Goal: Task Accomplishment & Management: Use online tool/utility

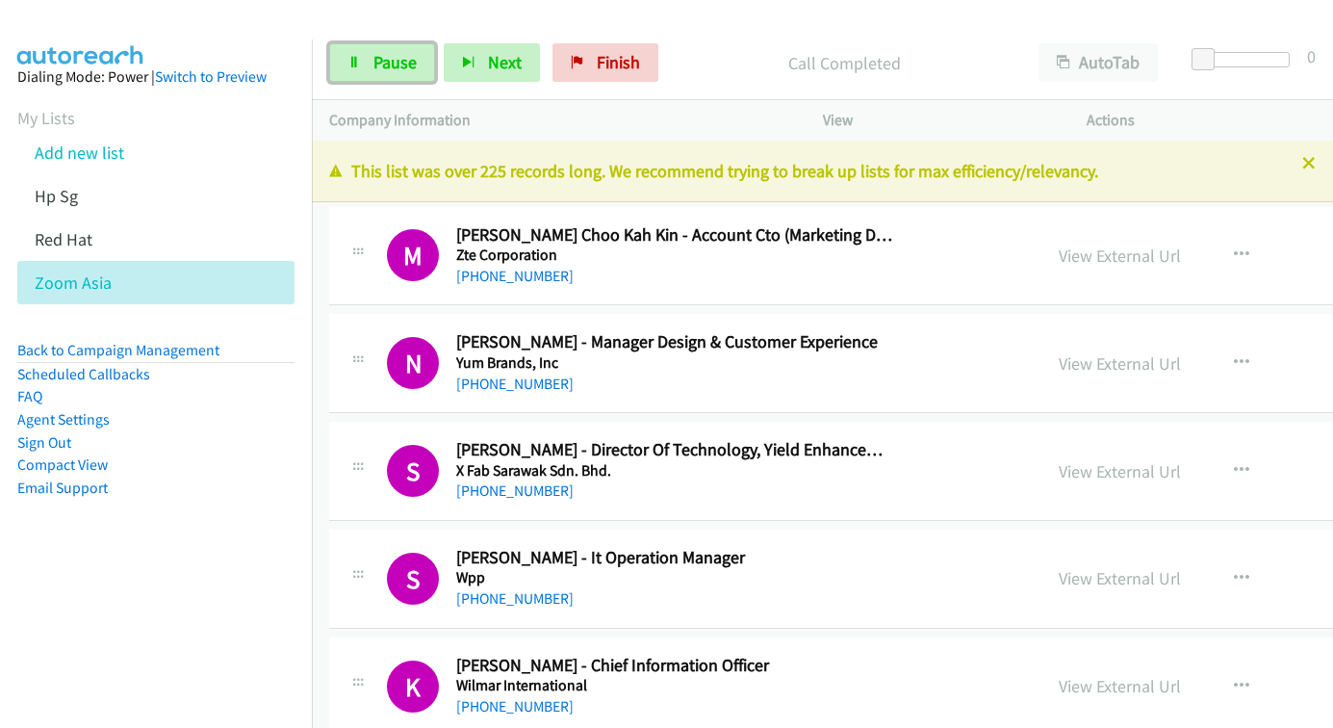
click at [385, 67] on span "Pause" at bounding box center [394, 62] width 43 height 22
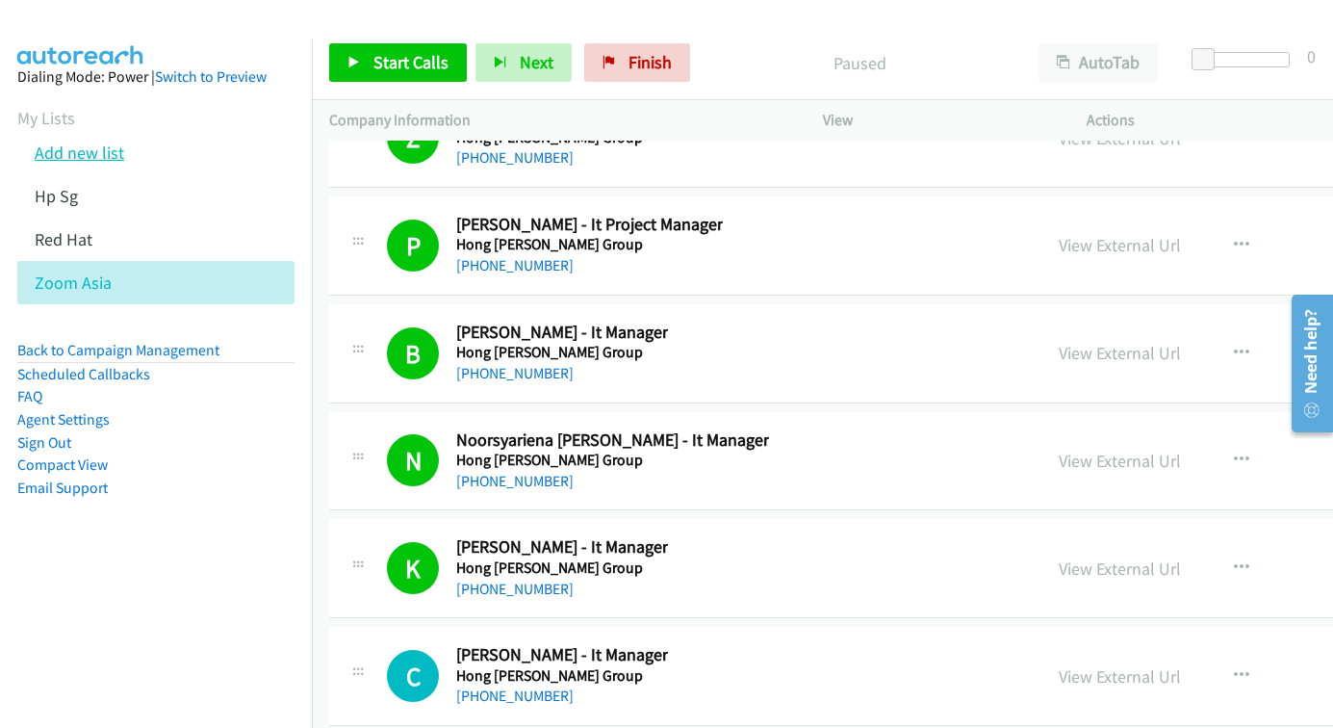
click at [61, 153] on link "Add new list" at bounding box center [80, 153] width 90 height 22
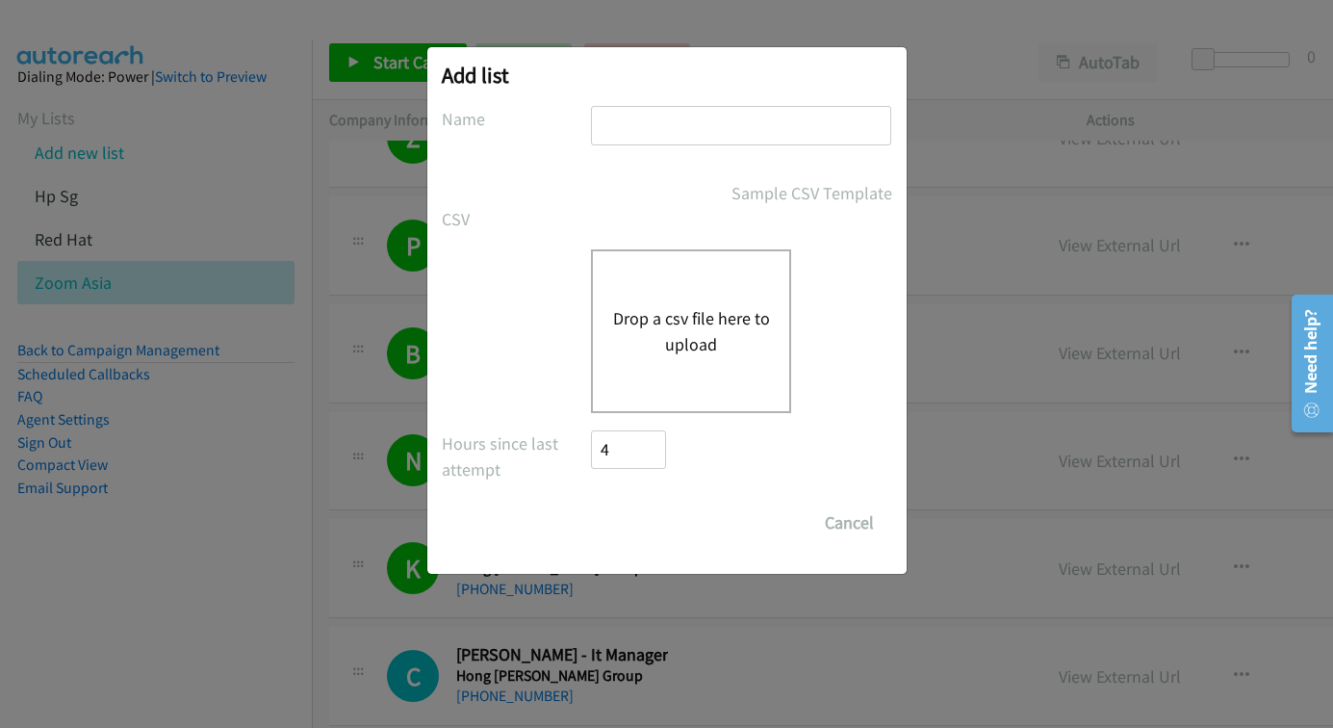
click at [691, 133] on input "text" at bounding box center [741, 125] width 300 height 39
type input "zoom"
click at [638, 323] on button "Drop a csv file here to upload" at bounding box center [691, 331] width 158 height 52
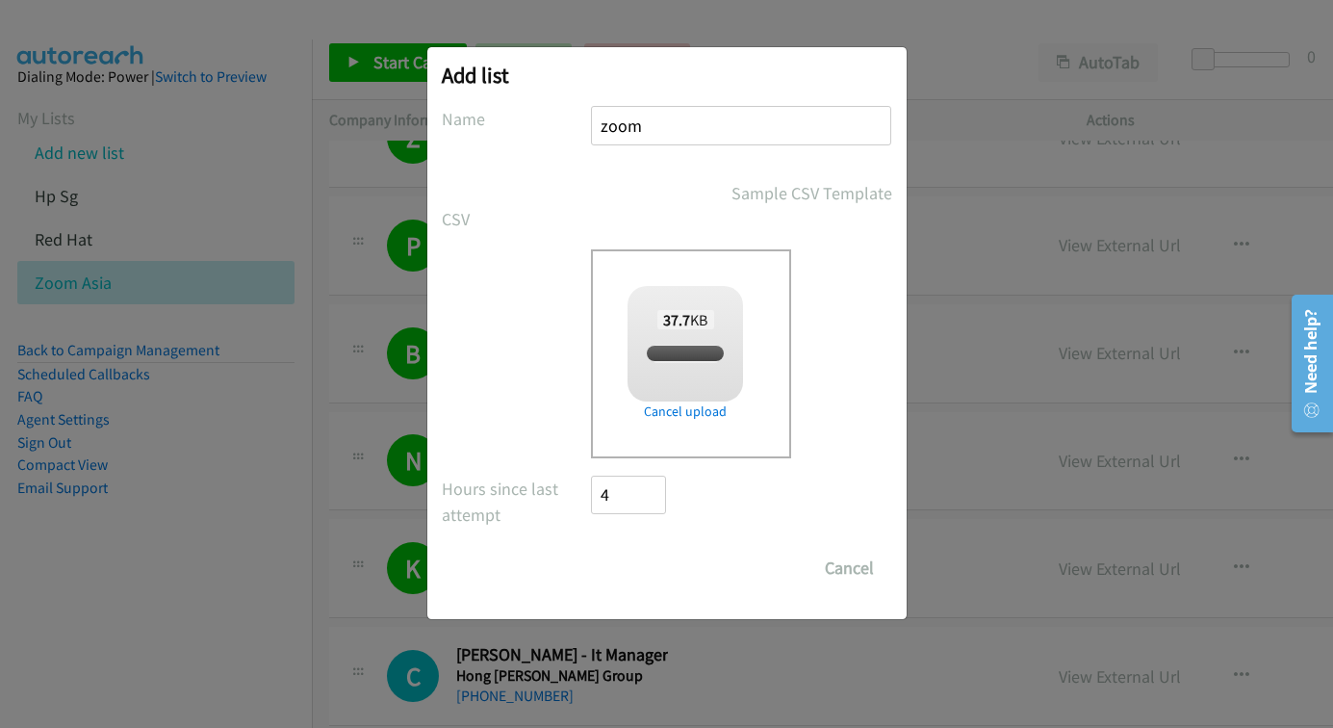
checkbox input "true"
click at [657, 575] on input "Save List" at bounding box center [642, 568] width 101 height 39
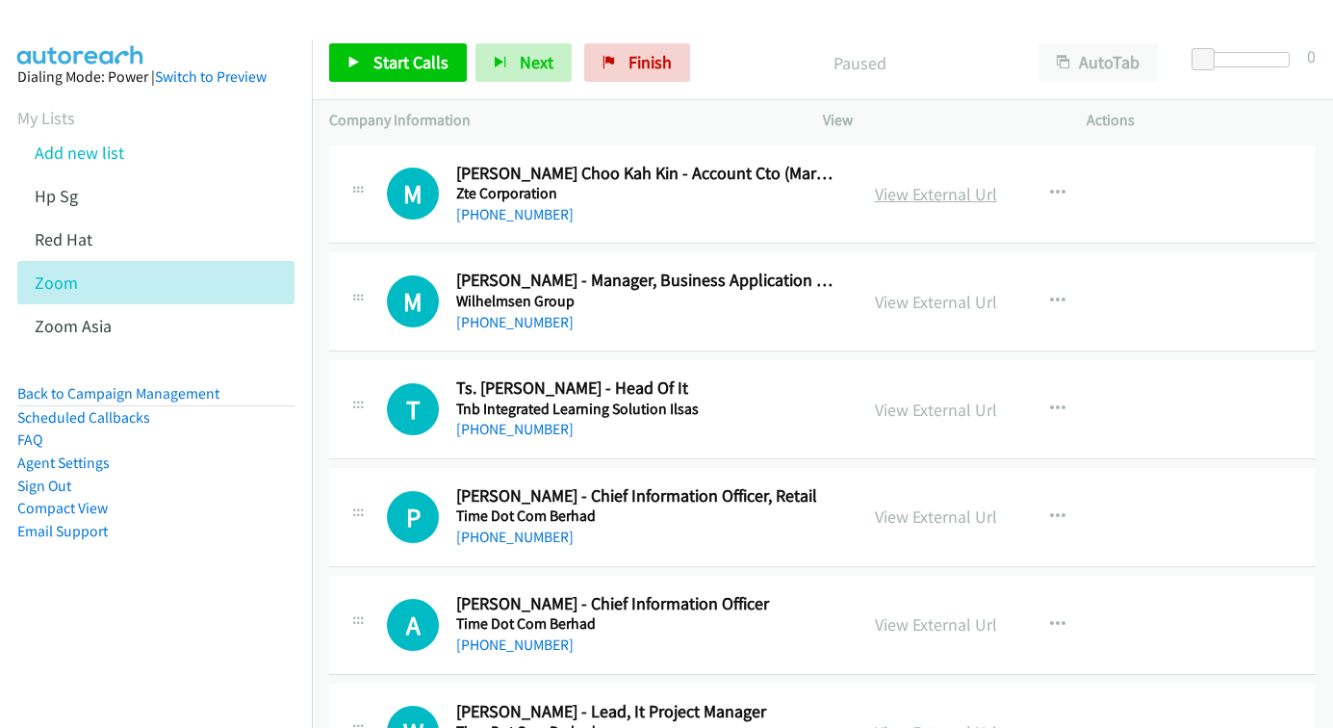
click at [916, 191] on link "View External Url" at bounding box center [936, 194] width 122 height 22
click at [910, 402] on link "View External Url" at bounding box center [936, 410] width 122 height 22
click at [1052, 407] on icon "button" at bounding box center [1057, 408] width 15 height 15
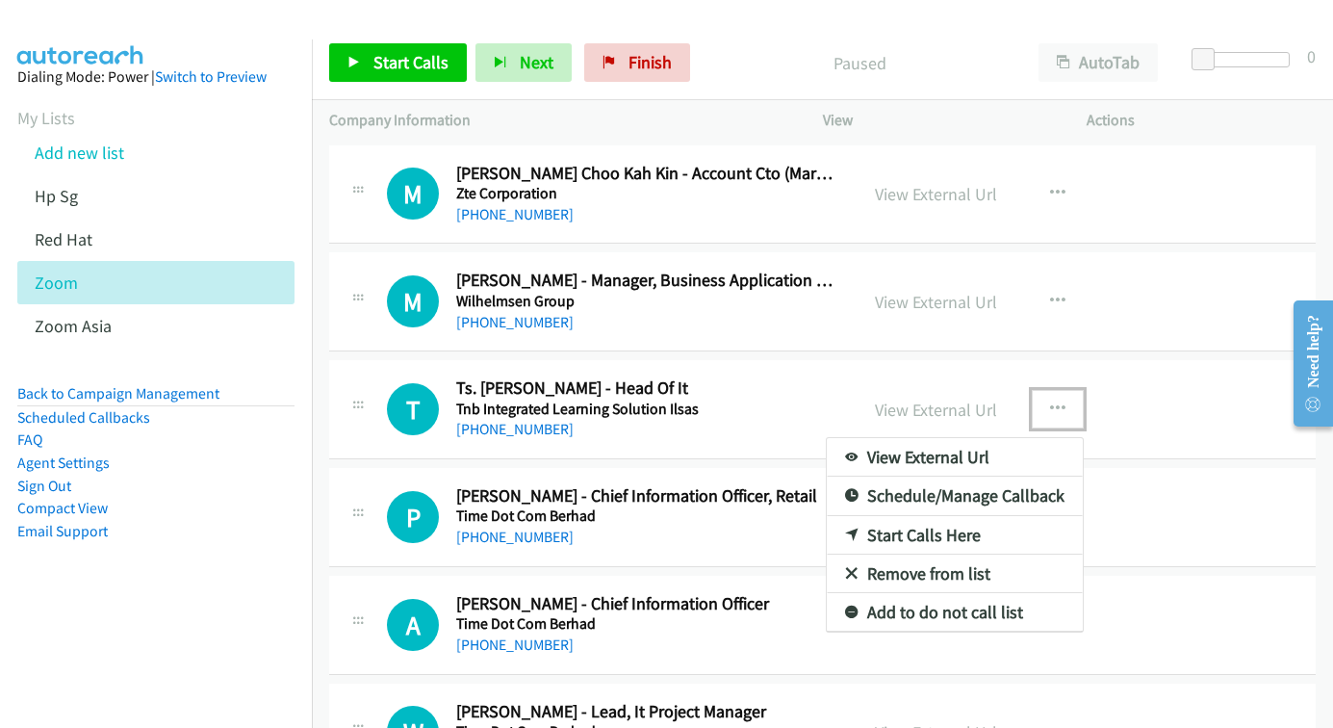
click at [926, 536] on link "Start Calls Here" at bounding box center [955, 535] width 256 height 39
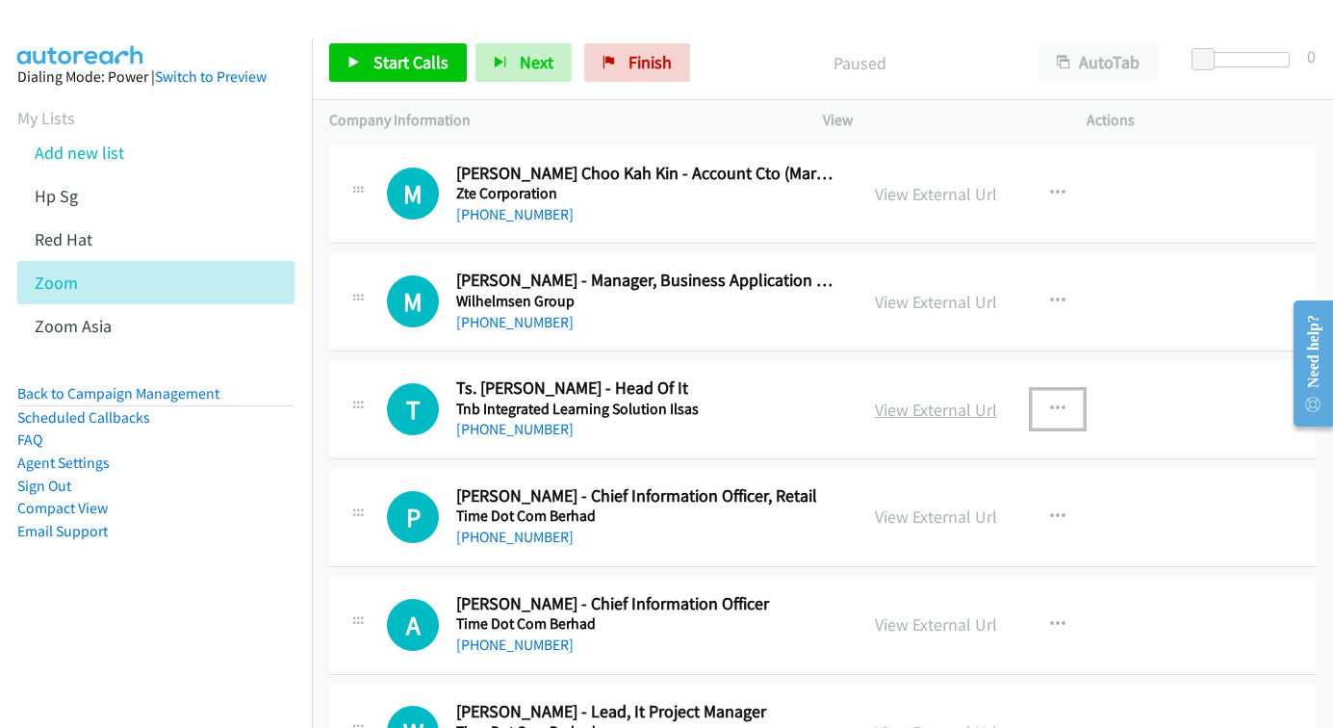
click at [917, 414] on link "View External Url" at bounding box center [936, 410] width 122 height 22
click at [406, 72] on span "Start Calls" at bounding box center [410, 62] width 75 height 22
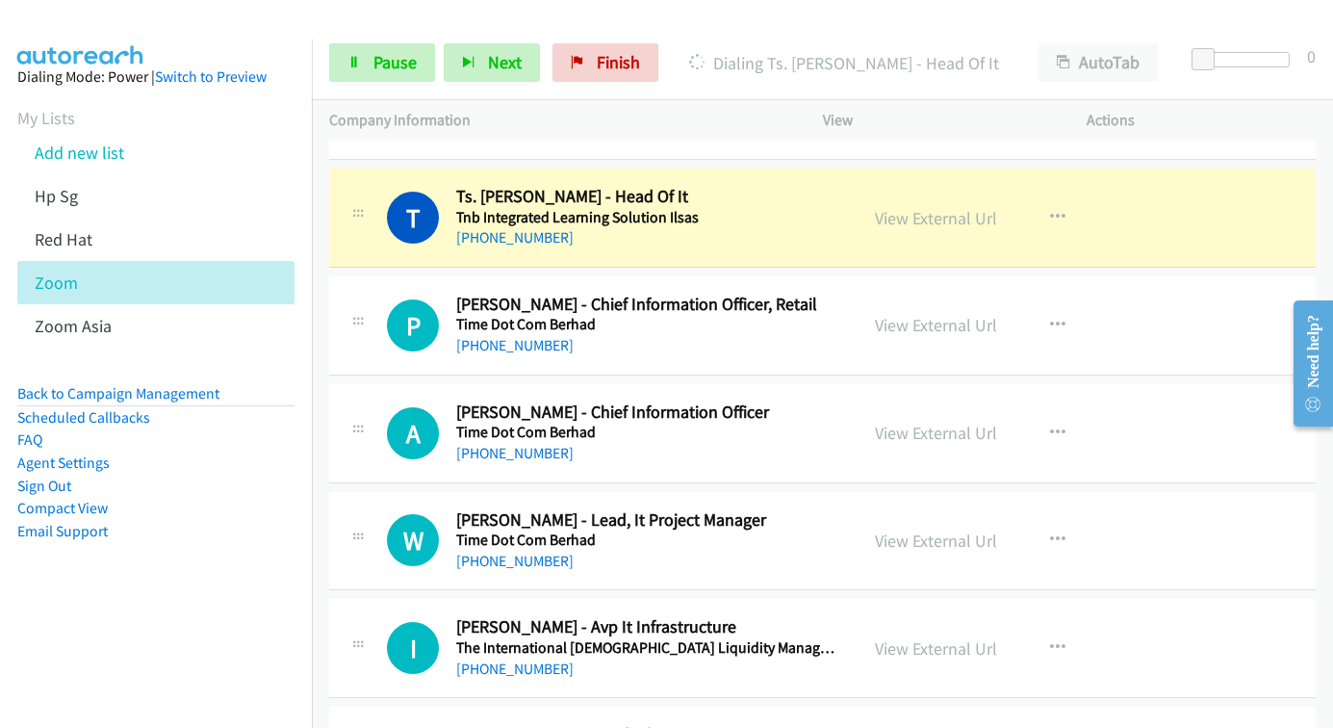
scroll to position [193, 0]
click at [1050, 321] on icon "button" at bounding box center [1057, 324] width 15 height 15
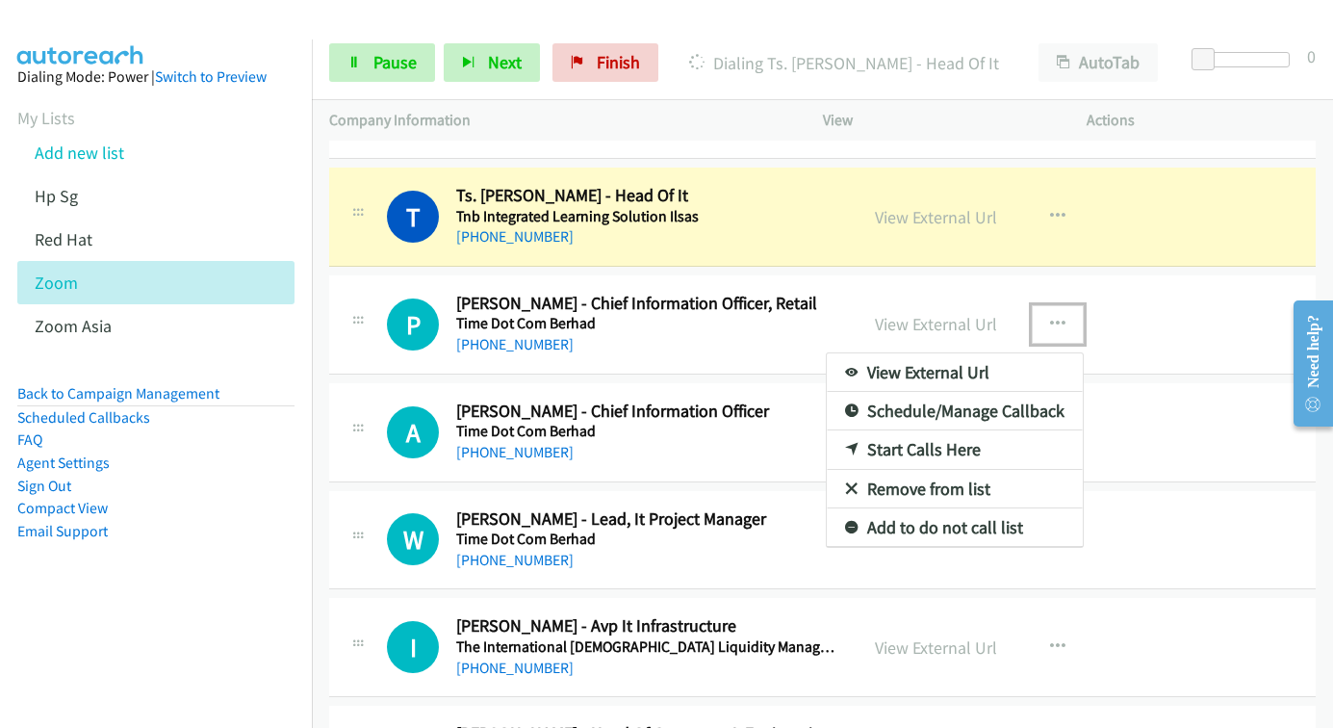
click at [1046, 323] on div at bounding box center [666, 364] width 1333 height 728
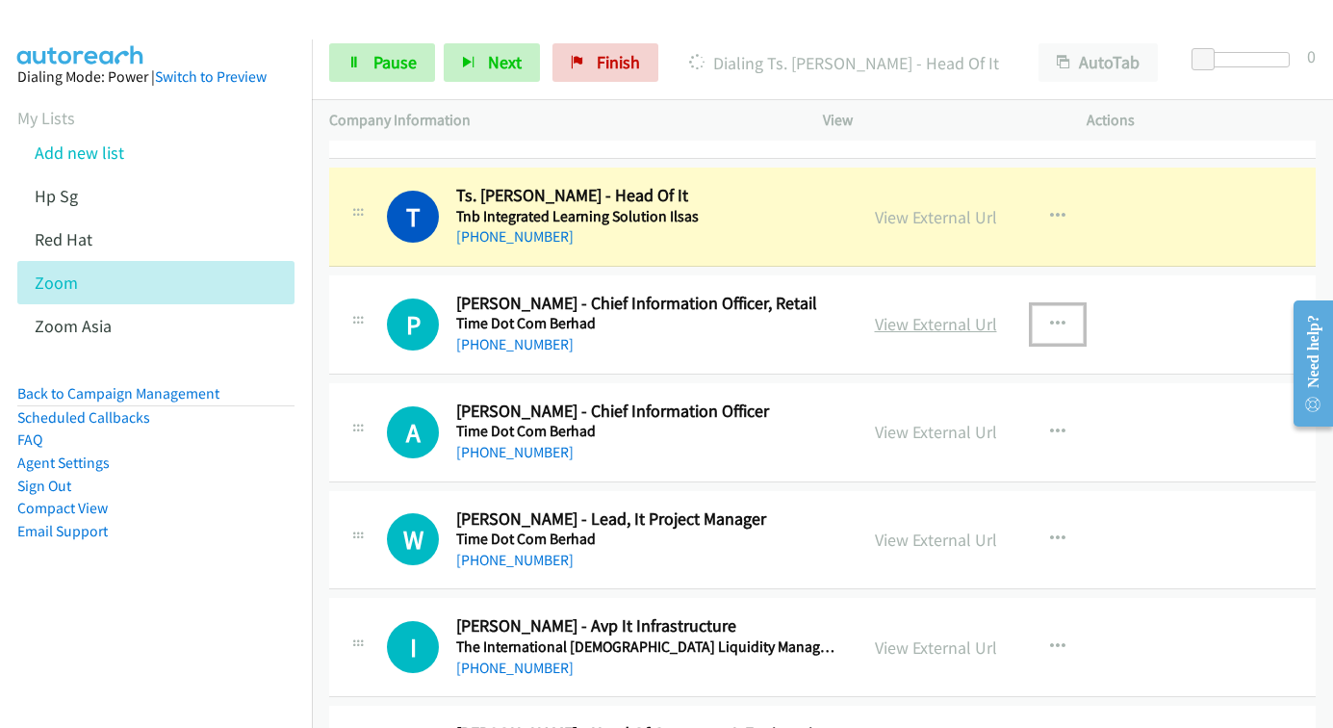
click at [927, 322] on link "View External Url" at bounding box center [936, 324] width 122 height 22
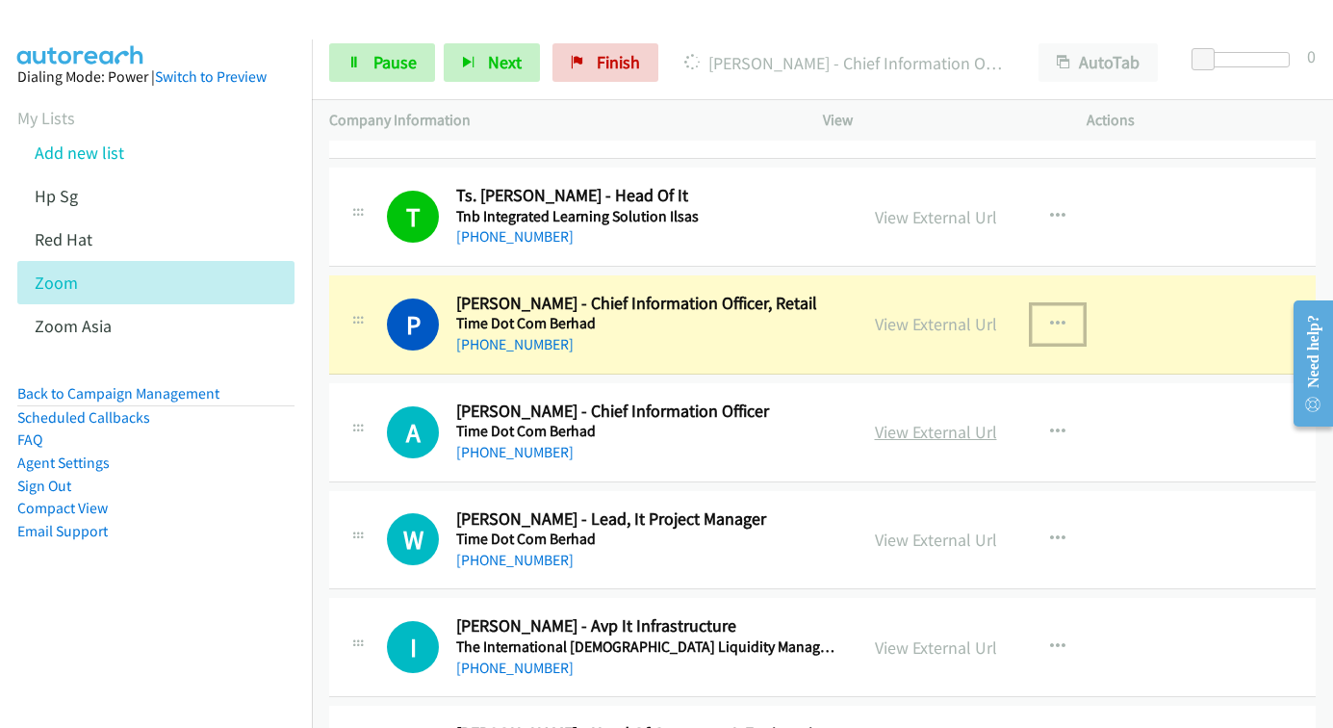
click at [892, 430] on link "View External Url" at bounding box center [936, 432] width 122 height 22
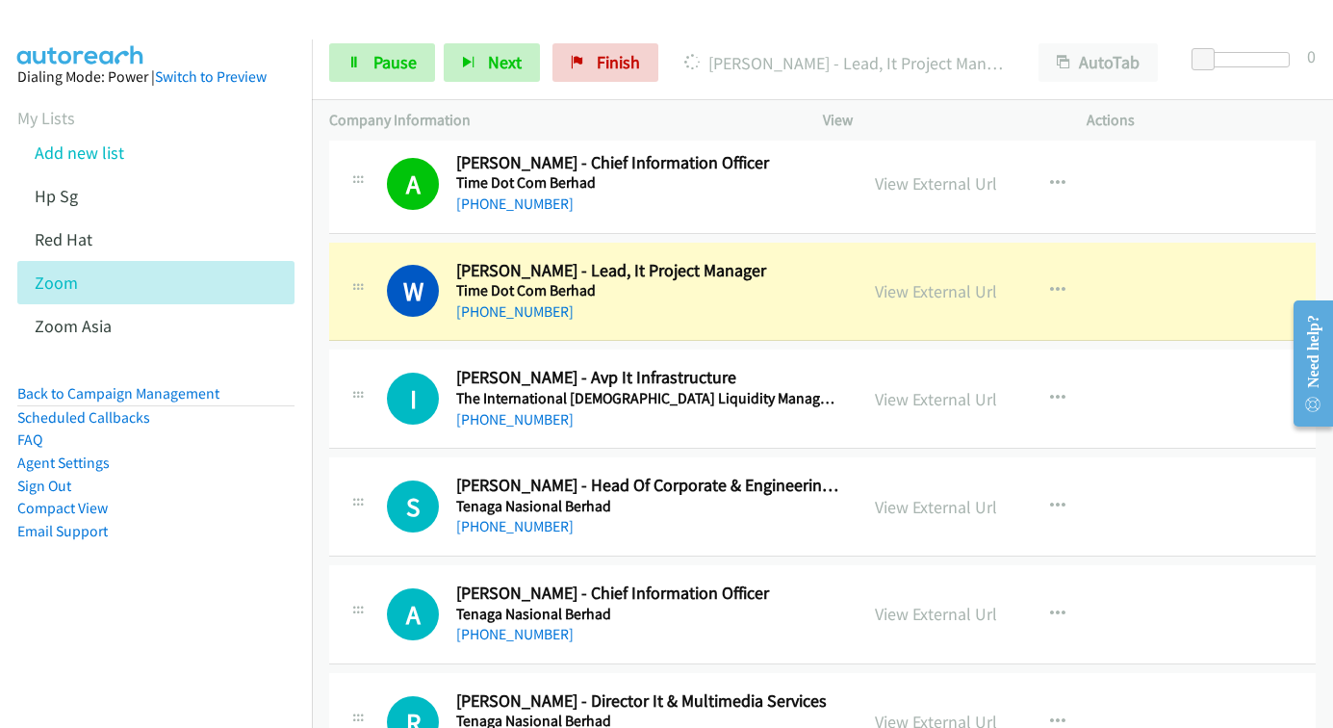
scroll to position [481, 0]
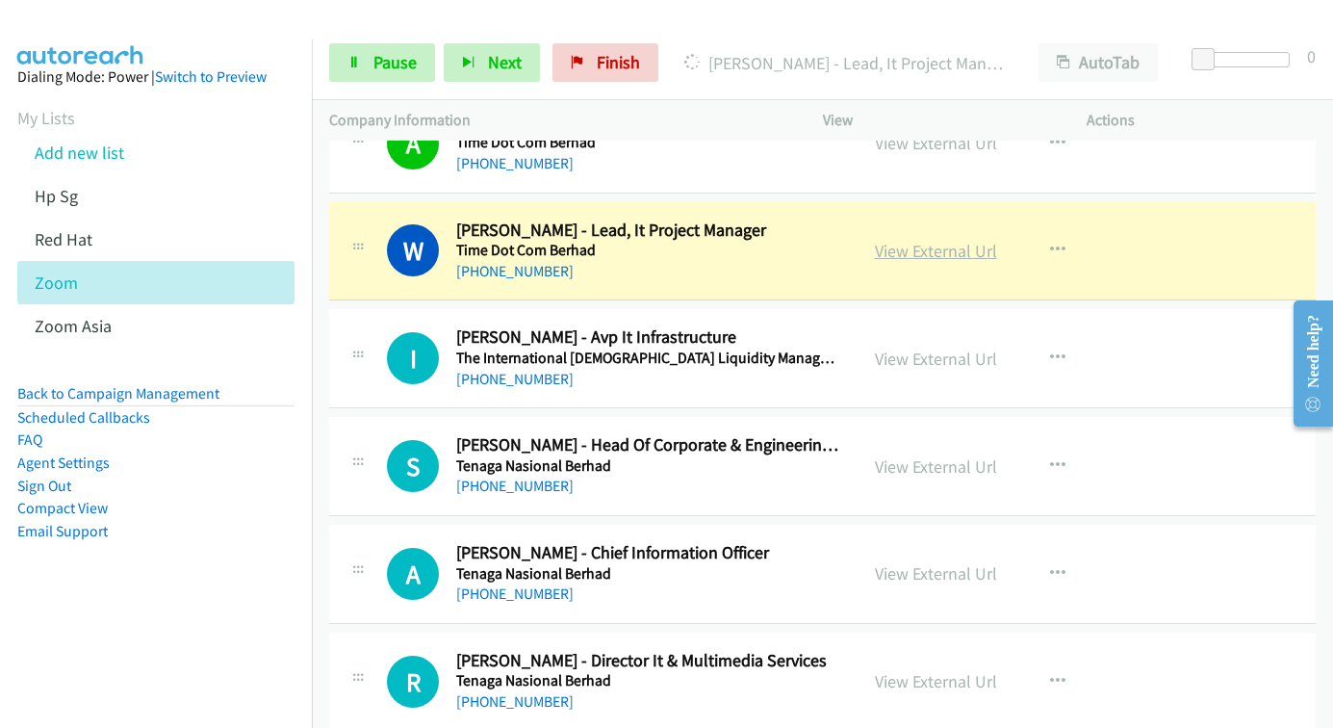
click at [892, 253] on link "View External Url" at bounding box center [936, 251] width 122 height 22
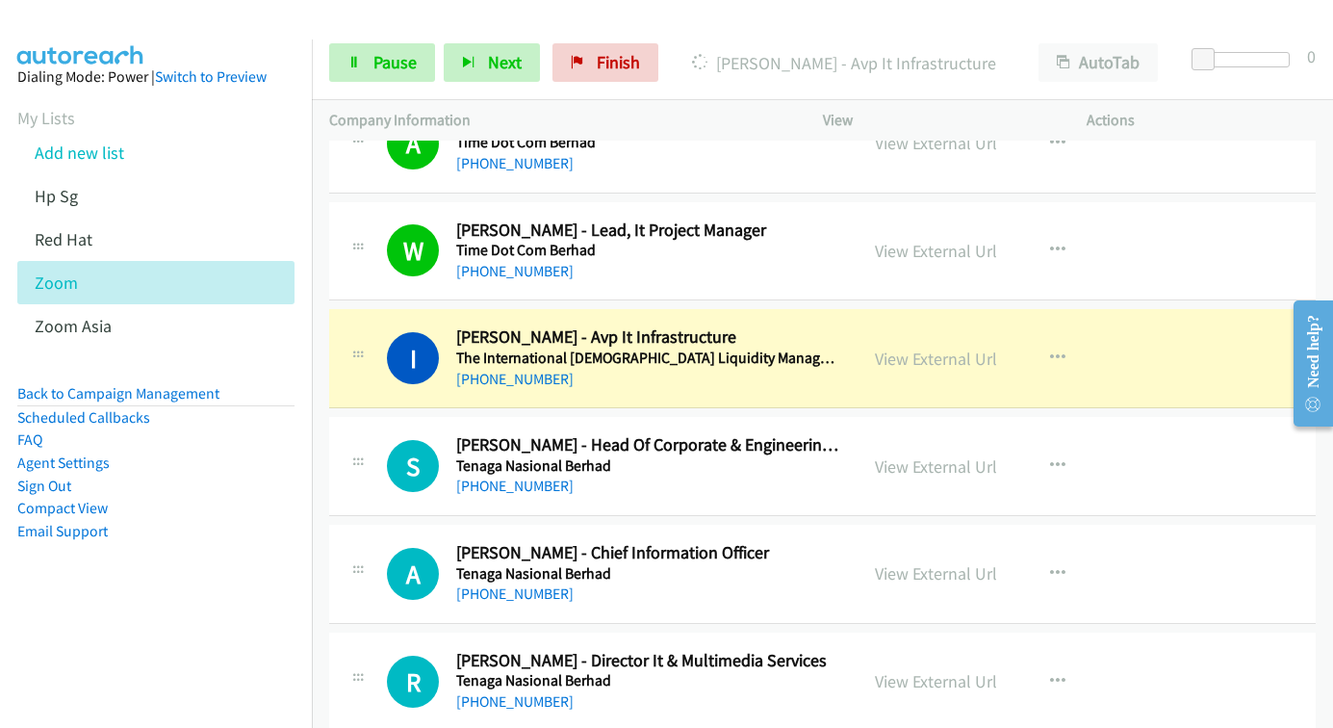
click at [882, 376] on div "View External Url View External Url Schedule/Manage Callback Start Calls Here R…" at bounding box center [998, 358] width 281 height 64
click at [1050, 358] on icon "button" at bounding box center [1057, 357] width 15 height 15
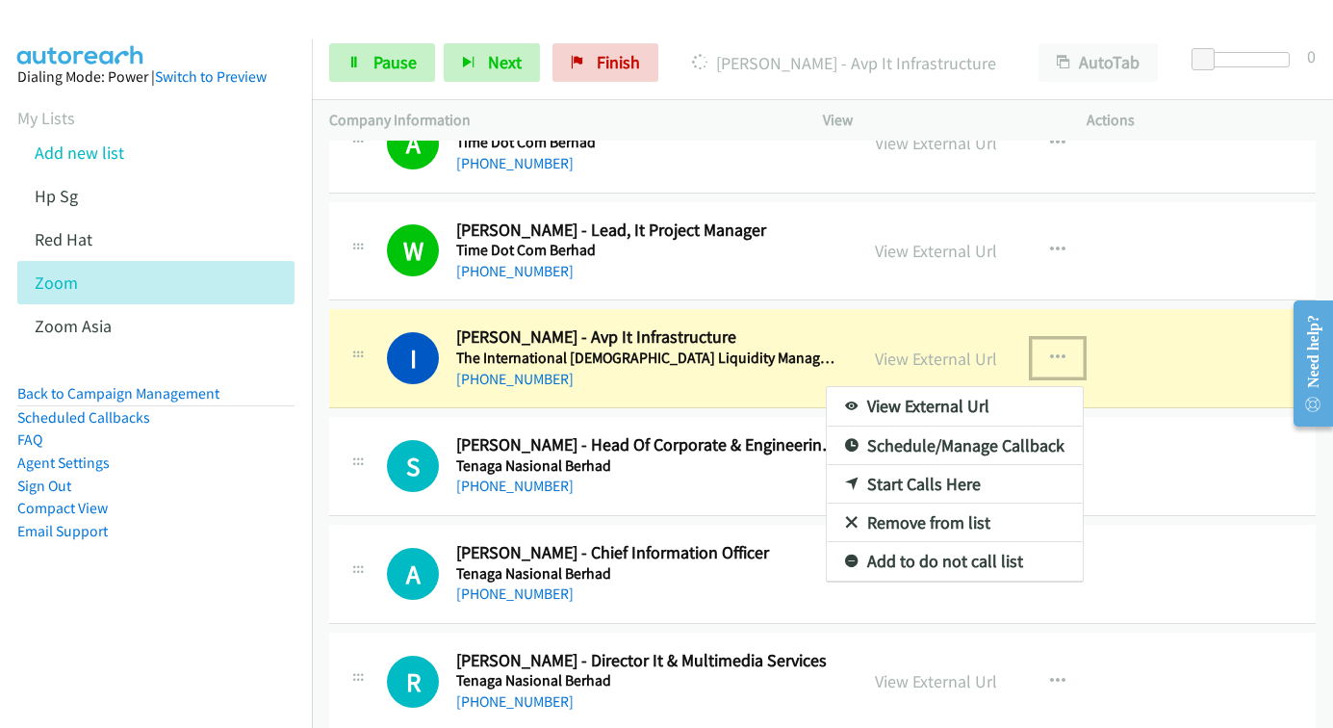
click at [1046, 358] on div at bounding box center [666, 364] width 1333 height 728
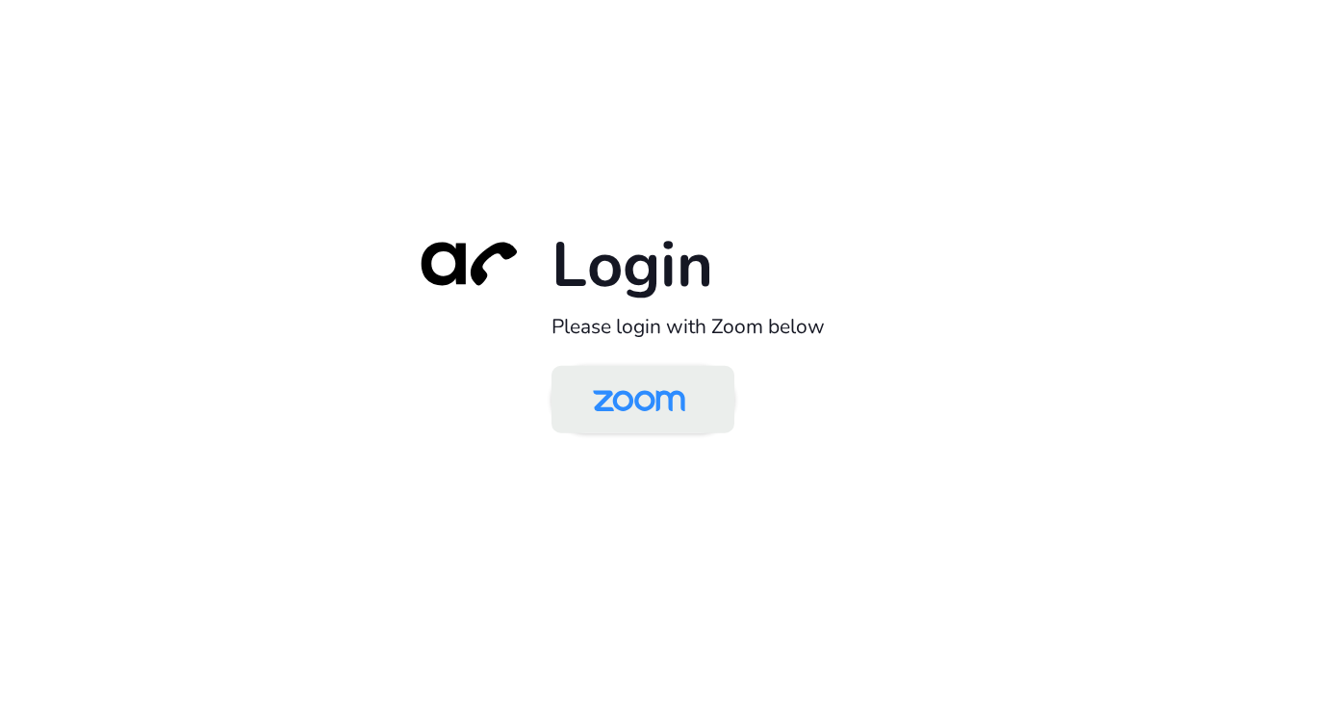
click at [633, 410] on img at bounding box center [639, 401] width 133 height 63
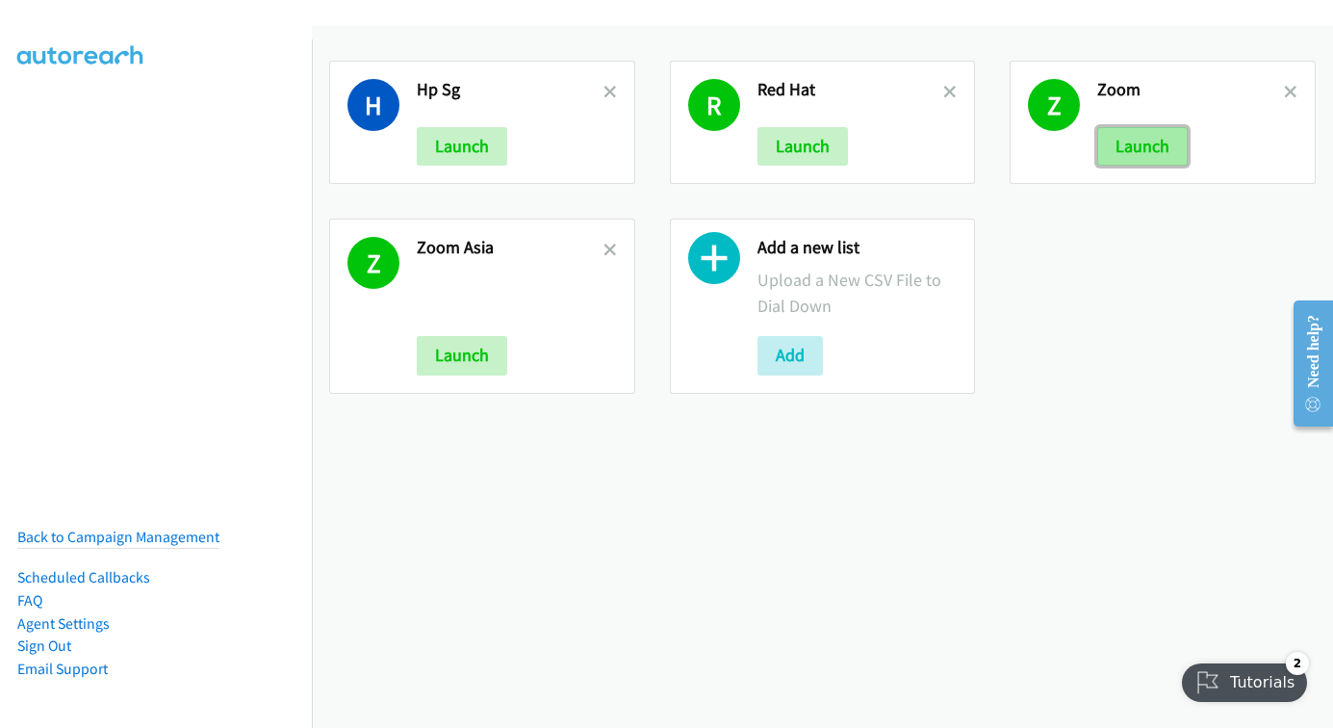
click at [1128, 159] on button "Launch" at bounding box center [1142, 146] width 90 height 39
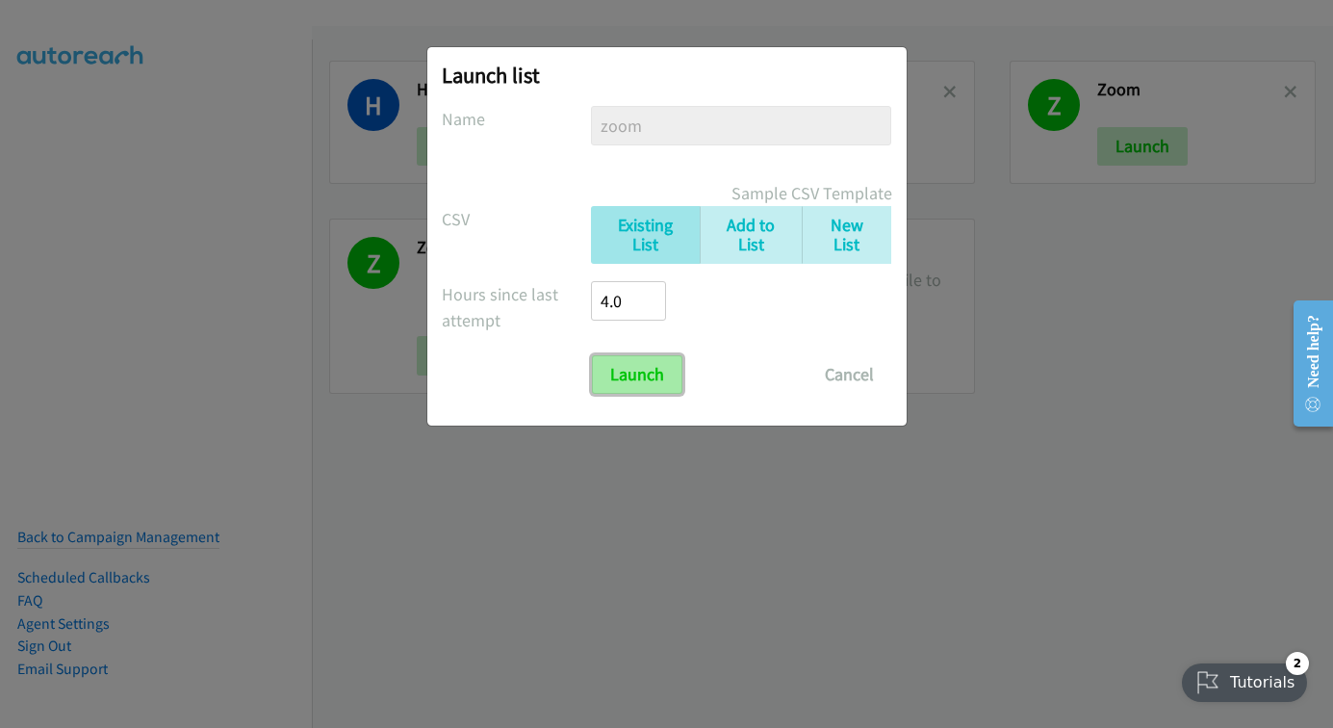
click at [628, 377] on input "Launch" at bounding box center [637, 374] width 90 height 39
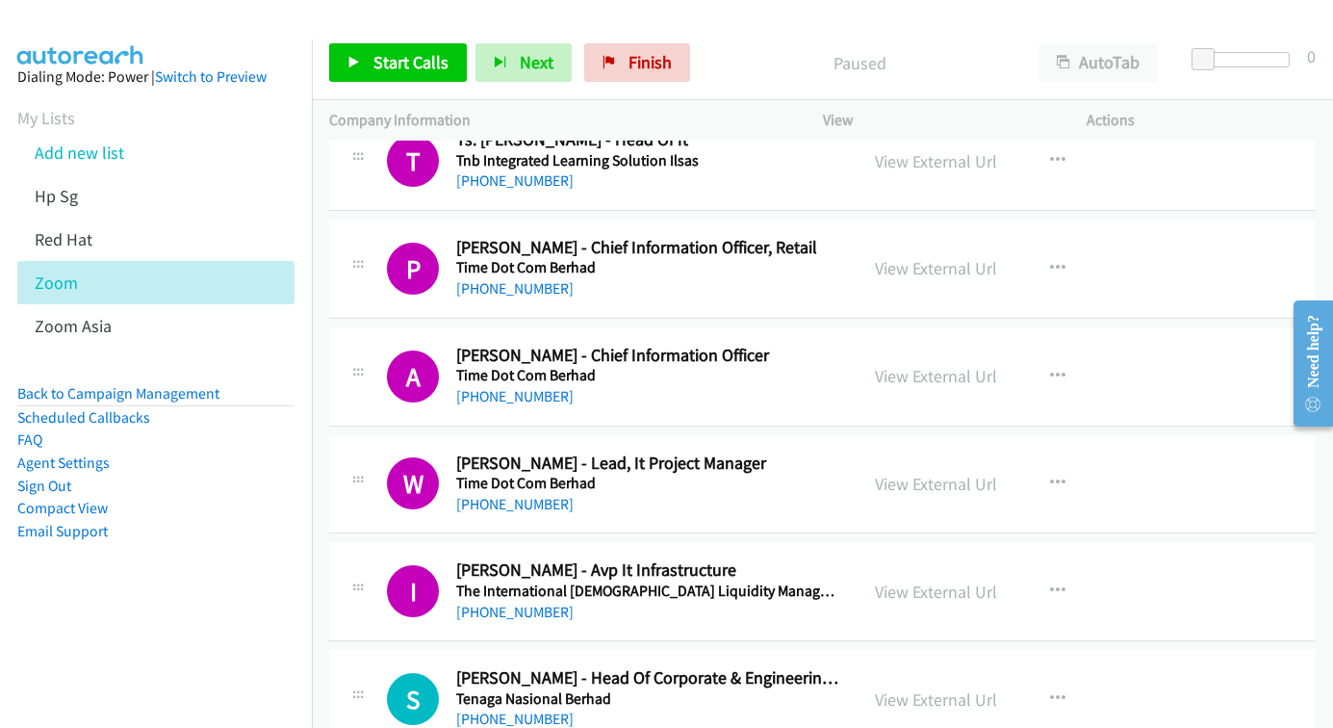
scroll to position [385, 0]
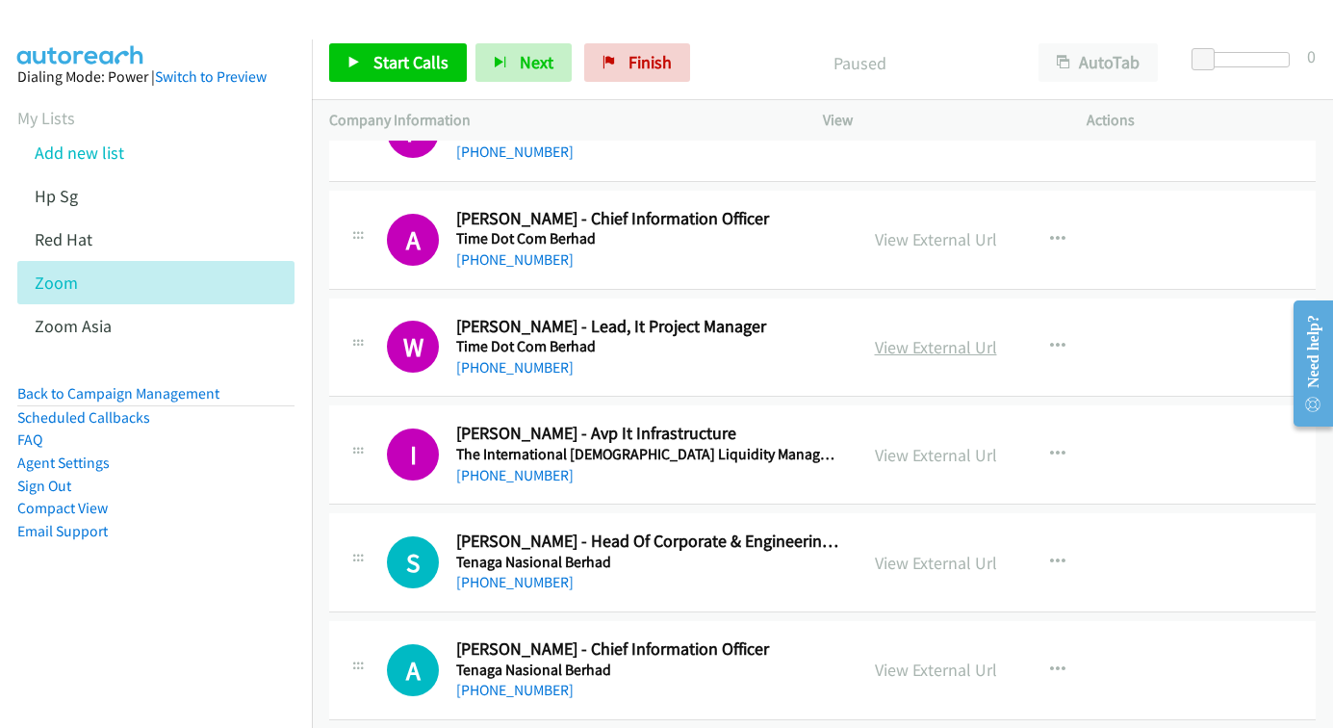
click at [890, 349] on link "View External Url" at bounding box center [936, 347] width 122 height 22
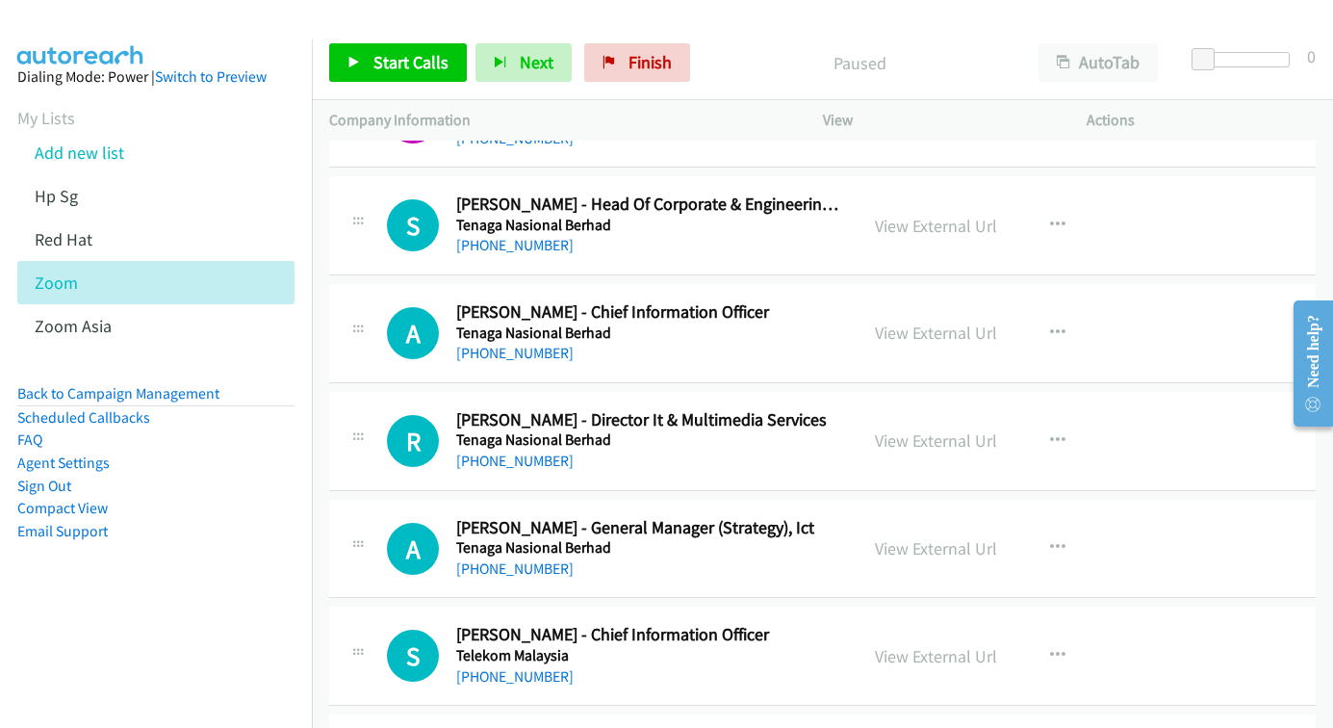
scroll to position [770, 0]
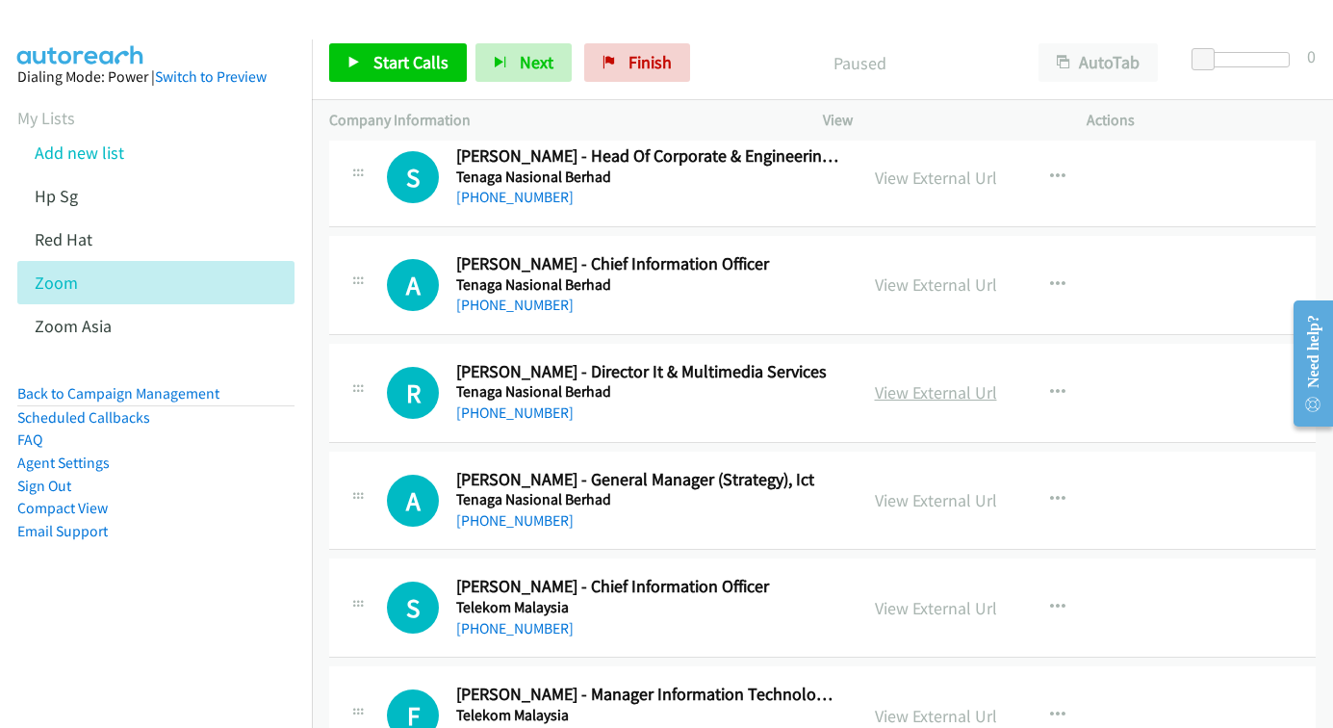
click at [932, 399] on link "View External Url" at bounding box center [936, 392] width 122 height 22
click at [1051, 499] on icon "button" at bounding box center [1057, 499] width 15 height 15
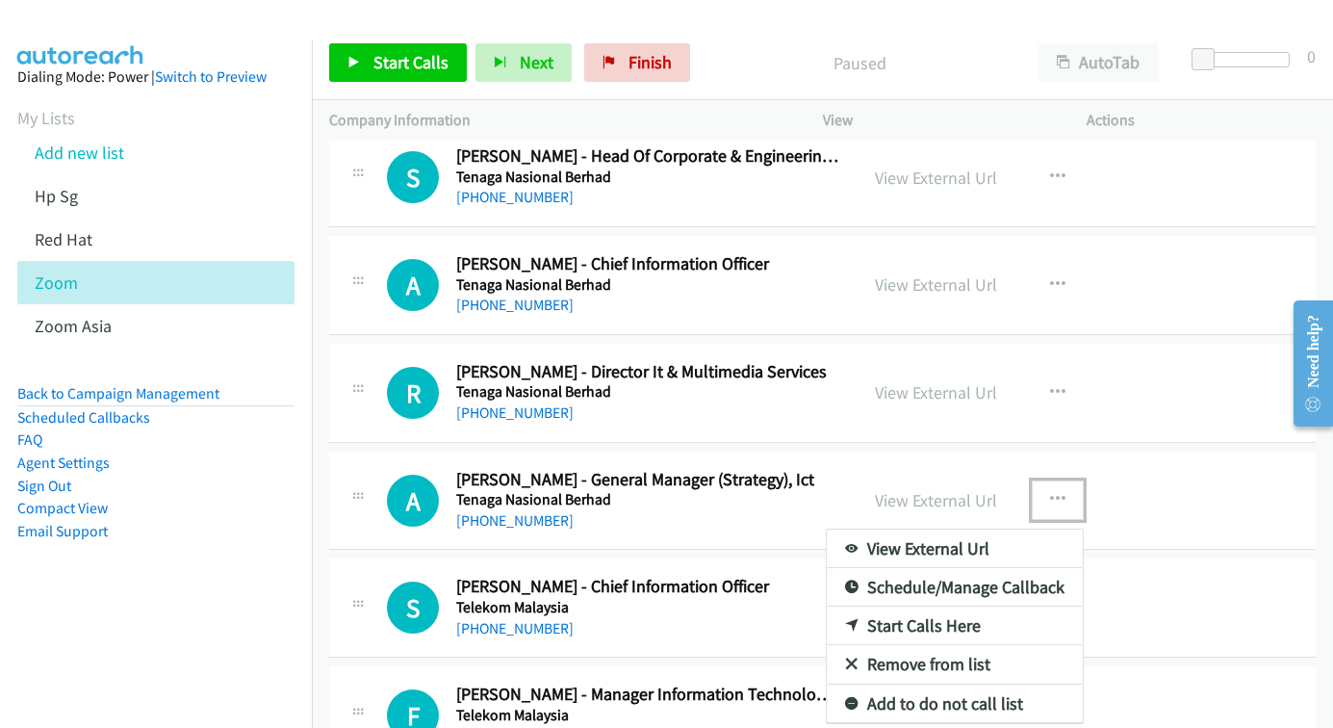
click at [1051, 388] on div at bounding box center [666, 364] width 1333 height 728
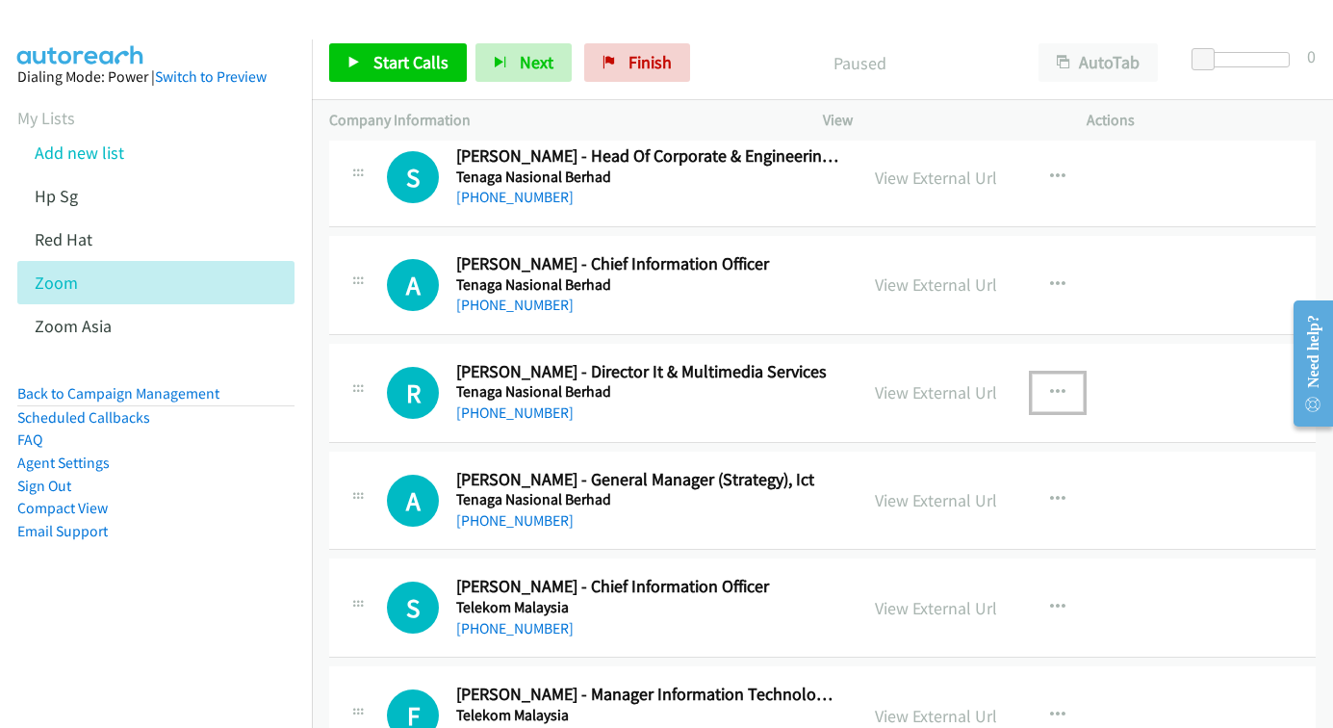
click at [1051, 388] on icon "button" at bounding box center [1057, 392] width 15 height 15
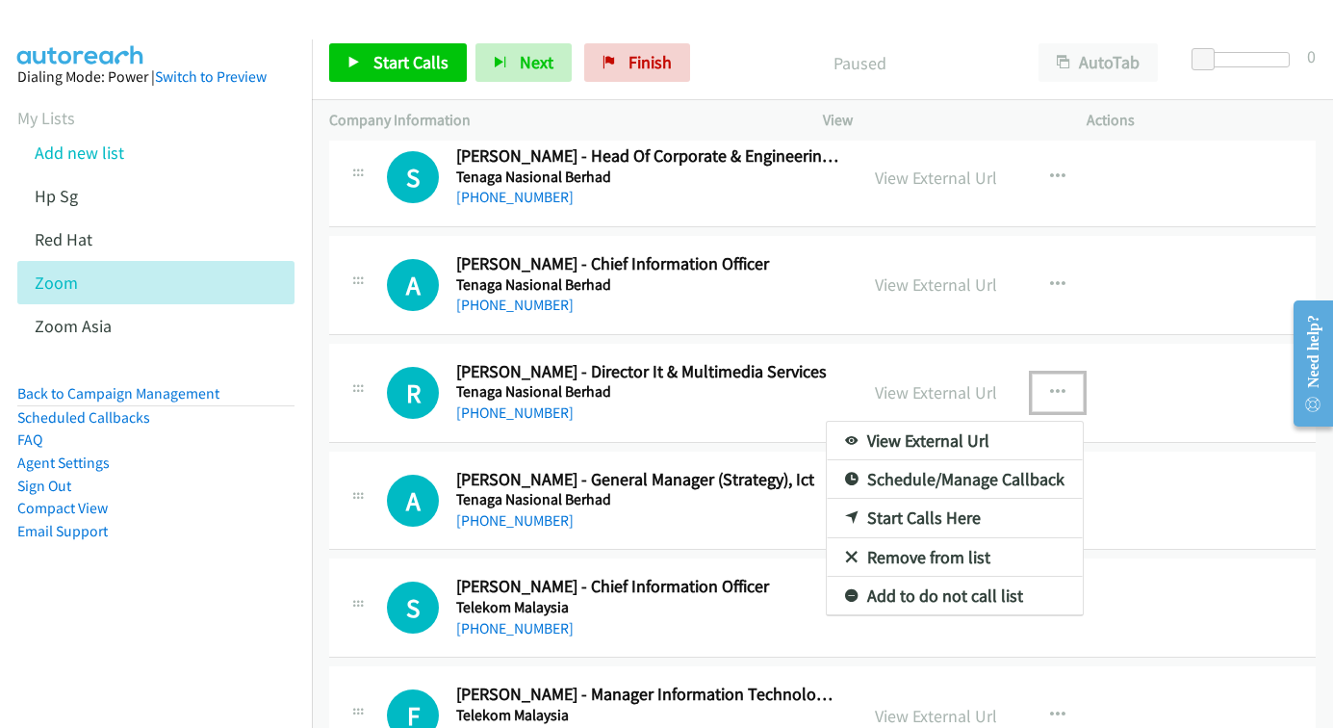
click at [934, 523] on link "Start Calls Here" at bounding box center [955, 518] width 256 height 39
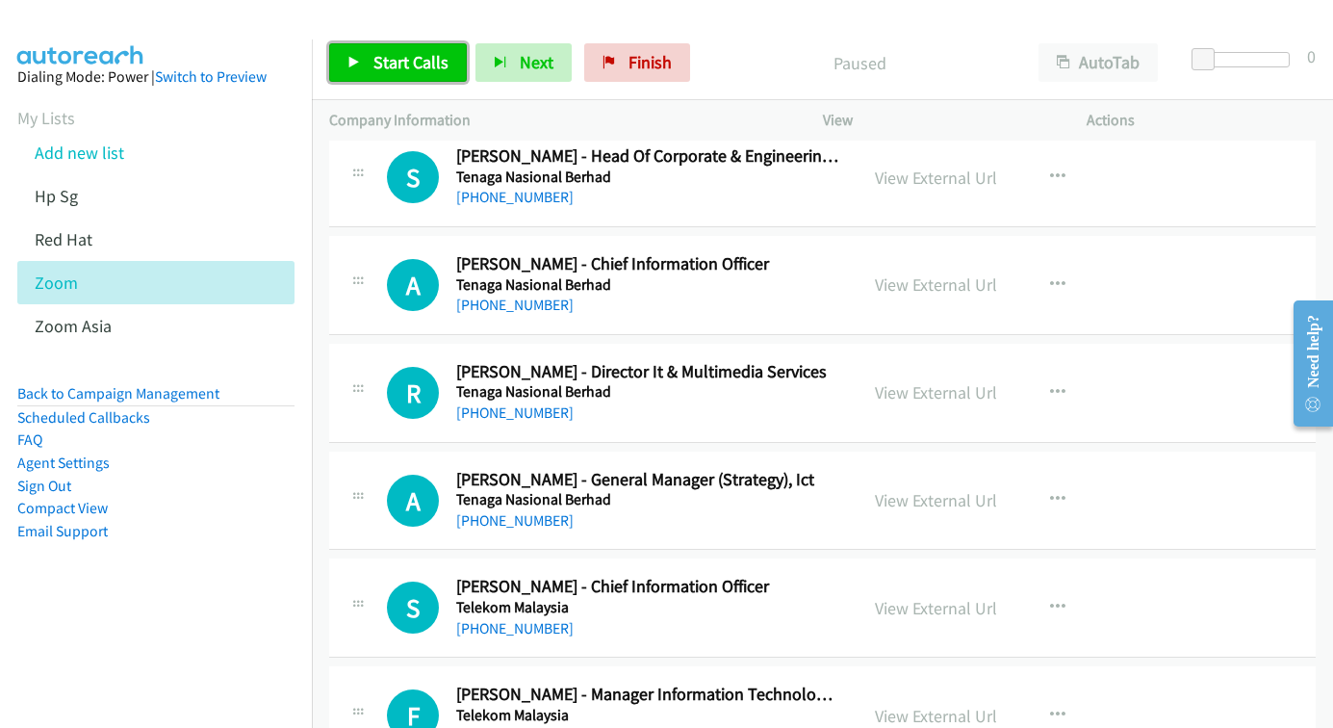
click at [379, 53] on span "Start Calls" at bounding box center [410, 62] width 75 height 22
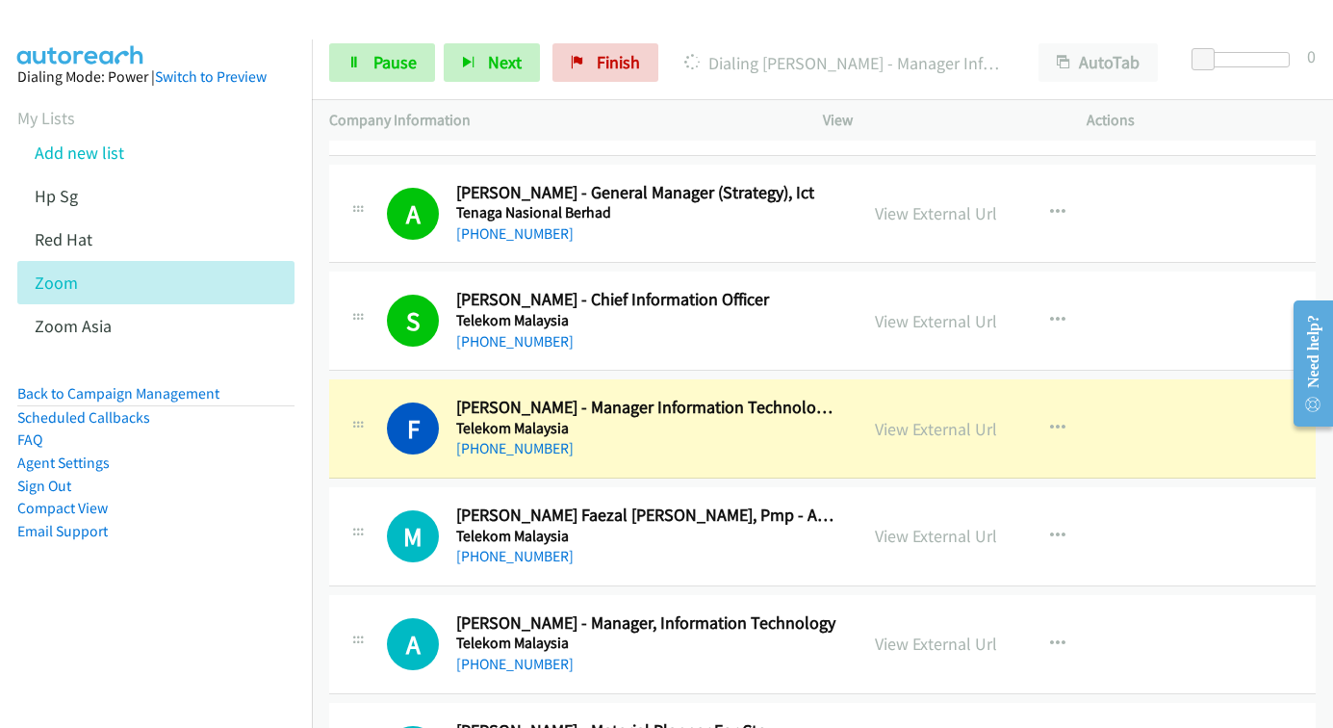
scroll to position [1059, 0]
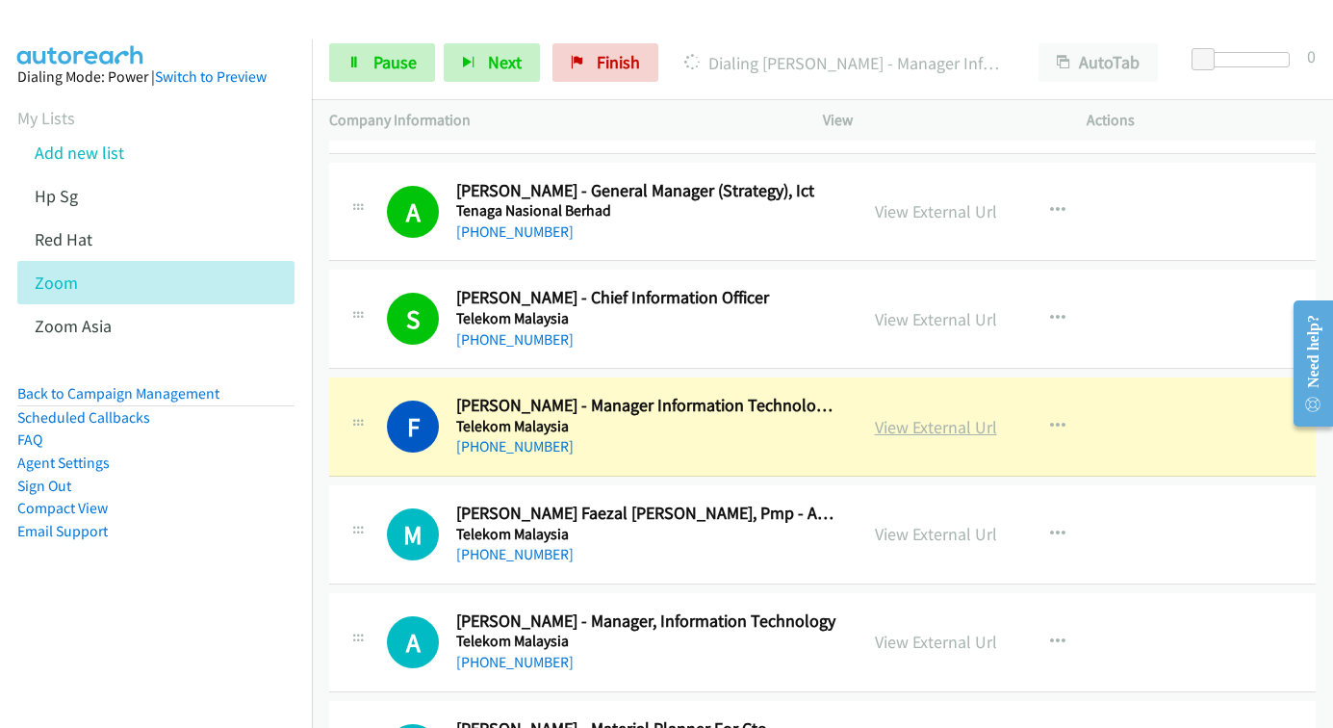
click at [940, 422] on link "View External Url" at bounding box center [936, 427] width 122 height 22
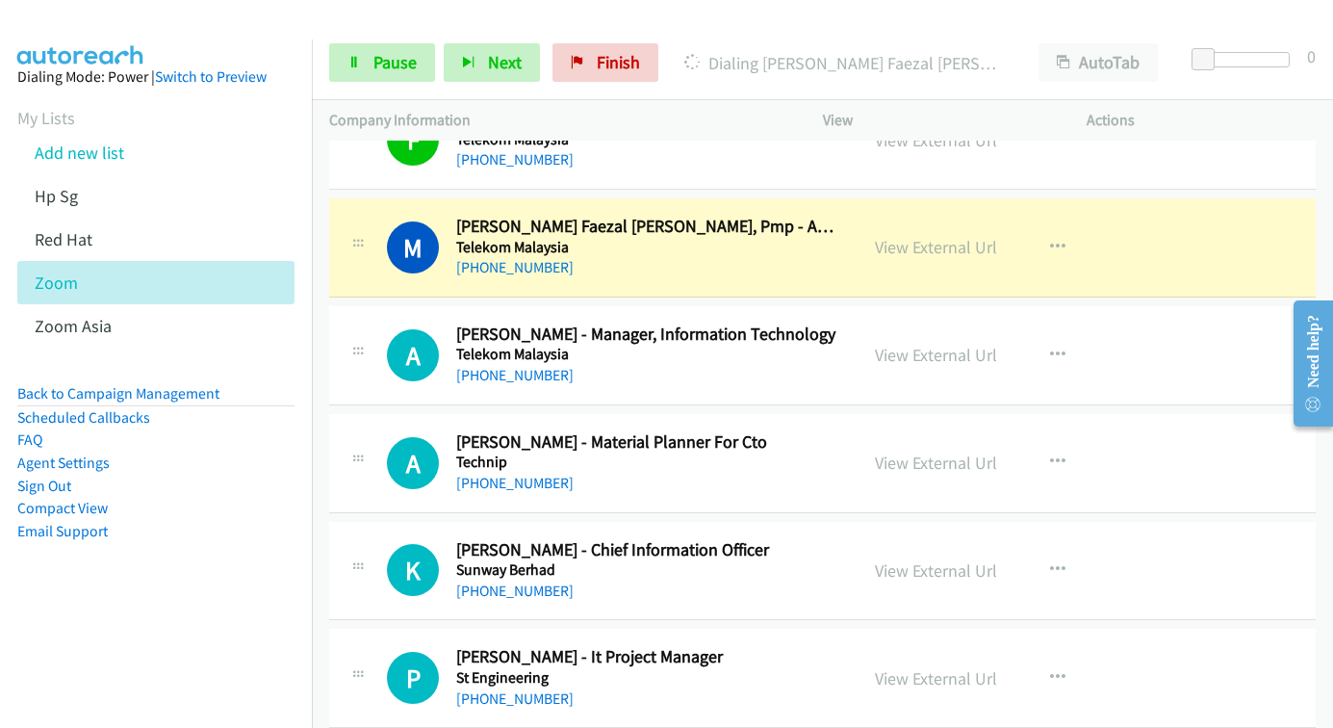
scroll to position [1348, 0]
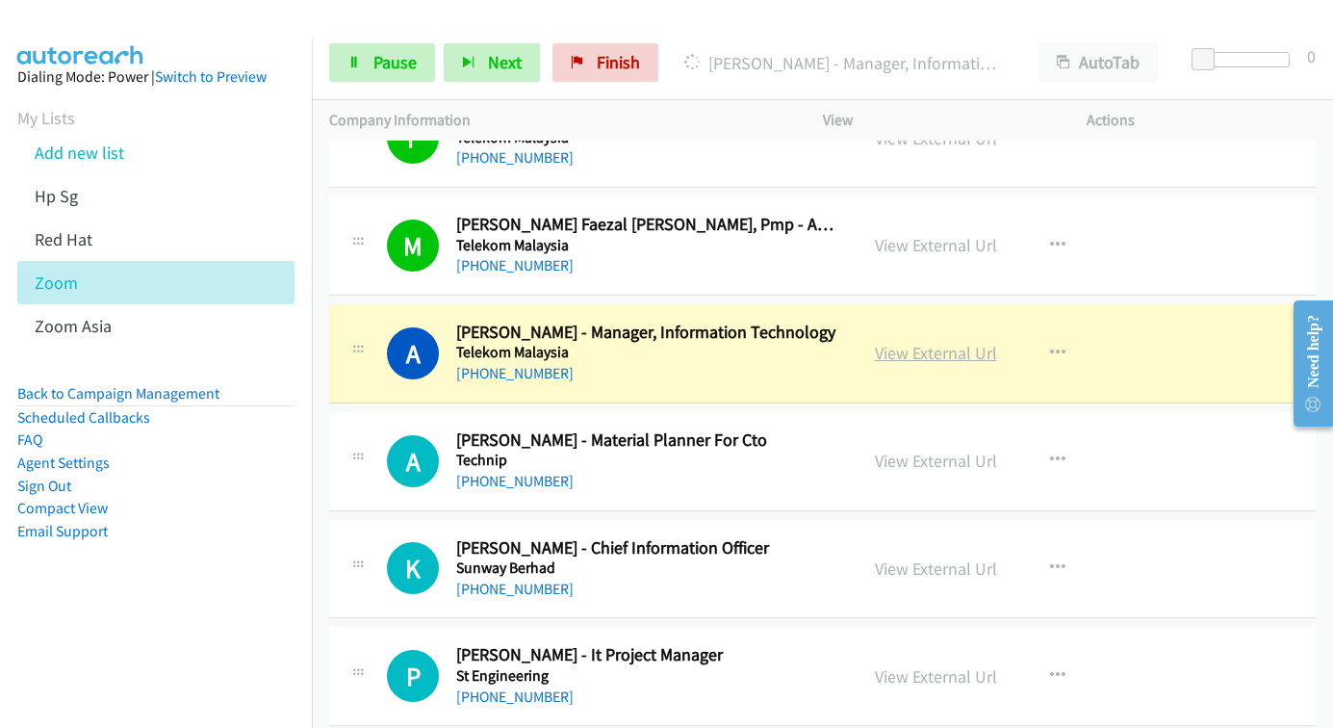
click at [891, 360] on link "View External Url" at bounding box center [936, 353] width 122 height 22
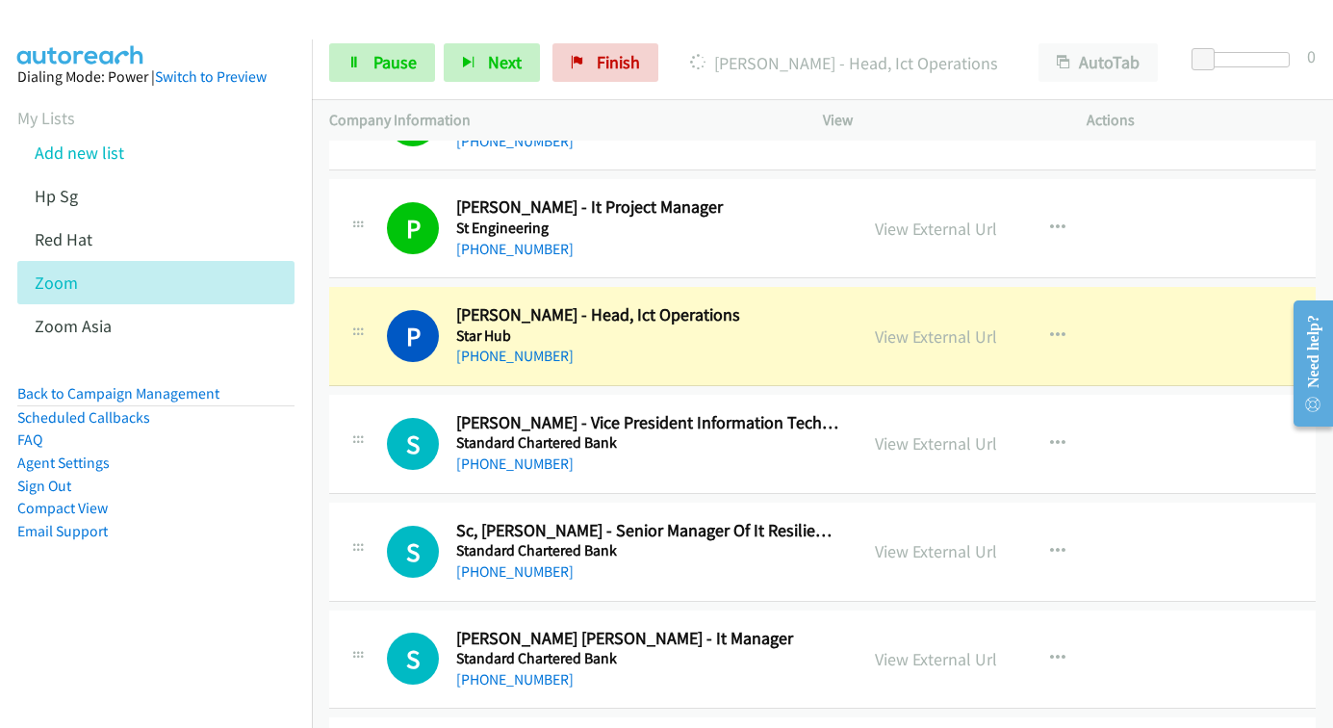
scroll to position [1829, 0]
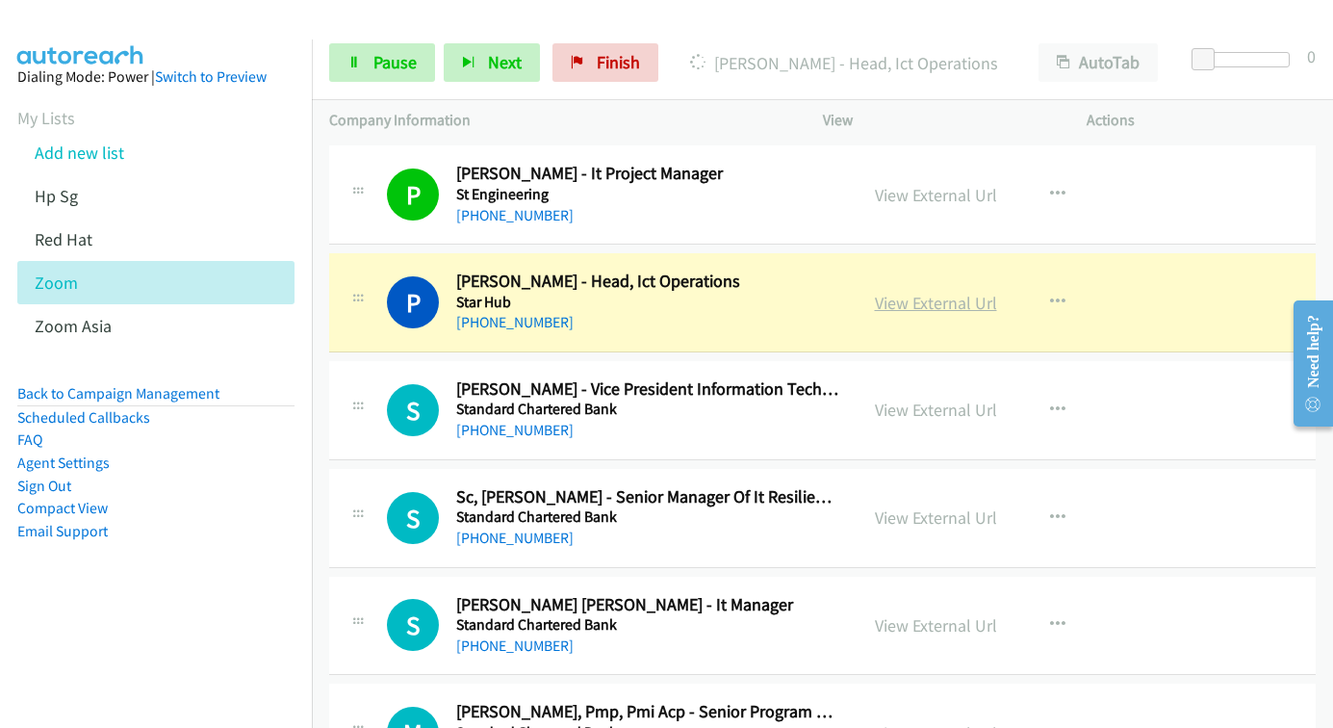
click at [876, 303] on link "View External Url" at bounding box center [936, 303] width 122 height 22
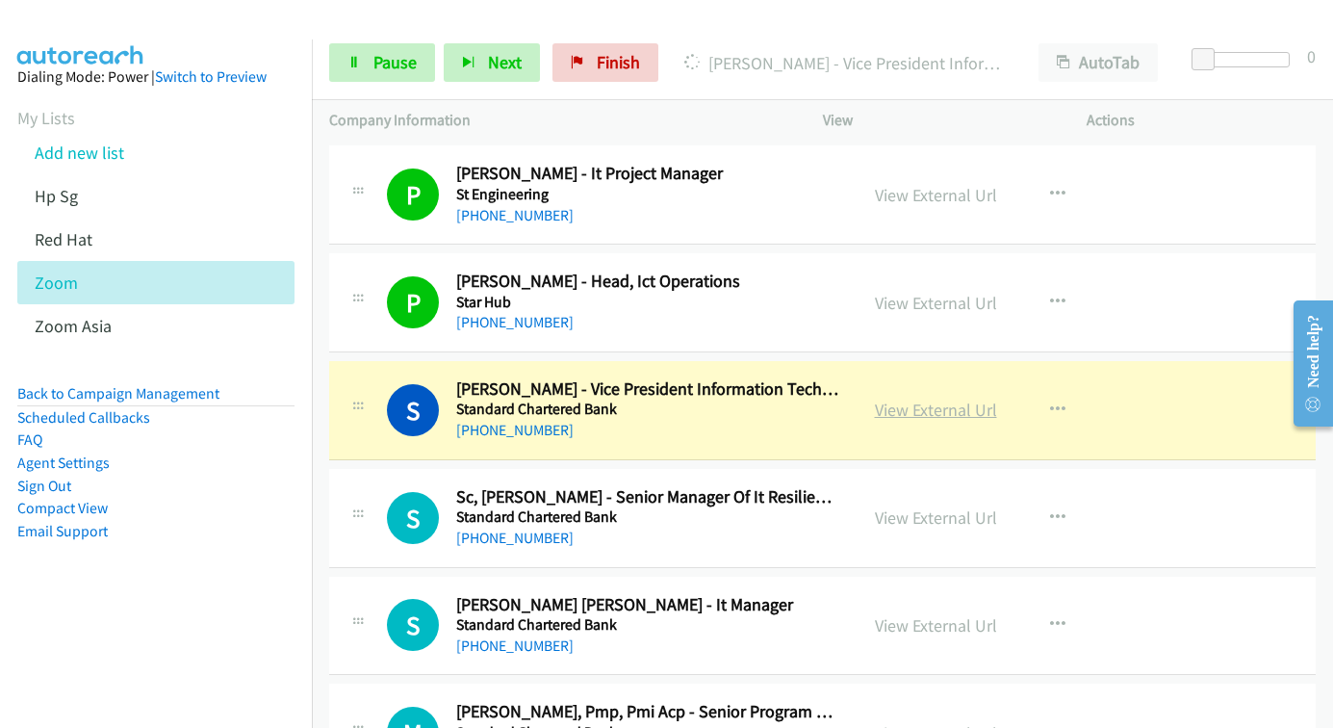
click at [896, 411] on link "View External Url" at bounding box center [936, 410] width 122 height 22
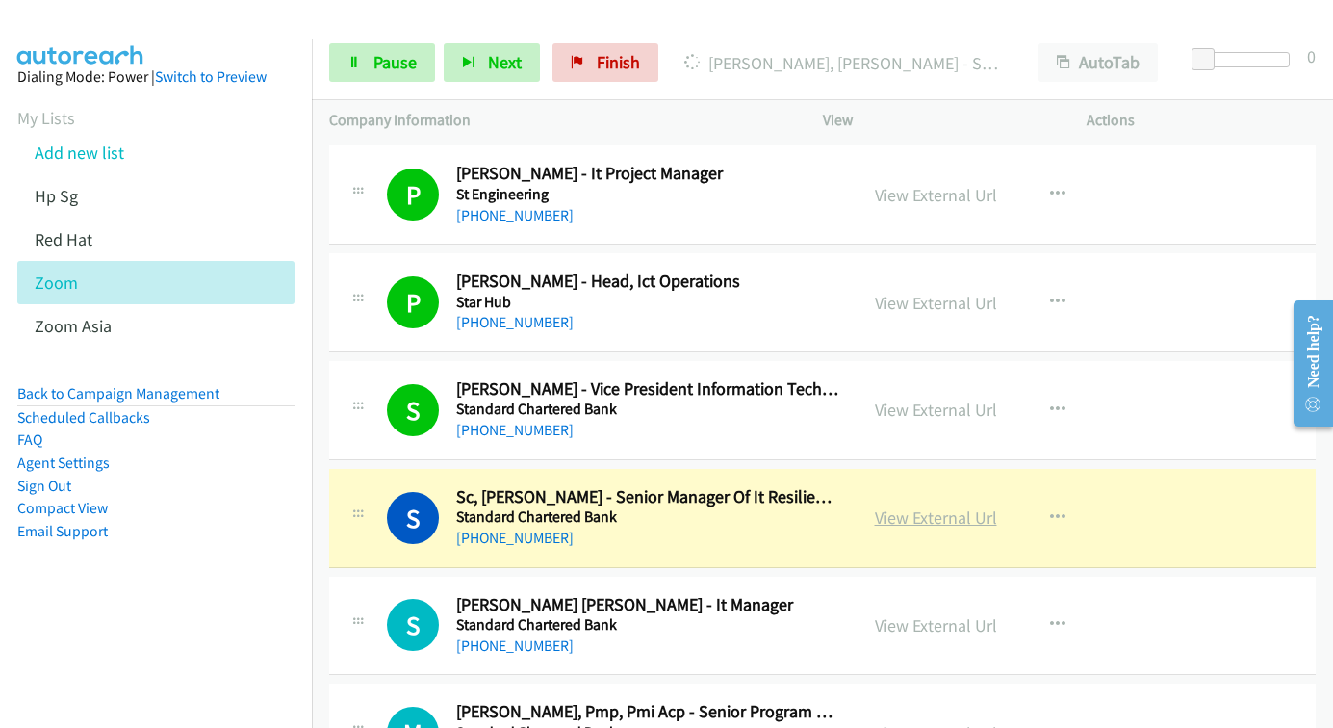
click at [896, 514] on link "View External Url" at bounding box center [936, 517] width 122 height 22
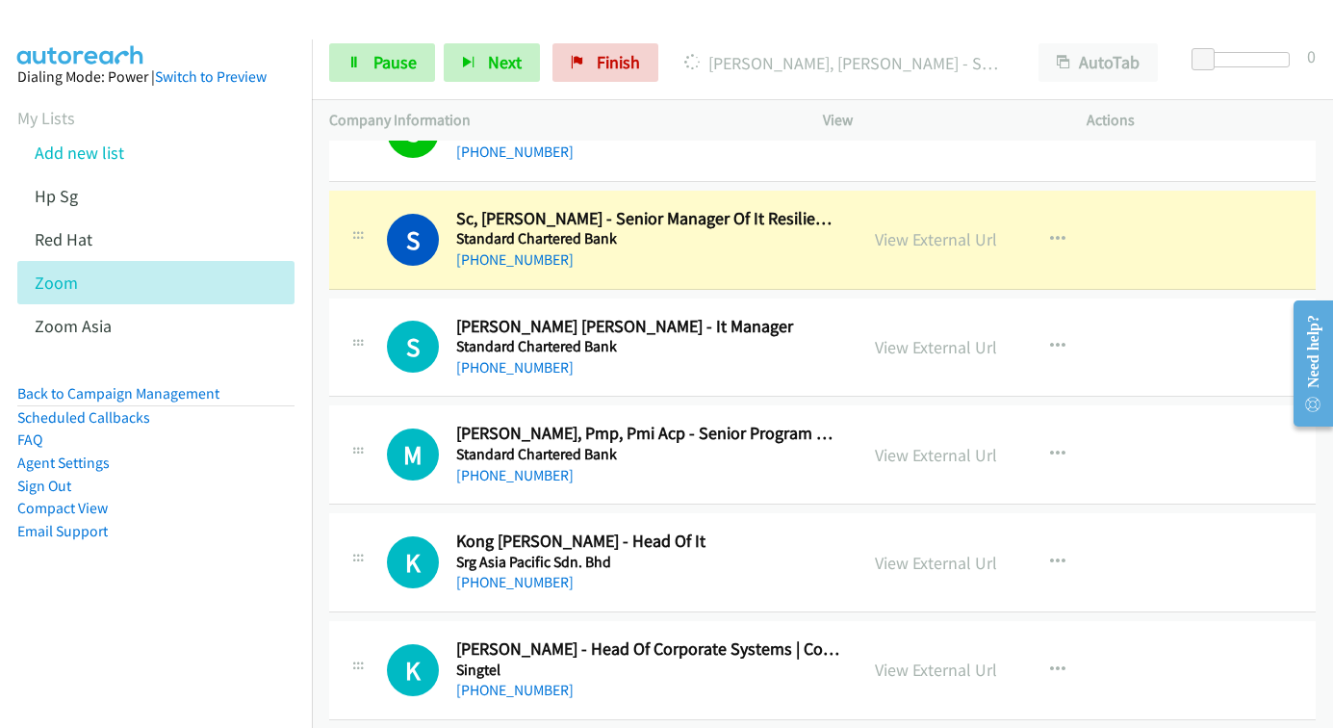
scroll to position [2118, 0]
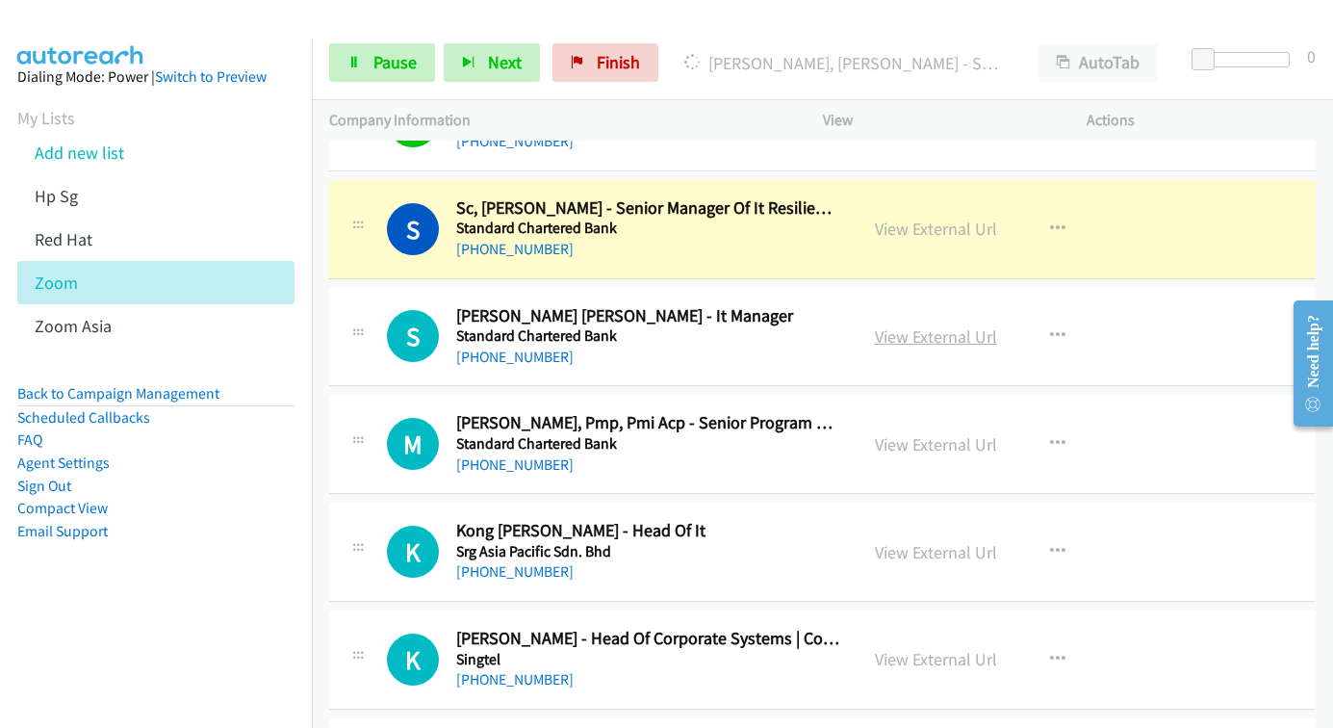
click at [900, 344] on link "View External Url" at bounding box center [936, 336] width 122 height 22
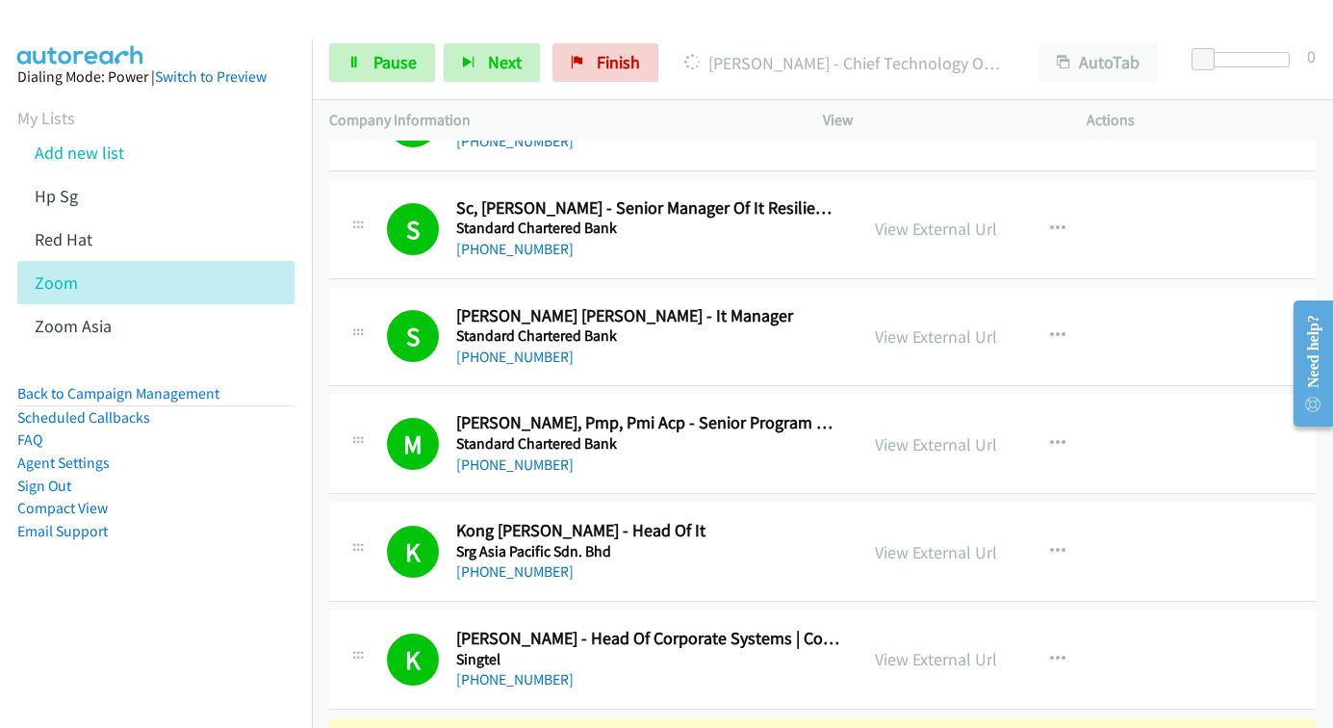
scroll to position [2695, 0]
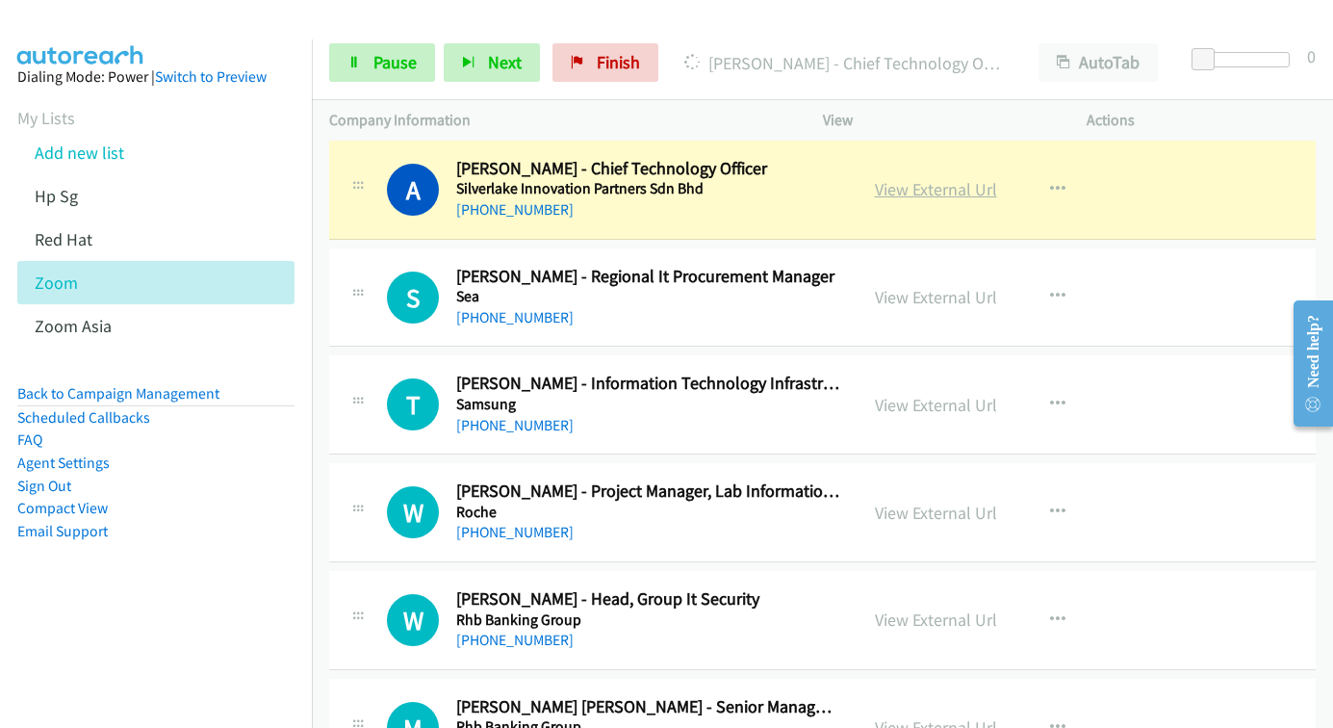
click at [885, 192] on link "View External Url" at bounding box center [936, 189] width 122 height 22
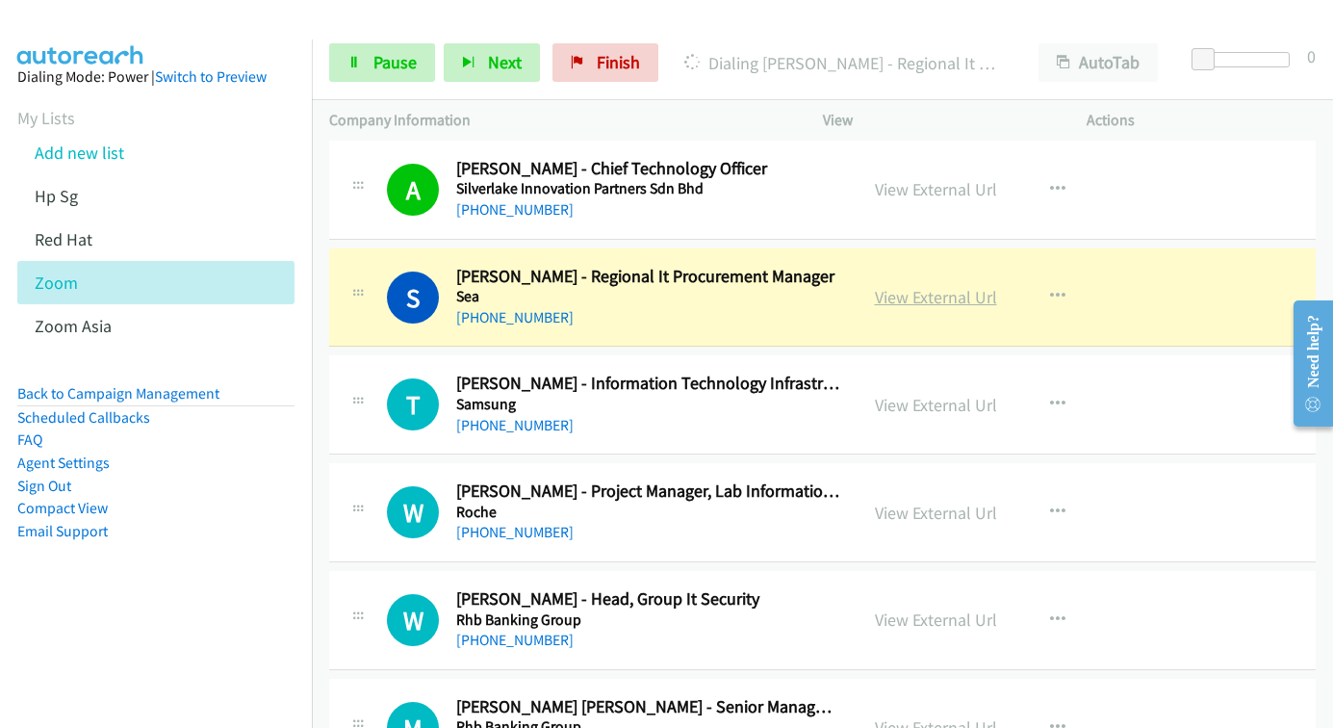
click at [886, 300] on link "View External Url" at bounding box center [936, 297] width 122 height 22
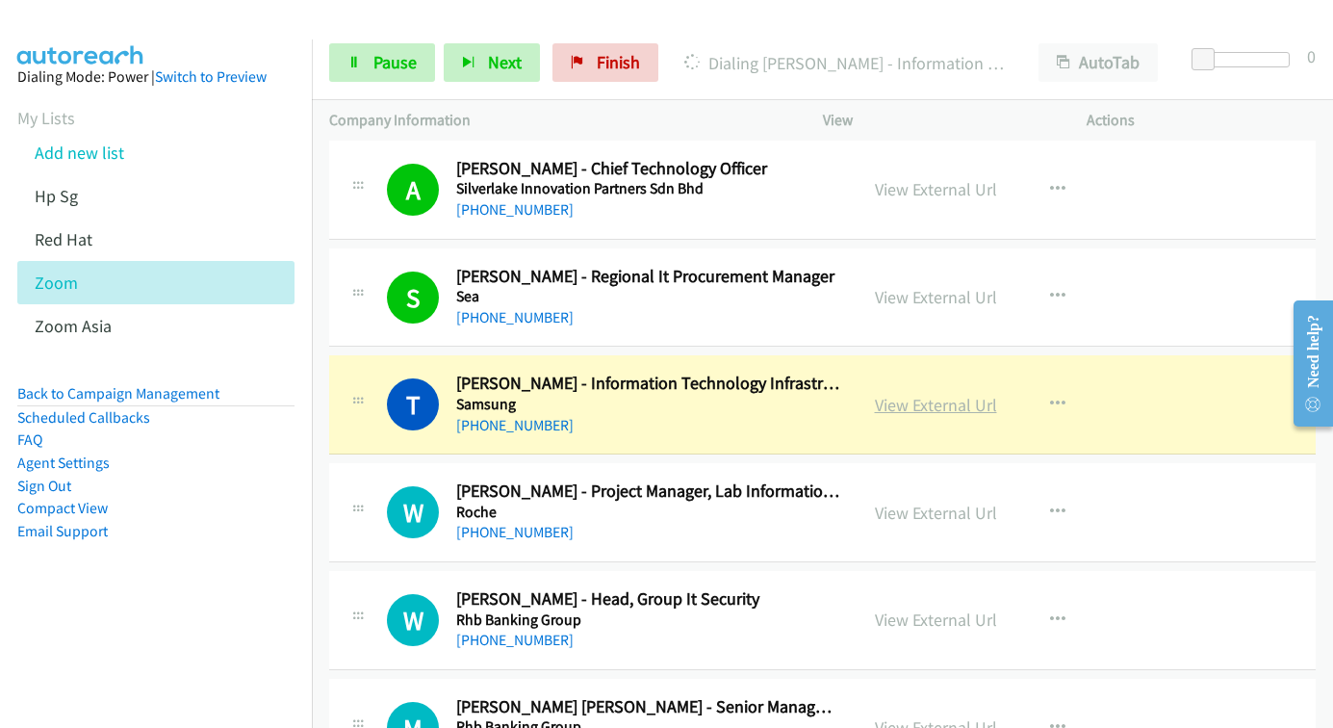
click at [900, 403] on link "View External Url" at bounding box center [936, 405] width 122 height 22
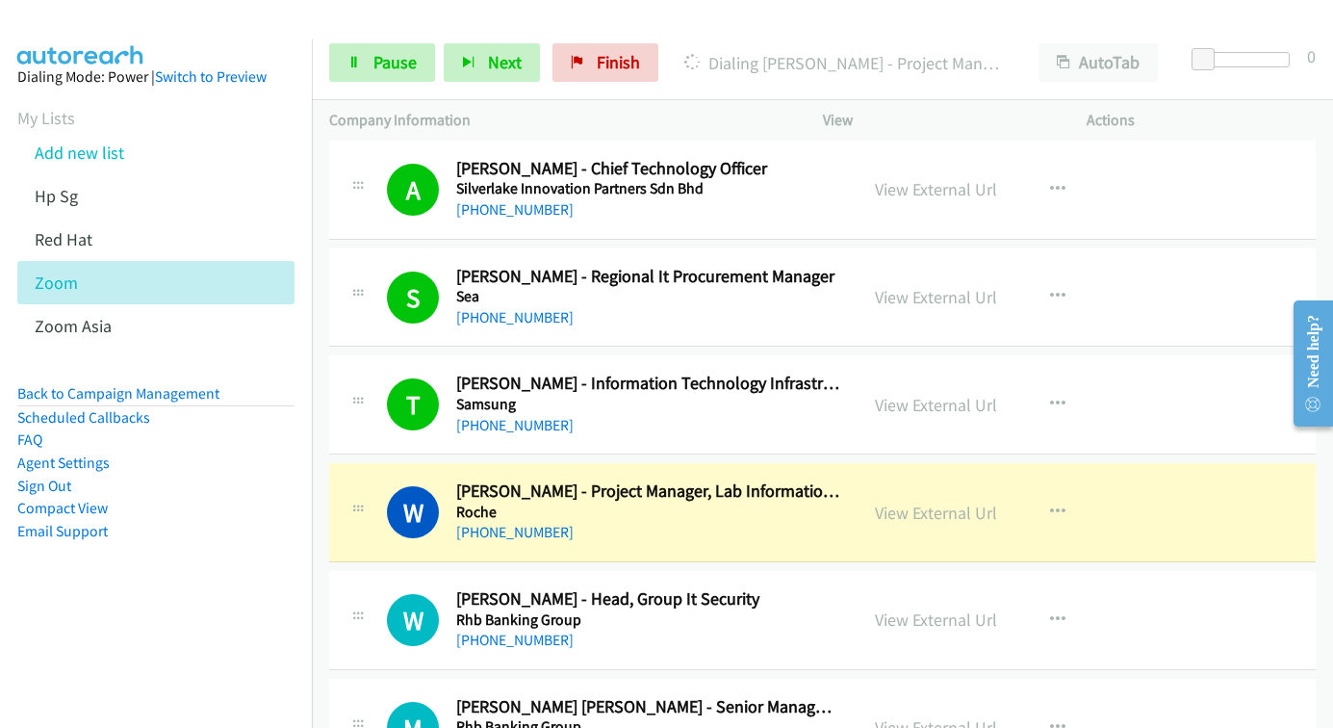
scroll to position [2888, 0]
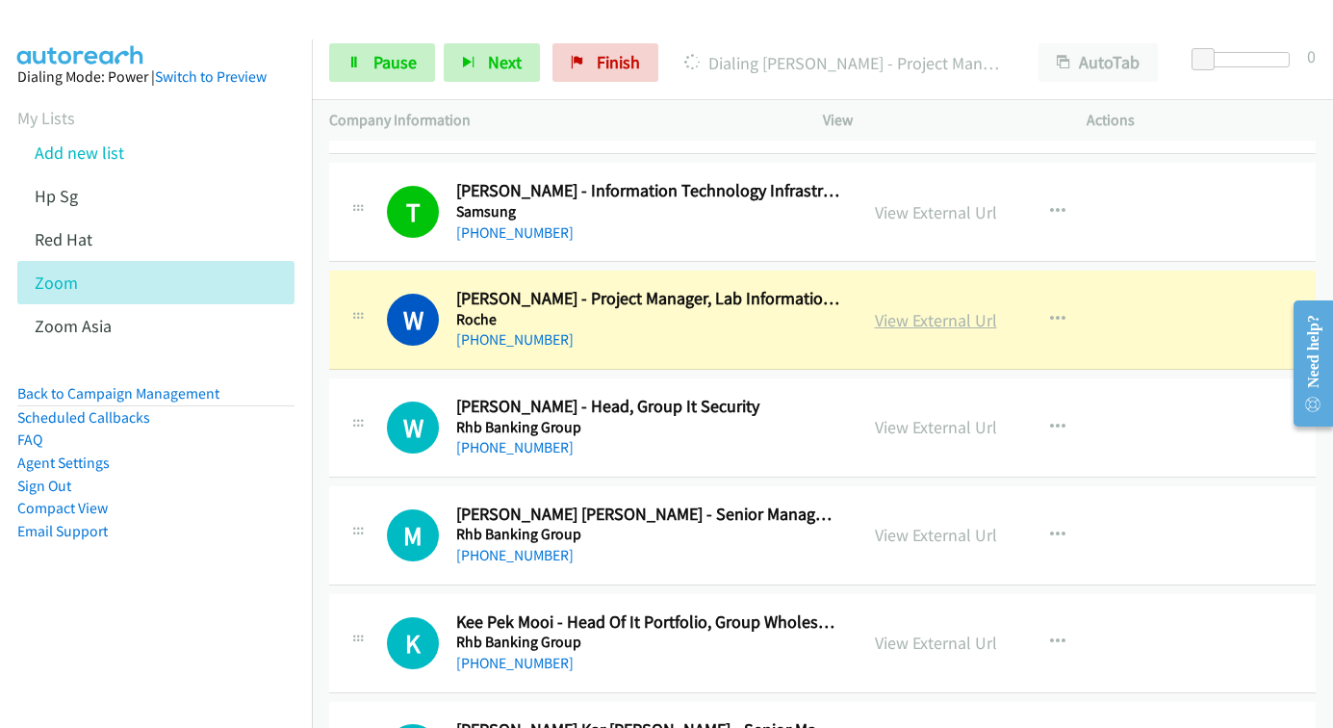
click at [919, 330] on link "View External Url" at bounding box center [936, 320] width 122 height 22
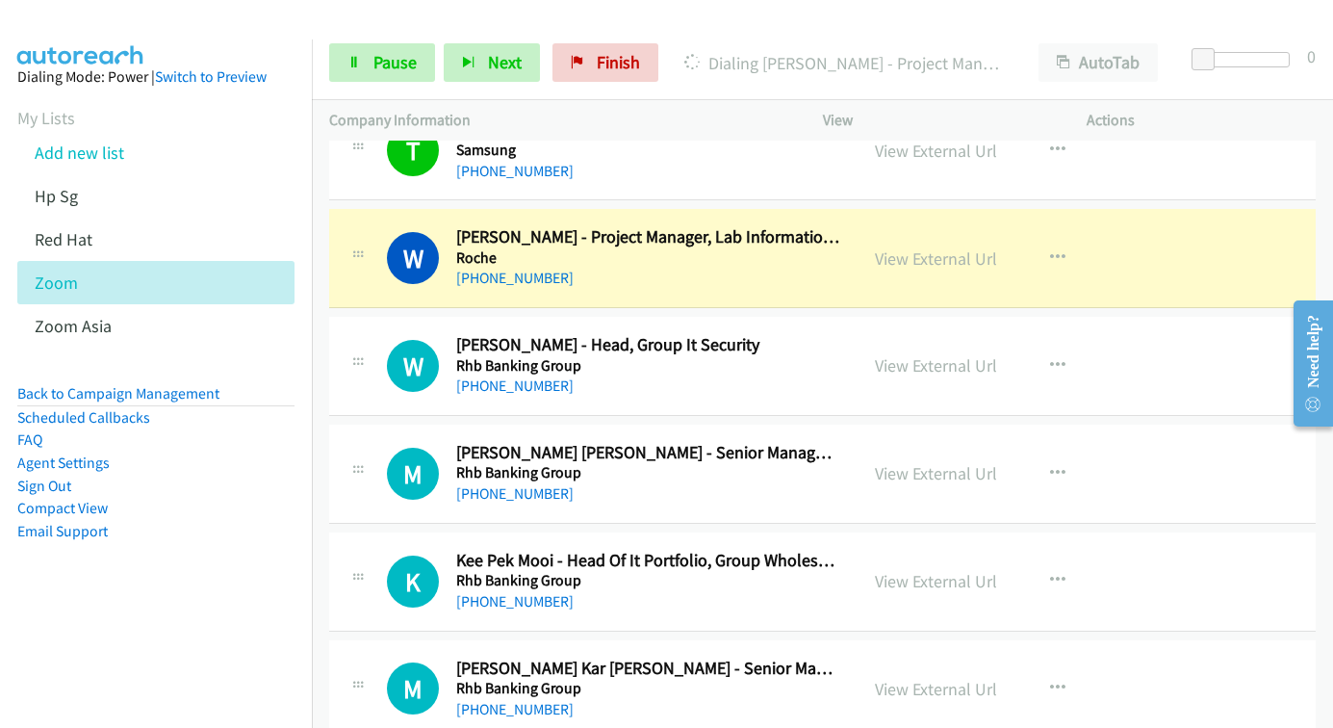
scroll to position [2984, 0]
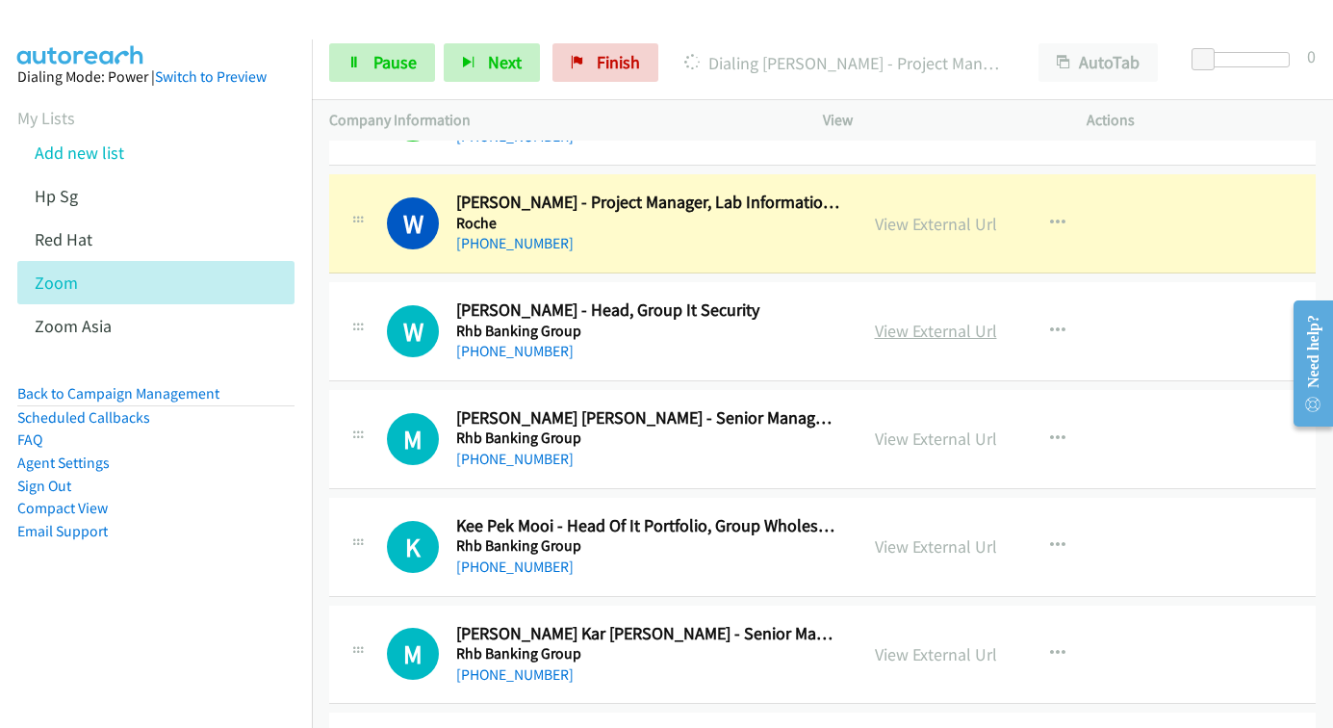
click at [886, 329] on link "View External Url" at bounding box center [936, 331] width 122 height 22
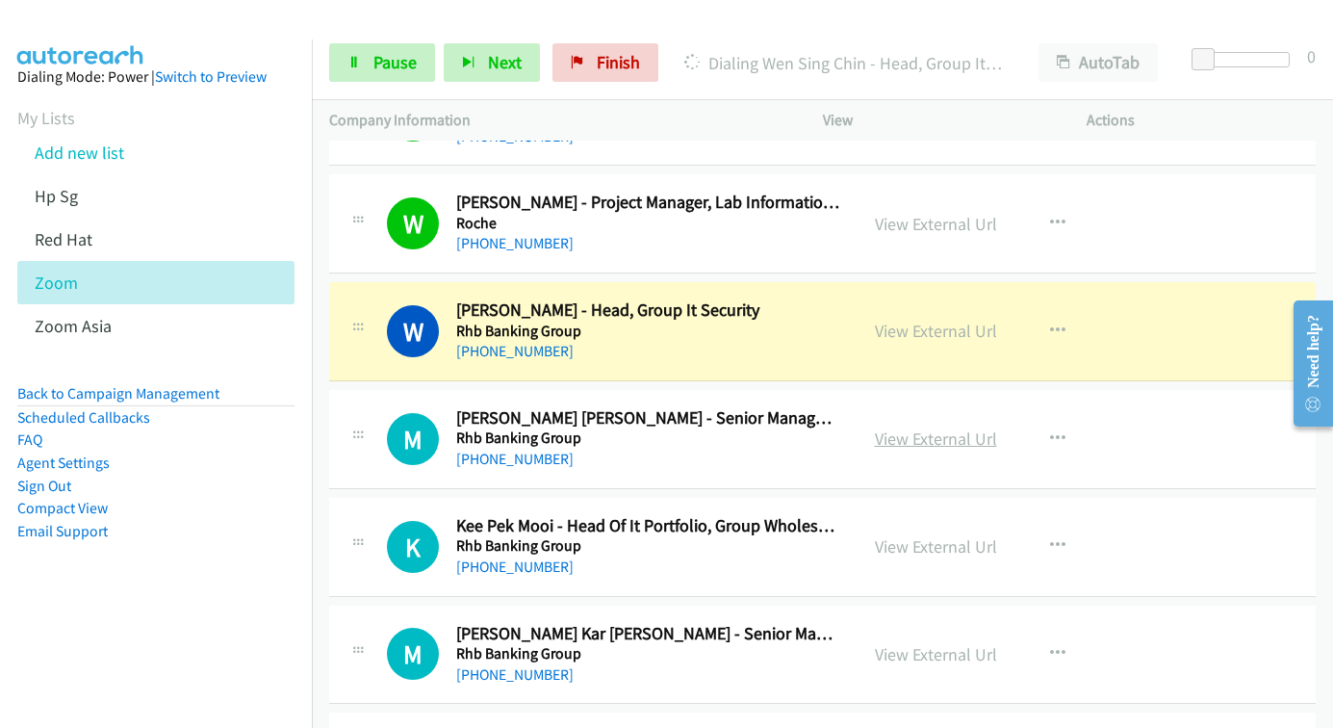
click at [937, 439] on link "View External Url" at bounding box center [936, 438] width 122 height 22
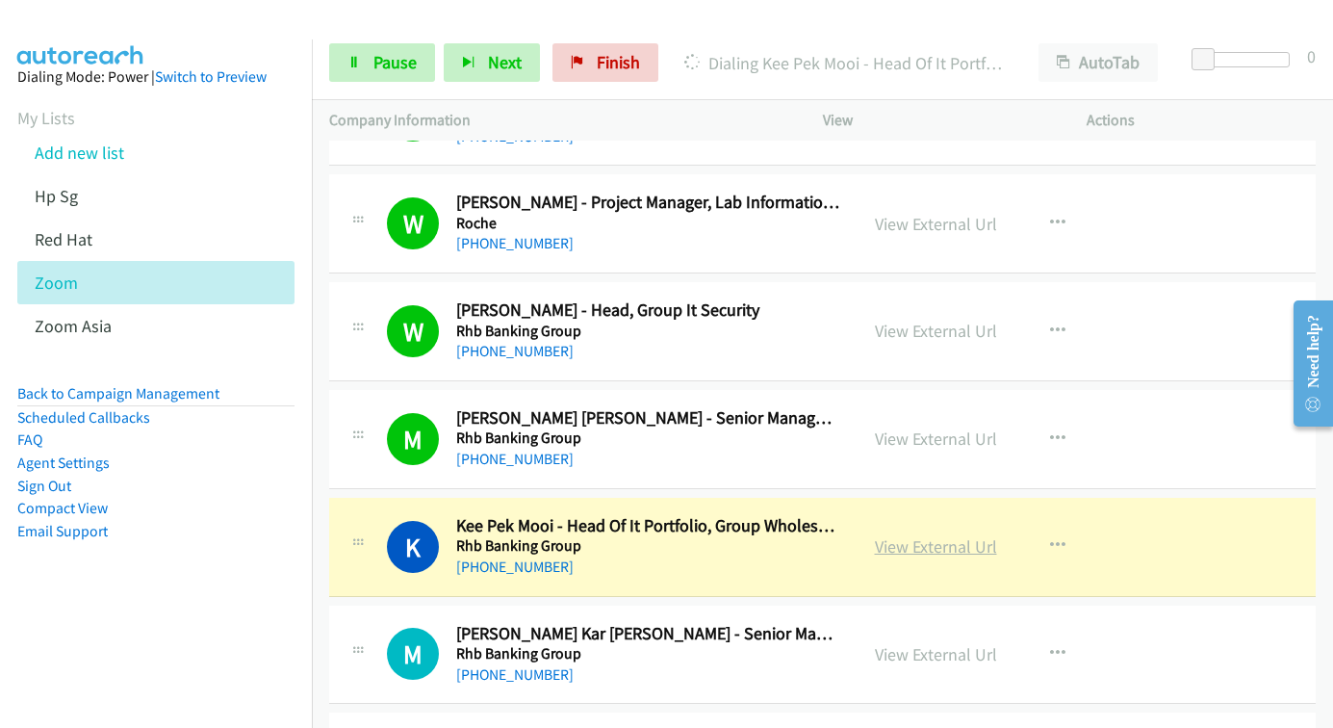
click at [910, 543] on link "View External Url" at bounding box center [936, 546] width 122 height 22
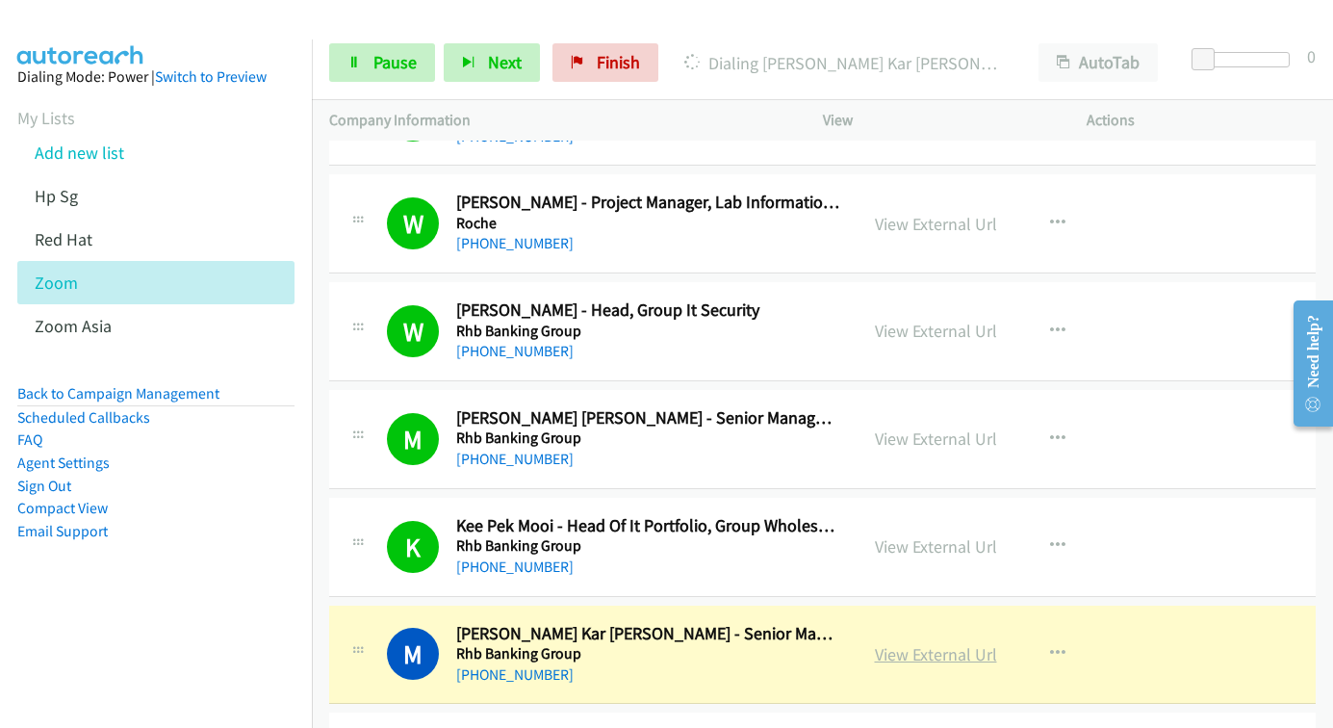
click at [938, 662] on link "View External Url" at bounding box center [936, 654] width 122 height 22
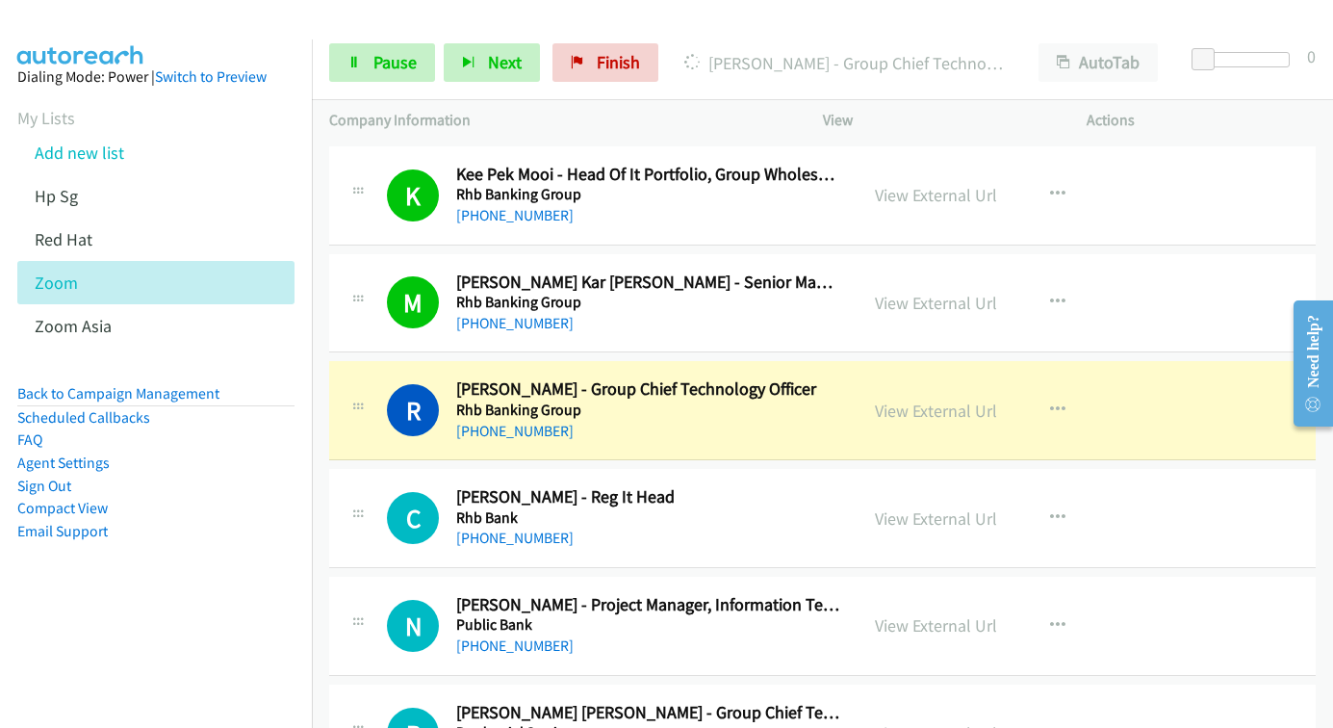
scroll to position [3369, 0]
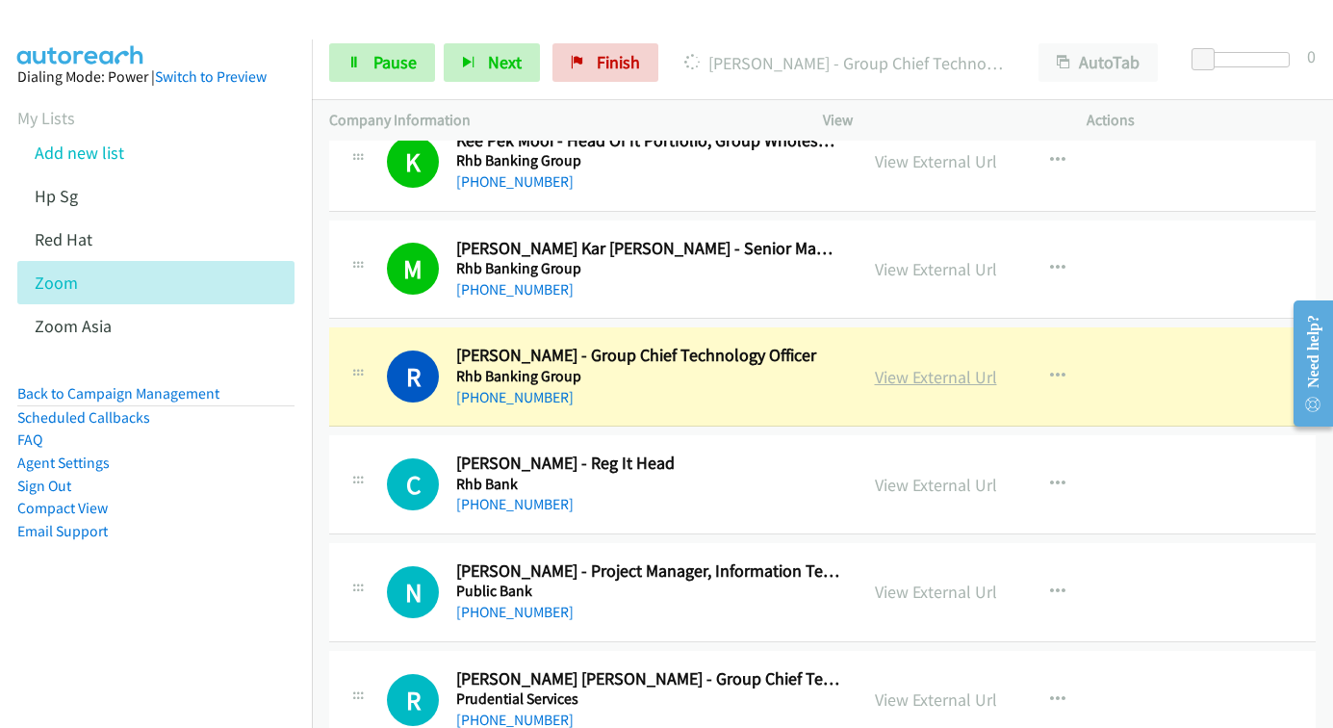
click at [882, 384] on link "View External Url" at bounding box center [936, 377] width 122 height 22
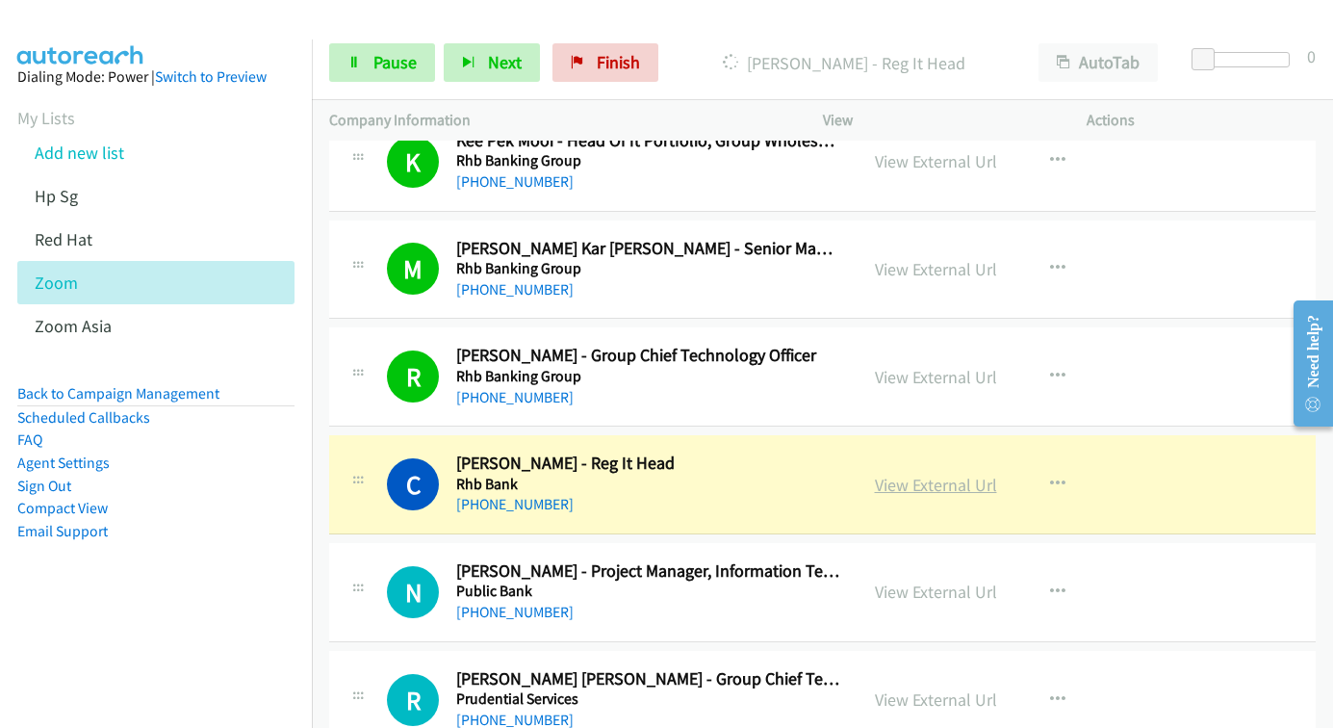
click at [949, 479] on link "View External Url" at bounding box center [936, 485] width 122 height 22
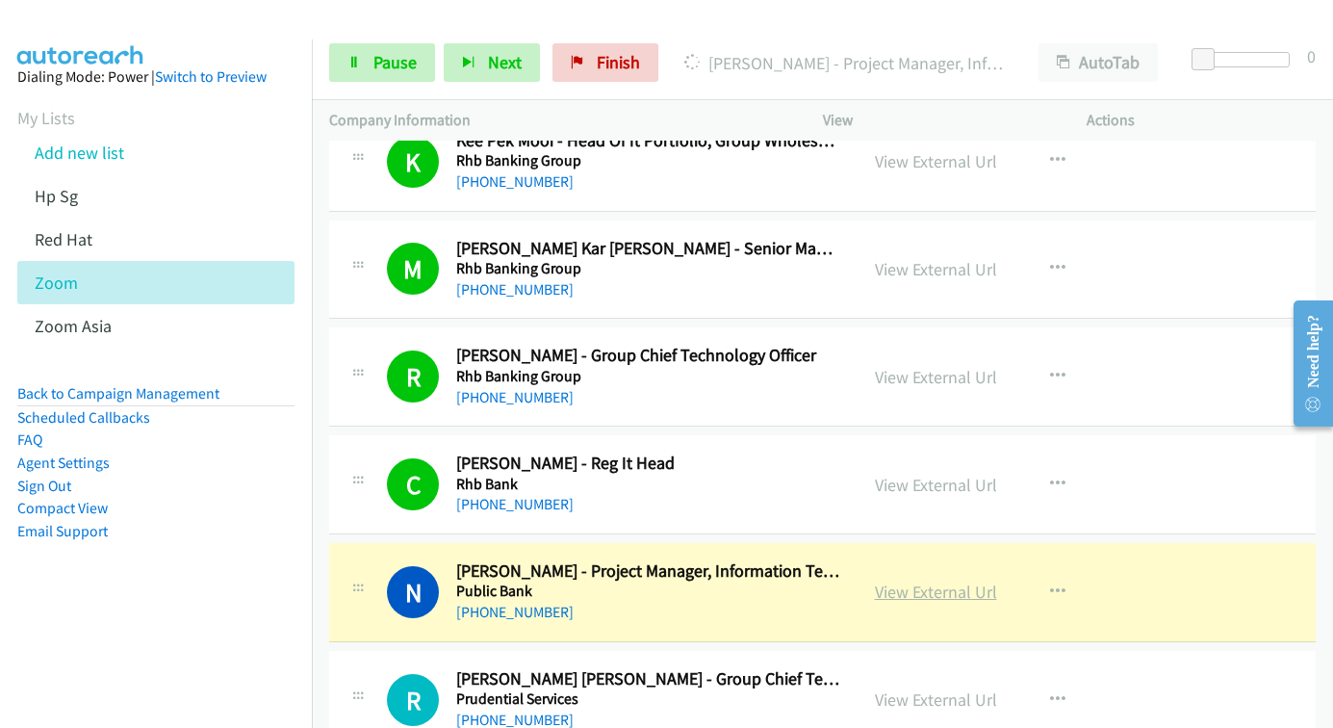
click at [897, 594] on link "View External Url" at bounding box center [936, 591] width 122 height 22
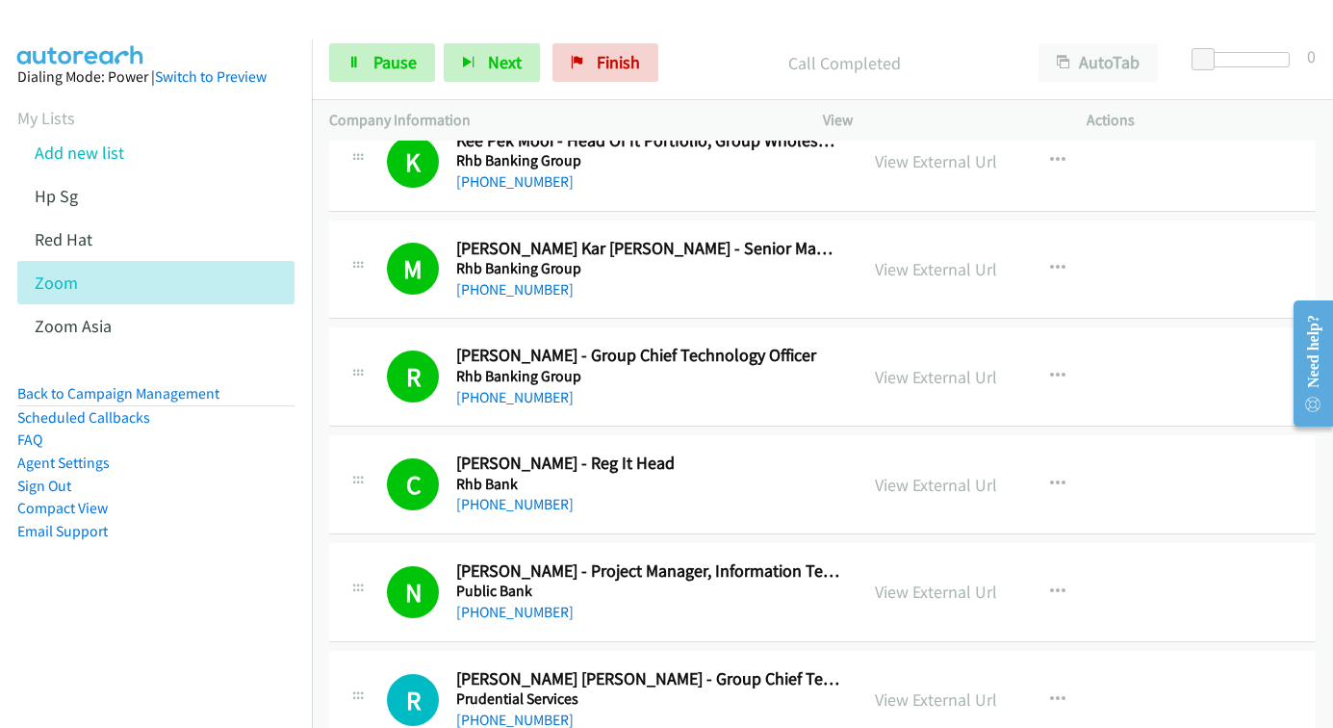
scroll to position [3562, 0]
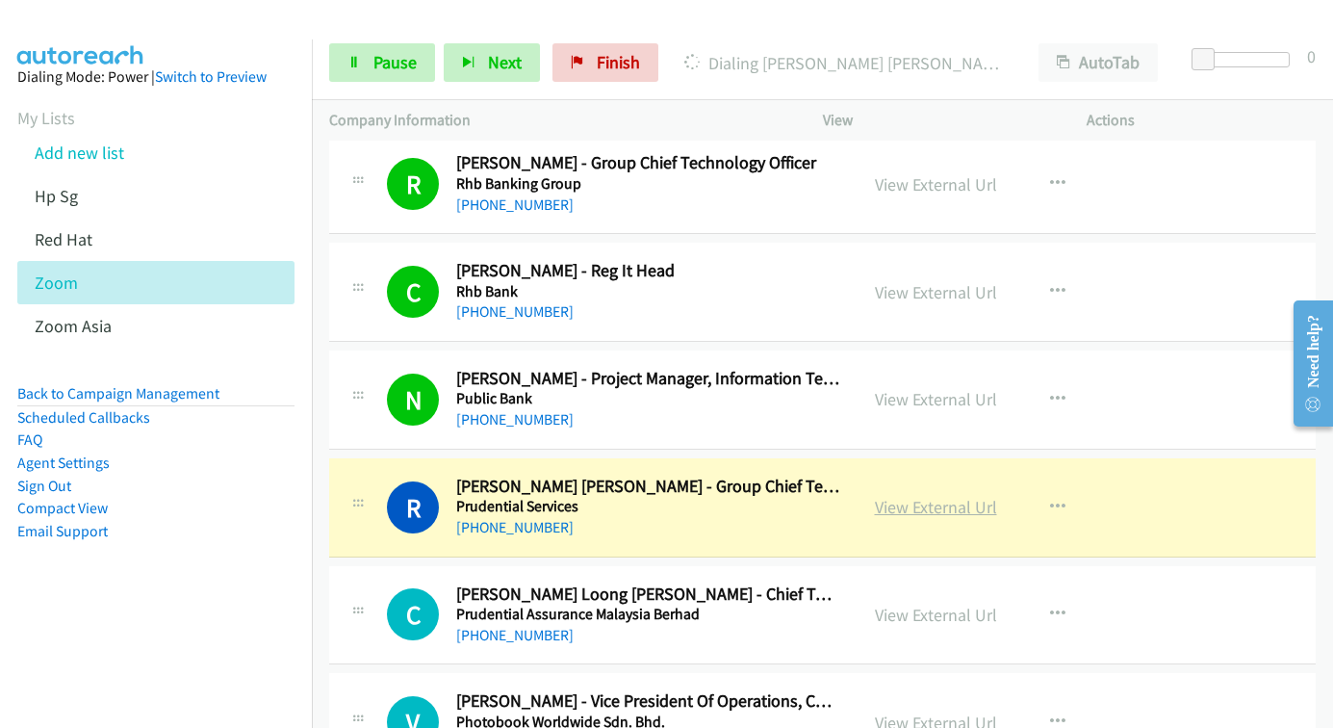
click at [898, 506] on link "View External Url" at bounding box center [936, 507] width 122 height 22
click at [916, 612] on link "View External Url" at bounding box center [936, 615] width 122 height 22
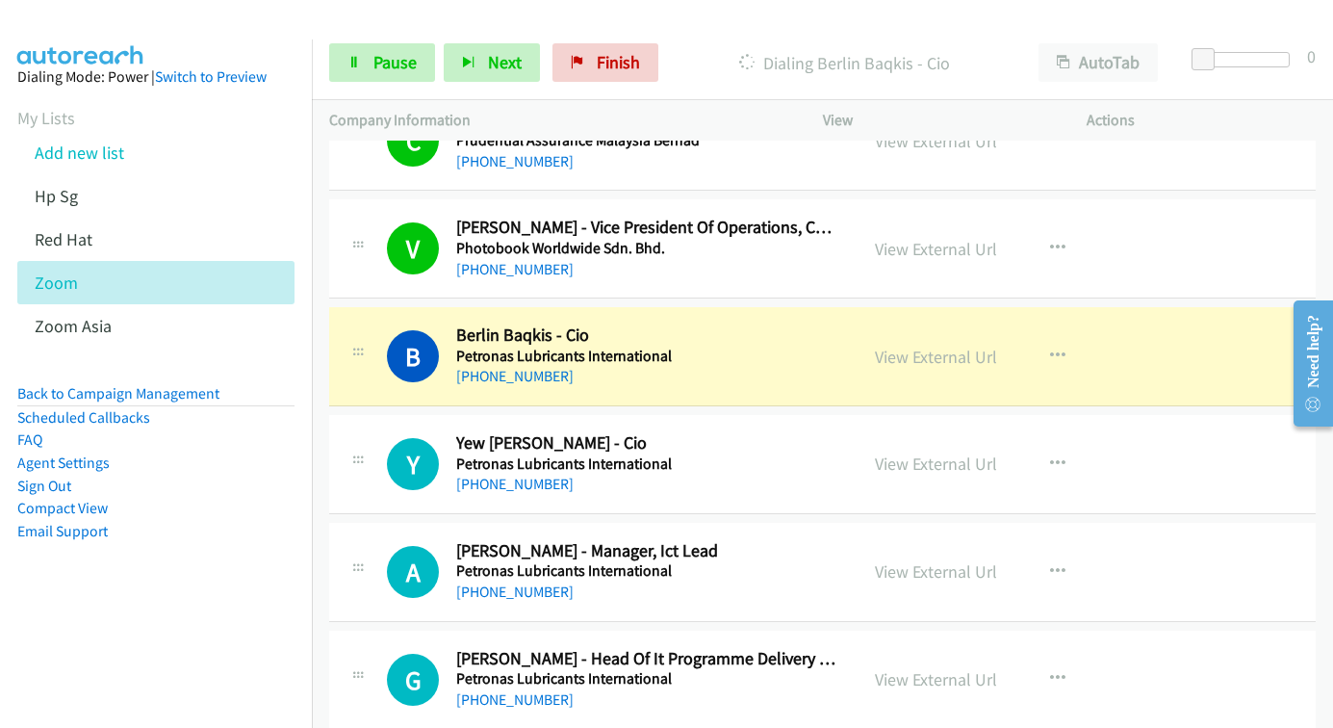
scroll to position [4043, 0]
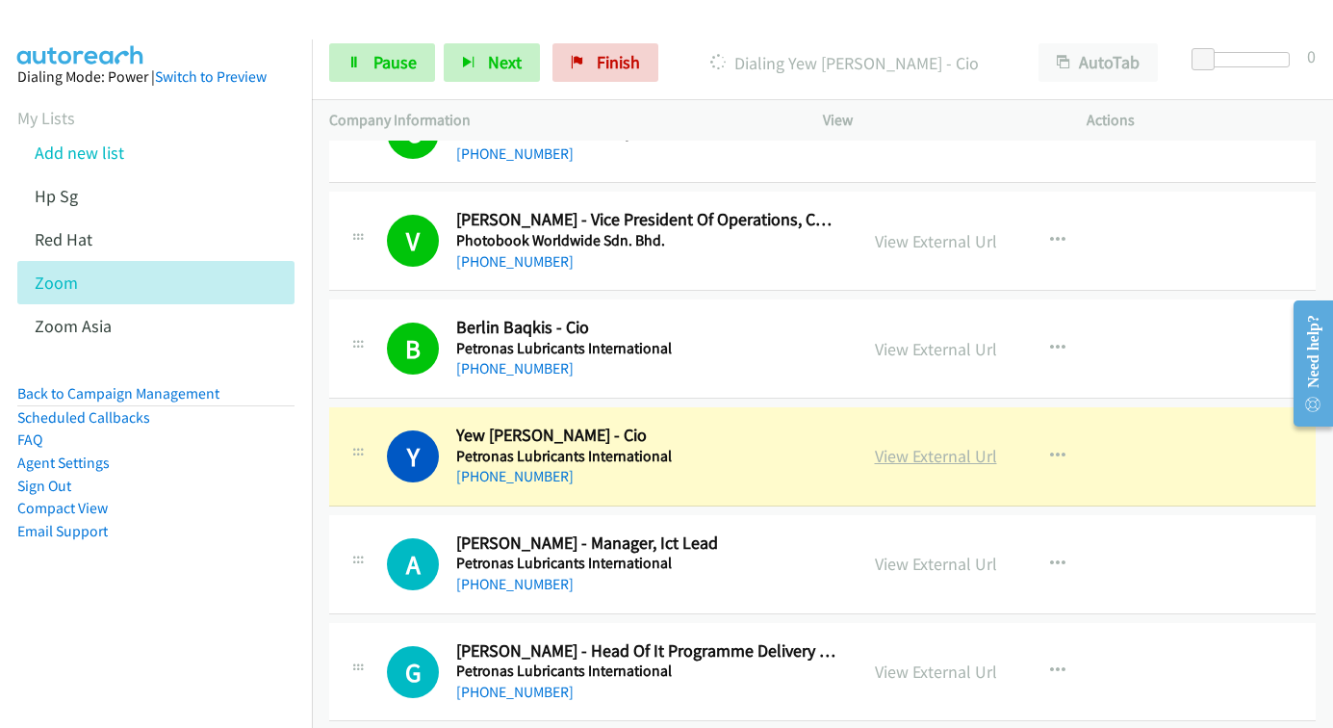
click at [896, 454] on link "View External Url" at bounding box center [936, 456] width 122 height 22
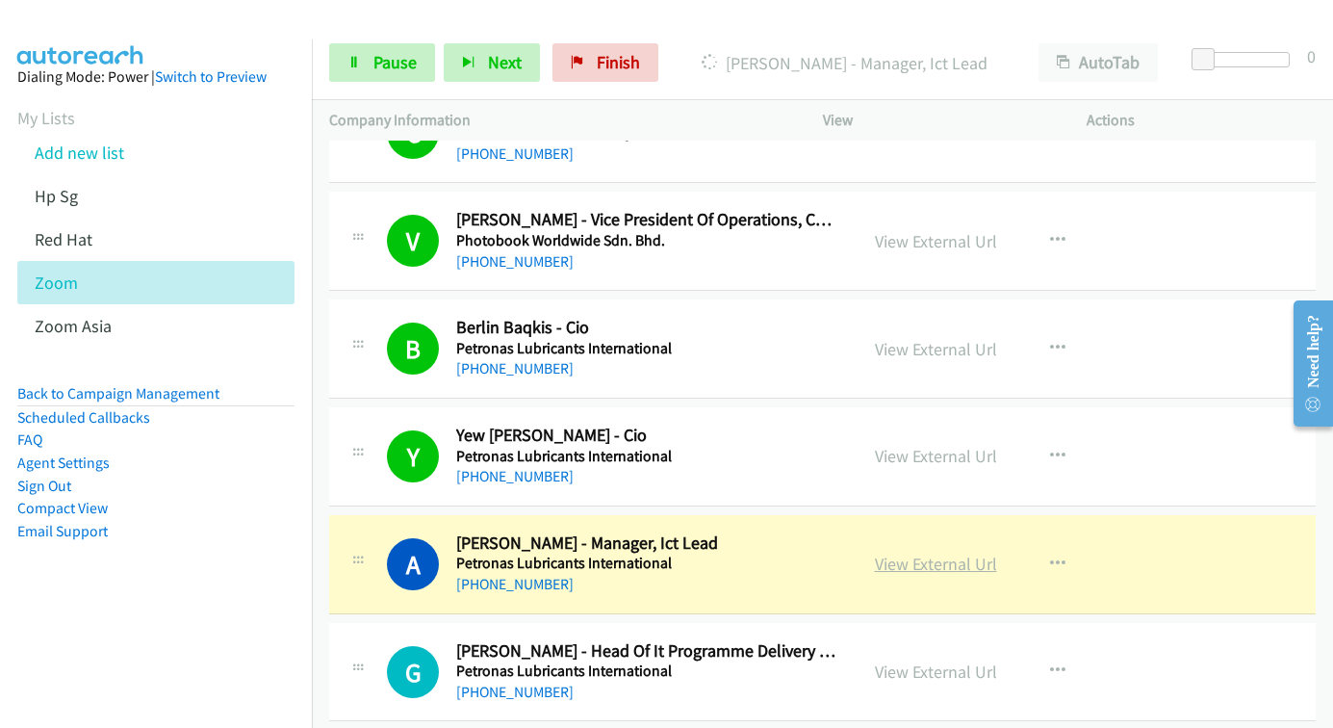
click at [892, 566] on link "View External Url" at bounding box center [936, 564] width 122 height 22
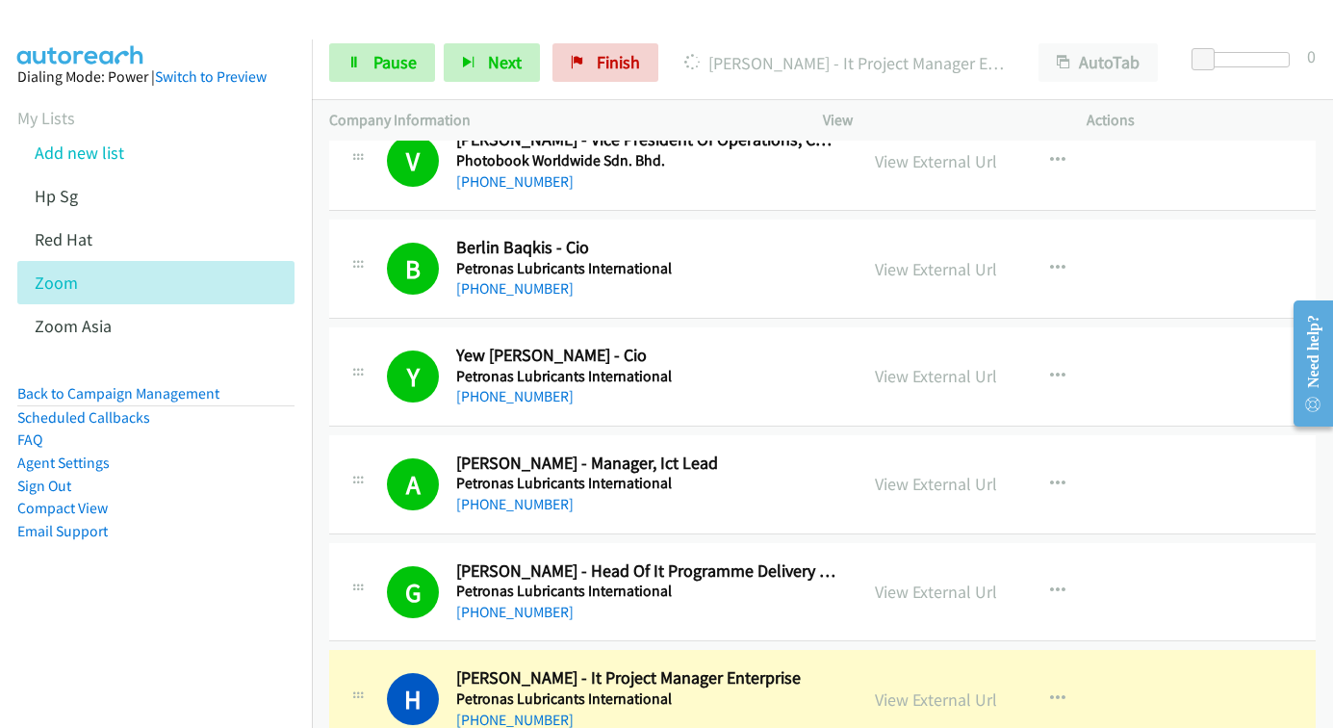
scroll to position [4332, 0]
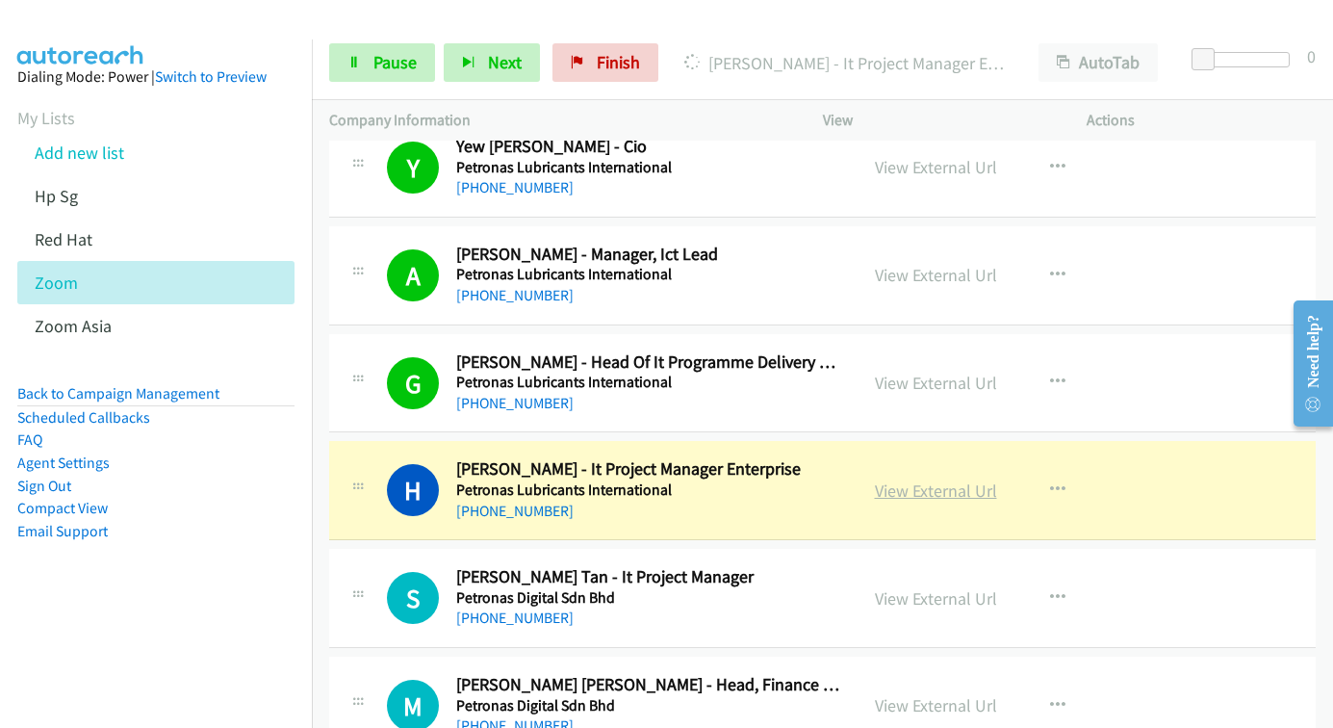
click at [924, 495] on link "View External Url" at bounding box center [936, 490] width 122 height 22
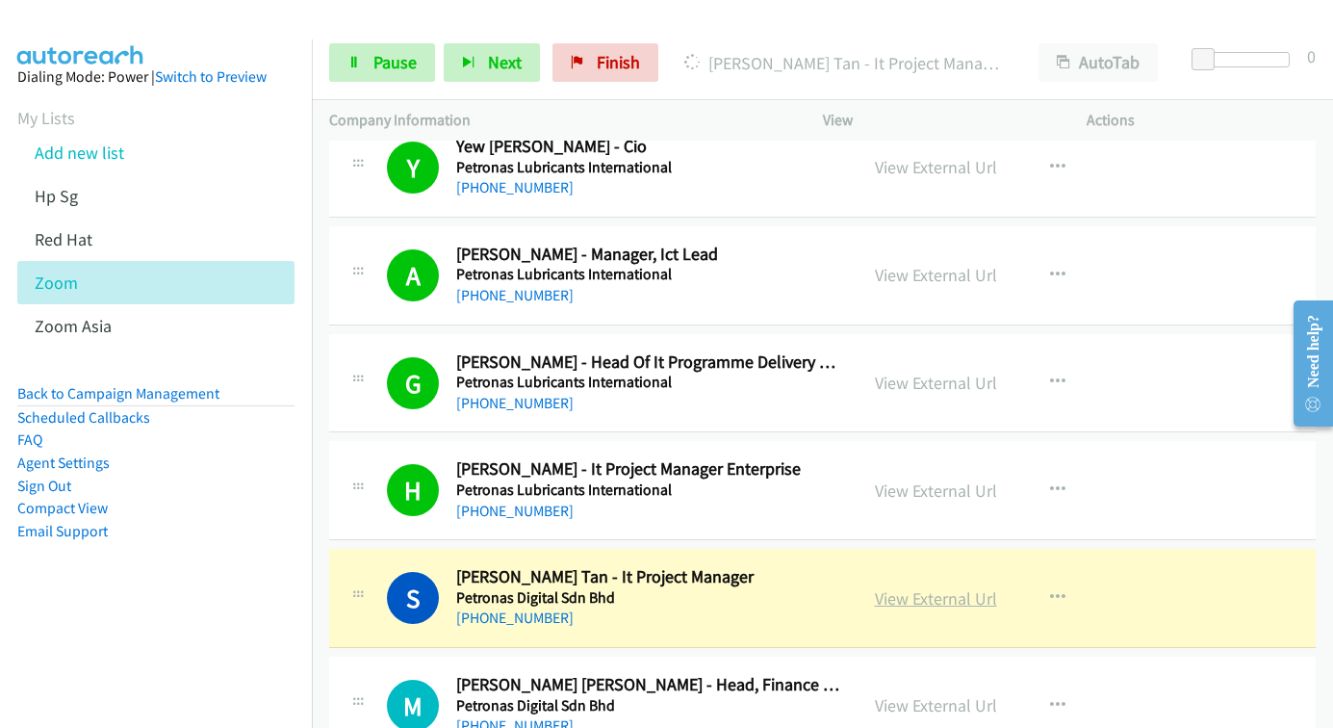
click at [908, 597] on link "View External Url" at bounding box center [936, 598] width 122 height 22
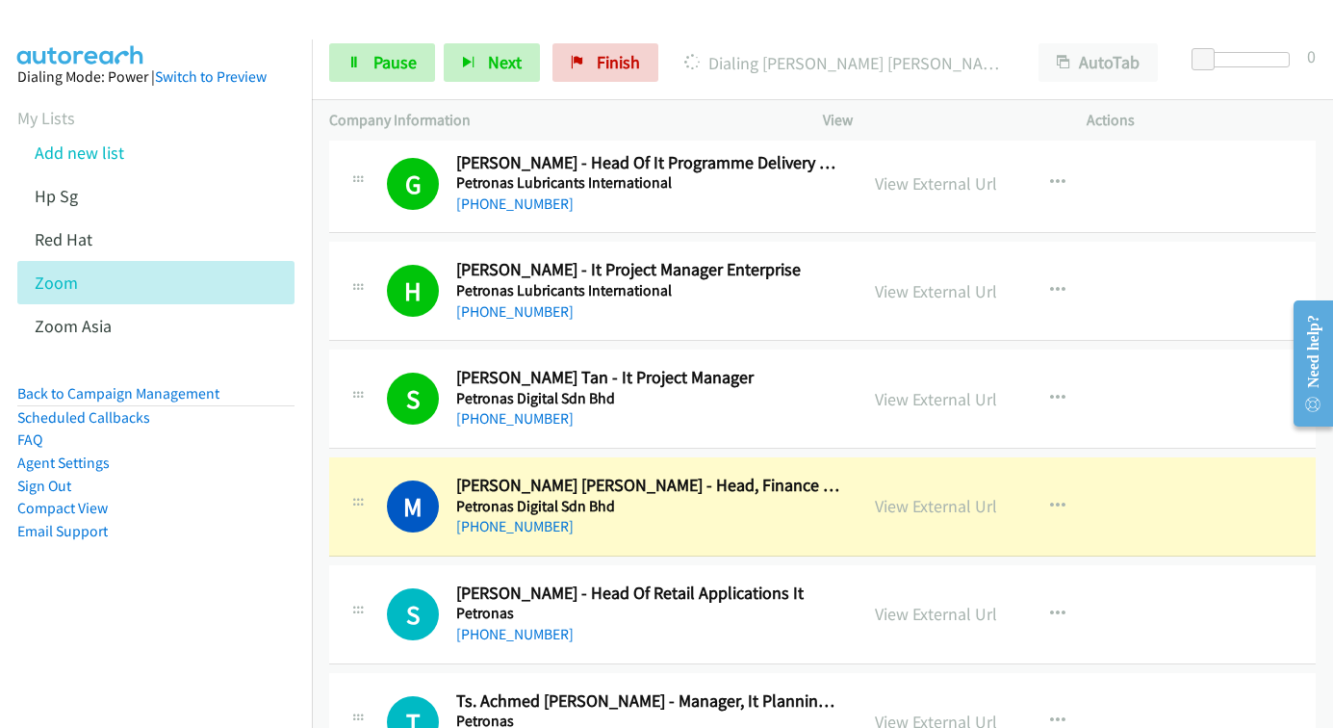
scroll to position [4621, 0]
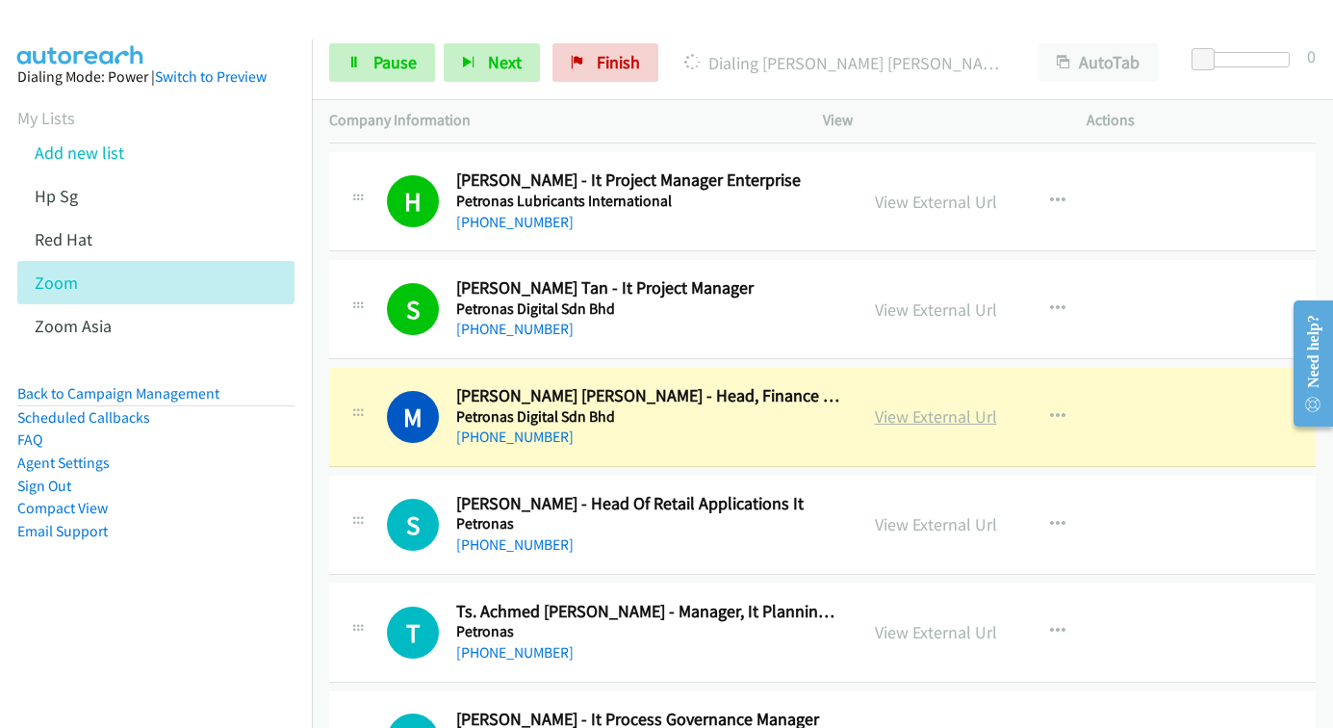
click at [897, 418] on link "View External Url" at bounding box center [936, 416] width 122 height 22
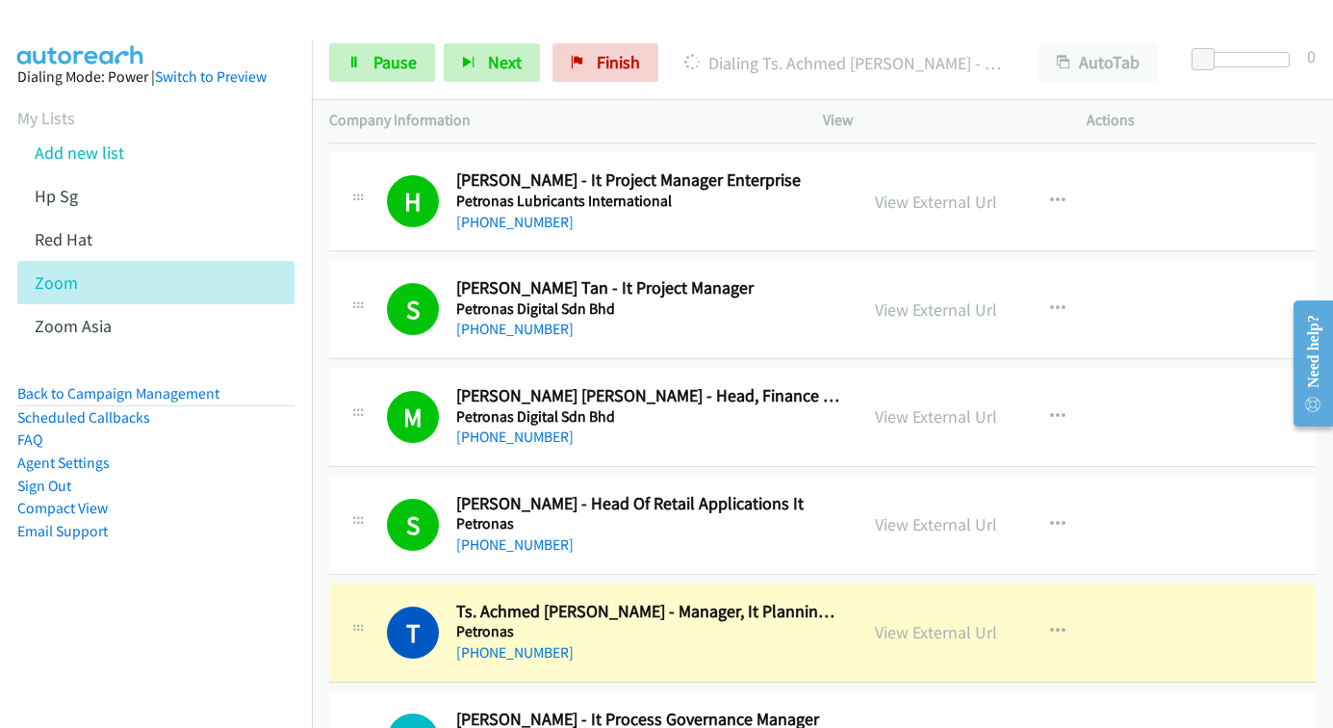
scroll to position [4813, 0]
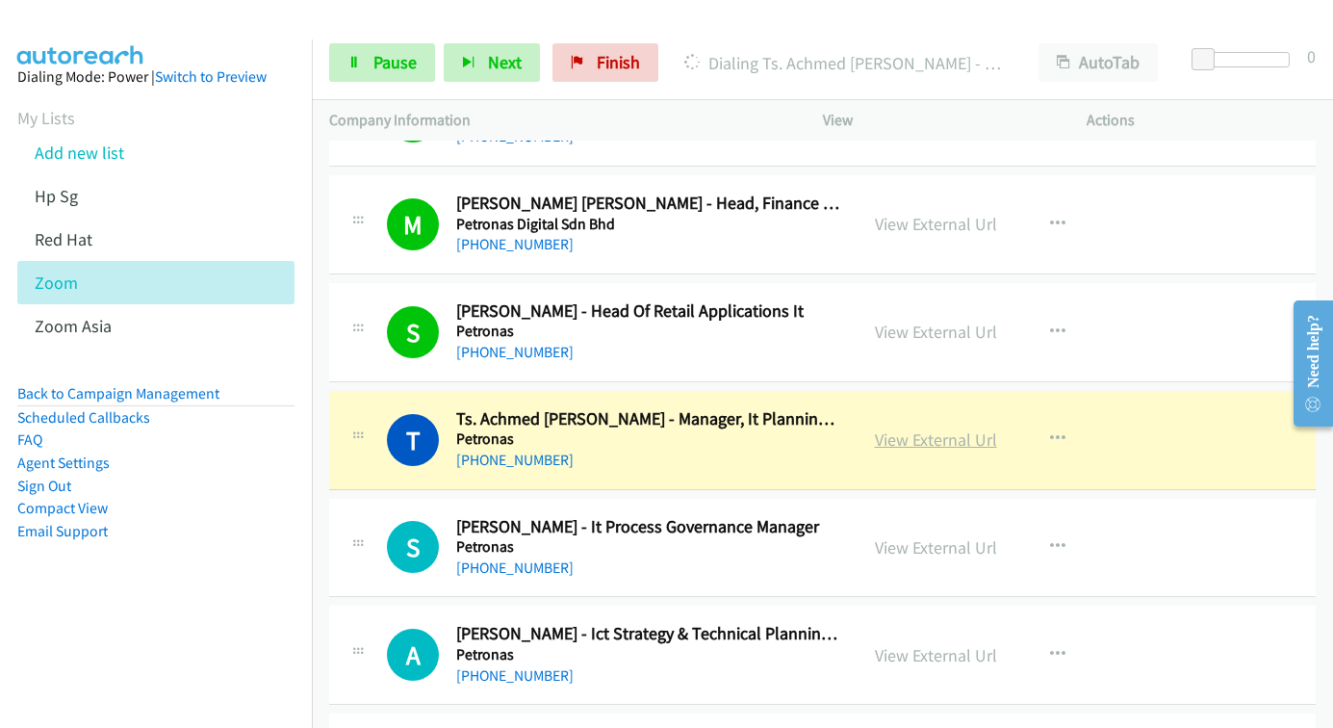
click at [905, 446] on link "View External Url" at bounding box center [936, 439] width 122 height 22
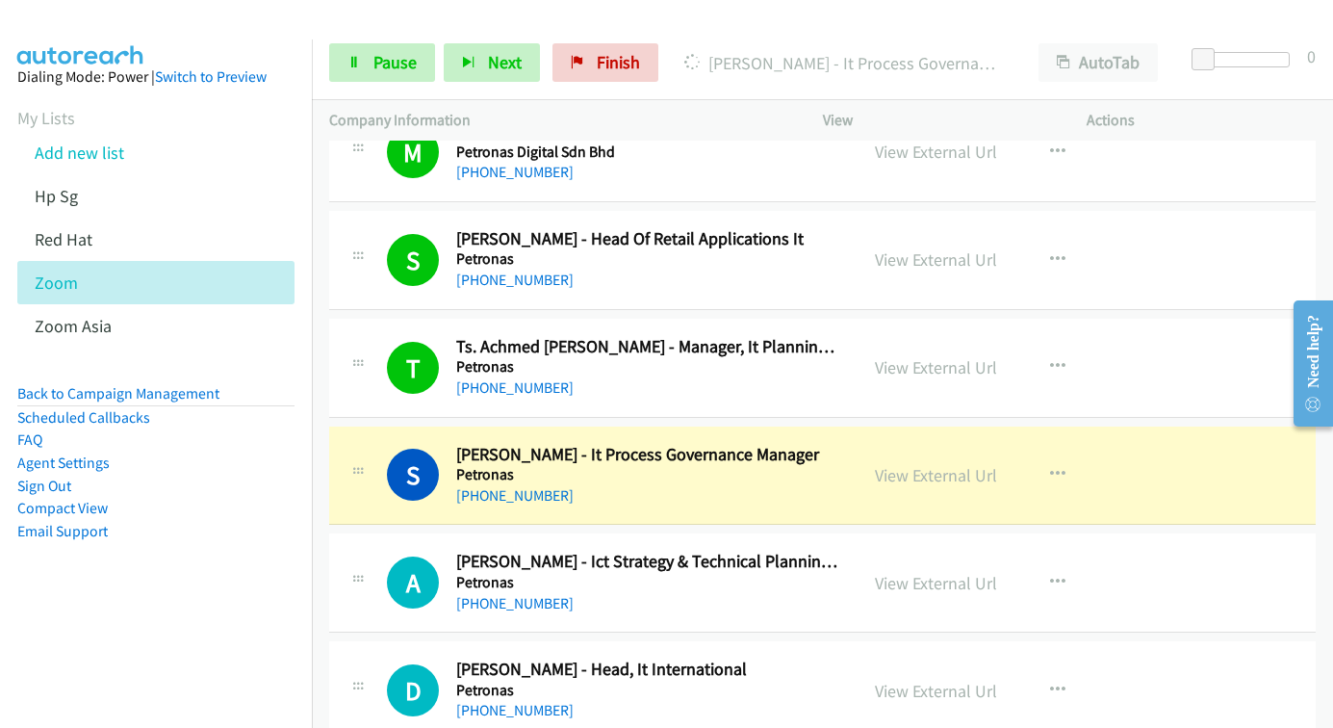
scroll to position [5006, 0]
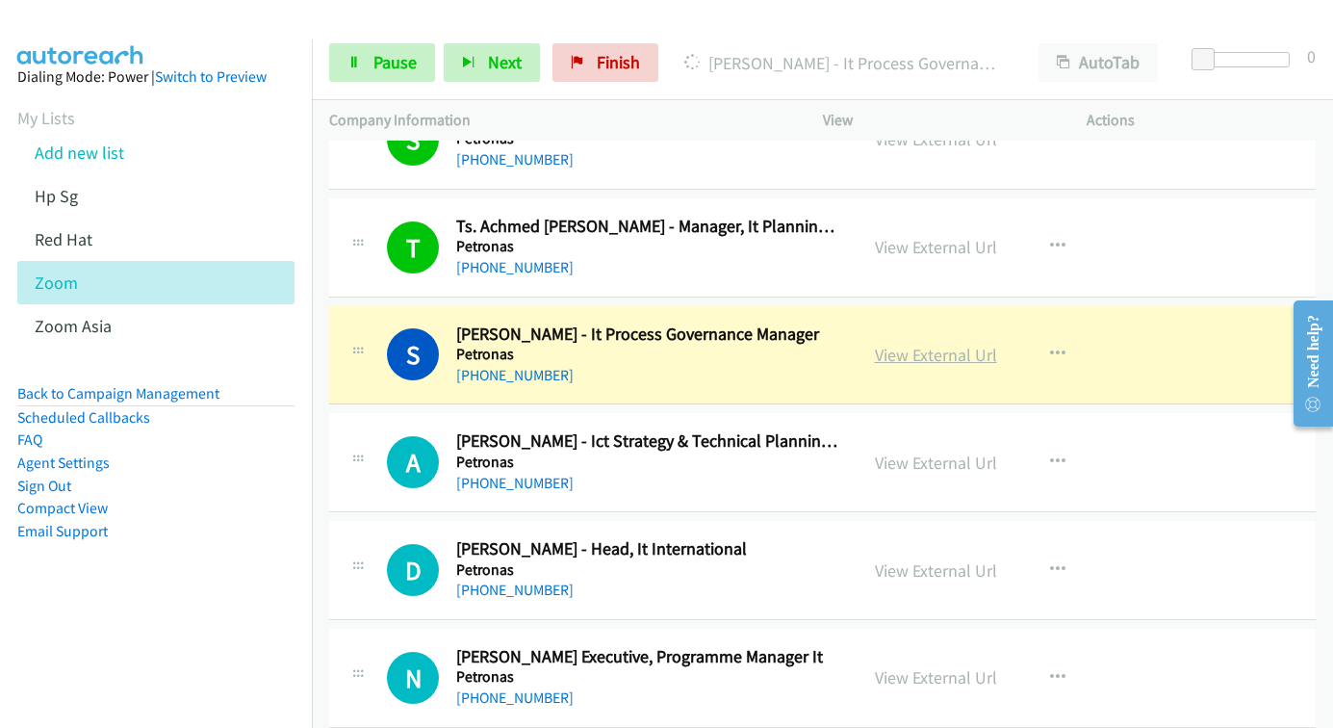
click at [910, 359] on link "View External Url" at bounding box center [936, 355] width 122 height 22
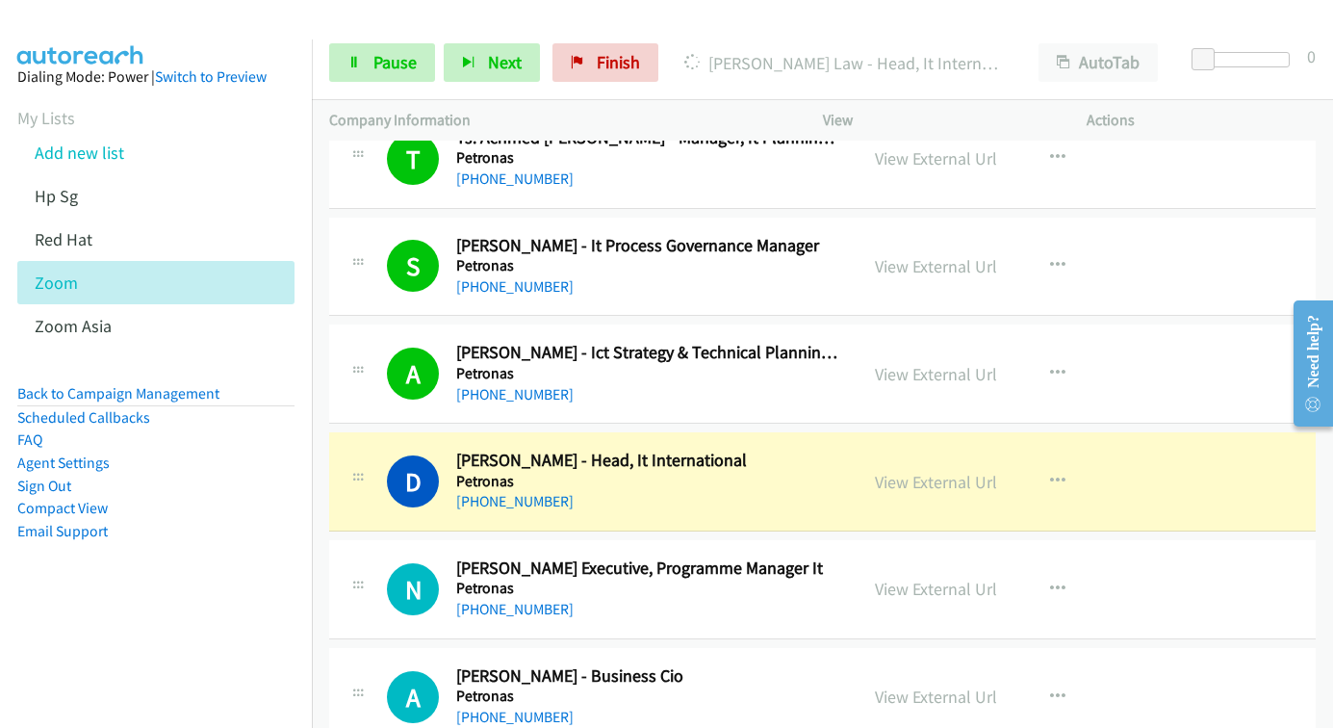
scroll to position [5198, 0]
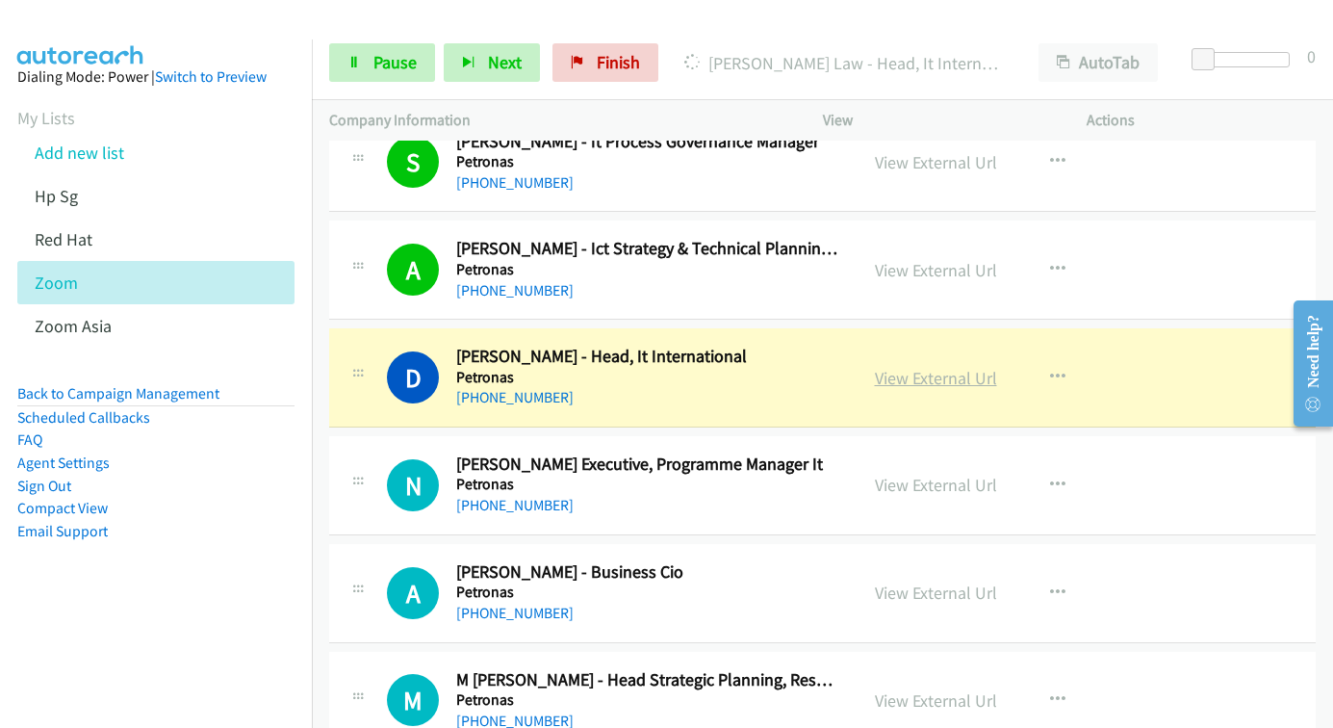
click at [905, 374] on link "View External Url" at bounding box center [936, 378] width 122 height 22
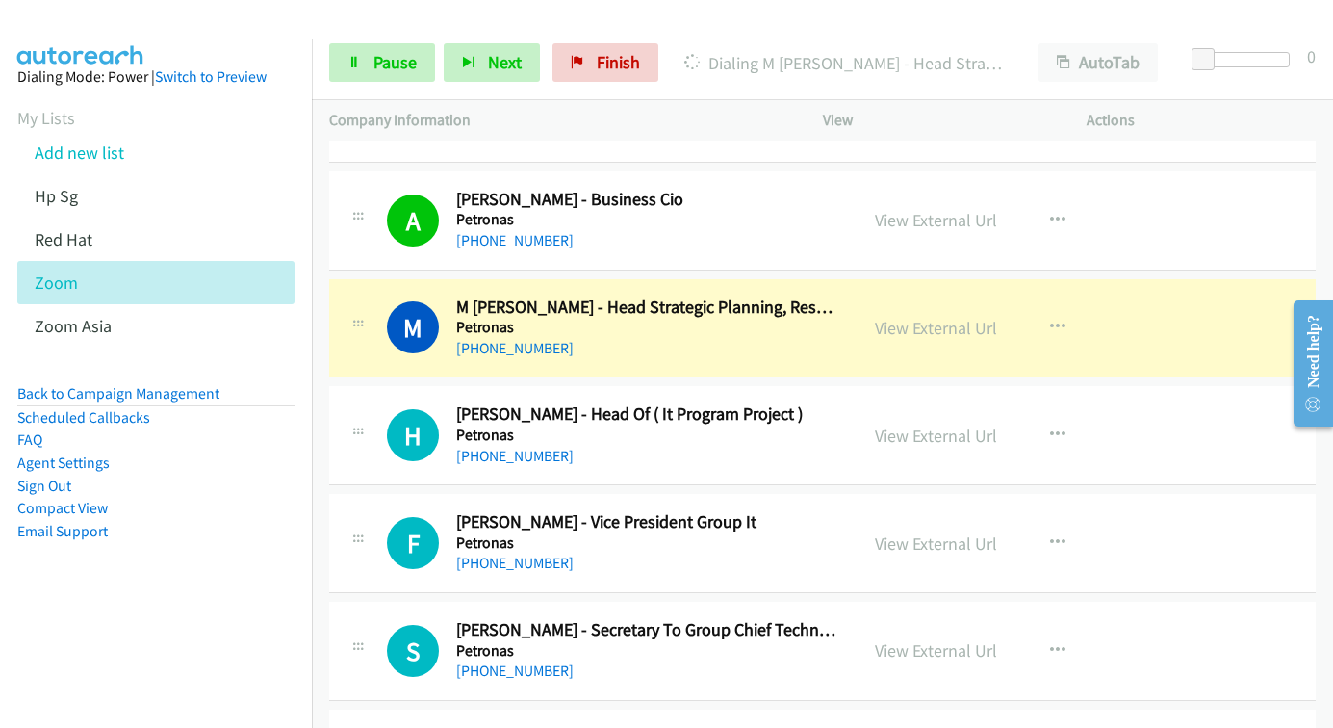
scroll to position [5583, 0]
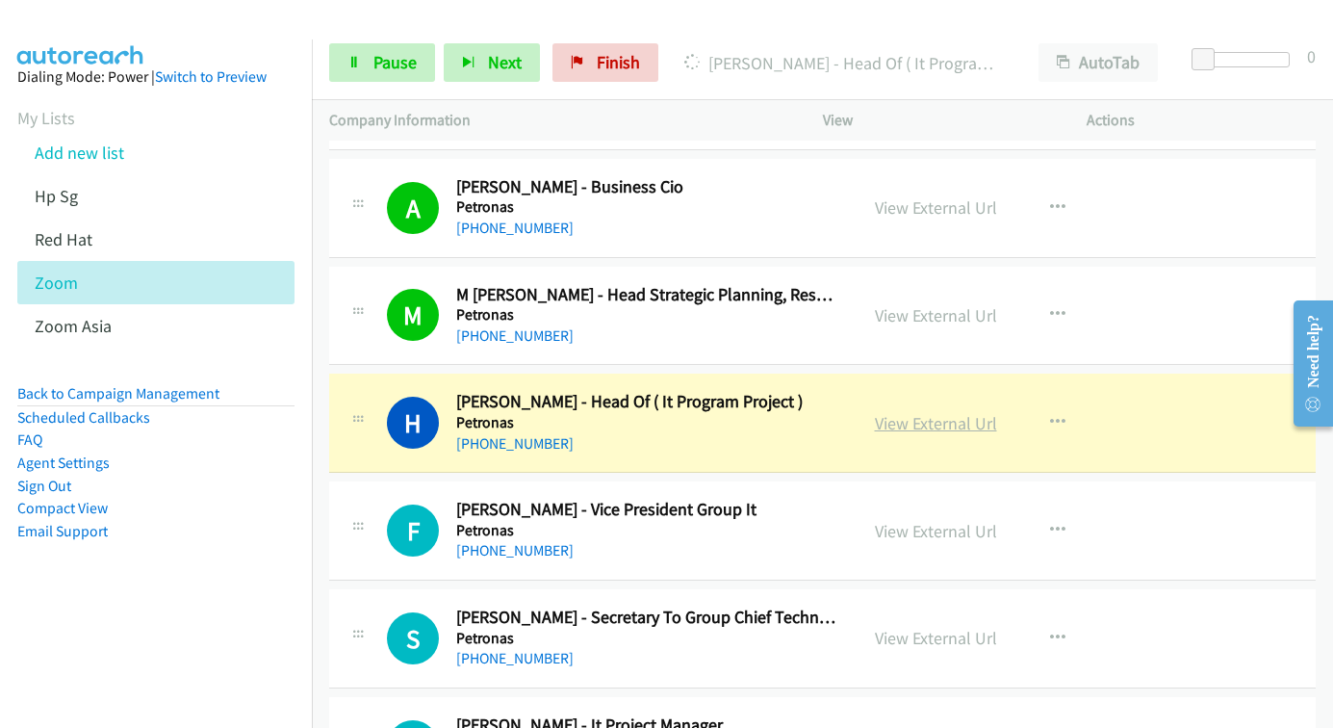
click at [883, 430] on link "View External Url" at bounding box center [936, 423] width 122 height 22
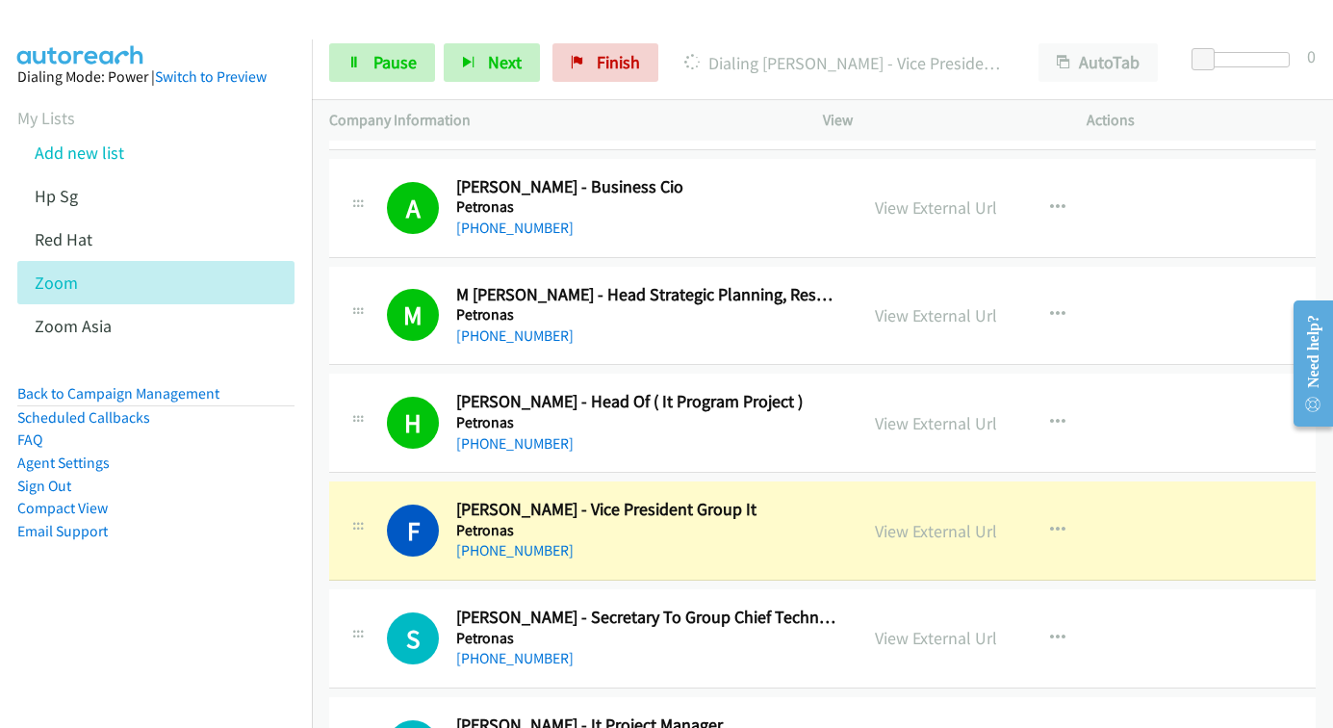
click at [900, 545] on div "View External Url View External Url Schedule/Manage Callback Start Calls Here R…" at bounding box center [998, 531] width 281 height 64
click at [902, 533] on link "View External Url" at bounding box center [936, 531] width 122 height 22
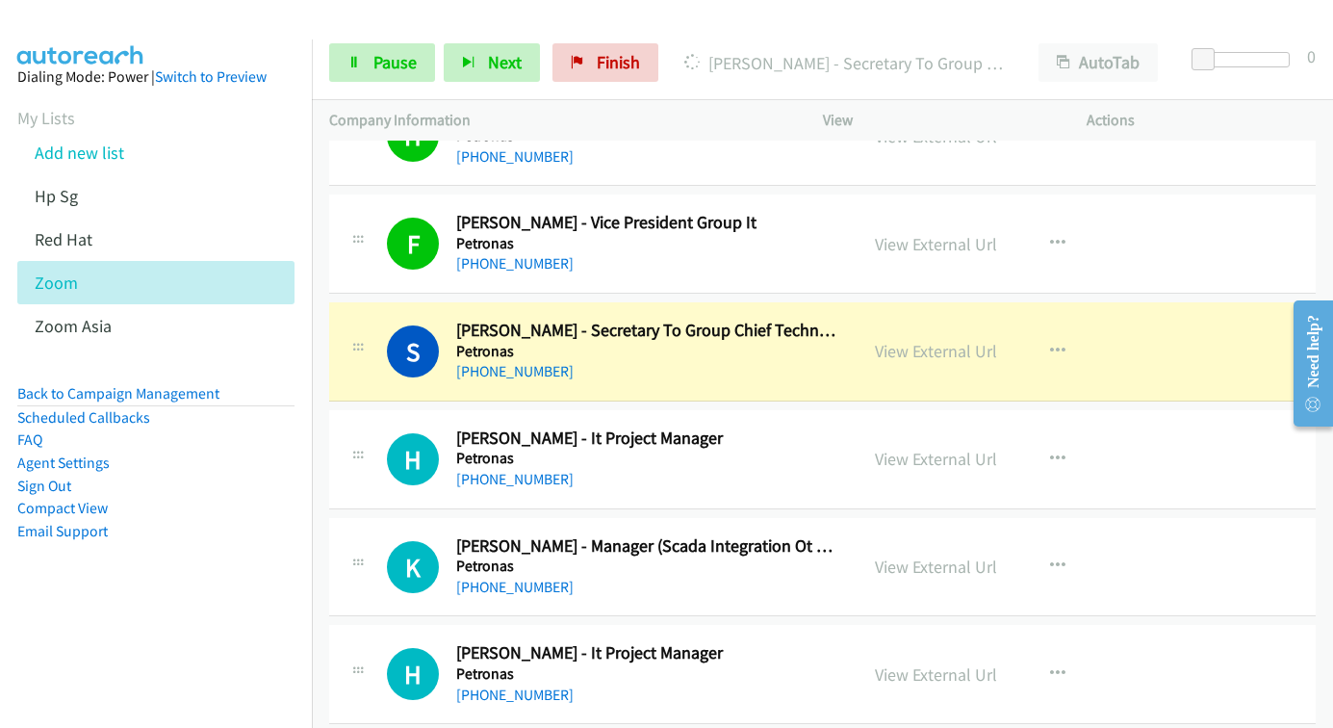
scroll to position [5872, 0]
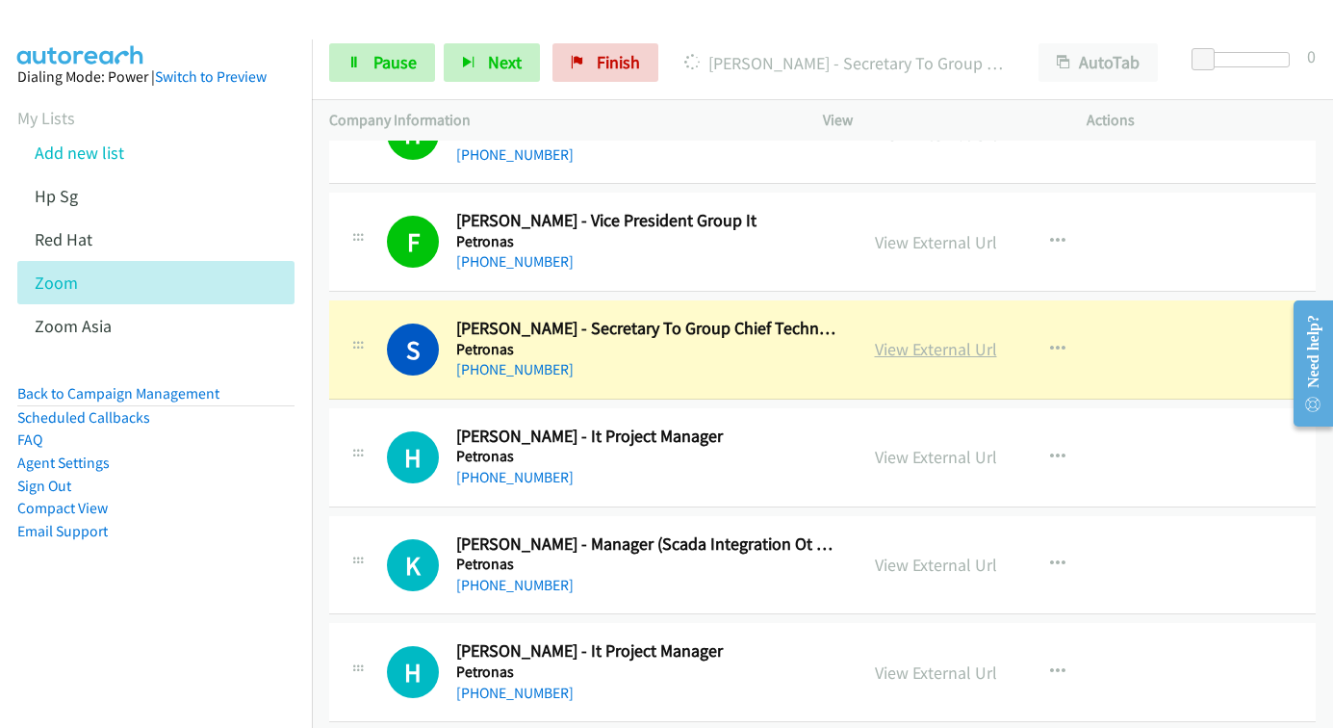
click at [928, 350] on link "View External Url" at bounding box center [936, 349] width 122 height 22
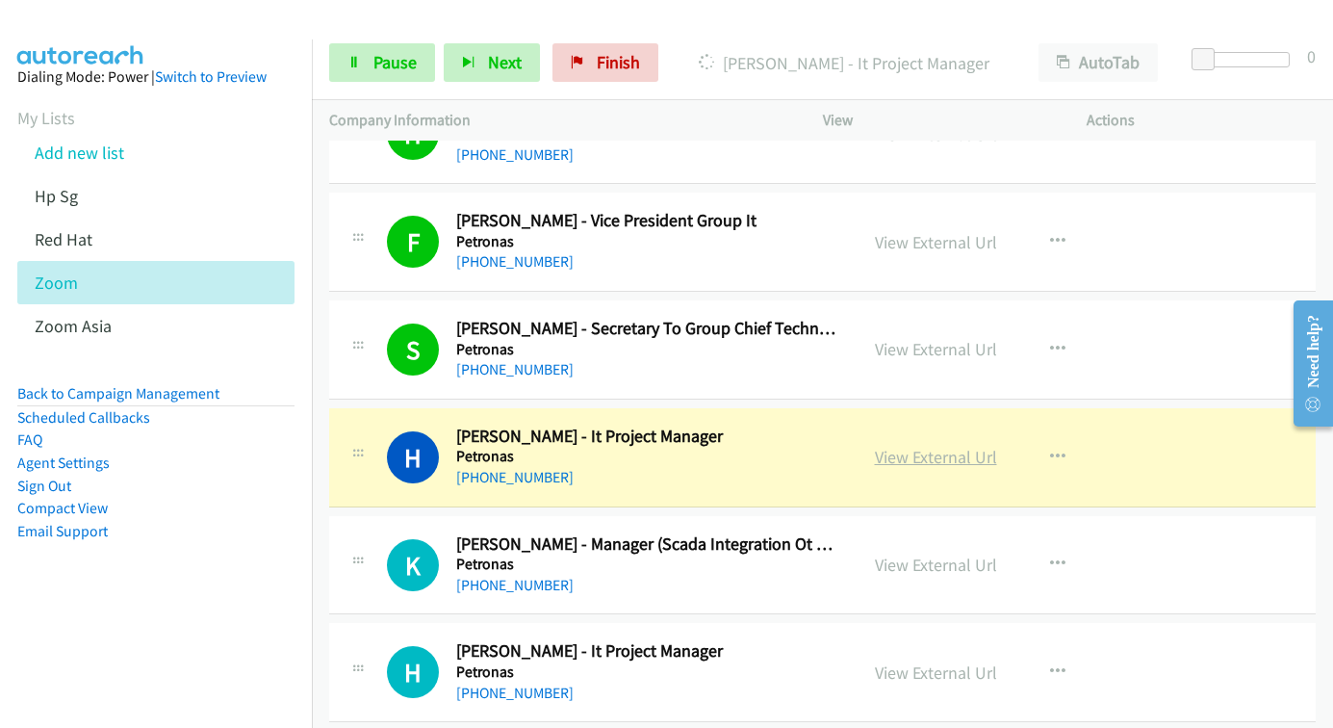
click at [910, 456] on link "View External Url" at bounding box center [936, 457] width 122 height 22
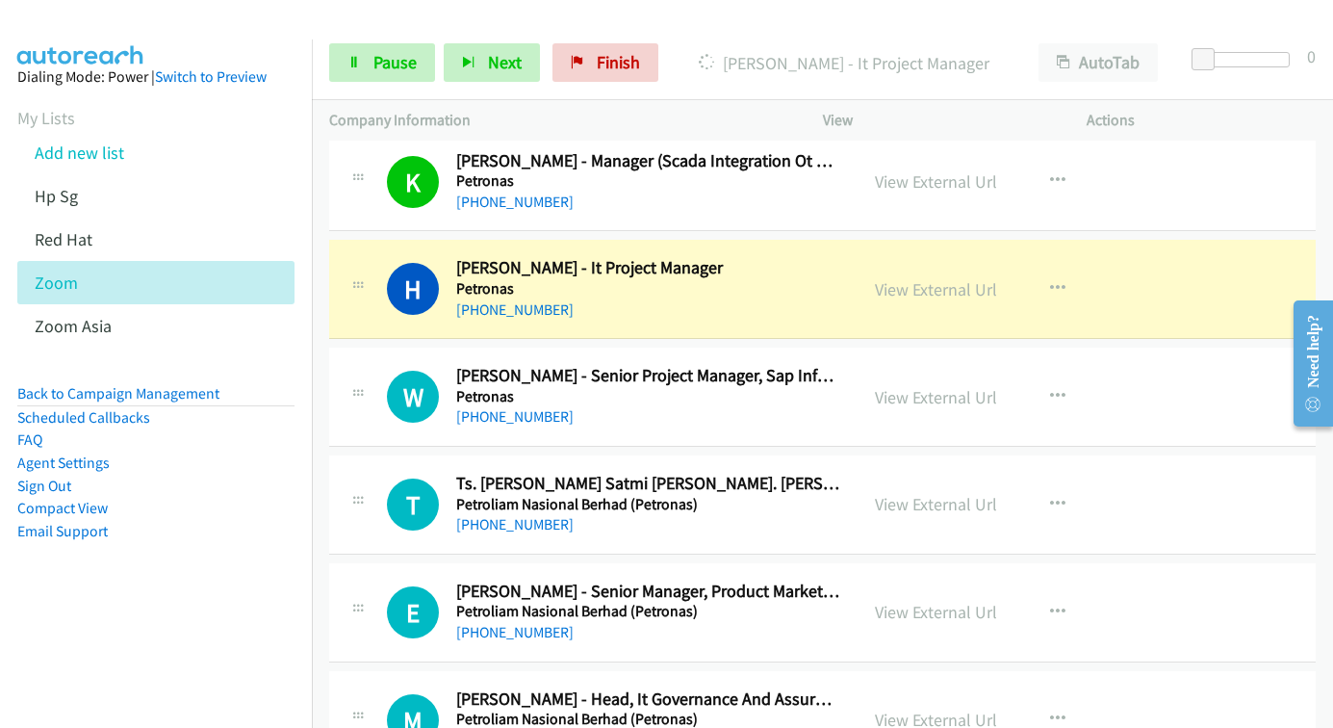
scroll to position [6257, 0]
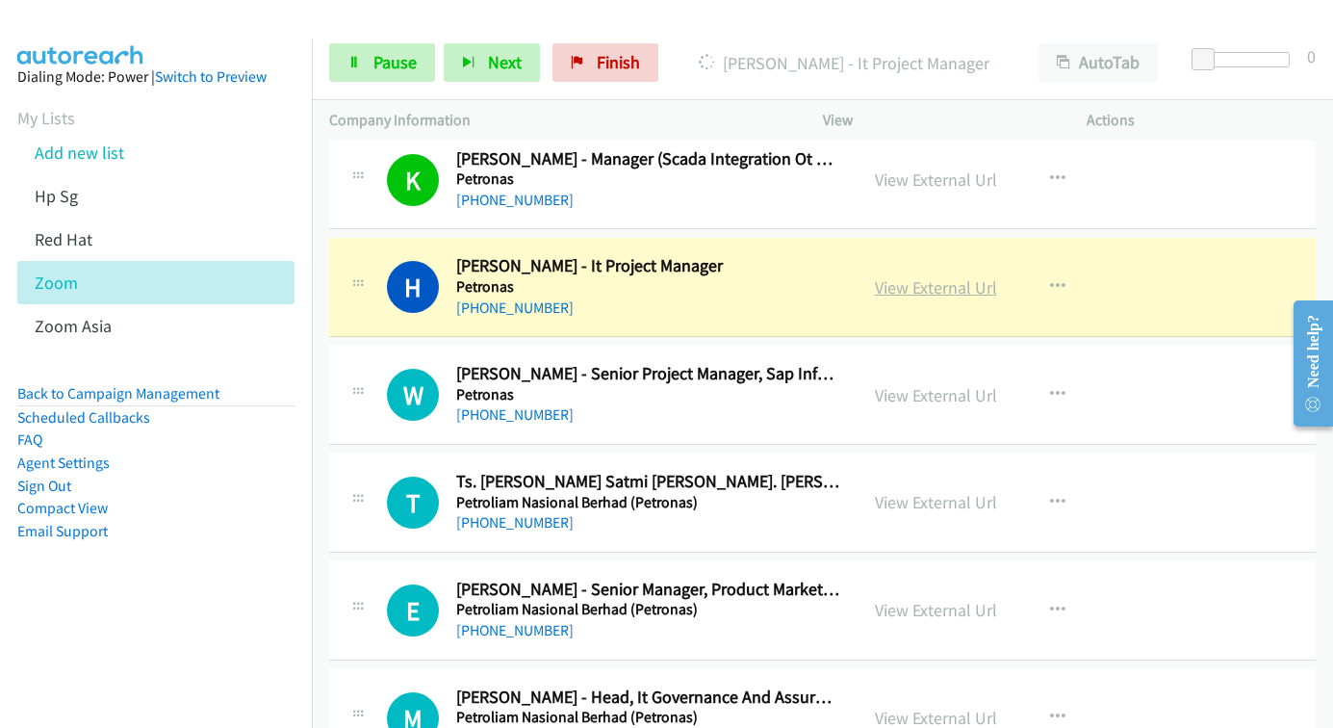
click at [922, 288] on link "View External Url" at bounding box center [936, 287] width 122 height 22
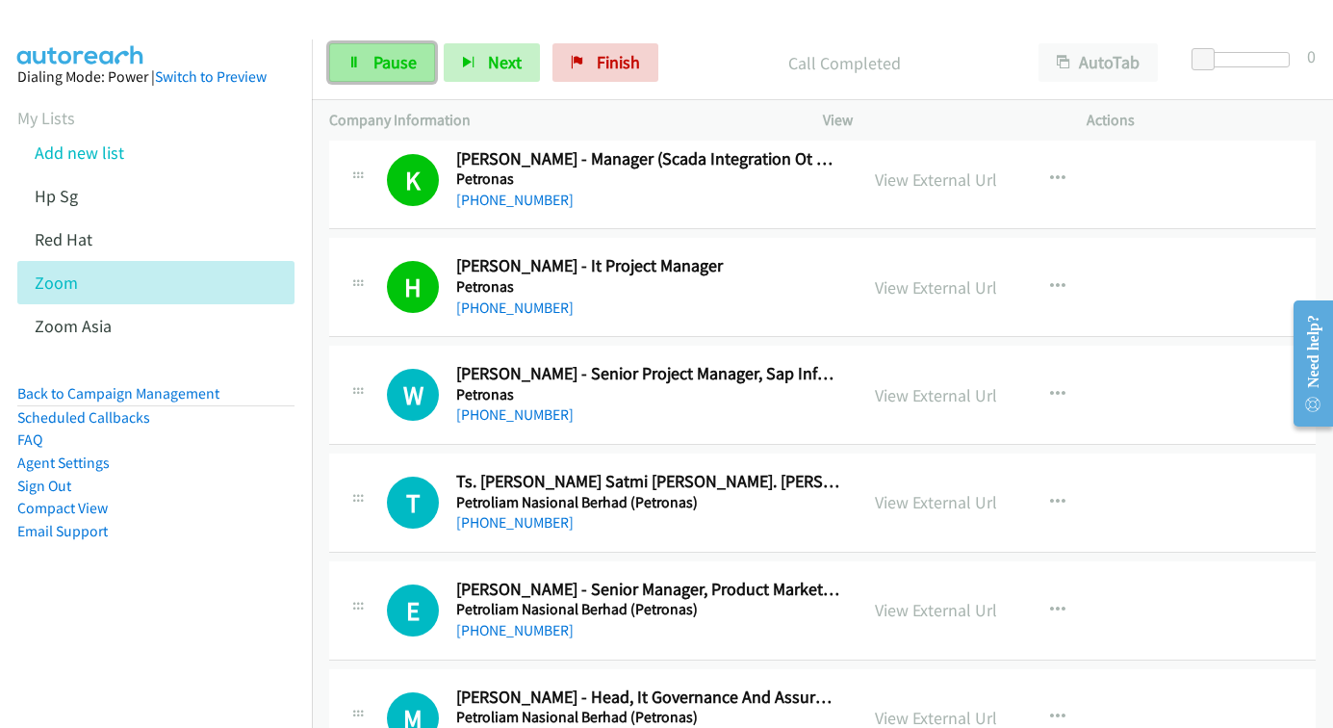
click at [371, 65] on link "Pause" at bounding box center [382, 62] width 106 height 39
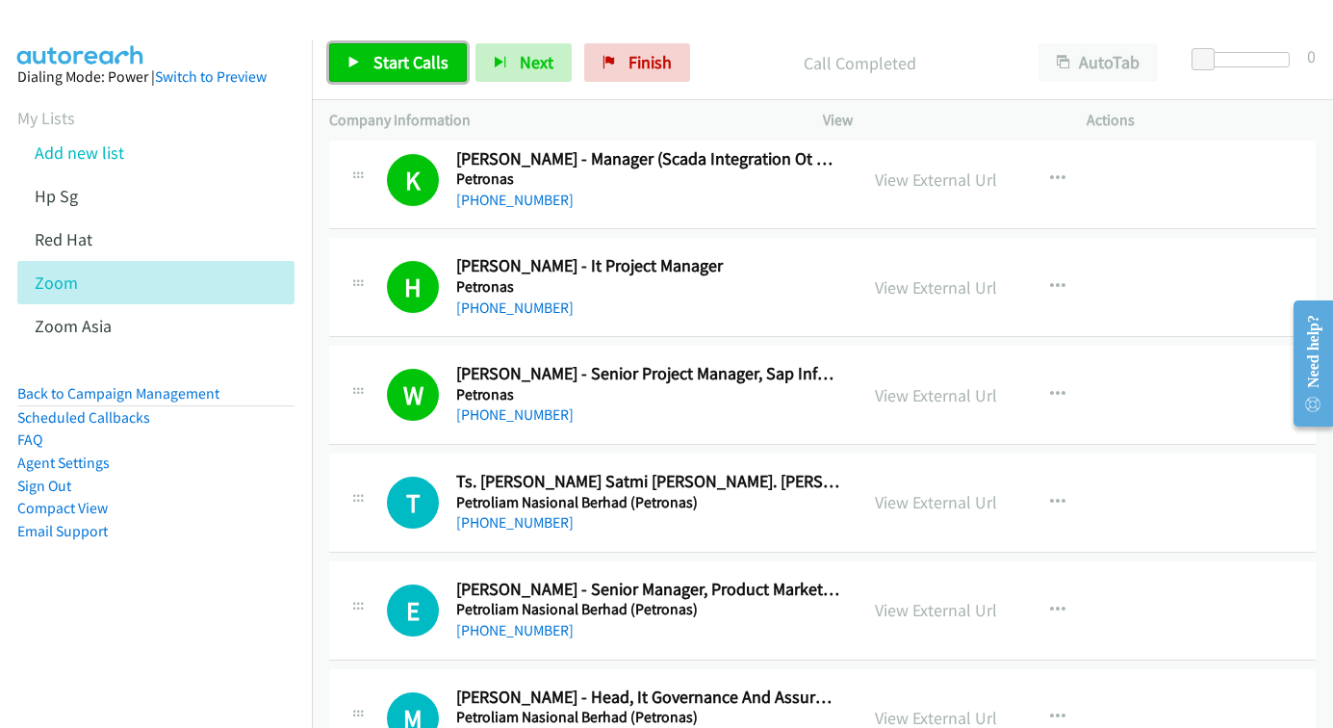
click at [367, 62] on link "Start Calls" at bounding box center [398, 62] width 138 height 39
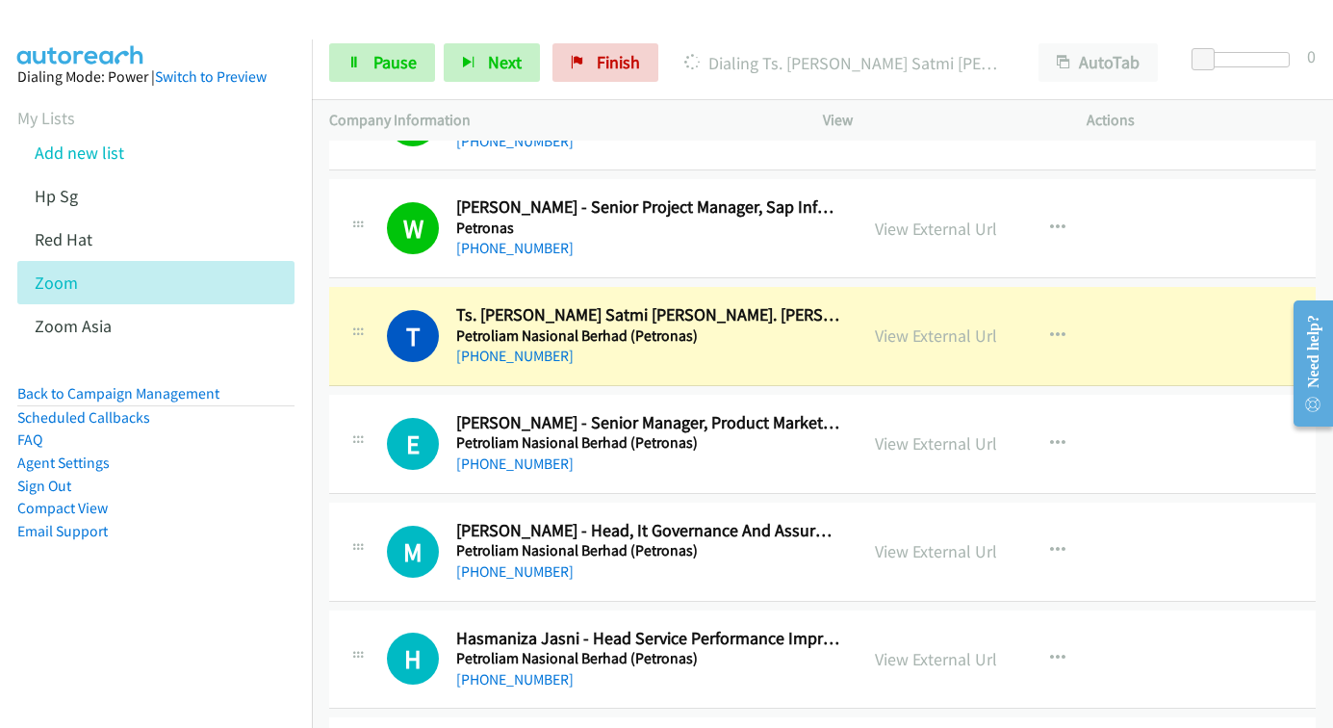
scroll to position [6450, 0]
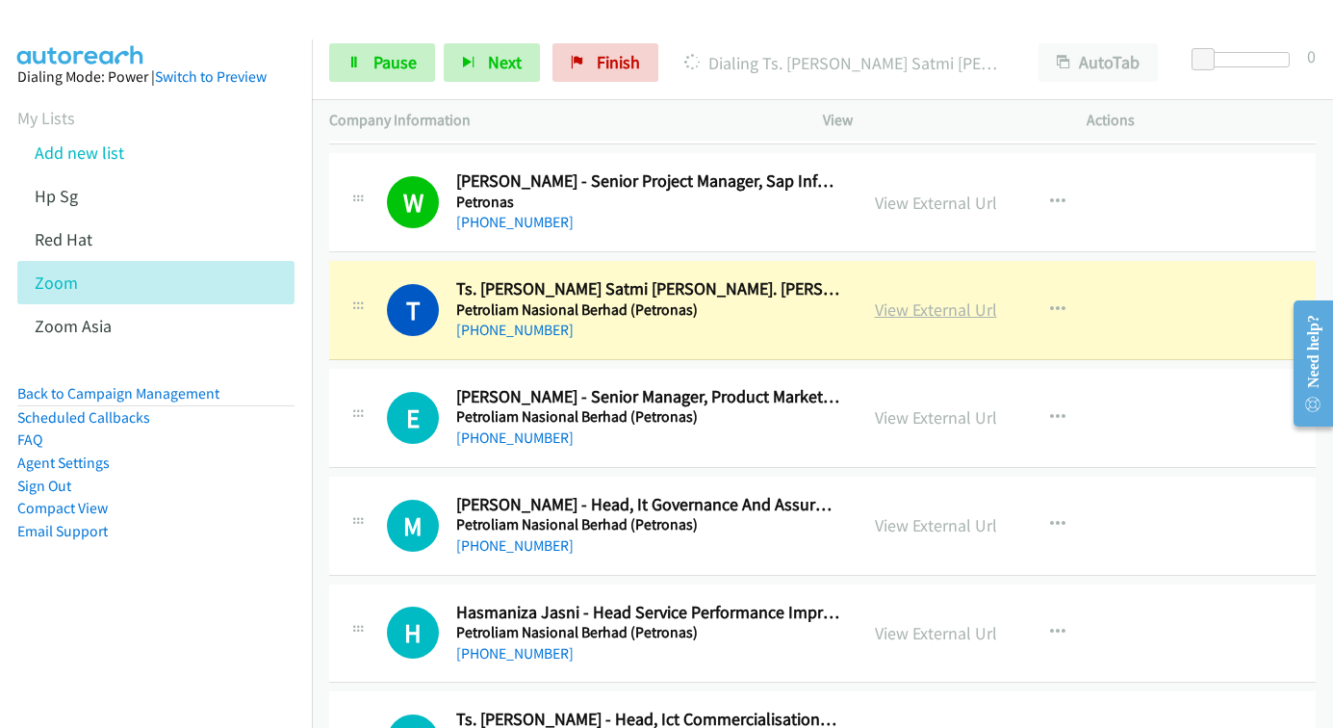
click at [933, 316] on link "View External Url" at bounding box center [936, 309] width 122 height 22
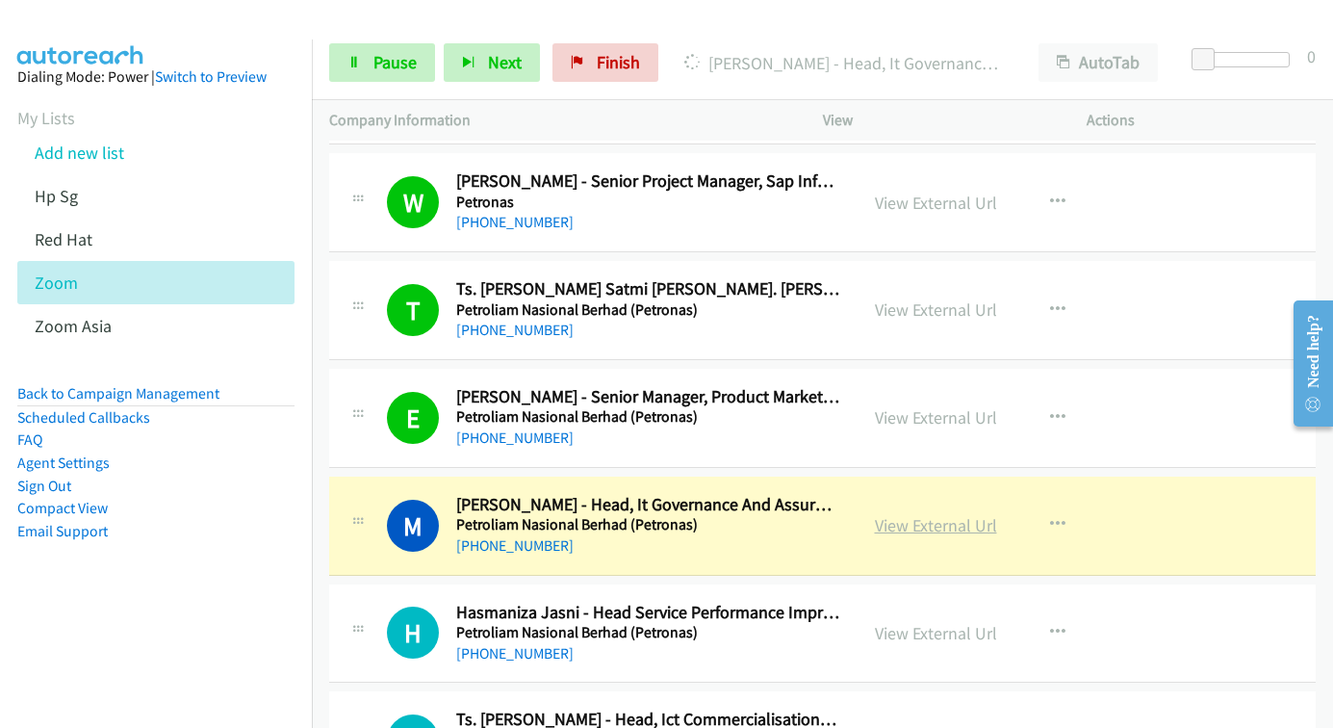
click at [918, 527] on link "View External Url" at bounding box center [936, 525] width 122 height 22
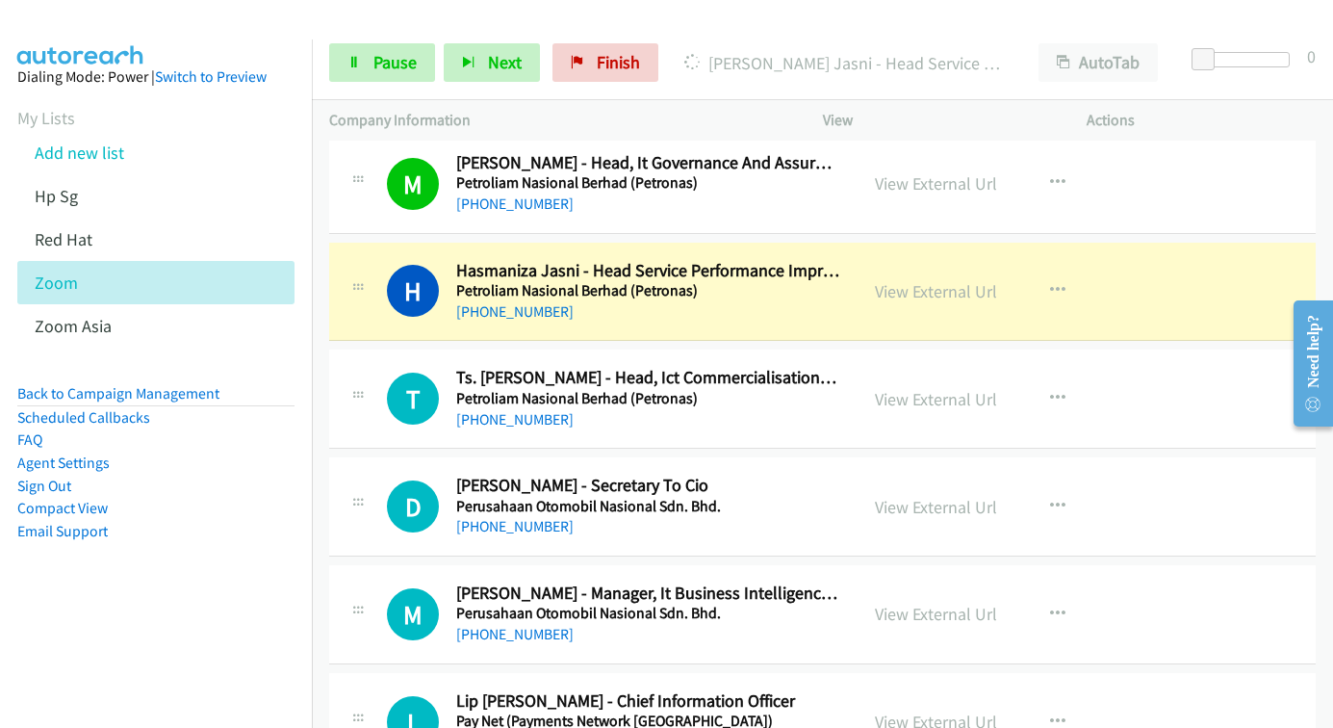
scroll to position [6835, 0]
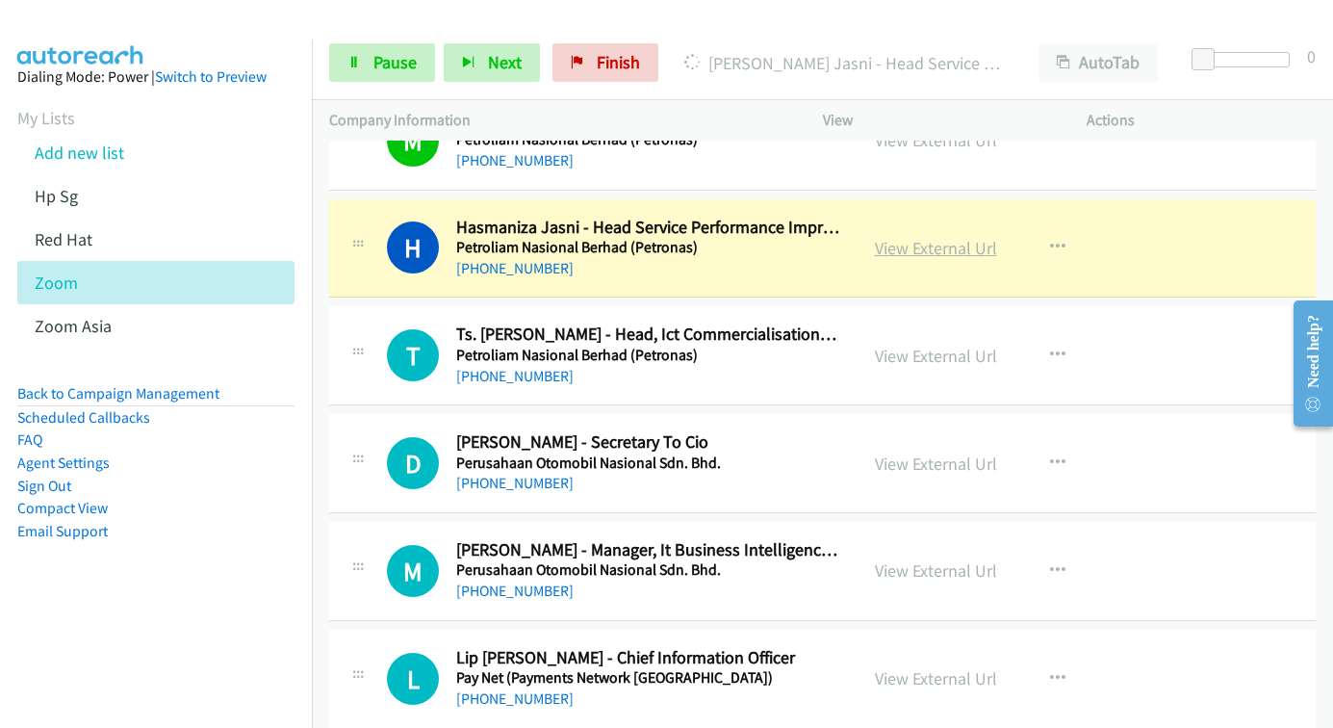
click at [896, 250] on link "View External Url" at bounding box center [936, 248] width 122 height 22
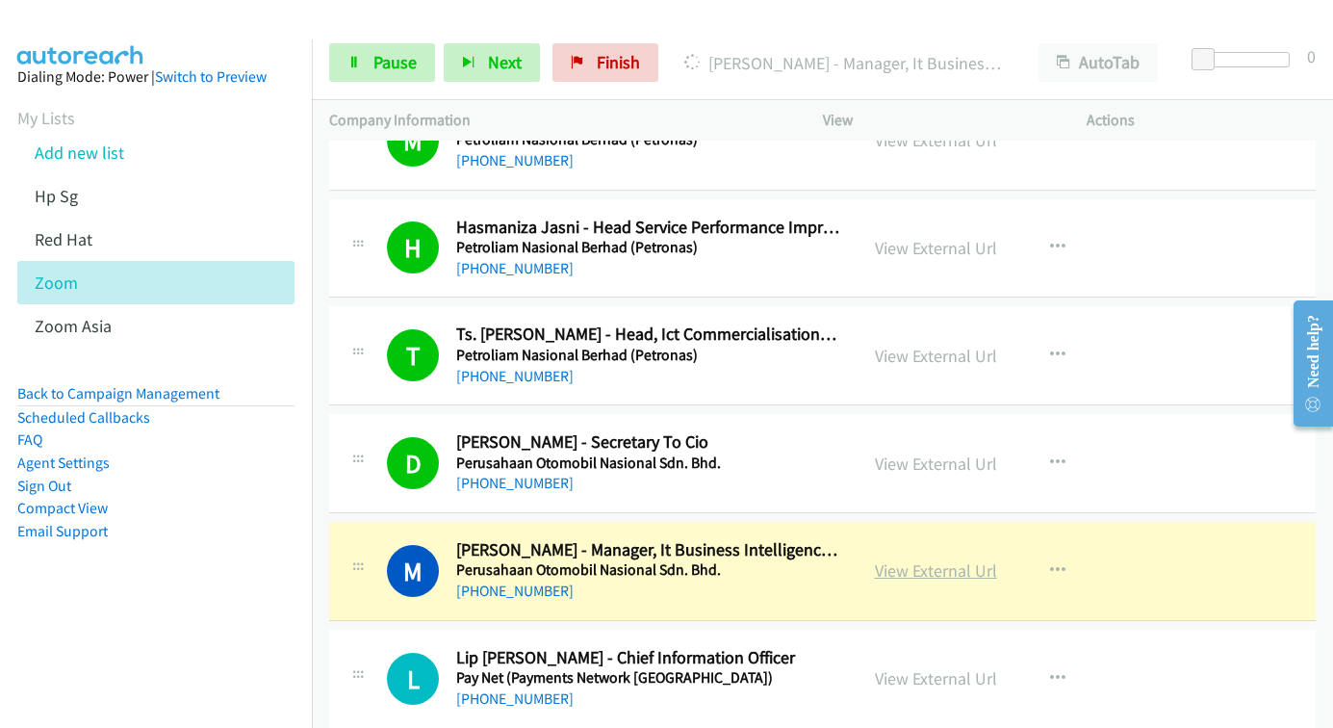
click at [915, 568] on link "View External Url" at bounding box center [936, 570] width 122 height 22
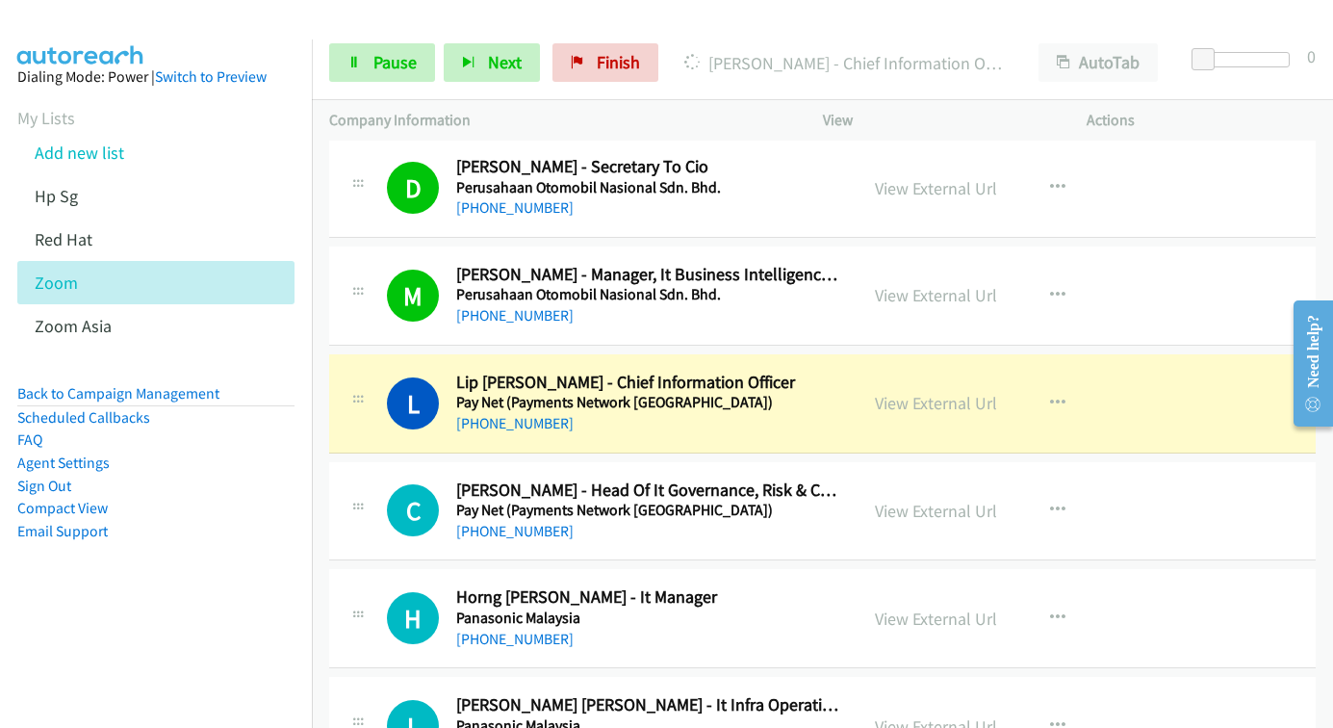
scroll to position [7123, 0]
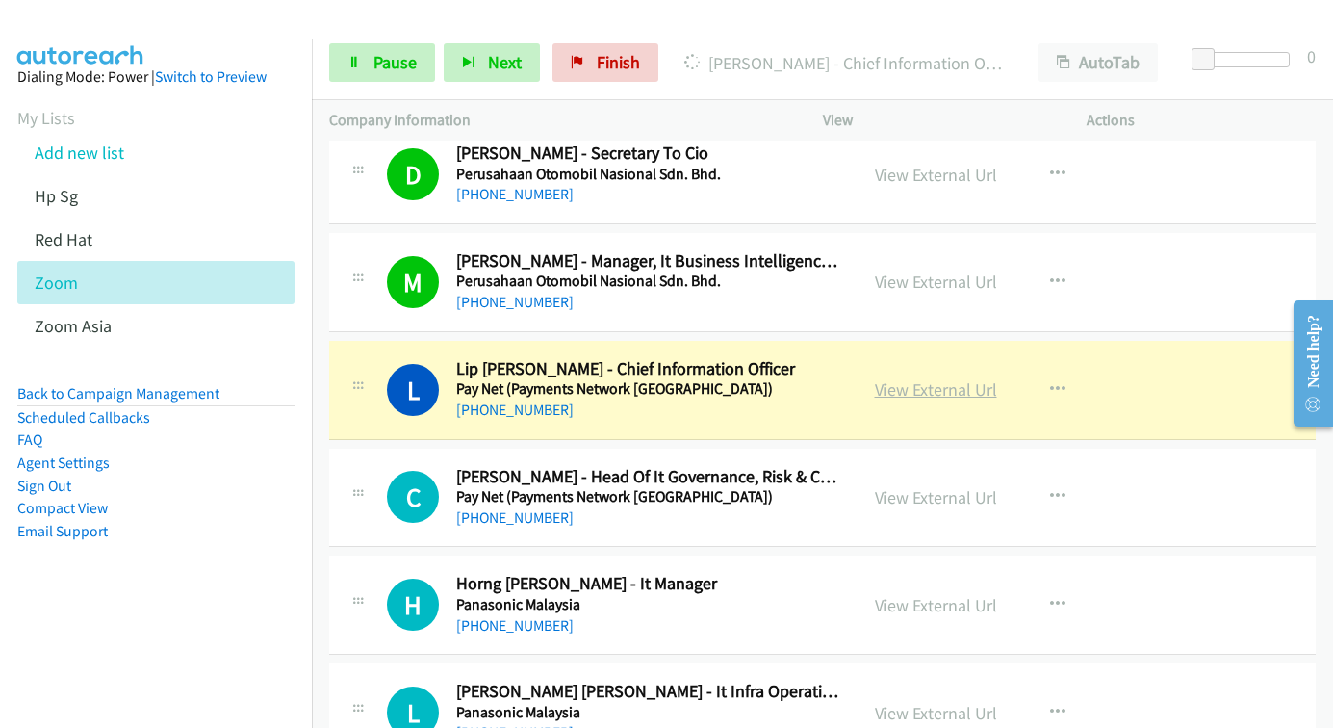
click at [885, 395] on link "View External Url" at bounding box center [936, 389] width 122 height 22
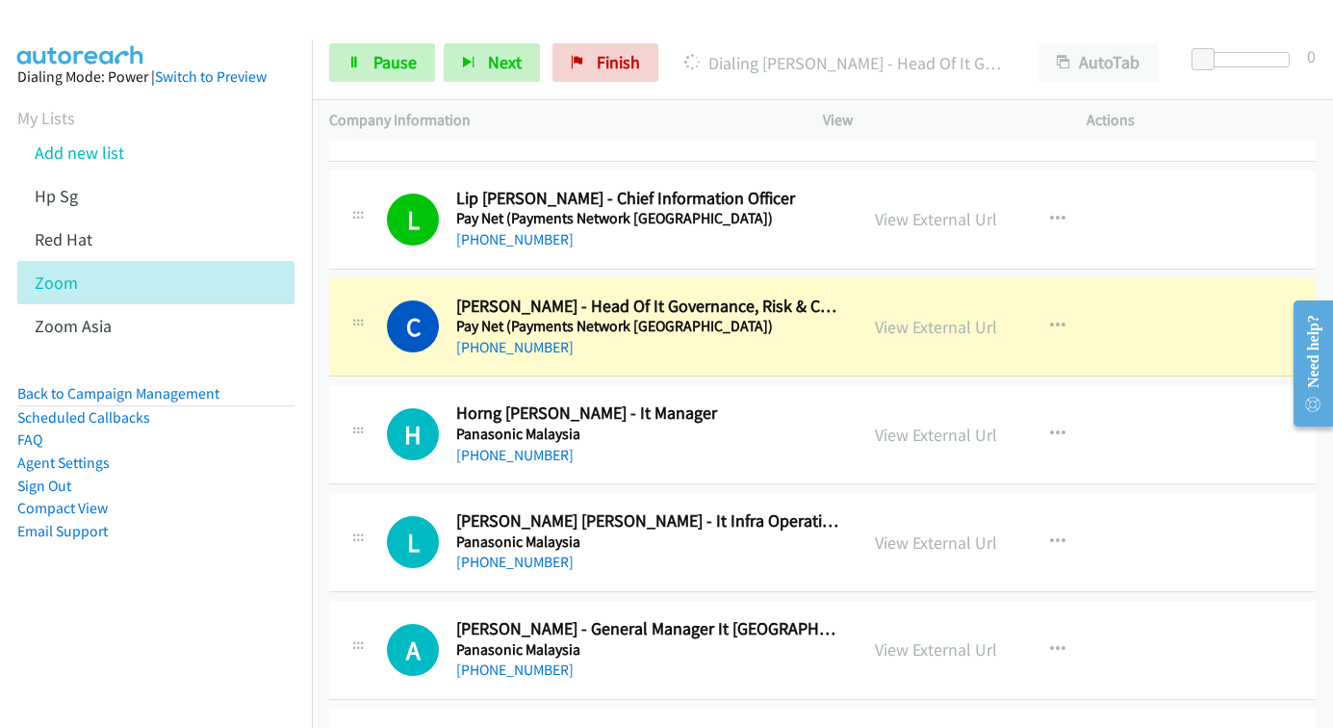
scroll to position [7316, 0]
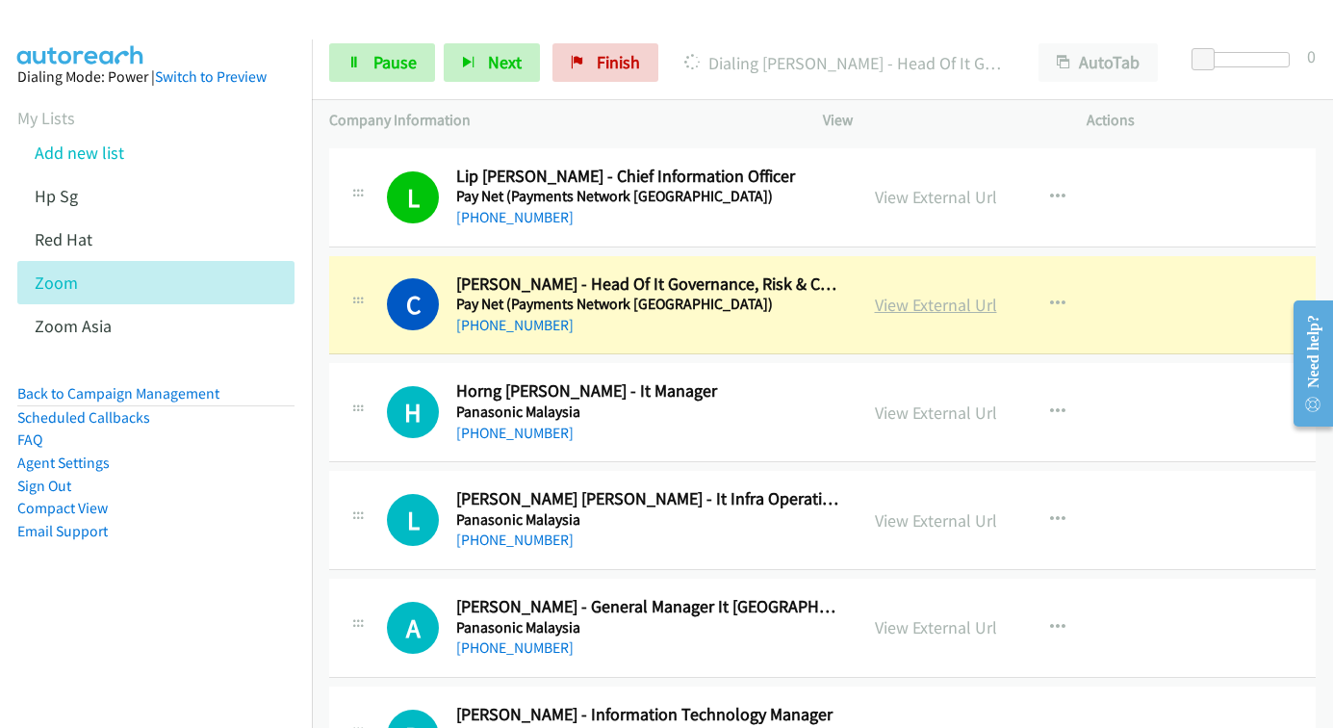
click at [890, 300] on link "View External Url" at bounding box center [936, 305] width 122 height 22
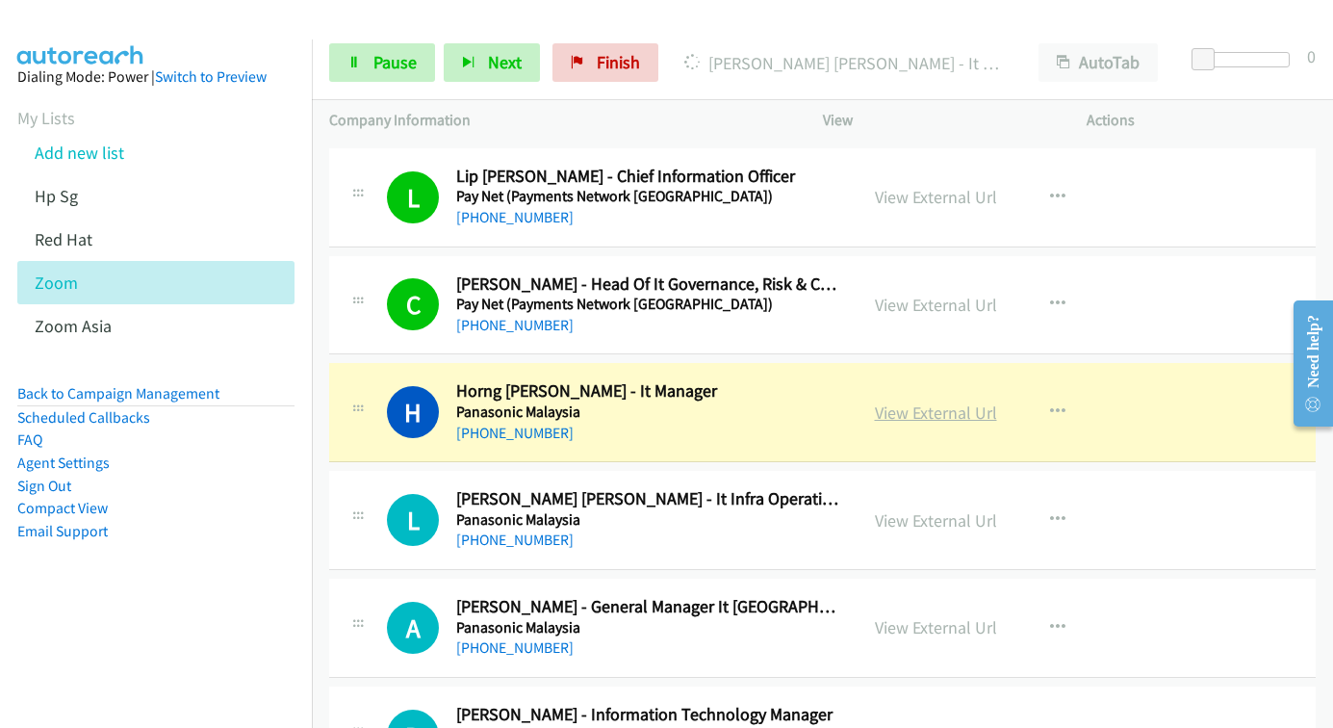
click at [947, 416] on link "View External Url" at bounding box center [936, 412] width 122 height 22
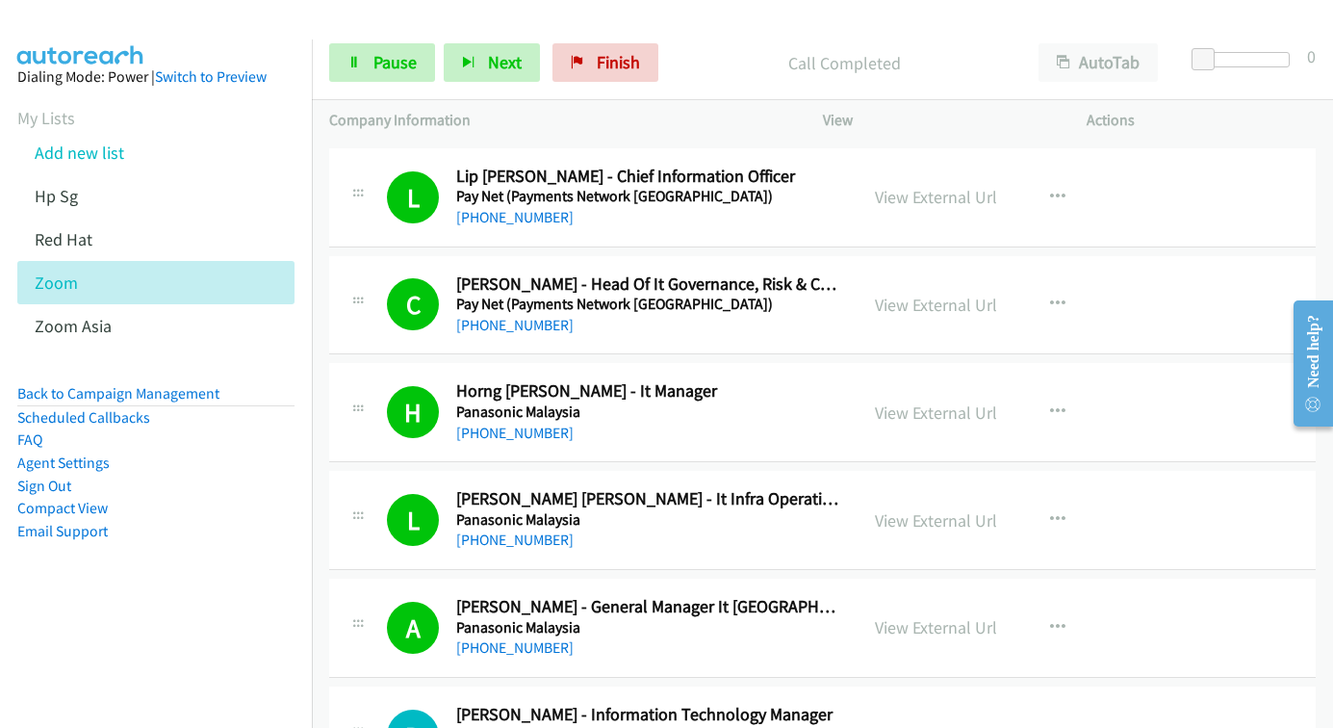
click at [624, 606] on h2 "Agnes Hp Ng - General Manager It Malaysia" at bounding box center [648, 607] width 384 height 22
click at [898, 628] on link "View External Url" at bounding box center [936, 627] width 122 height 22
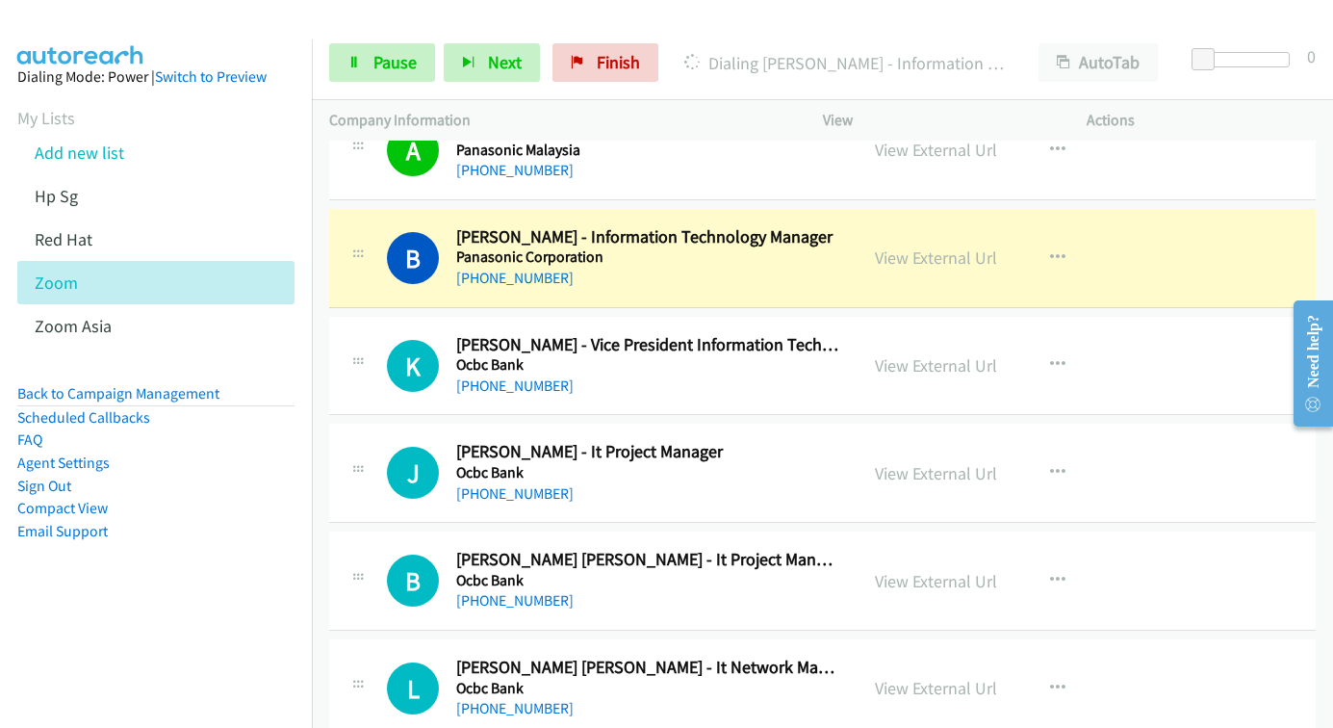
scroll to position [7797, 0]
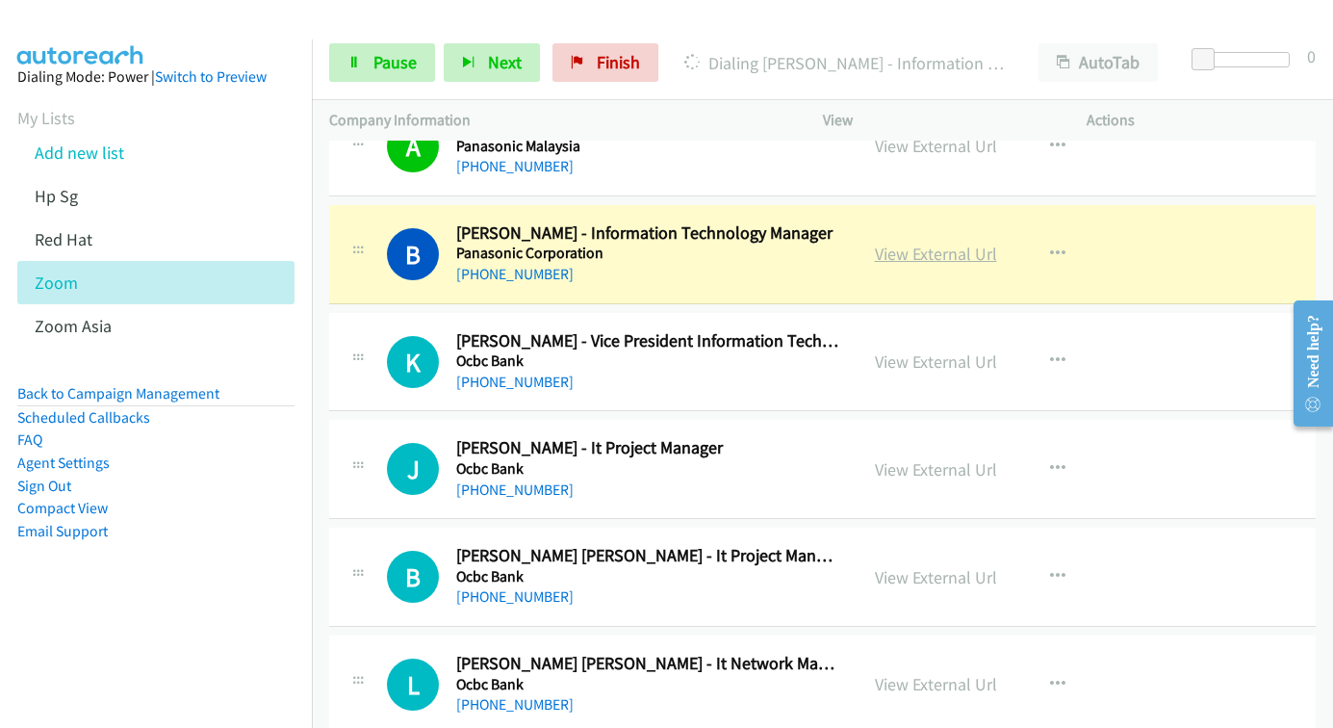
click at [902, 257] on link "View External Url" at bounding box center [936, 254] width 122 height 22
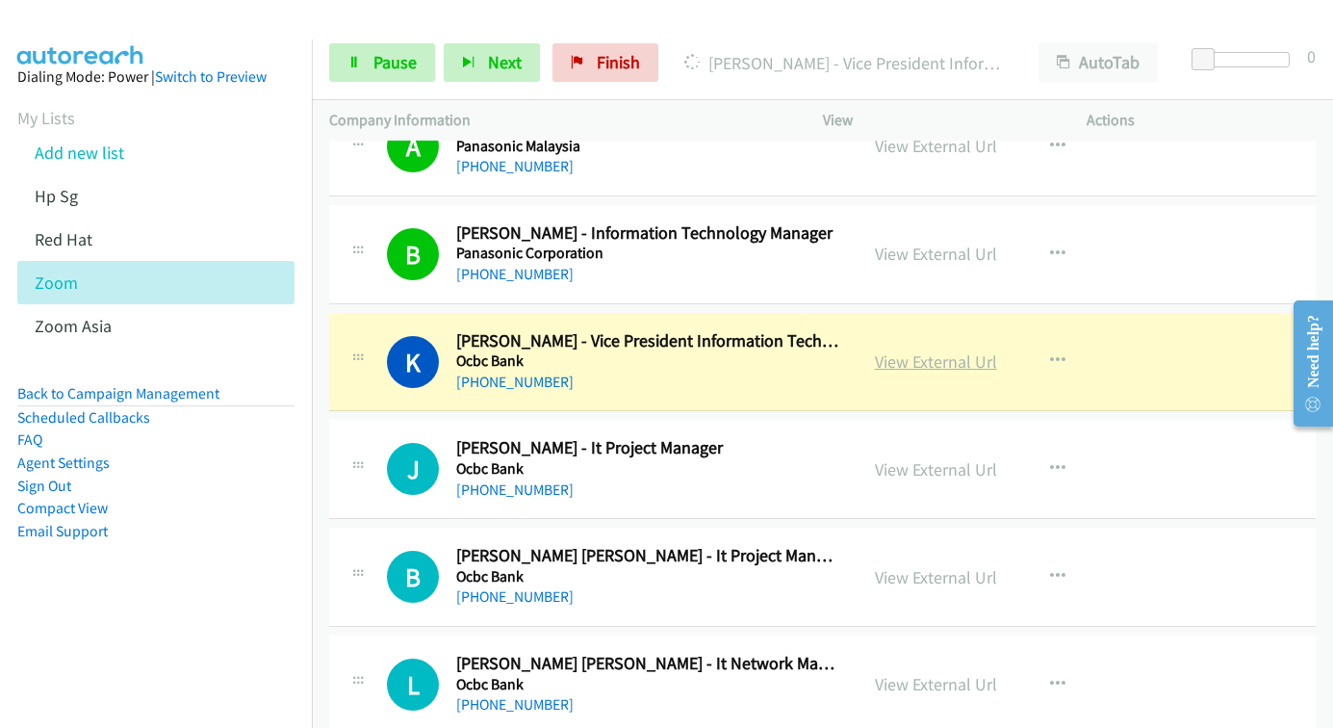
click at [924, 365] on link "View External Url" at bounding box center [936, 361] width 122 height 22
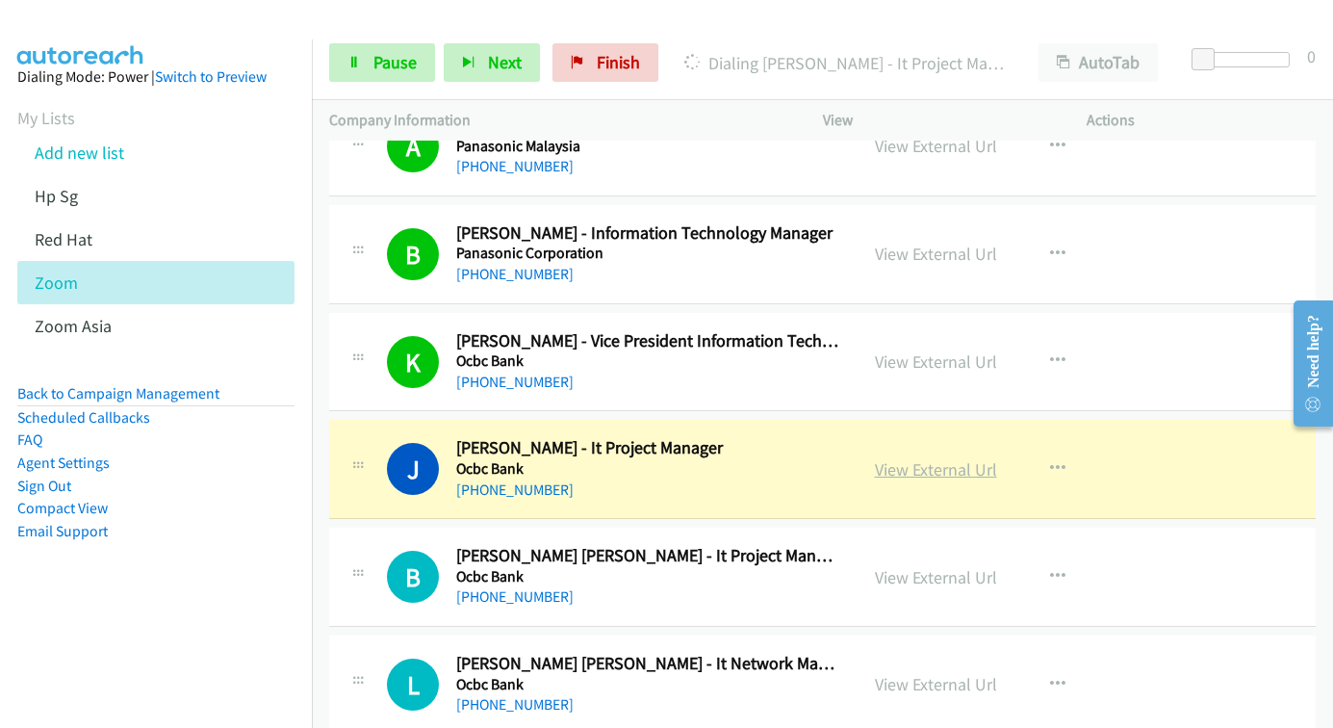
click at [934, 470] on link "View External Url" at bounding box center [936, 469] width 122 height 22
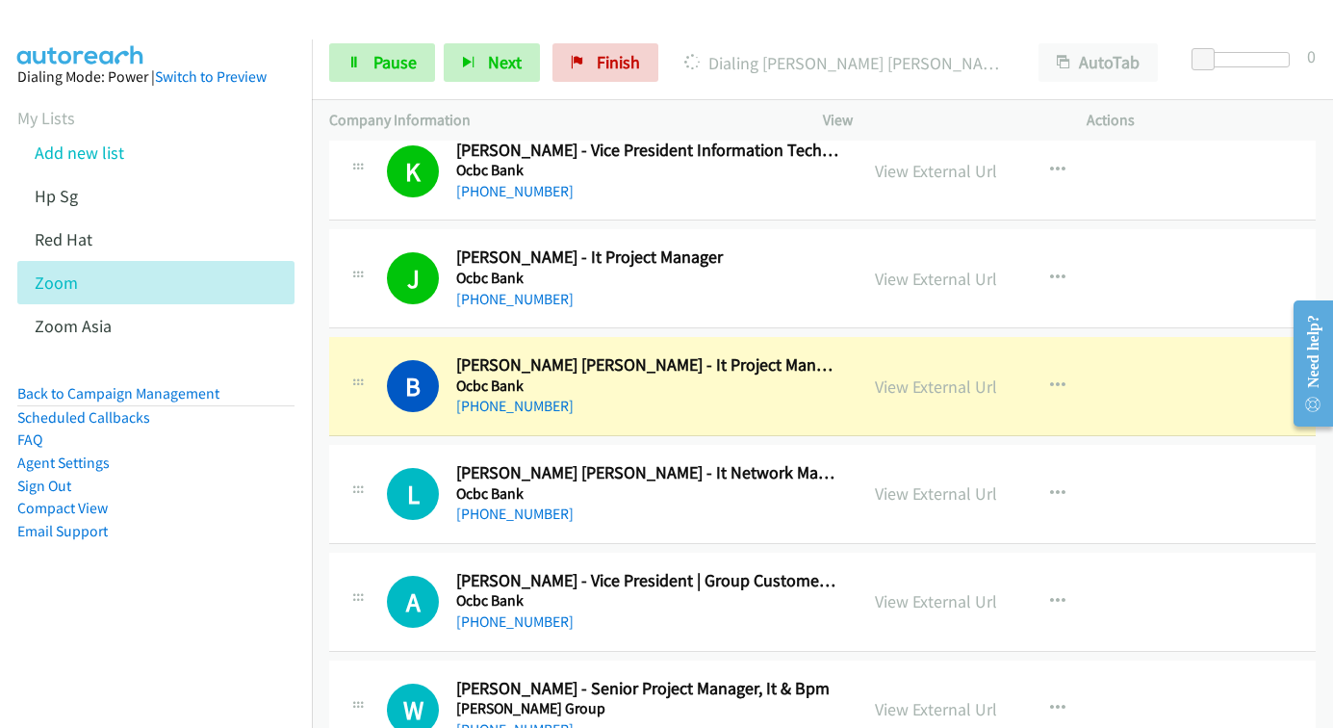
scroll to position [7990, 0]
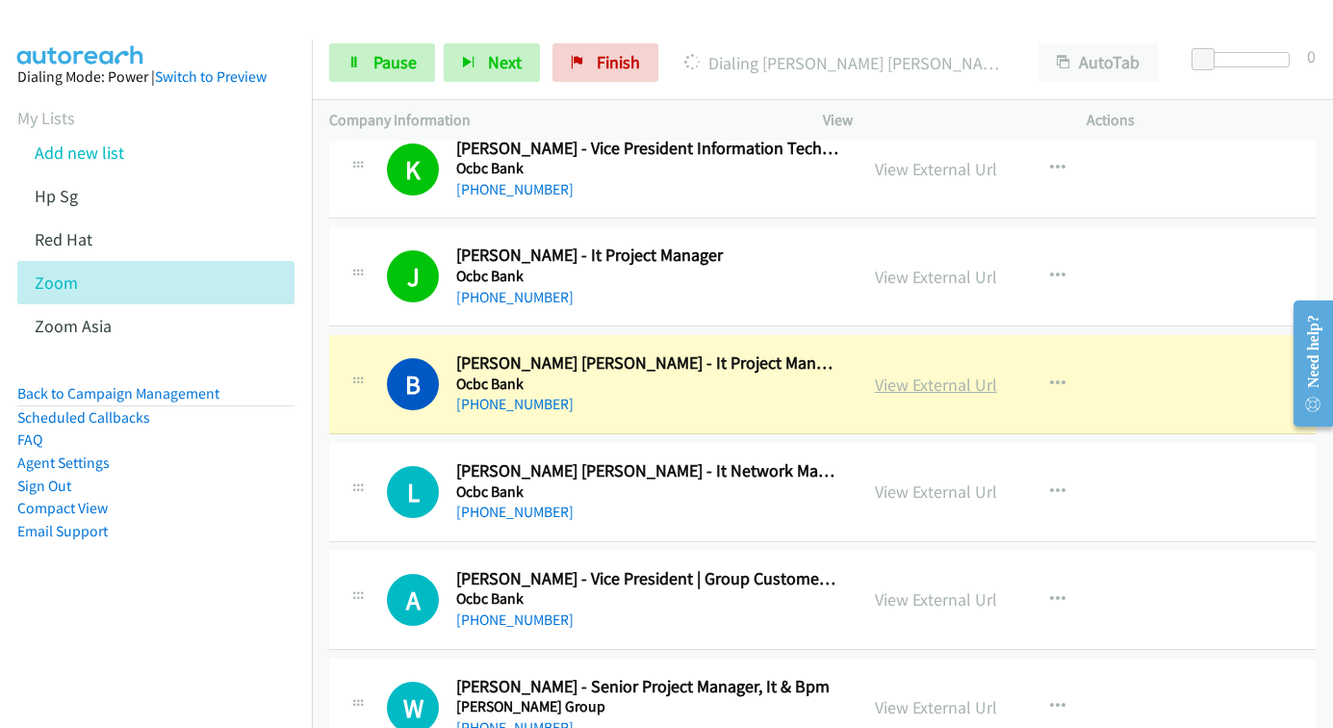
click at [888, 383] on link "View External Url" at bounding box center [936, 384] width 122 height 22
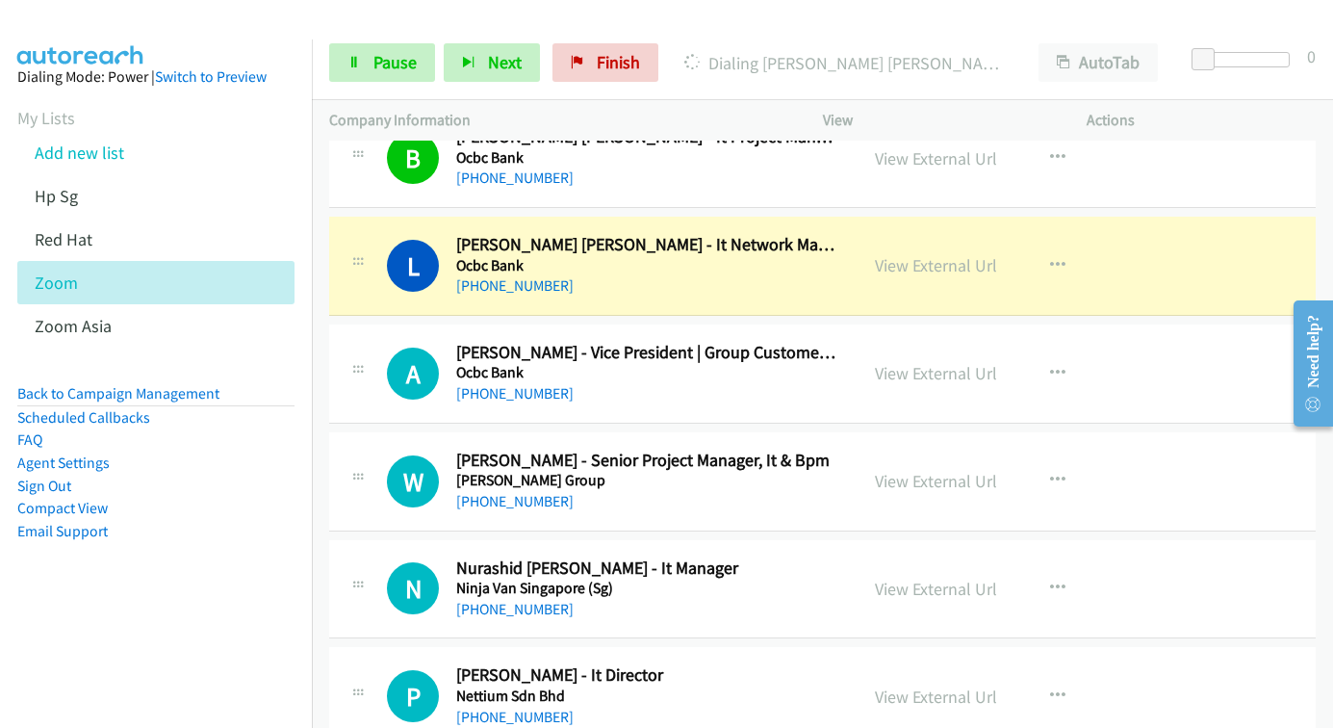
scroll to position [8278, 0]
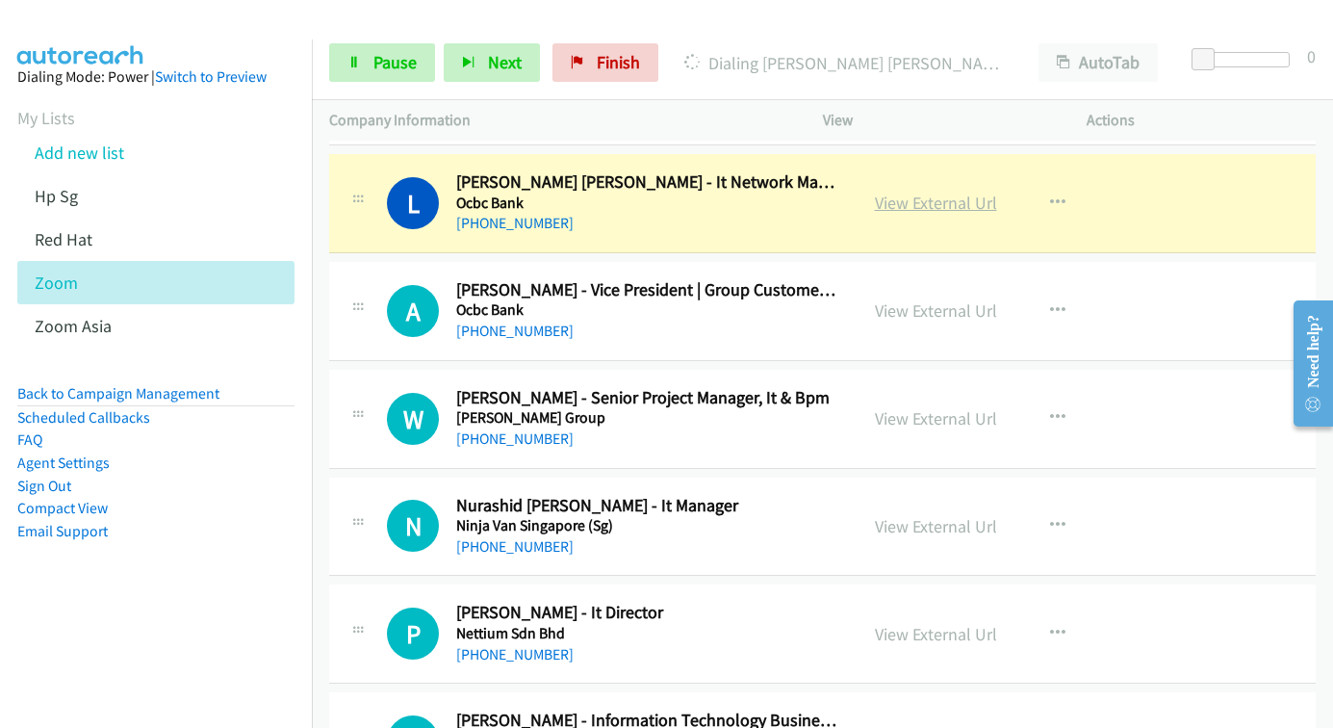
click at [921, 200] on link "View External Url" at bounding box center [936, 203] width 122 height 22
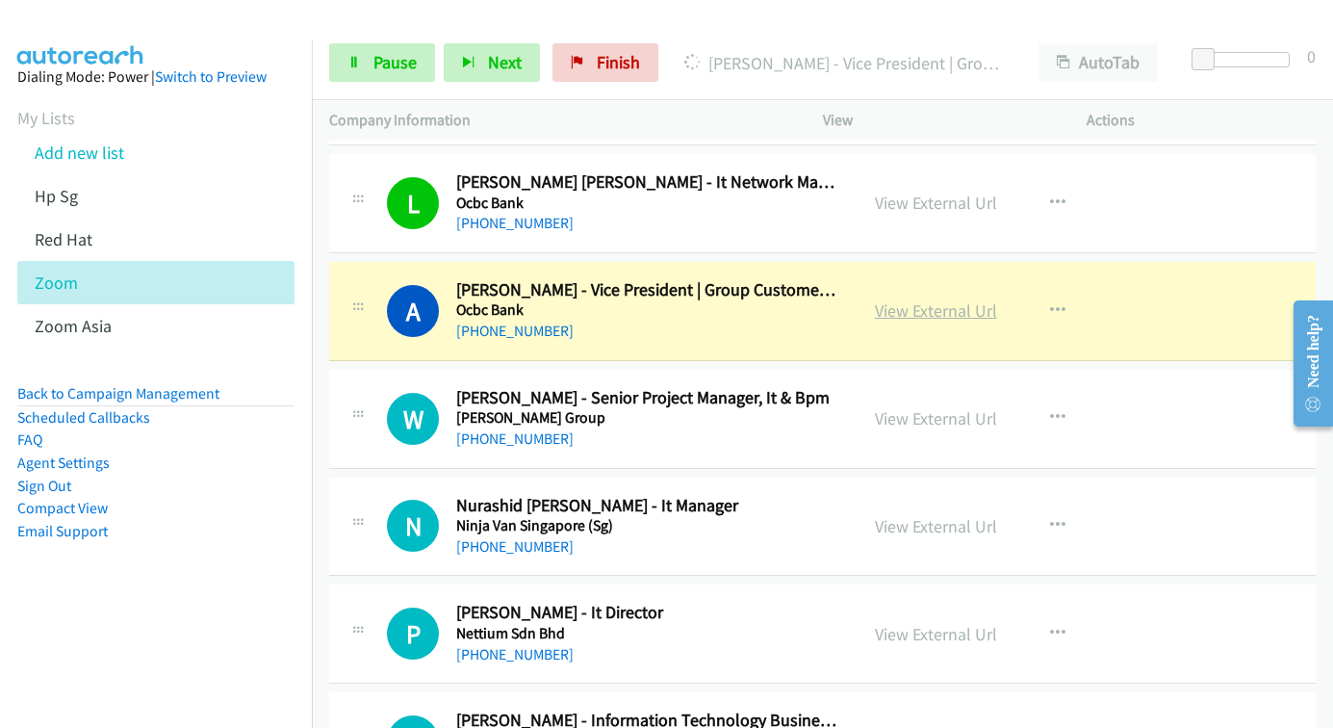
click at [923, 319] on link "View External Url" at bounding box center [936, 310] width 122 height 22
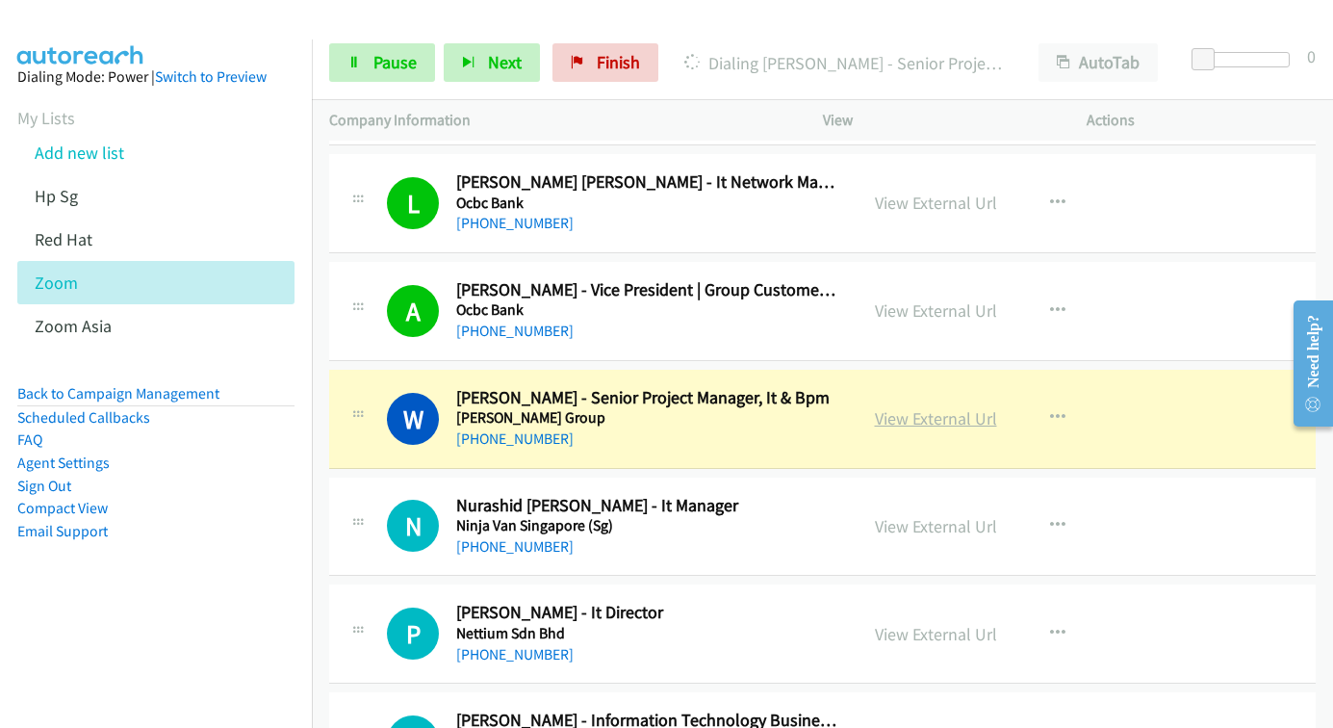
click at [882, 417] on link "View External Url" at bounding box center [936, 418] width 122 height 22
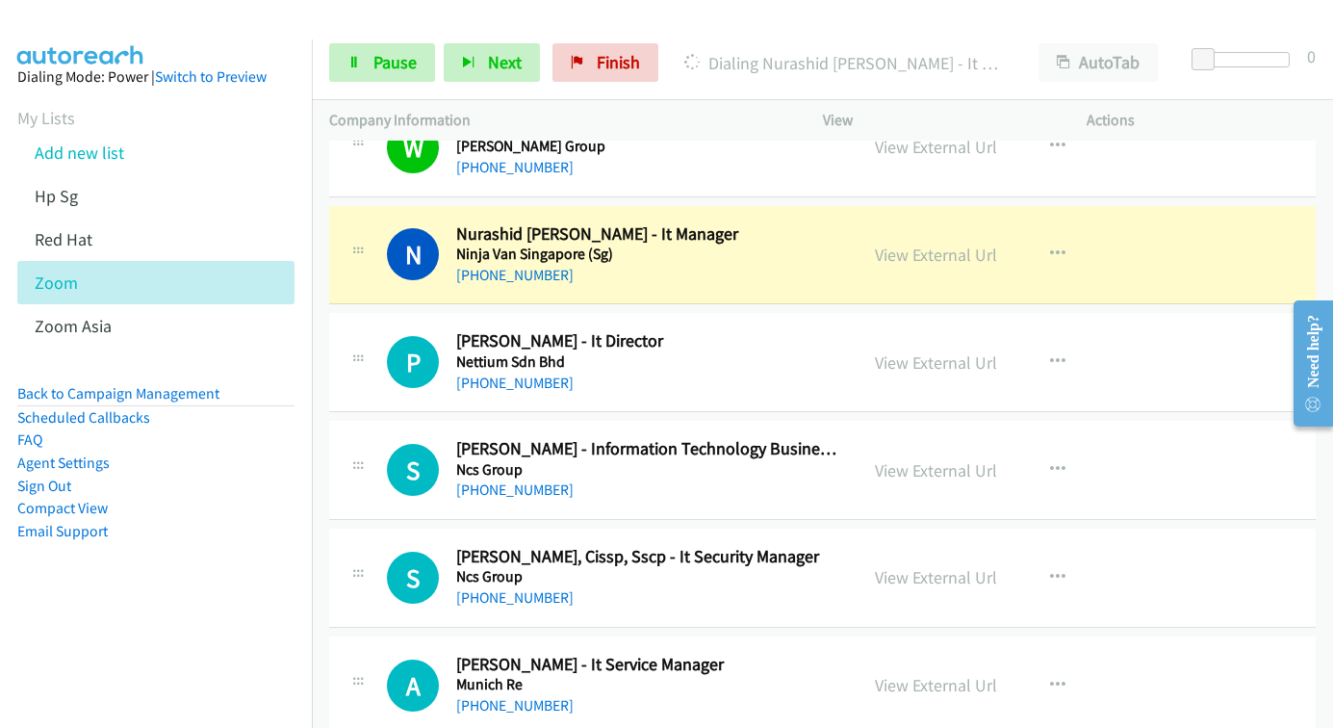
scroll to position [8567, 0]
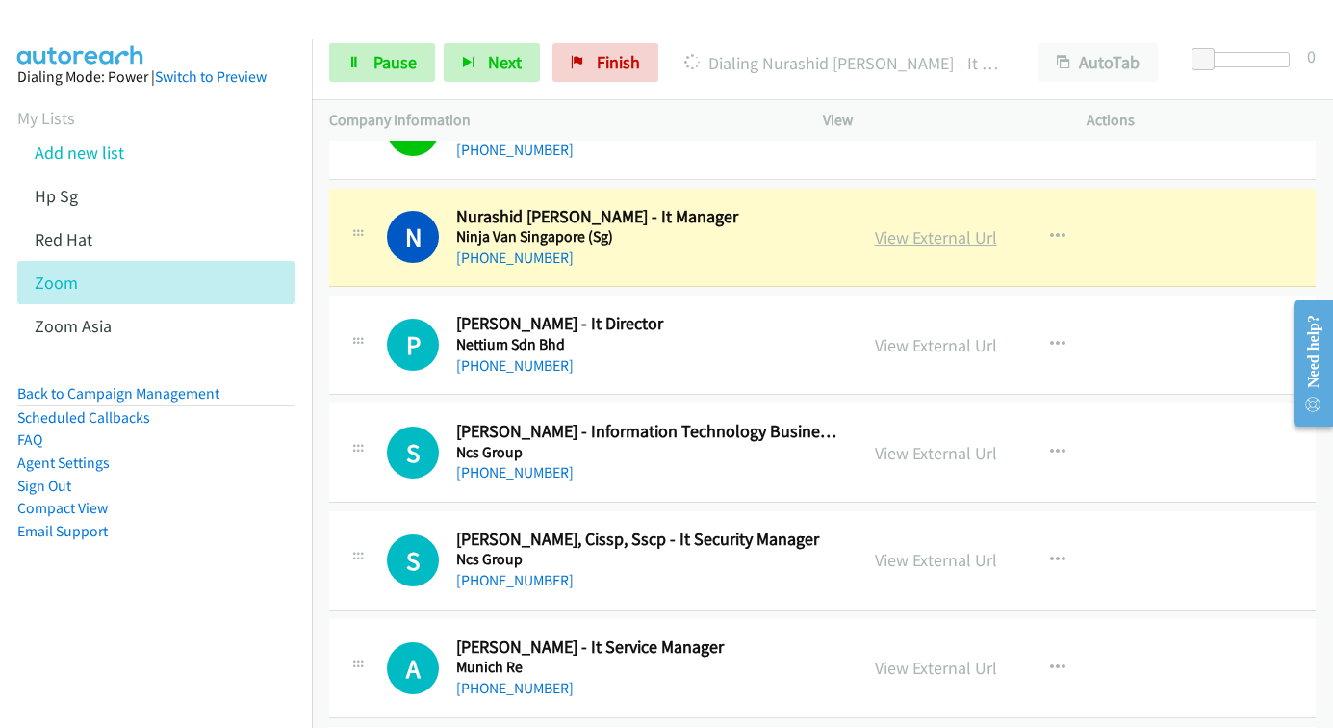
click at [909, 245] on link "View External Url" at bounding box center [936, 237] width 122 height 22
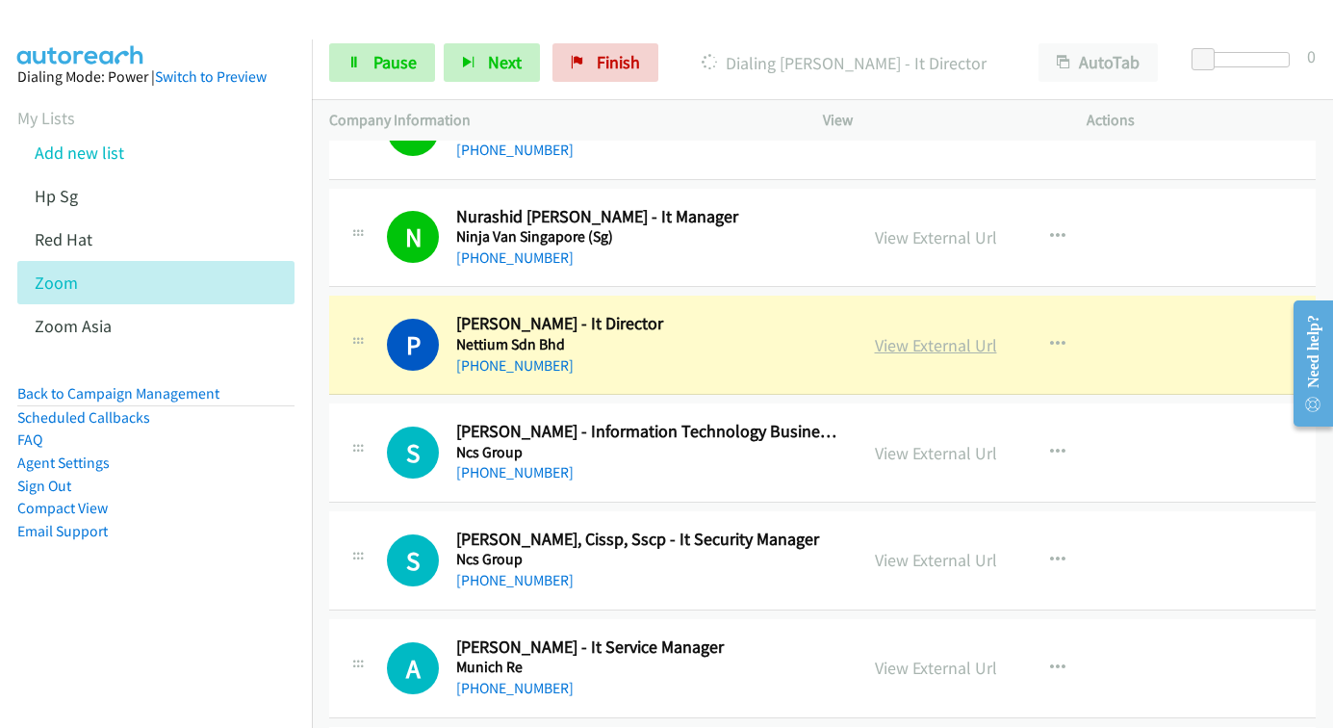
click at [927, 347] on link "View External Url" at bounding box center [936, 345] width 122 height 22
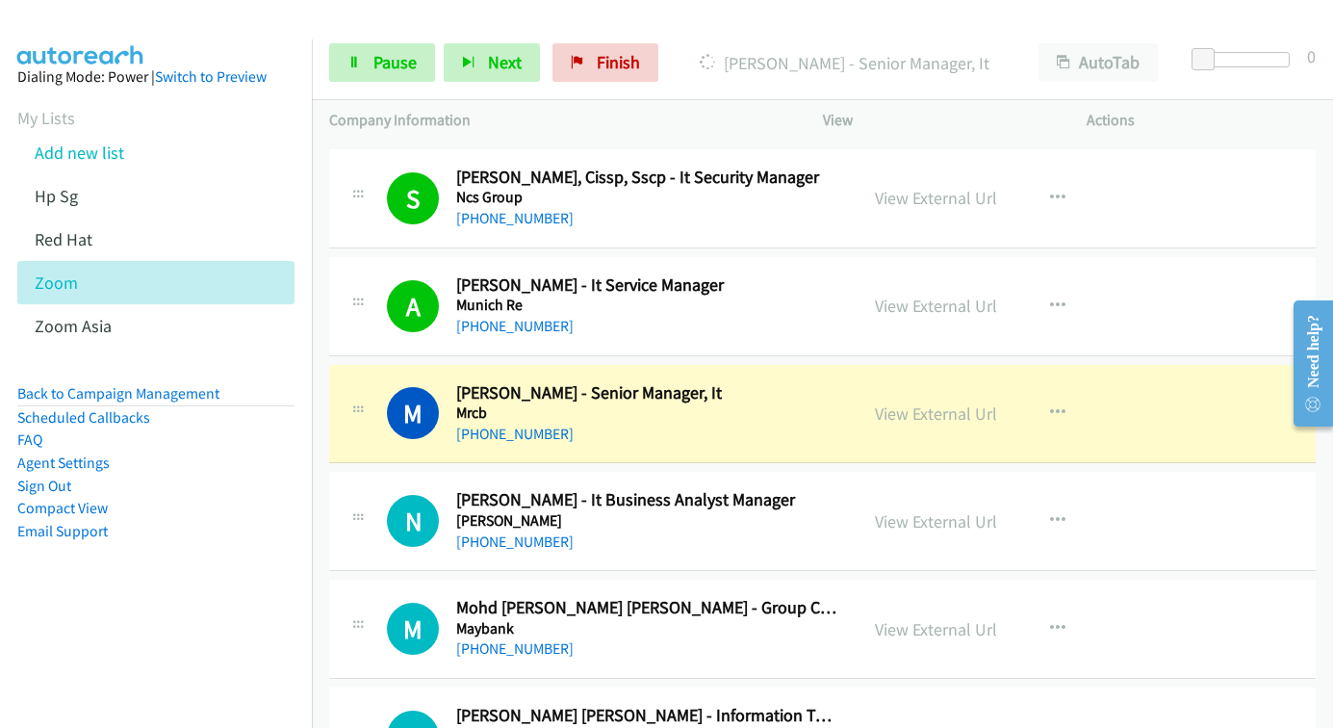
scroll to position [8952, 0]
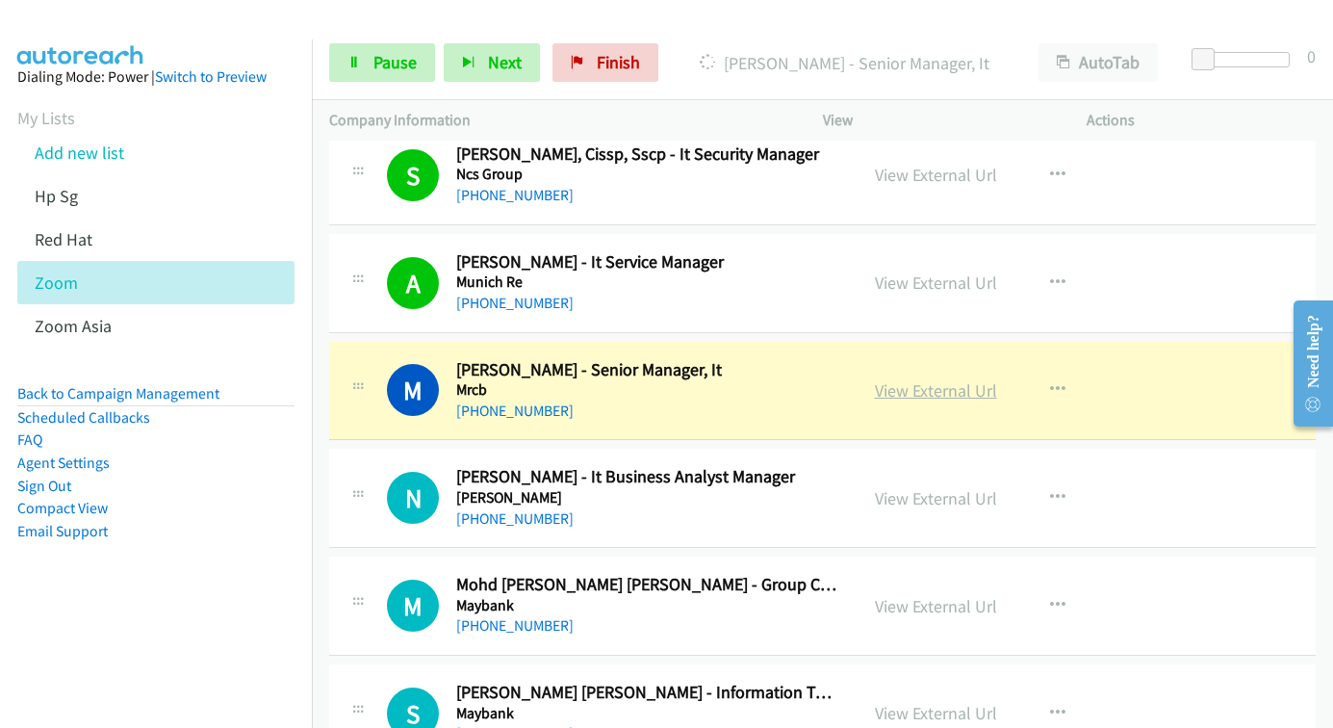
click at [875, 390] on link "View External Url" at bounding box center [936, 390] width 122 height 22
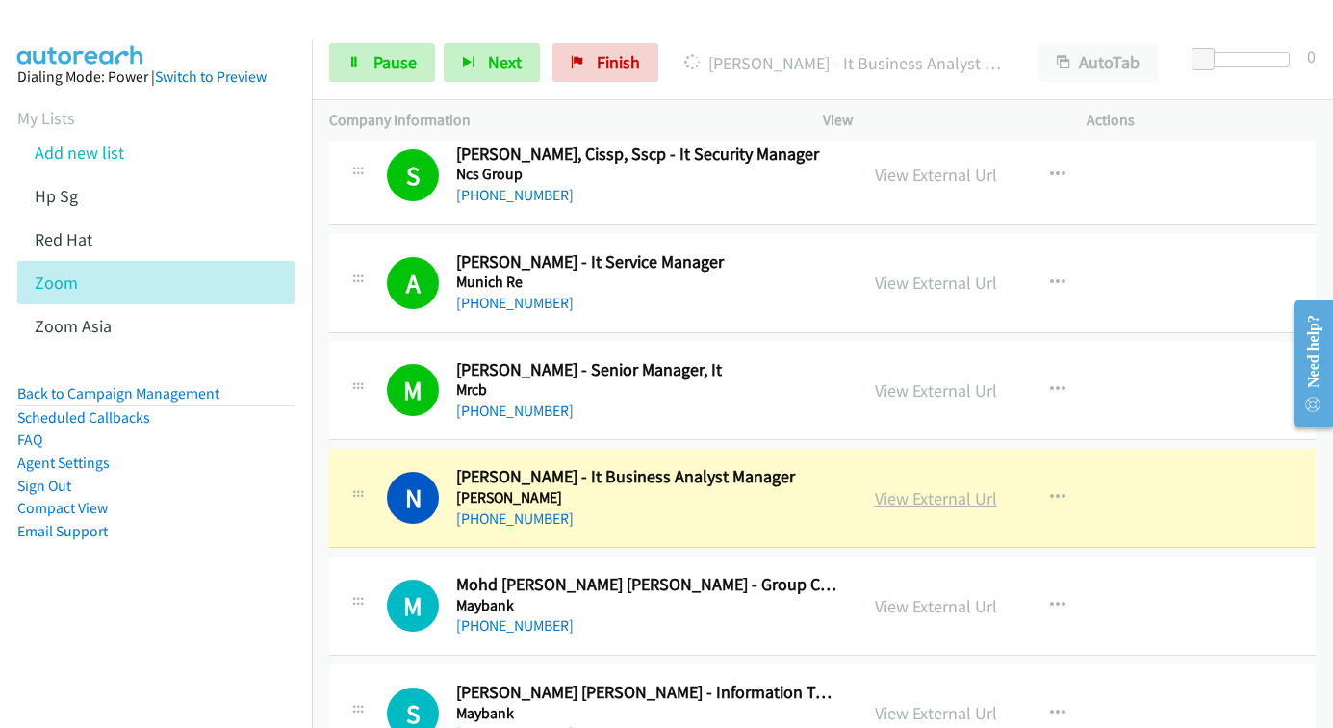
click at [935, 497] on link "View External Url" at bounding box center [936, 498] width 122 height 22
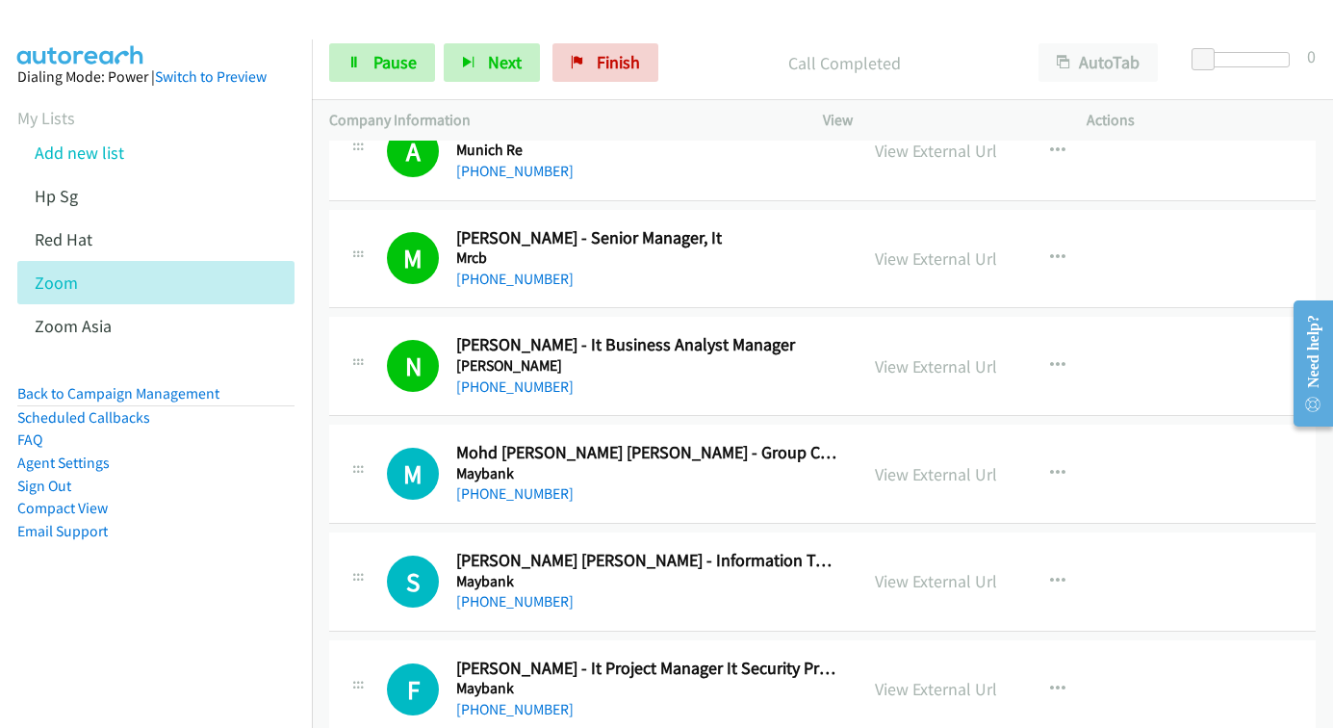
scroll to position [9337, 0]
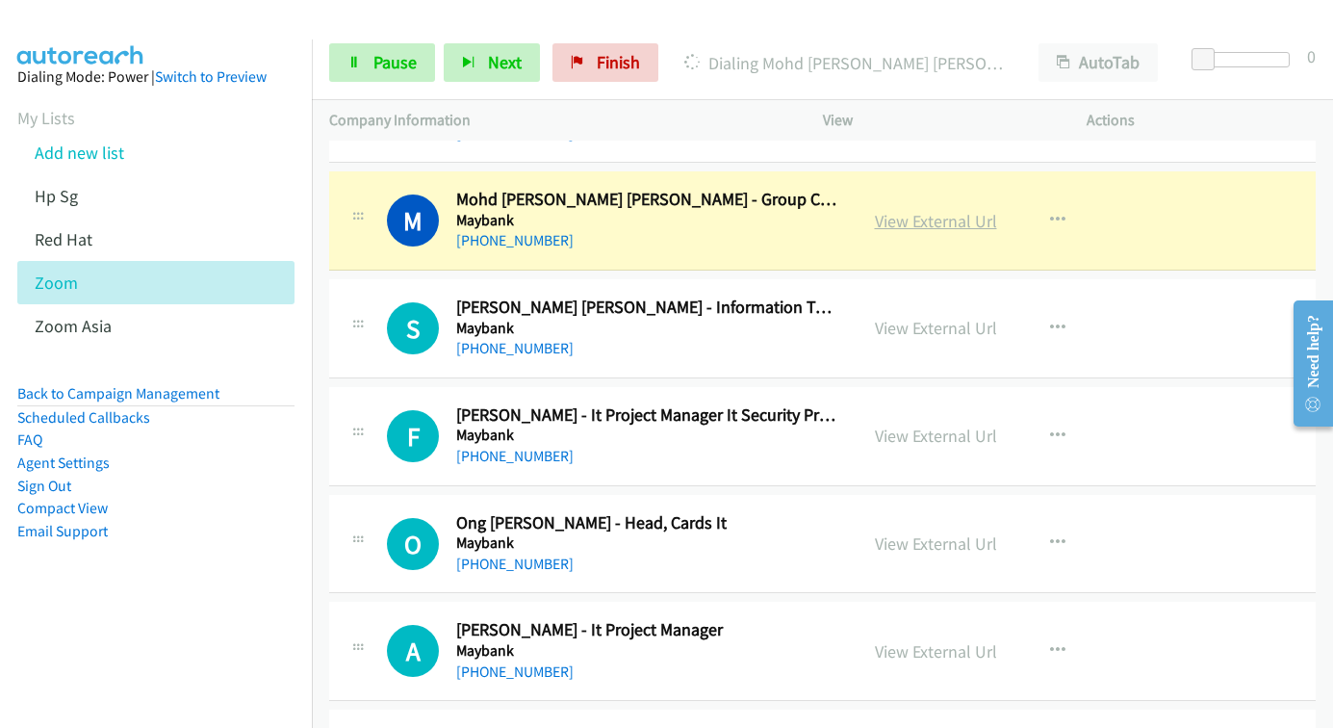
click at [898, 217] on link "View External Url" at bounding box center [936, 221] width 122 height 22
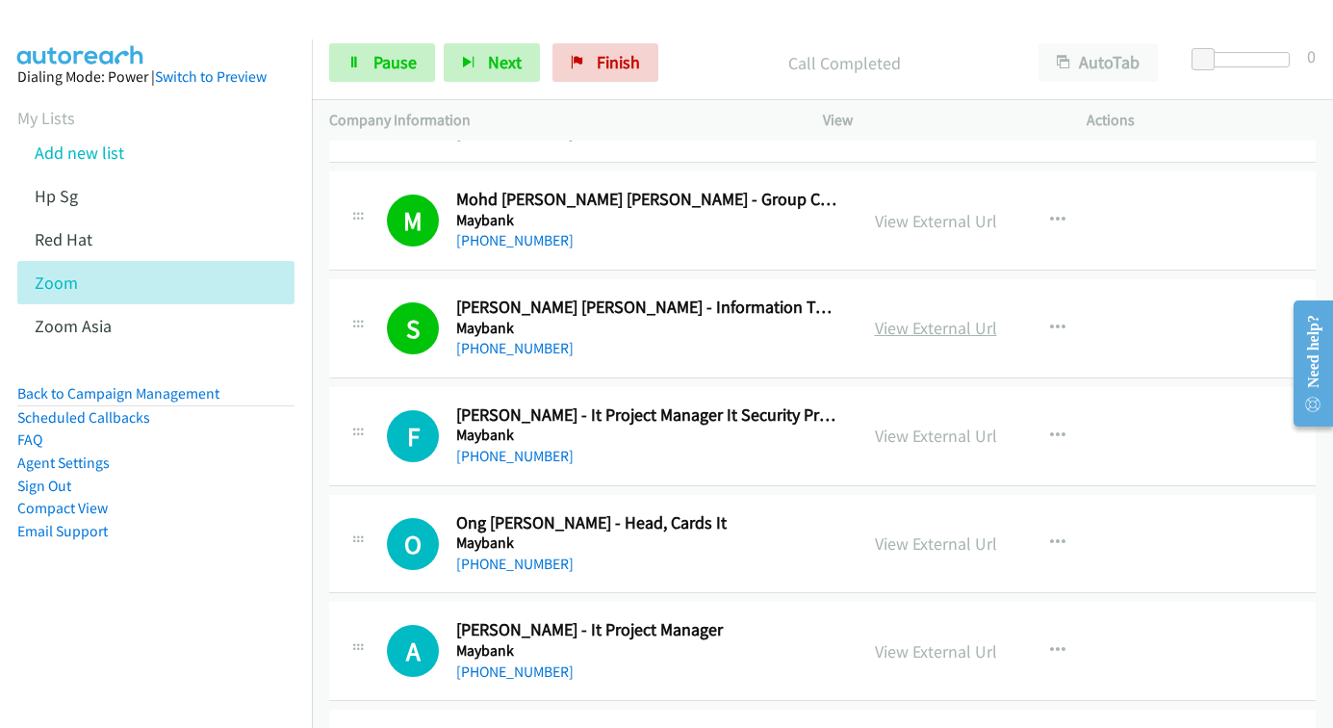
click at [904, 327] on link "View External Url" at bounding box center [936, 328] width 122 height 22
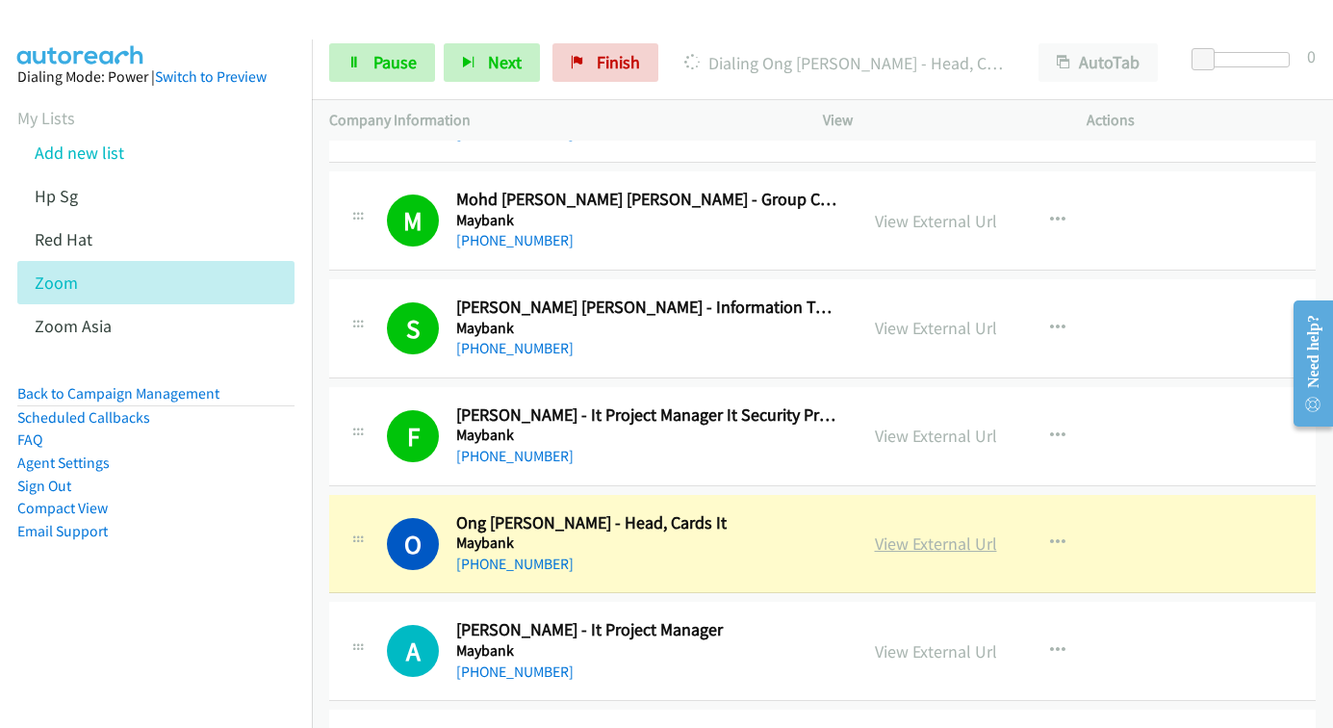
click at [907, 543] on link "View External Url" at bounding box center [936, 543] width 122 height 22
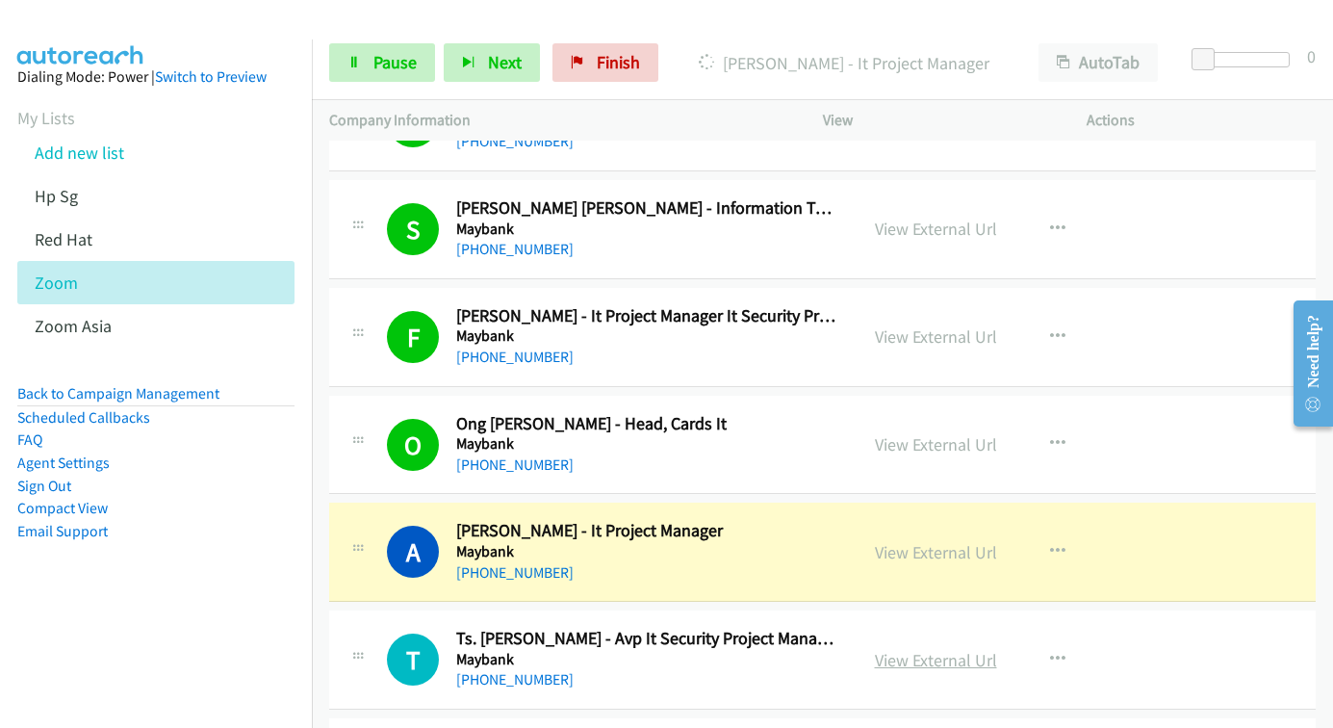
scroll to position [9626, 0]
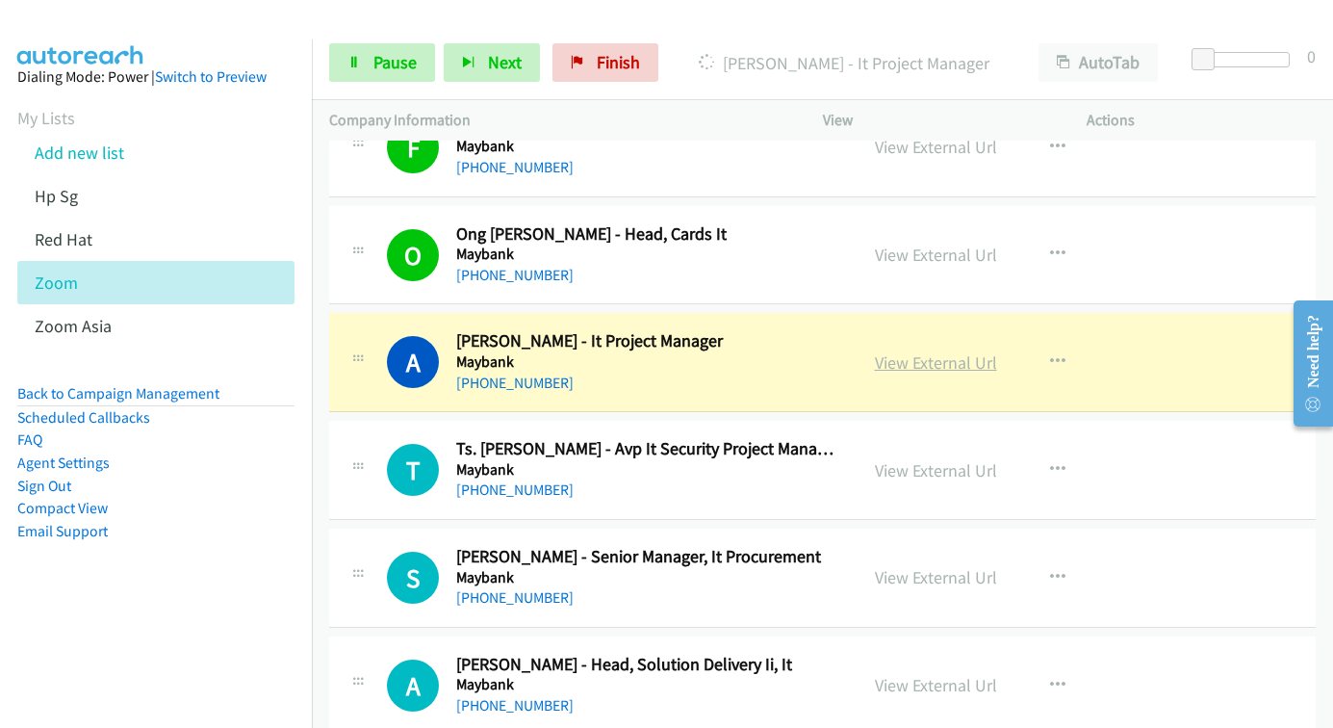
click at [911, 363] on link "View External Url" at bounding box center [936, 362] width 122 height 22
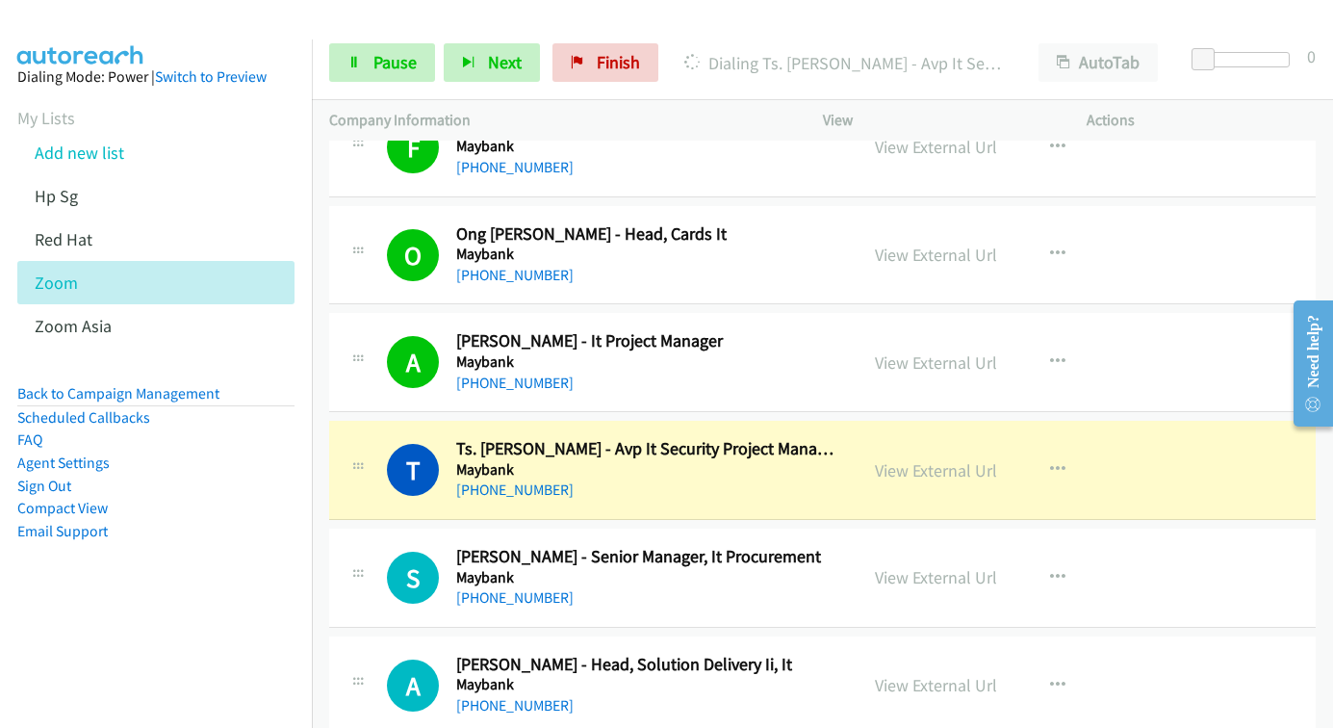
drag, startPoint x: 900, startPoint y: 475, endPoint x: 846, endPoint y: 451, distance: 58.6
click at [900, 475] on link "View External Url" at bounding box center [936, 470] width 122 height 22
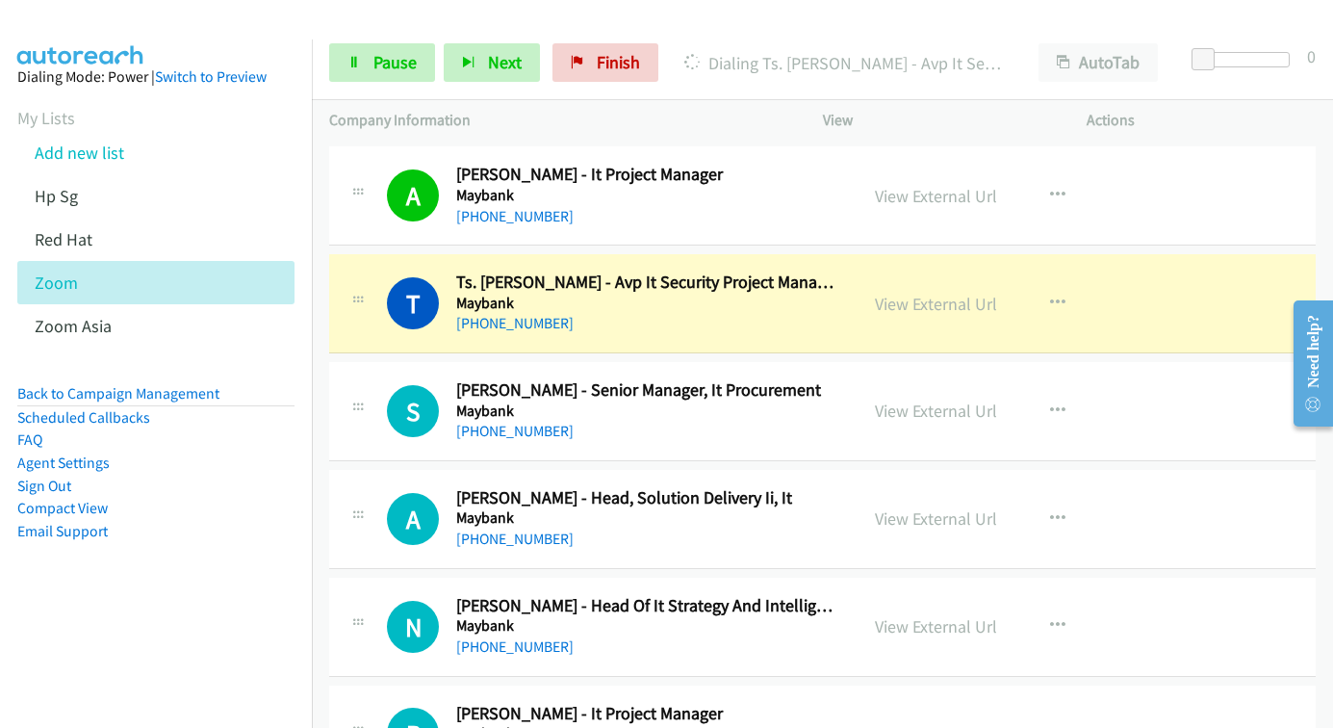
scroll to position [9819, 0]
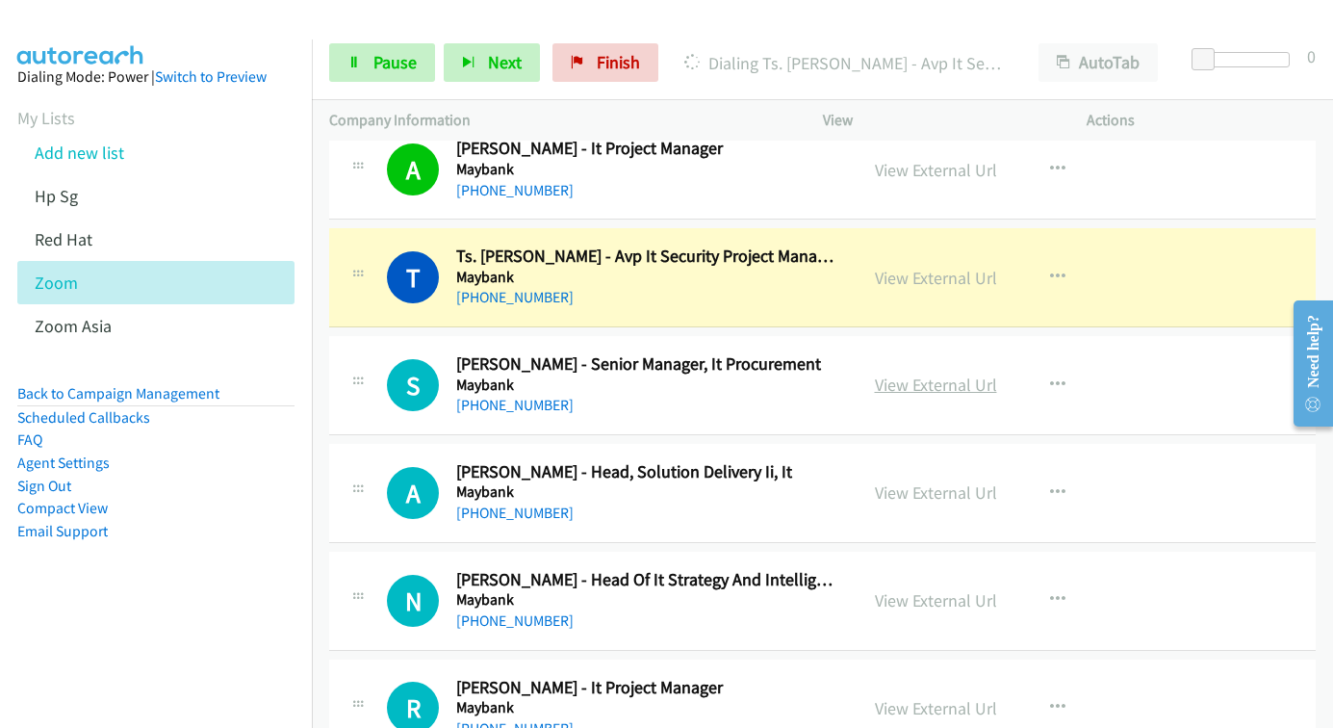
click at [897, 382] on link "View External Url" at bounding box center [936, 384] width 122 height 22
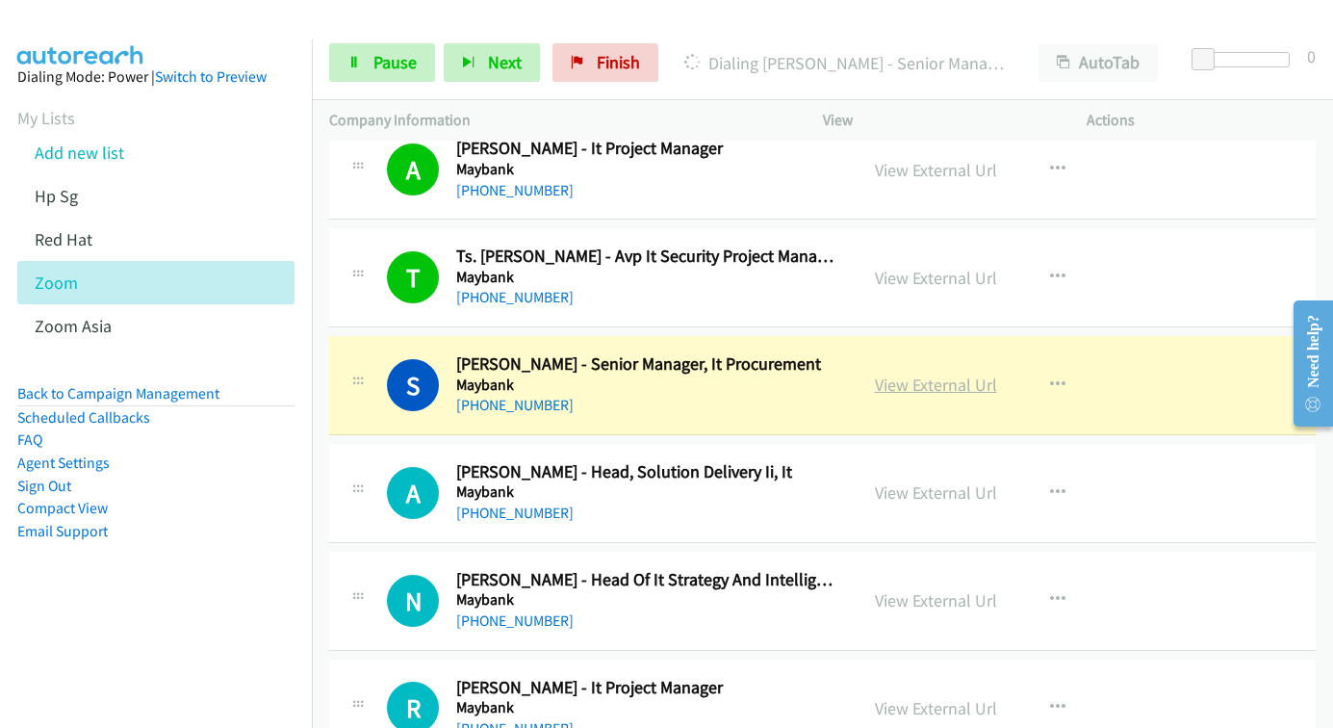
click at [938, 384] on link "View External Url" at bounding box center [936, 384] width 122 height 22
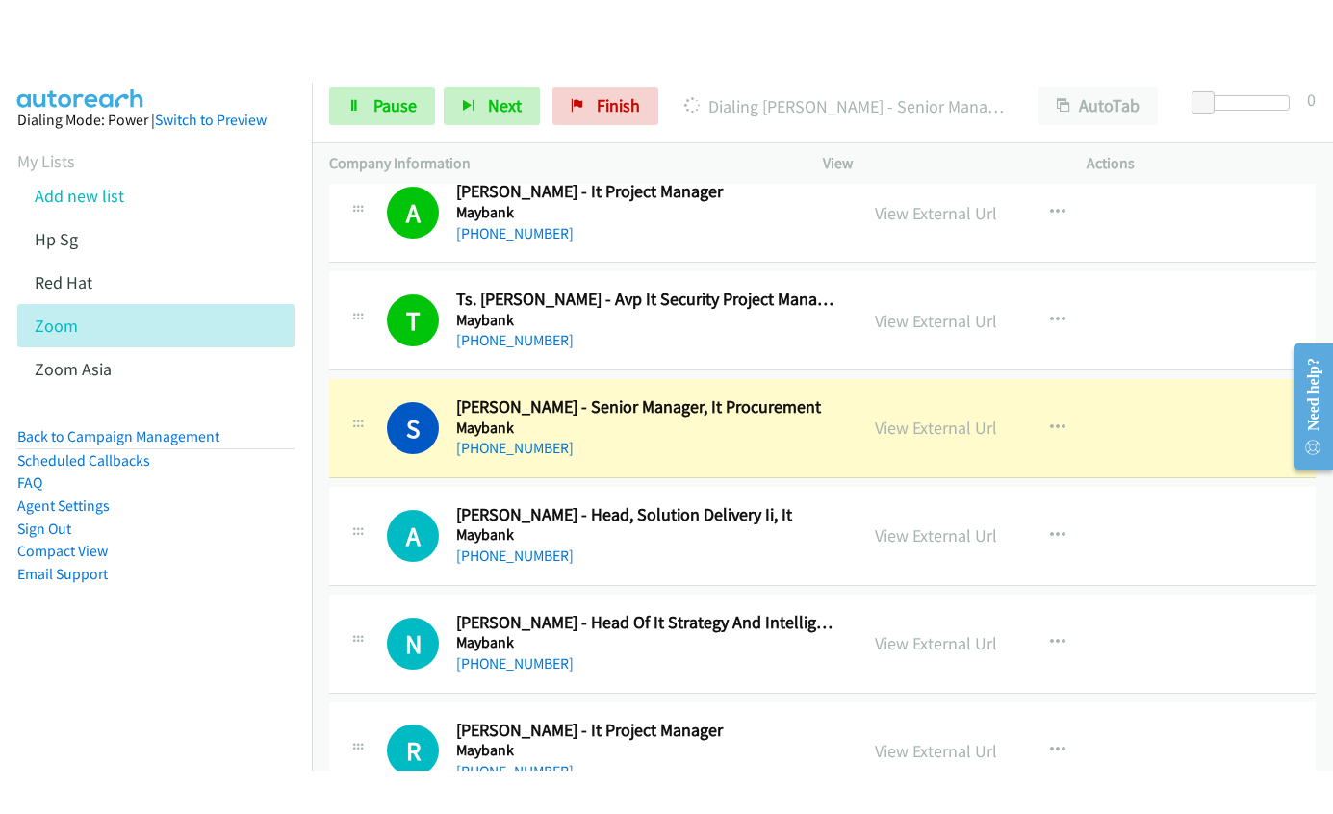
scroll to position [10011, 0]
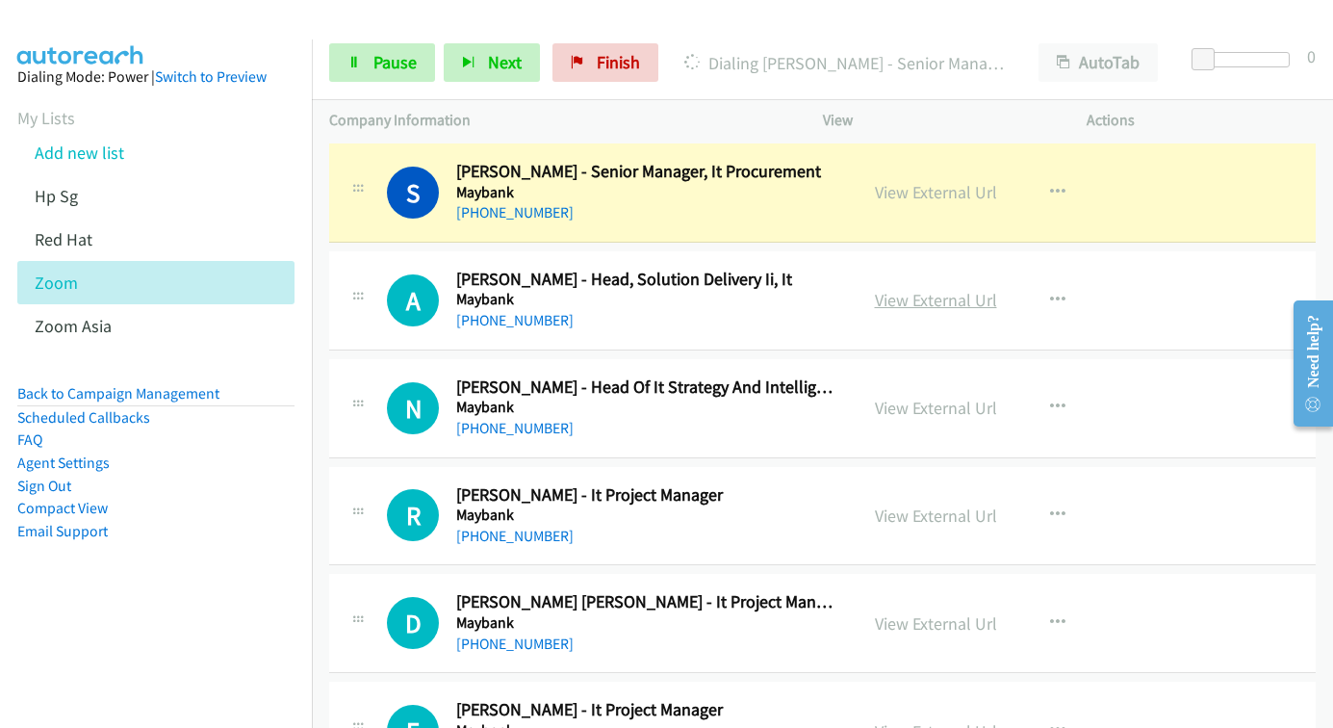
click at [925, 301] on link "View External Url" at bounding box center [936, 300] width 122 height 22
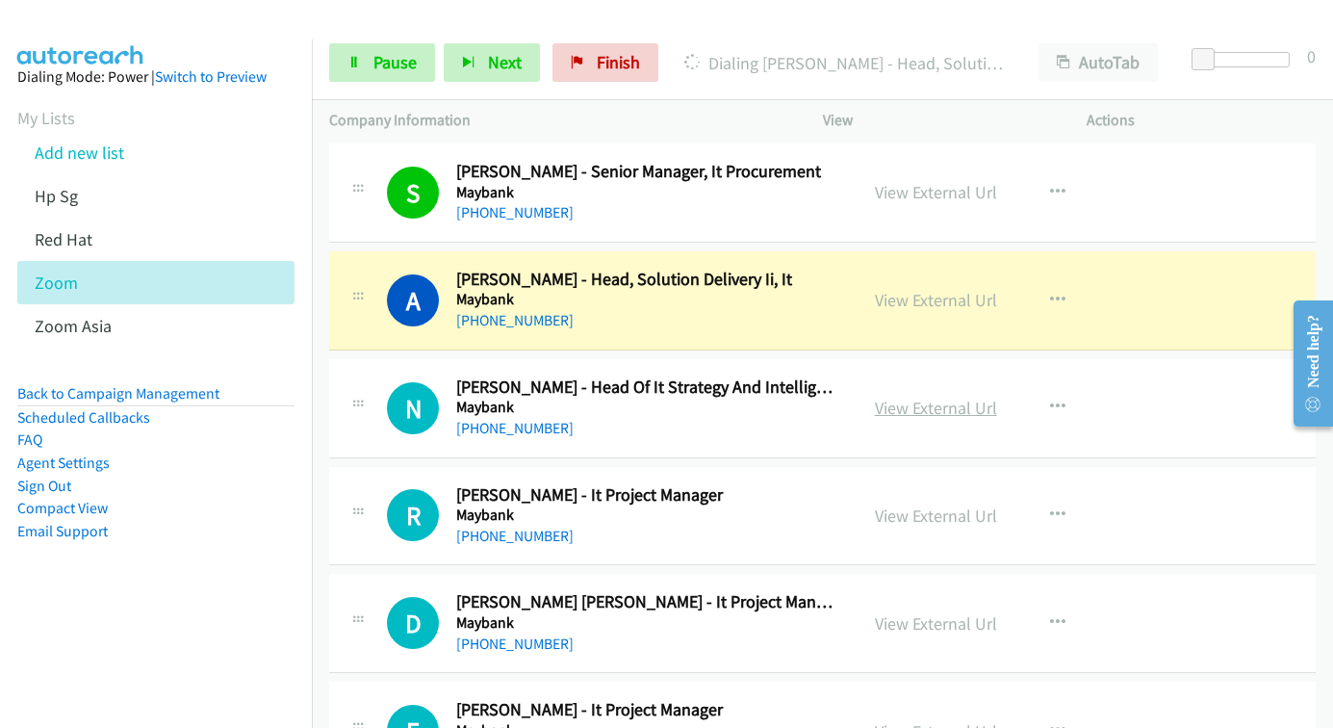
click at [917, 408] on link "View External Url" at bounding box center [936, 408] width 122 height 22
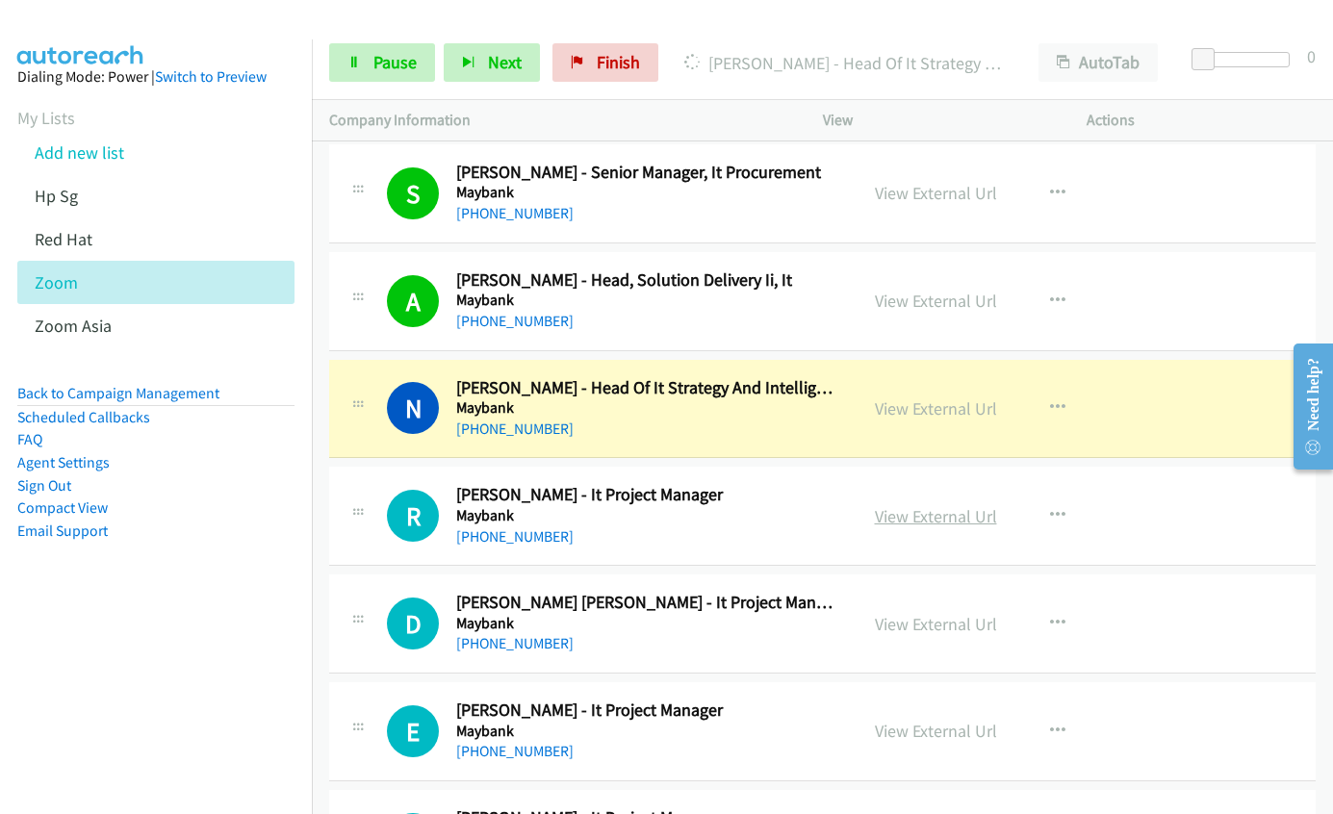
click at [930, 523] on link "View External Url" at bounding box center [936, 516] width 122 height 22
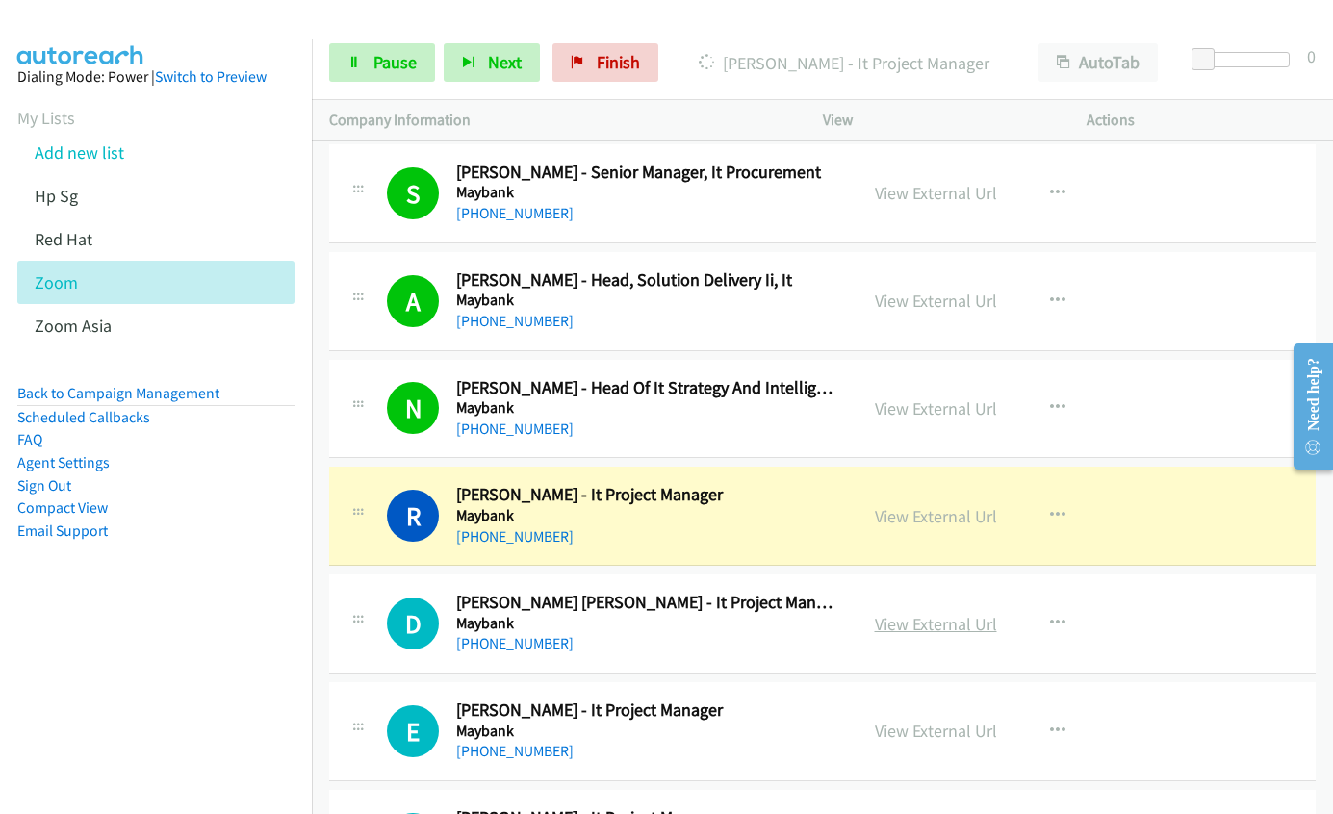
click at [918, 621] on link "View External Url" at bounding box center [936, 624] width 122 height 22
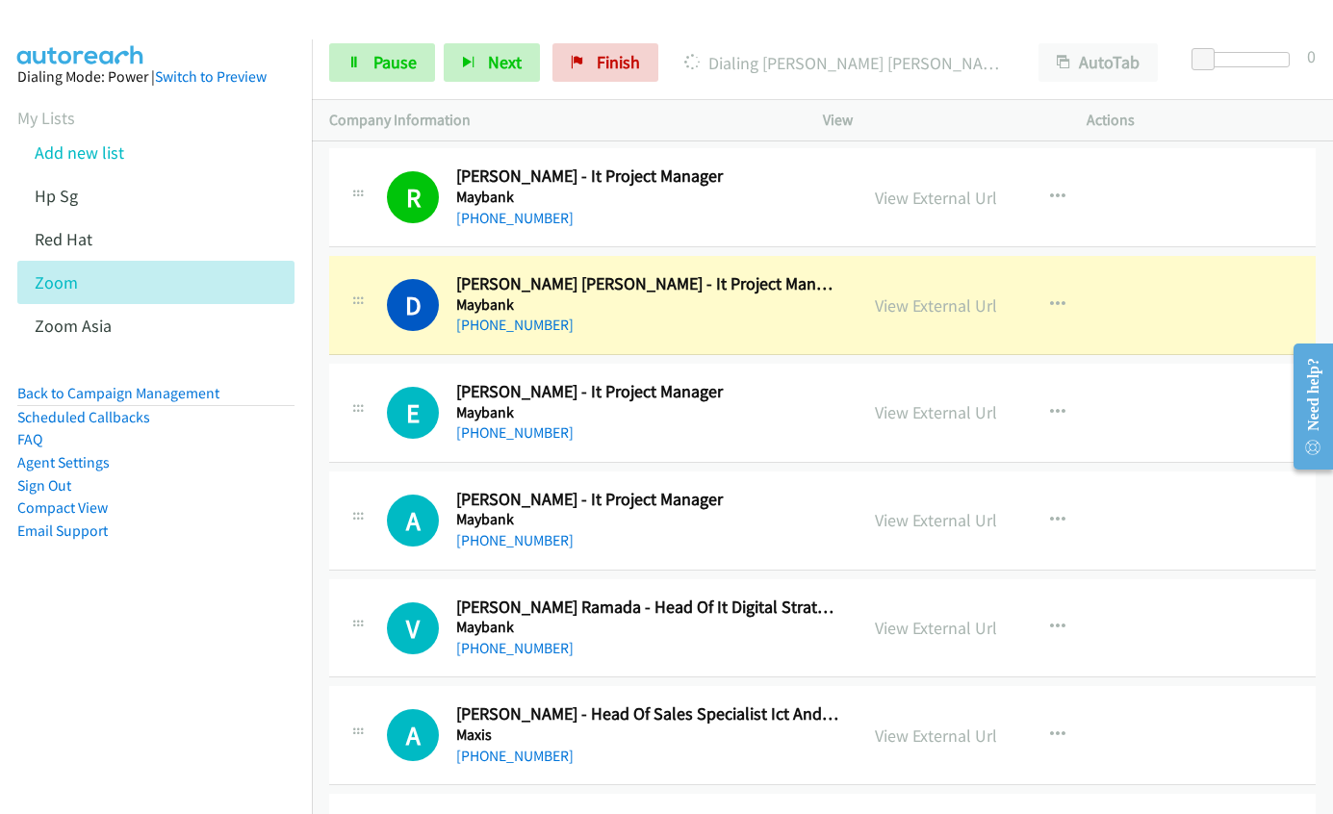
scroll to position [10396, 0]
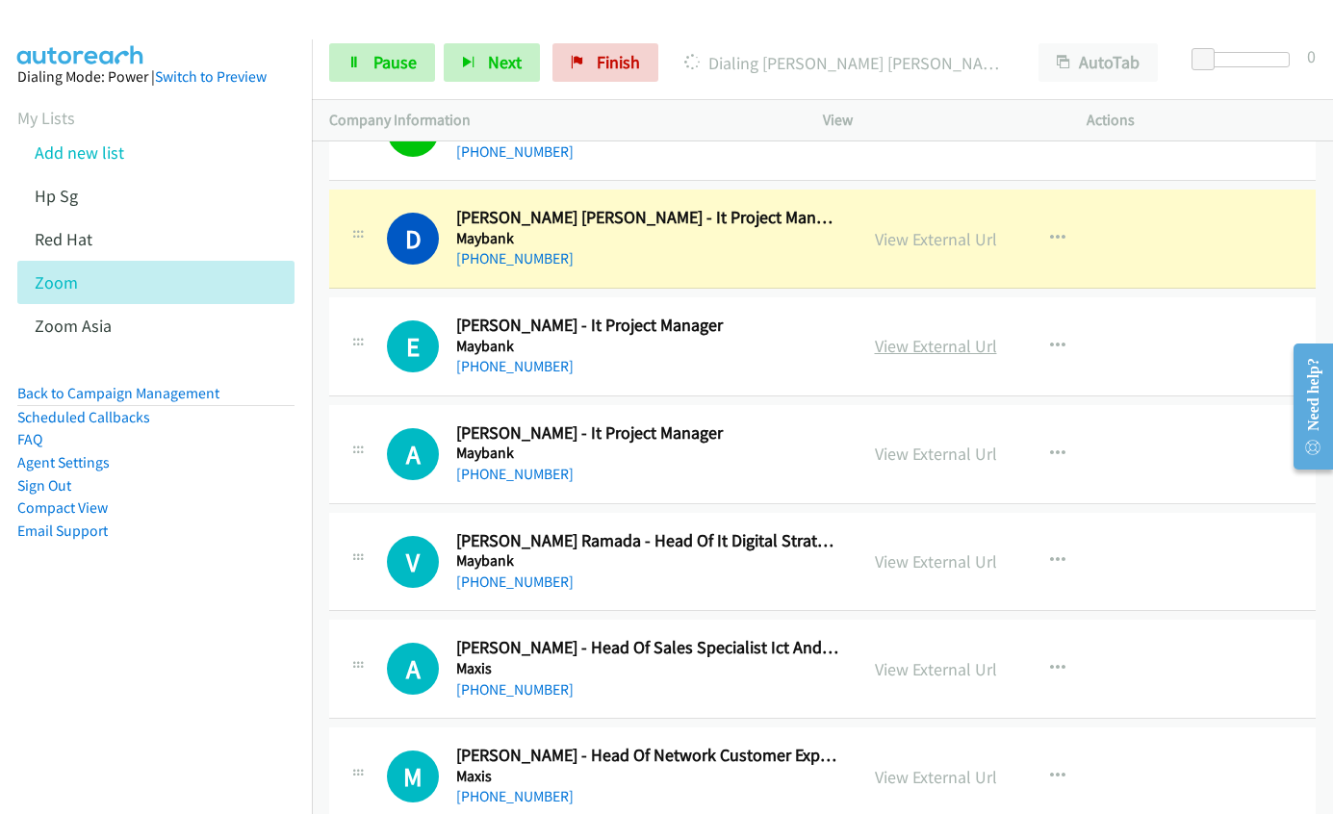
click at [918, 343] on link "View External Url" at bounding box center [936, 346] width 122 height 22
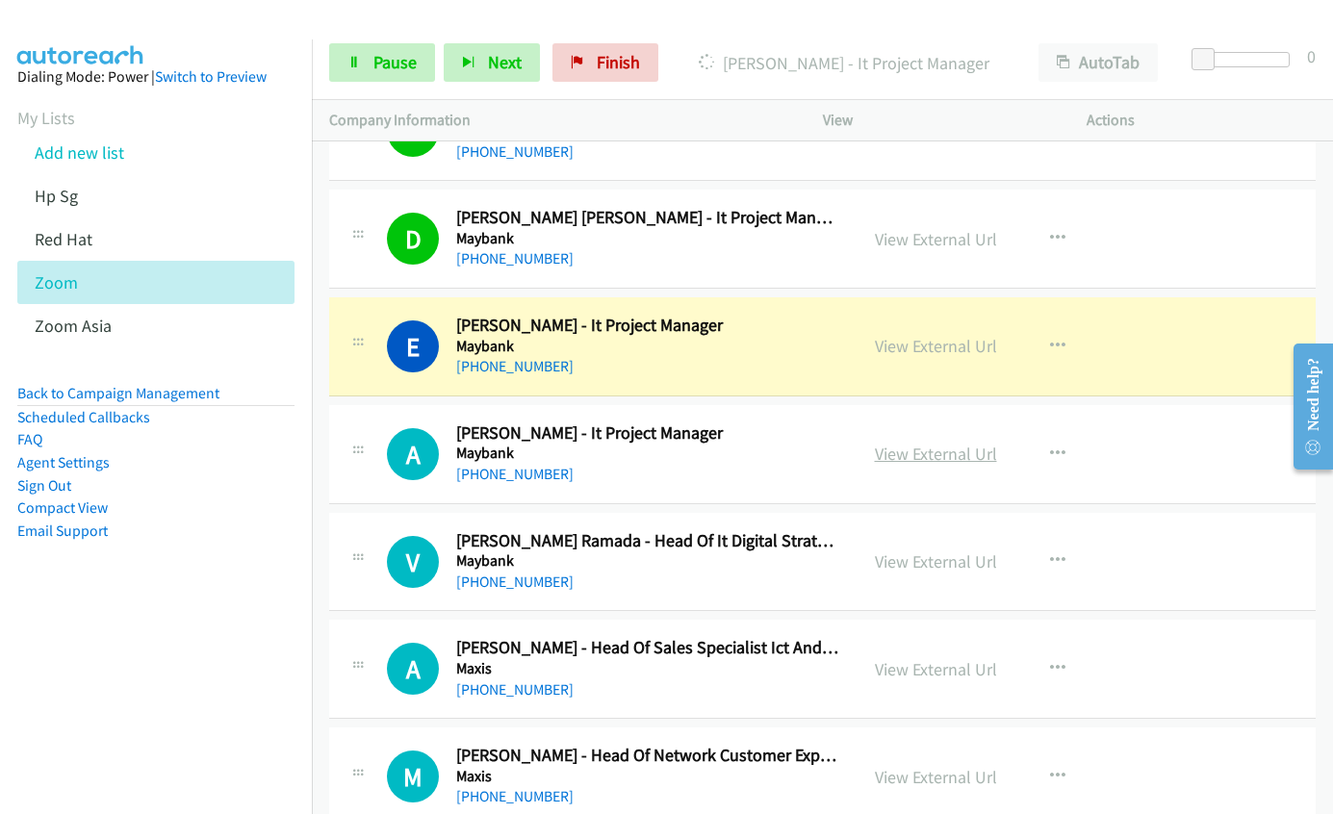
click at [943, 450] on link "View External Url" at bounding box center [936, 454] width 122 height 22
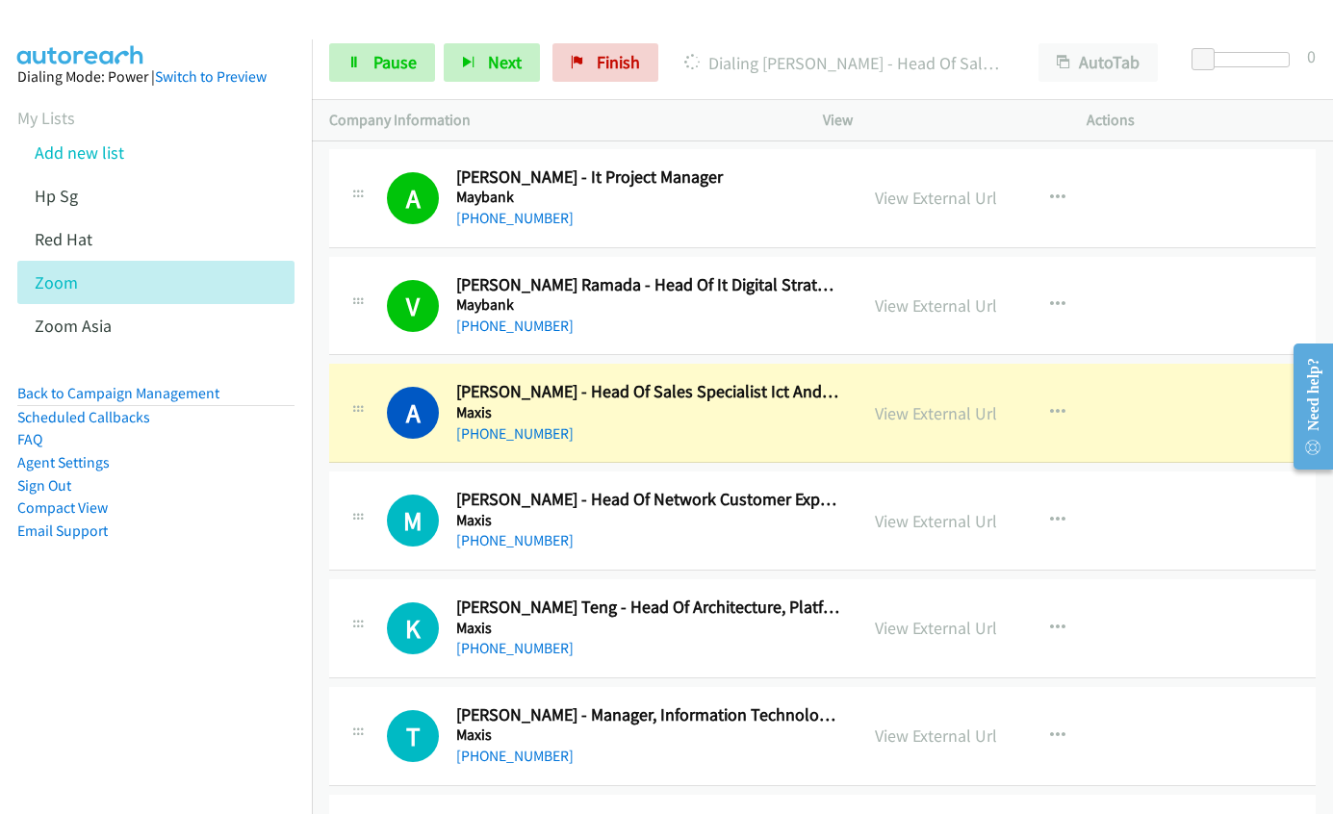
scroll to position [10685, 0]
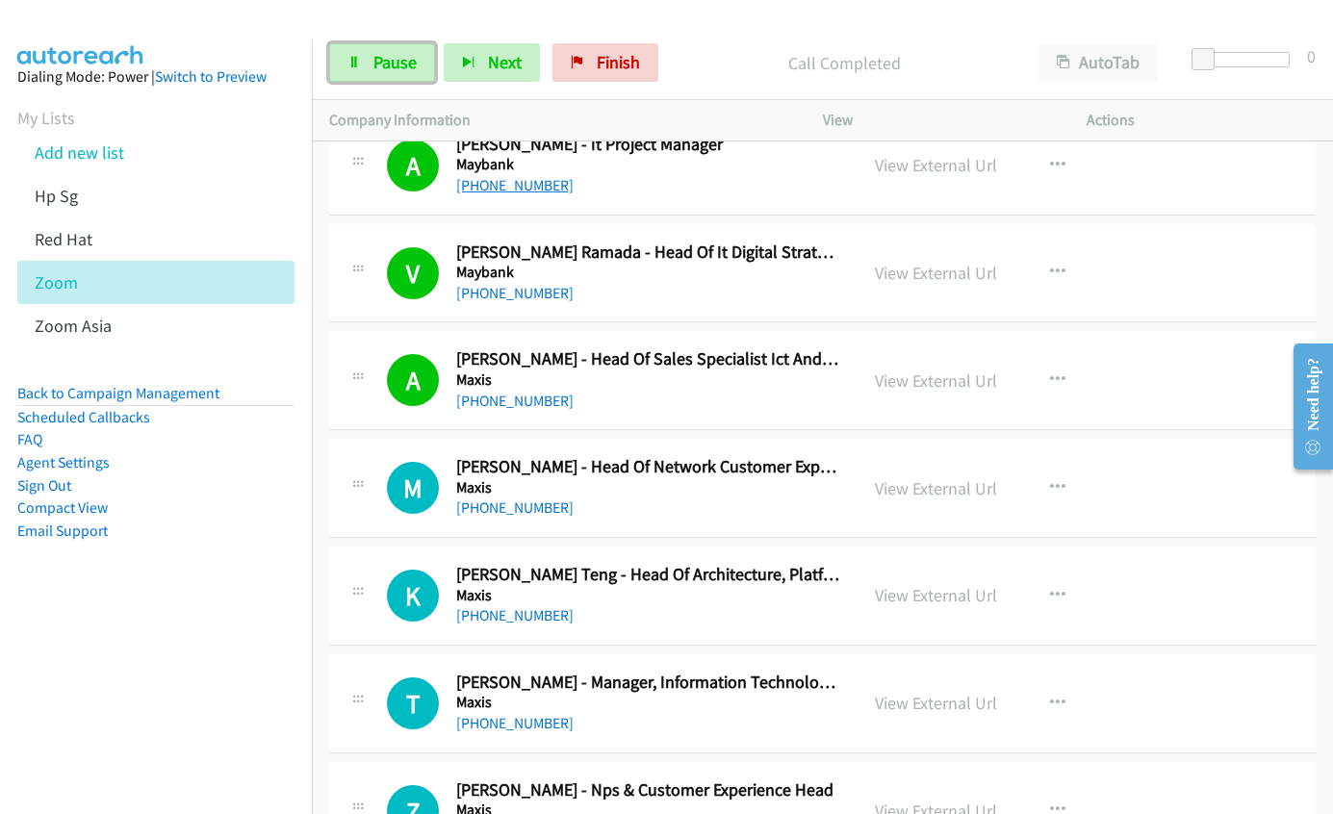
drag, startPoint x: 375, startPoint y: 62, endPoint x: 459, endPoint y: 183, distance: 147.4
click at [376, 62] on span "Pause" at bounding box center [394, 62] width 43 height 22
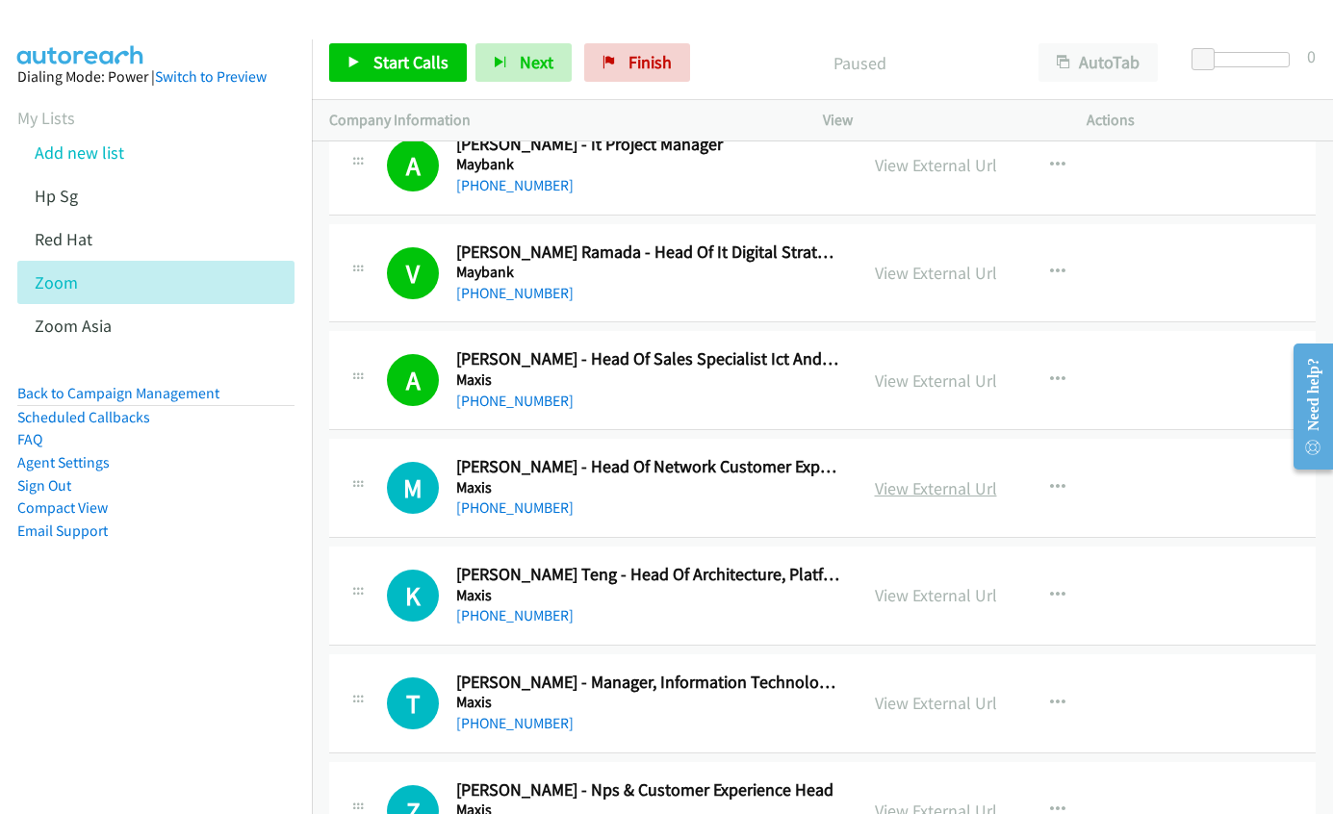
click at [894, 482] on link "View External Url" at bounding box center [936, 488] width 122 height 22
click at [403, 49] on link "Start Calls" at bounding box center [398, 62] width 138 height 39
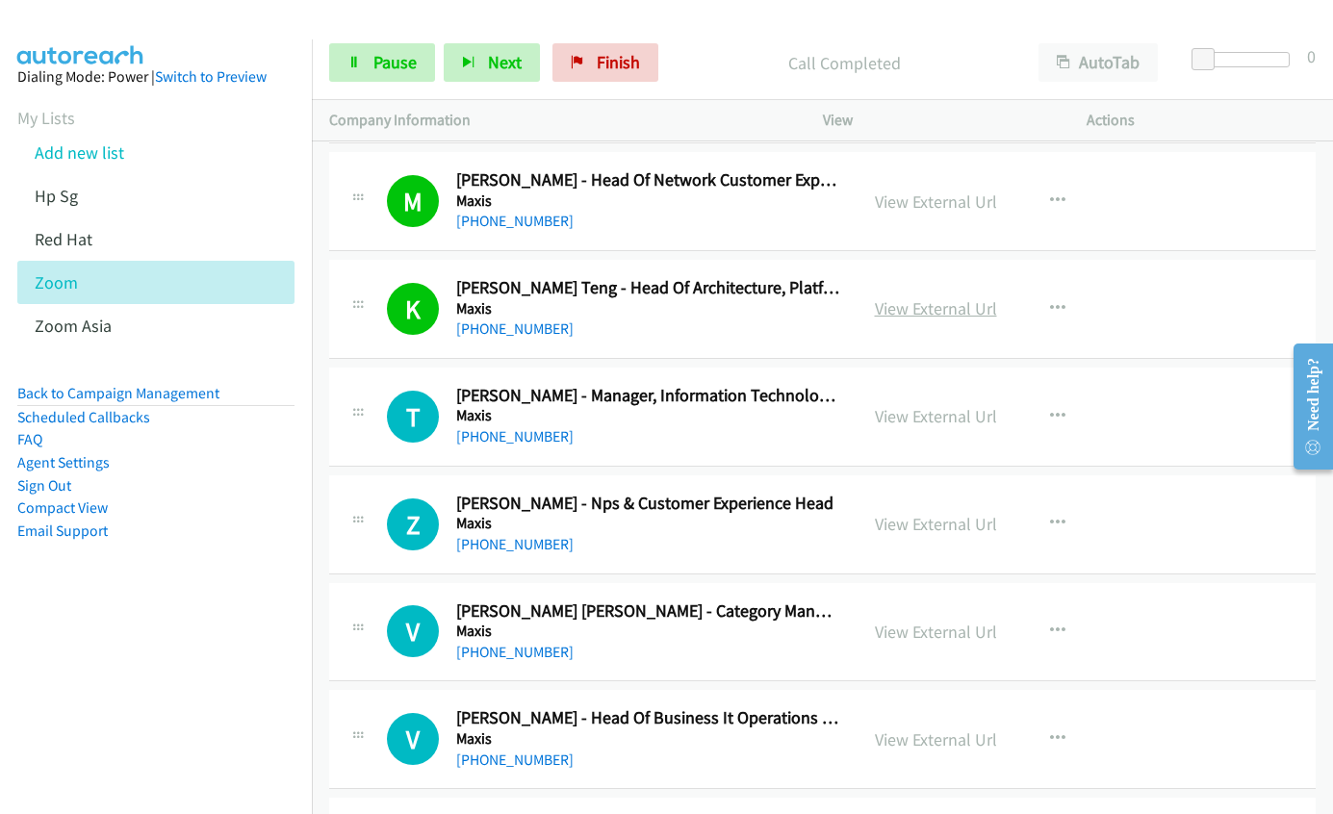
scroll to position [10974, 0]
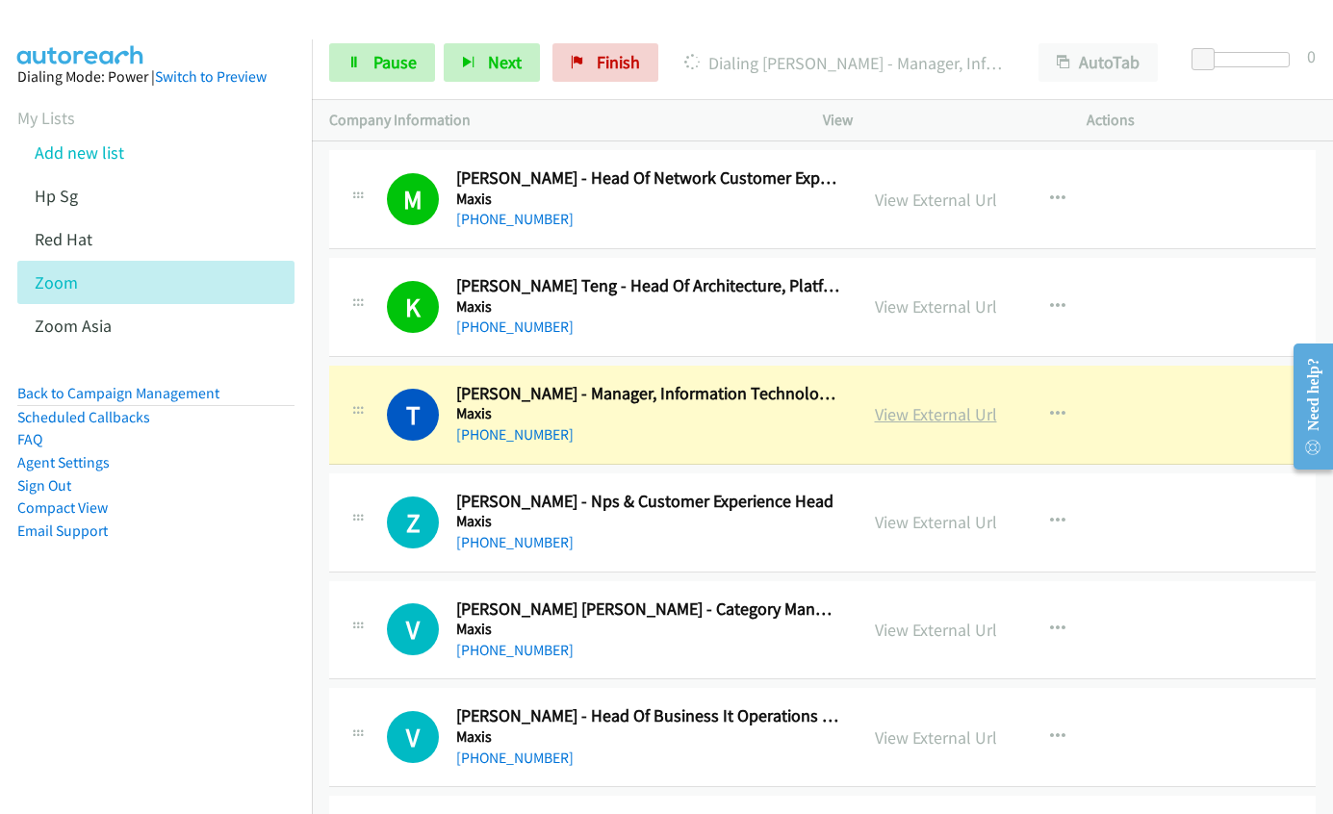
click at [882, 421] on link "View External Url" at bounding box center [936, 414] width 122 height 22
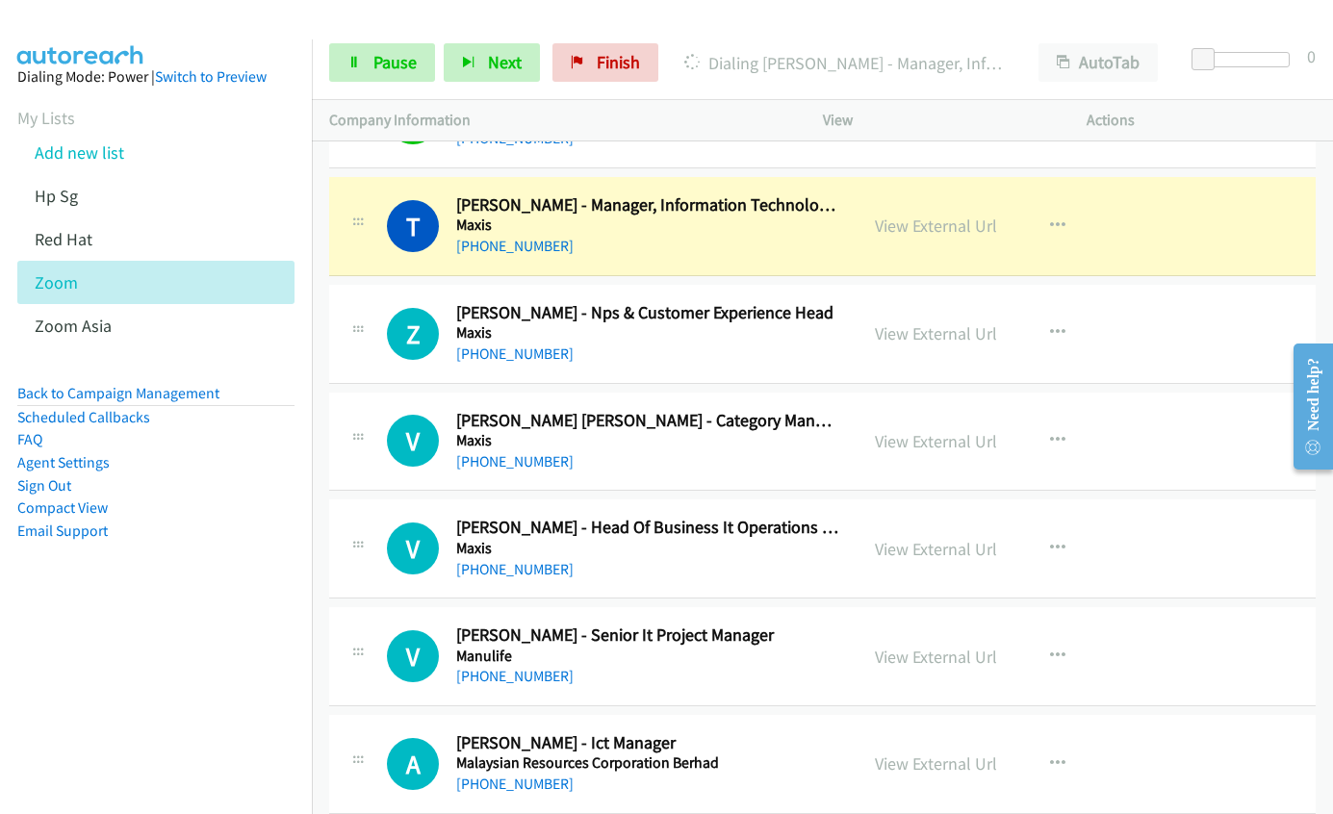
scroll to position [11166, 0]
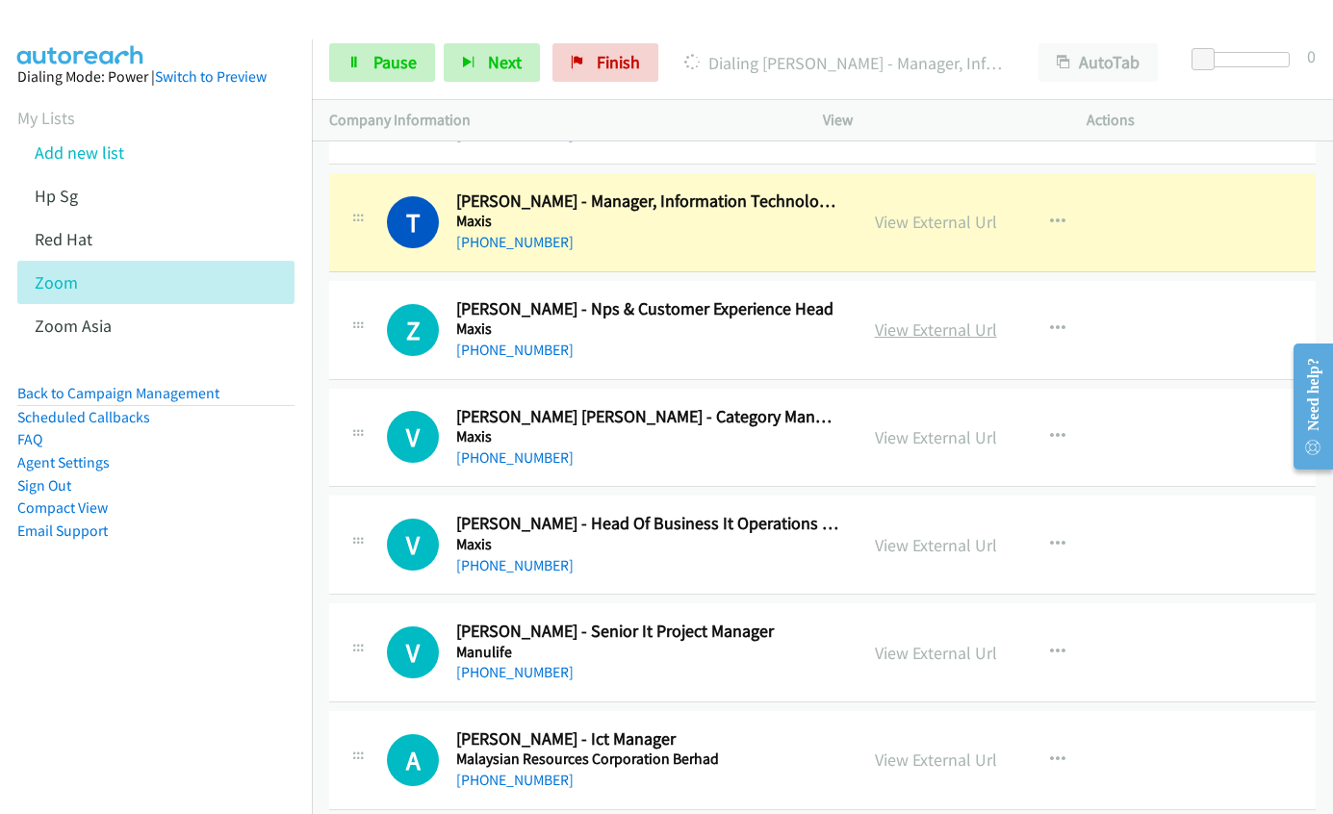
click at [889, 336] on link "View External Url" at bounding box center [936, 330] width 122 height 22
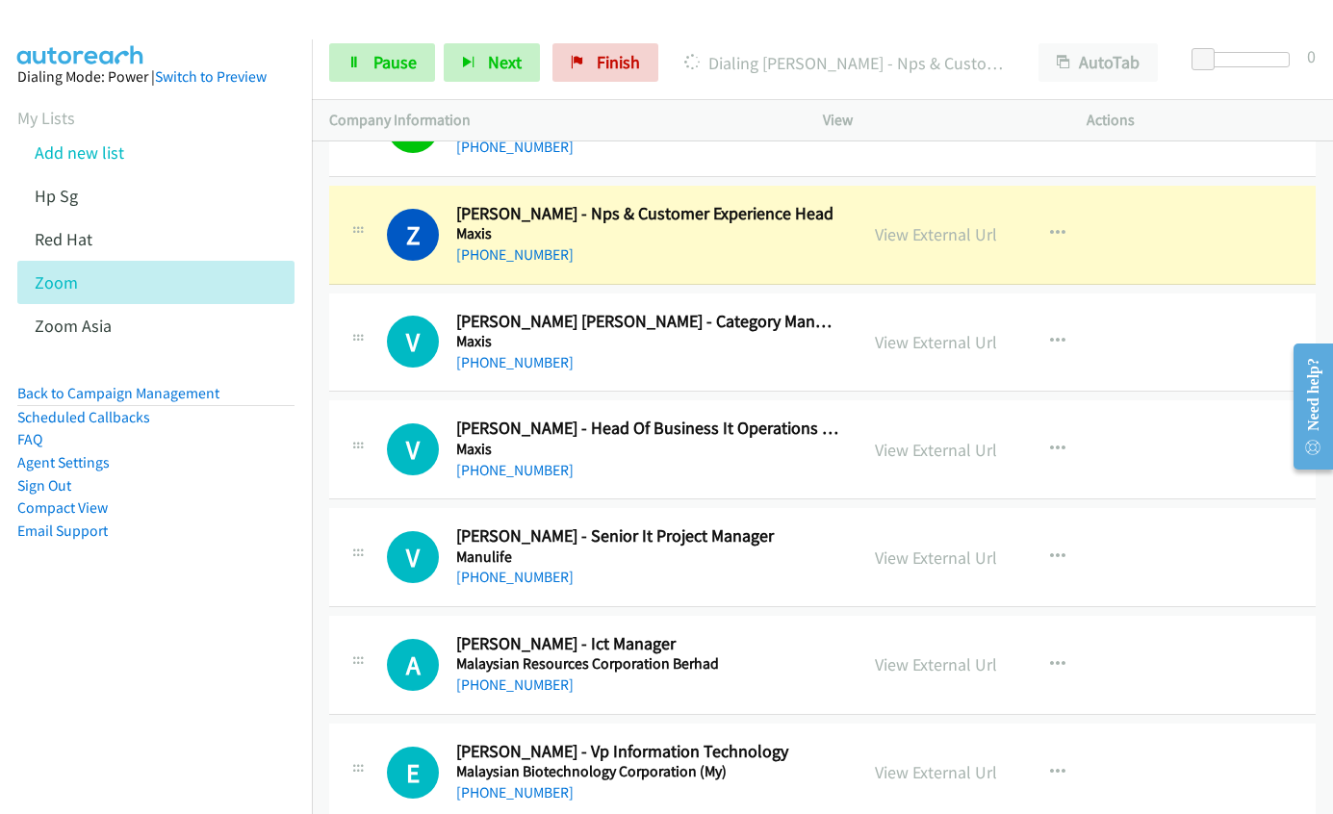
scroll to position [11263, 0]
click at [896, 340] on link "View External Url" at bounding box center [936, 341] width 122 height 22
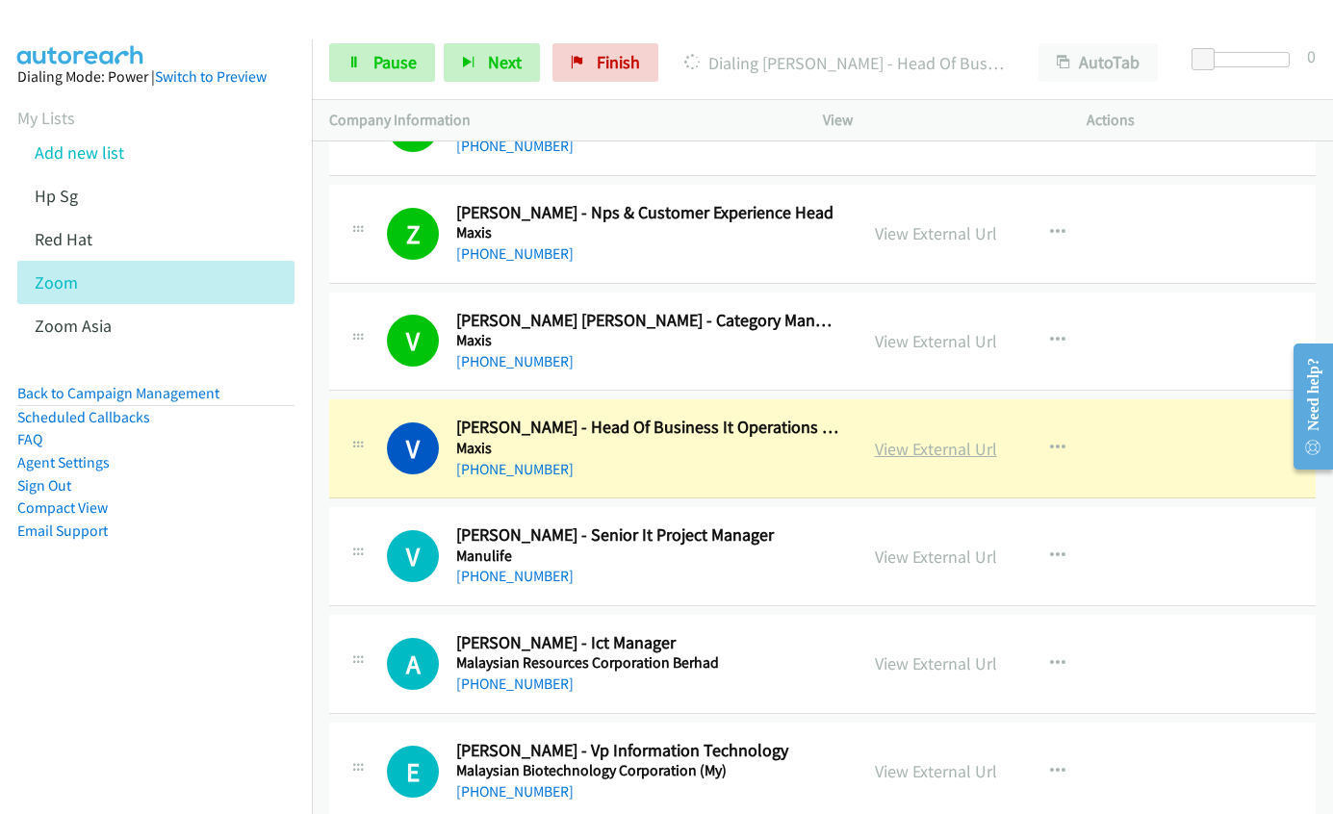
click at [907, 452] on link "View External Url" at bounding box center [936, 449] width 122 height 22
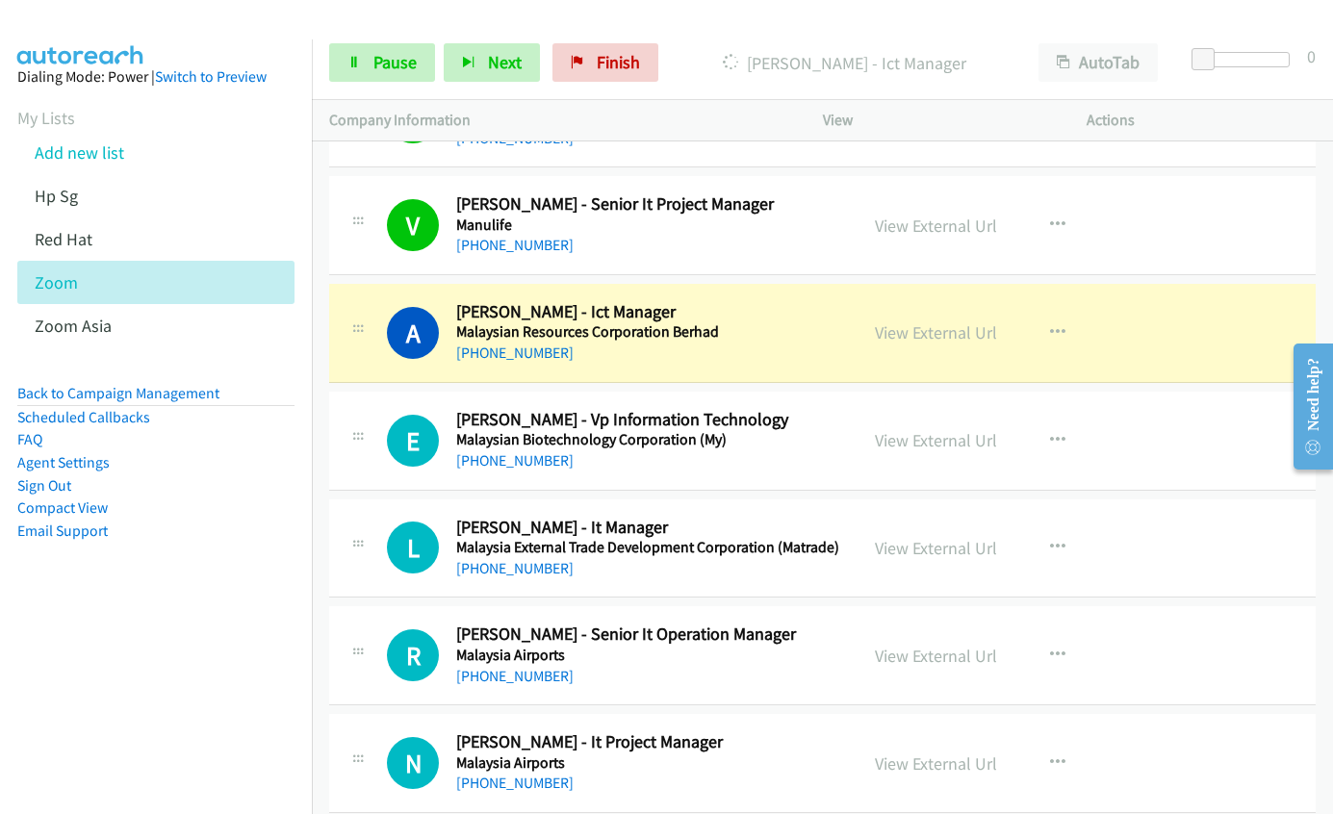
scroll to position [11744, 0]
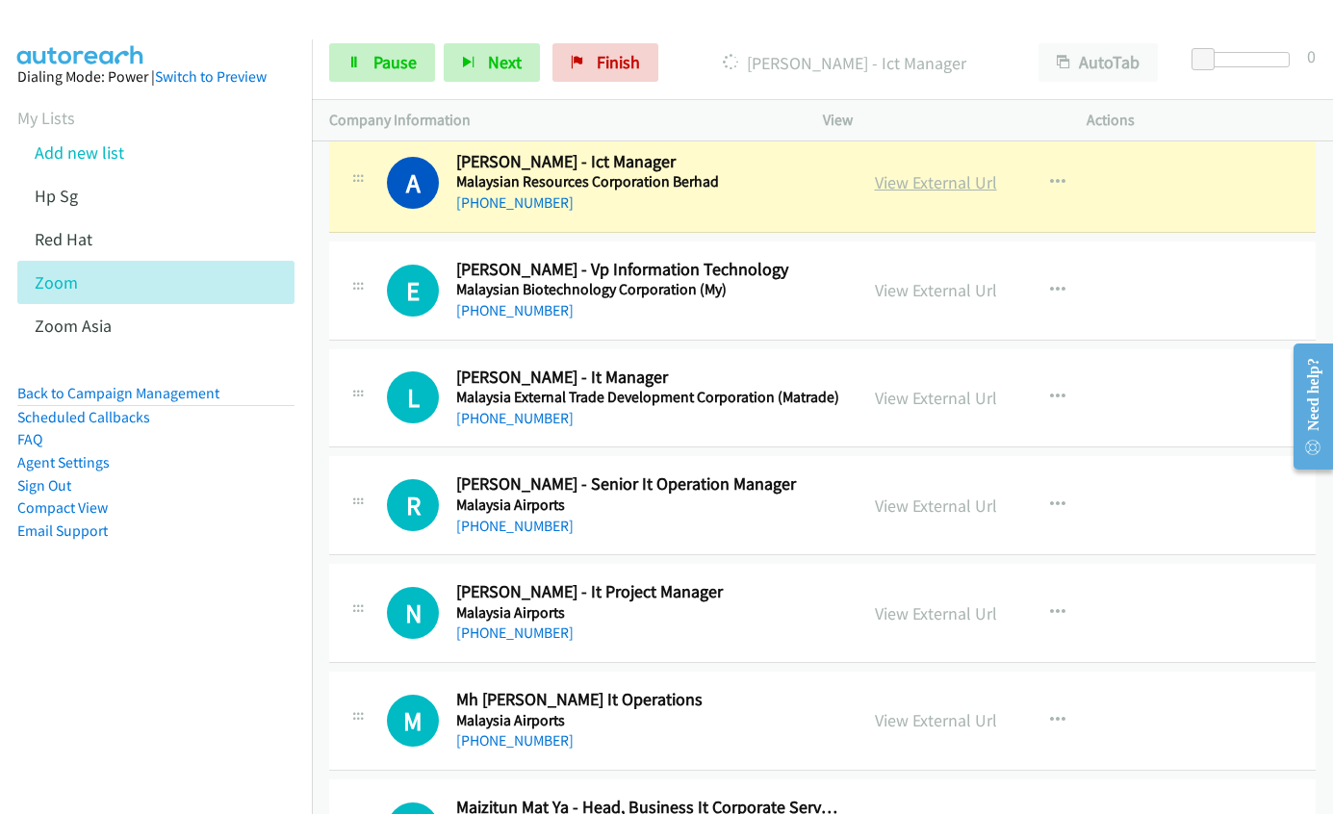
click at [884, 186] on link "View External Url" at bounding box center [936, 182] width 122 height 22
click at [1054, 287] on icon "button" at bounding box center [1057, 290] width 15 height 15
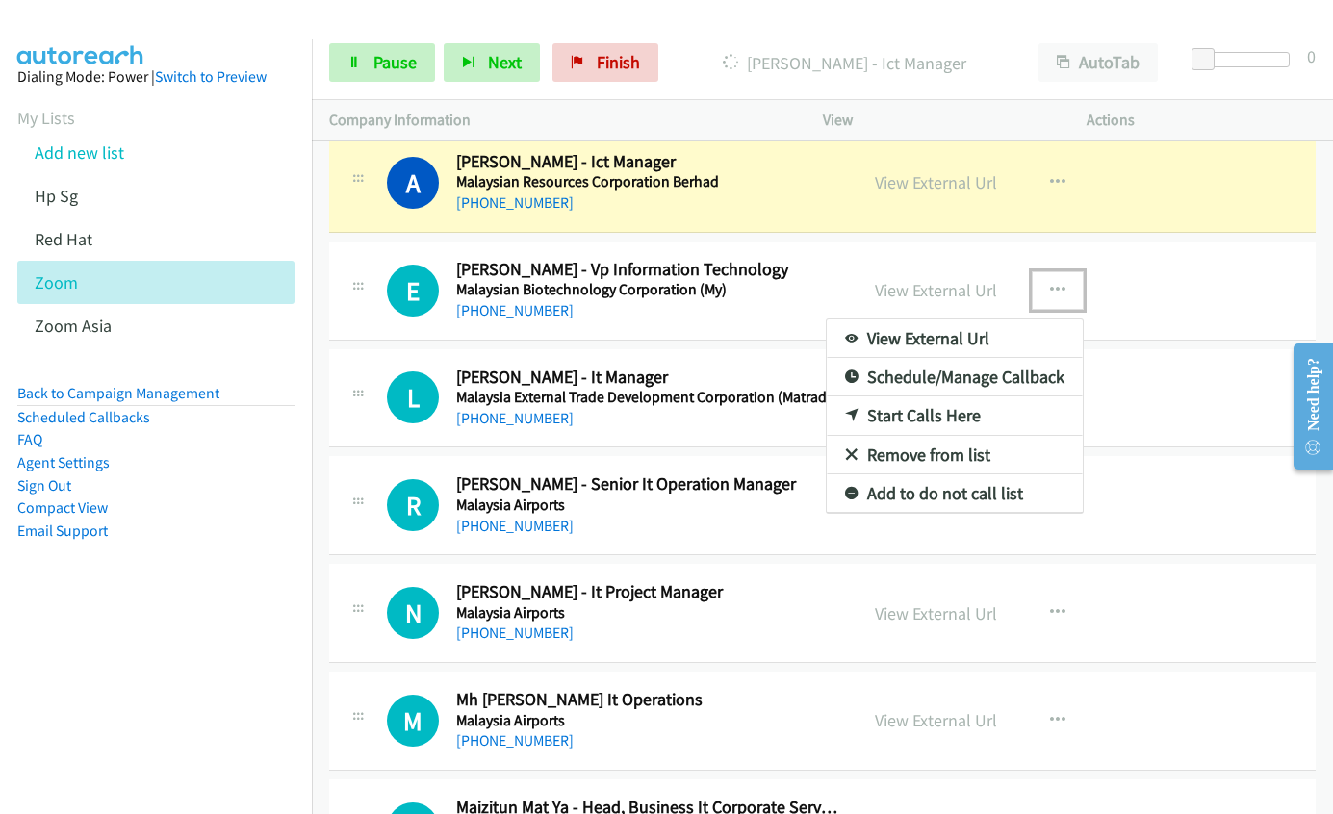
click at [735, 278] on div at bounding box center [666, 407] width 1333 height 814
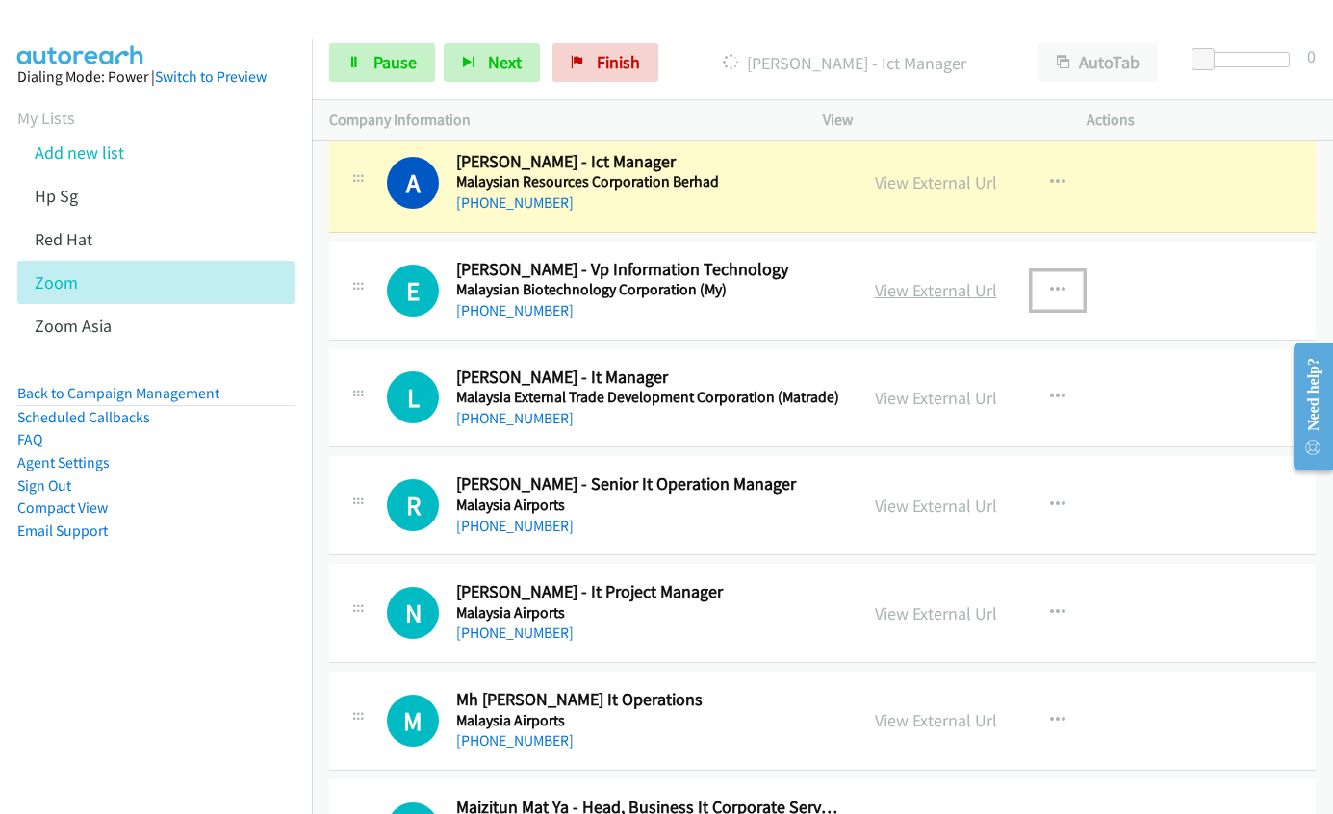
click at [907, 297] on link "View External Url" at bounding box center [936, 290] width 122 height 22
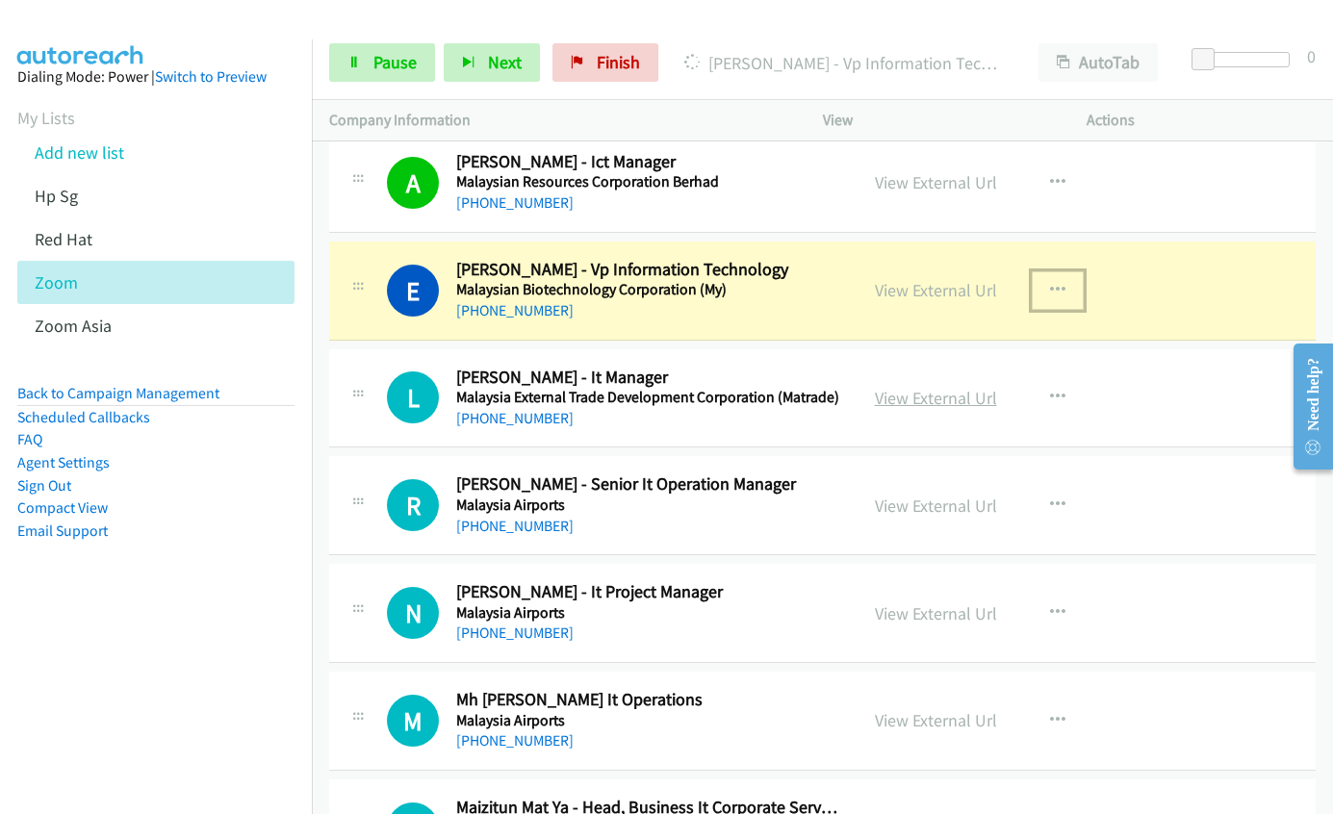
click at [947, 396] on link "View External Url" at bounding box center [936, 398] width 122 height 22
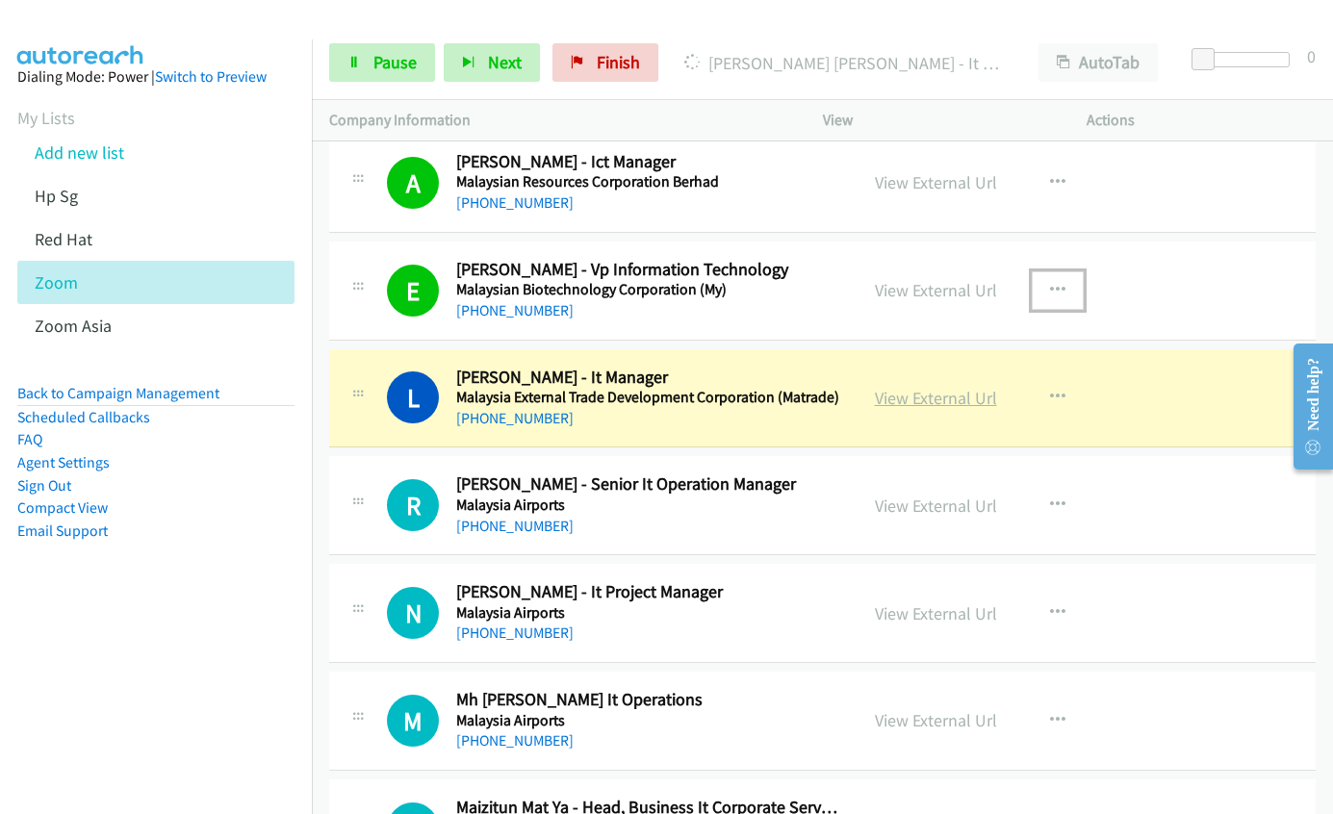
click at [915, 399] on link "View External Url" at bounding box center [936, 398] width 122 height 22
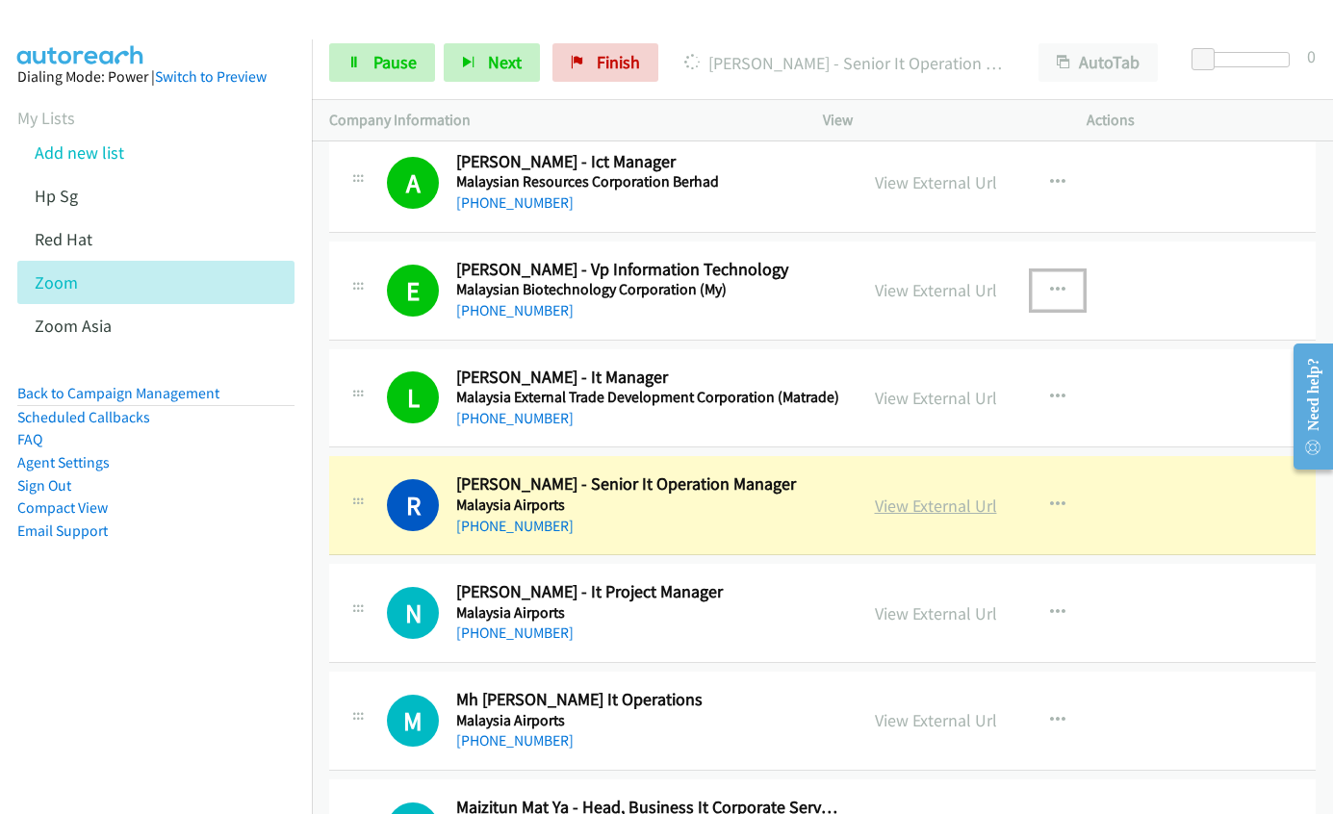
click at [917, 510] on link "View External Url" at bounding box center [936, 506] width 122 height 22
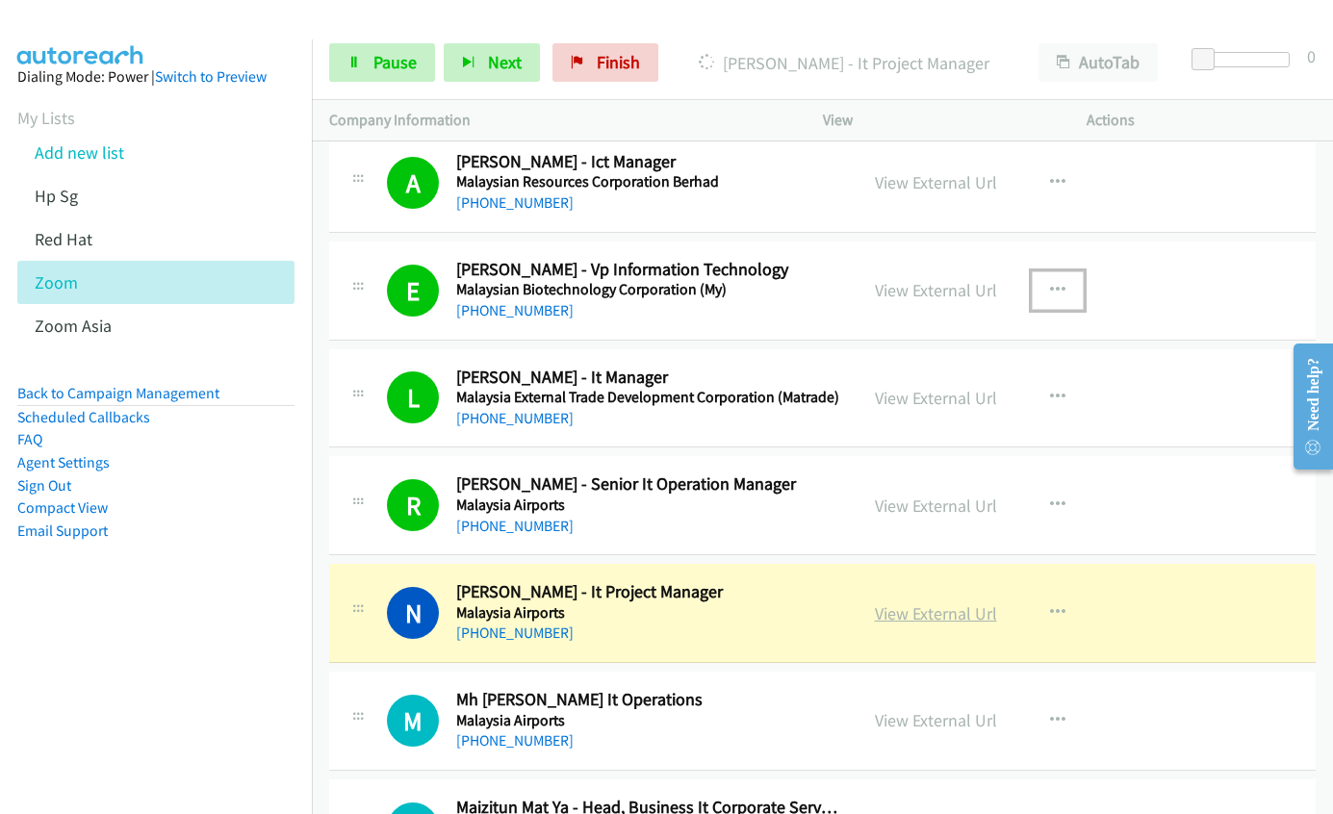
click at [928, 613] on link "View External Url" at bounding box center [936, 614] width 122 height 22
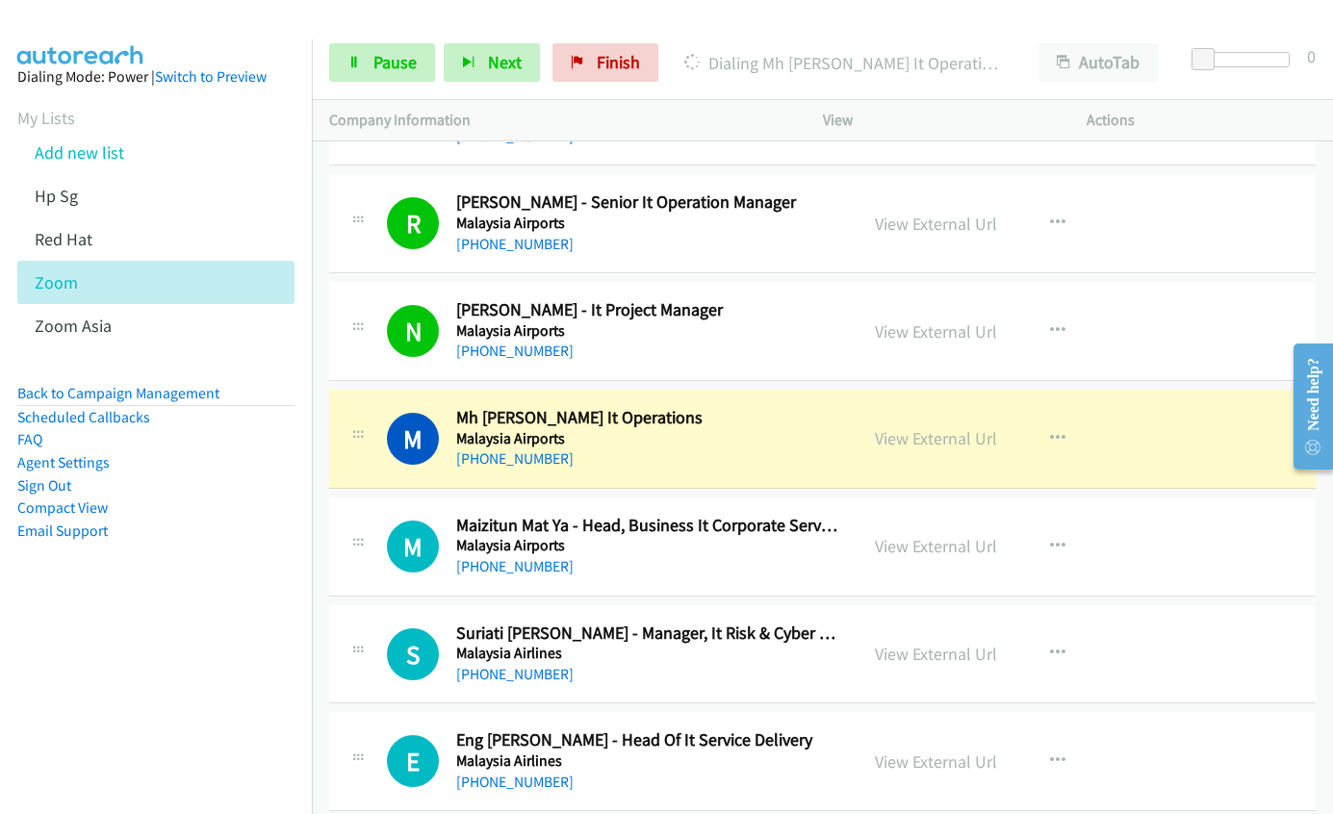
scroll to position [12033, 0]
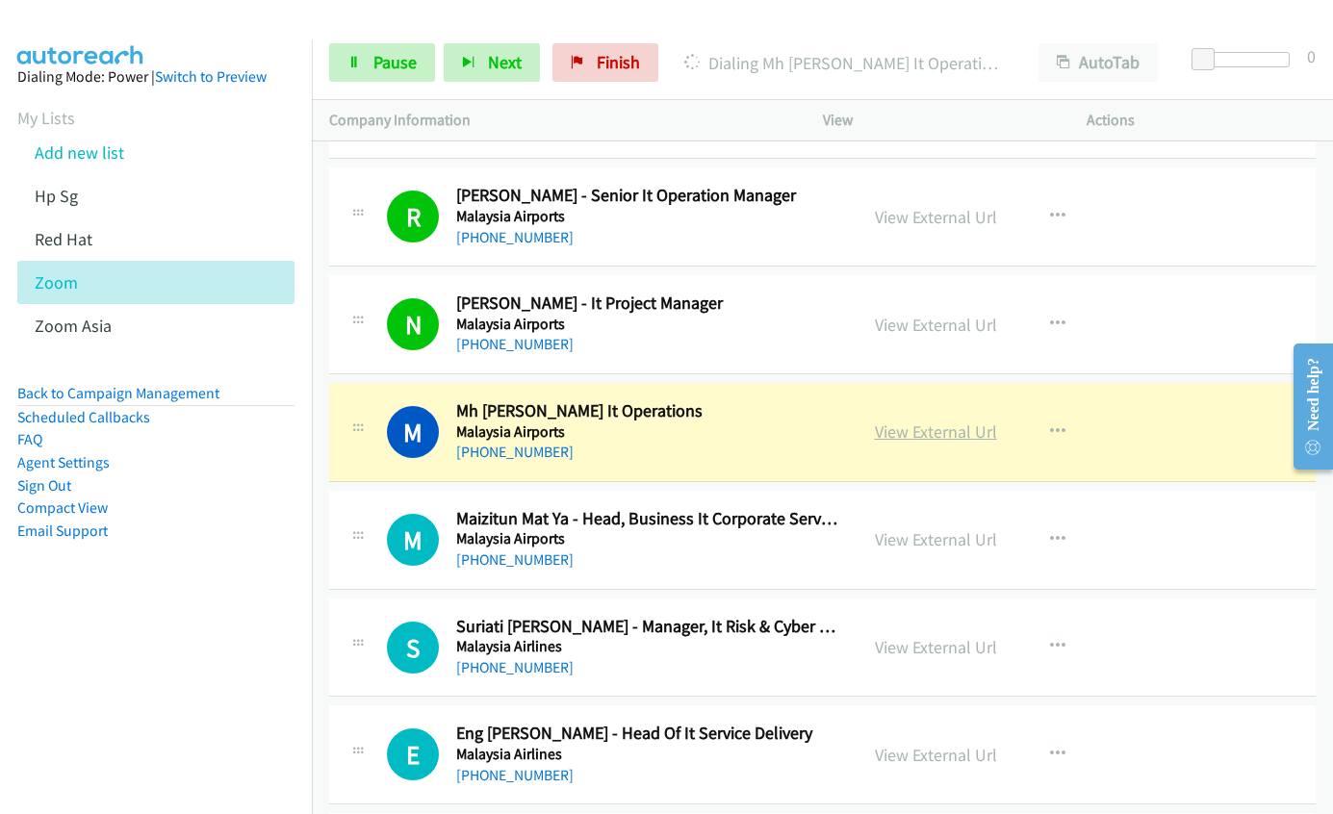
click at [931, 438] on link "View External Url" at bounding box center [936, 432] width 122 height 22
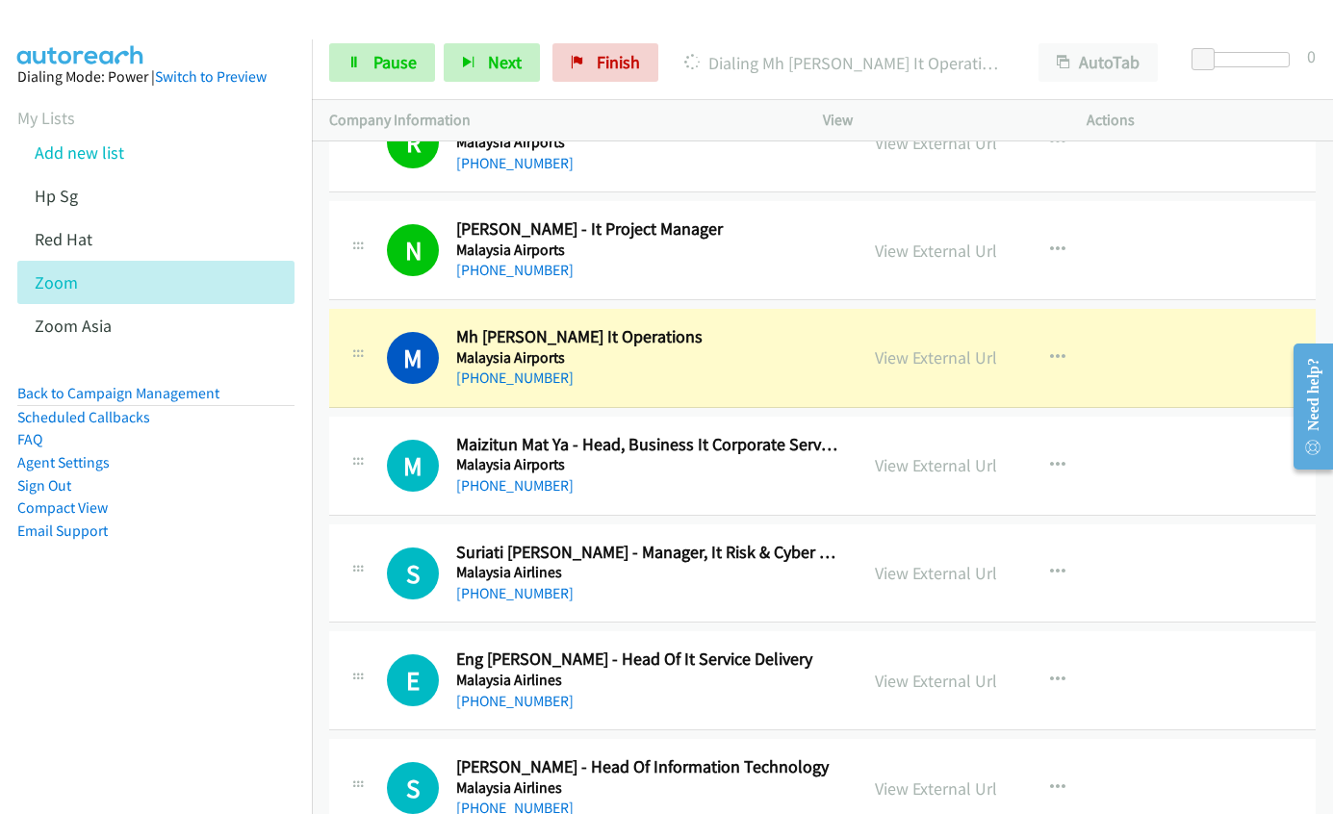
scroll to position [12129, 0]
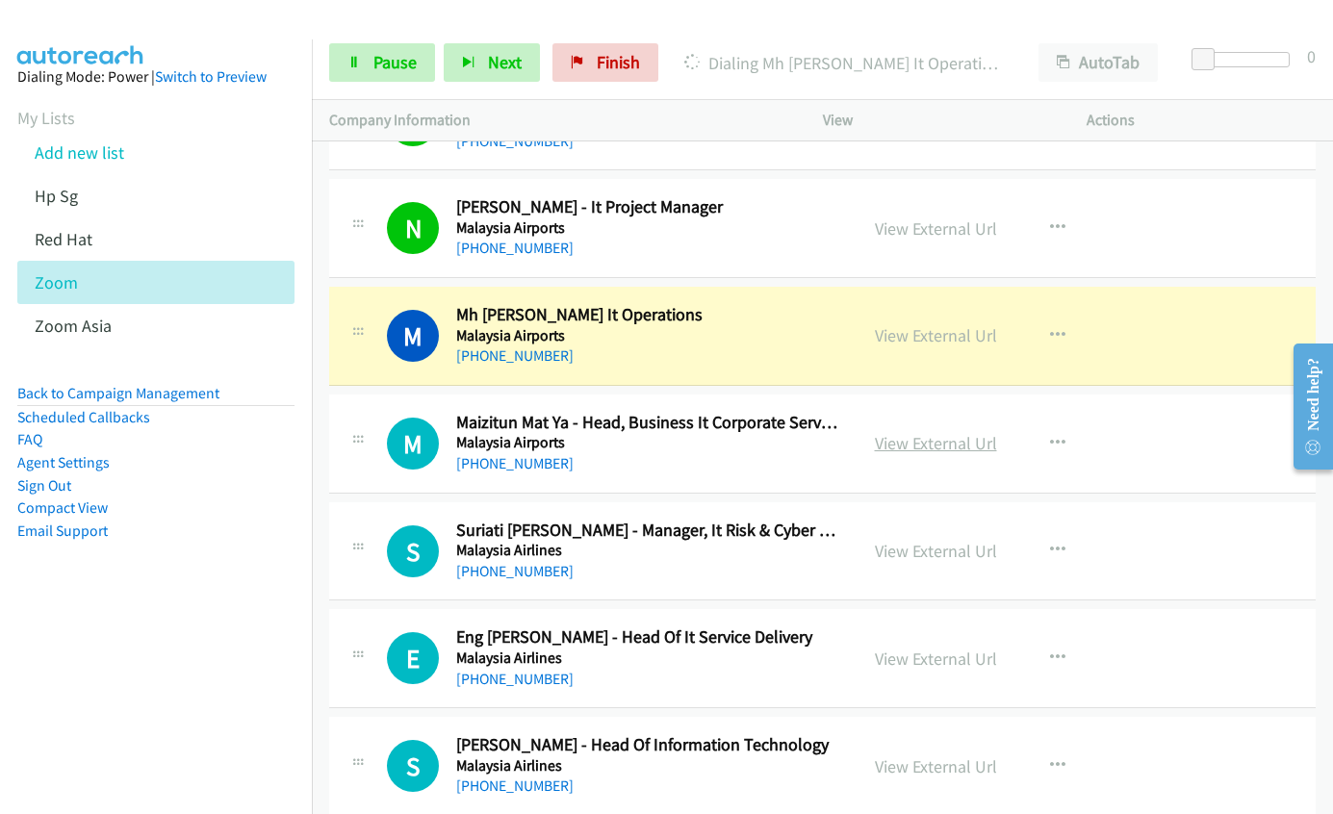
click at [922, 449] on link "View External Url" at bounding box center [936, 443] width 122 height 22
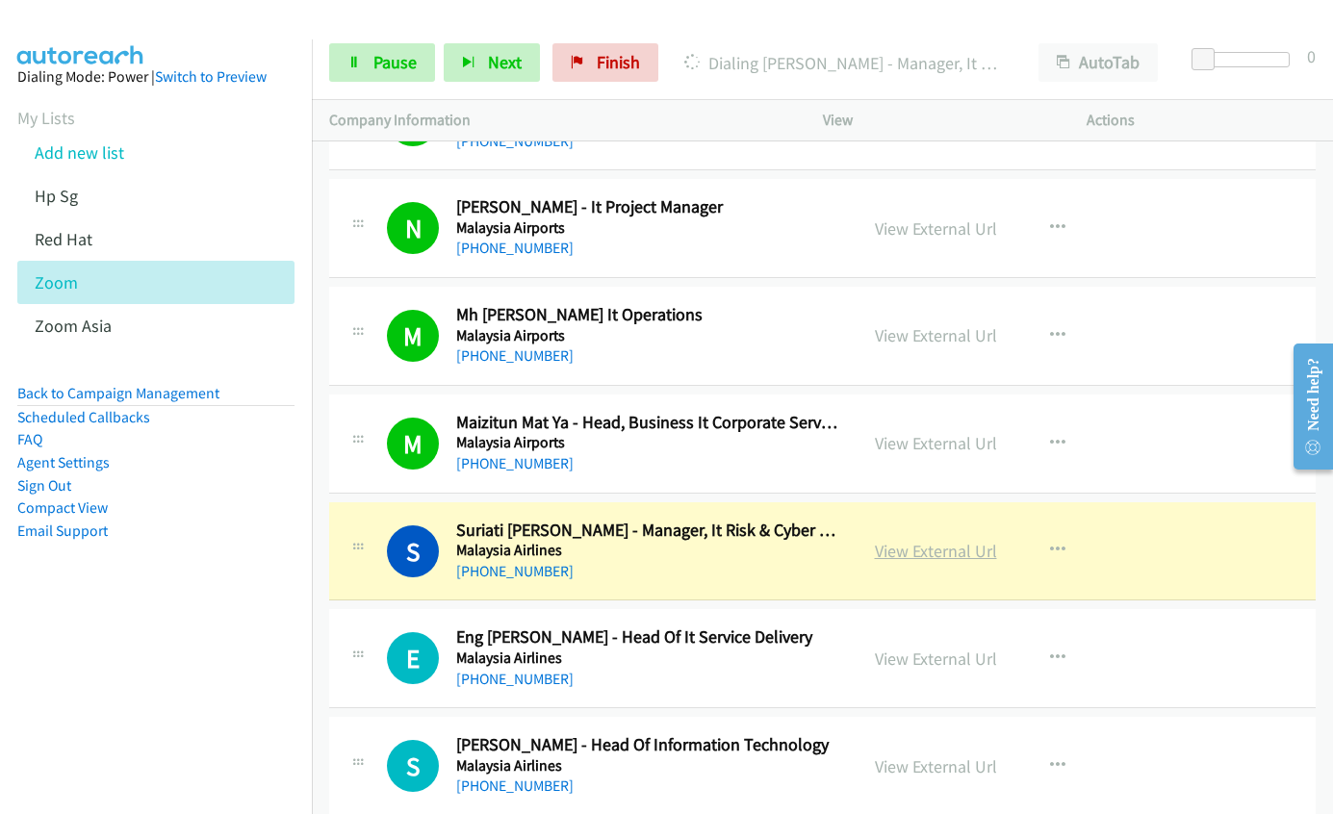
drag, startPoint x: 914, startPoint y: 552, endPoint x: 922, endPoint y: 542, distance: 12.3
click at [914, 552] on link "View External Url" at bounding box center [936, 551] width 122 height 22
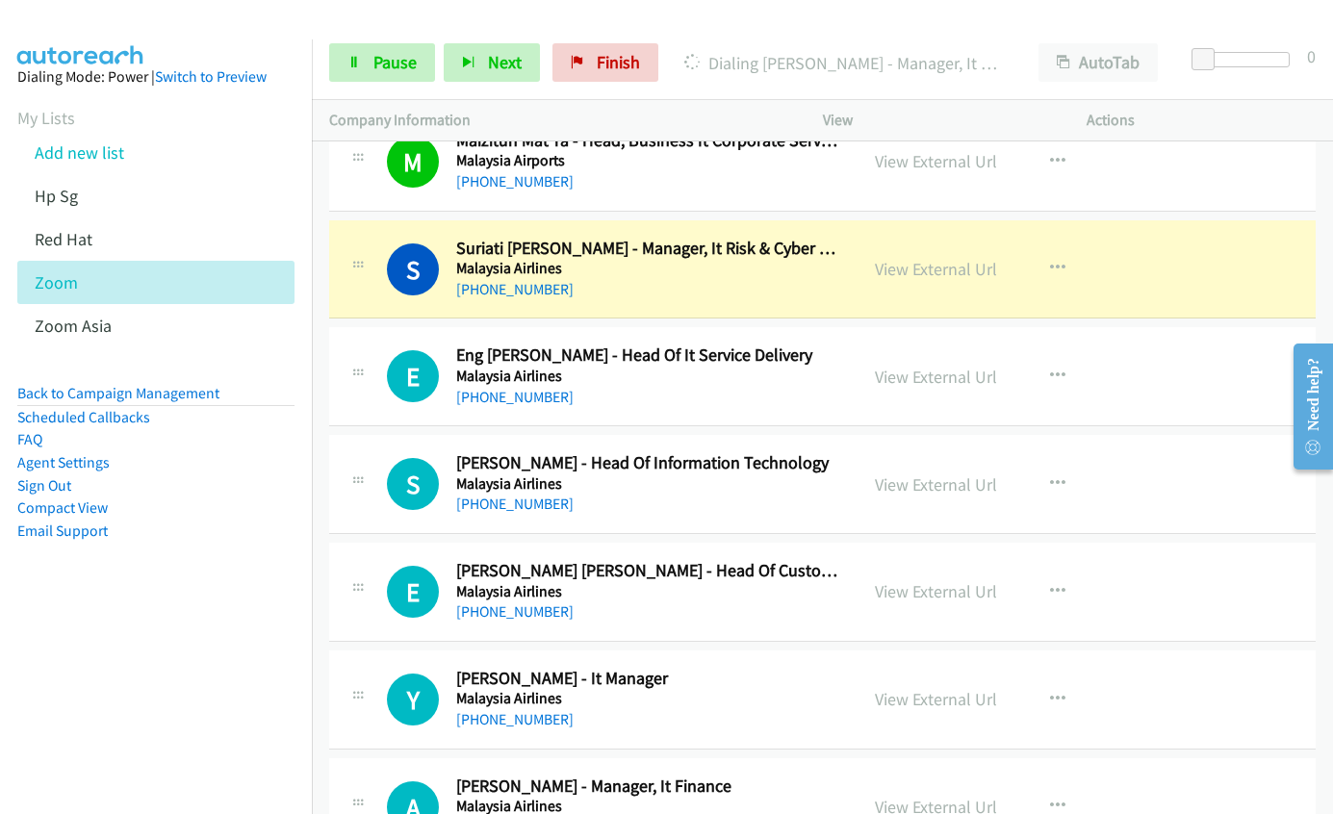
scroll to position [12418, 0]
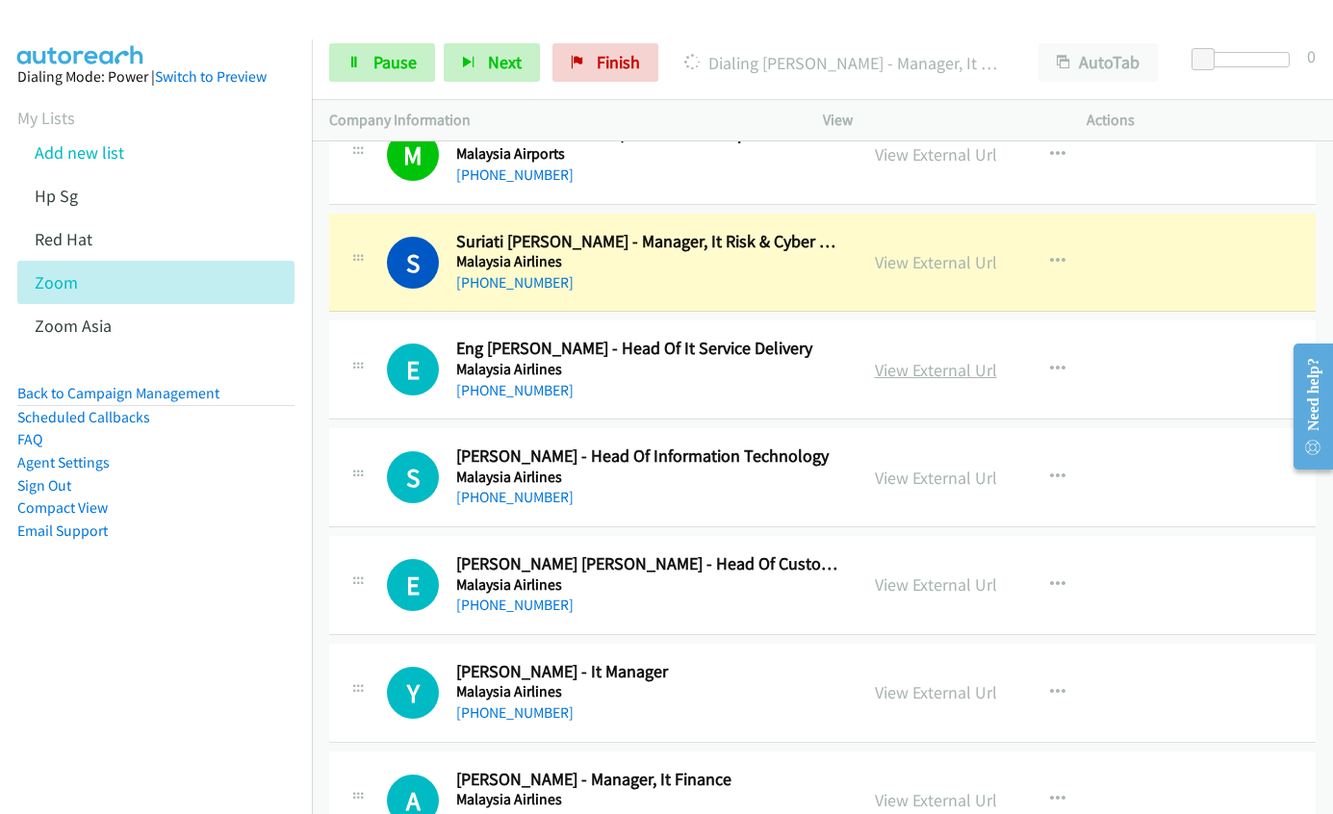
click at [923, 371] on link "View External Url" at bounding box center [936, 370] width 122 height 22
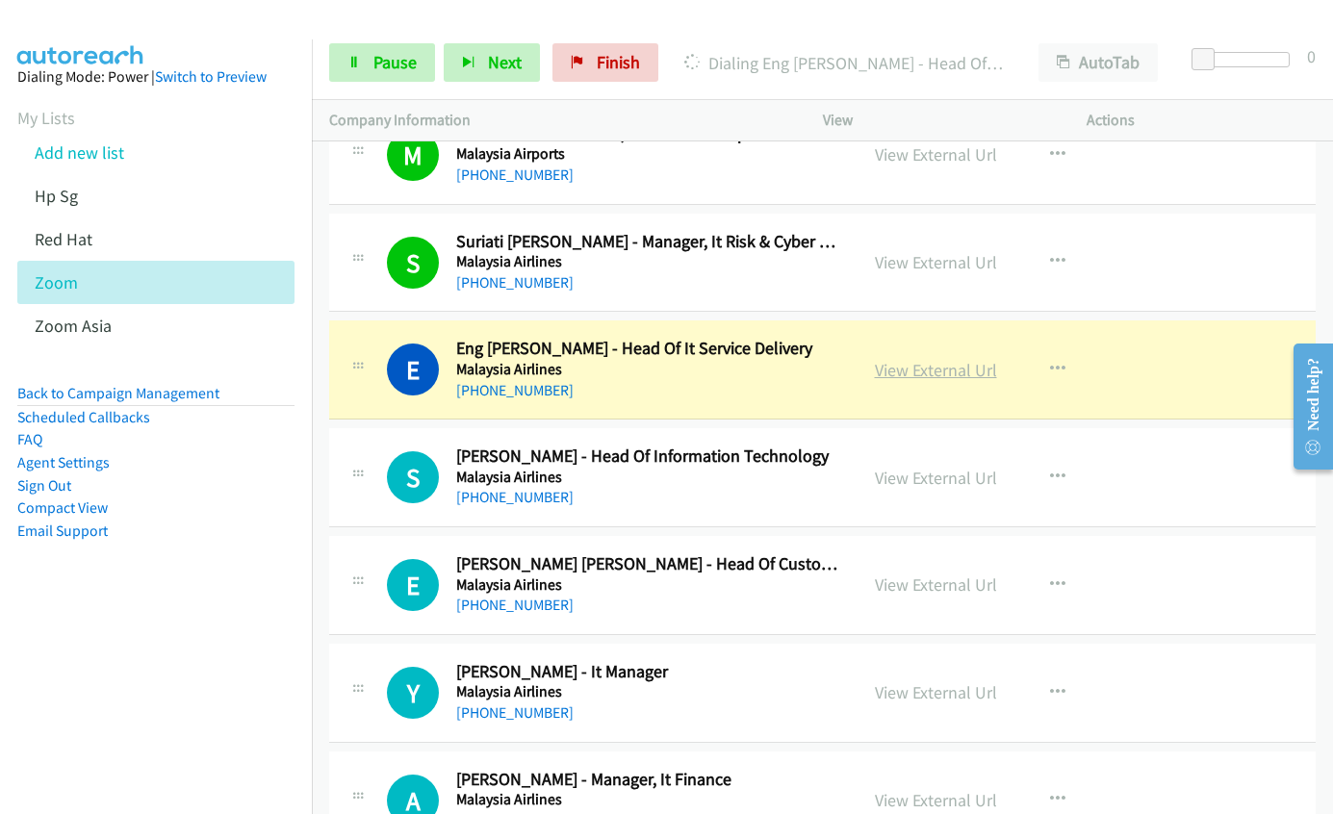
click at [943, 368] on link "View External Url" at bounding box center [936, 370] width 122 height 22
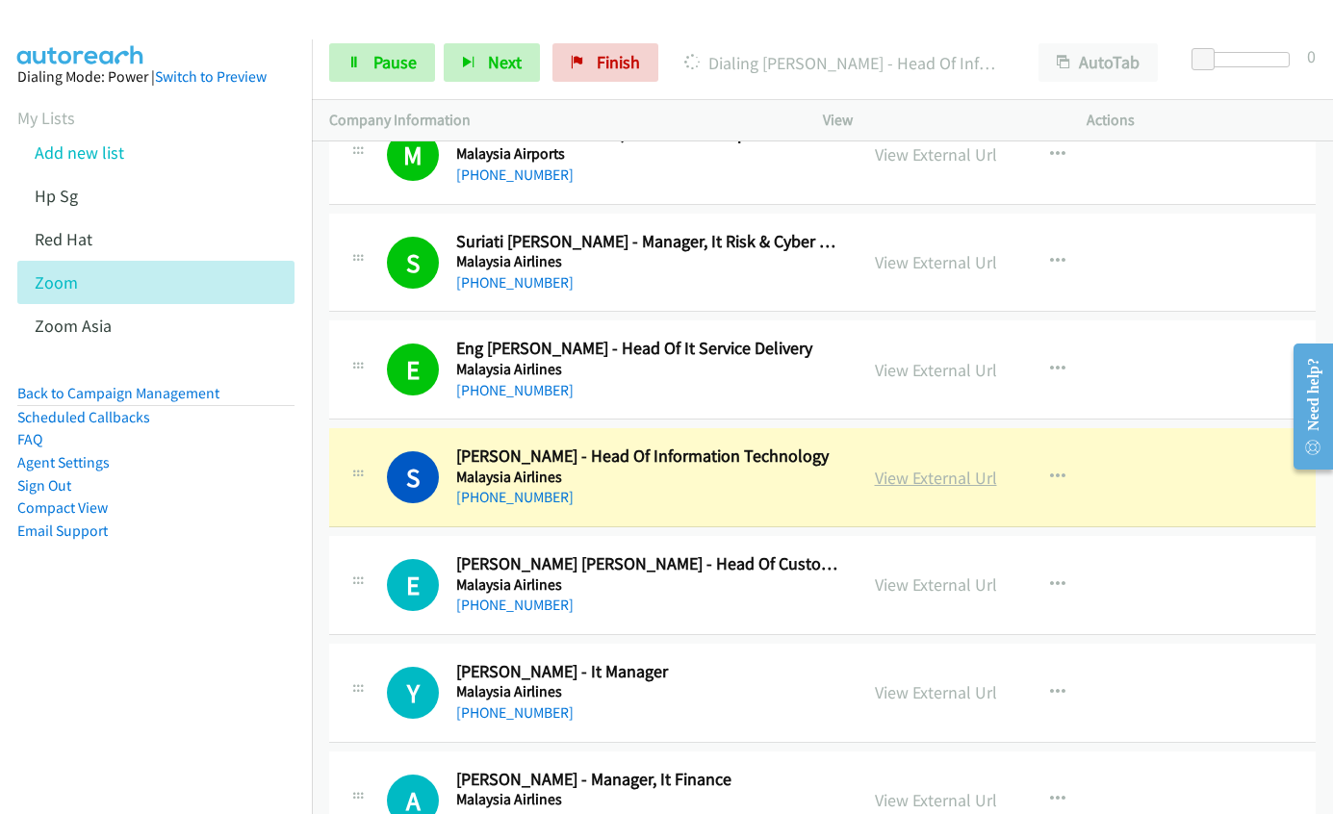
click at [917, 474] on link "View External Url" at bounding box center [936, 478] width 122 height 22
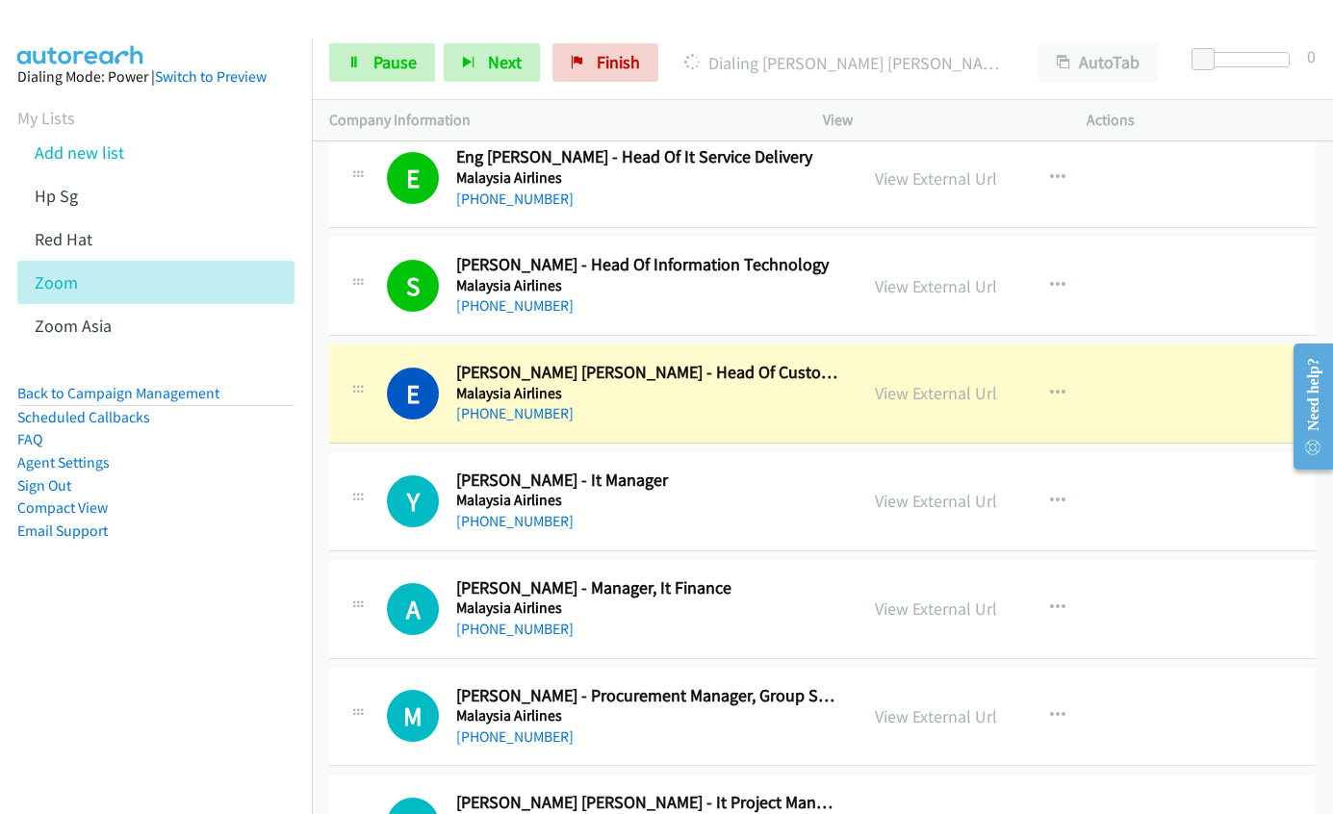
scroll to position [12610, 0]
click at [907, 397] on link "View External Url" at bounding box center [936, 392] width 122 height 22
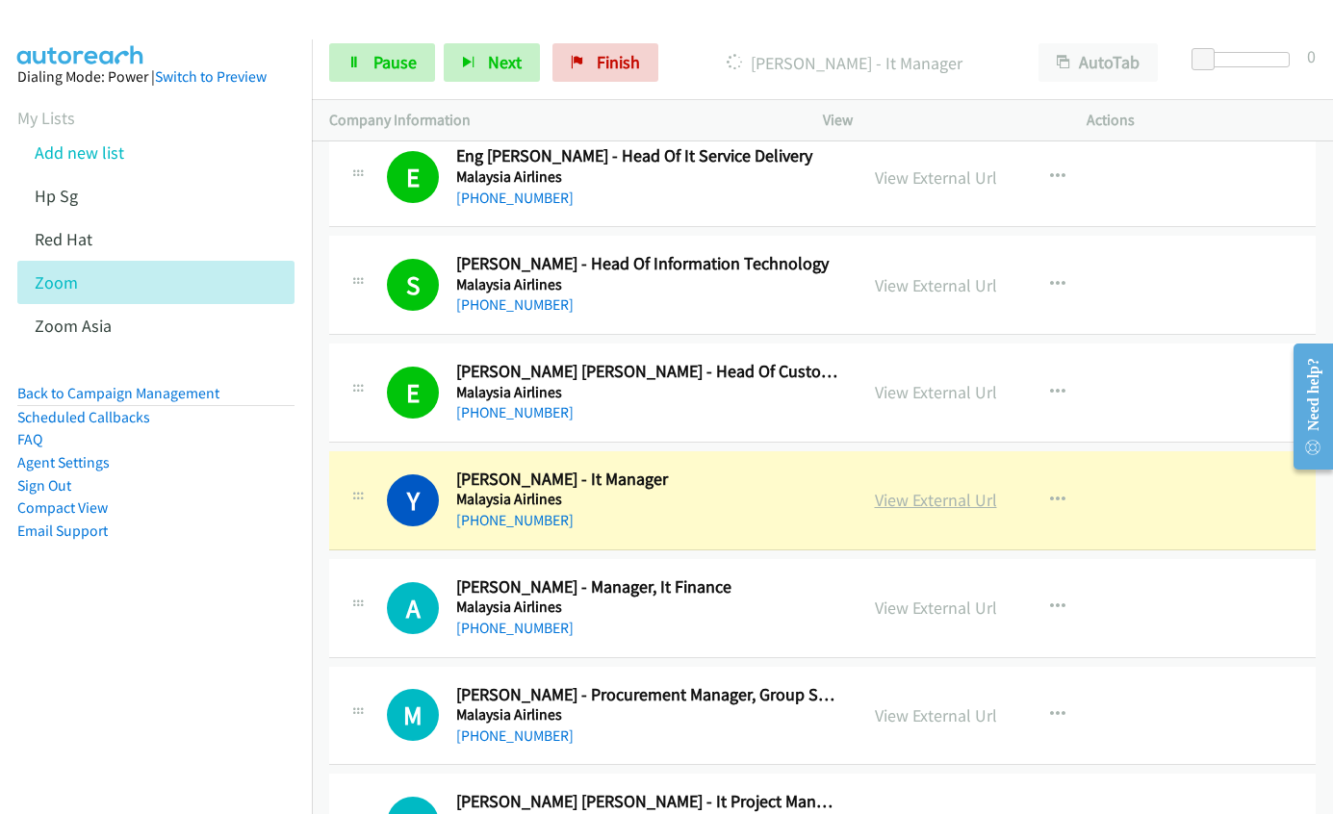
click at [915, 499] on link "View External Url" at bounding box center [936, 500] width 122 height 22
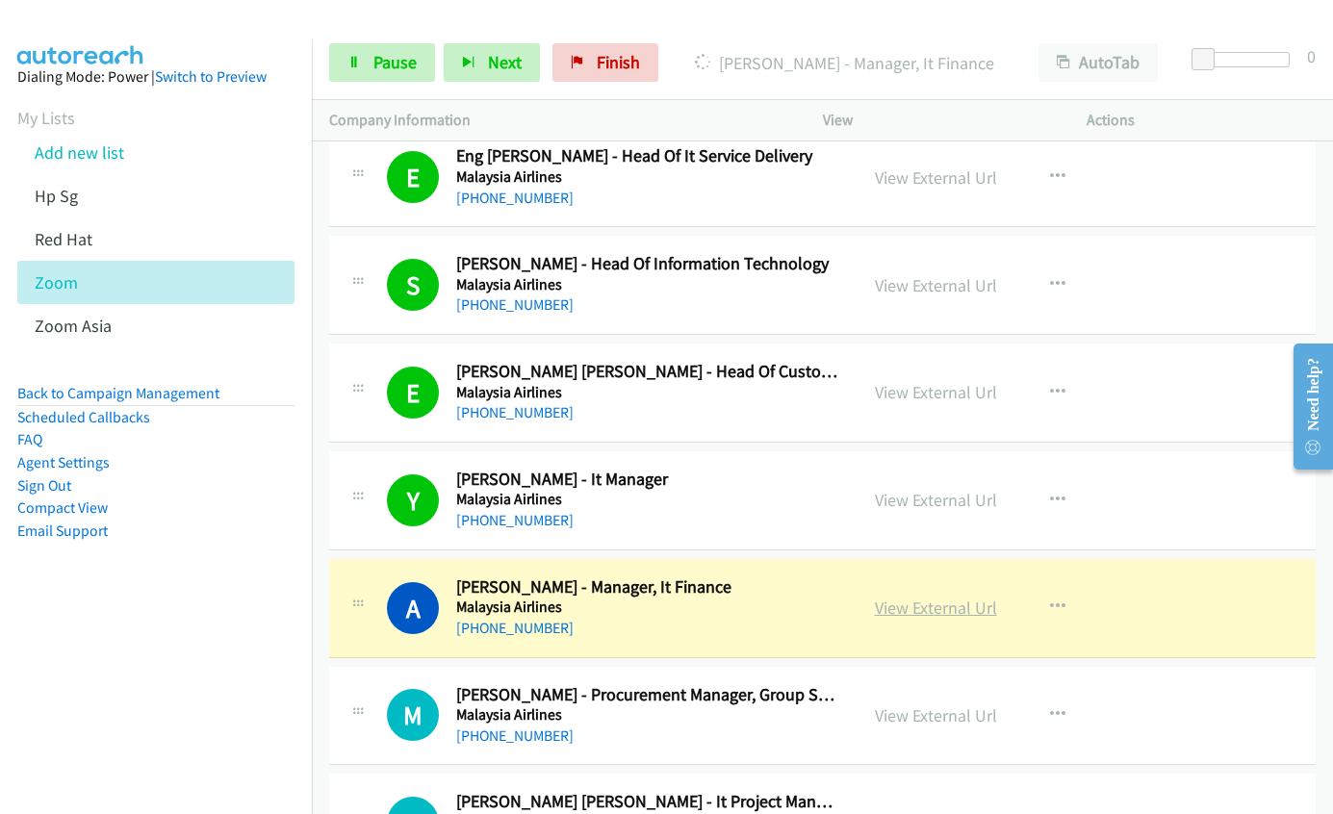
click at [906, 615] on link "View External Url" at bounding box center [936, 608] width 122 height 22
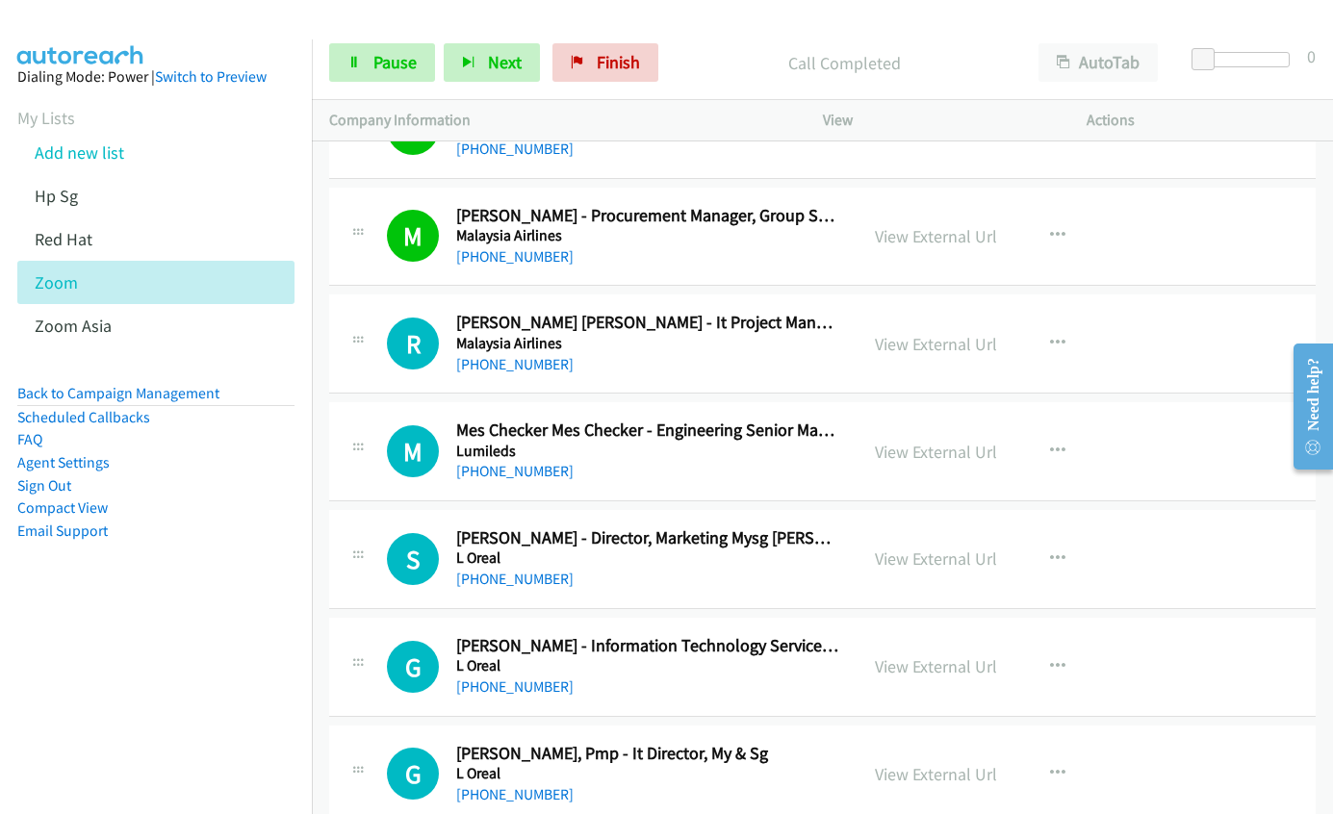
scroll to position [13092, 0]
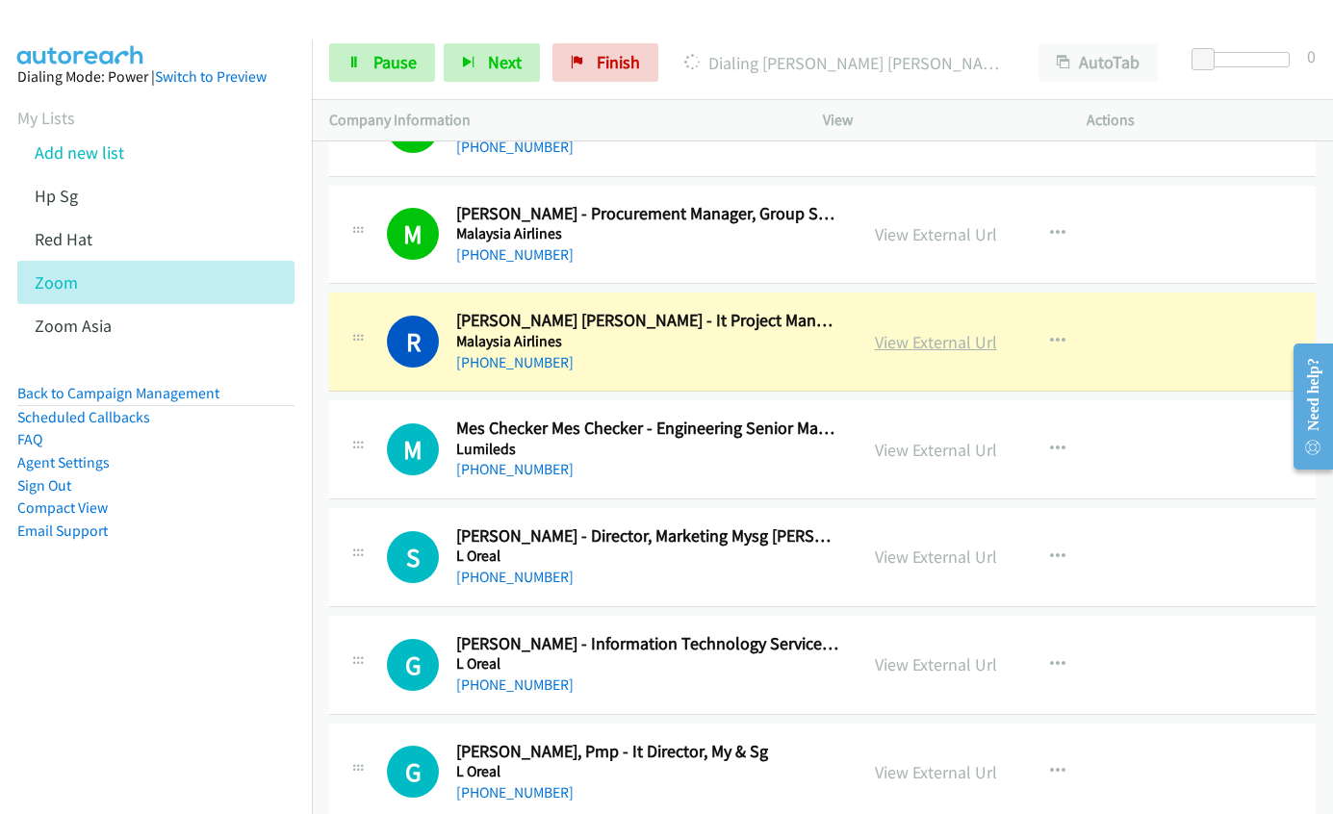
click at [919, 347] on link "View External Url" at bounding box center [936, 342] width 122 height 22
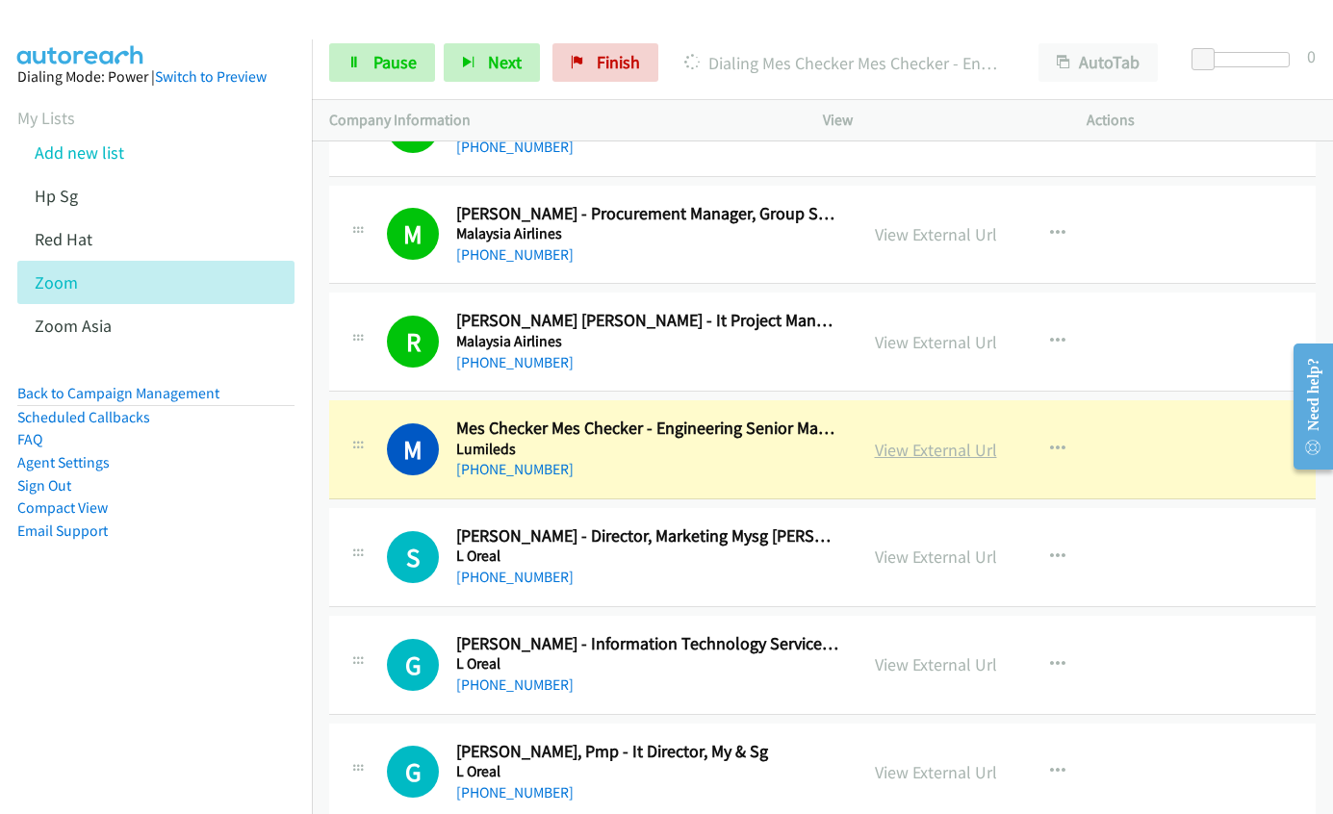
click at [902, 452] on link "View External Url" at bounding box center [936, 450] width 122 height 22
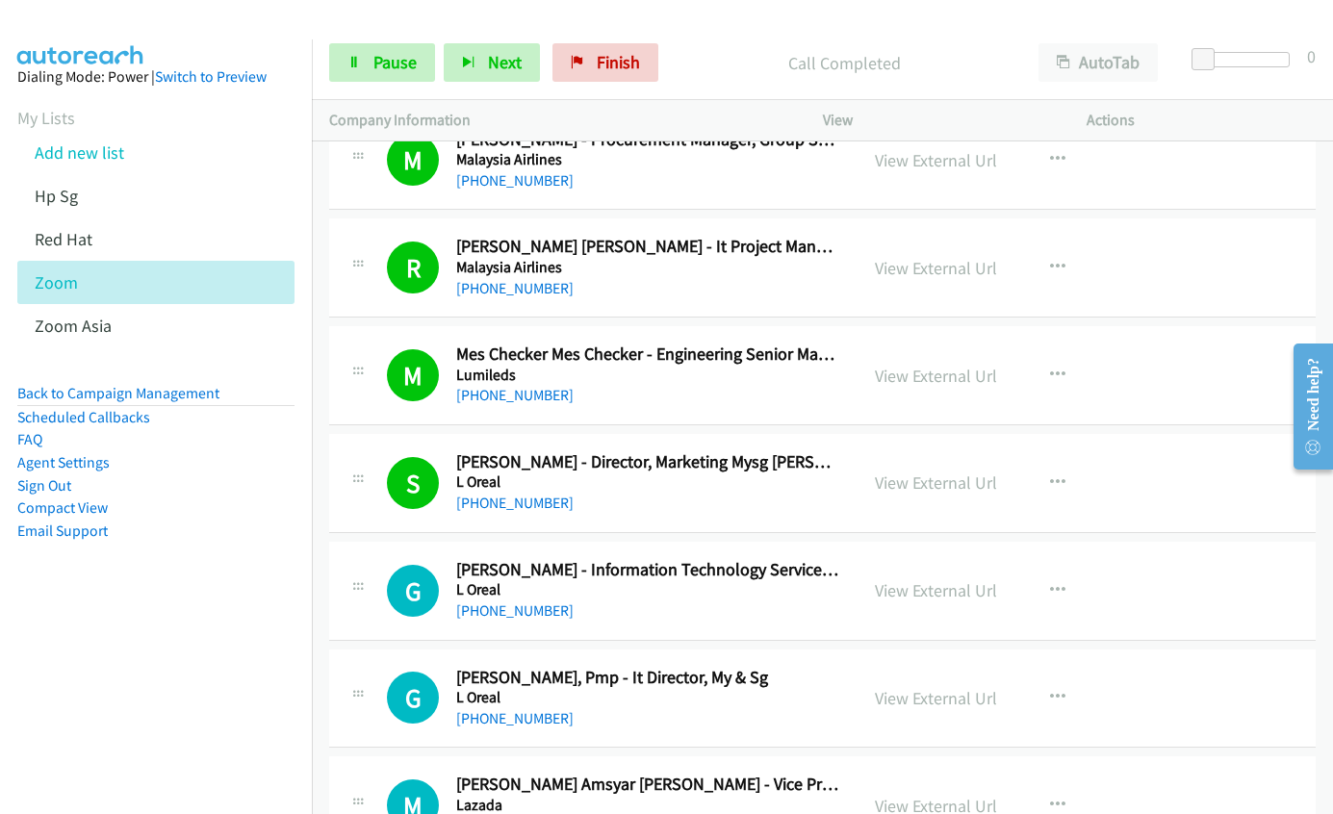
scroll to position [13380, 0]
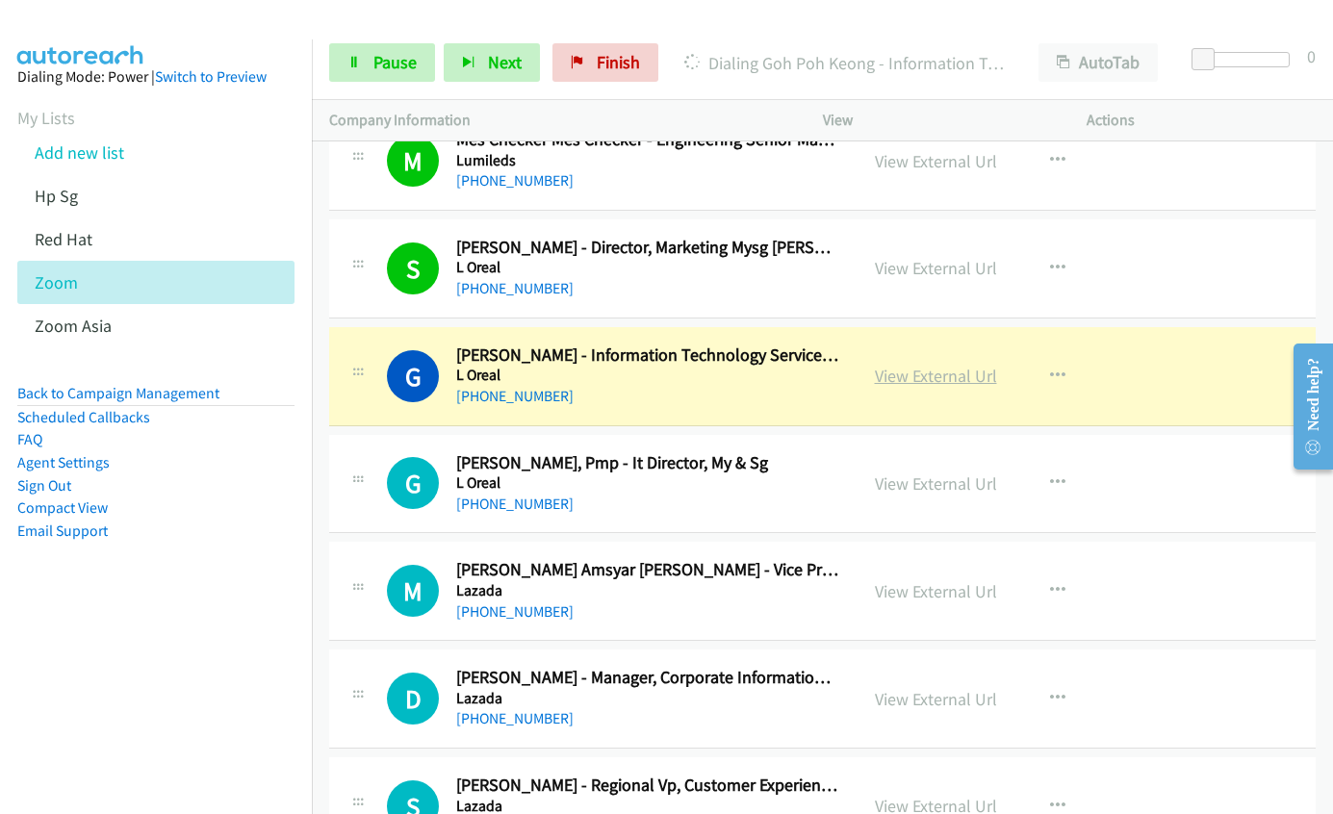
click at [894, 375] on link "View External Url" at bounding box center [936, 376] width 122 height 22
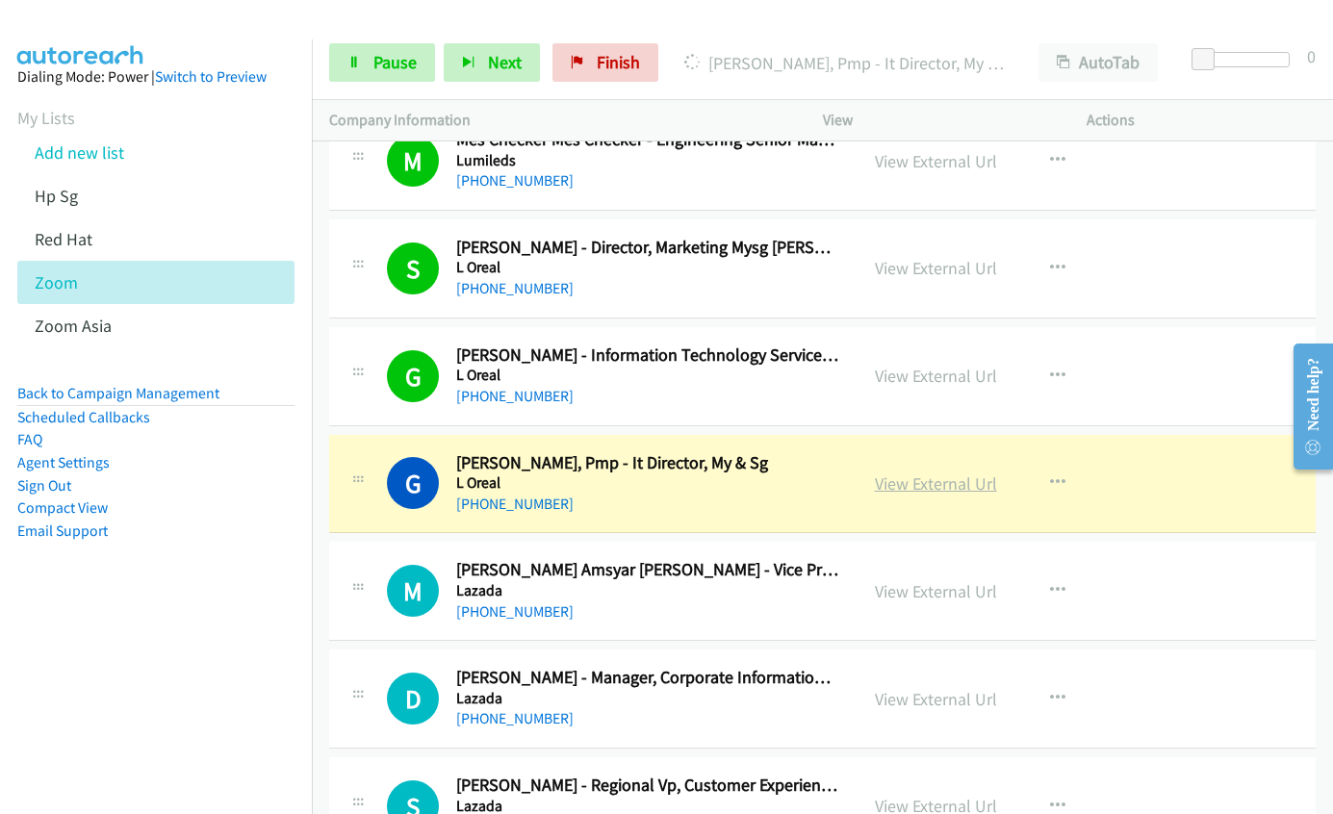
click at [910, 488] on link "View External Url" at bounding box center [936, 484] width 122 height 22
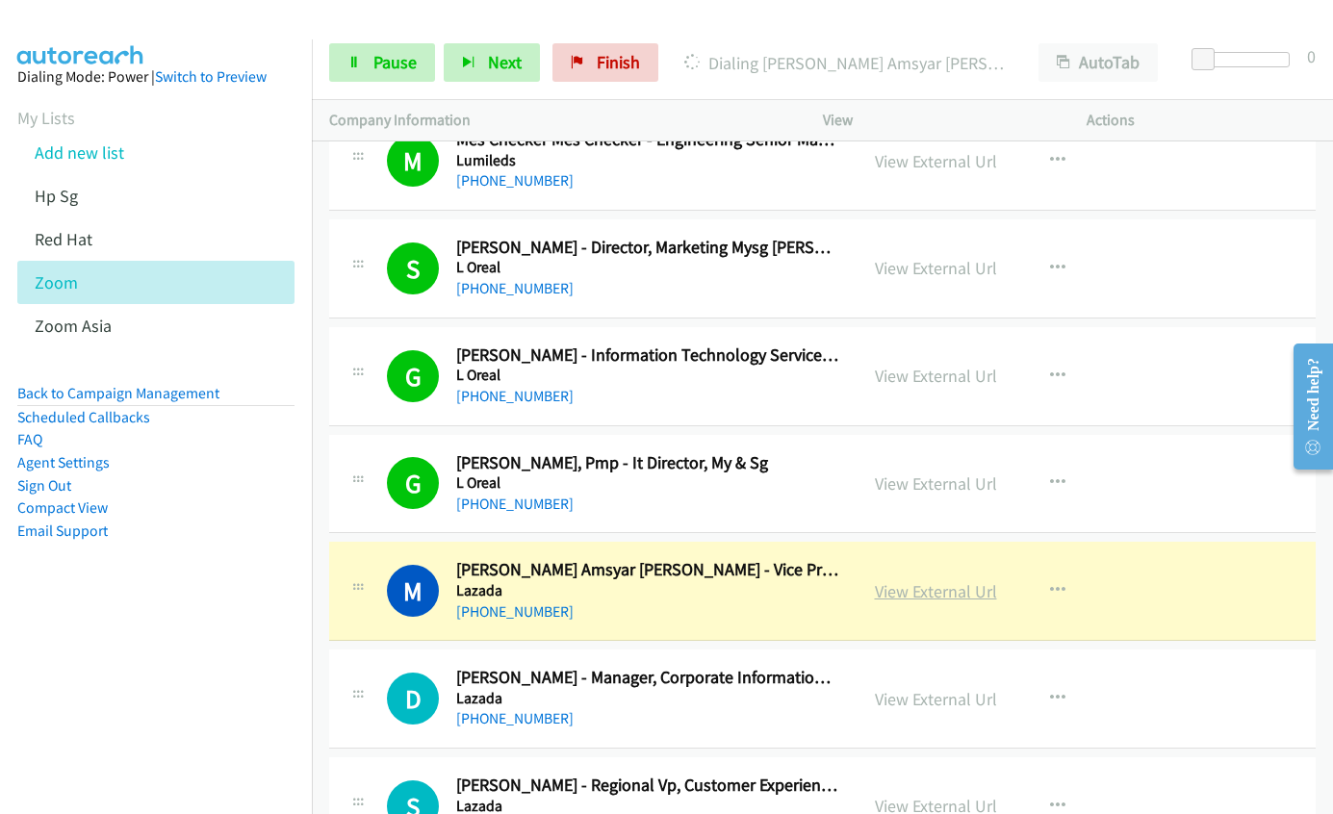
click at [922, 597] on link "View External Url" at bounding box center [936, 591] width 122 height 22
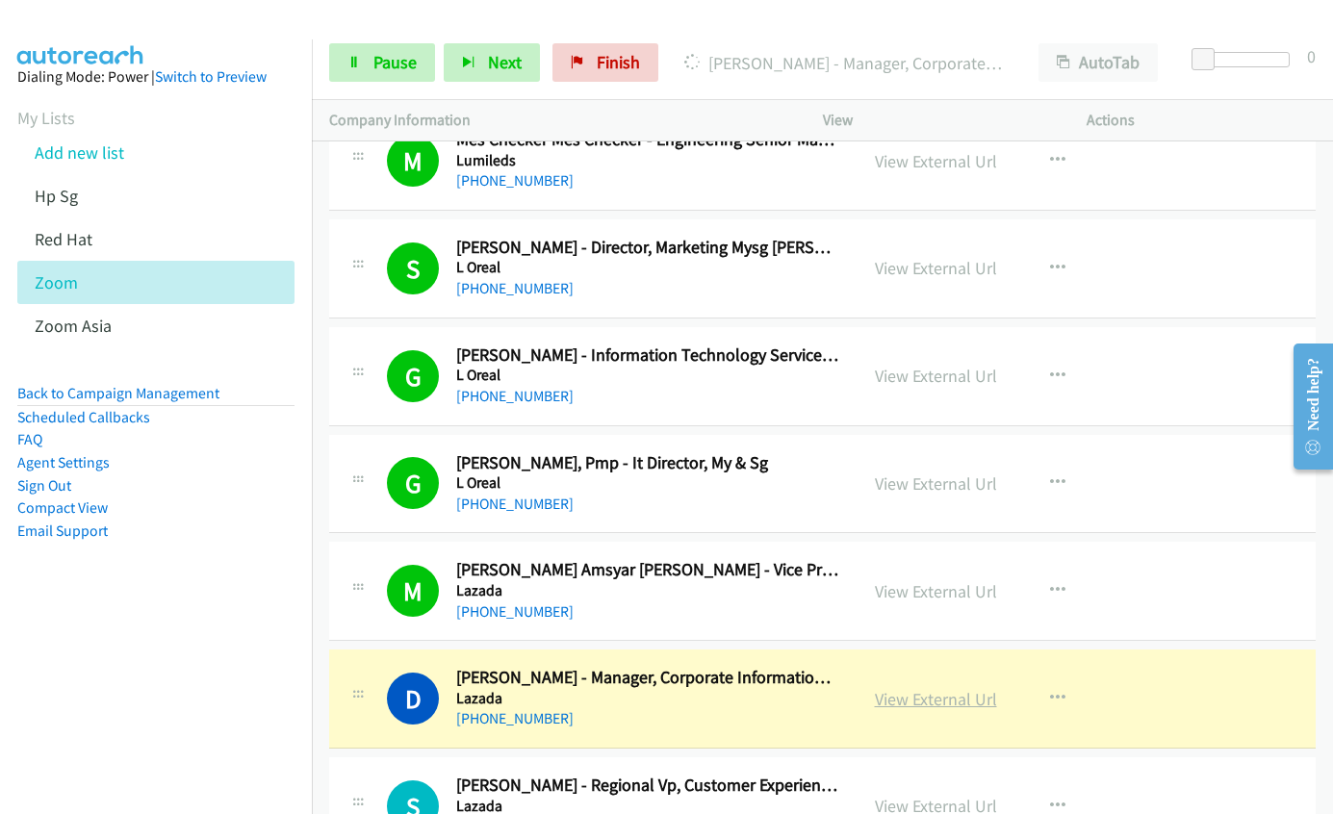
click at [904, 705] on link "View External Url" at bounding box center [936, 699] width 122 height 22
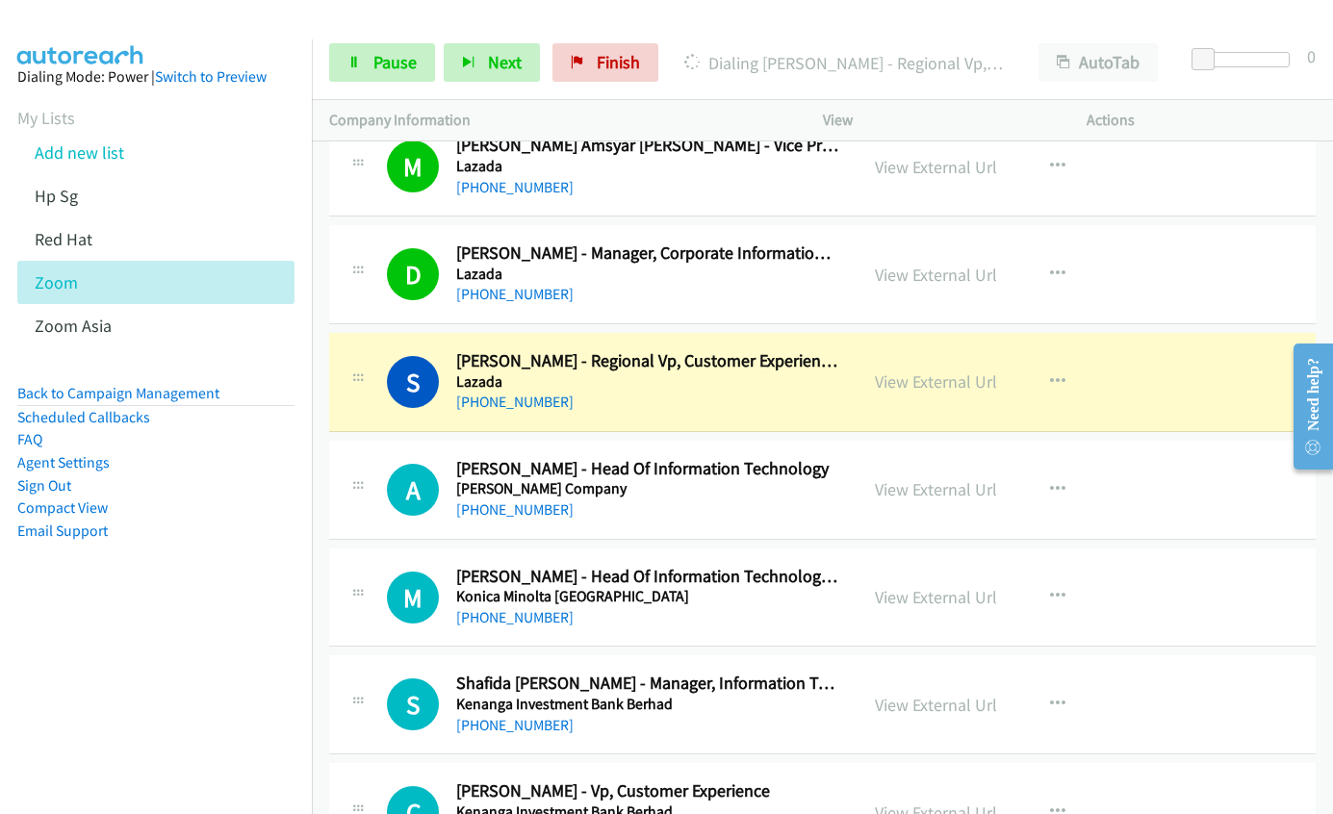
scroll to position [13862, 0]
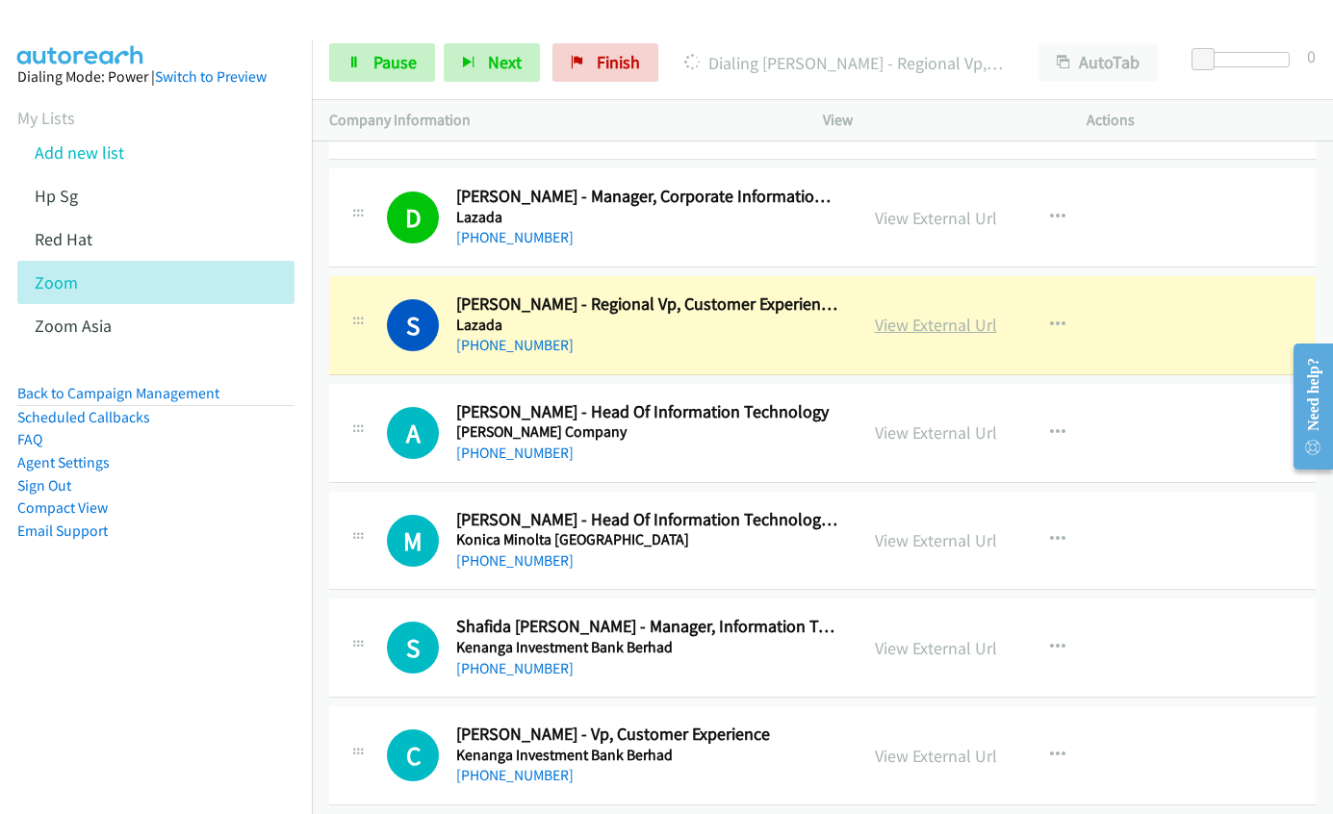
click at [948, 330] on link "View External Url" at bounding box center [936, 325] width 122 height 22
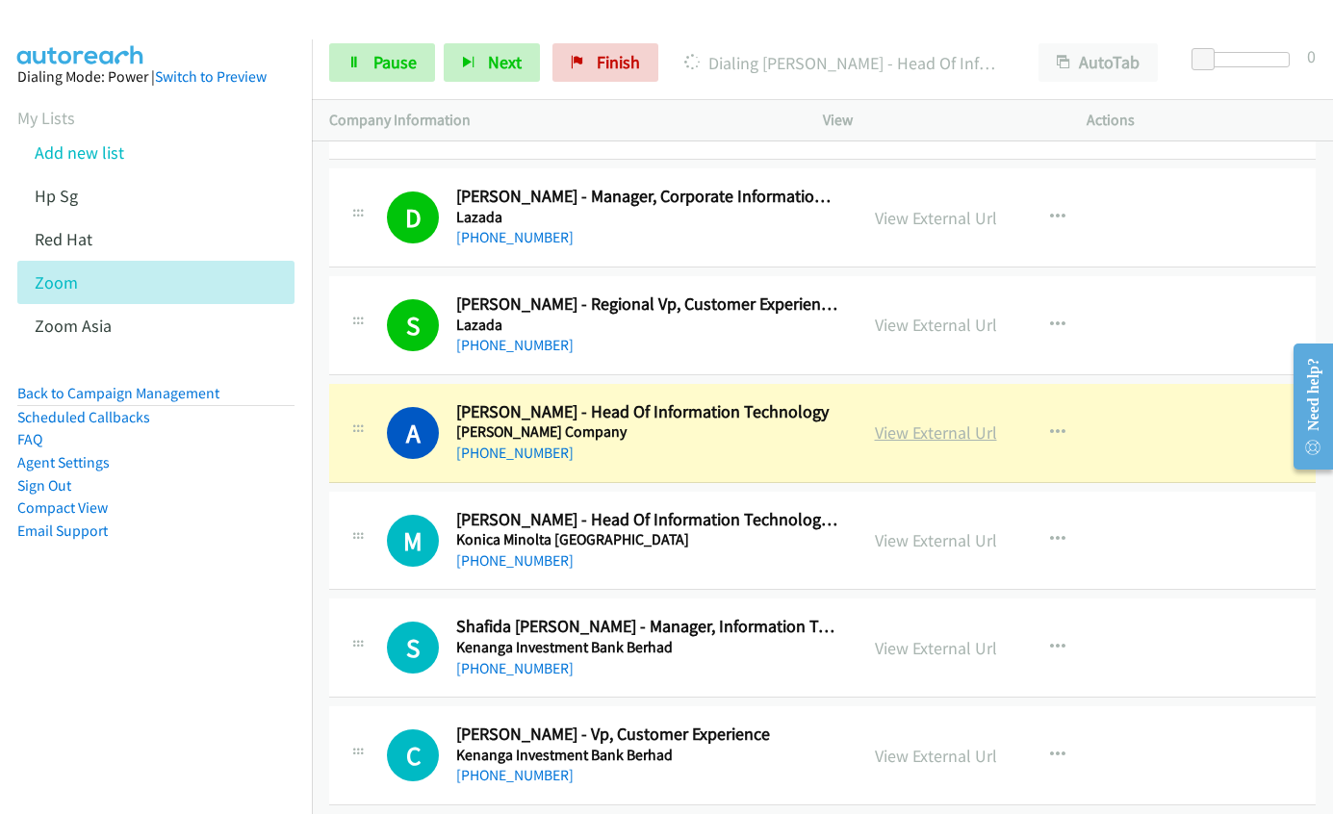
click at [940, 434] on link "View External Url" at bounding box center [936, 433] width 122 height 22
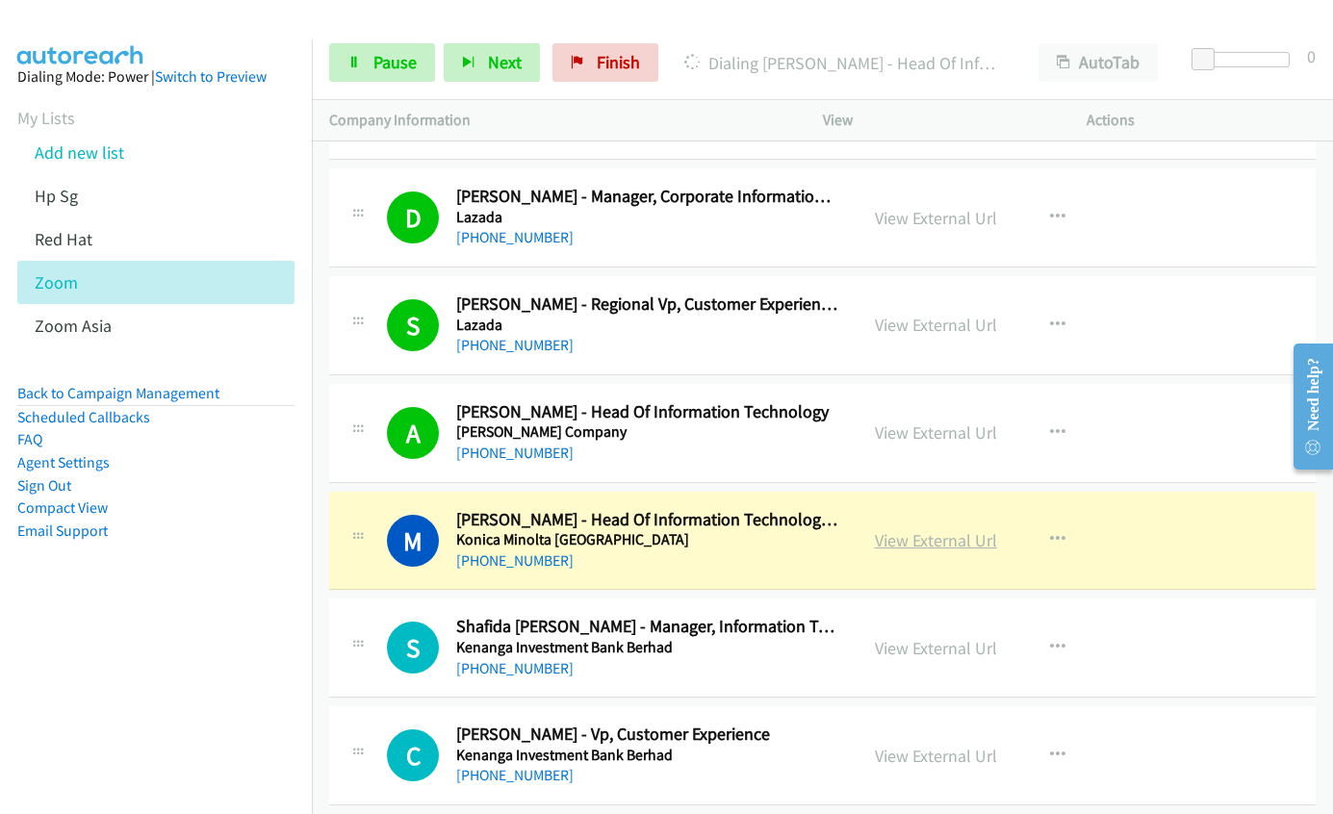
click at [907, 545] on link "View External Url" at bounding box center [936, 540] width 122 height 22
click at [921, 644] on link "View External Url" at bounding box center [936, 648] width 122 height 22
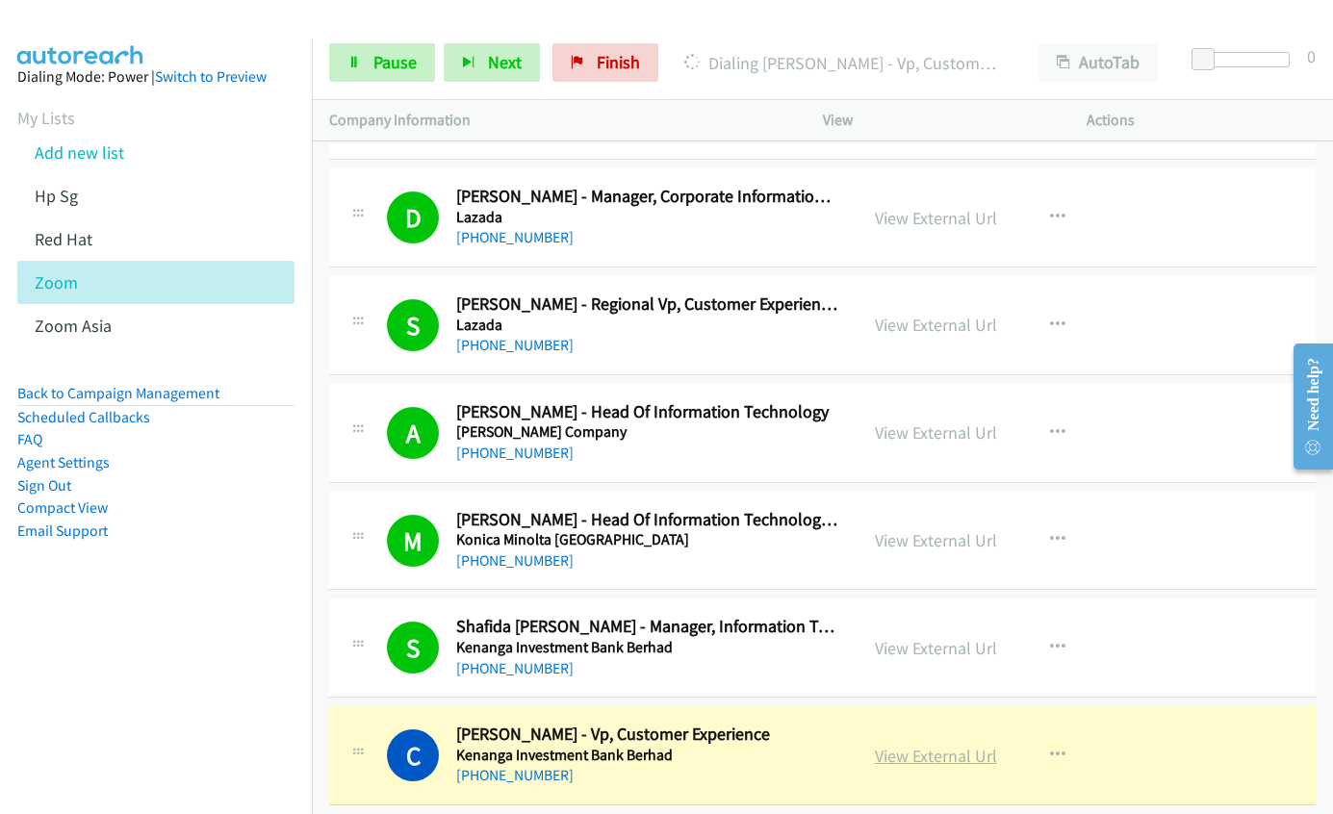
click at [920, 727] on link "View External Url" at bounding box center [936, 756] width 122 height 22
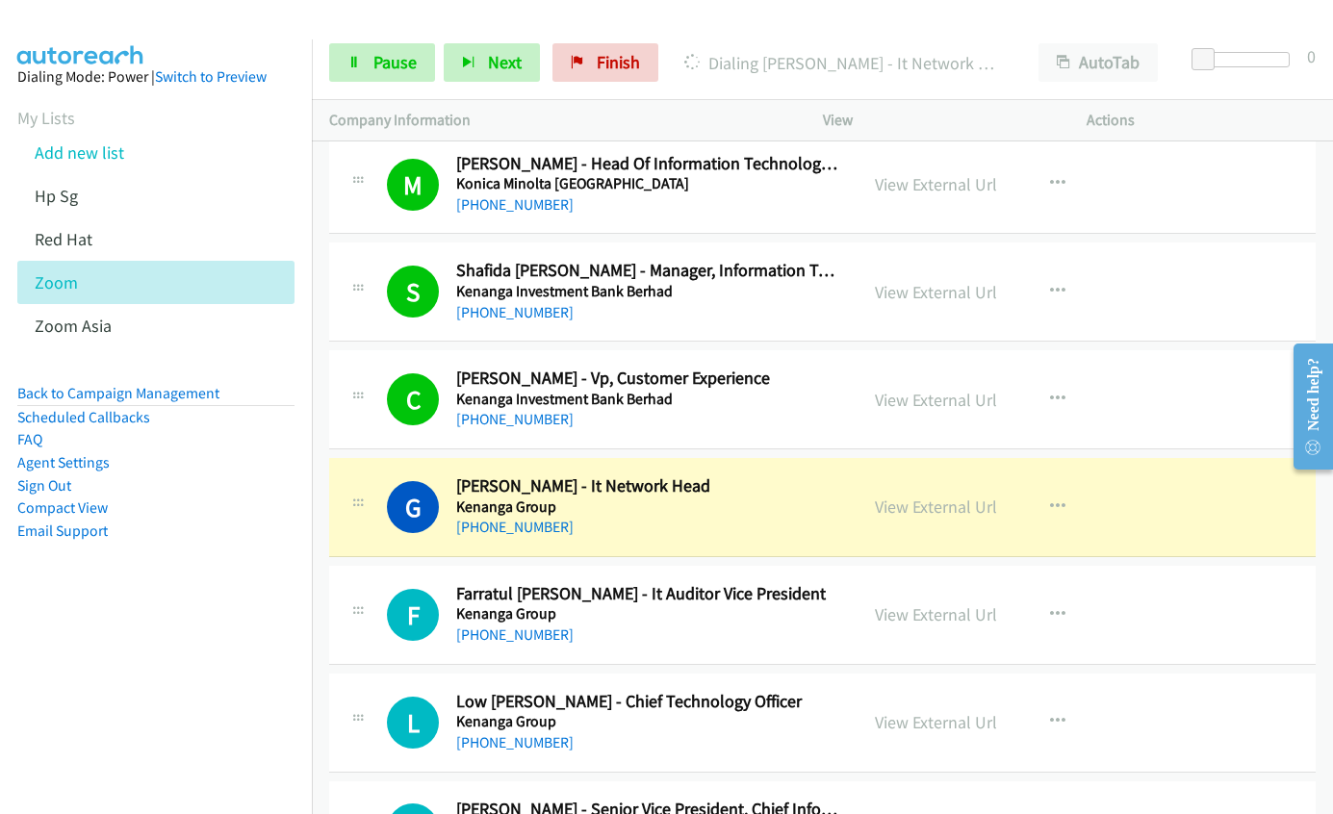
scroll to position [14247, 0]
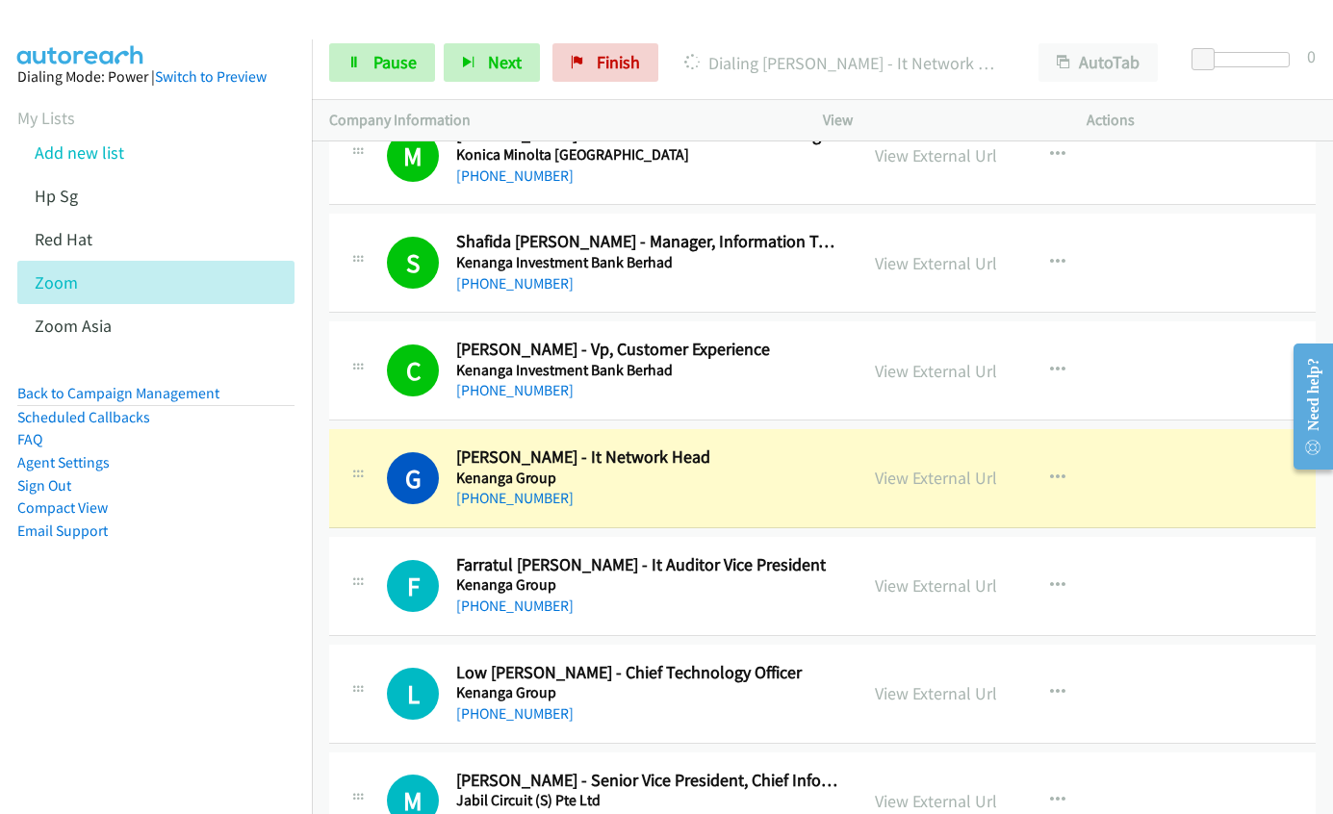
drag, startPoint x: 881, startPoint y: 476, endPoint x: 1030, endPoint y: 296, distance: 233.8
click at [901, 475] on link "View External Url" at bounding box center [936, 478] width 122 height 22
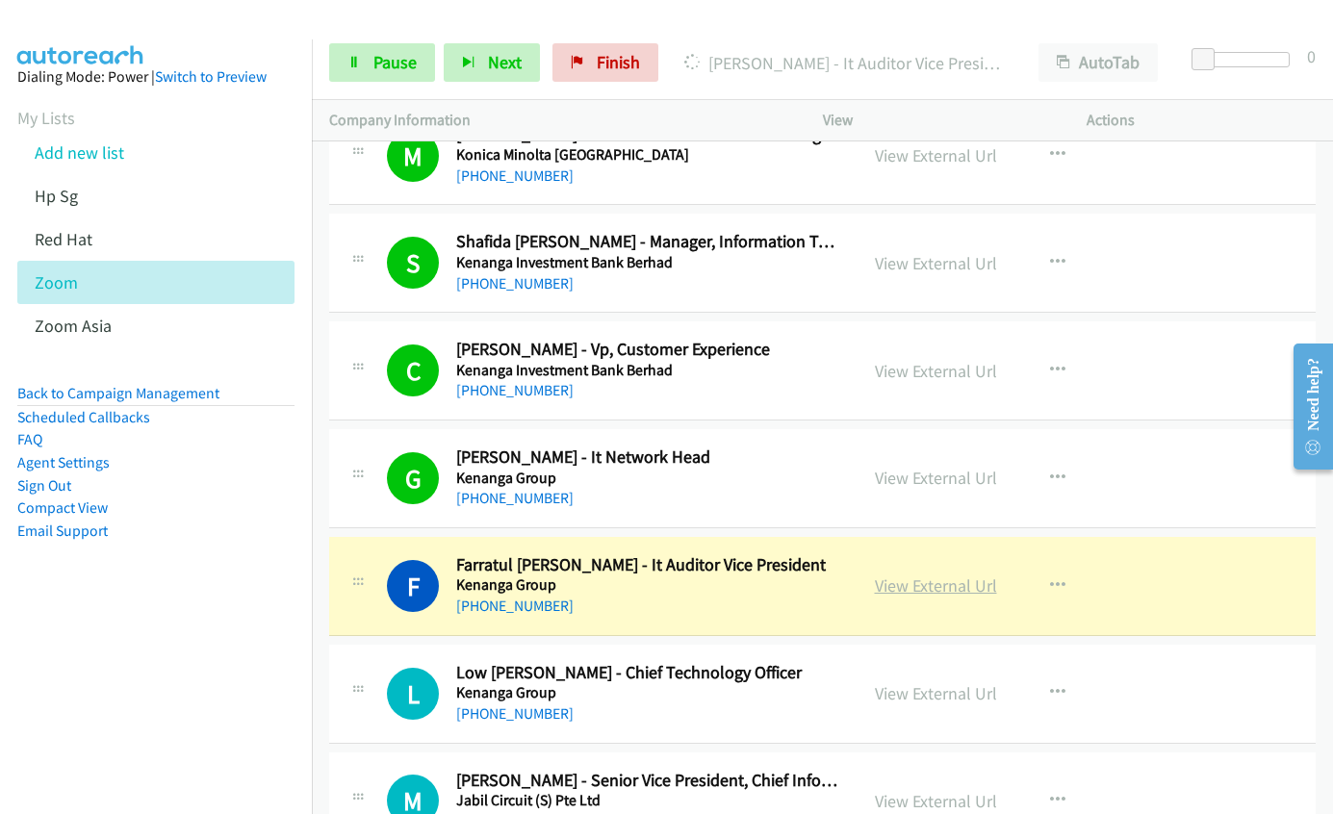
click at [899, 588] on link "View External Url" at bounding box center [936, 586] width 122 height 22
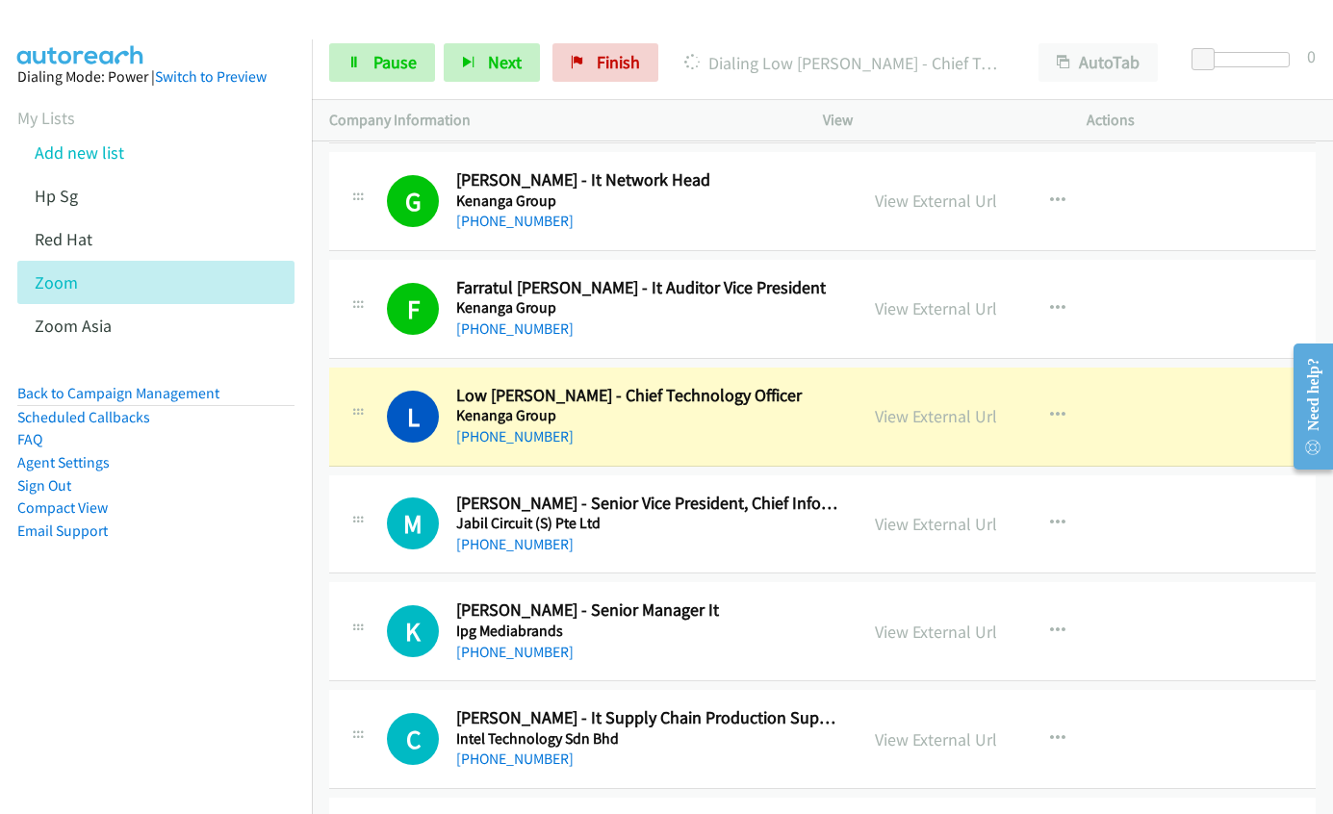
scroll to position [14535, 0]
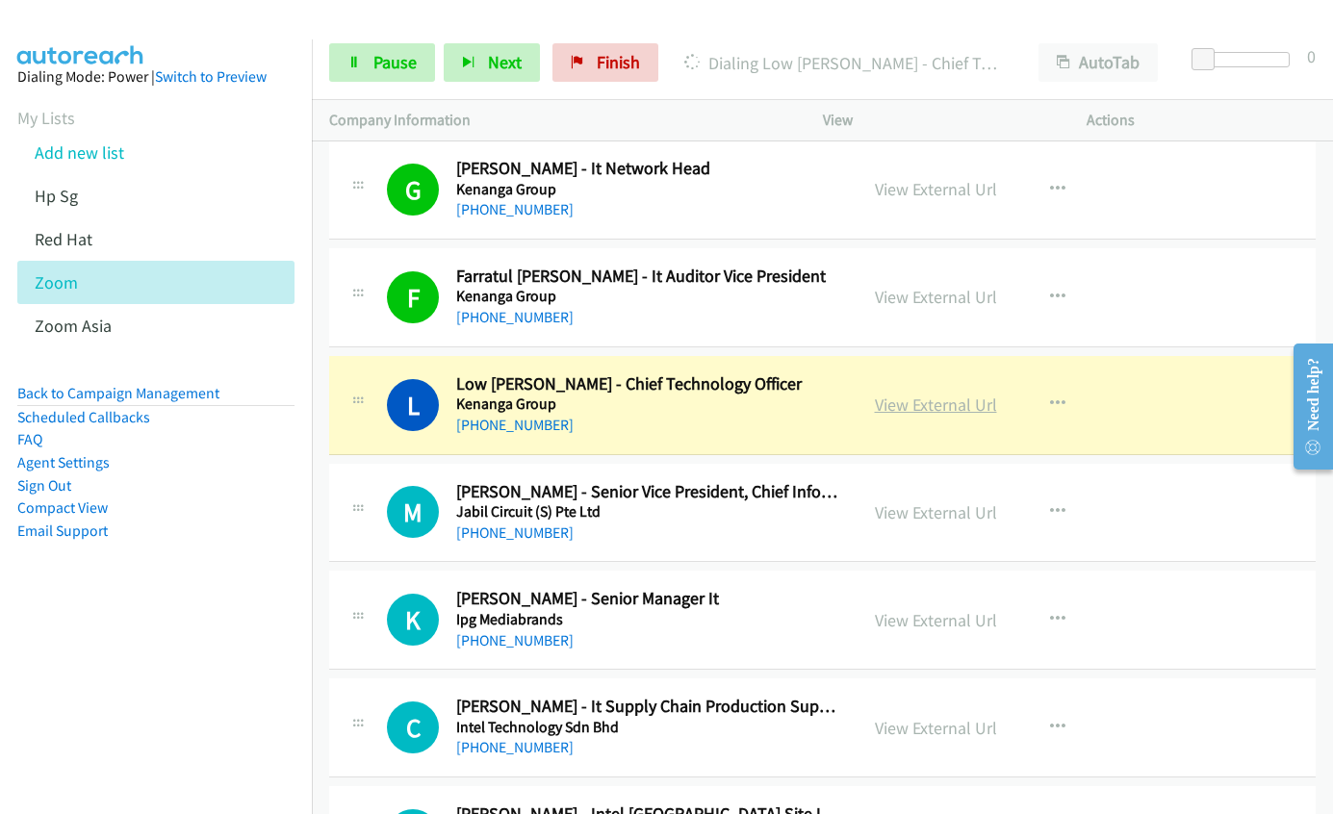
click at [938, 403] on link "View External Url" at bounding box center [936, 405] width 122 height 22
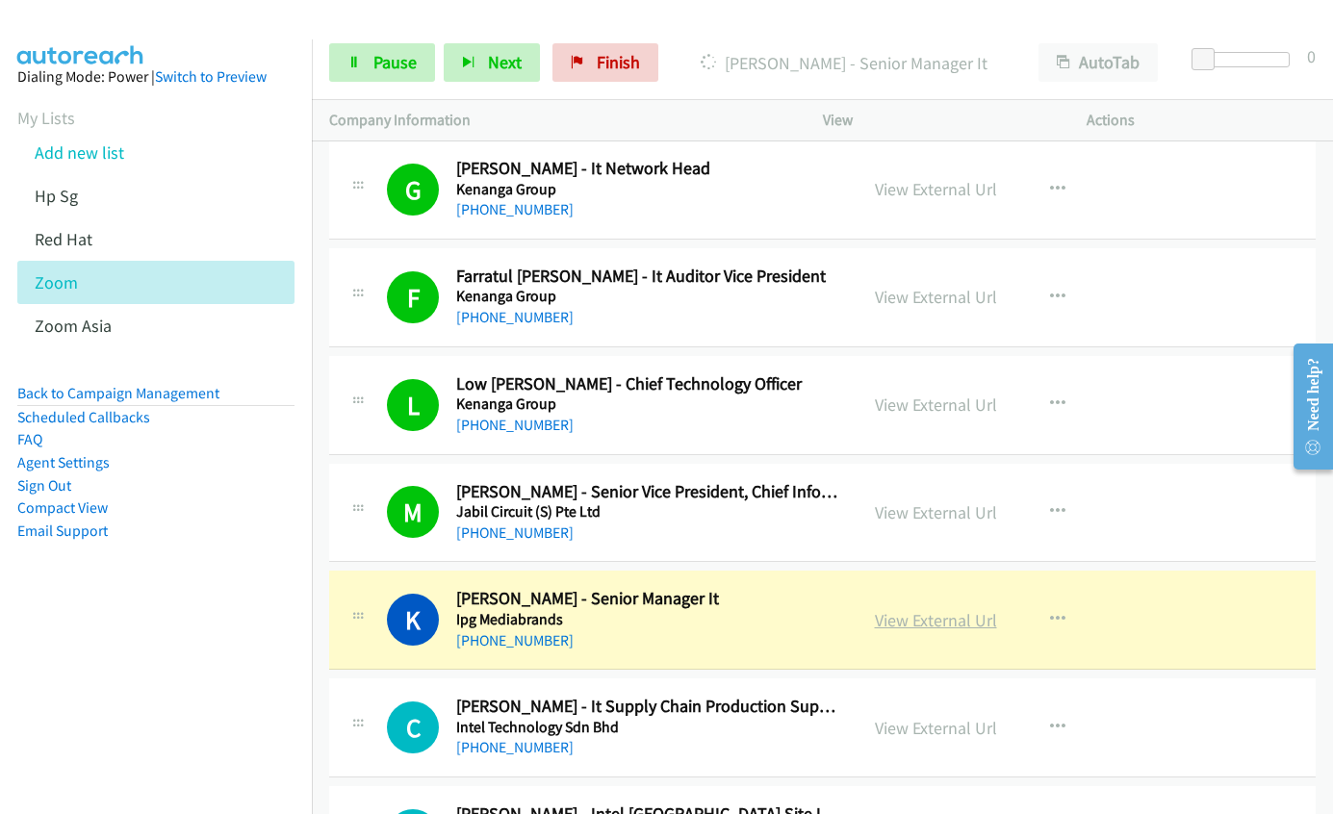
click at [941, 627] on link "View External Url" at bounding box center [936, 620] width 122 height 22
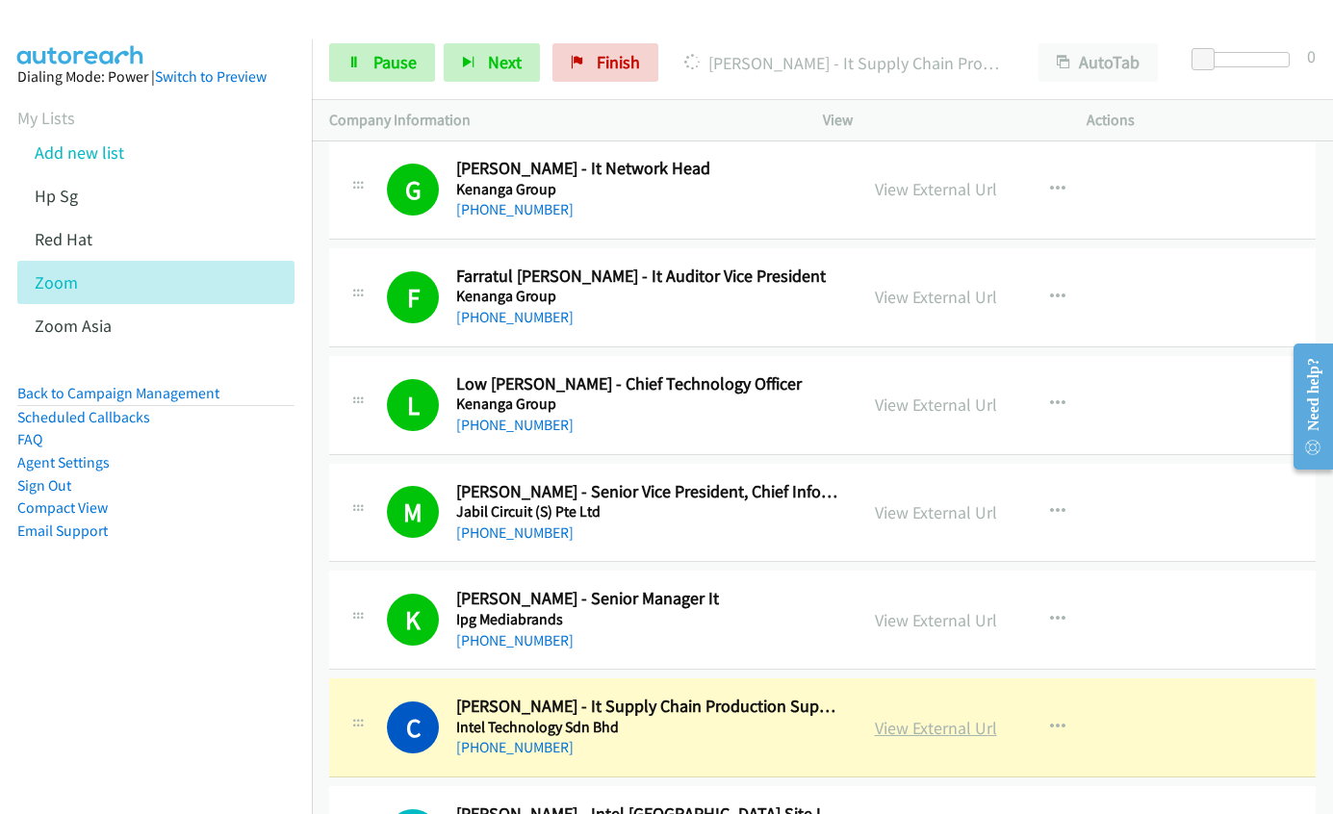
click at [915, 727] on link "View External Url" at bounding box center [936, 728] width 122 height 22
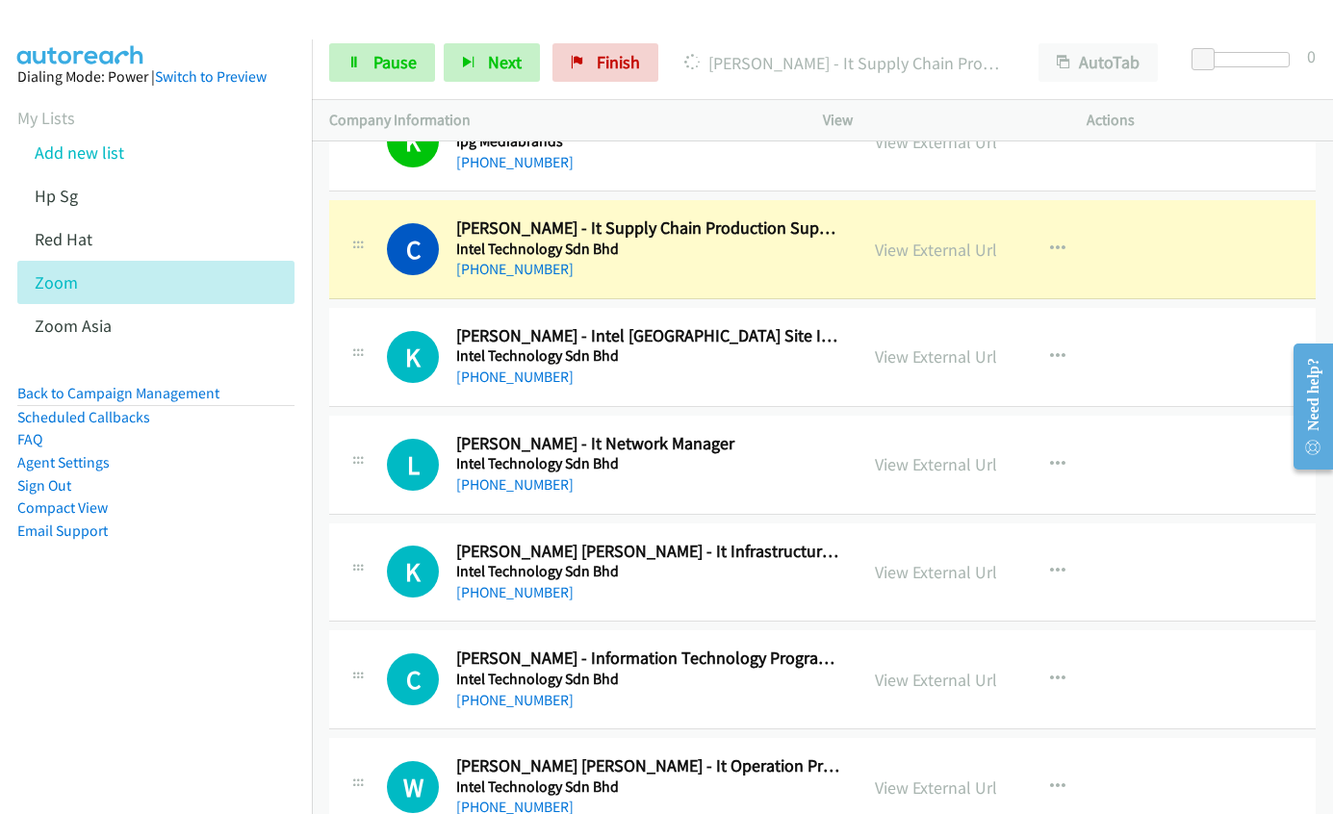
scroll to position [15017, 0]
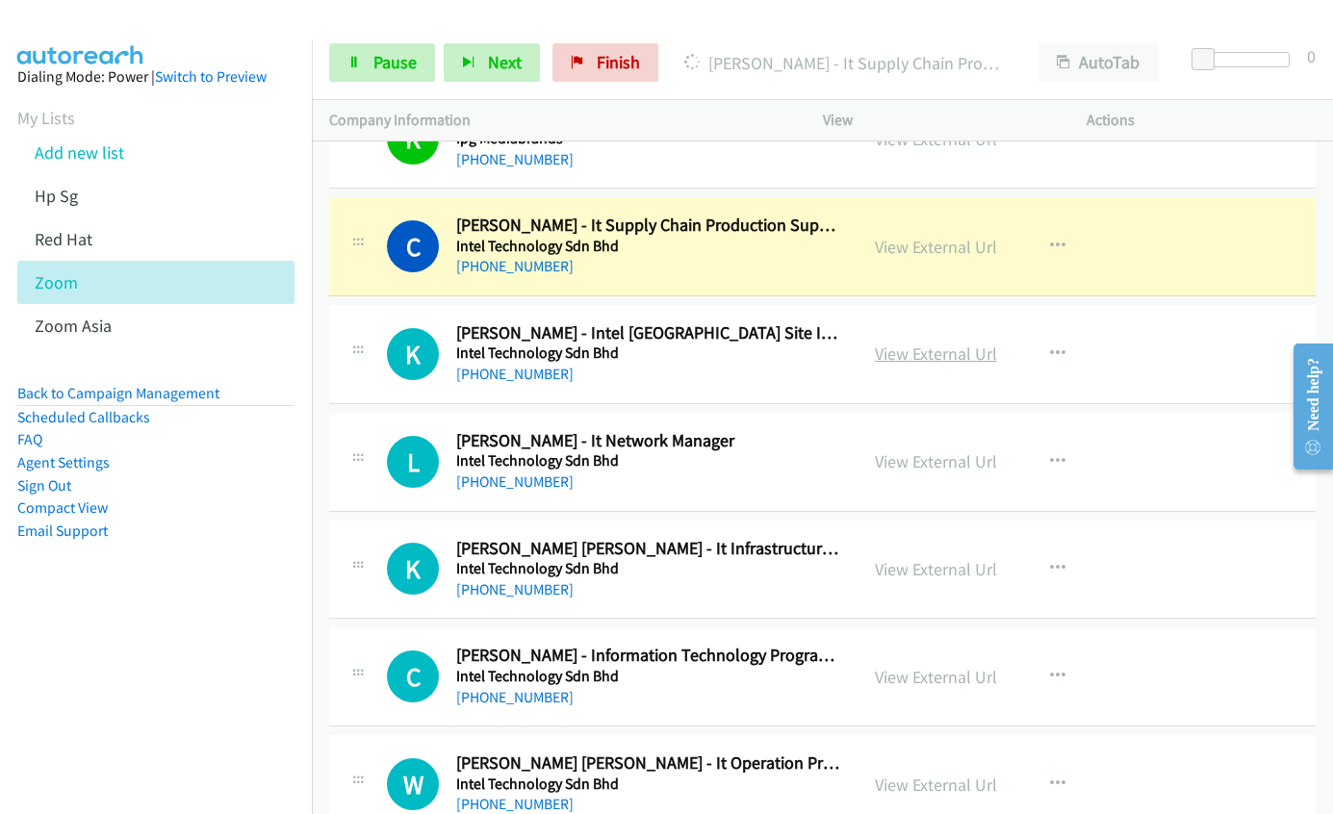
click at [922, 354] on link "View External Url" at bounding box center [936, 354] width 122 height 22
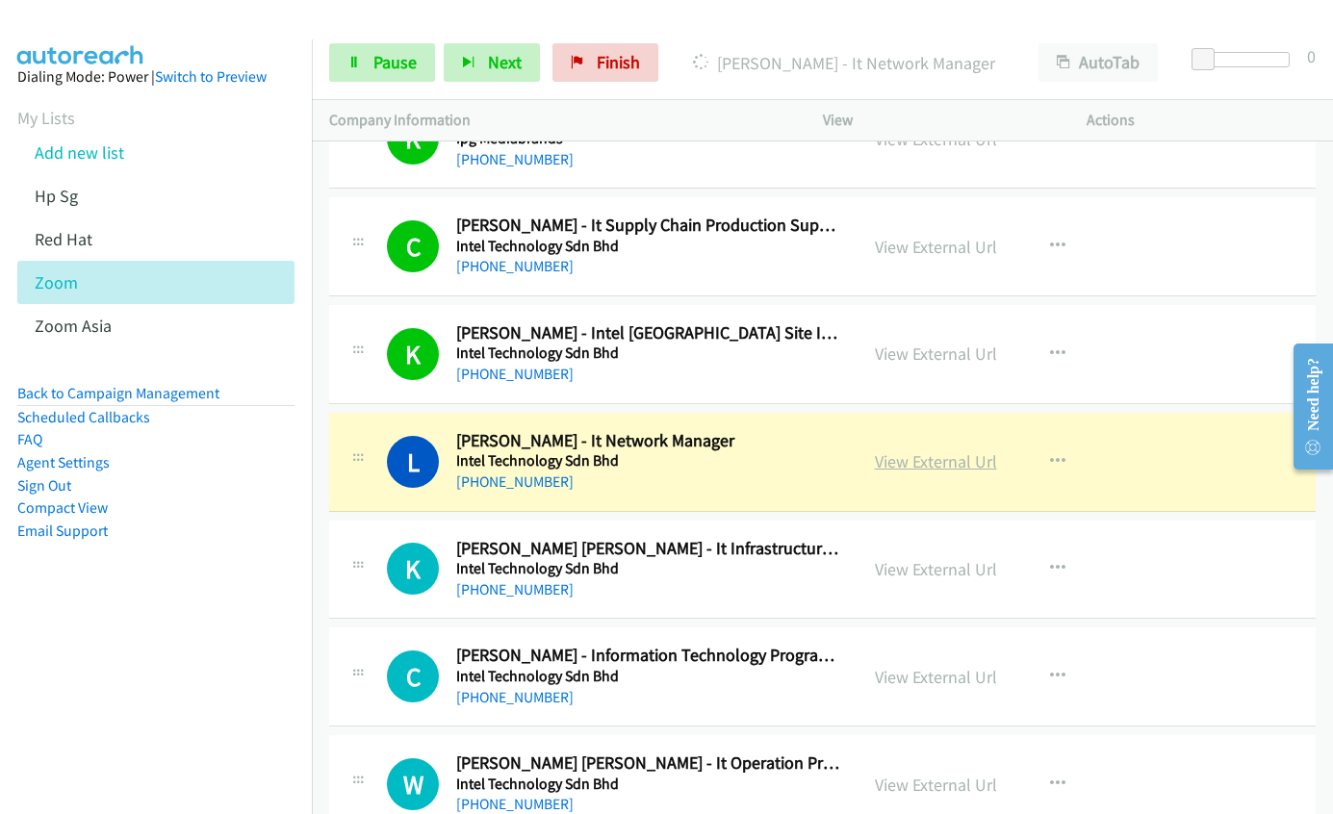
click at [896, 463] on link "View External Url" at bounding box center [936, 462] width 122 height 22
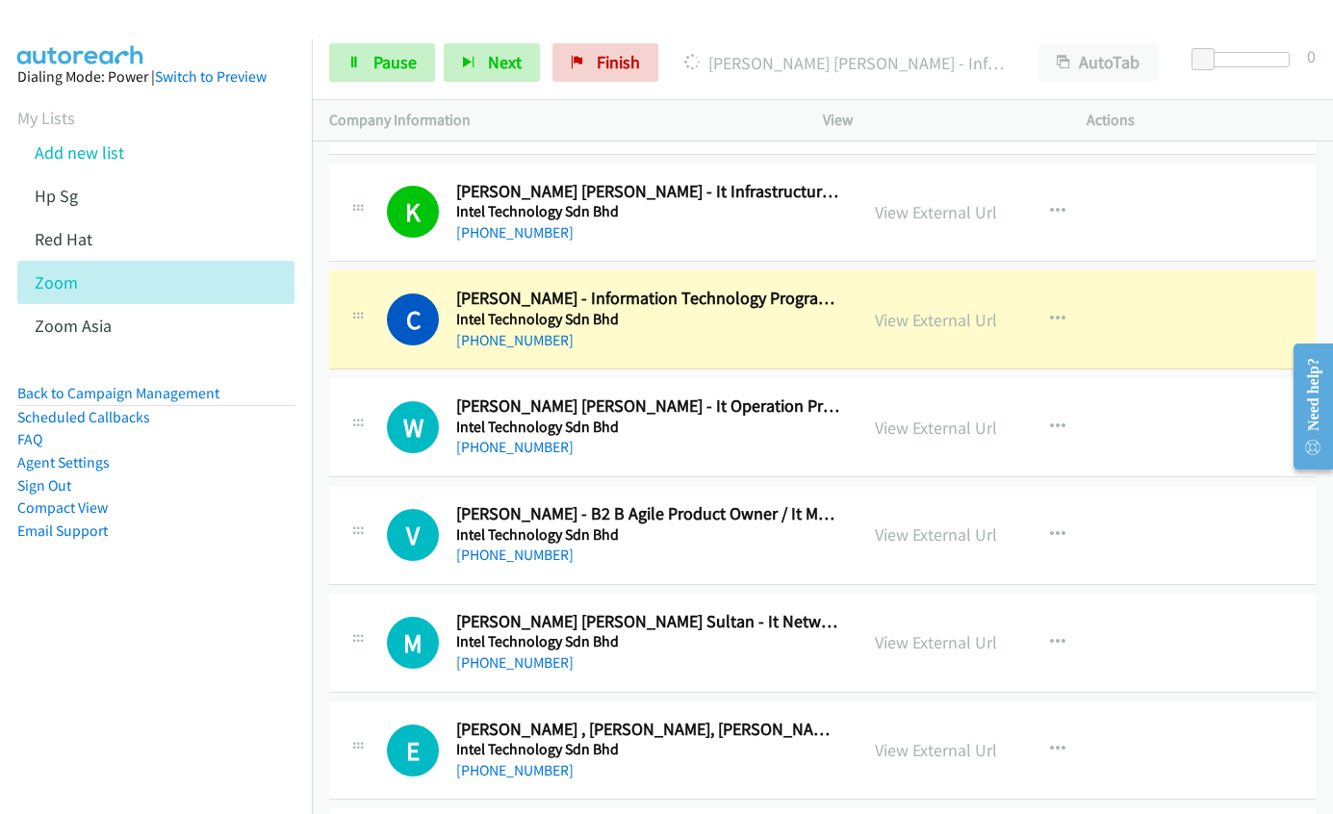
scroll to position [15402, 0]
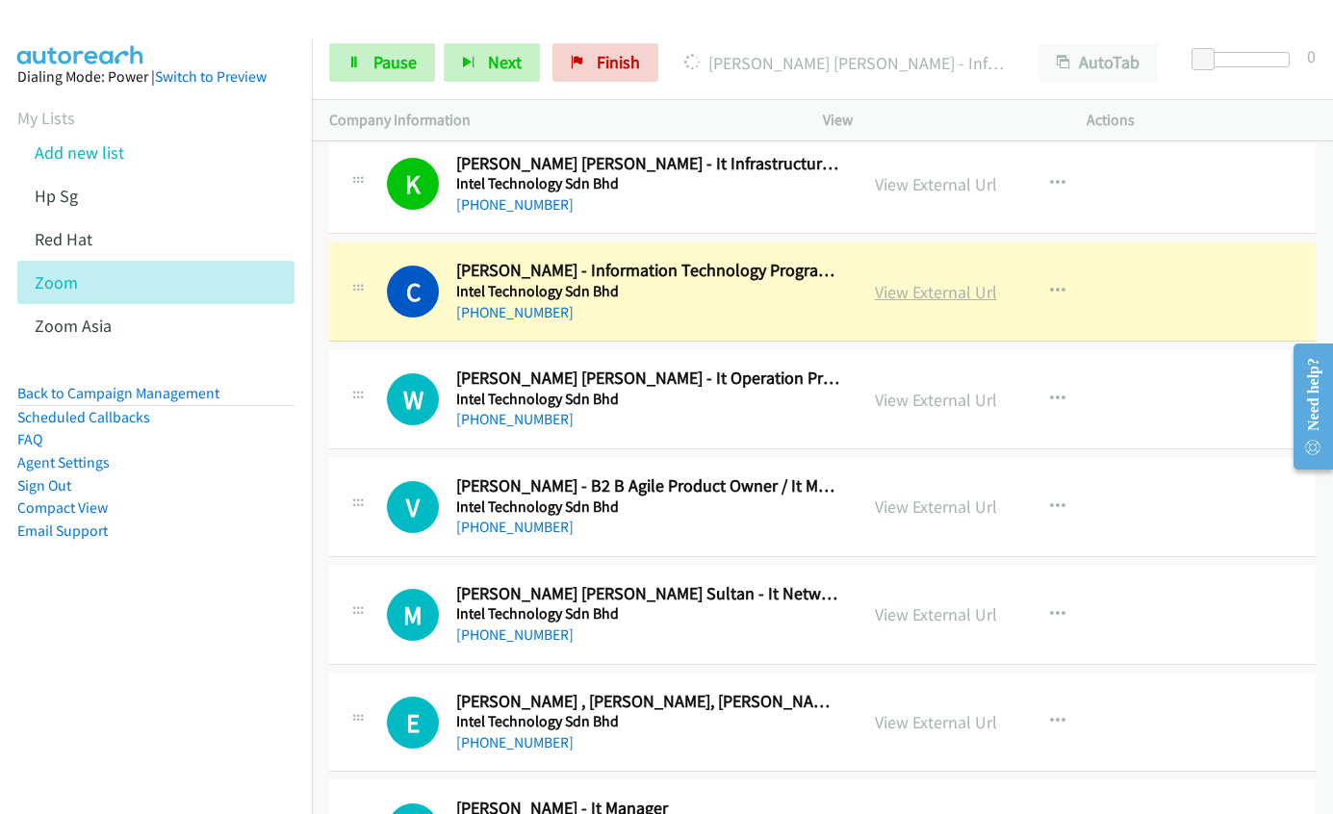
click at [889, 297] on link "View External Url" at bounding box center [936, 292] width 122 height 22
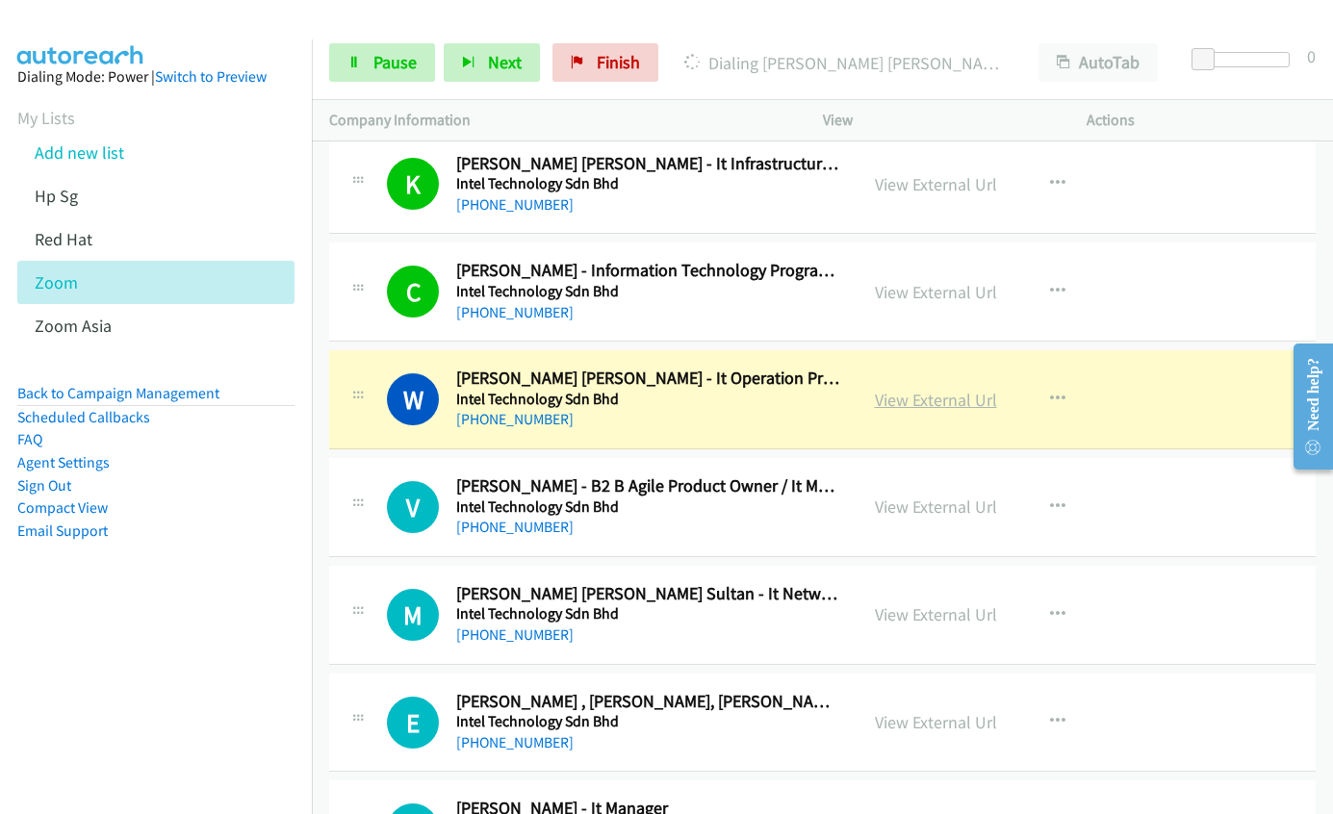
click at [917, 402] on link "View External Url" at bounding box center [936, 400] width 122 height 22
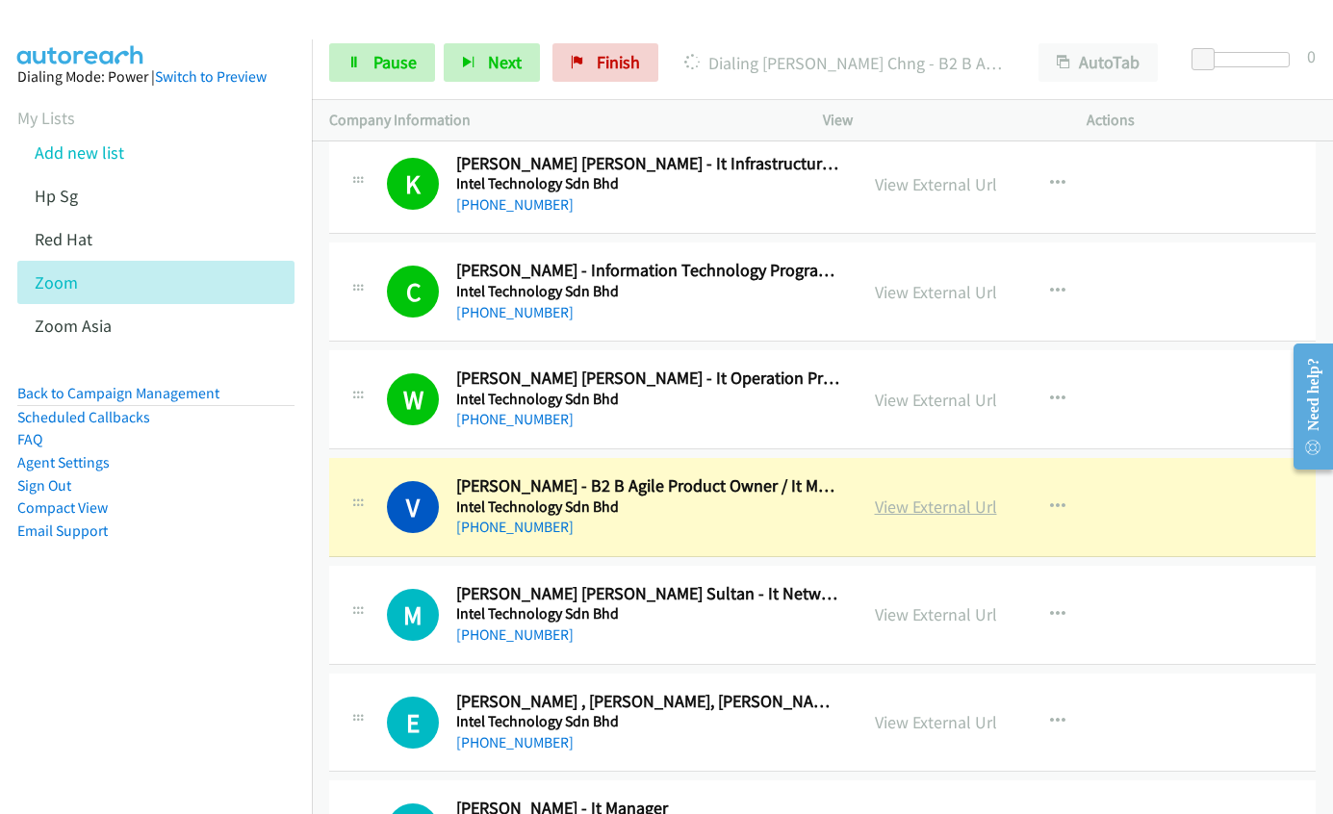
click at [919, 514] on link "View External Url" at bounding box center [936, 507] width 122 height 22
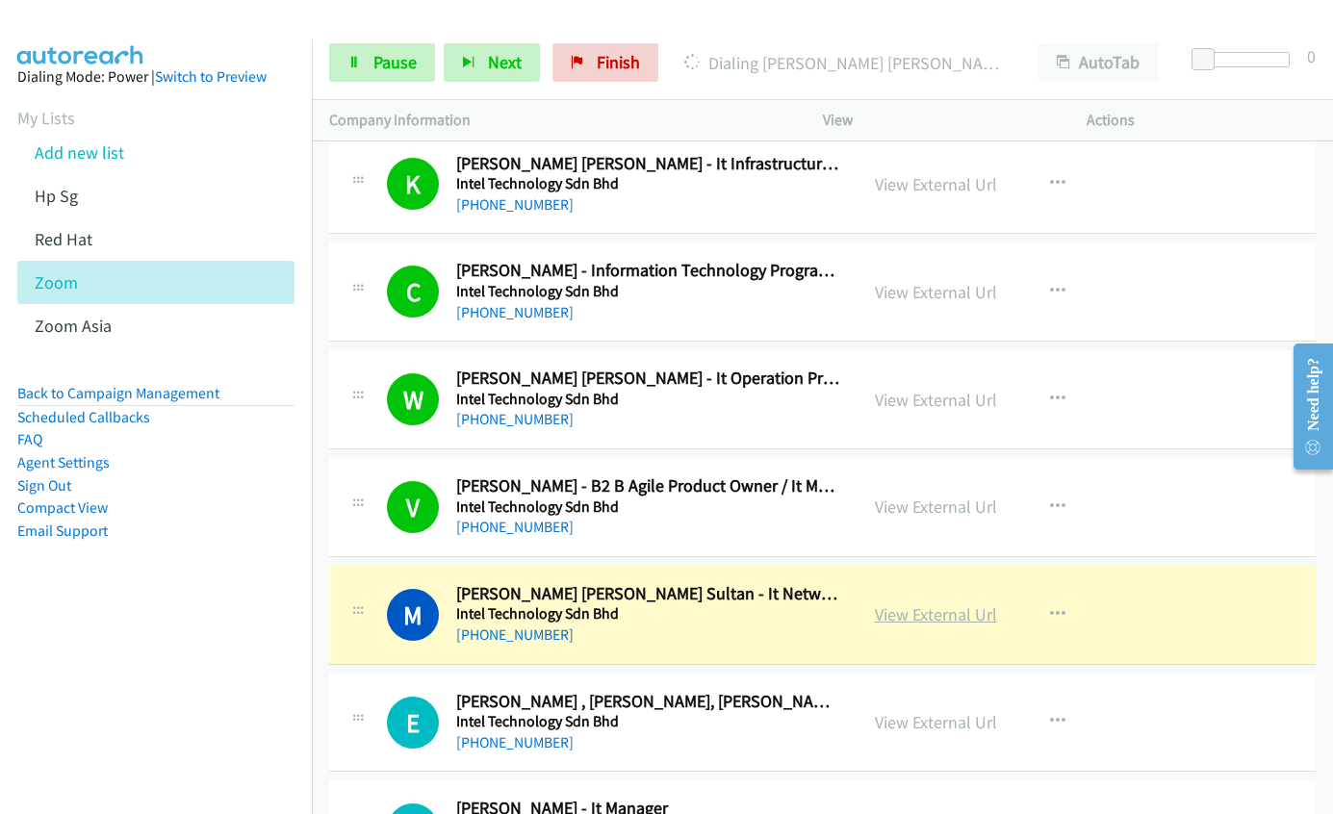
click at [882, 605] on link "View External Url" at bounding box center [936, 615] width 122 height 22
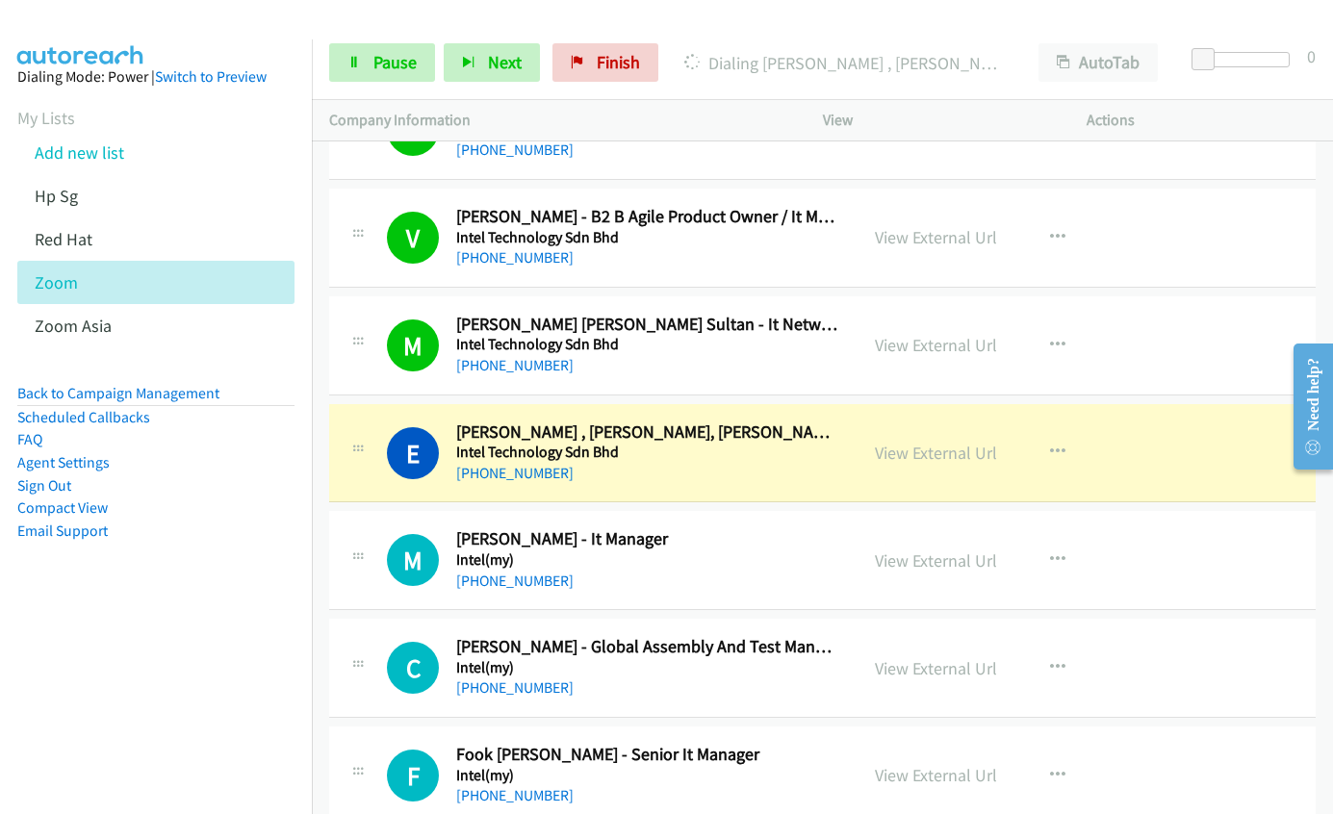
scroll to position [15691, 0]
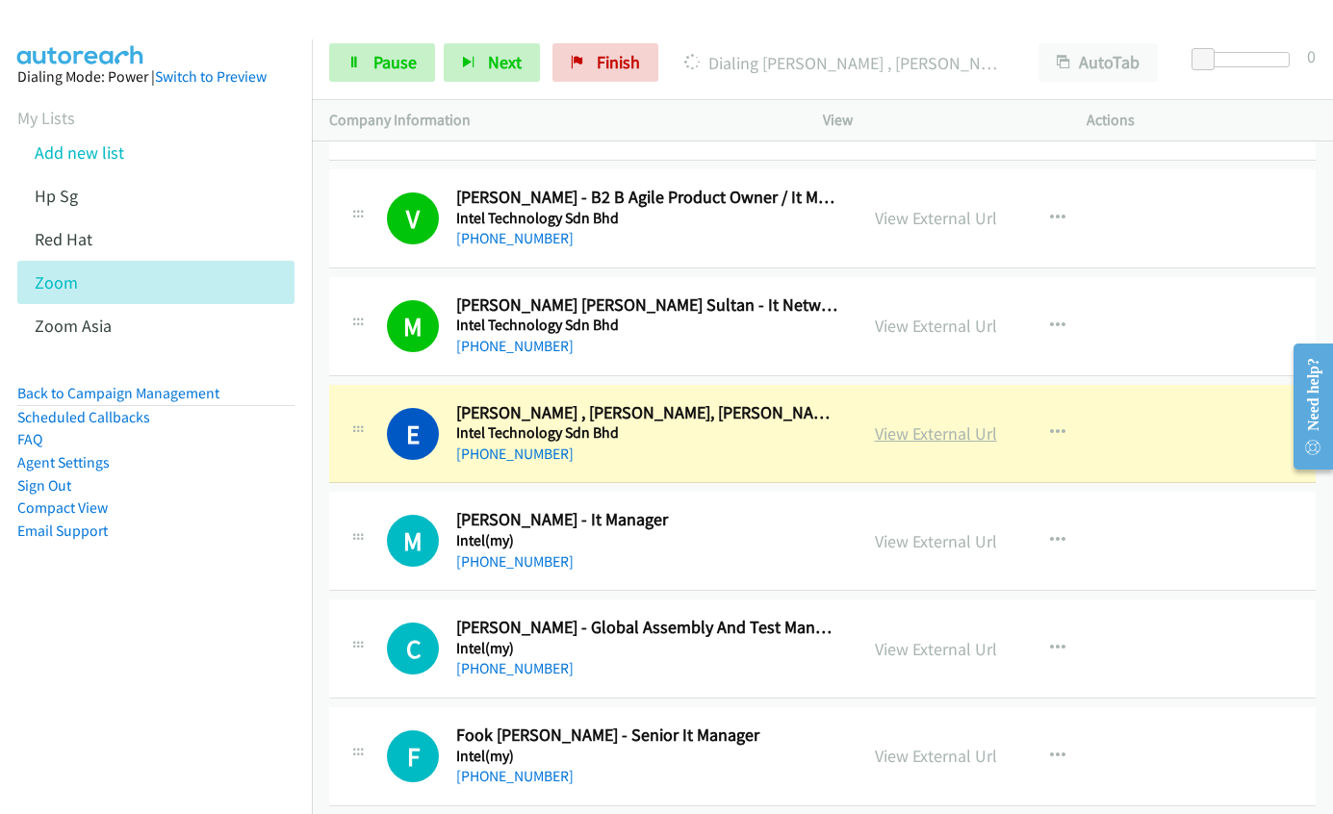
click at [892, 425] on link "View External Url" at bounding box center [936, 434] width 122 height 22
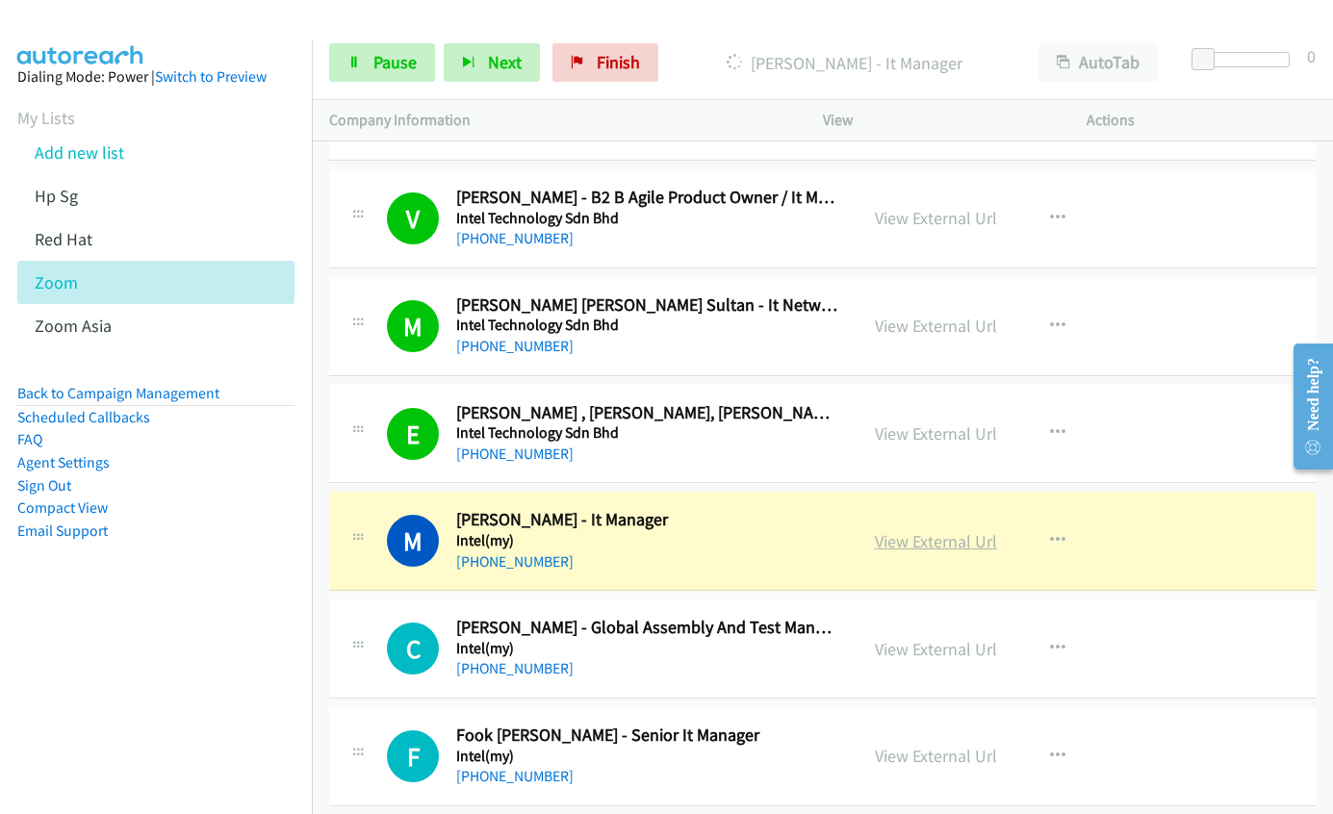
click at [916, 544] on link "View External Url" at bounding box center [936, 541] width 122 height 22
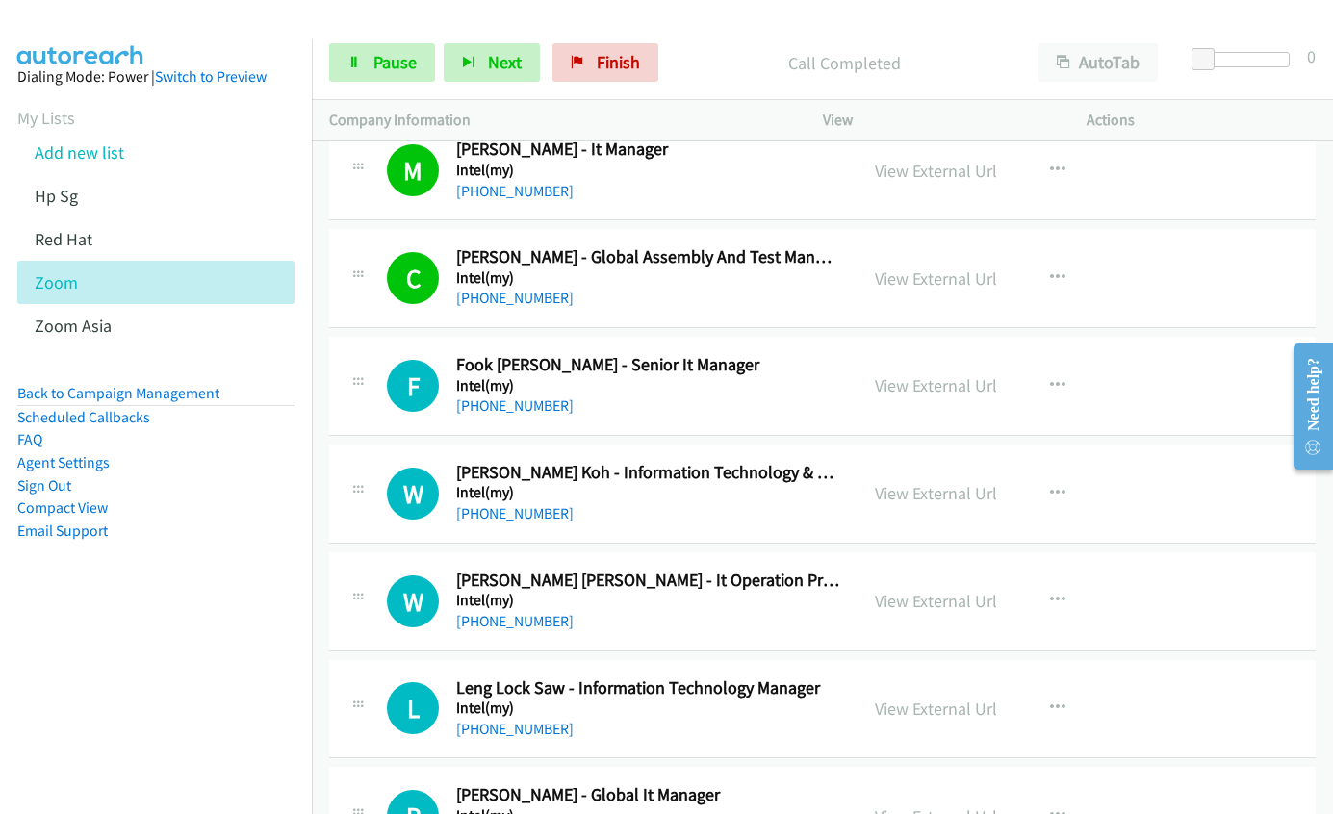
scroll to position [16172, 0]
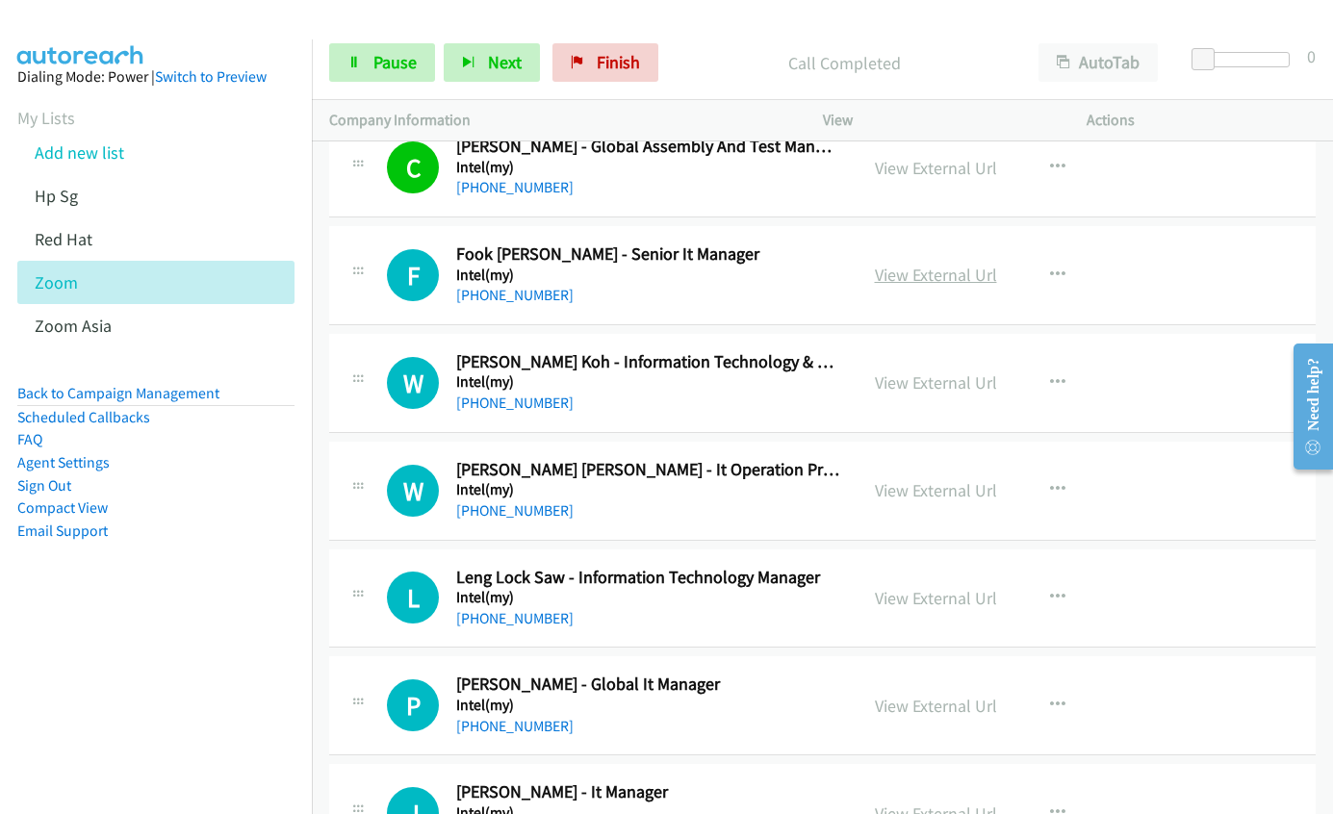
click at [902, 279] on link "View External Url" at bounding box center [936, 275] width 122 height 22
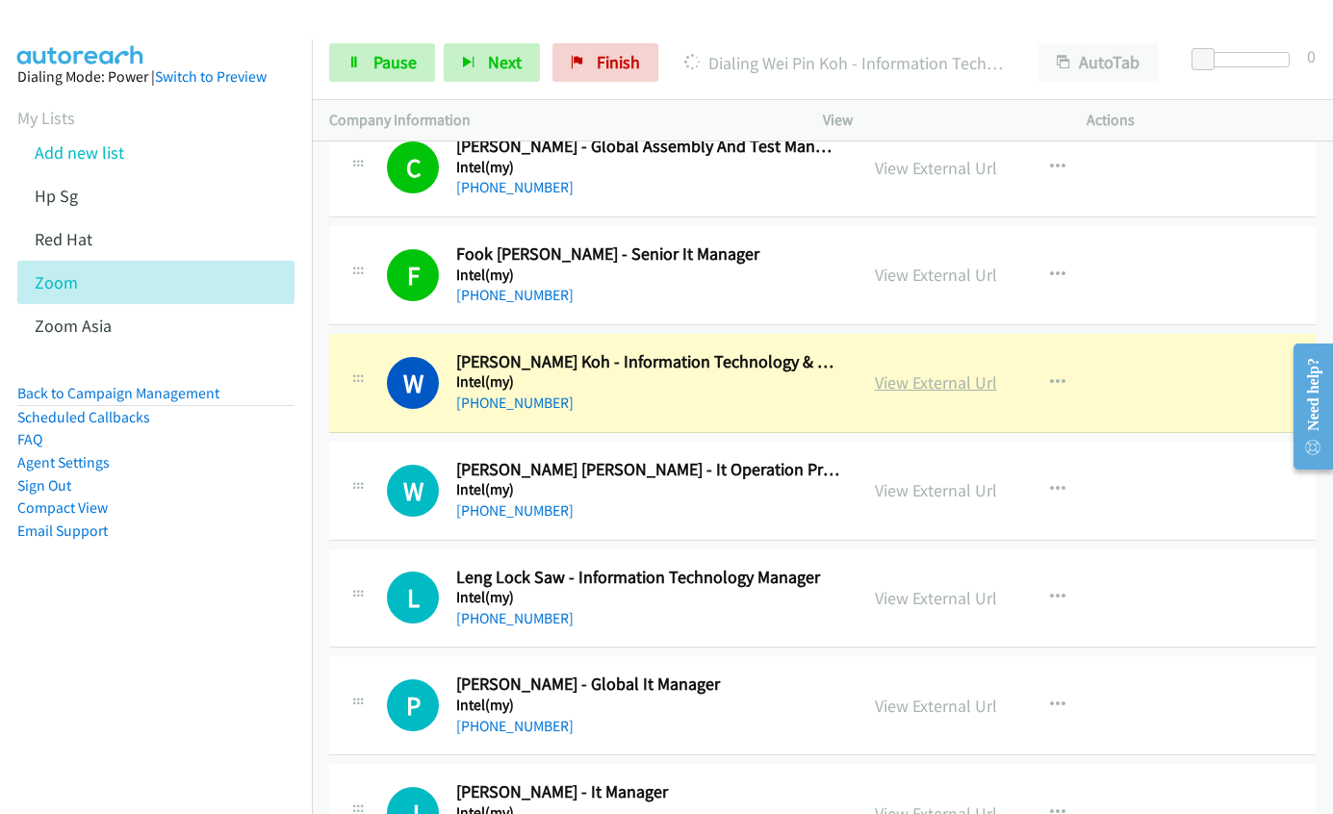
click at [923, 379] on link "View External Url" at bounding box center [936, 383] width 122 height 22
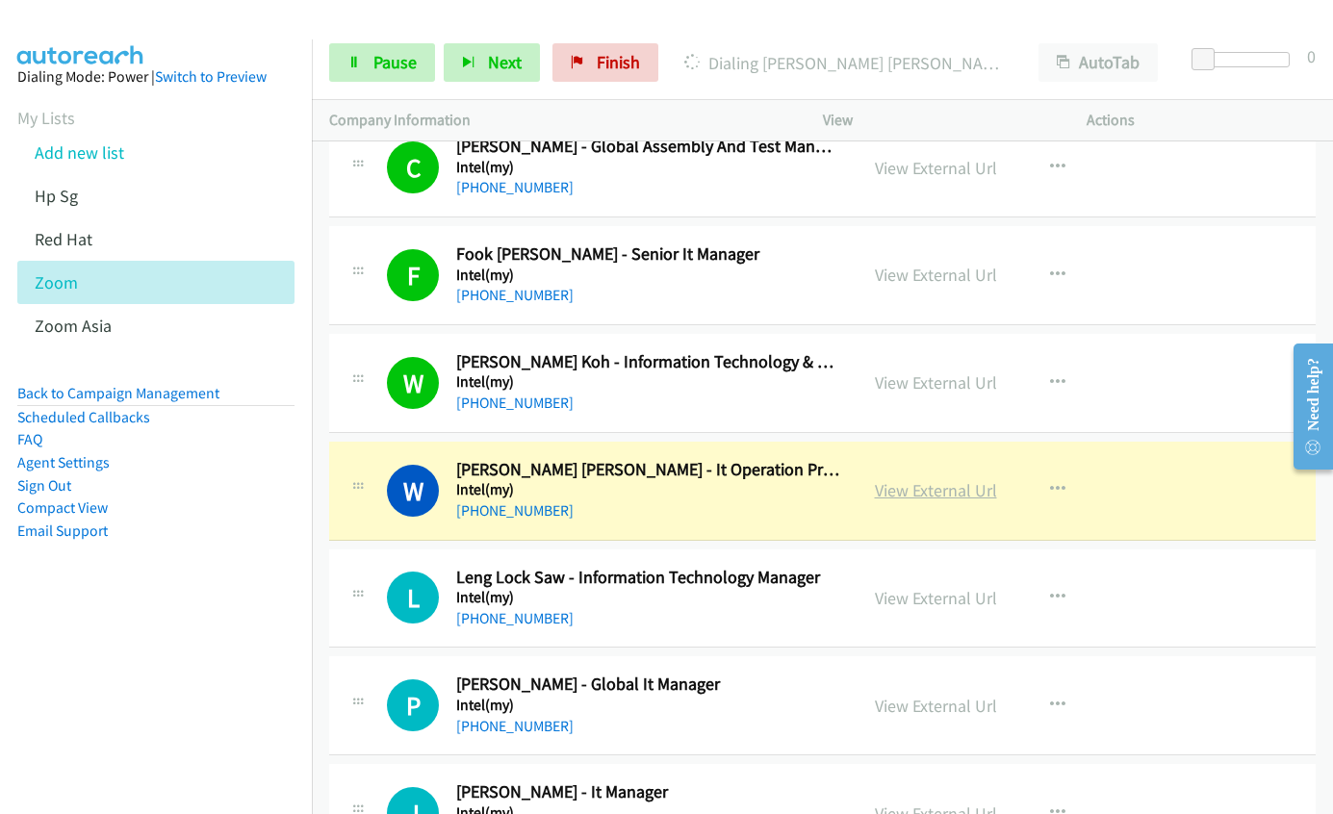
click at [885, 491] on link "View External Url" at bounding box center [936, 490] width 122 height 22
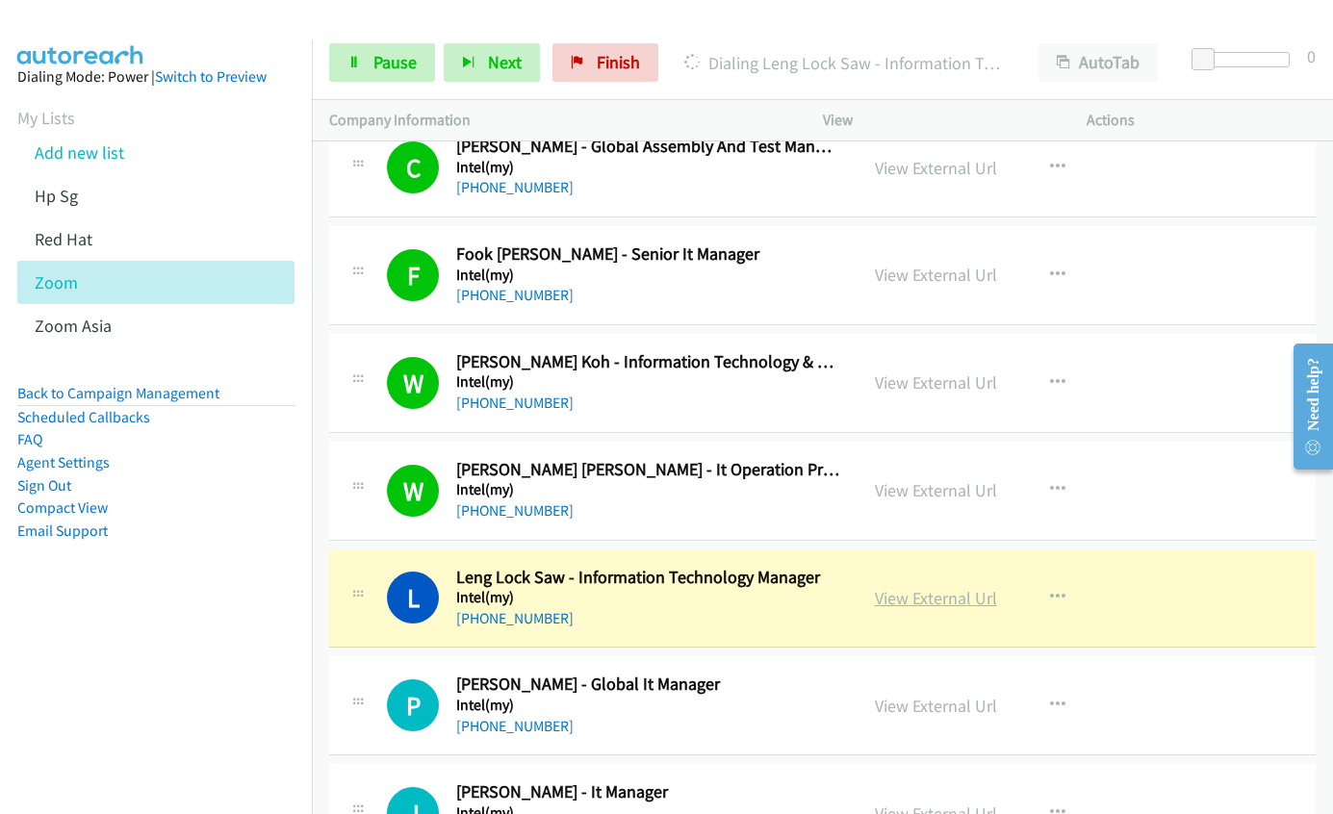
click at [908, 604] on link "View External Url" at bounding box center [936, 598] width 122 height 22
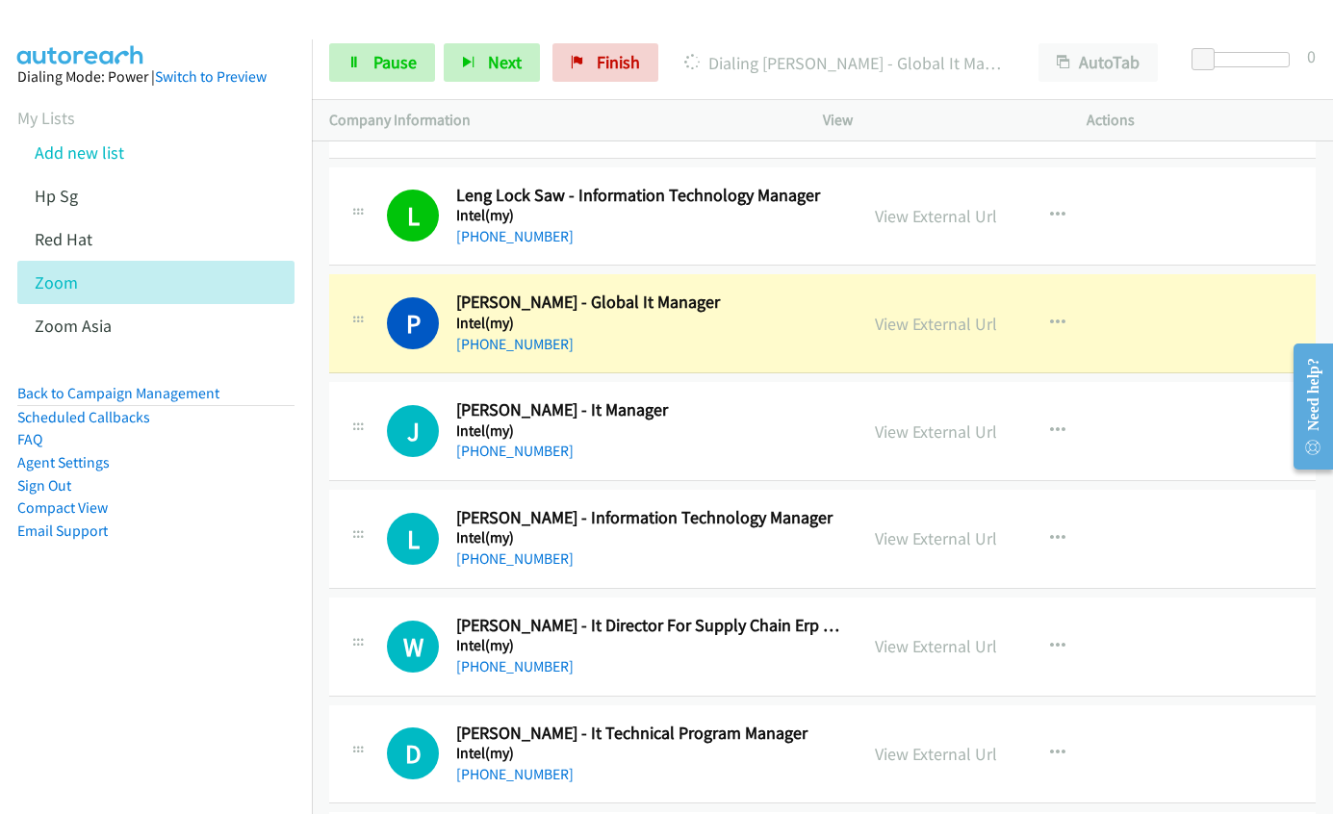
scroll to position [16557, 0]
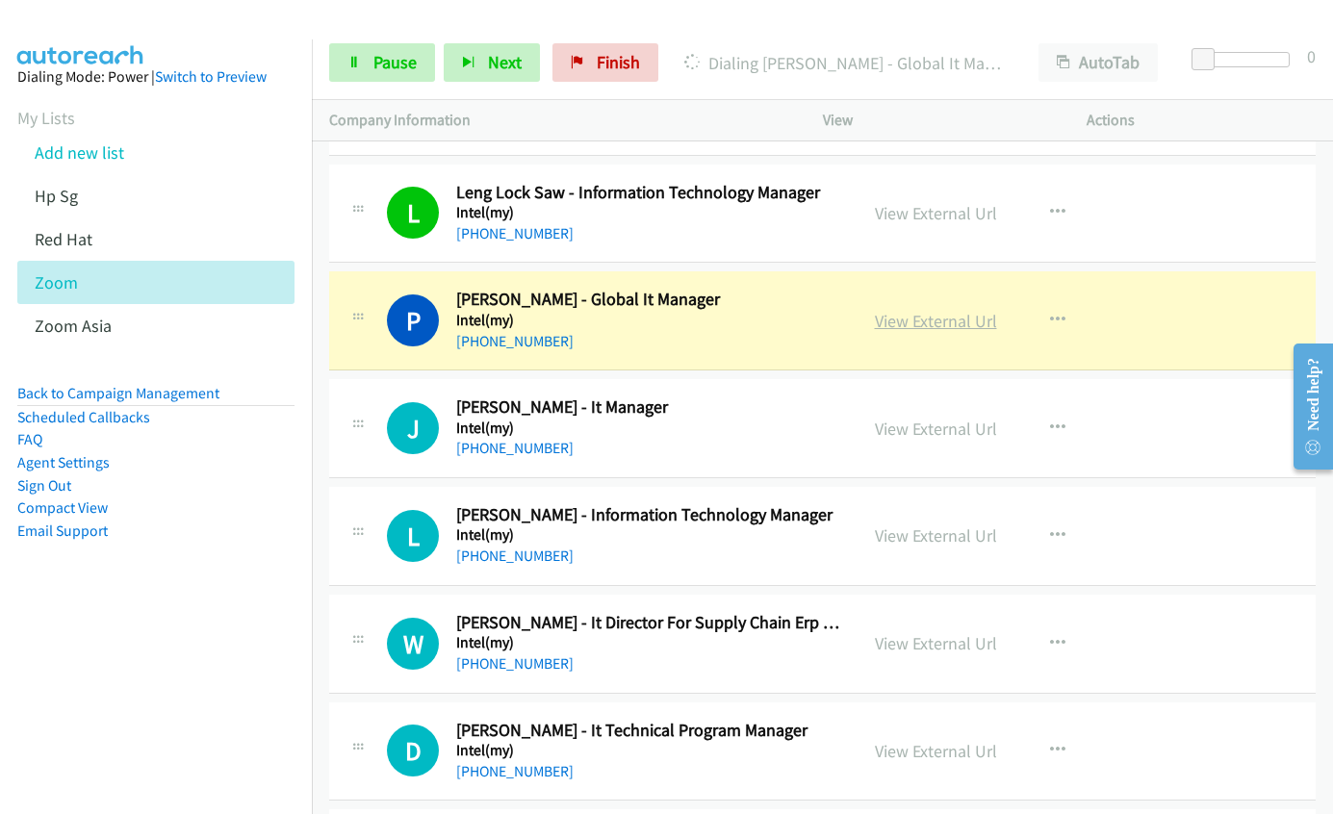
click at [924, 325] on link "View External Url" at bounding box center [936, 321] width 122 height 22
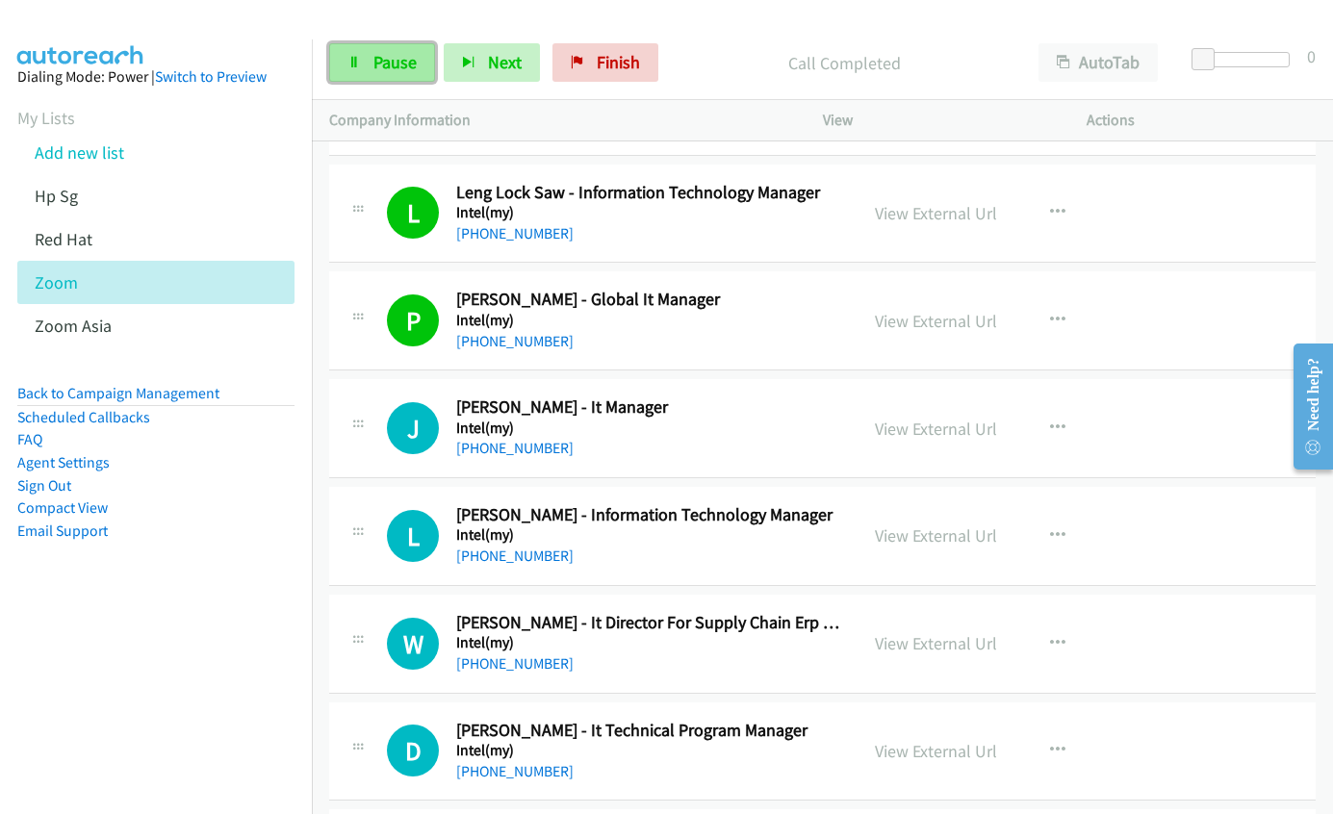
click at [353, 61] on icon at bounding box center [354, 63] width 13 height 13
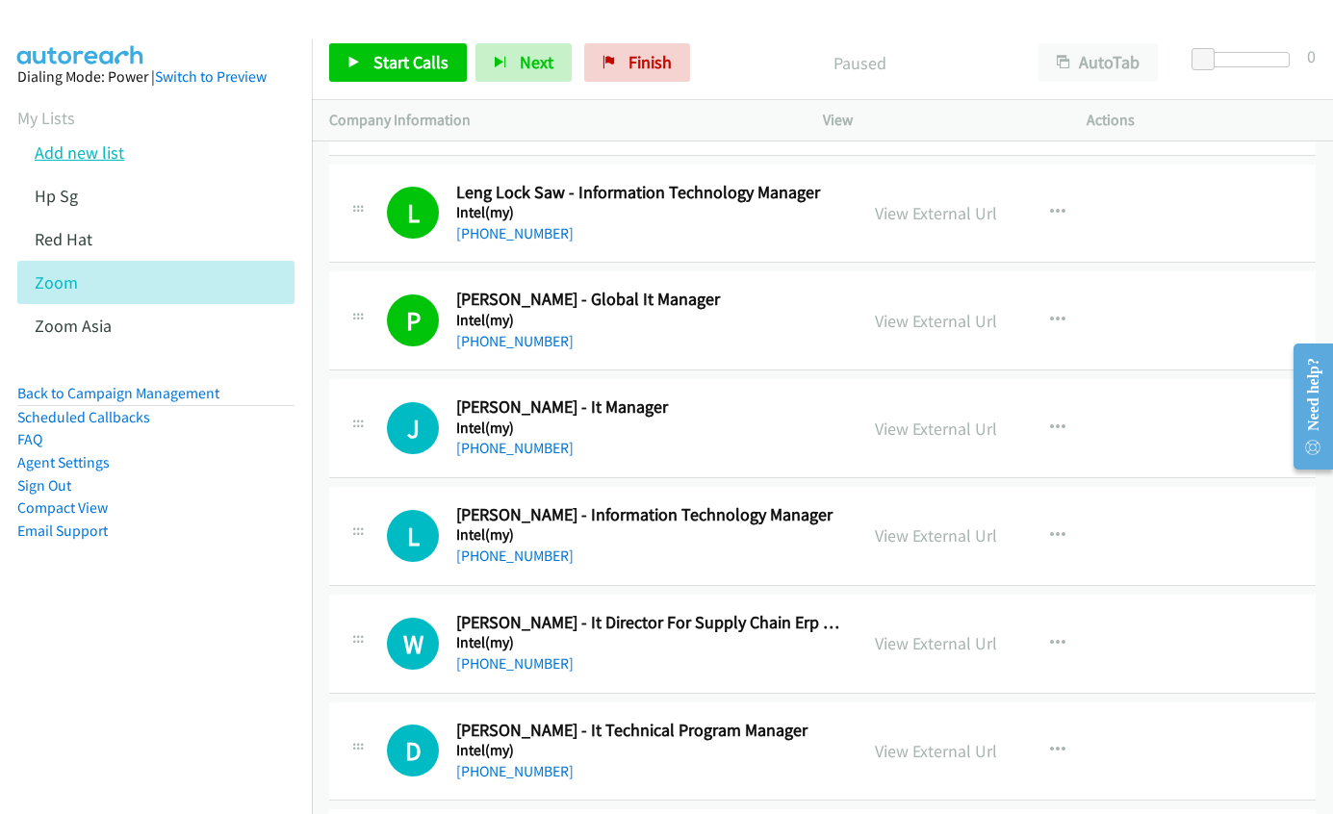
click at [103, 156] on link "Add new list" at bounding box center [80, 153] width 90 height 22
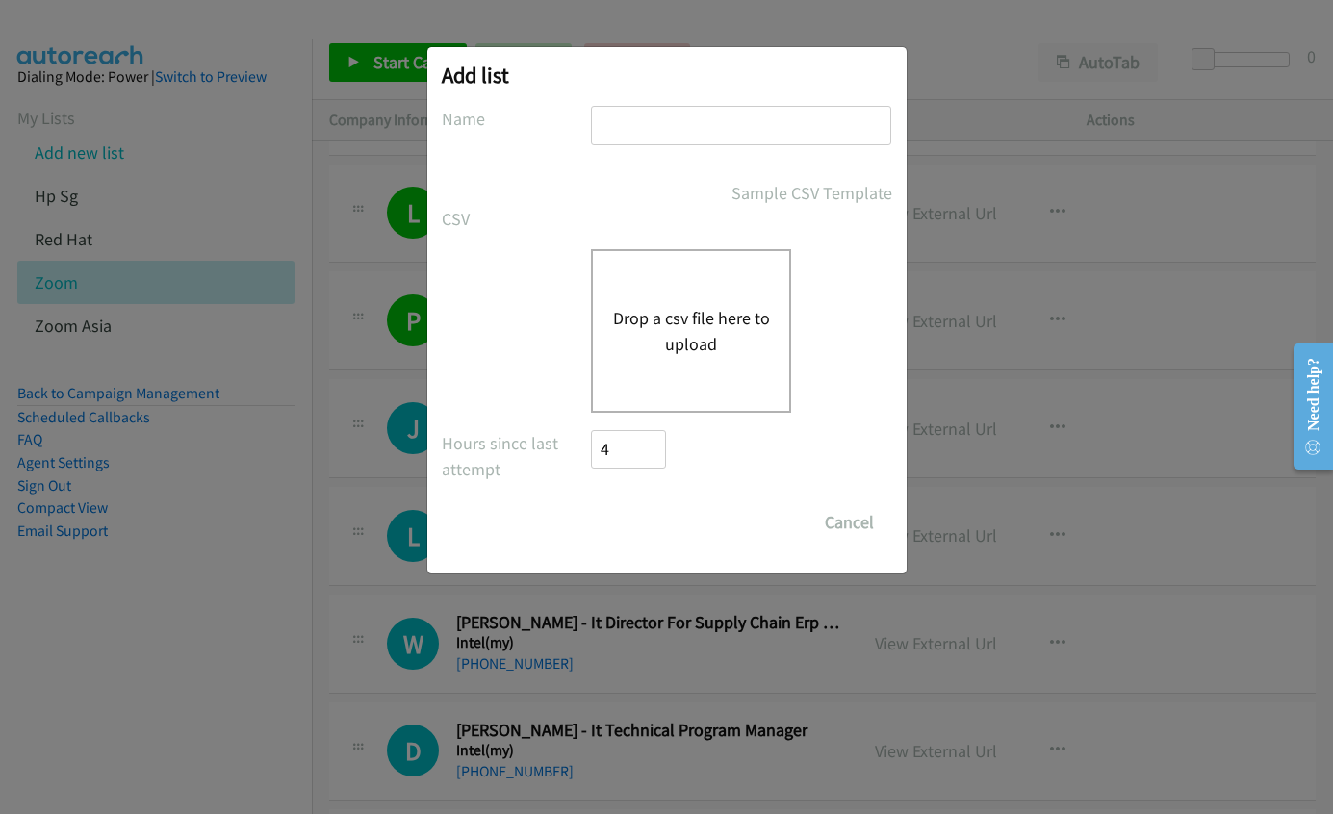
click at [701, 128] on input "text" at bounding box center [741, 125] width 300 height 39
type input "nice"
click at [682, 315] on button "Drop a csv file here to upload" at bounding box center [691, 331] width 158 height 52
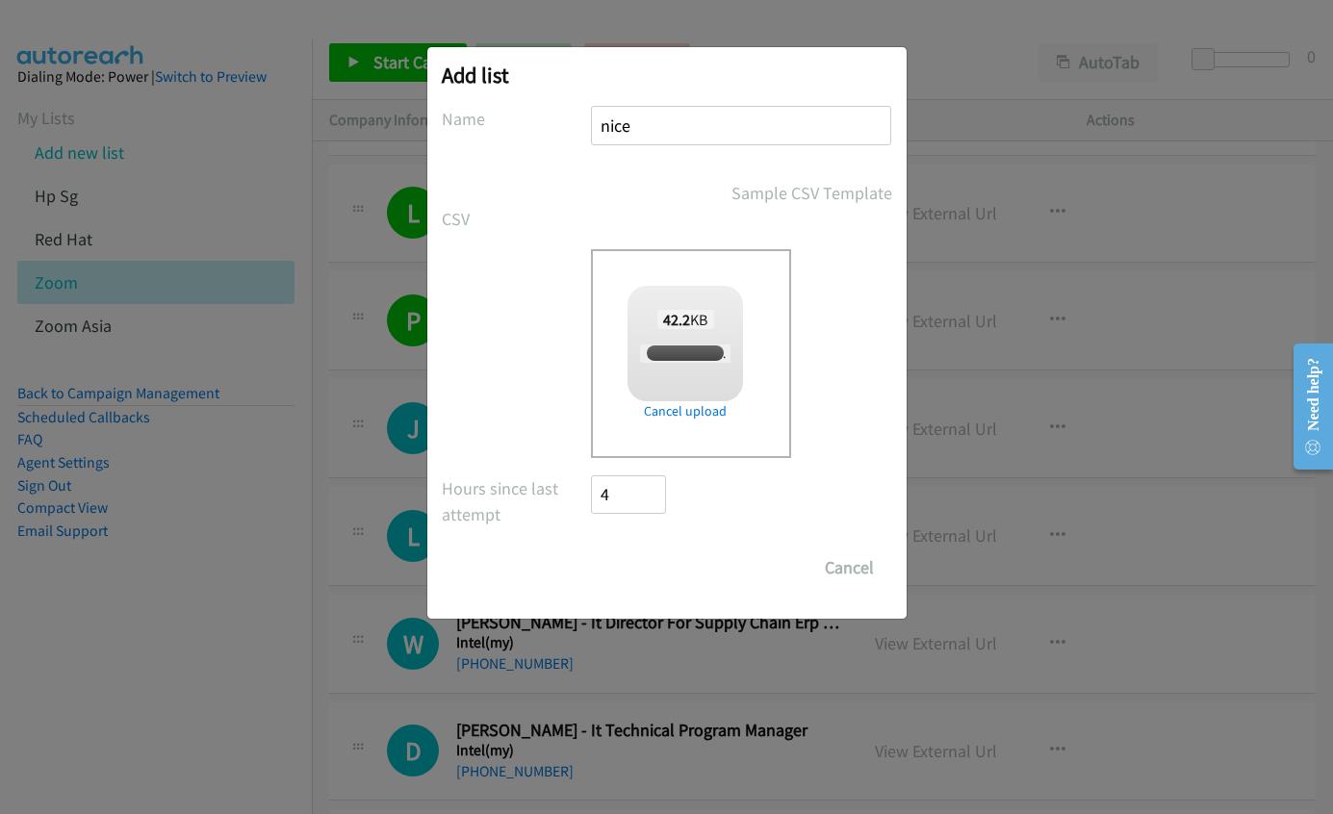
checkbox input "true"
click at [631, 556] on input "Save List" at bounding box center [642, 568] width 101 height 39
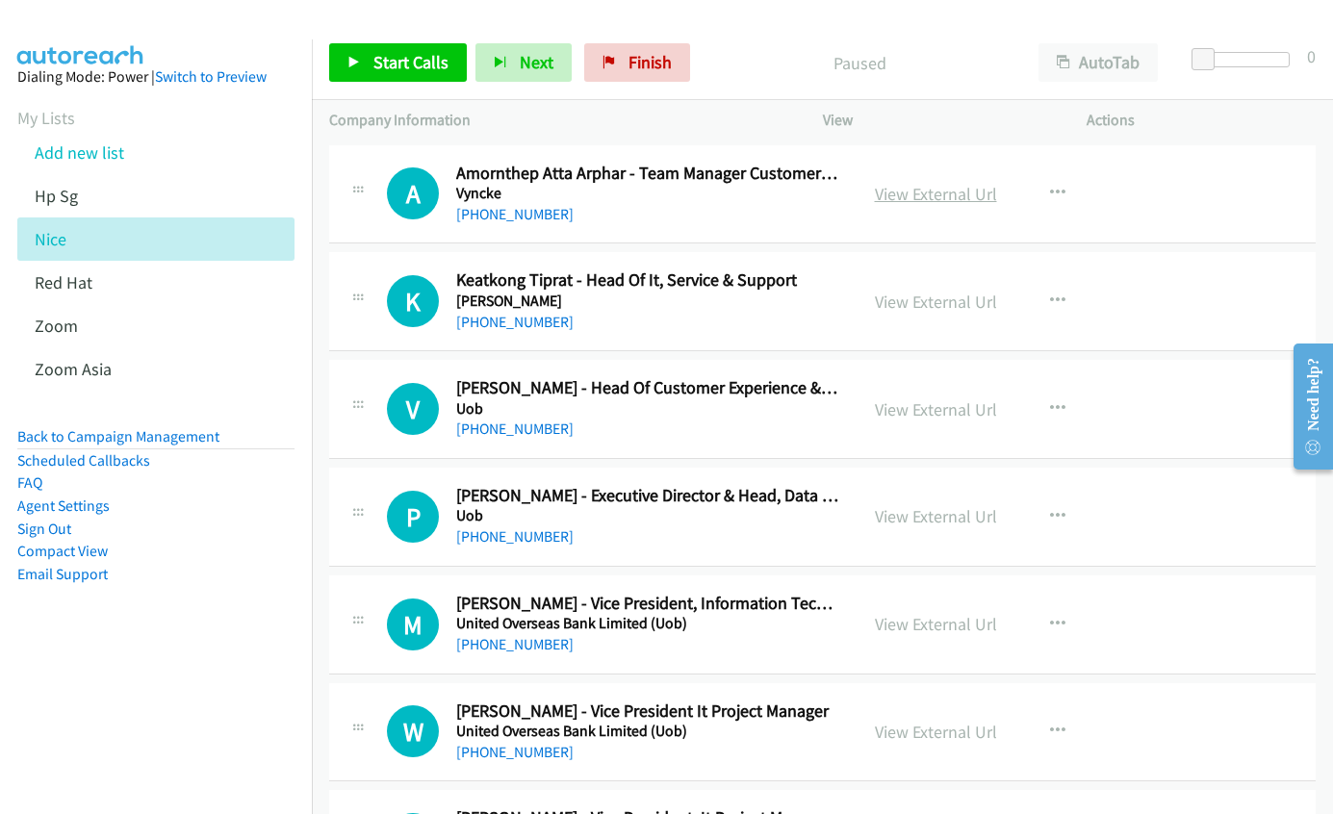
click at [954, 193] on link "View External Url" at bounding box center [936, 194] width 122 height 22
click at [395, 74] on link "Start Calls" at bounding box center [398, 62] width 138 height 39
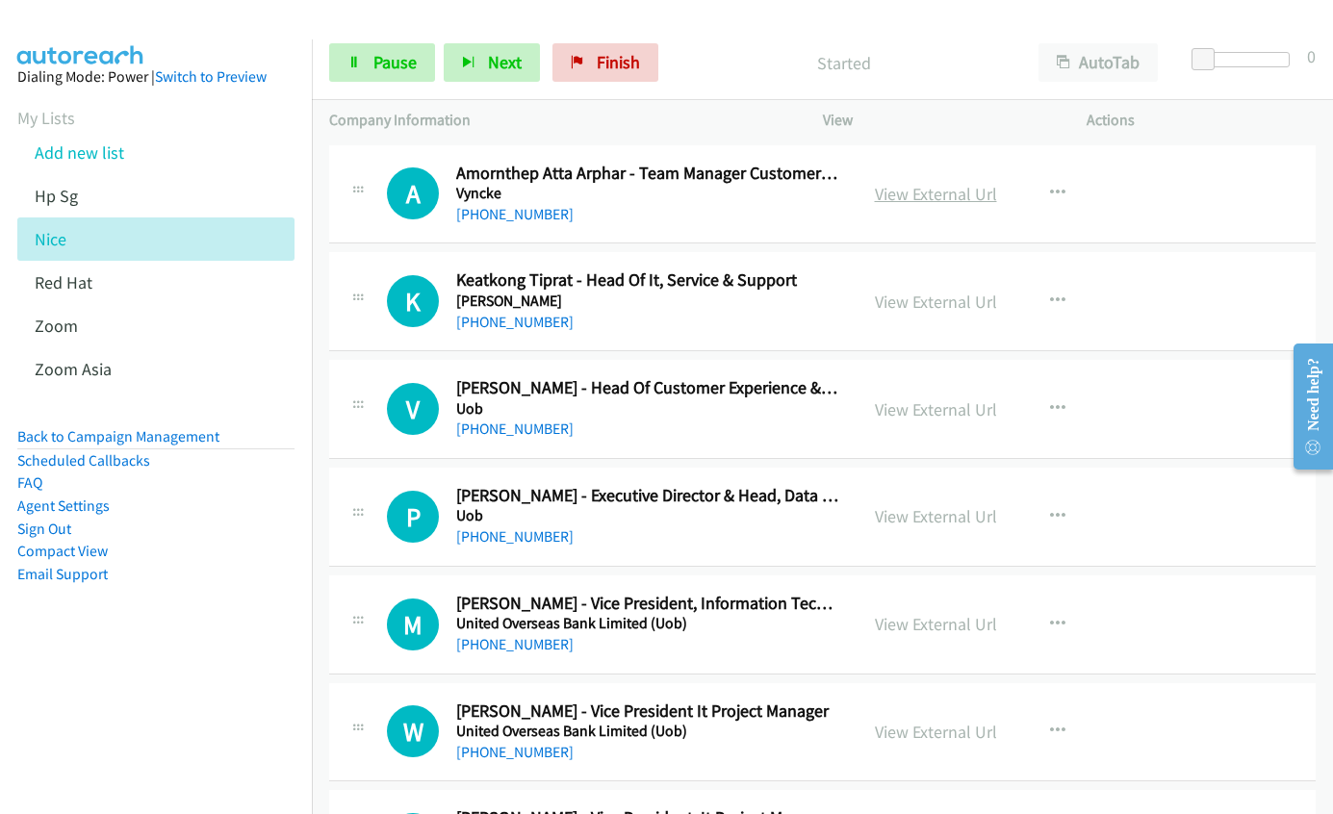
click at [928, 202] on link "View External Url" at bounding box center [936, 194] width 122 height 22
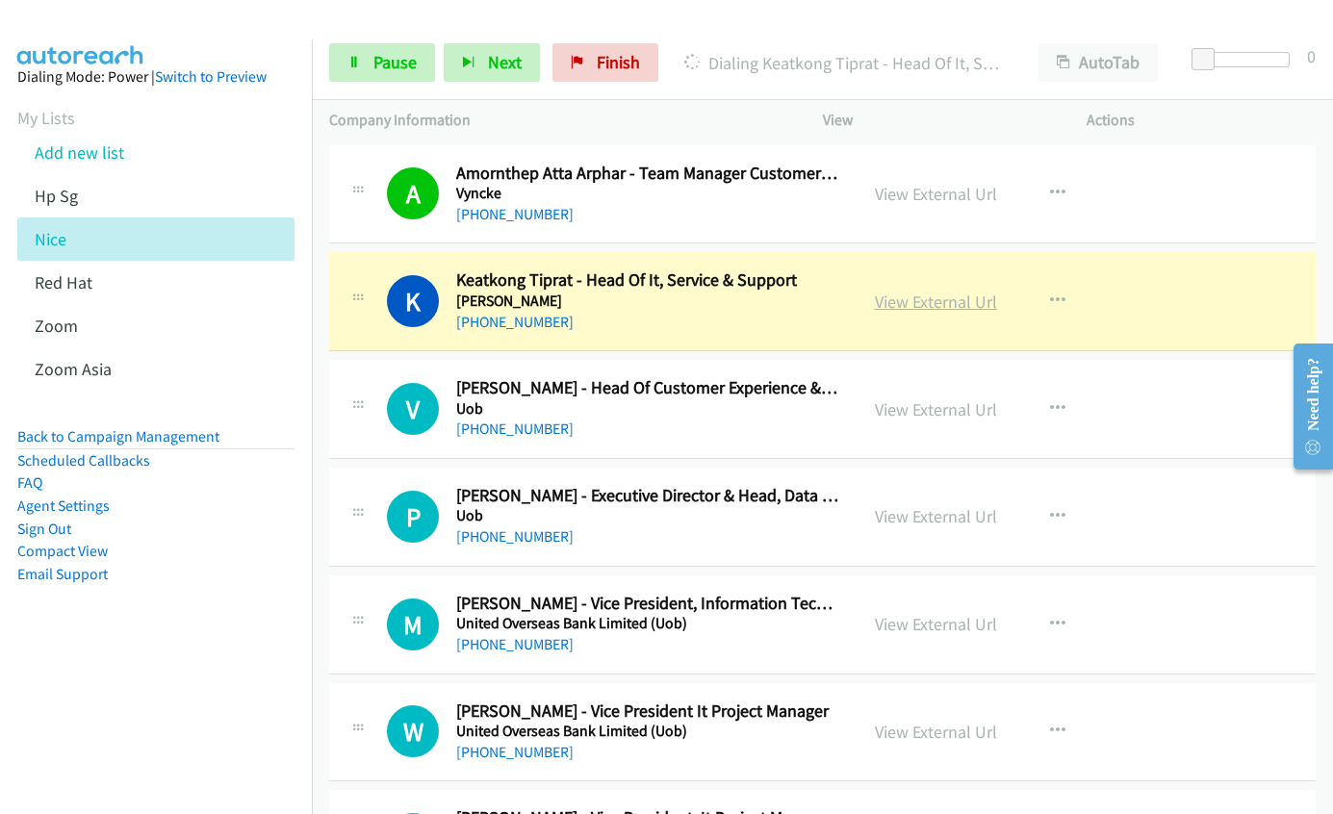
click at [918, 296] on link "View External Url" at bounding box center [936, 302] width 122 height 22
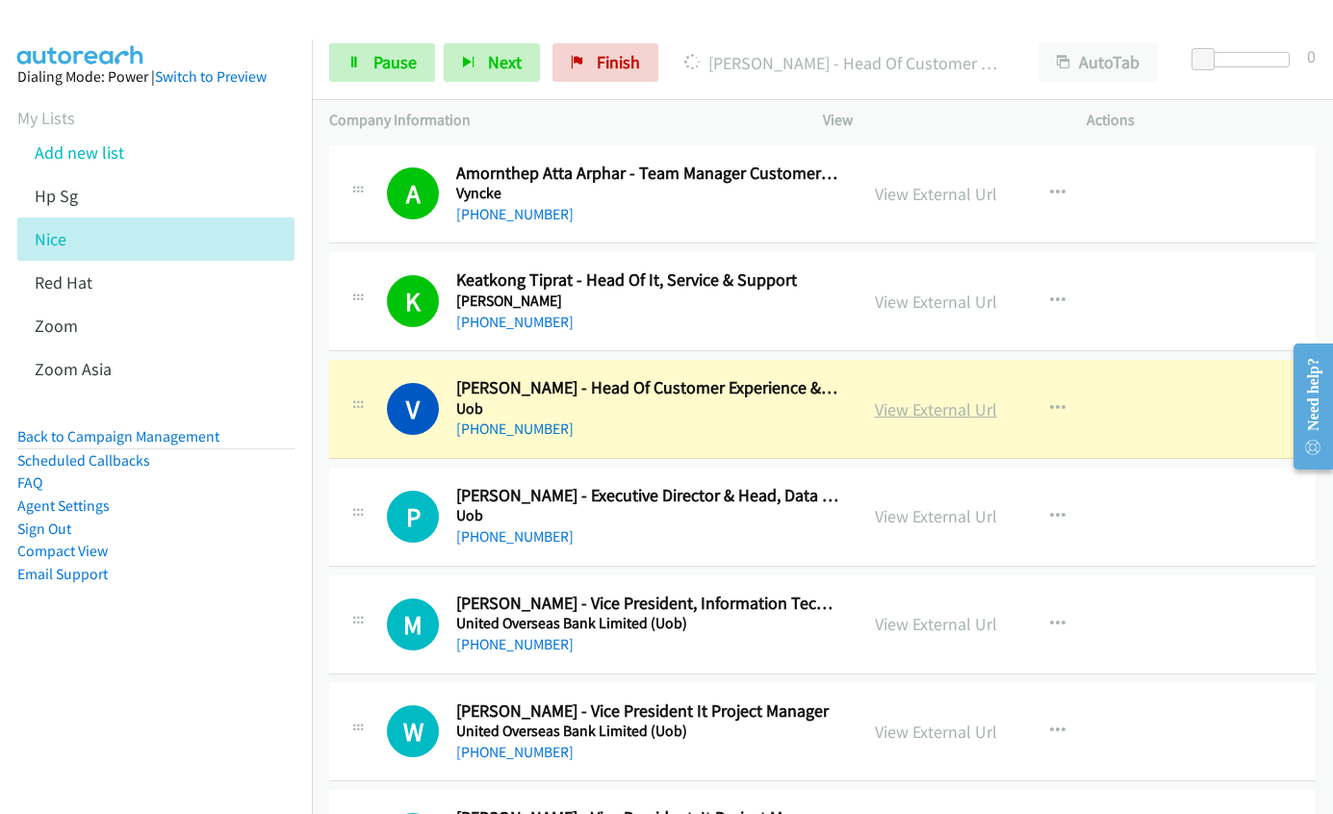
click at [900, 411] on link "View External Url" at bounding box center [936, 410] width 122 height 22
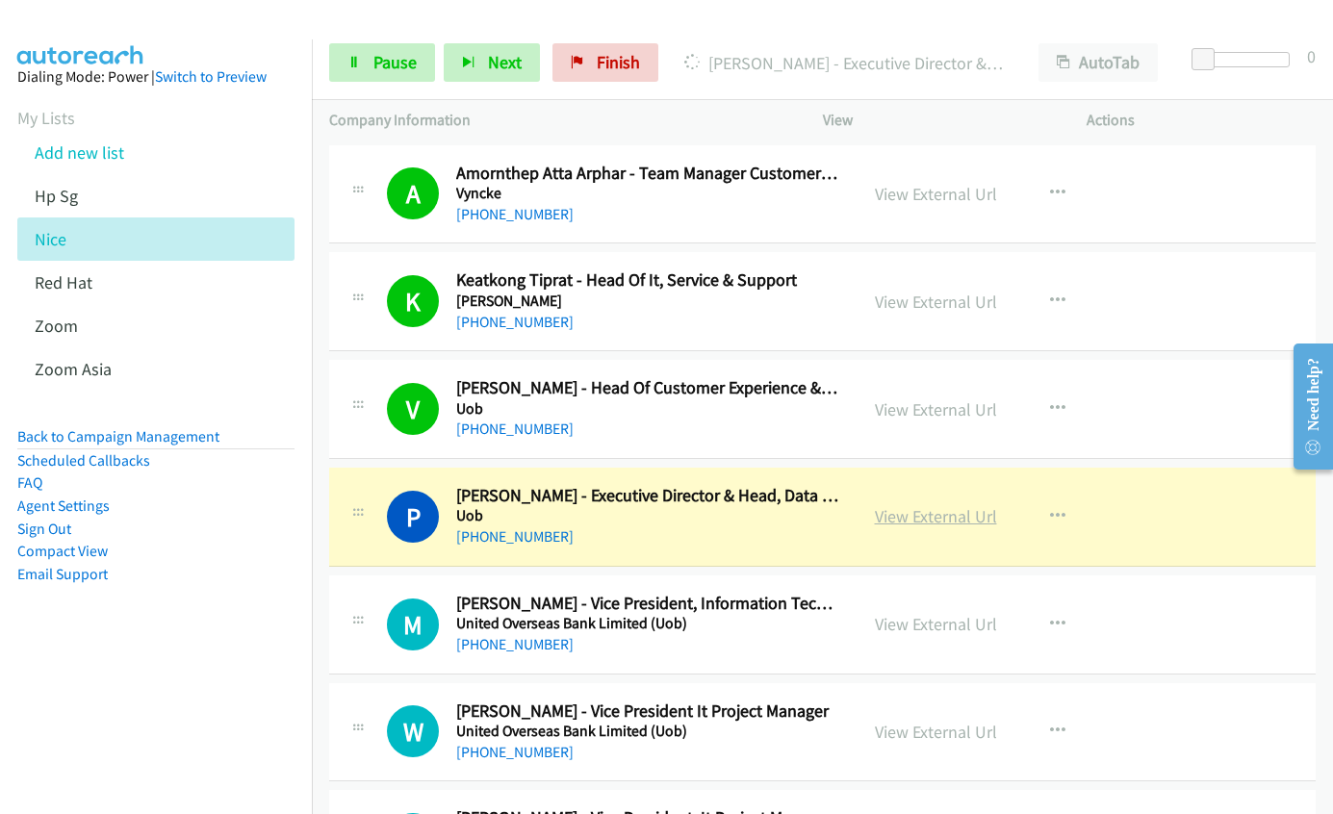
click at [920, 516] on link "View External Url" at bounding box center [936, 516] width 122 height 22
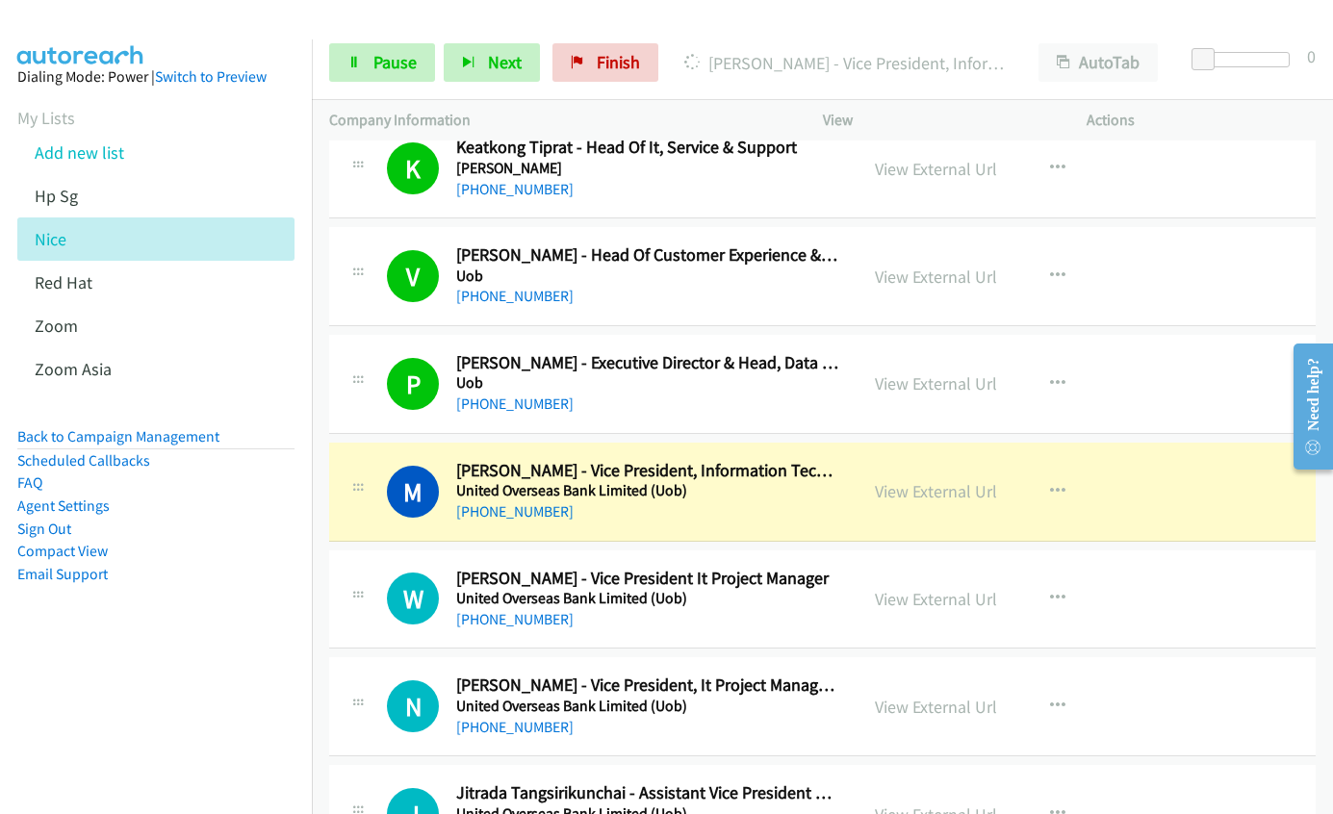
scroll to position [289, 0]
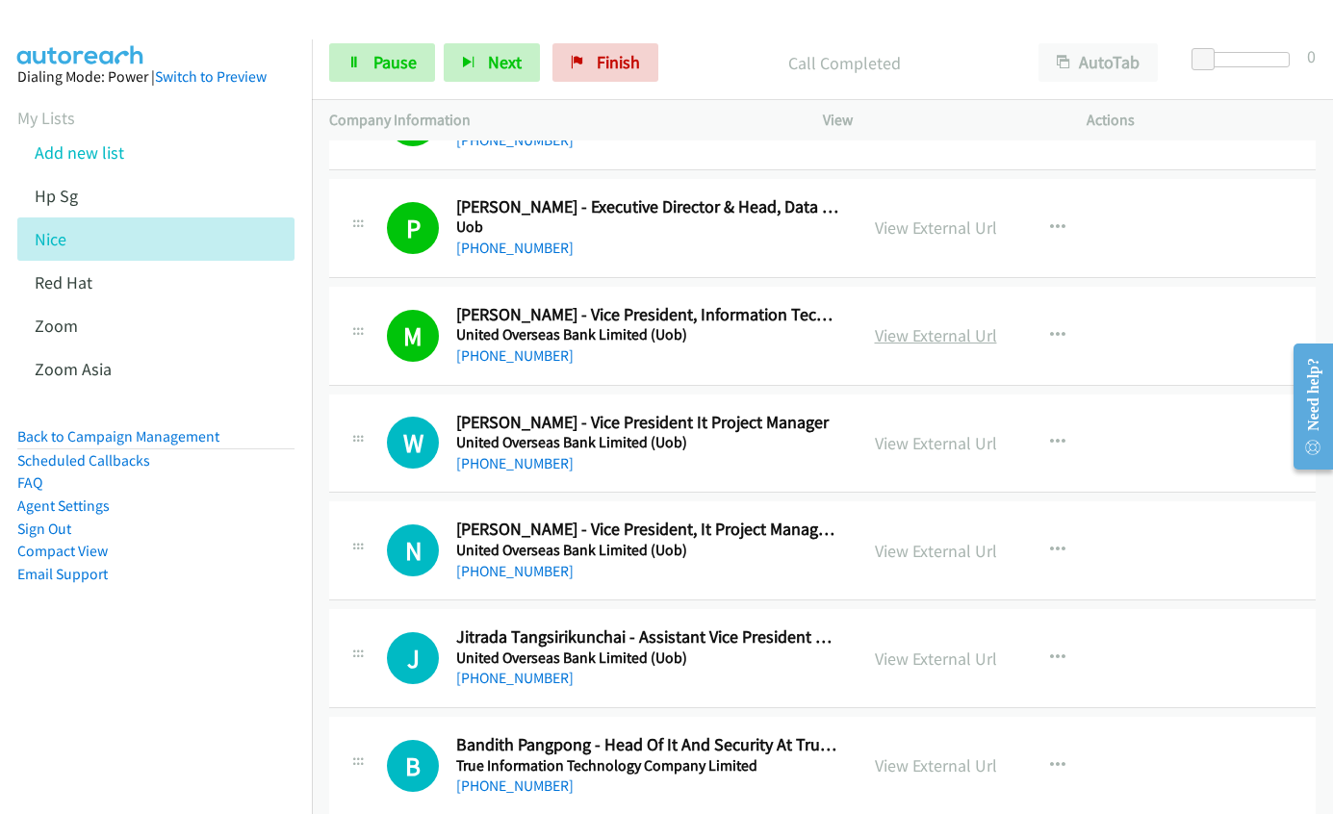
click at [914, 339] on link "View External Url" at bounding box center [936, 335] width 122 height 22
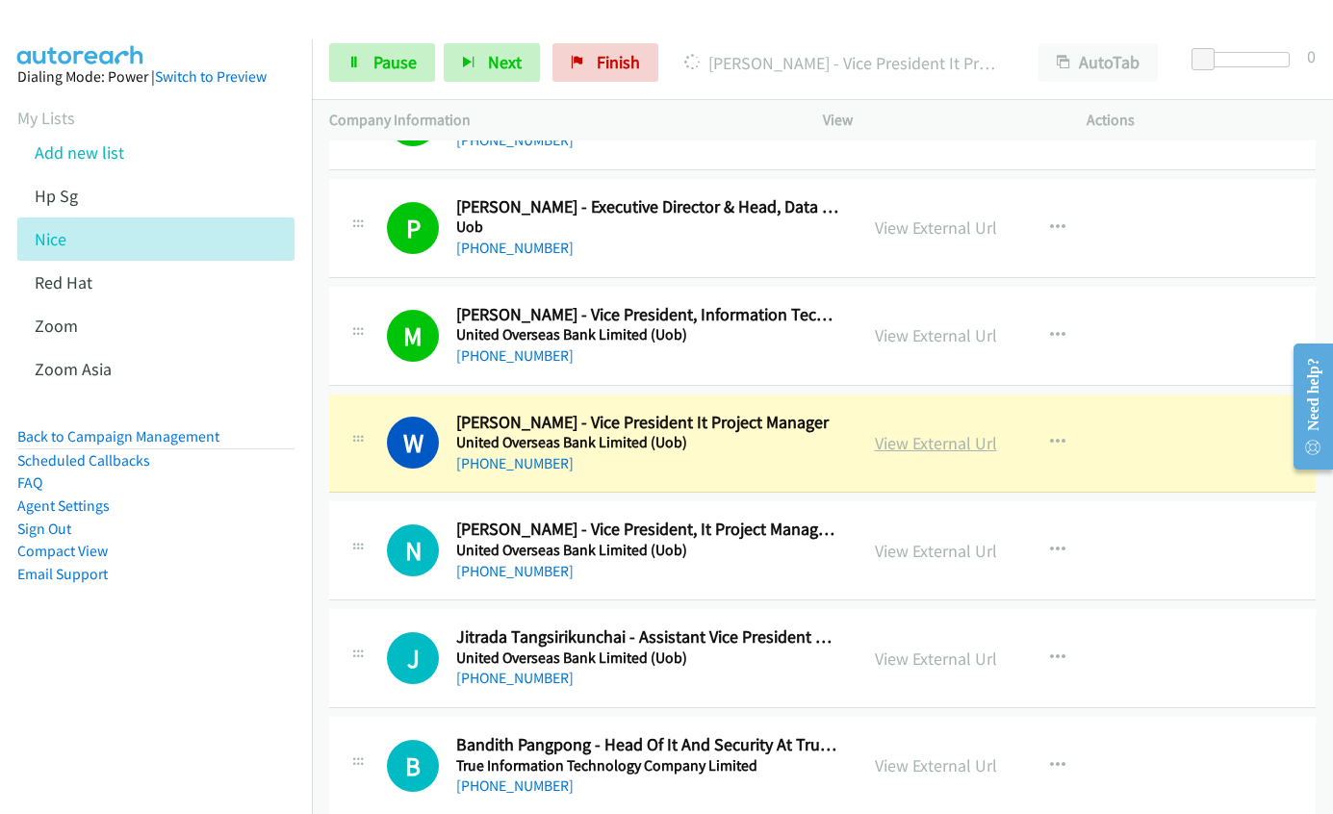
click at [928, 441] on link "View External Url" at bounding box center [936, 443] width 122 height 22
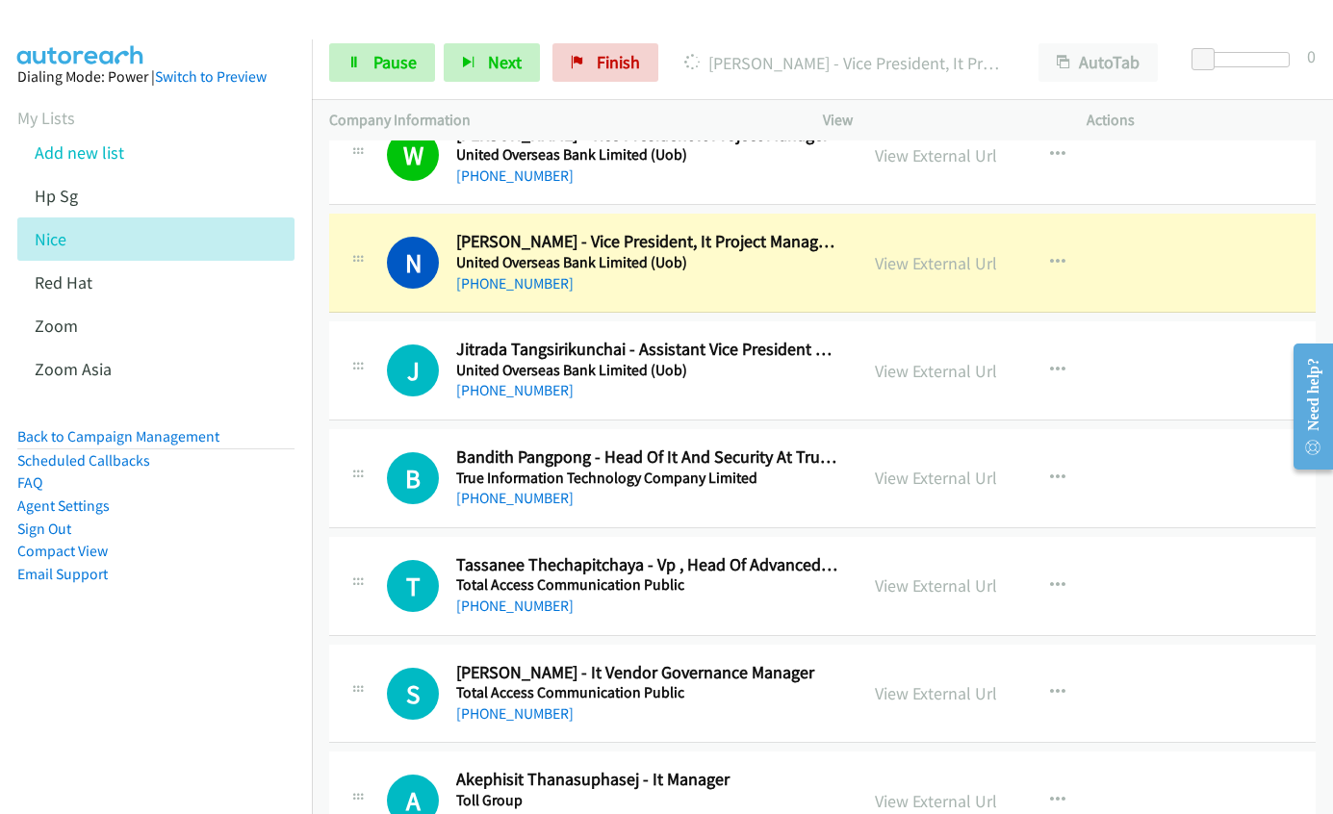
scroll to position [578, 0]
click at [902, 261] on link "View External Url" at bounding box center [936, 262] width 122 height 22
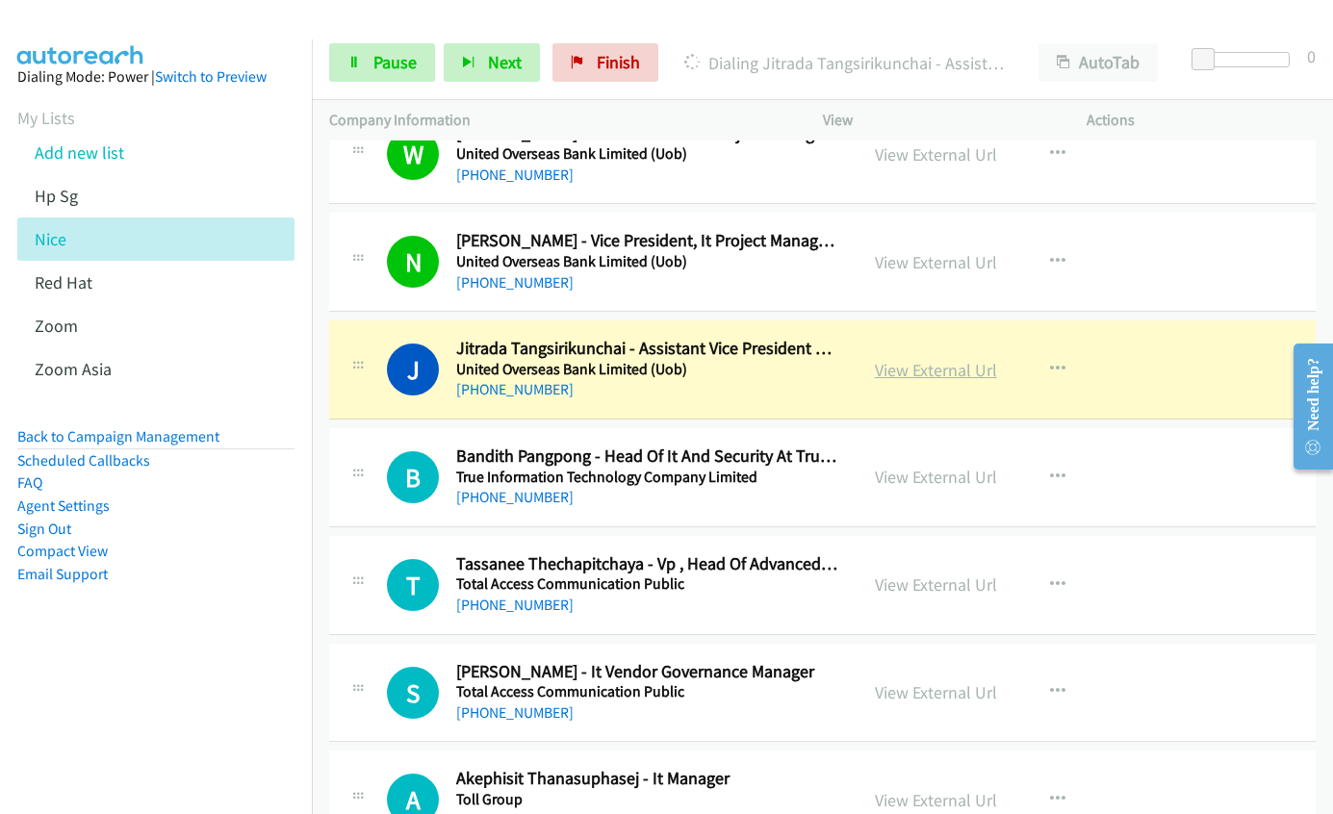
click at [932, 373] on link "View External Url" at bounding box center [936, 370] width 122 height 22
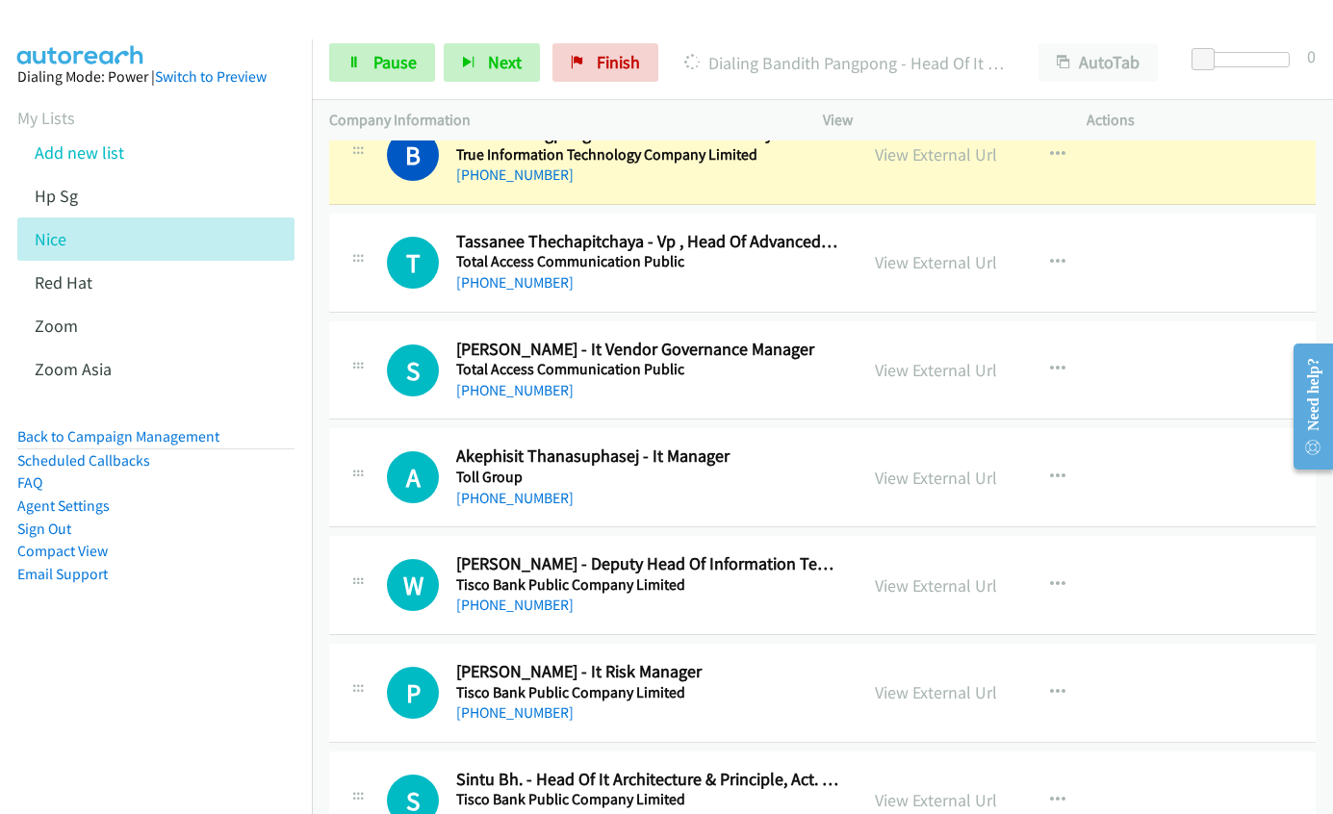
scroll to position [866, 0]
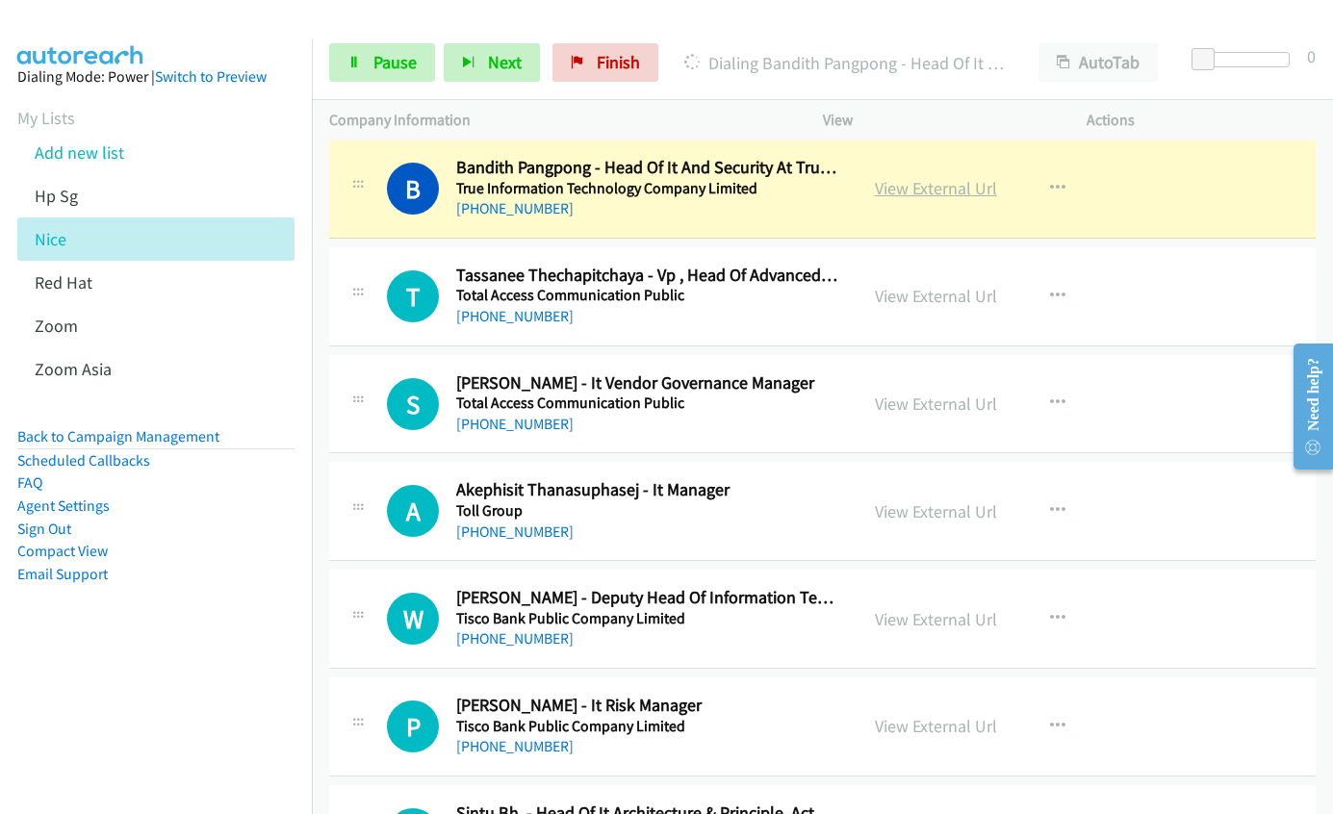
click at [927, 194] on link "View External Url" at bounding box center [936, 188] width 122 height 22
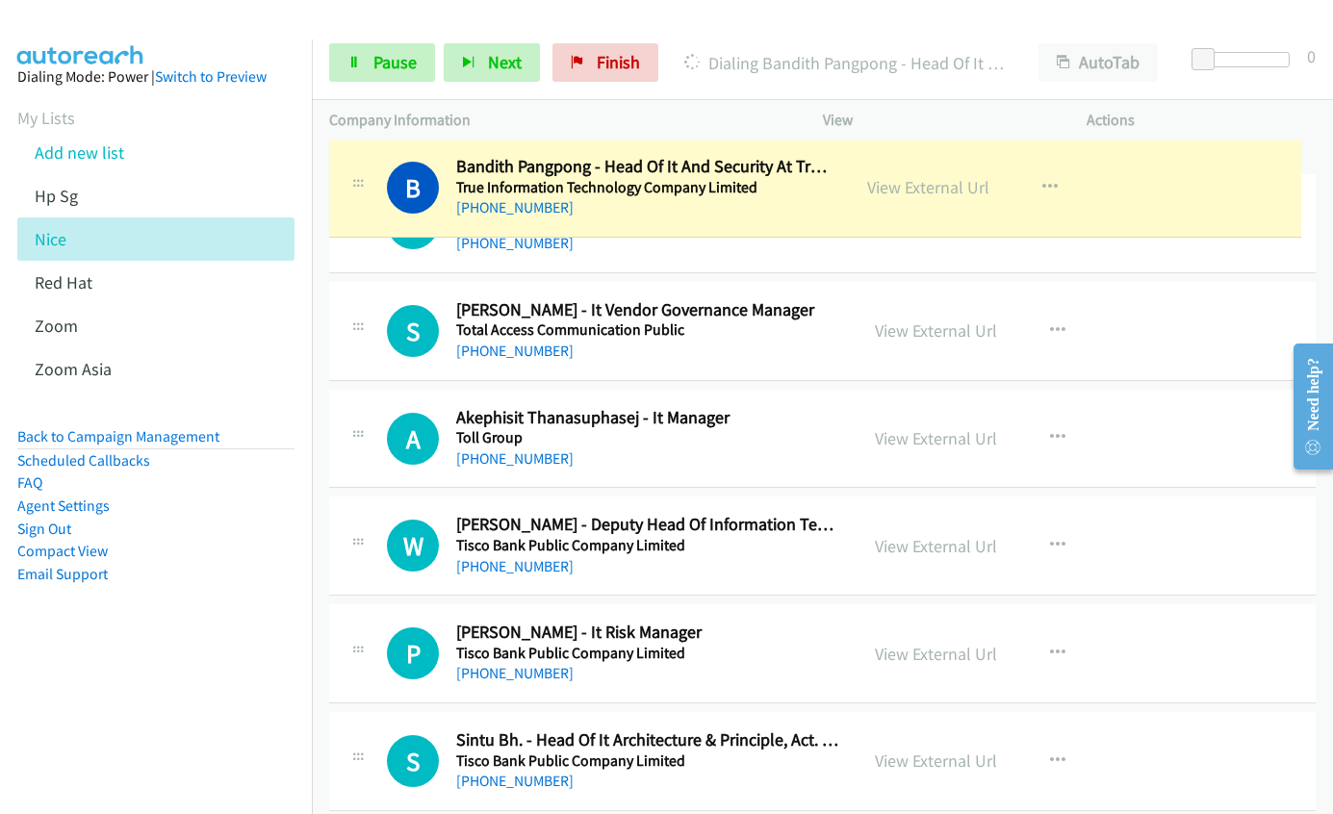
scroll to position [775, 0]
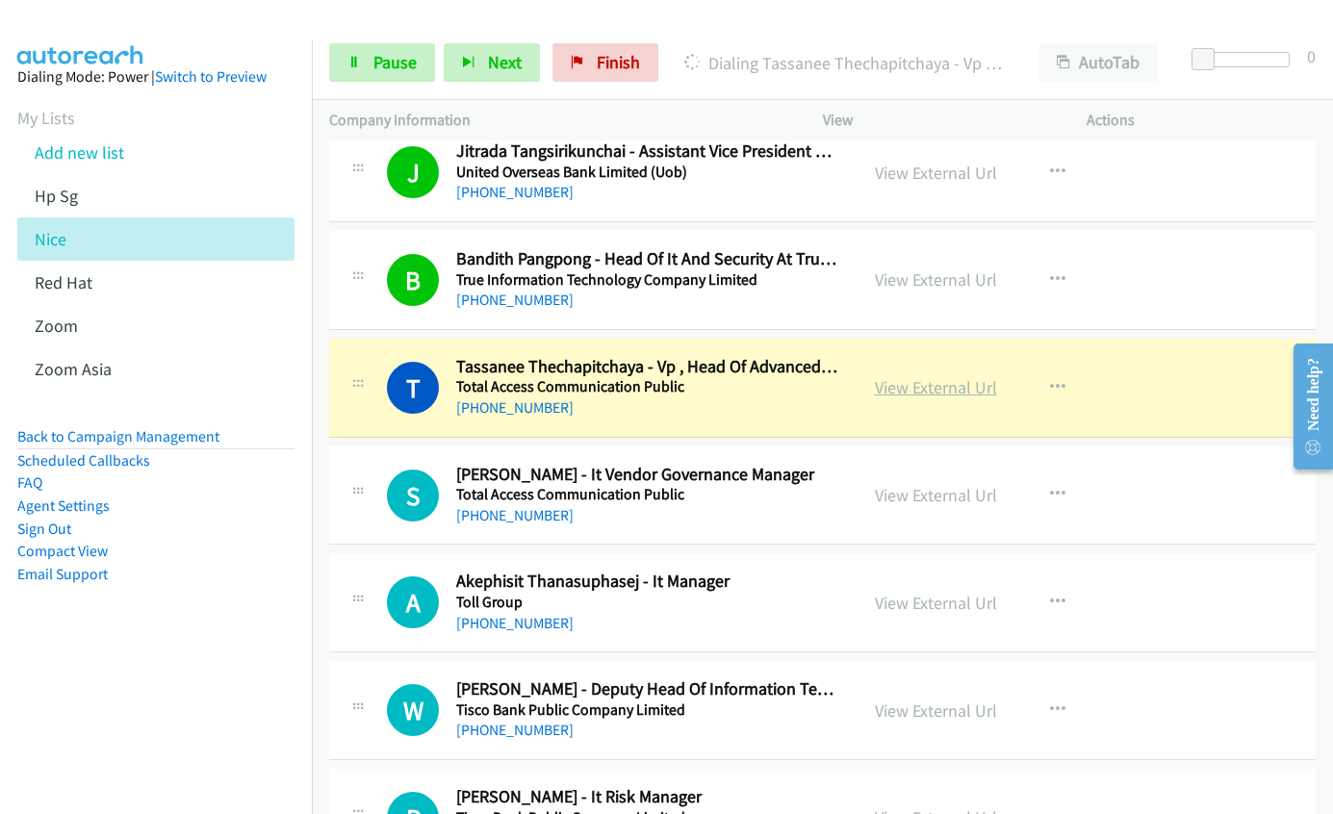
click at [918, 392] on link "View External Url" at bounding box center [936, 387] width 122 height 22
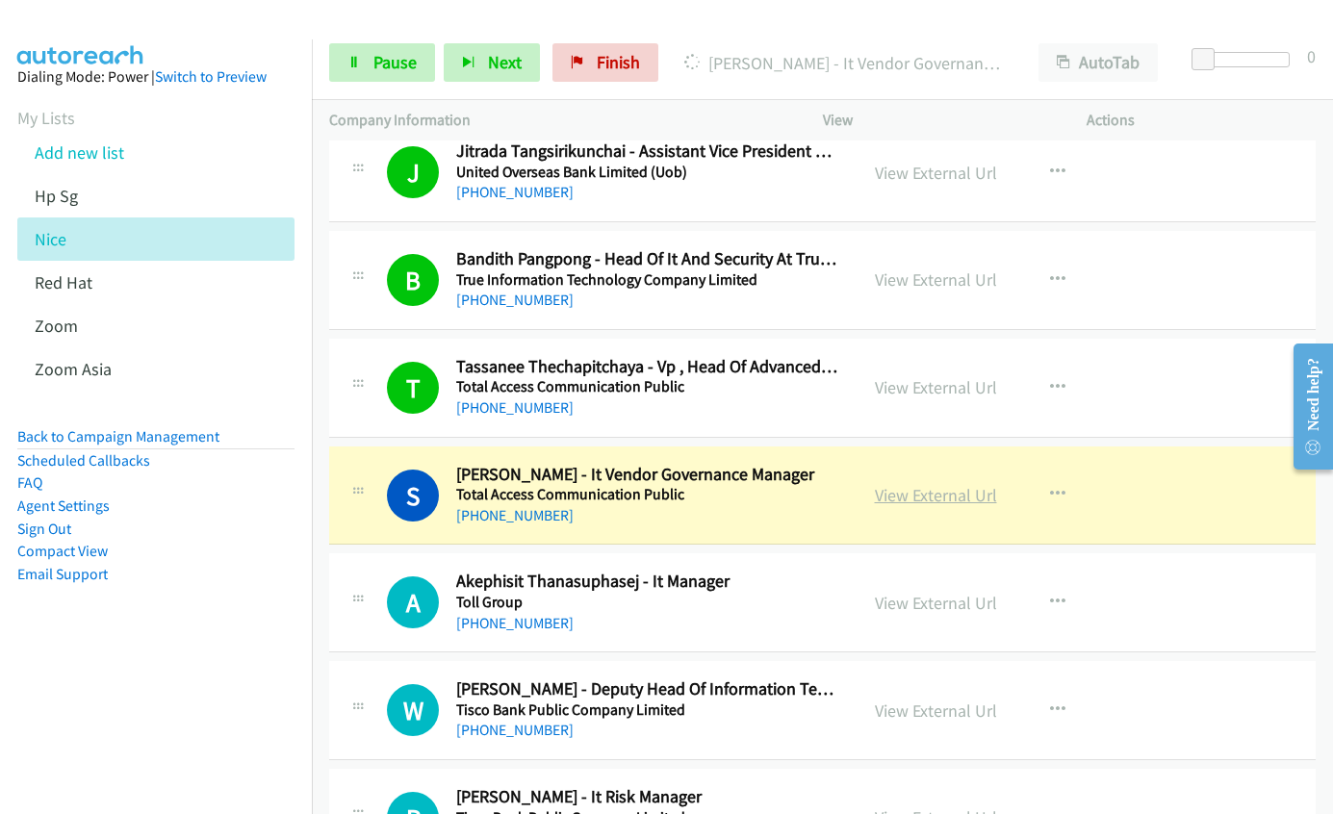
click at [908, 499] on link "View External Url" at bounding box center [936, 495] width 122 height 22
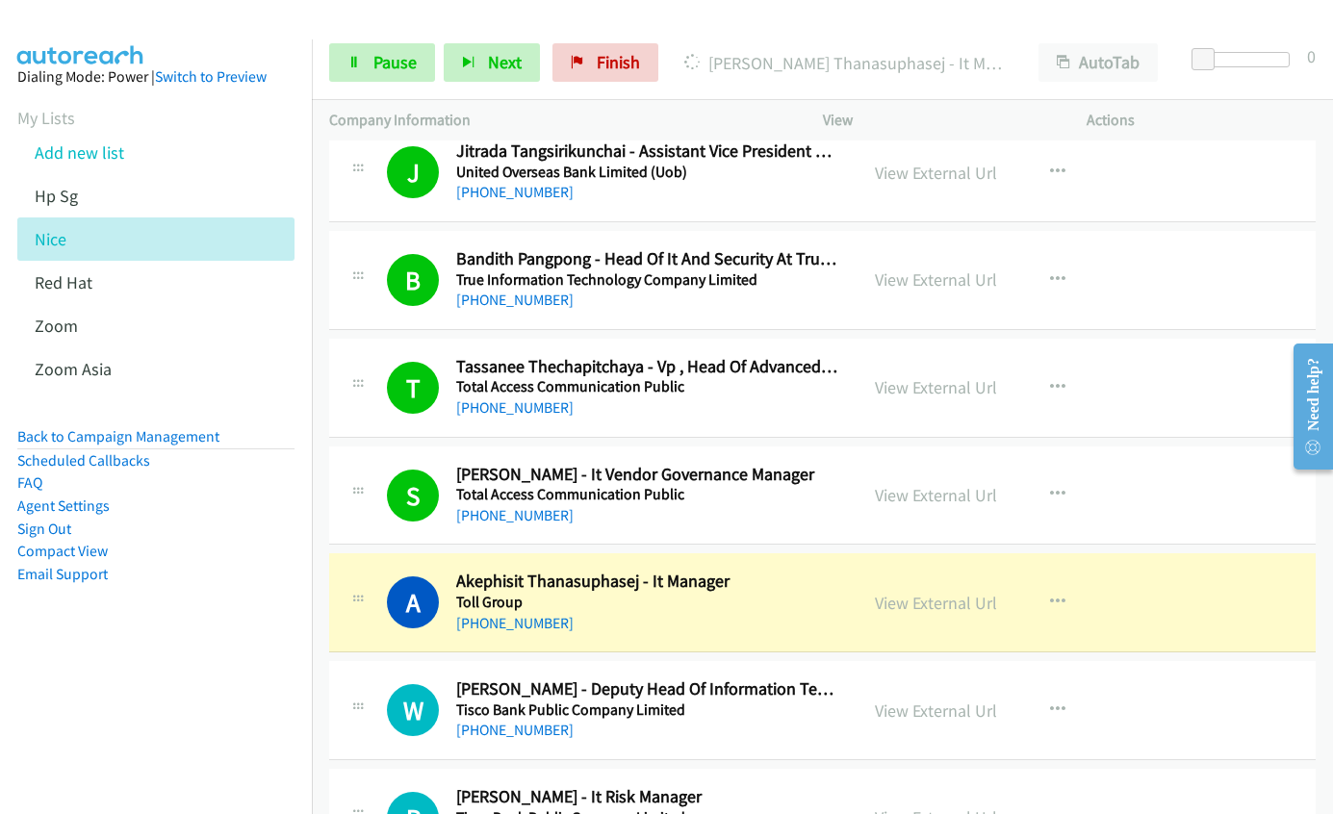
scroll to position [967, 0]
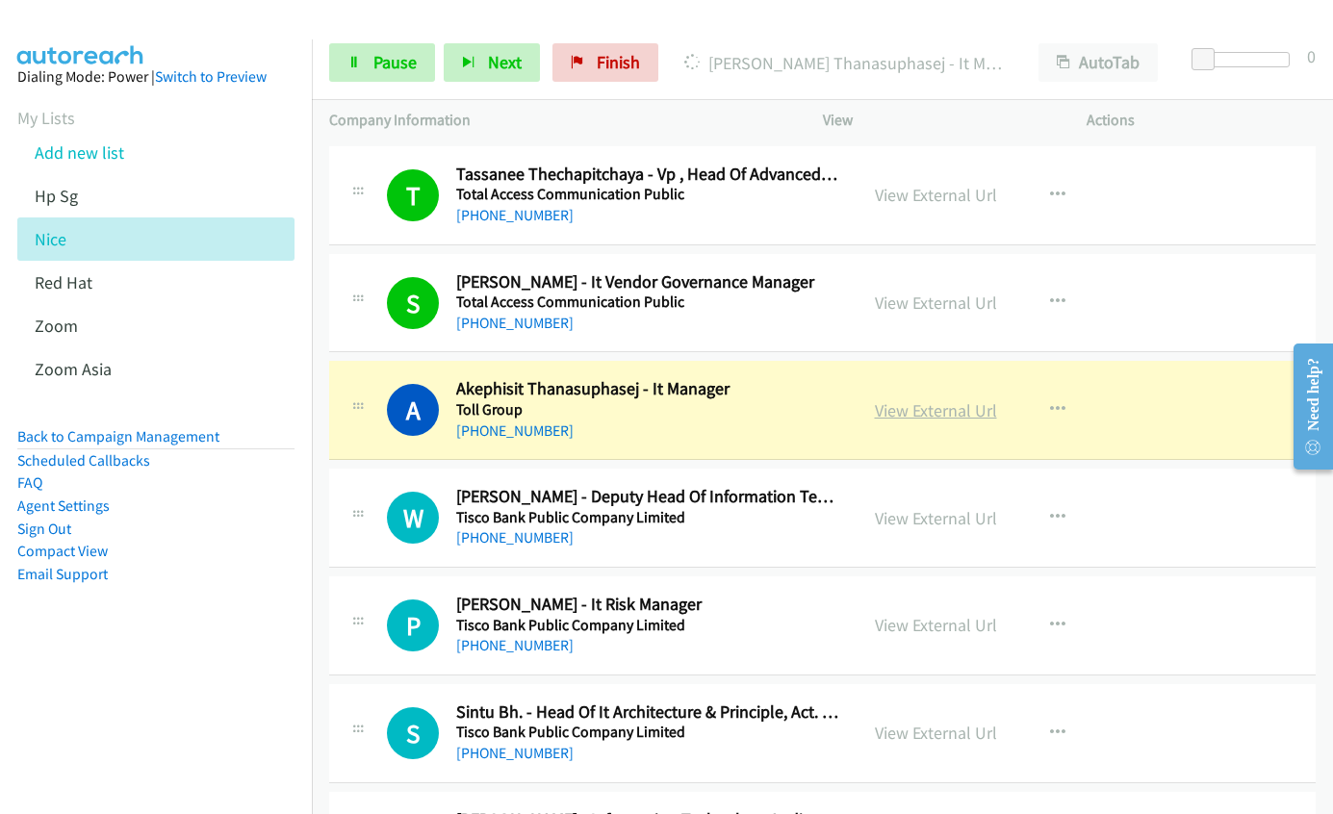
click at [910, 410] on link "View External Url" at bounding box center [936, 410] width 122 height 22
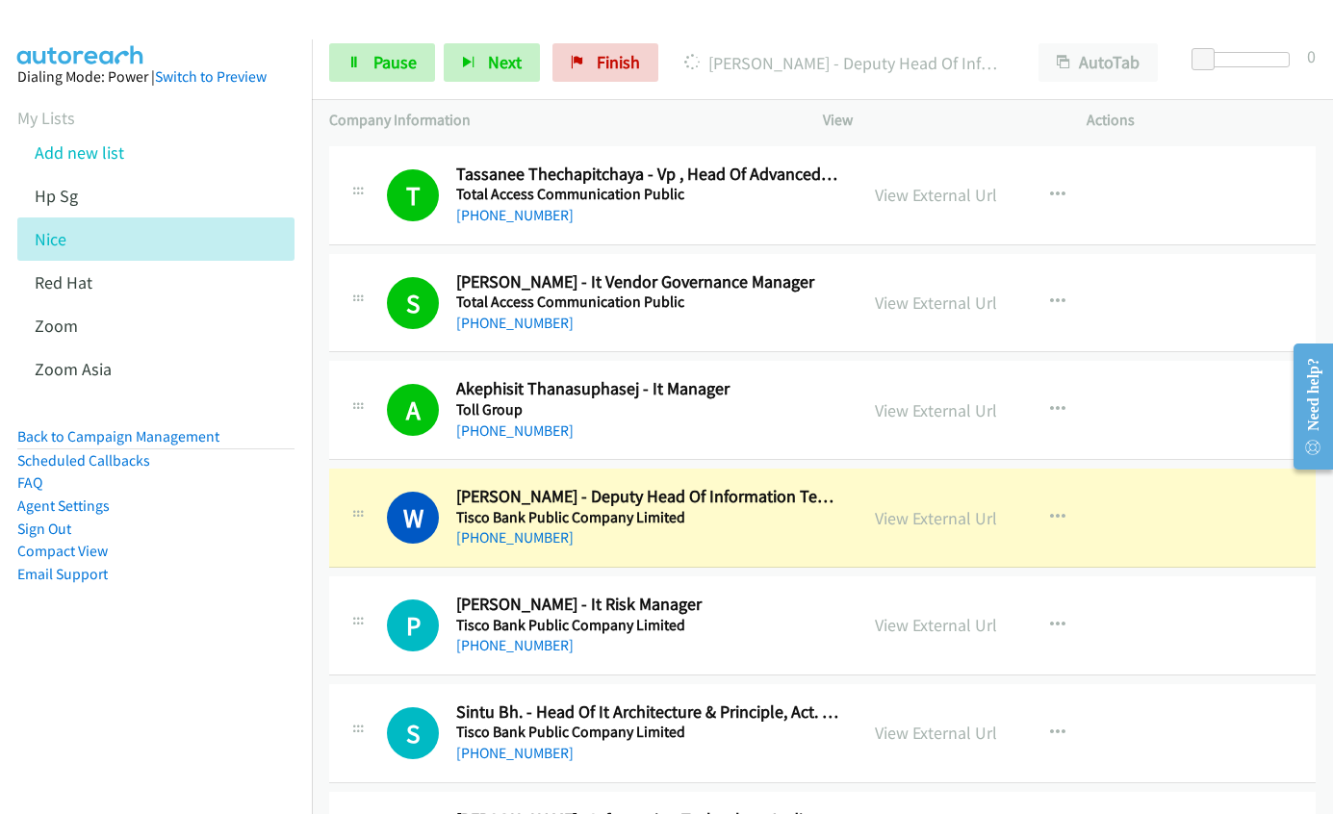
scroll to position [1256, 0]
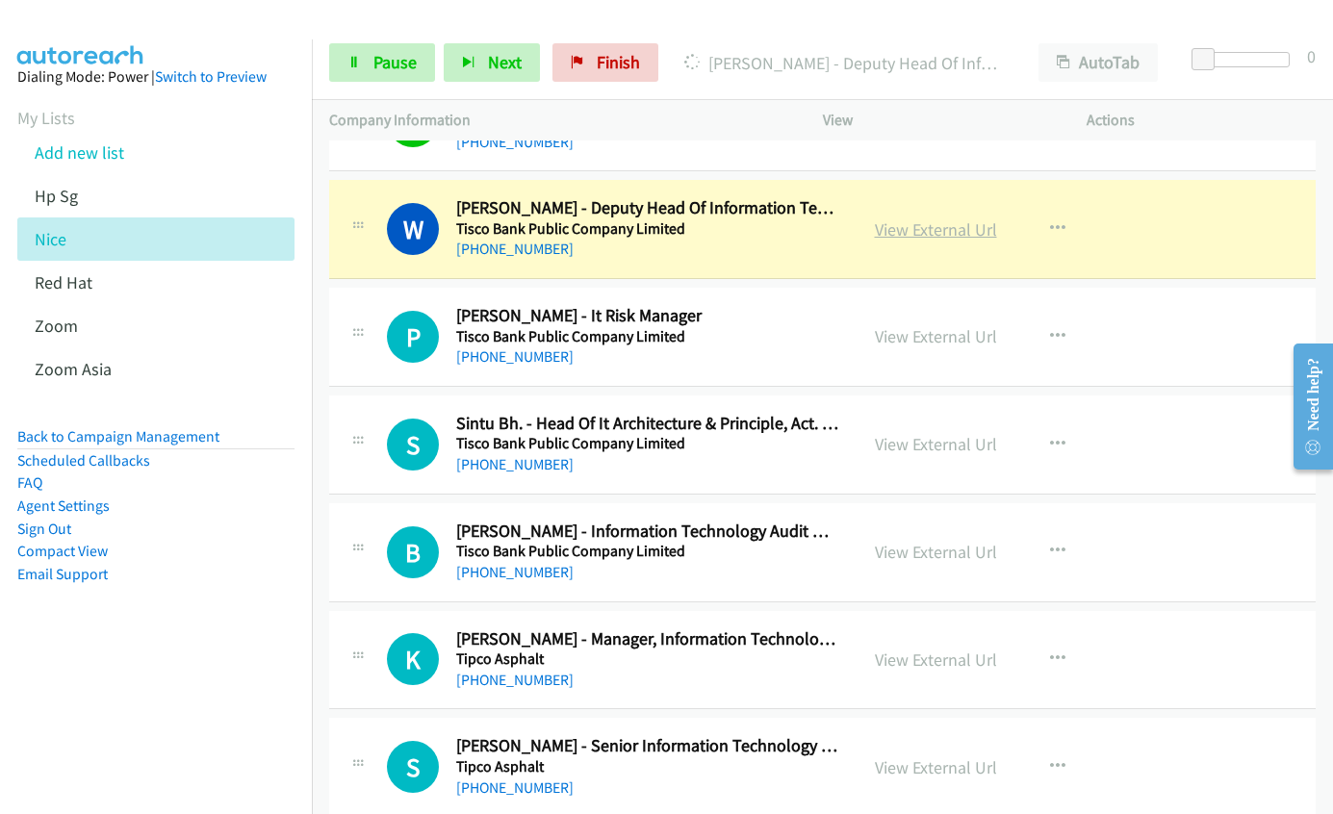
click at [913, 224] on link "View External Url" at bounding box center [936, 230] width 122 height 22
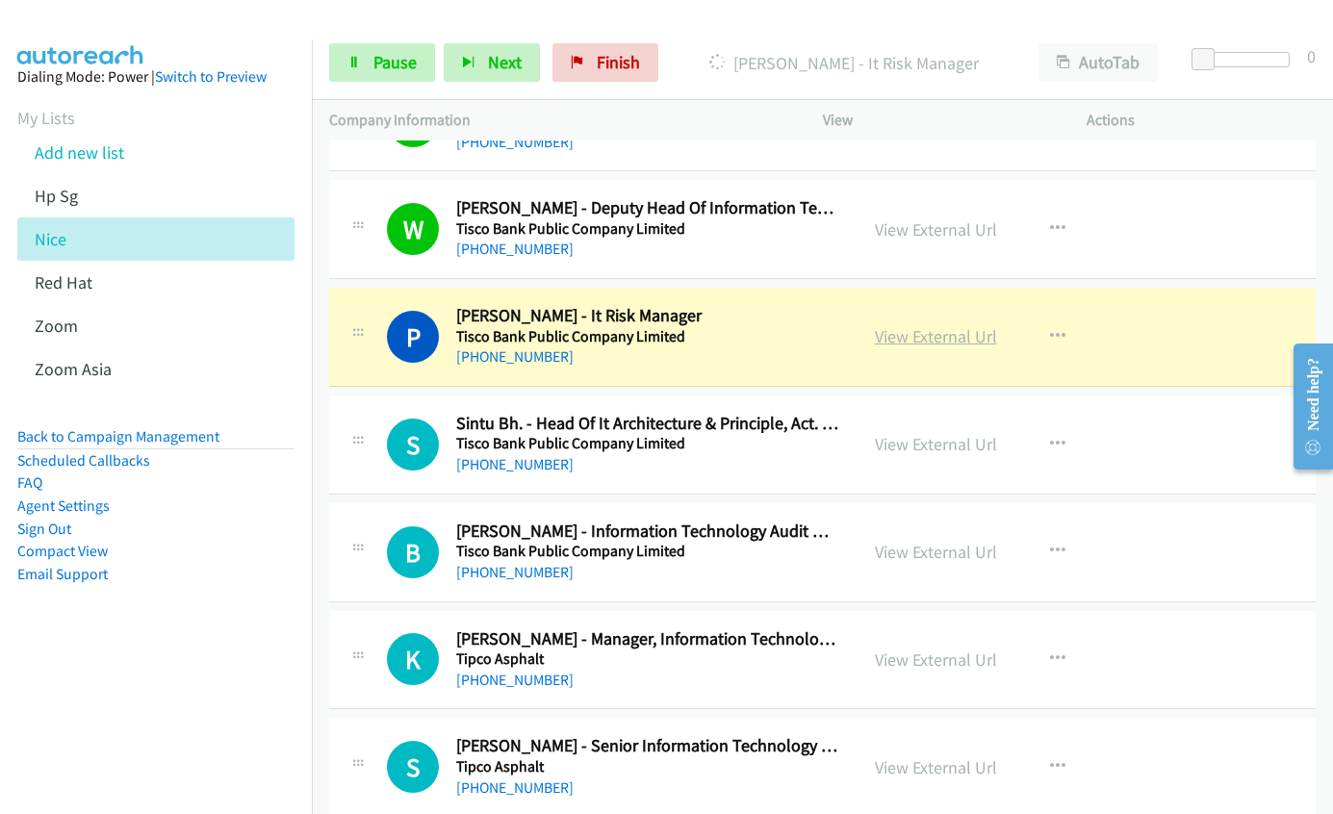
click at [902, 337] on link "View External Url" at bounding box center [936, 336] width 122 height 22
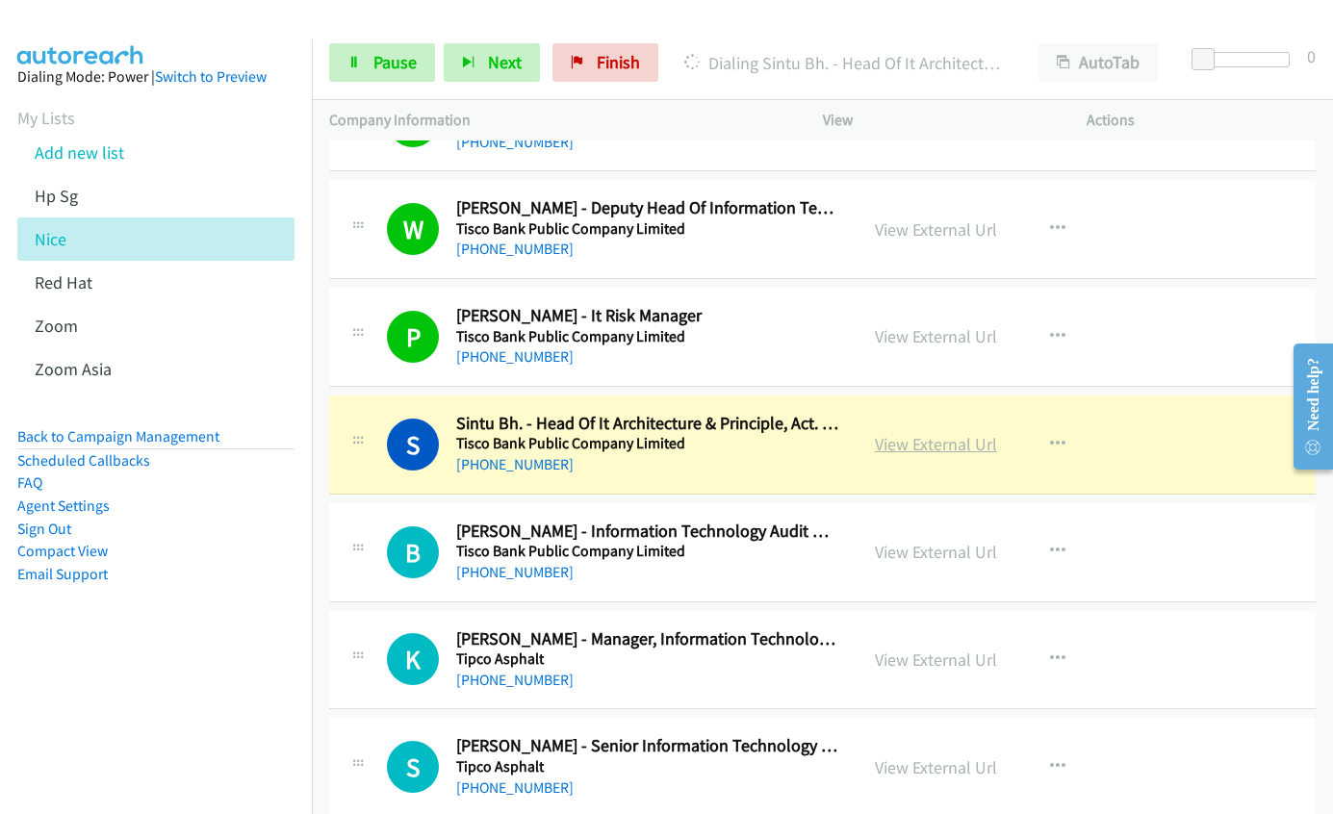
click at [938, 449] on link "View External Url" at bounding box center [936, 444] width 122 height 22
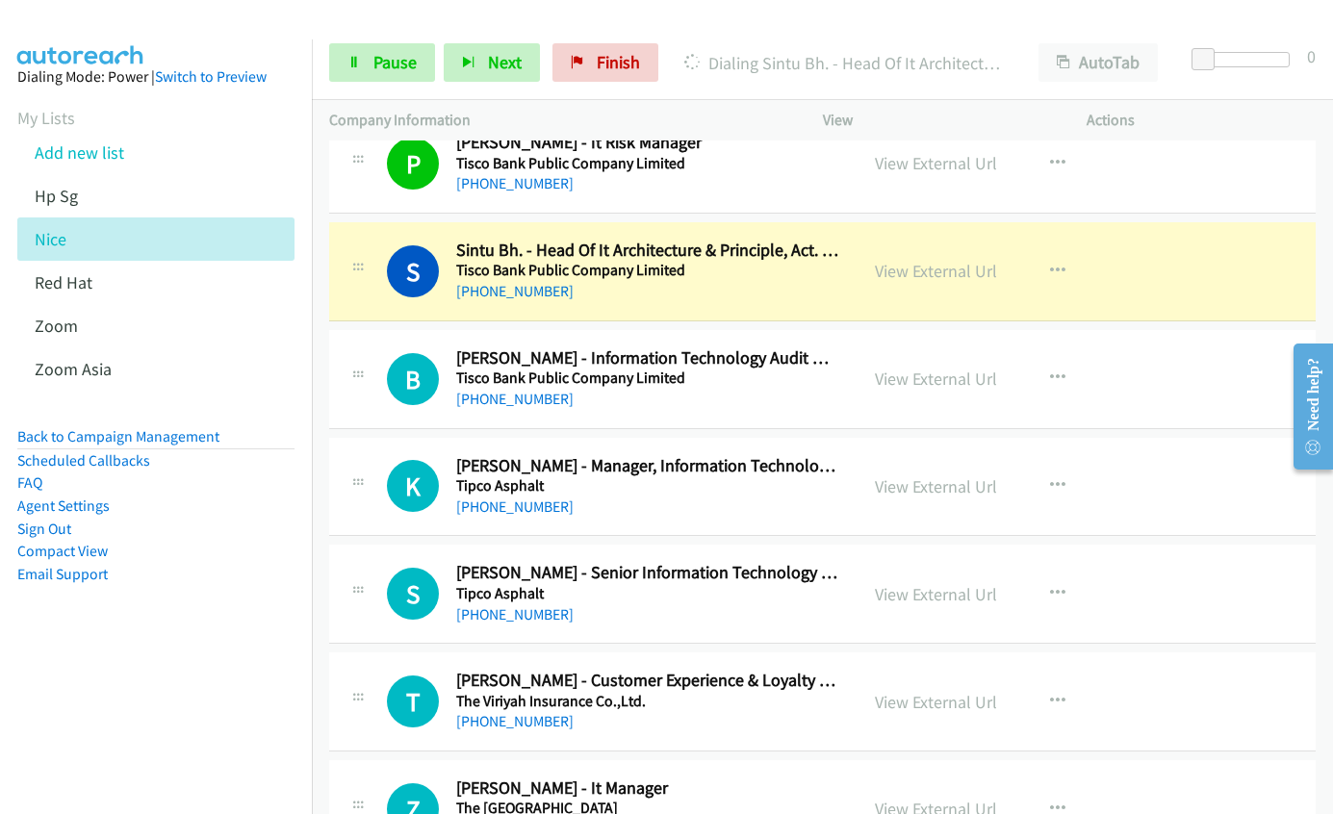
scroll to position [1449, 0]
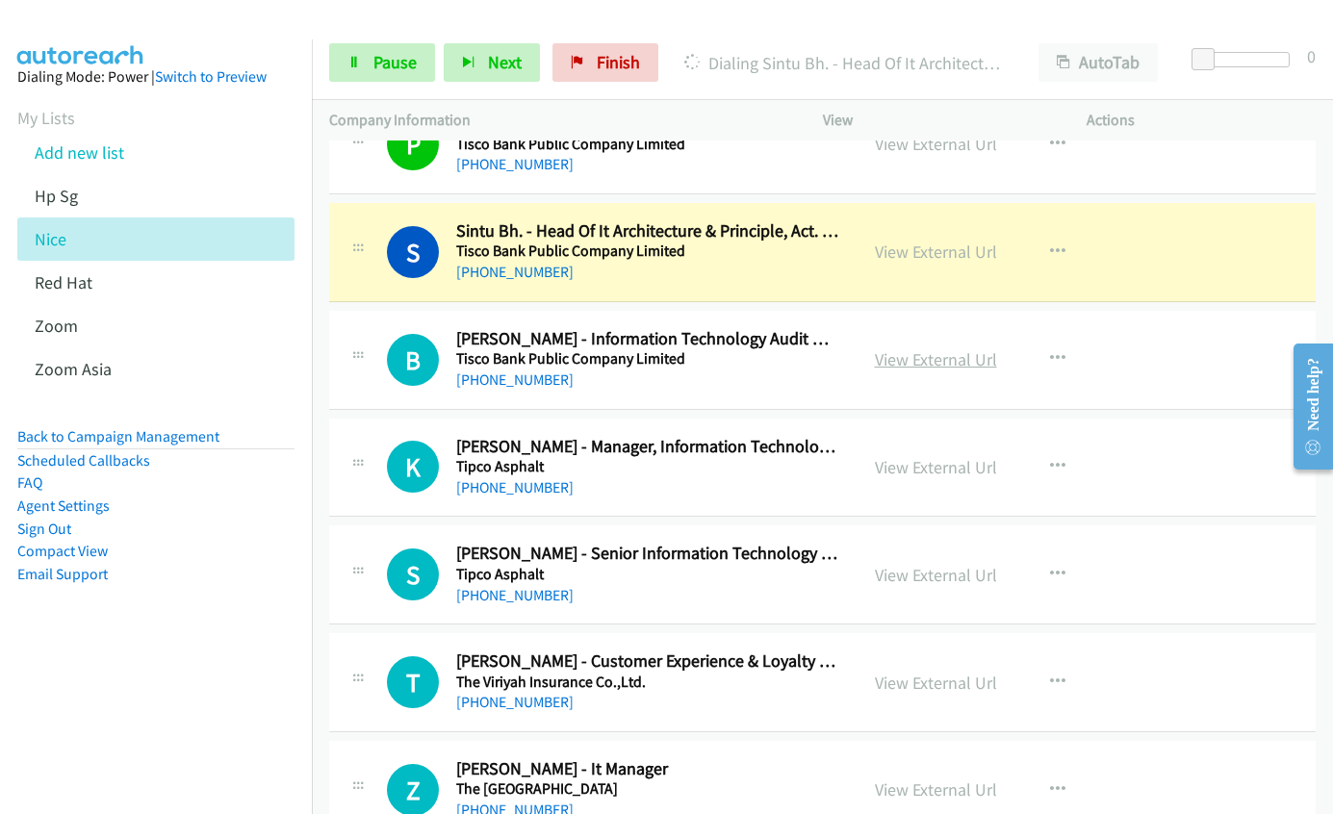
click at [926, 364] on link "View External Url" at bounding box center [936, 359] width 122 height 22
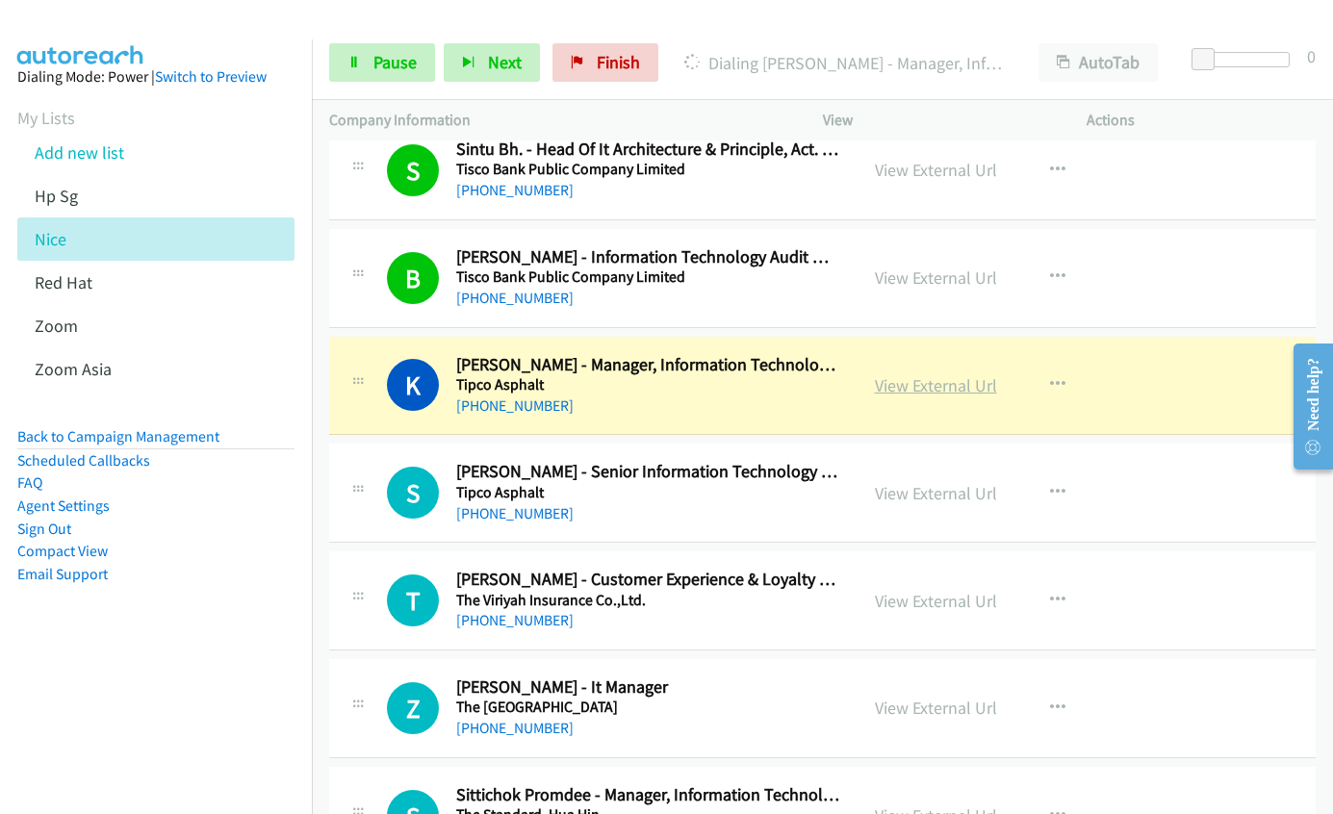
scroll to position [1641, 0]
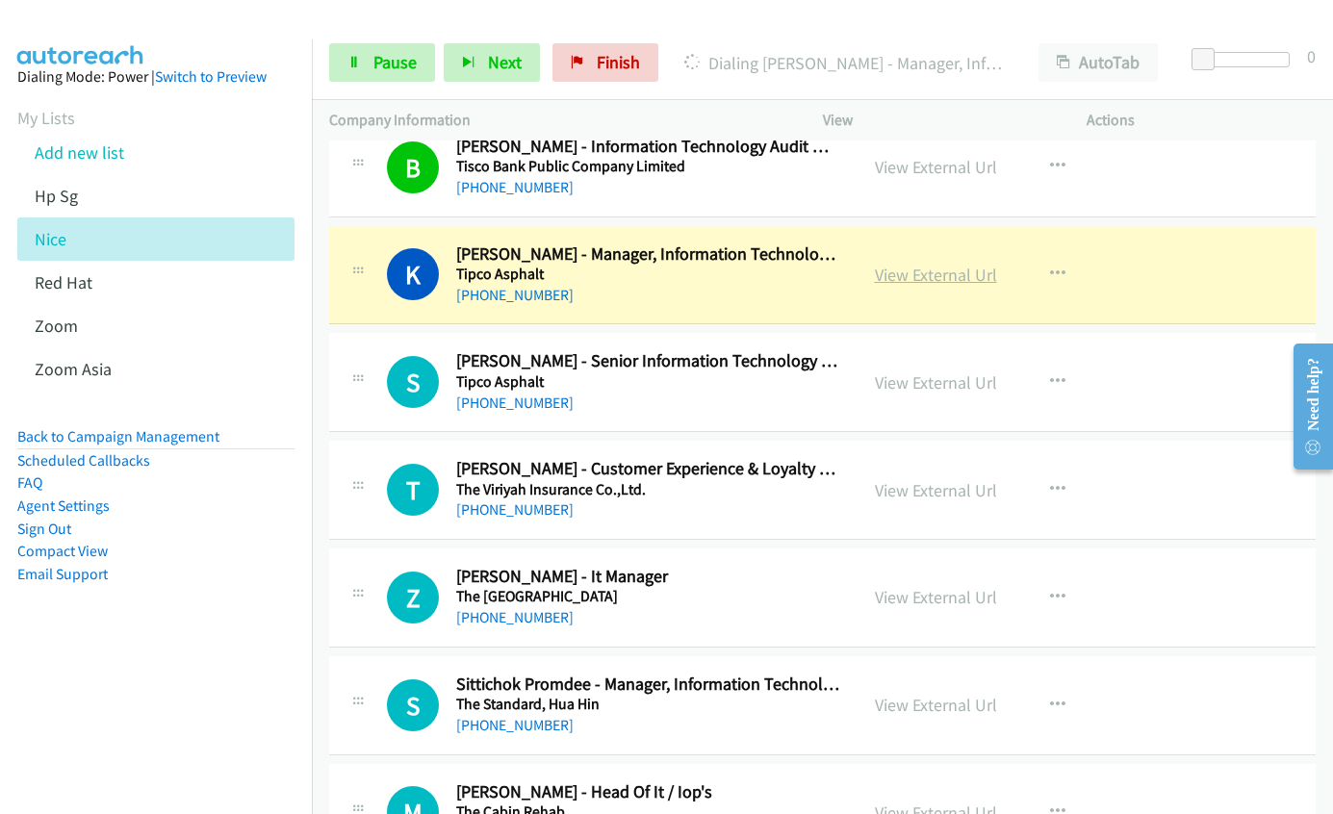
click at [896, 276] on link "View External Url" at bounding box center [936, 275] width 122 height 22
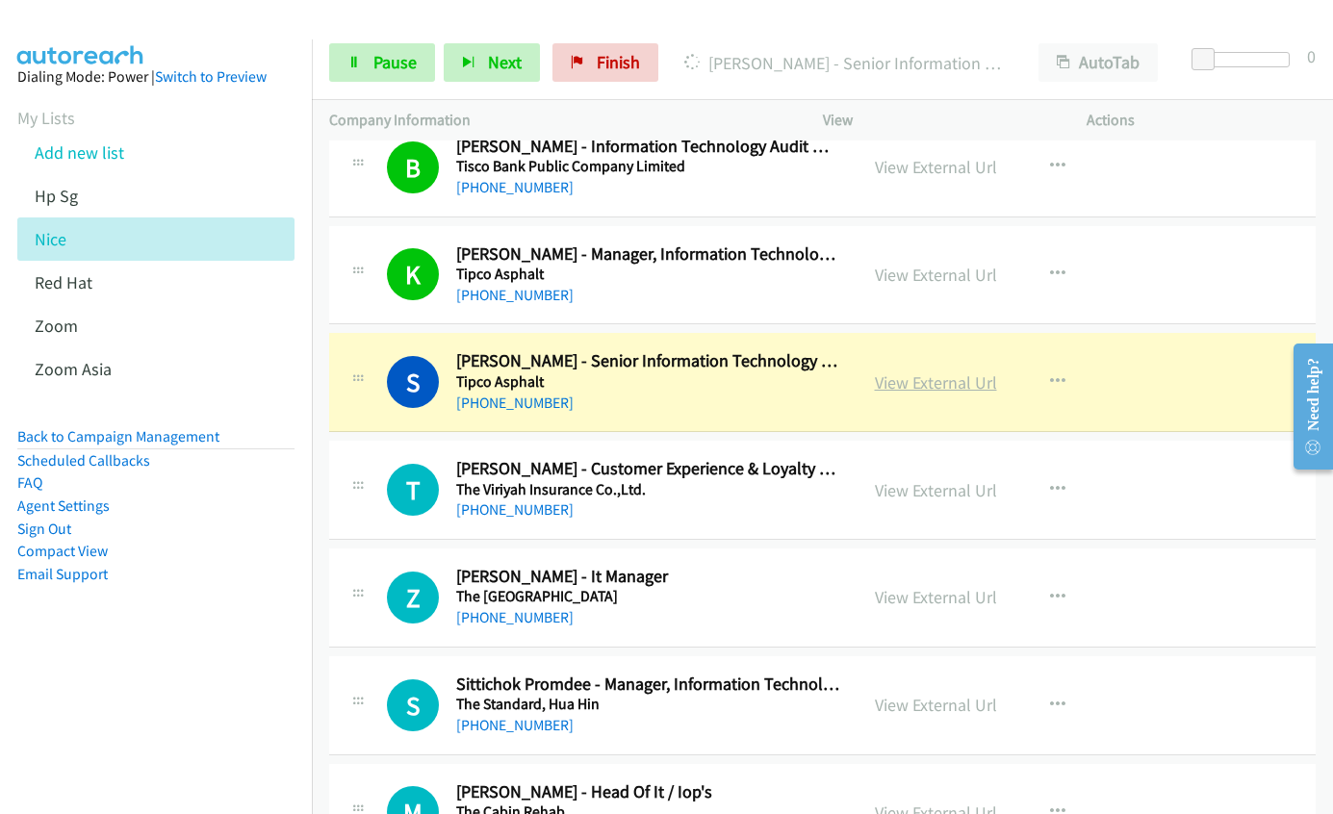
click at [906, 388] on link "View External Url" at bounding box center [936, 383] width 122 height 22
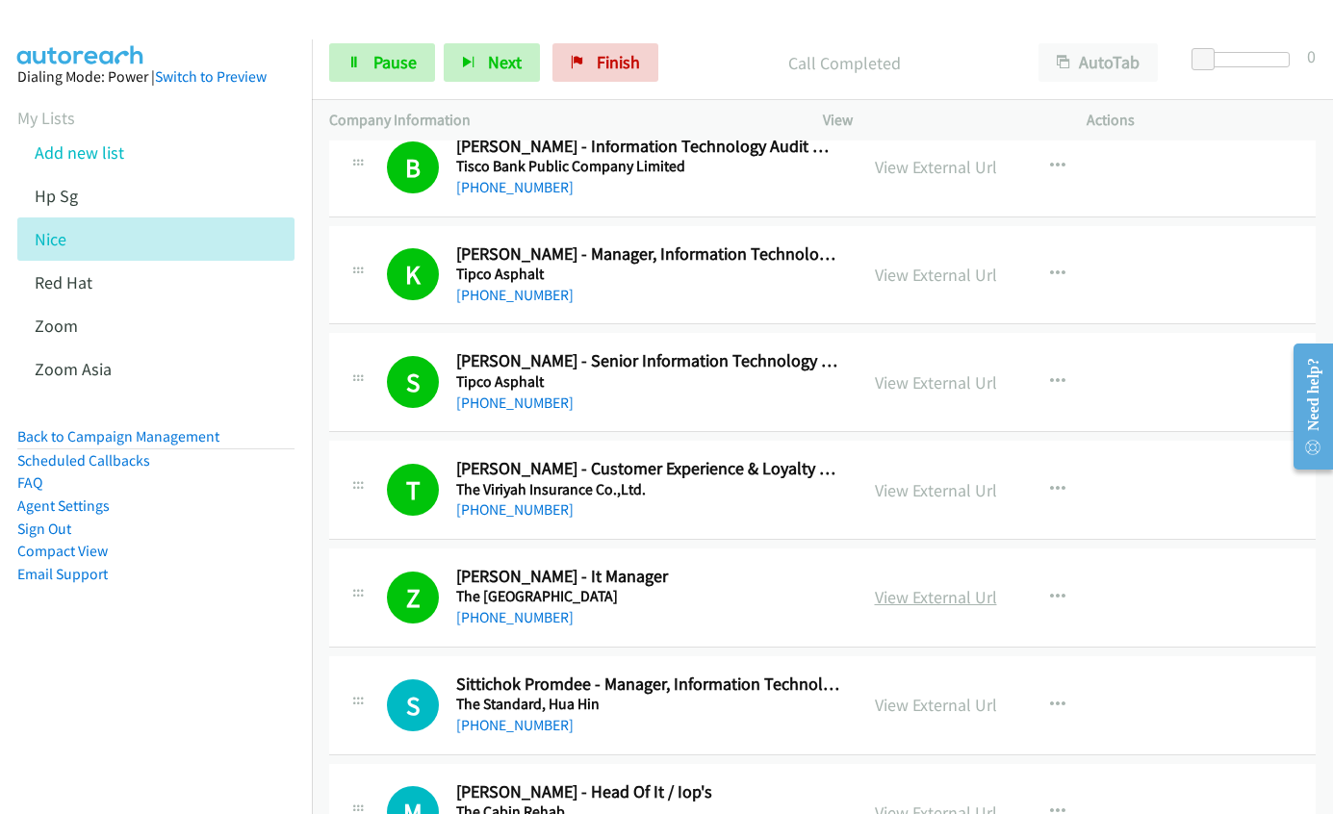
click at [887, 599] on link "View External Url" at bounding box center [936, 597] width 122 height 22
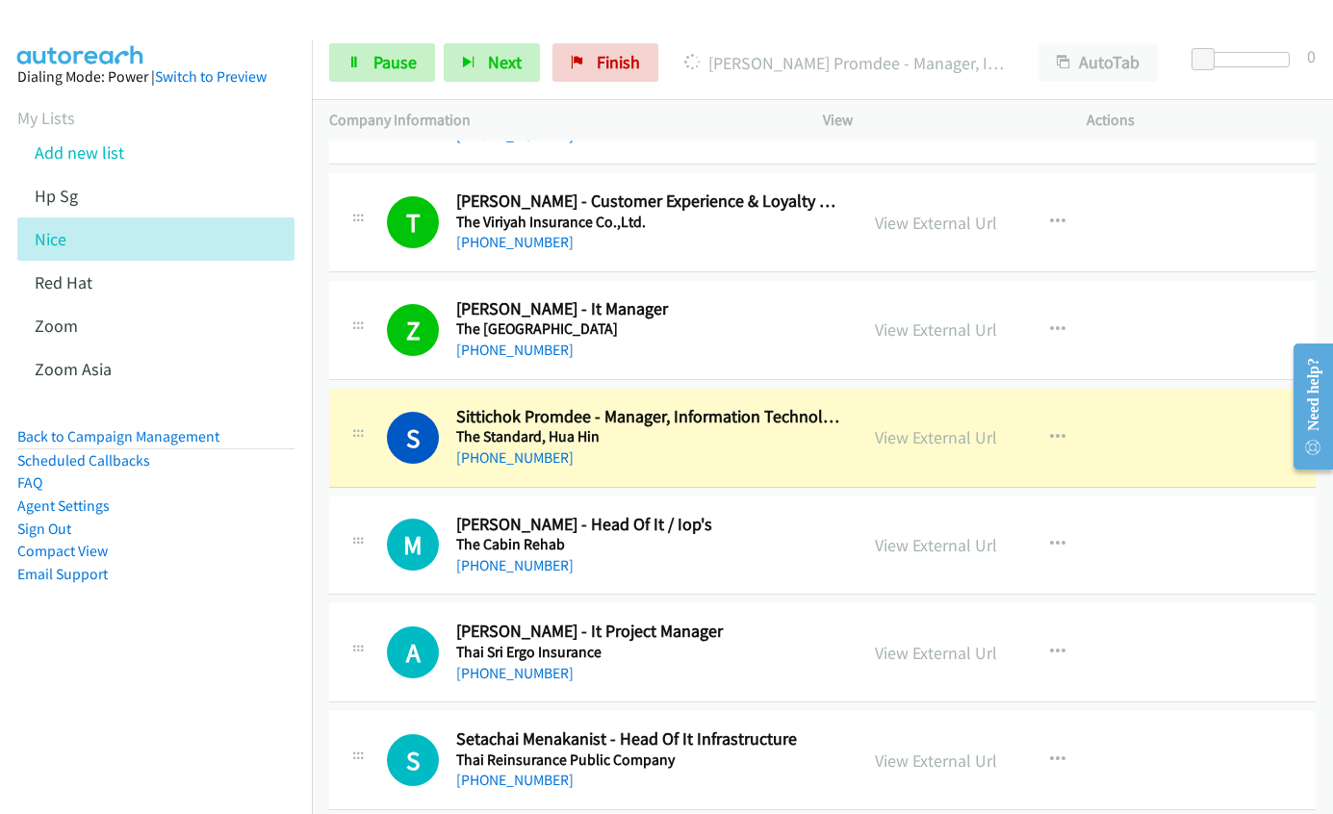
scroll to position [1930, 0]
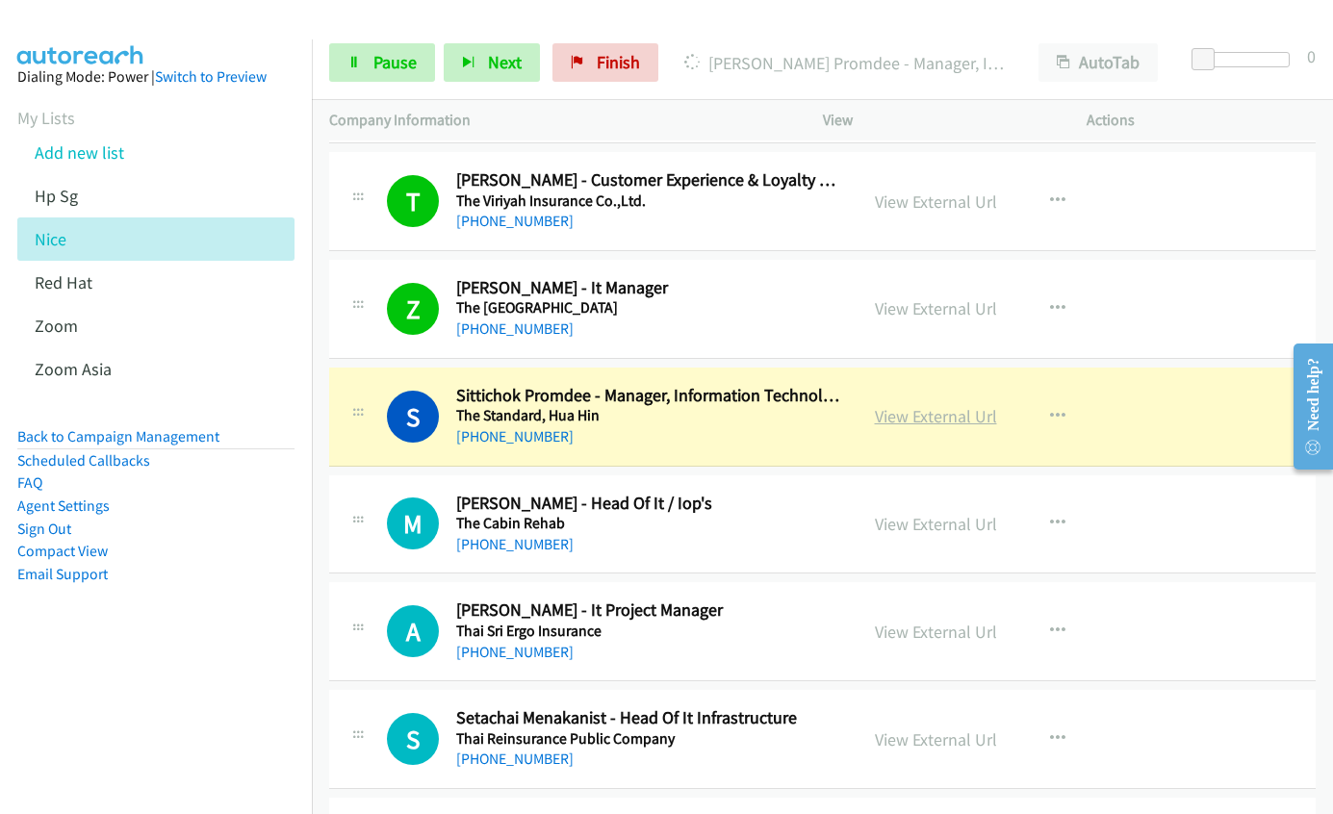
click at [895, 417] on link "View External Url" at bounding box center [936, 416] width 122 height 22
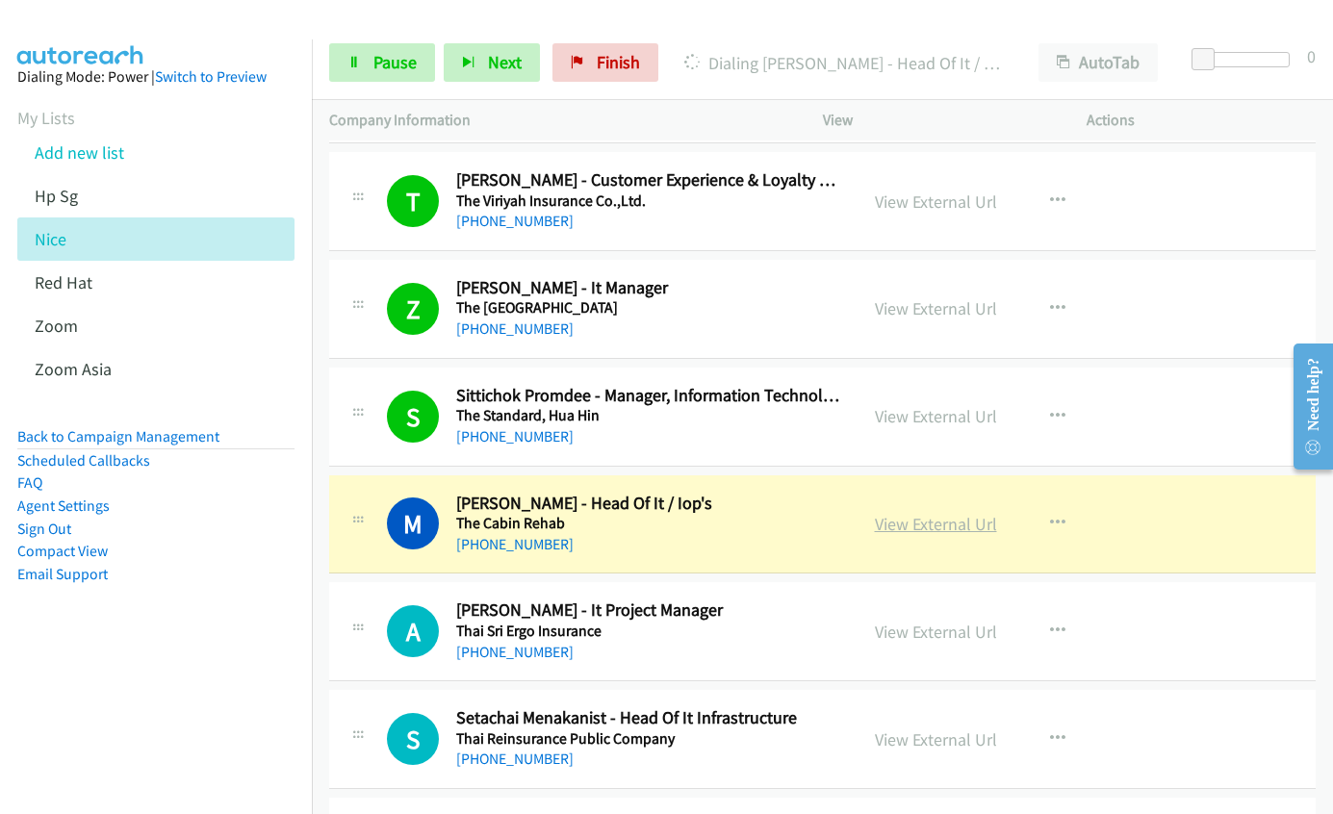
click at [911, 525] on link "View External Url" at bounding box center [936, 524] width 122 height 22
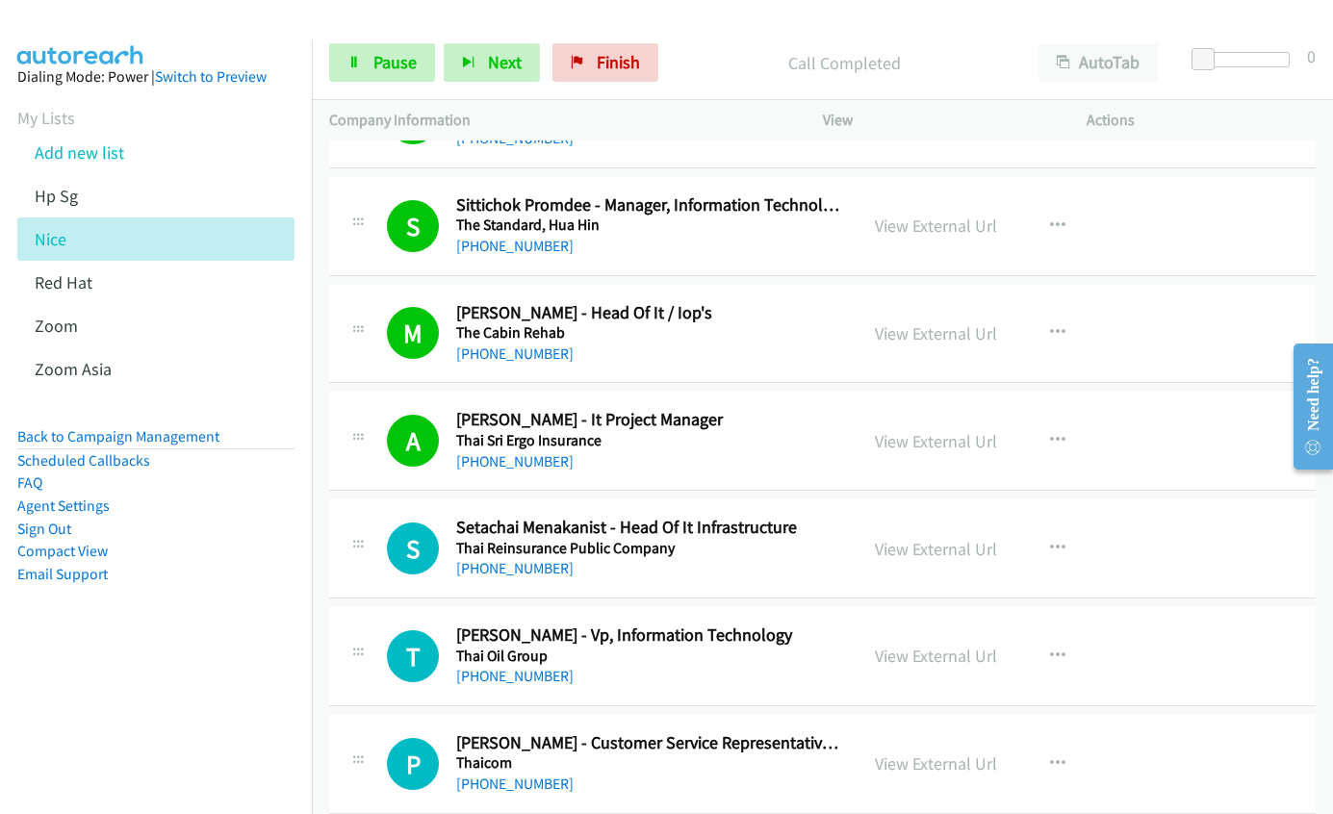
scroll to position [2123, 0]
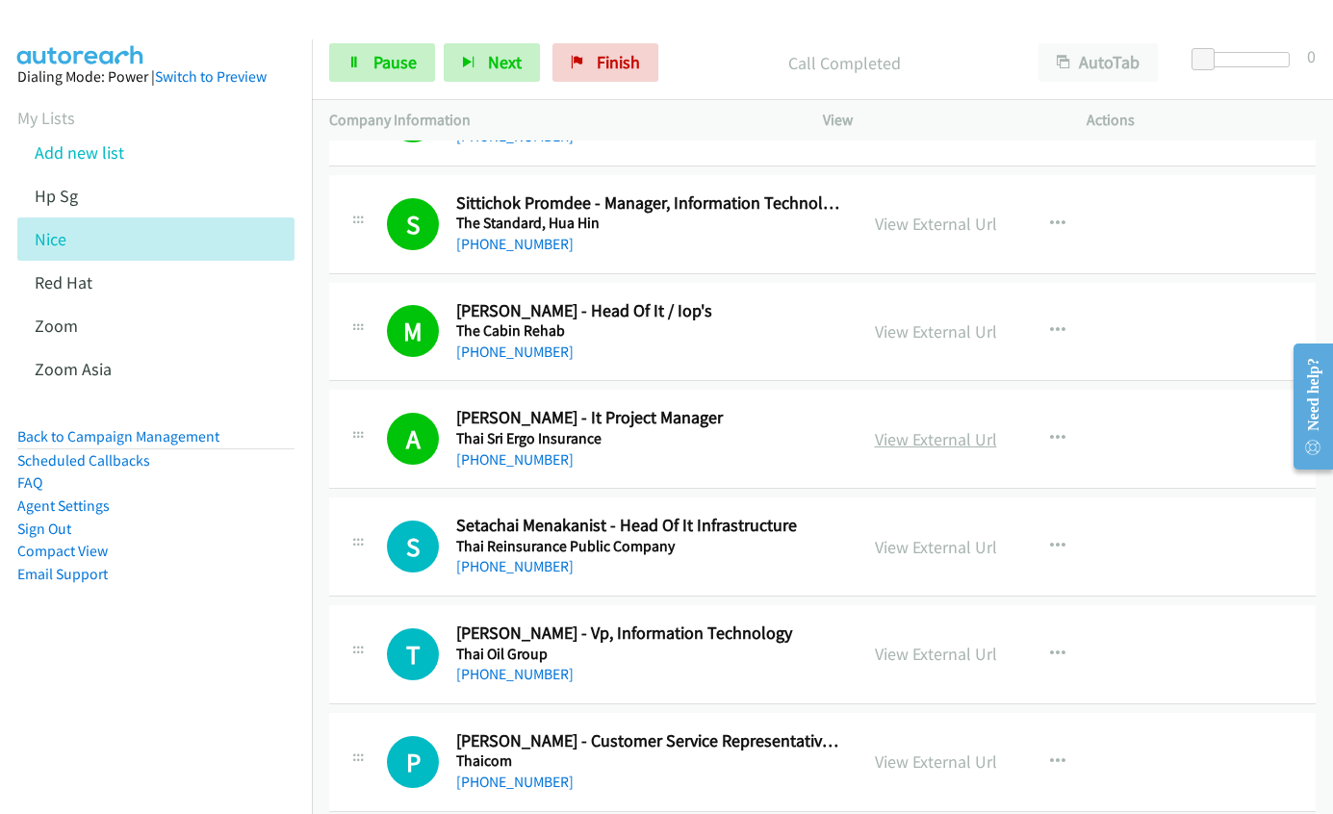
click at [924, 441] on link "View External Url" at bounding box center [936, 439] width 122 height 22
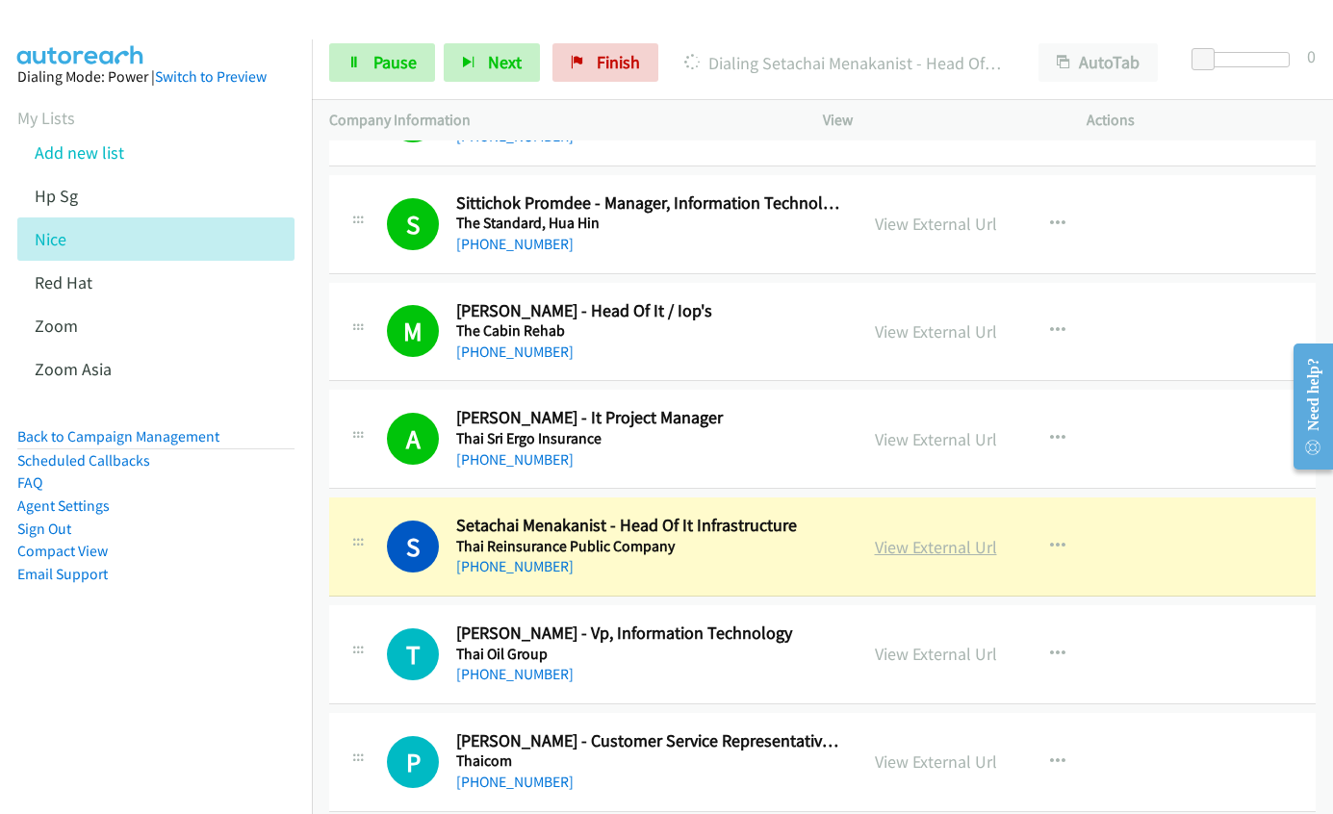
click at [883, 547] on link "View External Url" at bounding box center [936, 547] width 122 height 22
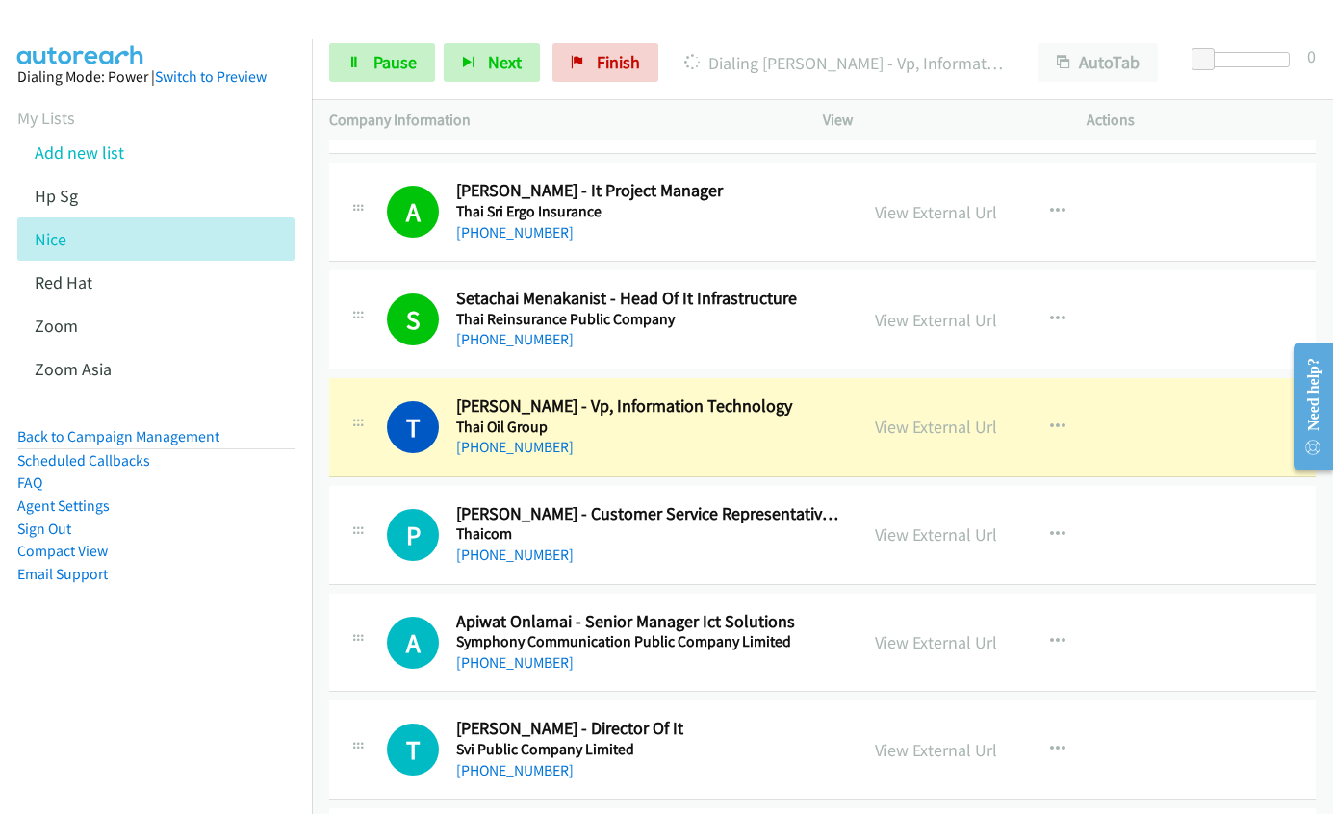
scroll to position [2411, 0]
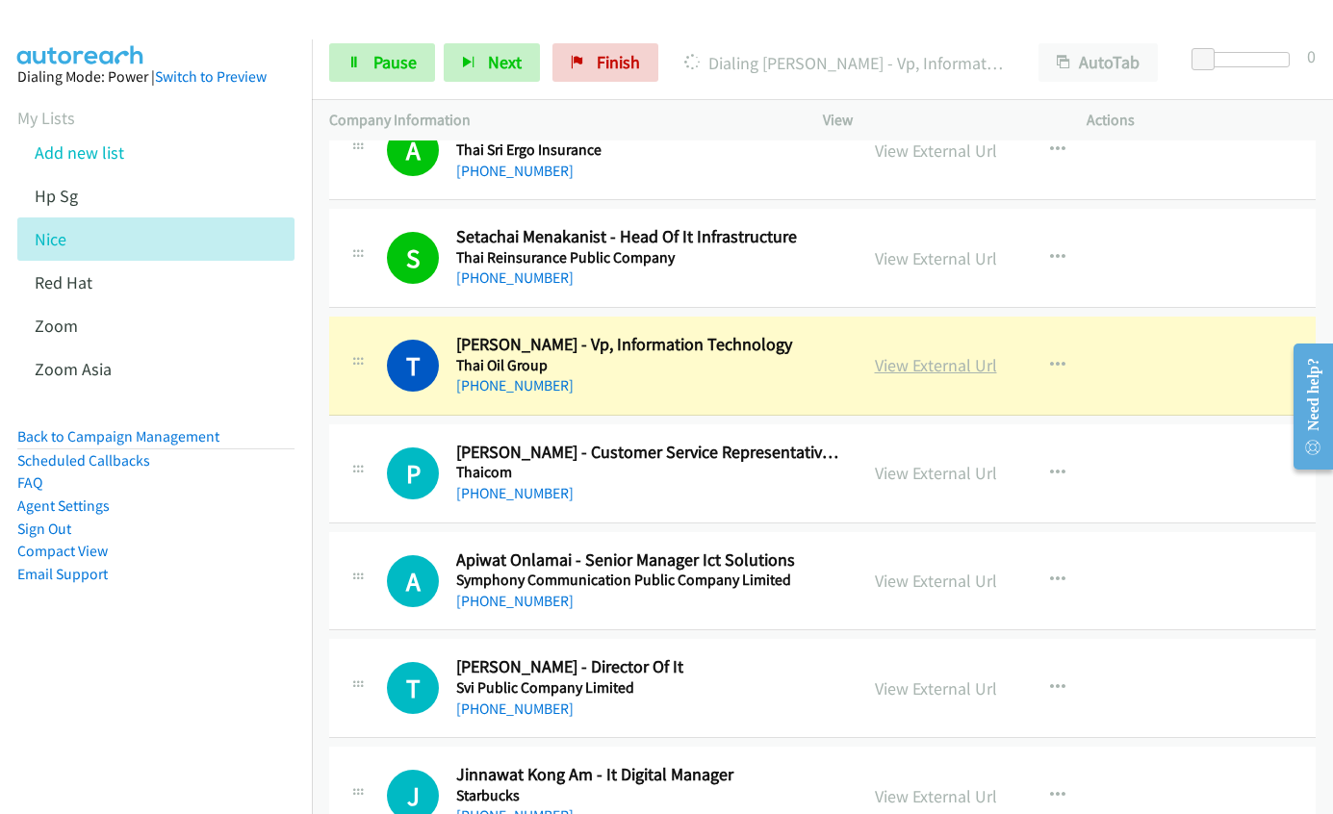
click at [875, 367] on link "View External Url" at bounding box center [936, 365] width 122 height 22
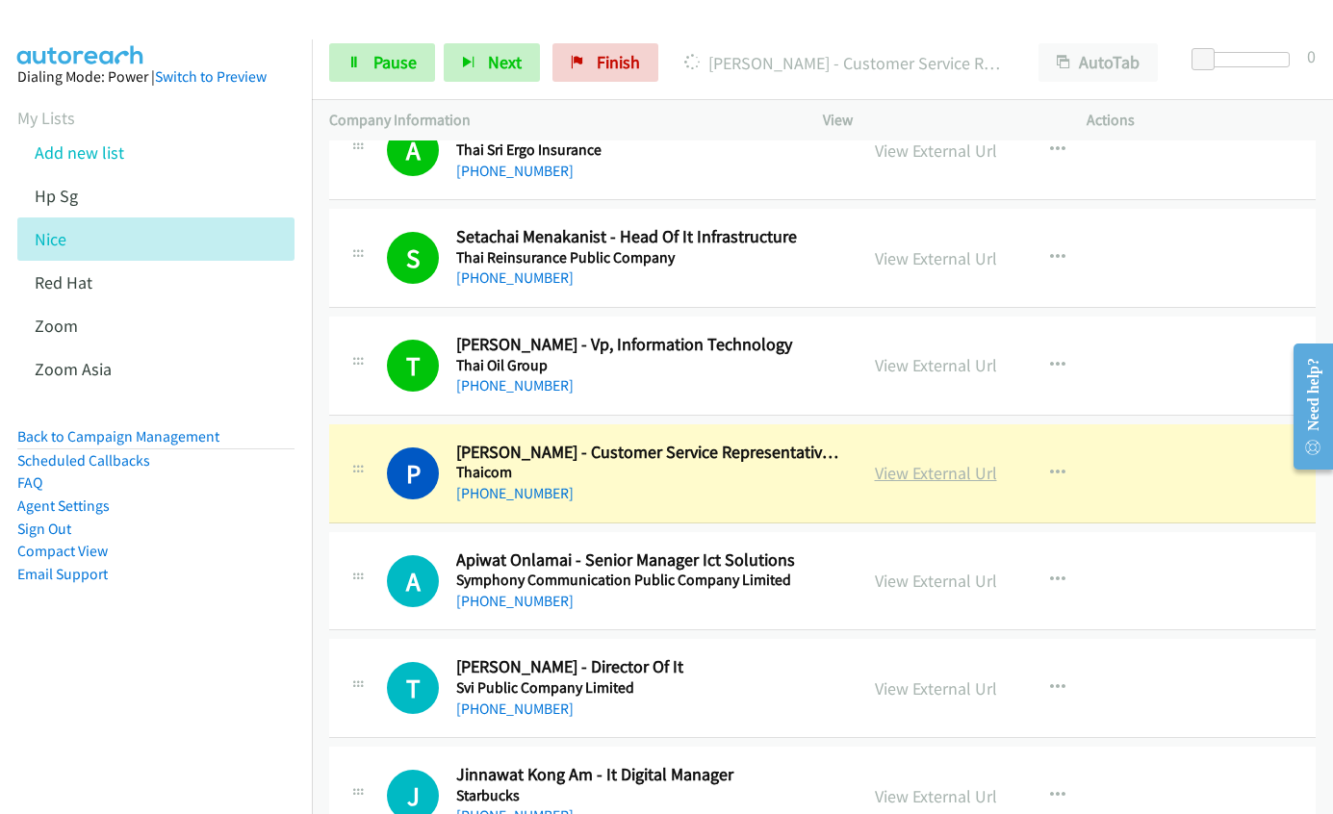
click at [894, 477] on link "View External Url" at bounding box center [936, 473] width 122 height 22
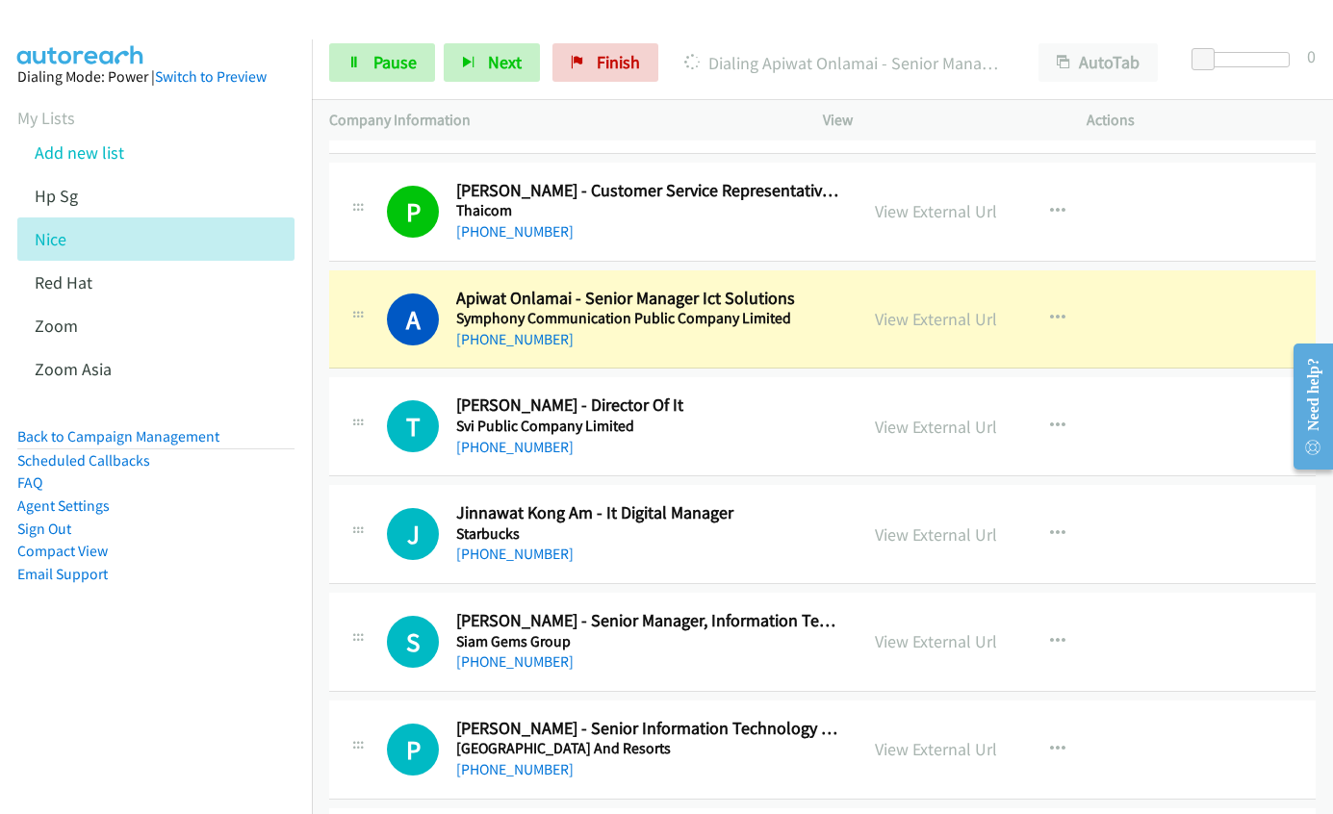
scroll to position [2700, 0]
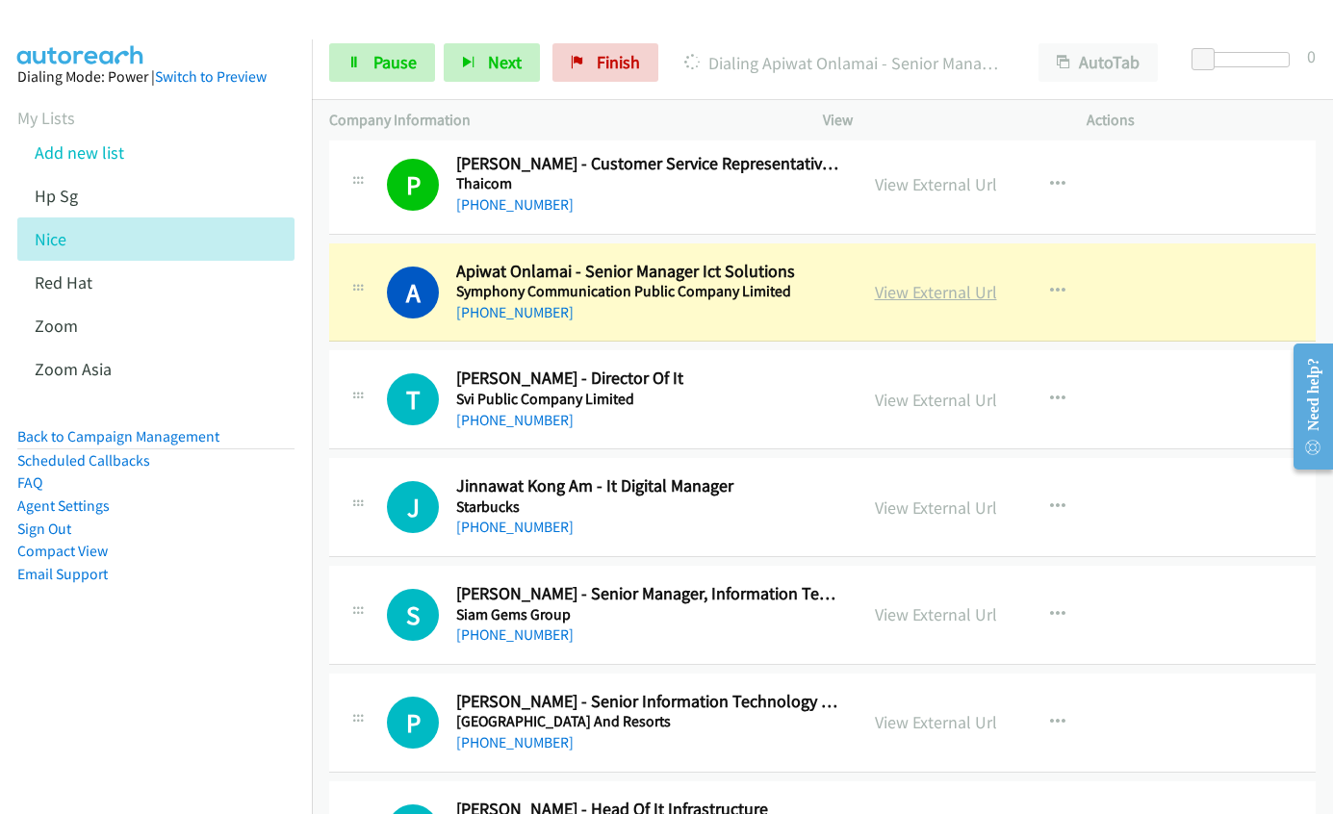
click at [917, 296] on link "View External Url" at bounding box center [936, 292] width 122 height 22
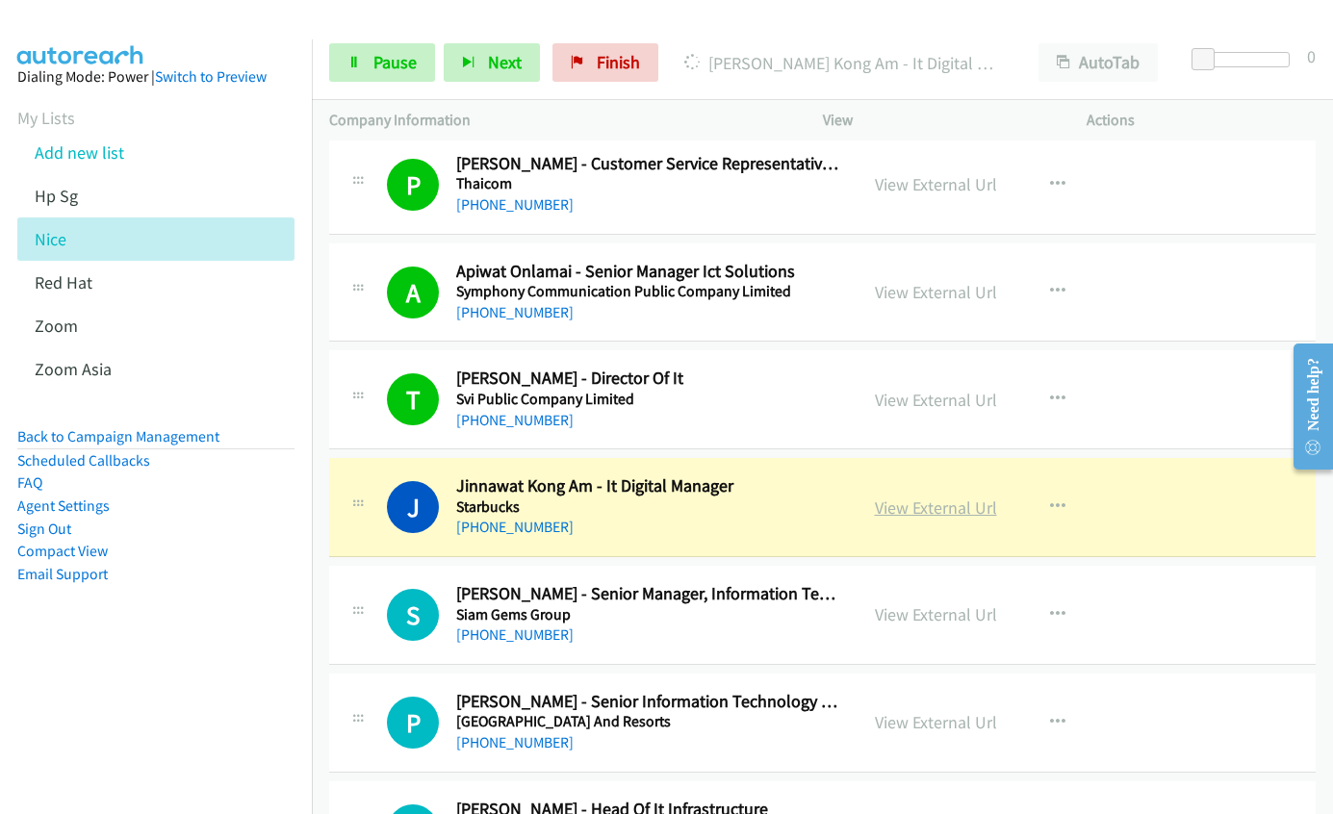
click at [939, 509] on link "View External Url" at bounding box center [936, 508] width 122 height 22
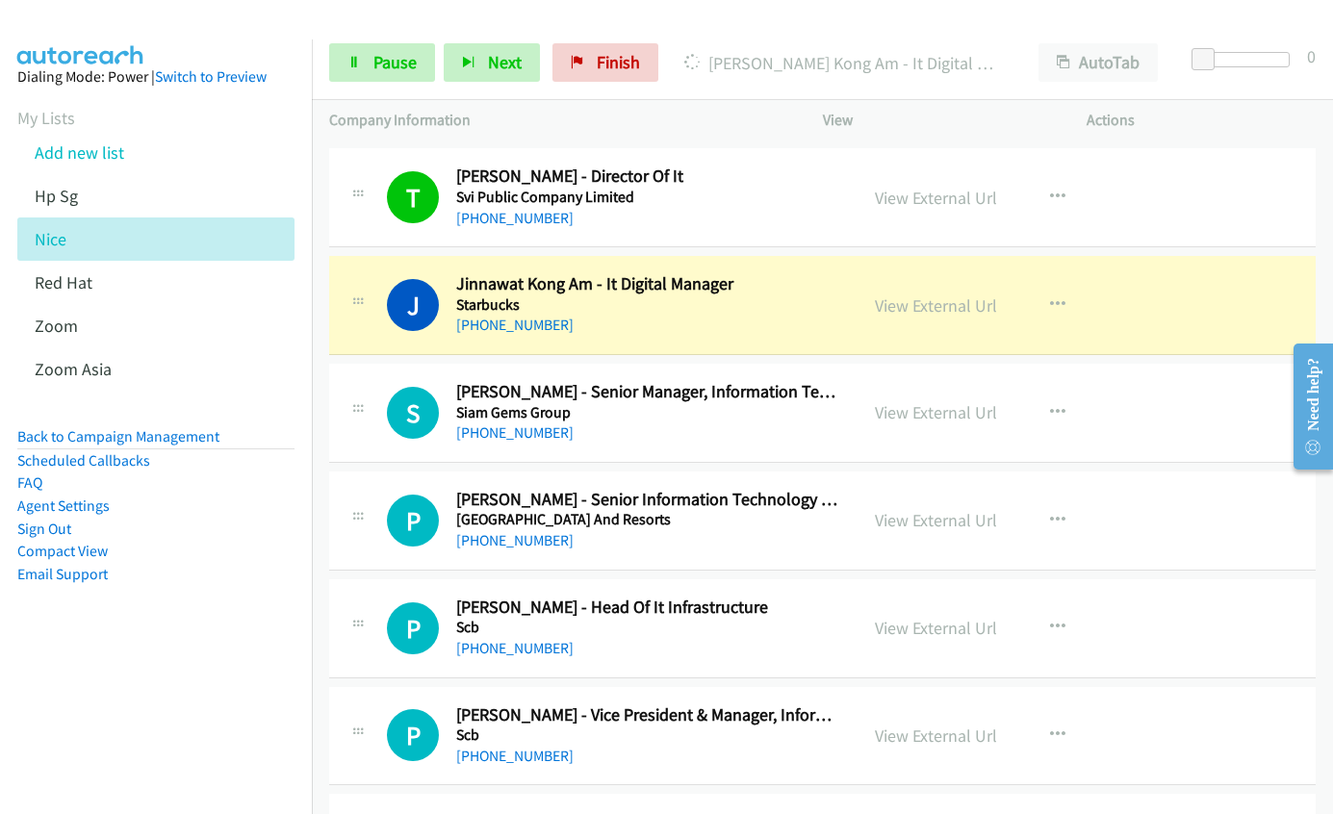
scroll to position [2989, 0]
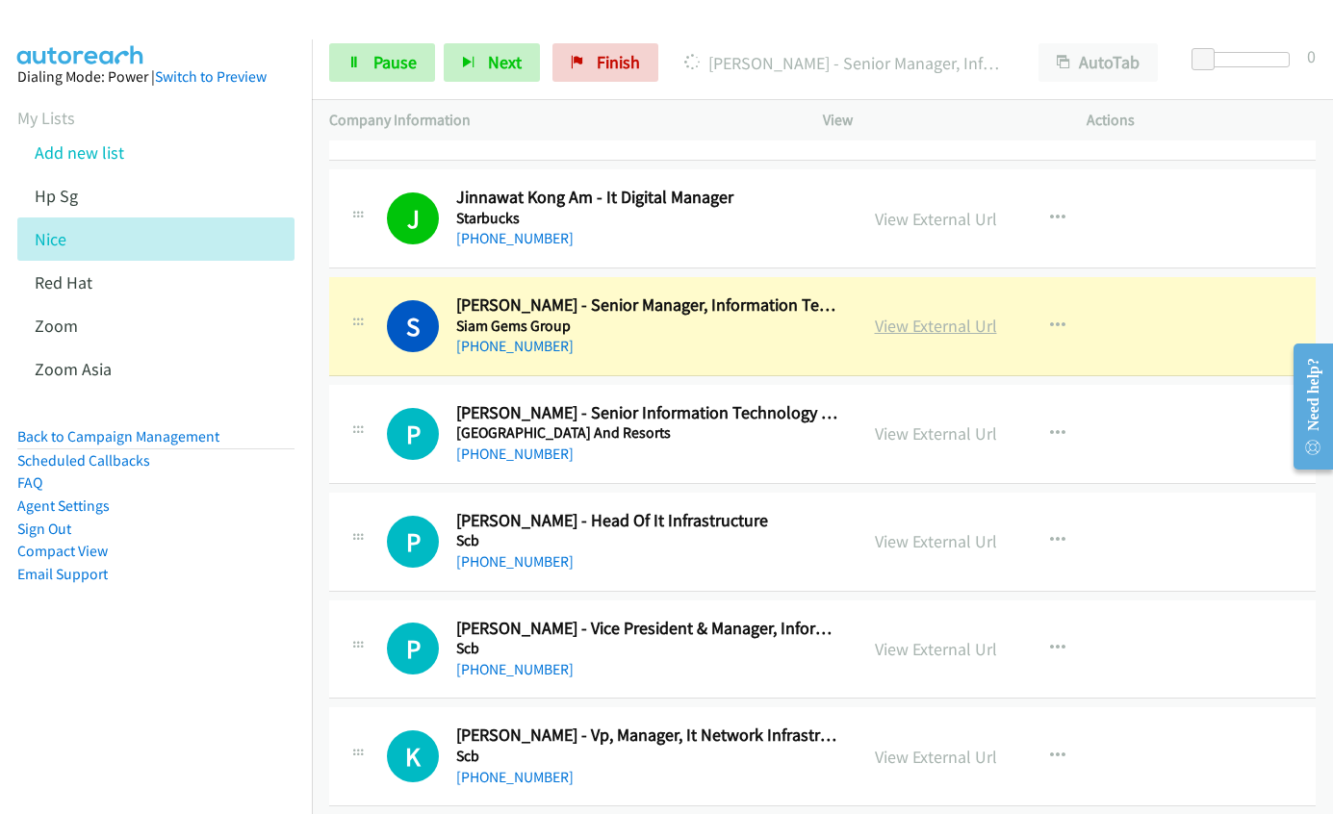
click at [895, 322] on link "View External Url" at bounding box center [936, 326] width 122 height 22
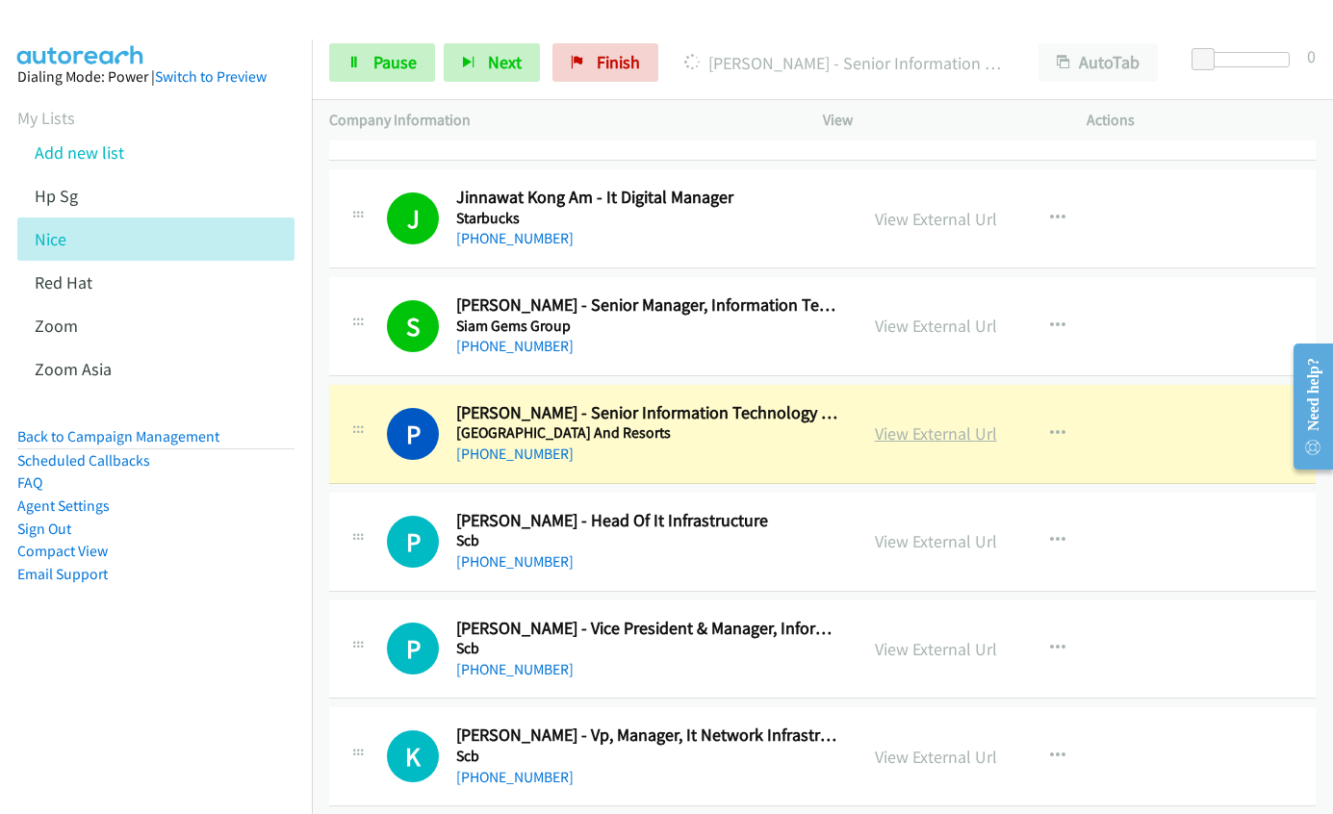
click at [896, 435] on link "View External Url" at bounding box center [936, 434] width 122 height 22
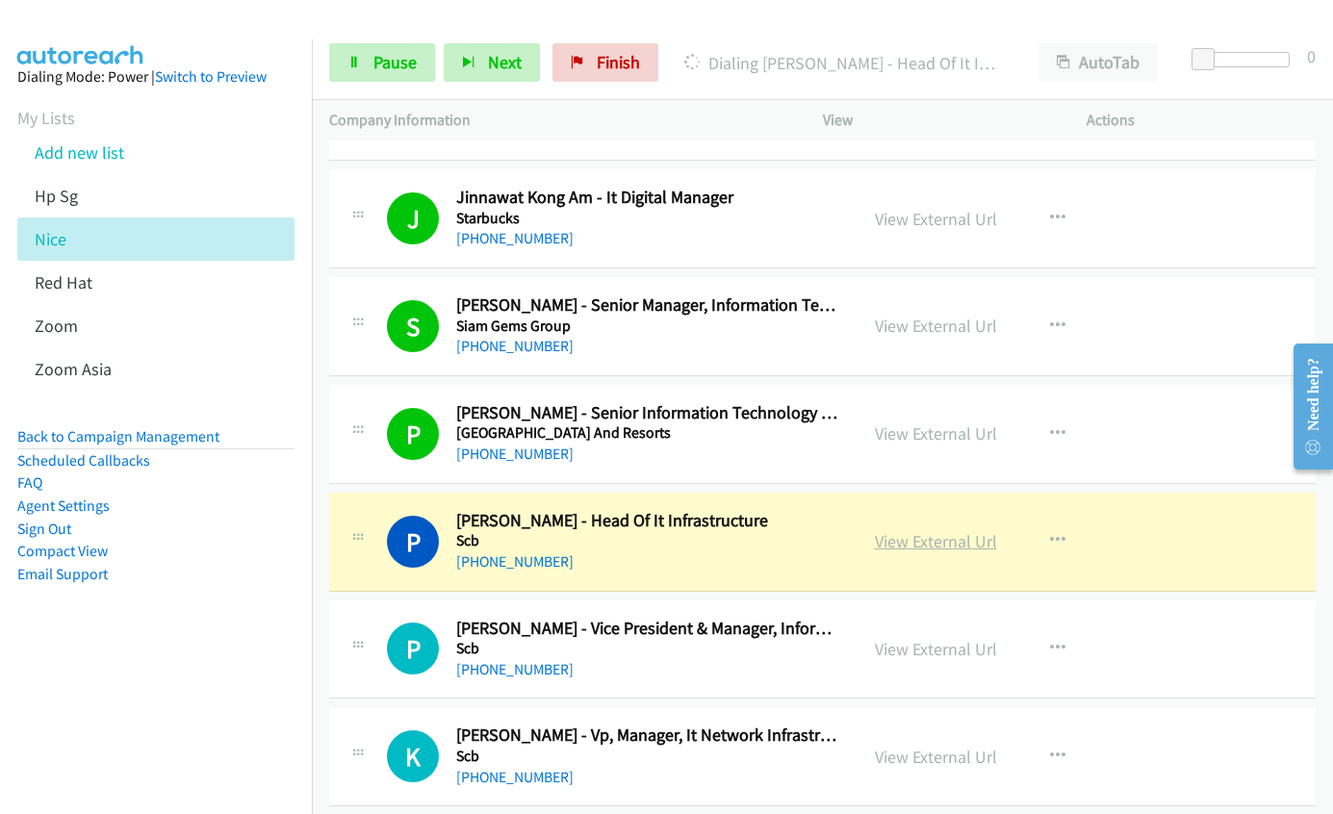
click at [911, 544] on link "View External Url" at bounding box center [936, 541] width 122 height 22
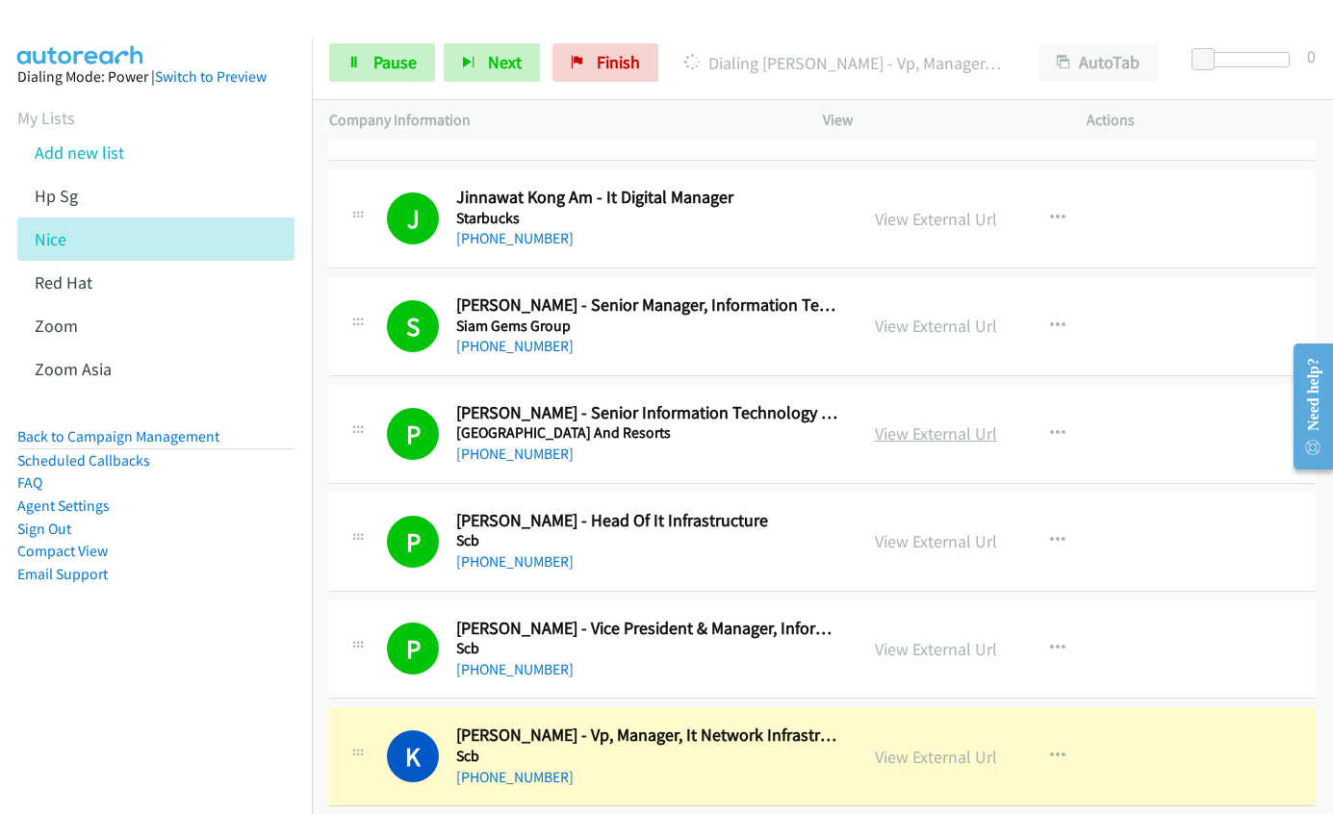
scroll to position [3374, 0]
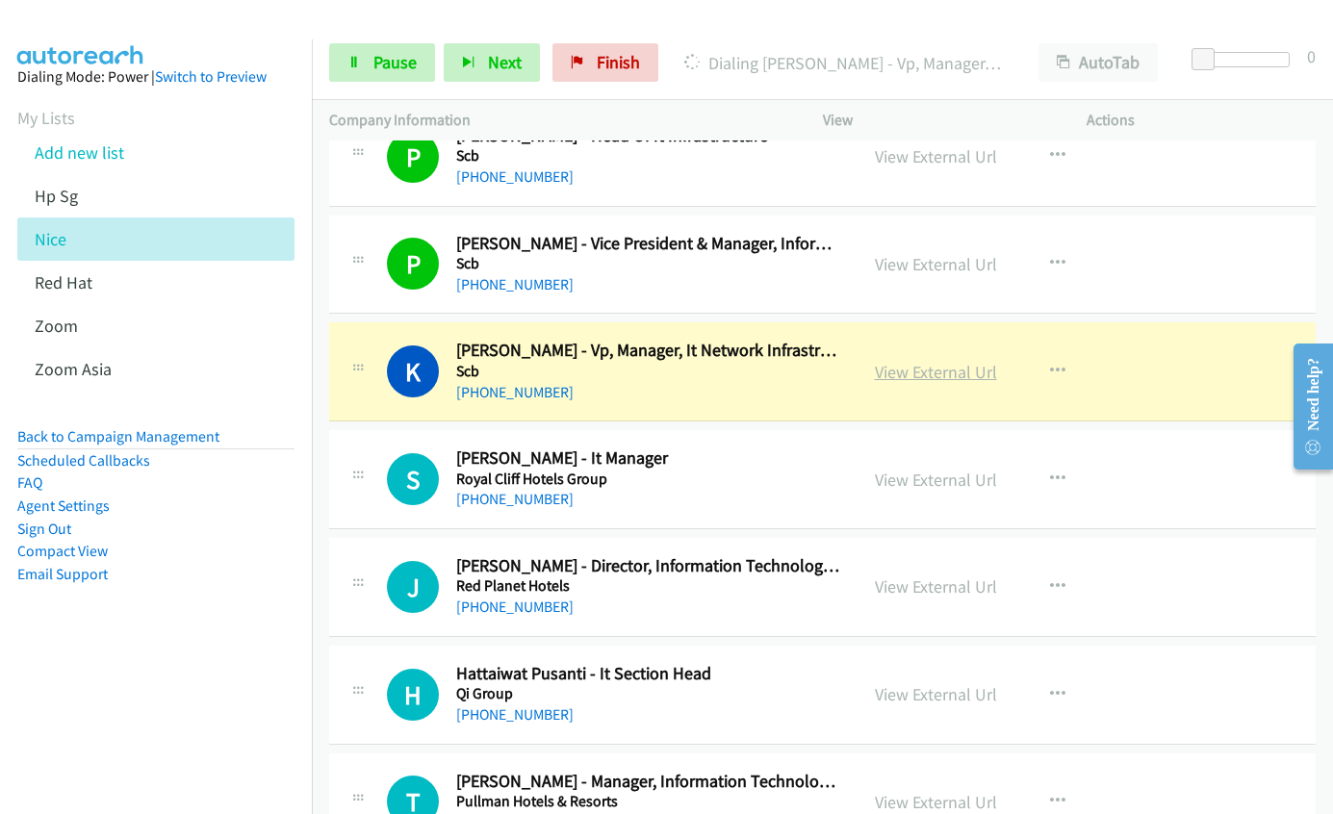
click at [917, 379] on link "View External Url" at bounding box center [936, 372] width 122 height 22
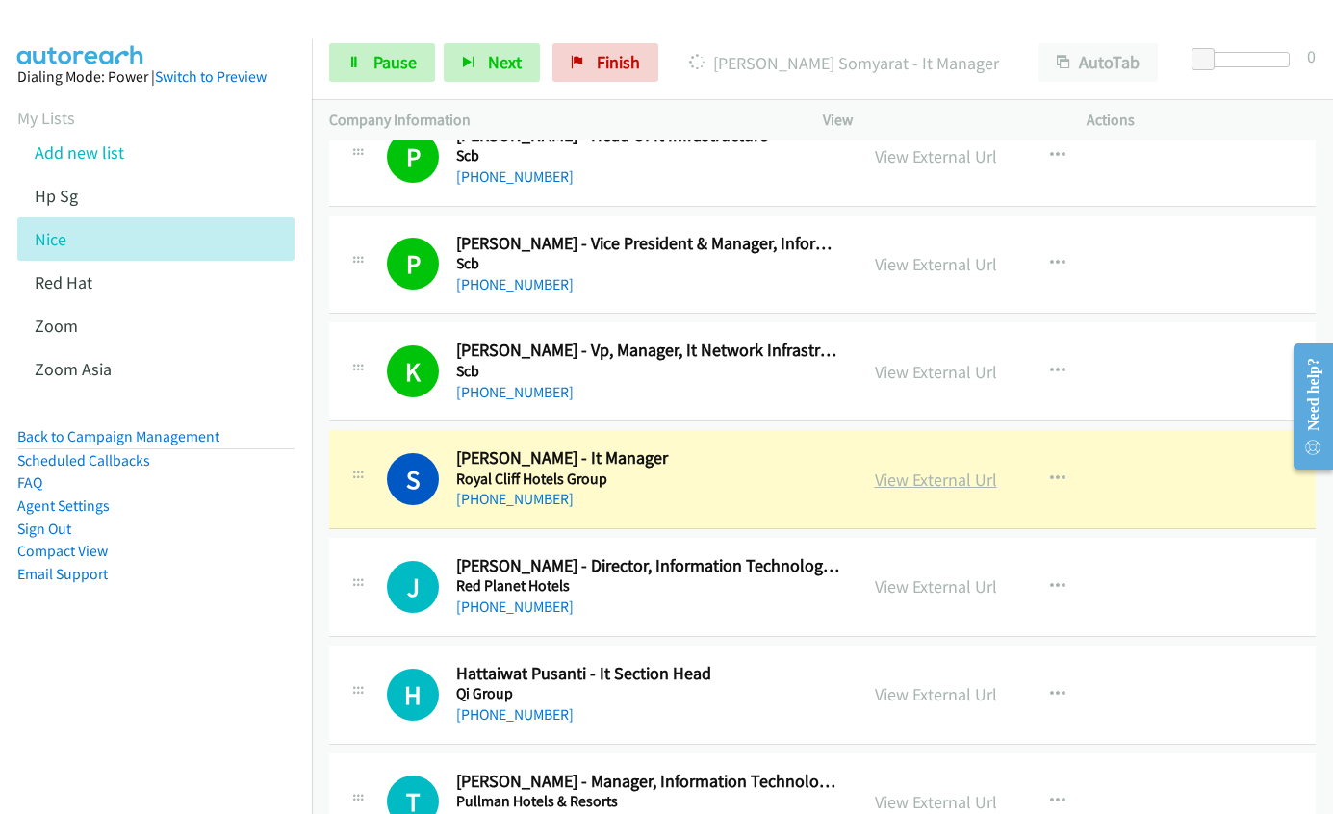
click at [916, 488] on link "View External Url" at bounding box center [936, 480] width 122 height 22
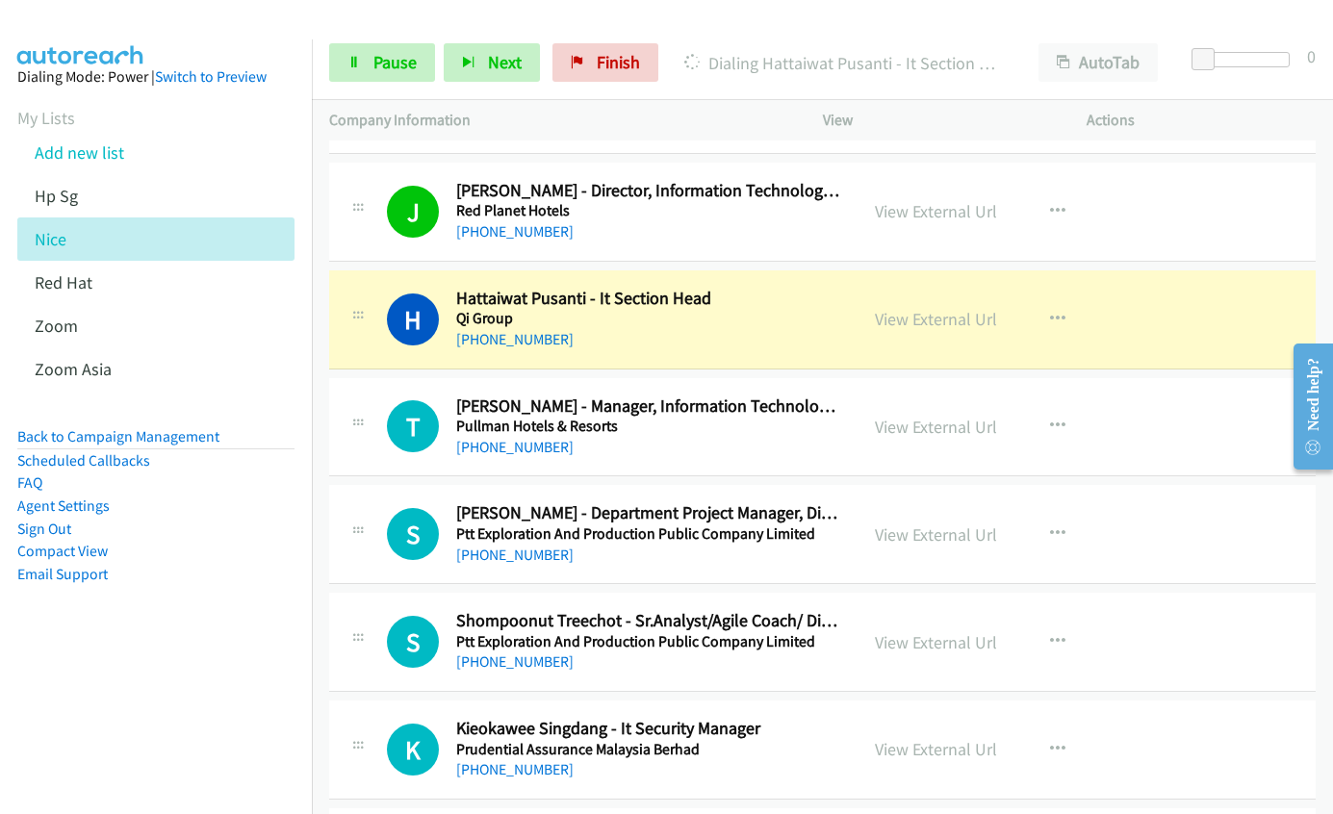
scroll to position [3759, 0]
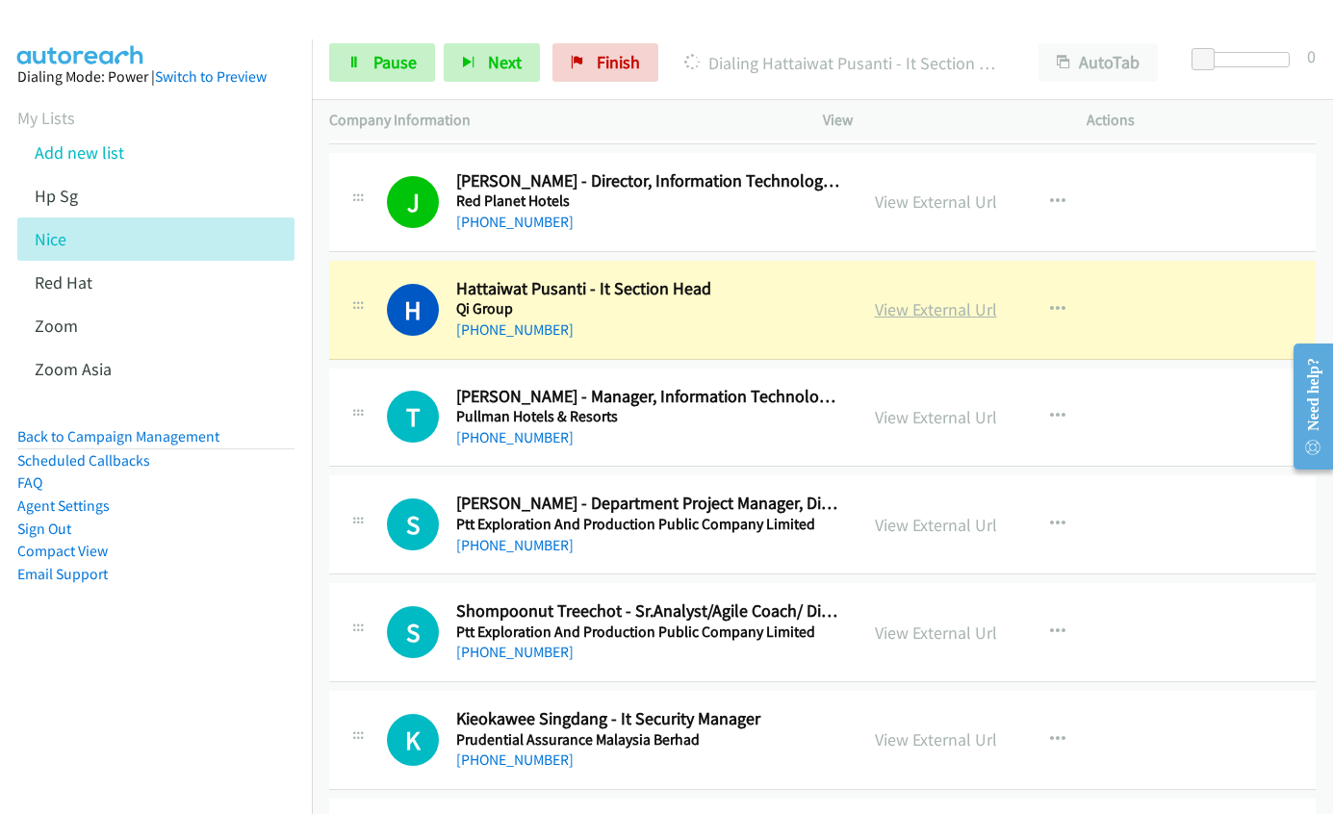
click at [922, 307] on link "View External Url" at bounding box center [936, 309] width 122 height 22
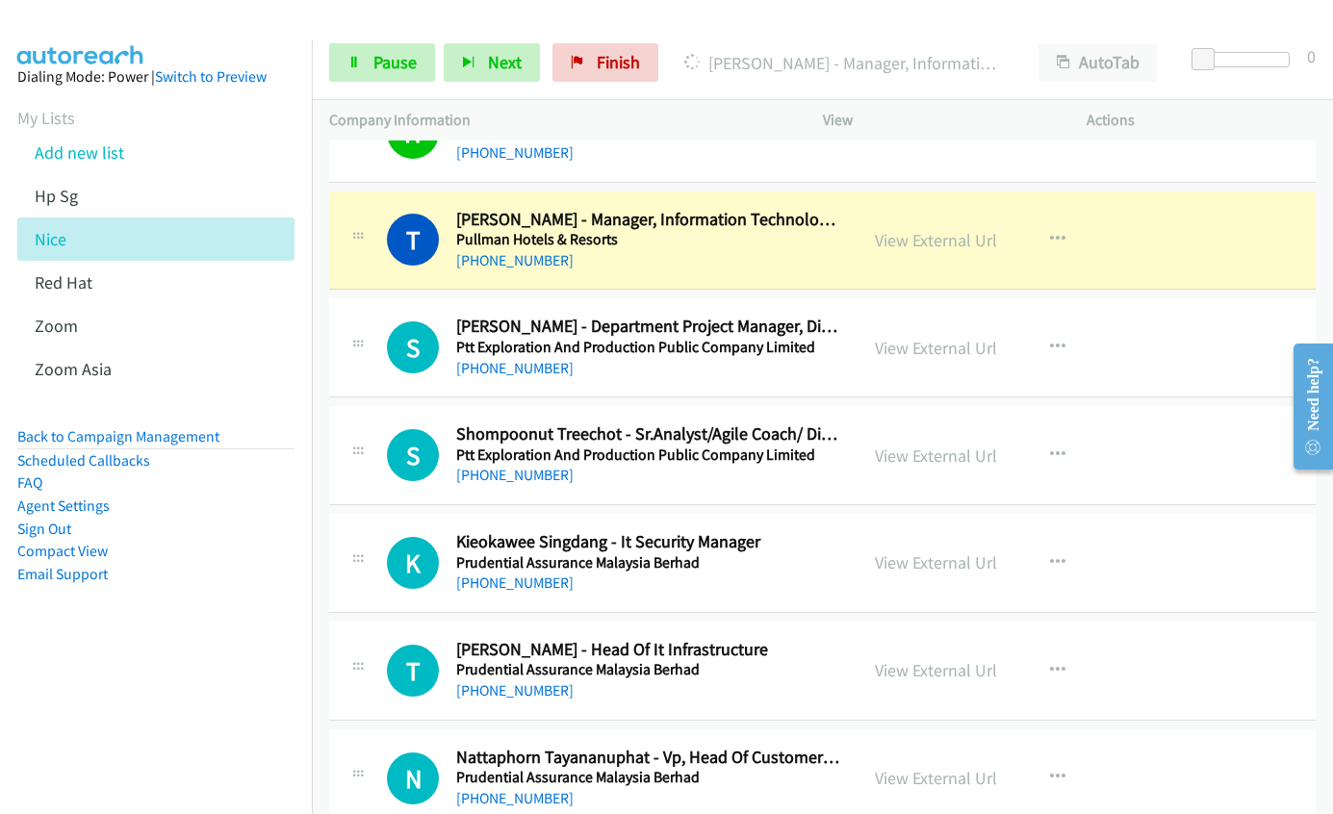
scroll to position [3855, 0]
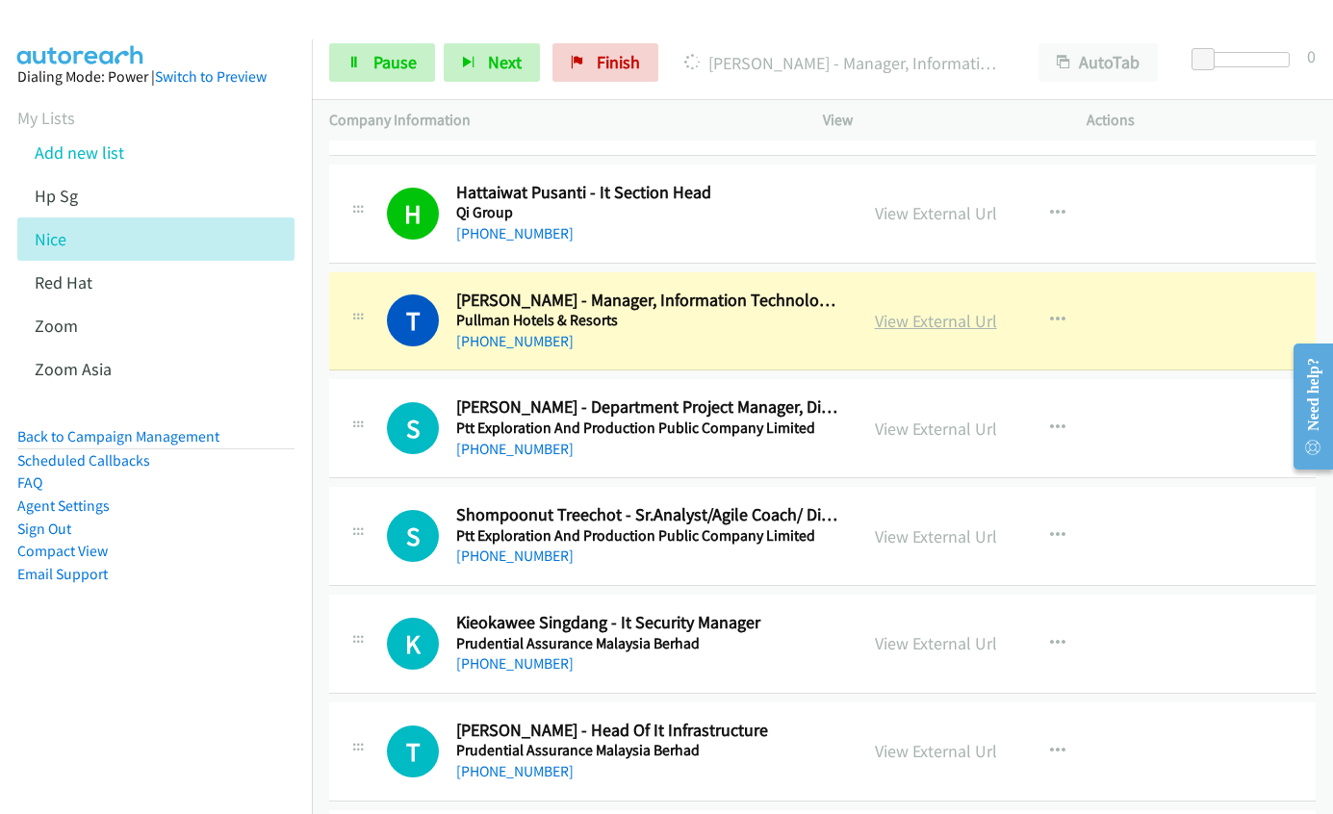
click at [892, 323] on link "View External Url" at bounding box center [936, 321] width 122 height 22
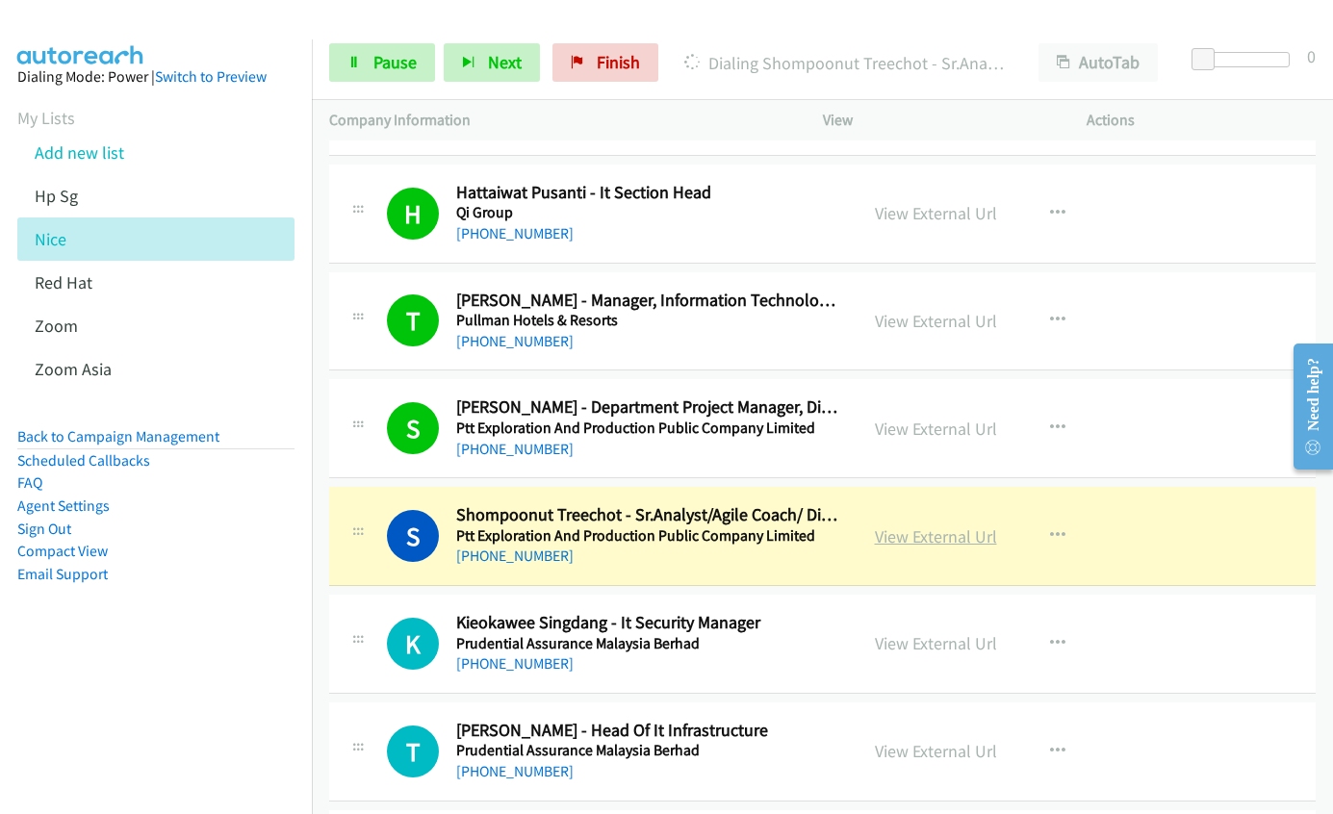
click at [932, 534] on link "View External Url" at bounding box center [936, 537] width 122 height 22
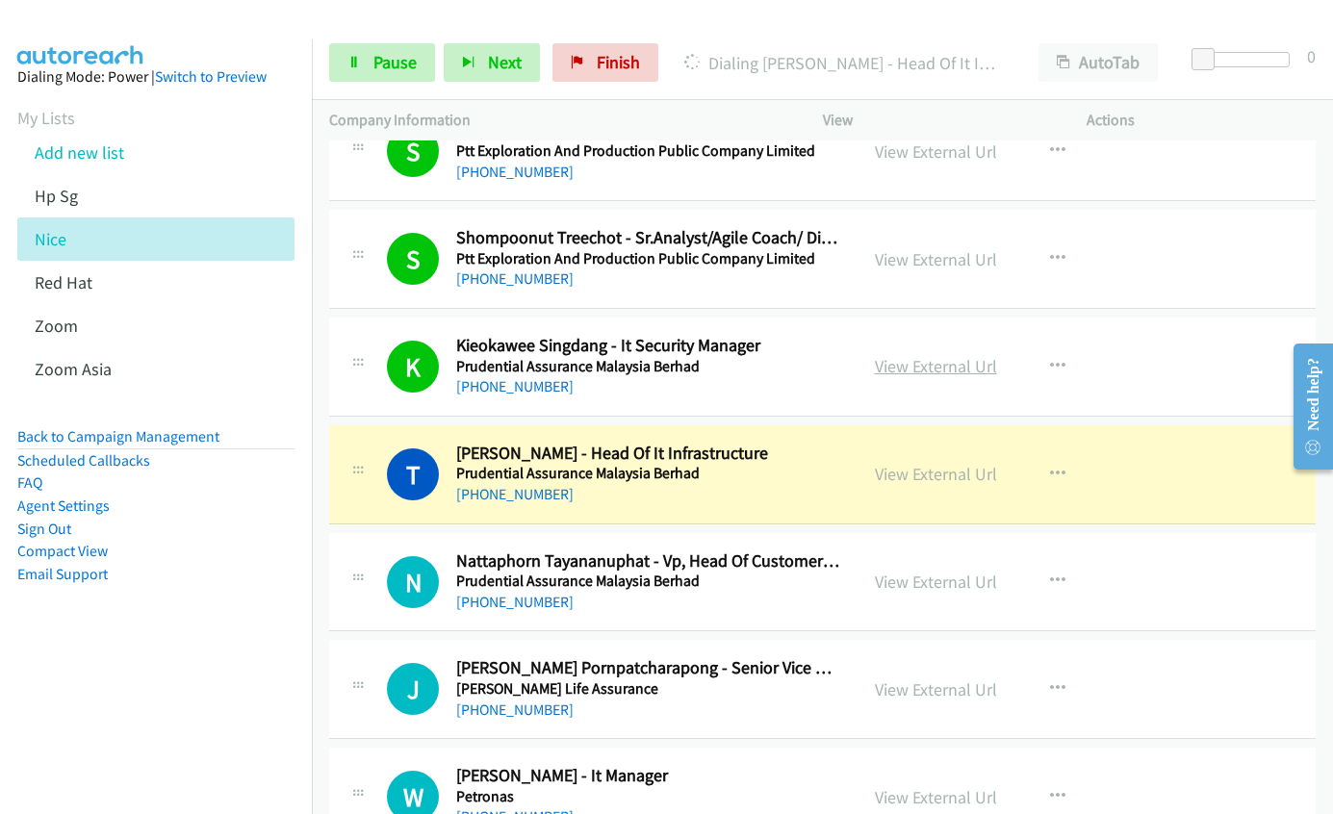
scroll to position [4144, 0]
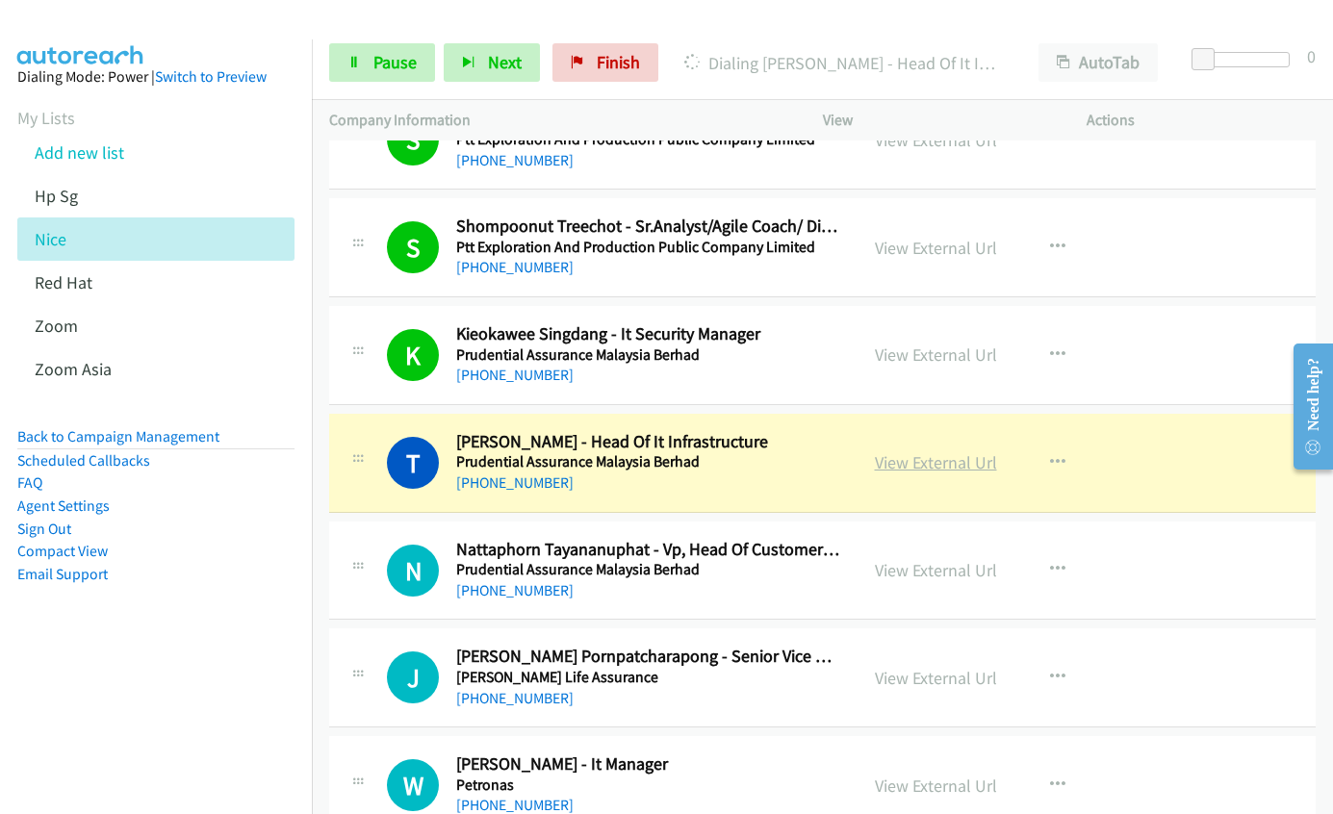
click at [897, 466] on link "View External Url" at bounding box center [936, 462] width 122 height 22
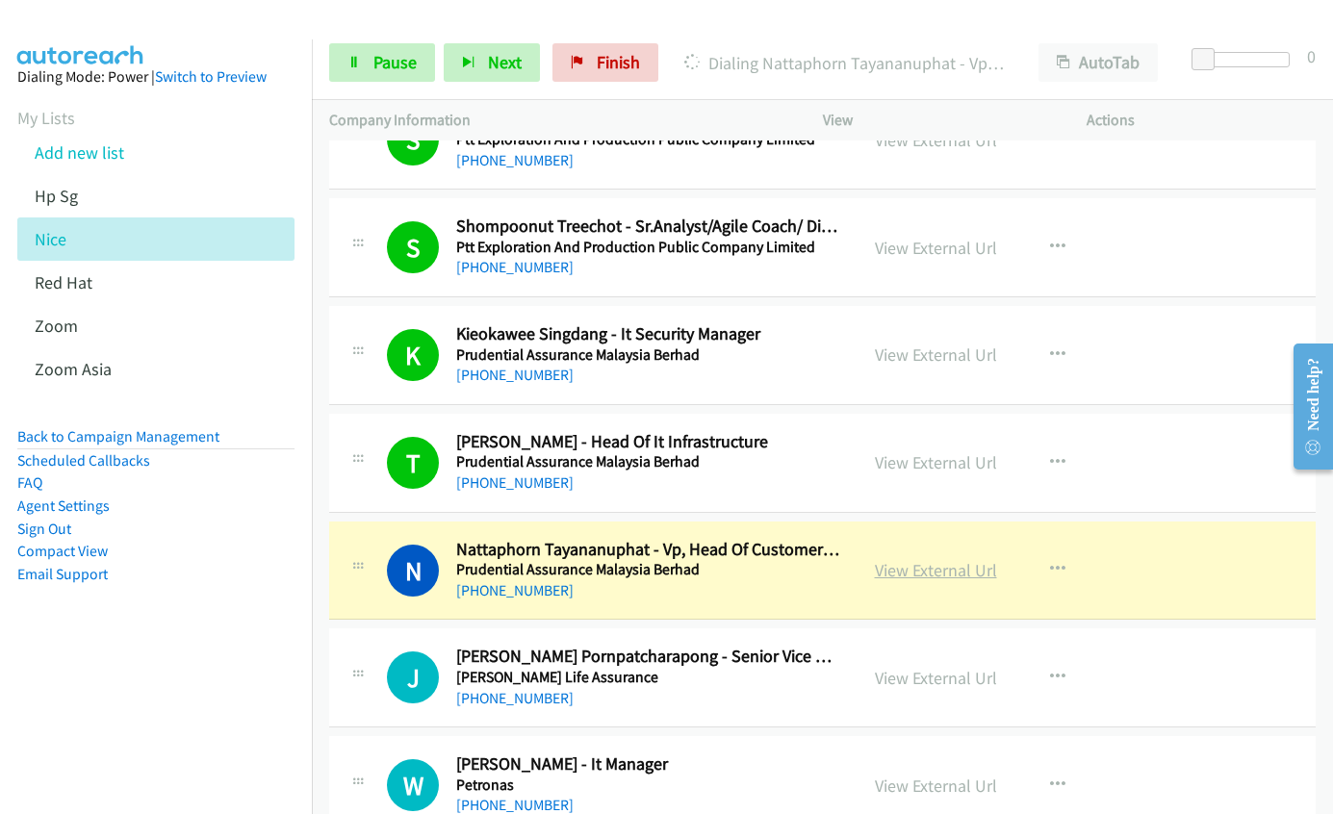
drag, startPoint x: 899, startPoint y: 576, endPoint x: 914, endPoint y: 568, distance: 16.4
click at [899, 576] on link "View External Url" at bounding box center [936, 570] width 122 height 22
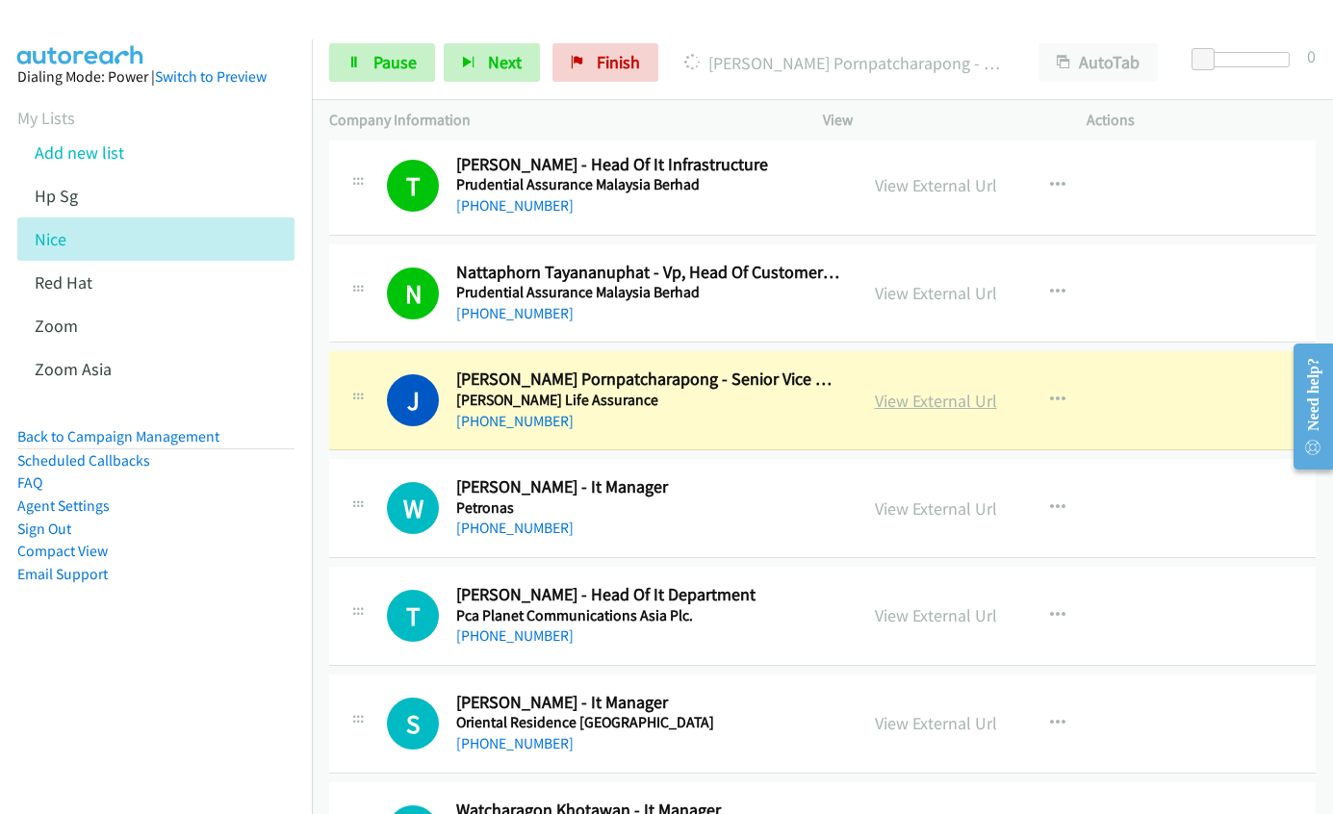
scroll to position [4433, 0]
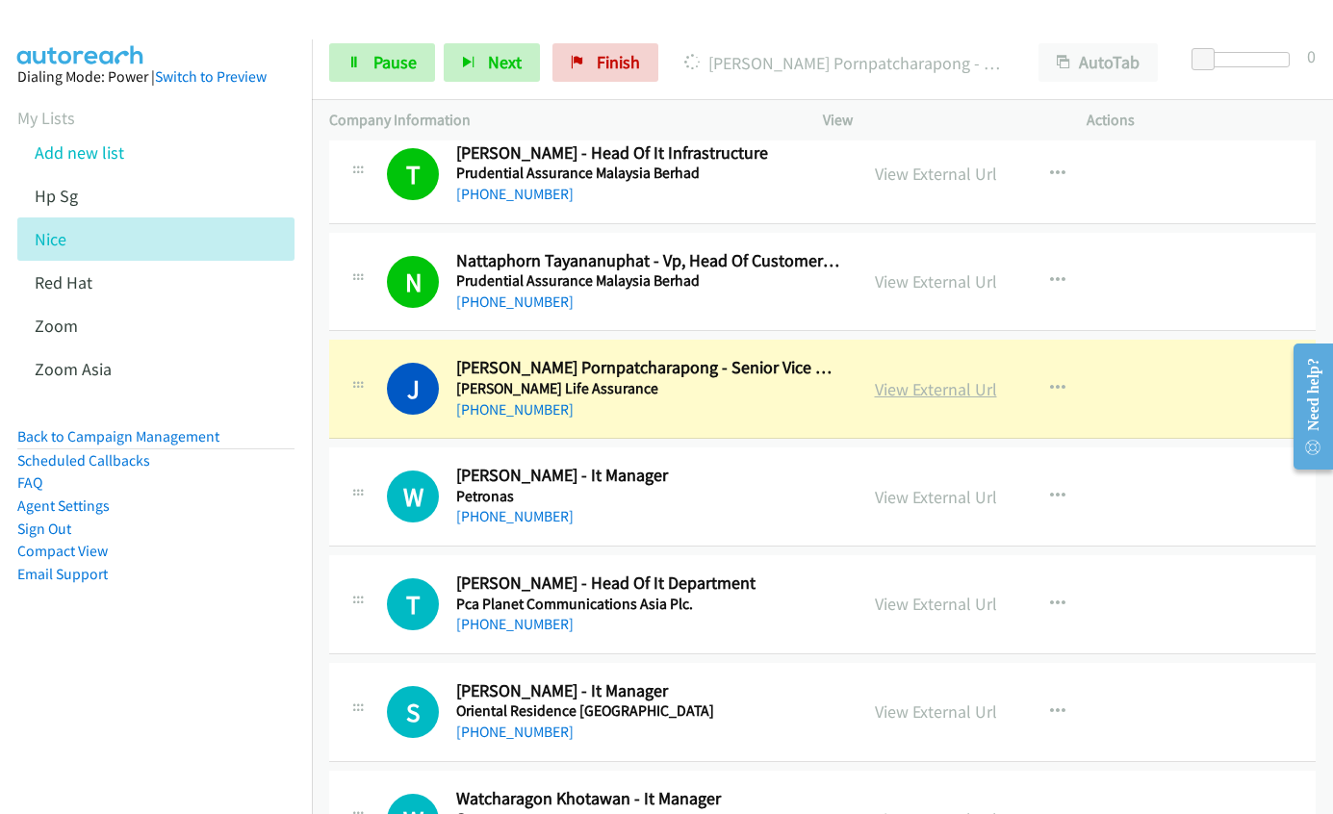
click at [955, 382] on link "View External Url" at bounding box center [936, 389] width 122 height 22
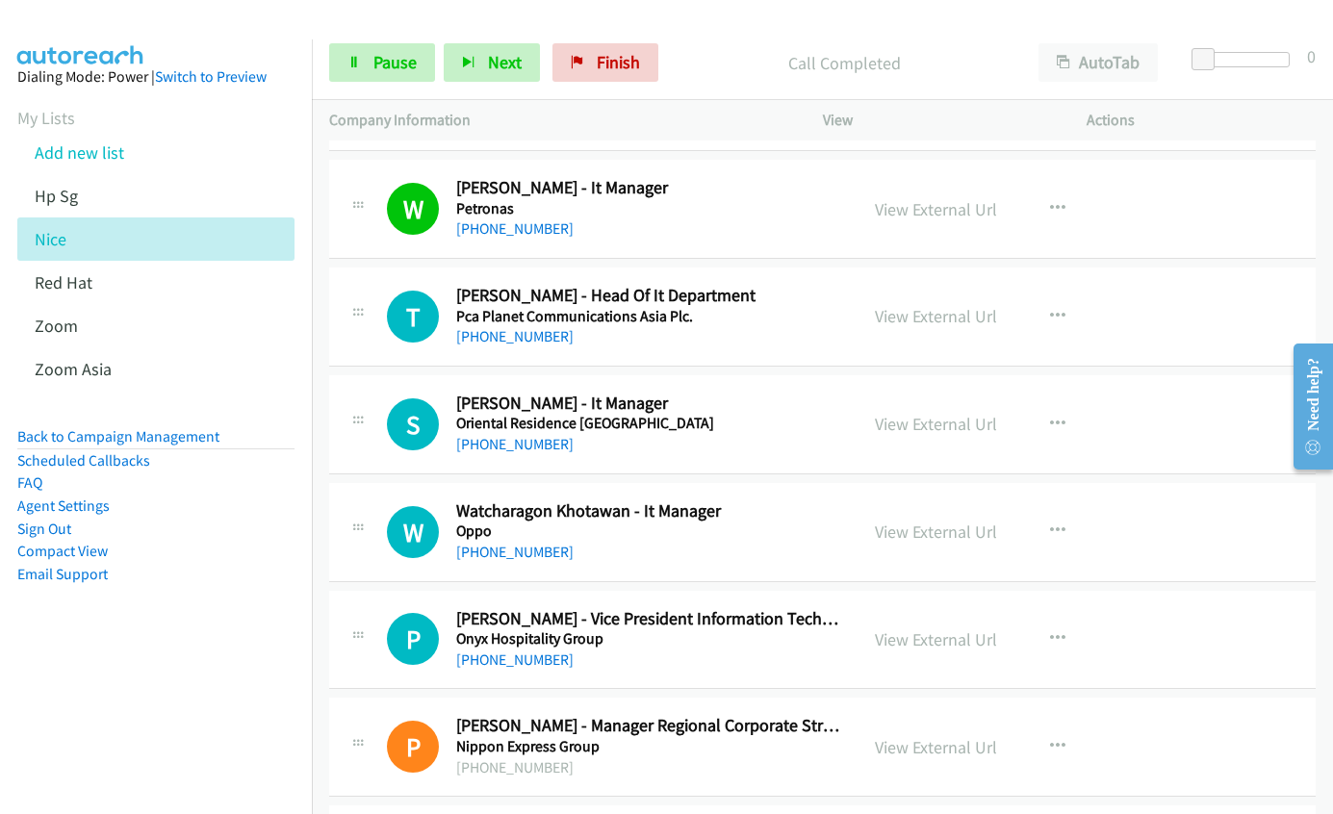
scroll to position [4722, 0]
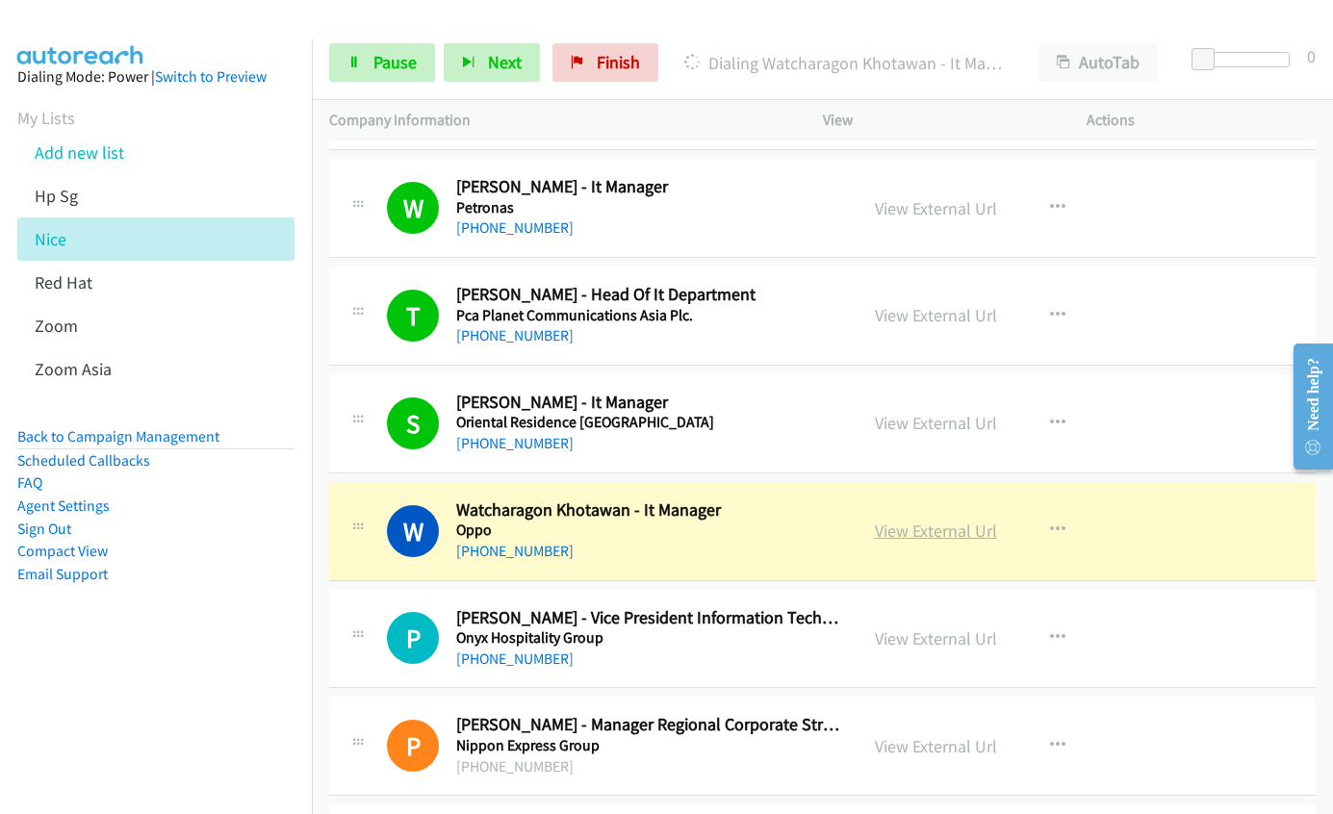
click at [905, 532] on link "View External Url" at bounding box center [936, 531] width 122 height 22
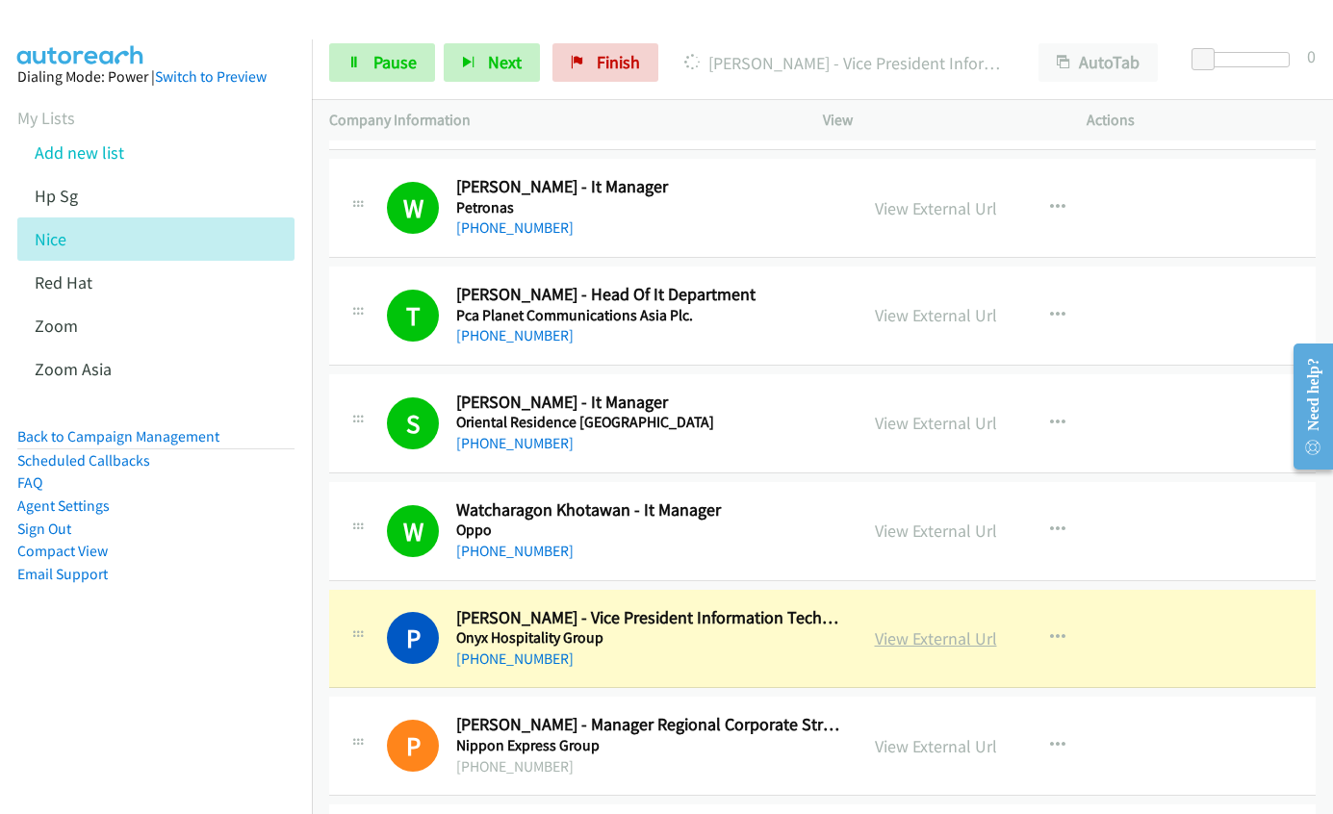
click at [921, 639] on link "View External Url" at bounding box center [936, 639] width 122 height 22
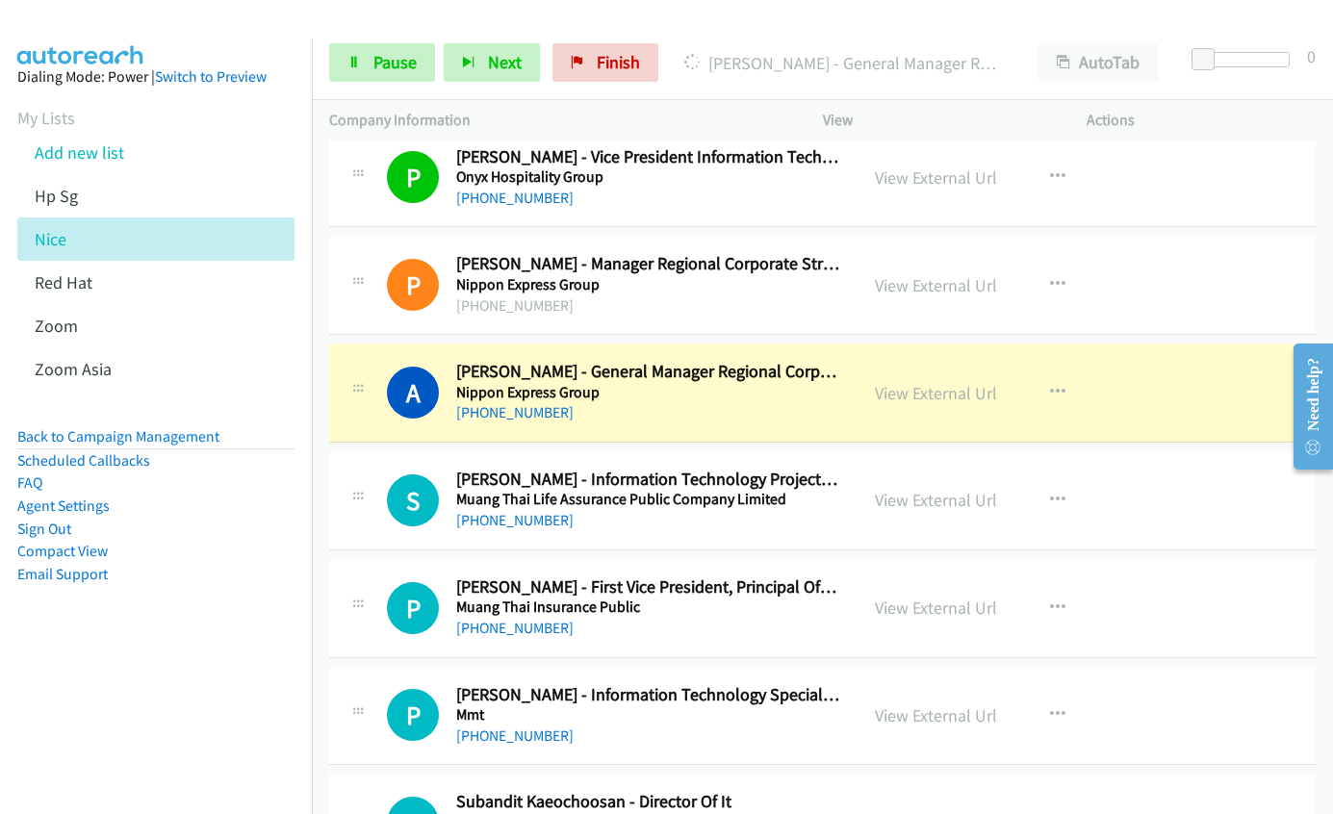
scroll to position [5299, 0]
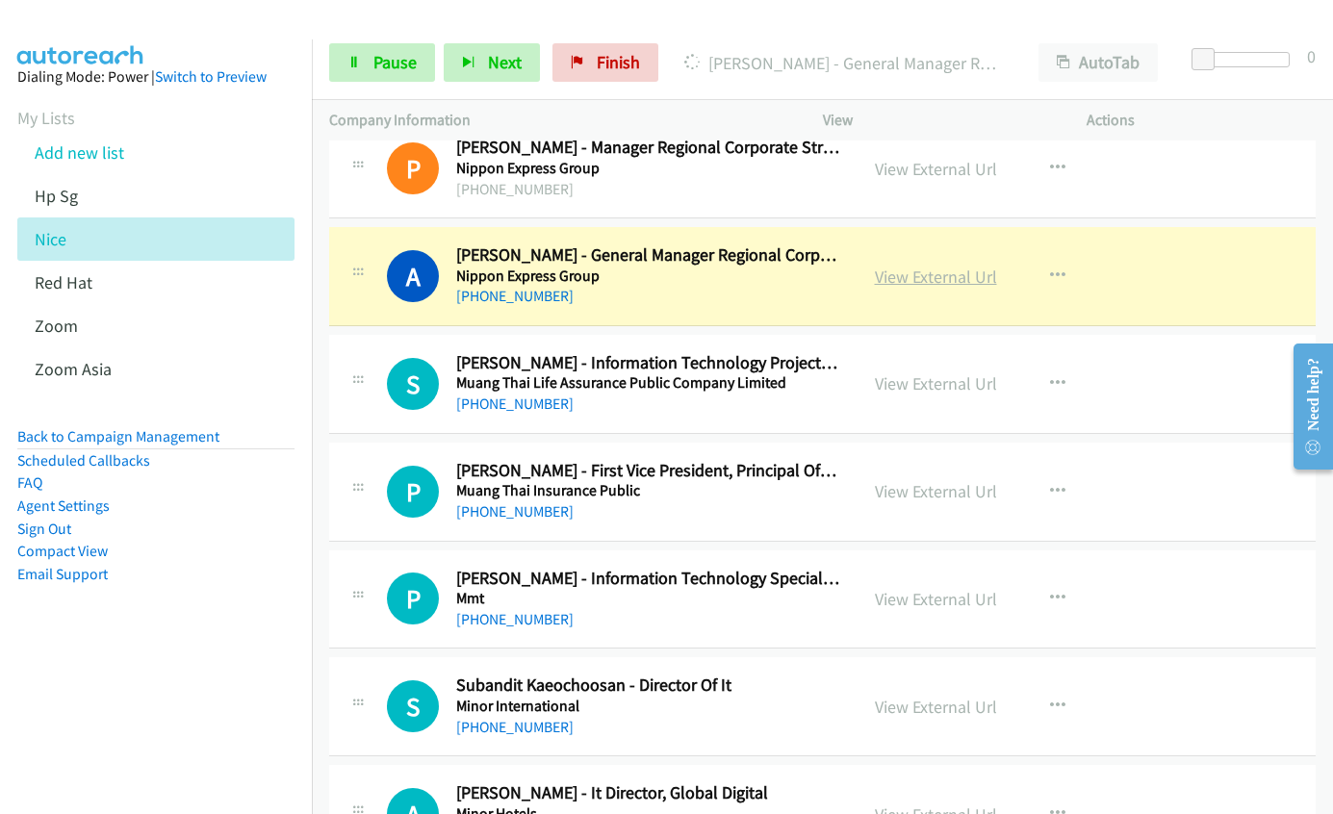
click at [914, 283] on link "View External Url" at bounding box center [936, 277] width 122 height 22
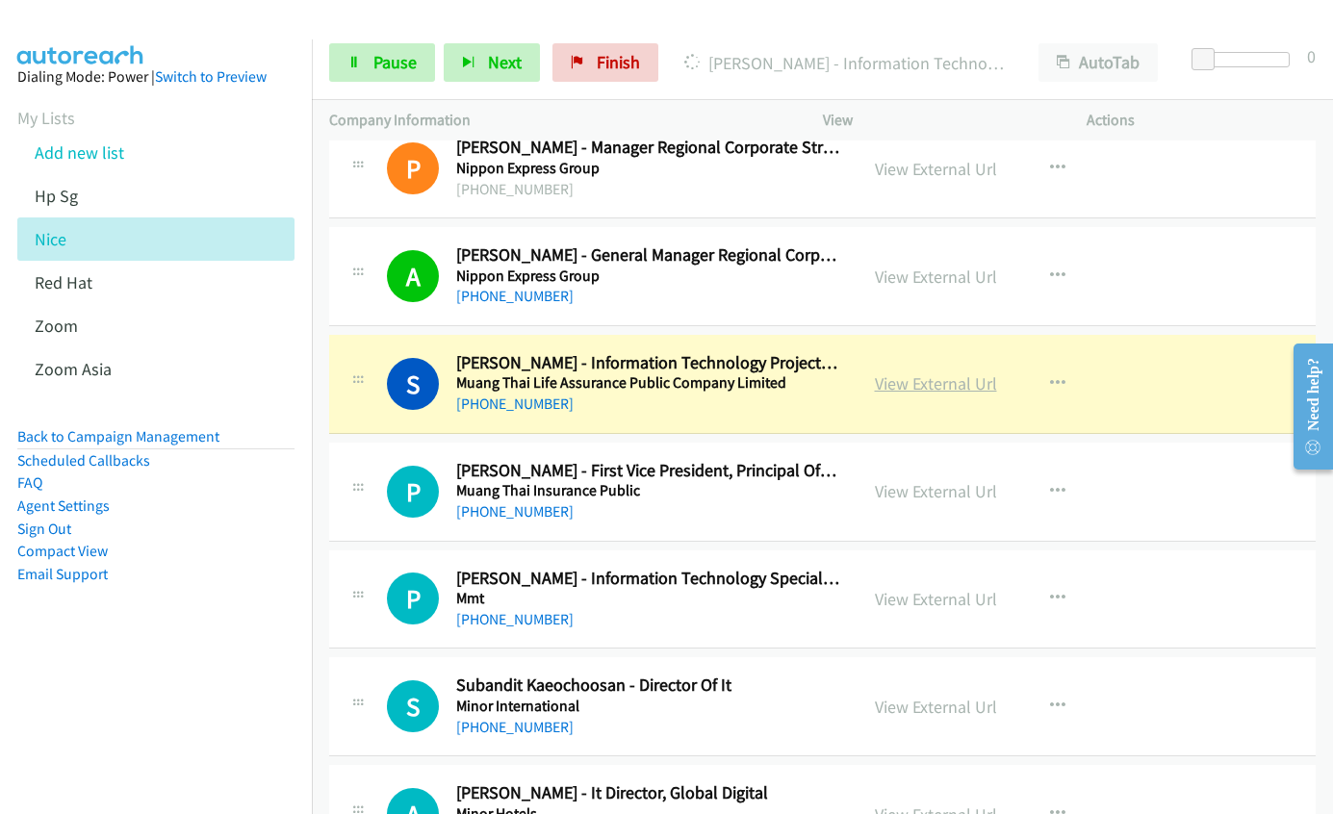
click at [905, 390] on link "View External Url" at bounding box center [936, 384] width 122 height 22
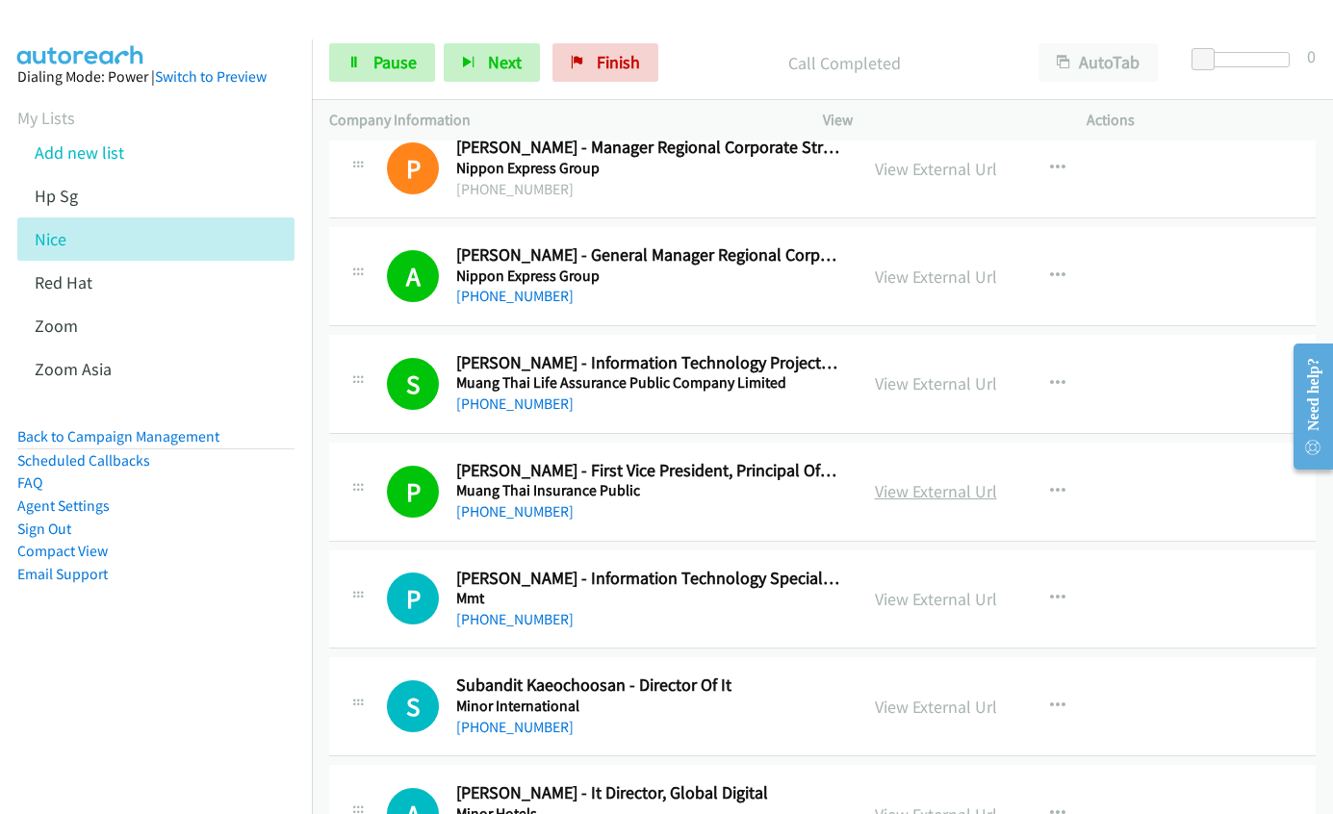
click at [903, 492] on link "View External Url" at bounding box center [936, 491] width 122 height 22
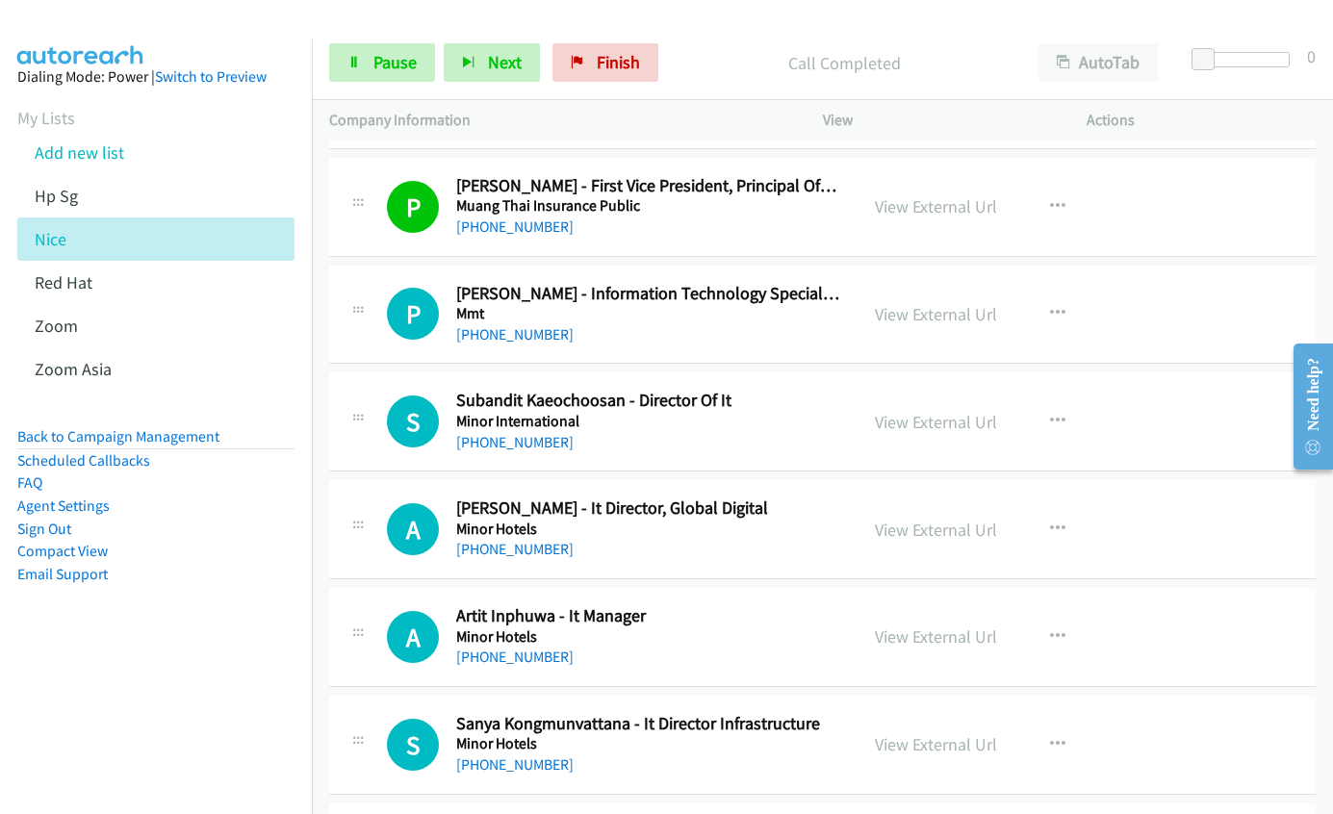
scroll to position [5588, 0]
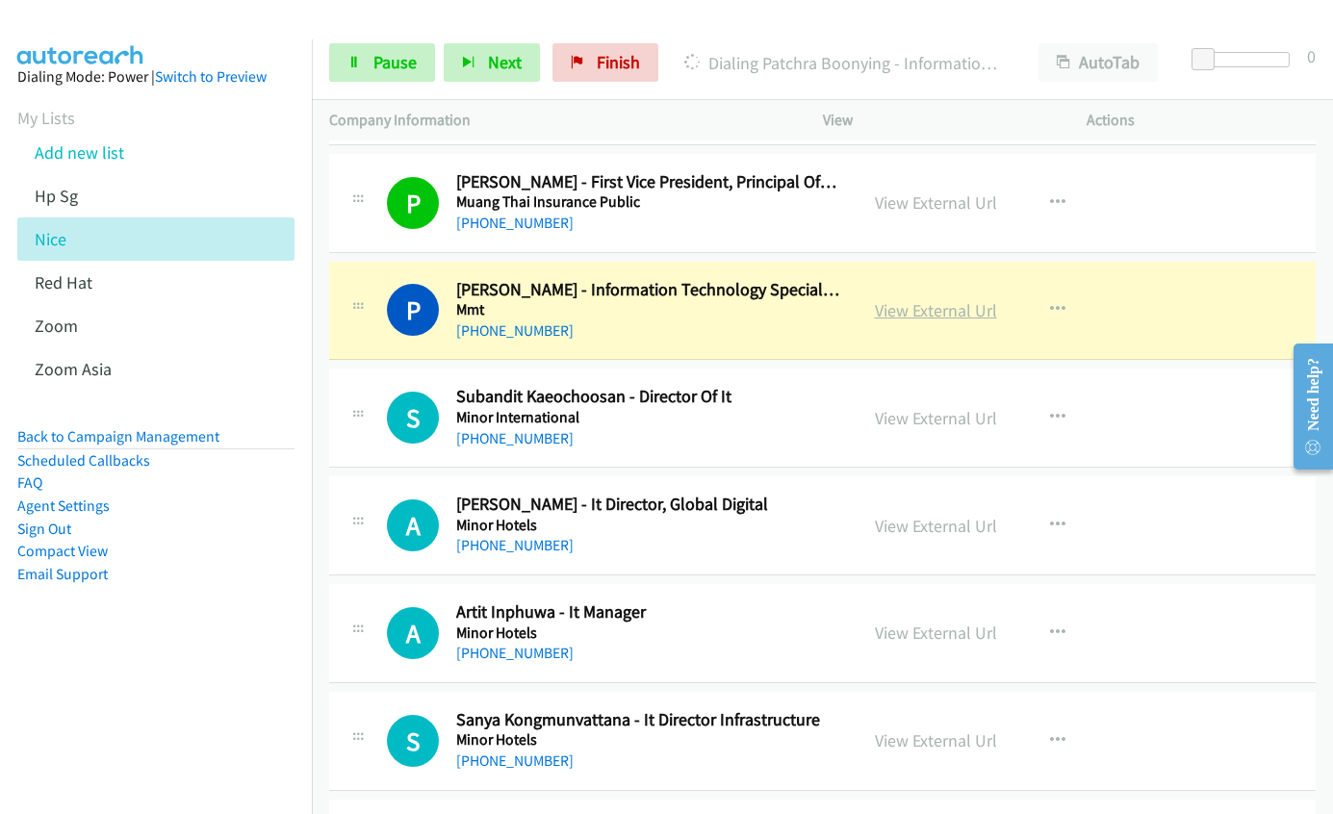
click at [931, 310] on link "View External Url" at bounding box center [936, 310] width 122 height 22
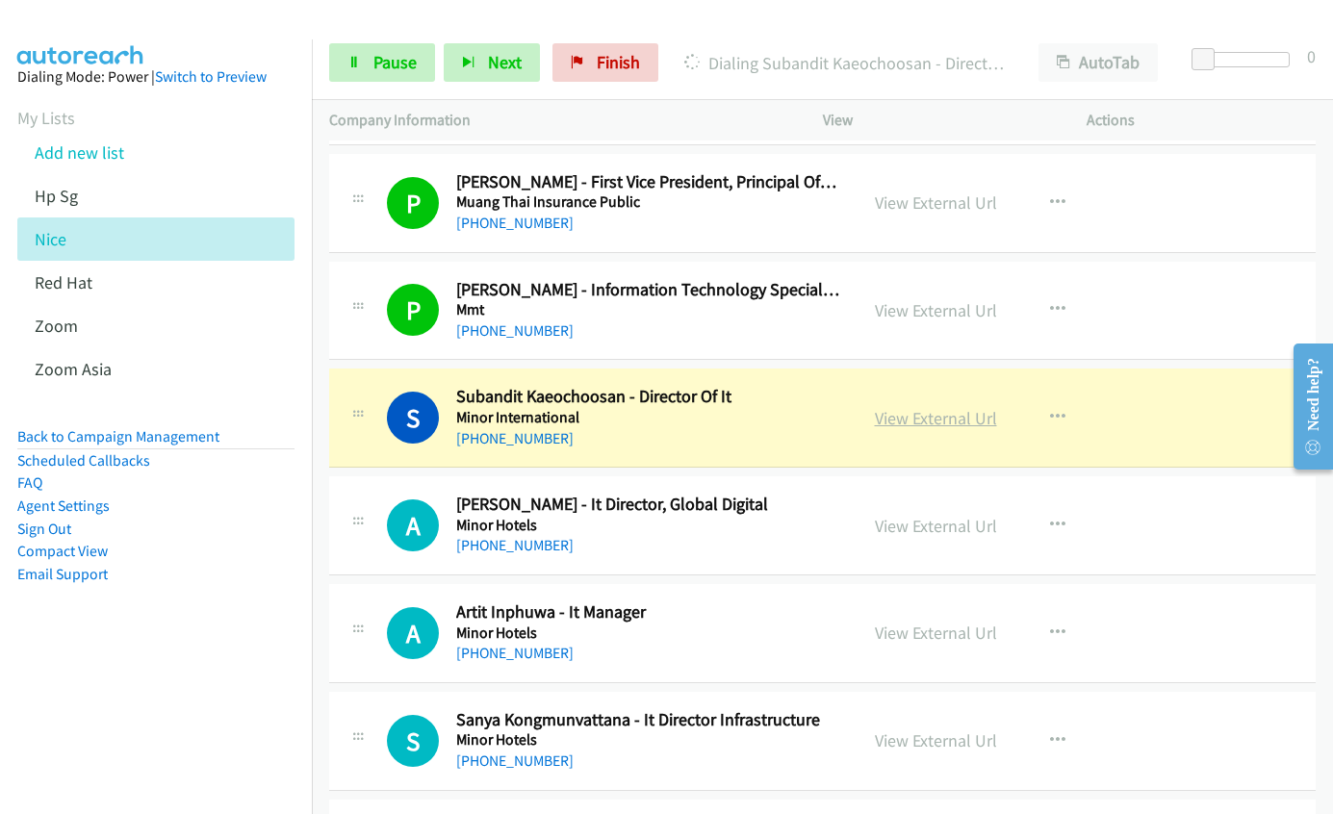
click at [886, 419] on link "View External Url" at bounding box center [936, 418] width 122 height 22
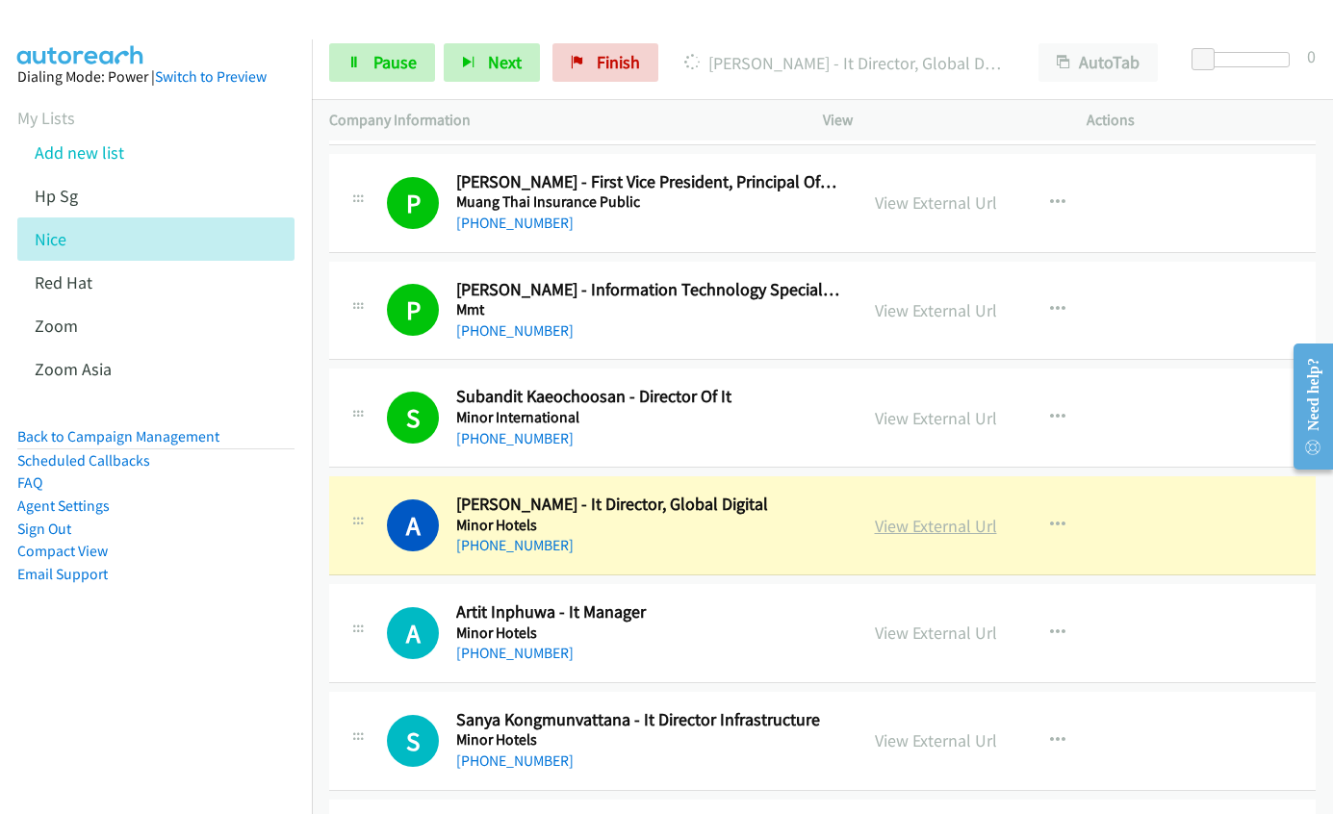
click at [917, 524] on link "View External Url" at bounding box center [936, 526] width 122 height 22
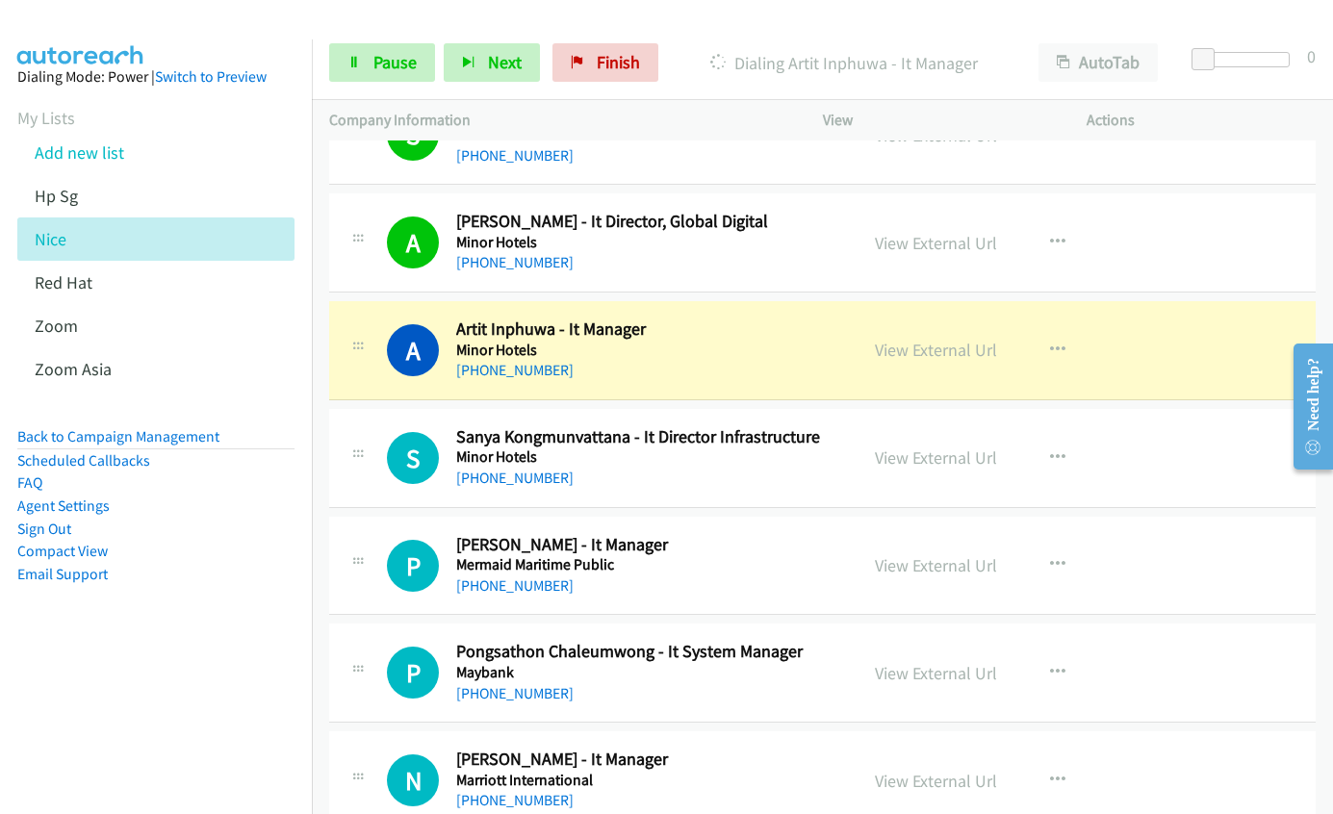
scroll to position [5877, 0]
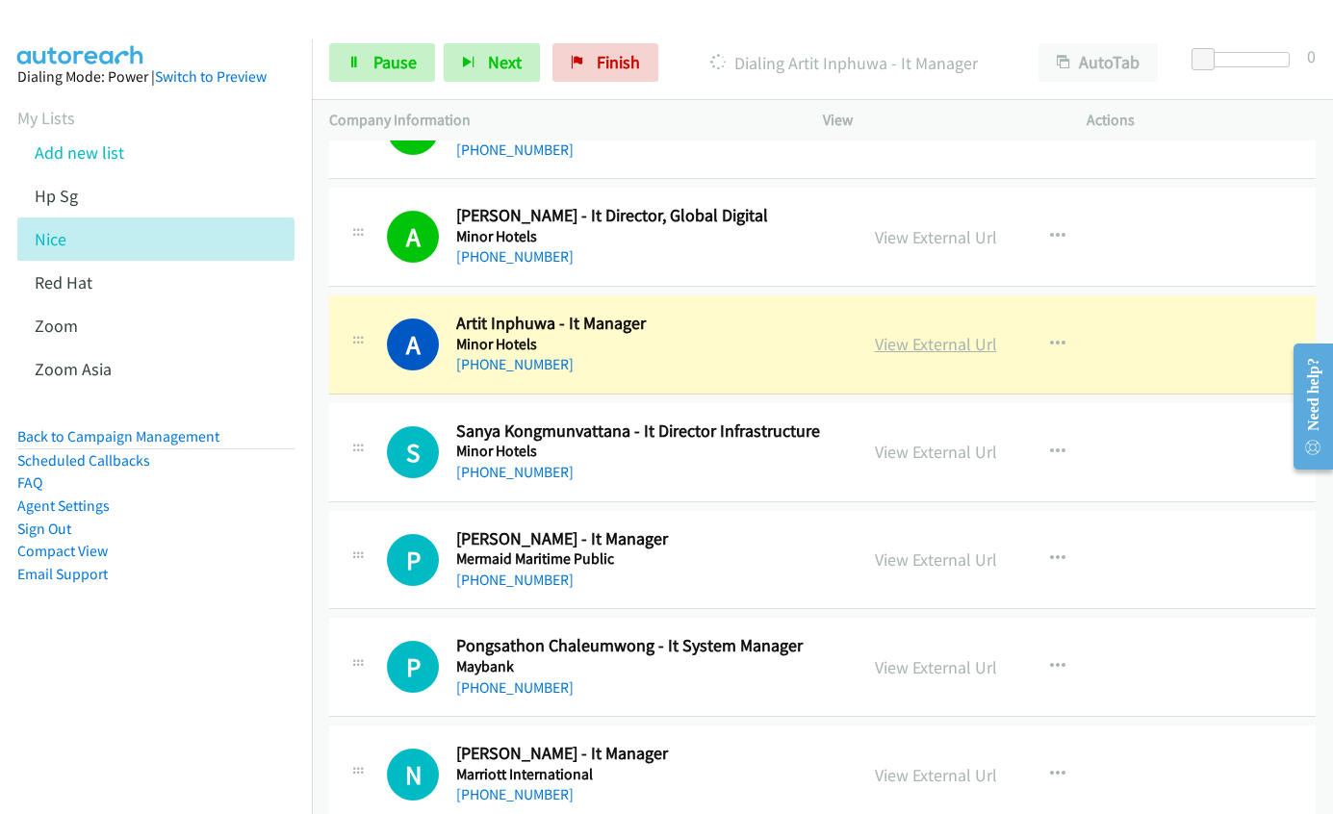
click at [932, 342] on link "View External Url" at bounding box center [936, 344] width 122 height 22
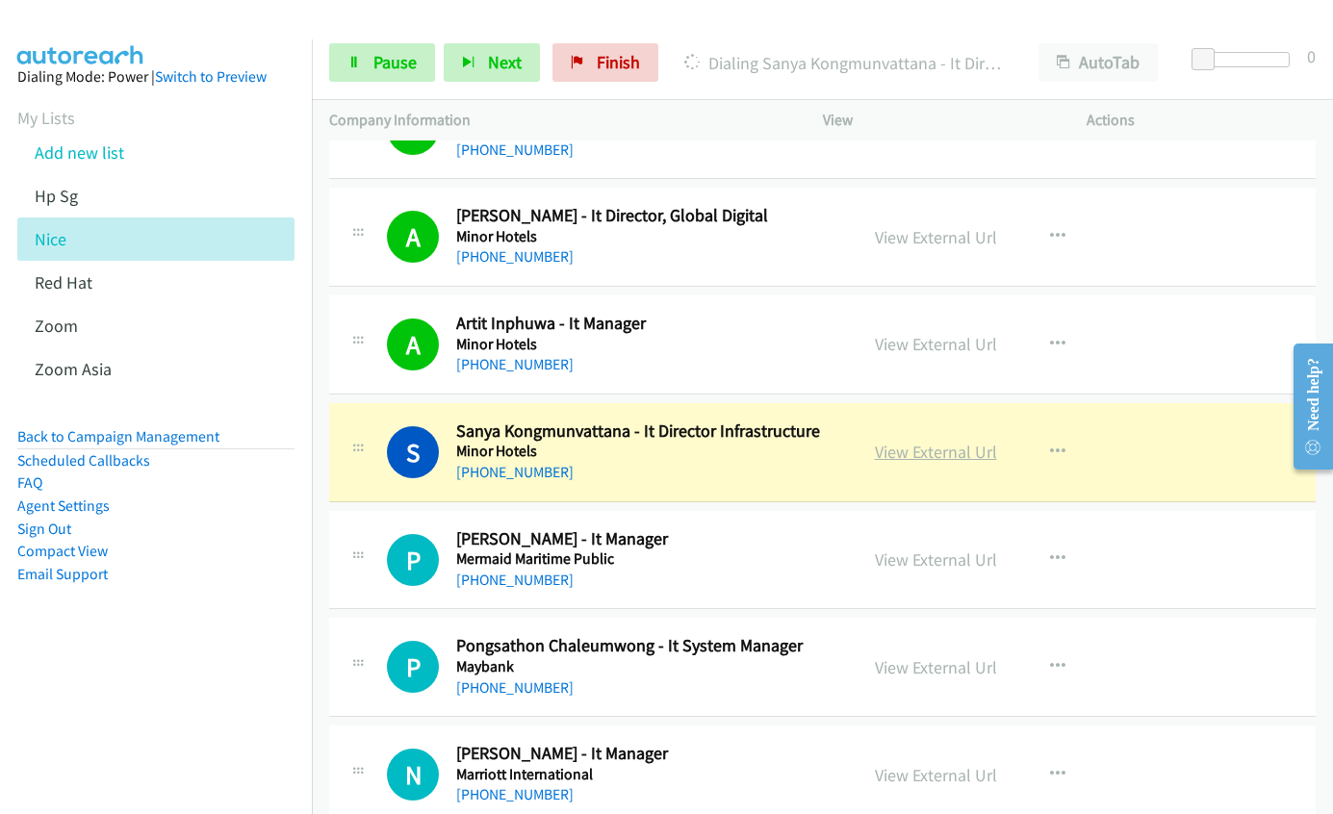
click at [965, 453] on link "View External Url" at bounding box center [936, 452] width 122 height 22
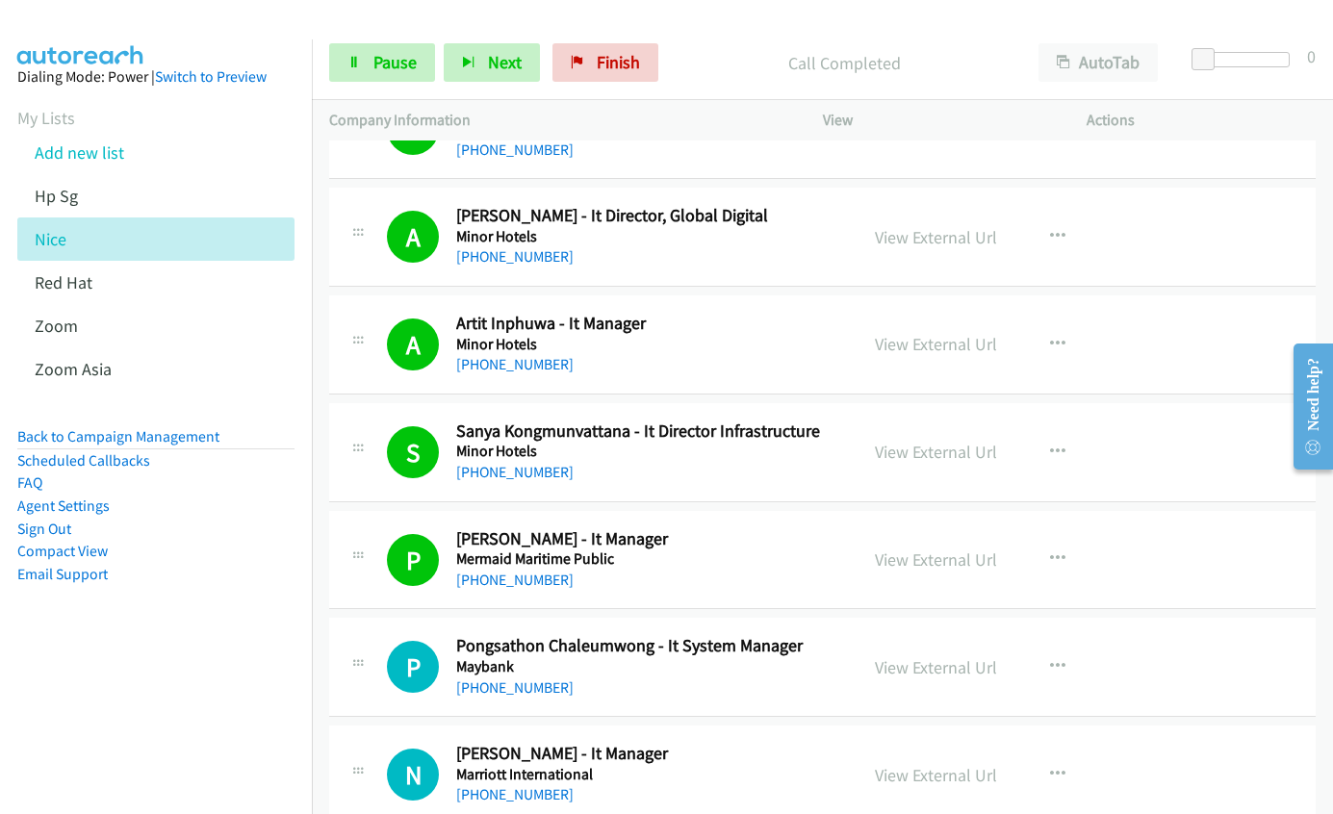
scroll to position [6069, 0]
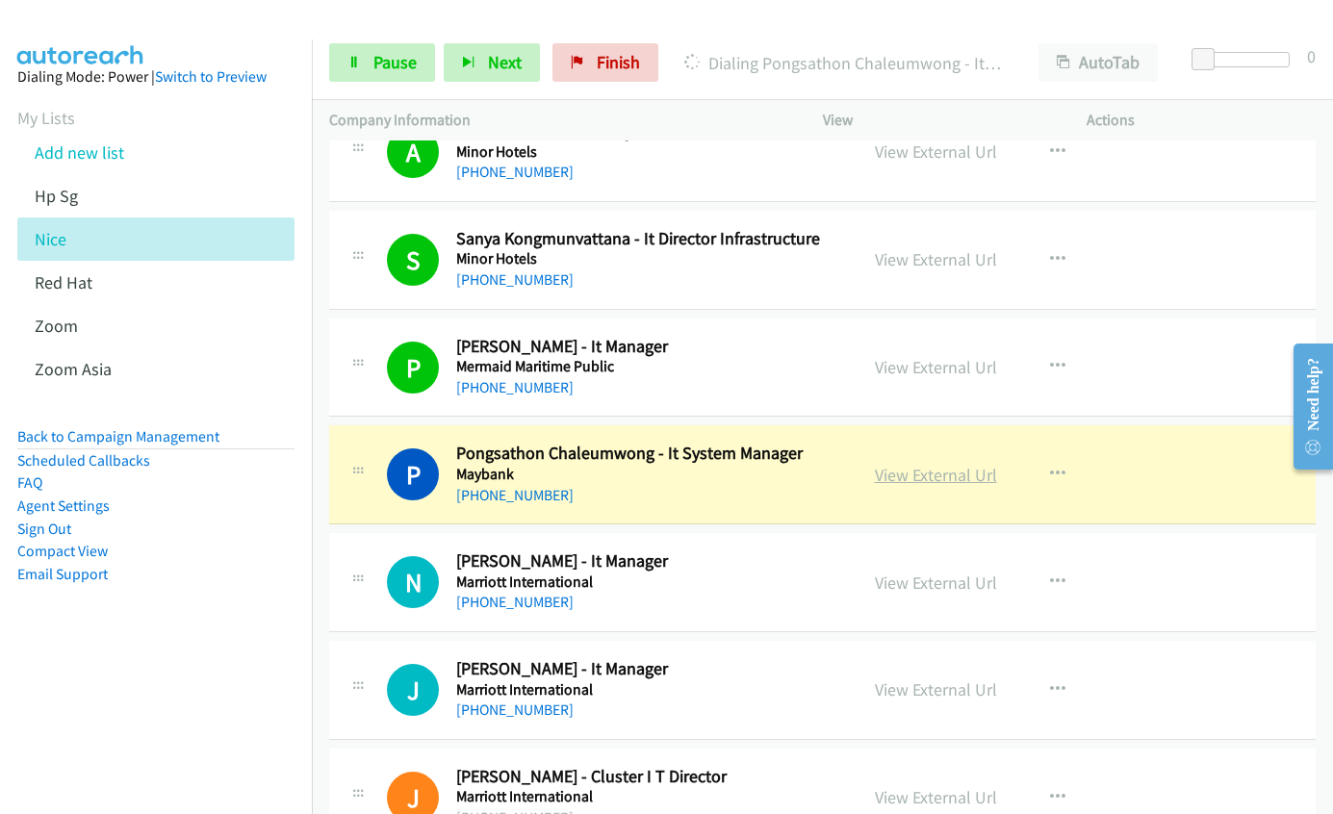
click at [883, 479] on link "View External Url" at bounding box center [936, 475] width 122 height 22
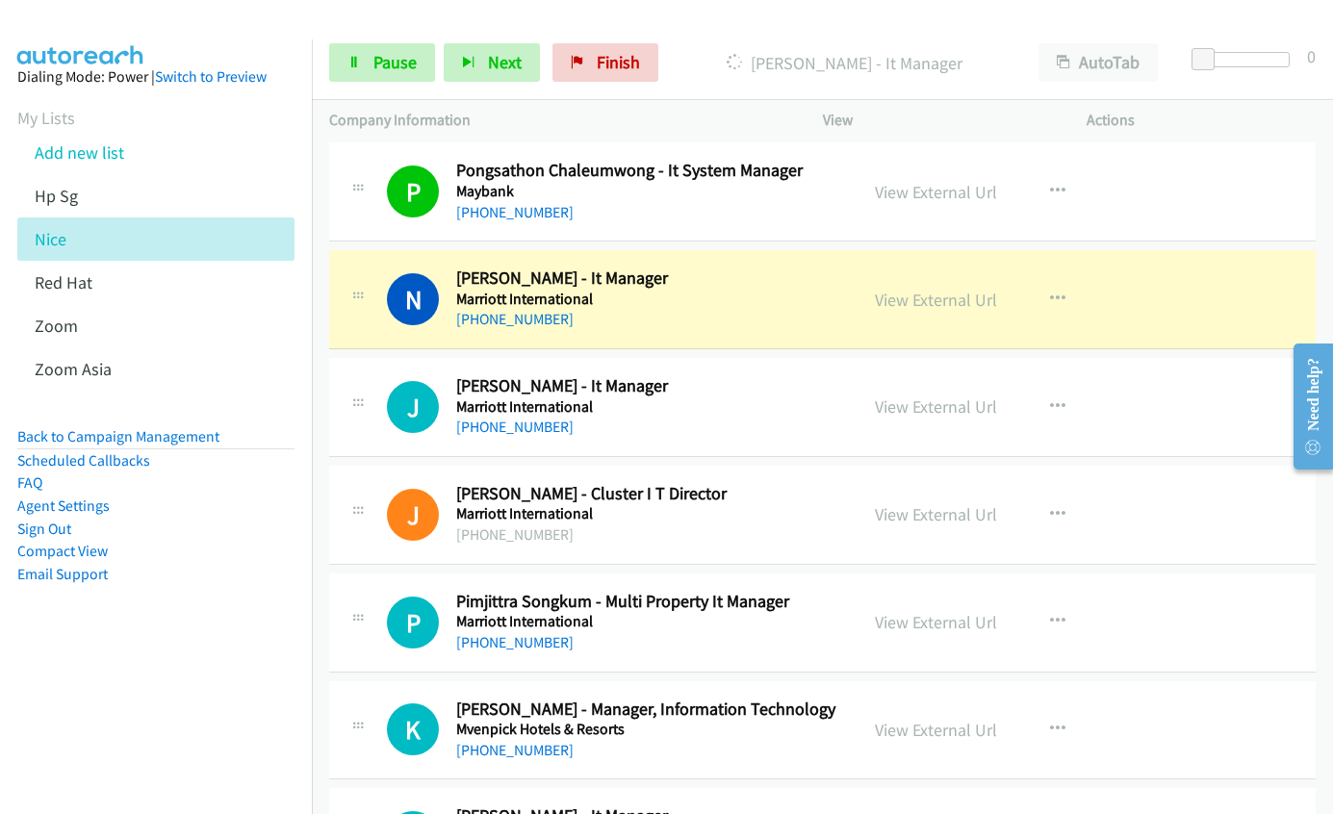
scroll to position [6358, 0]
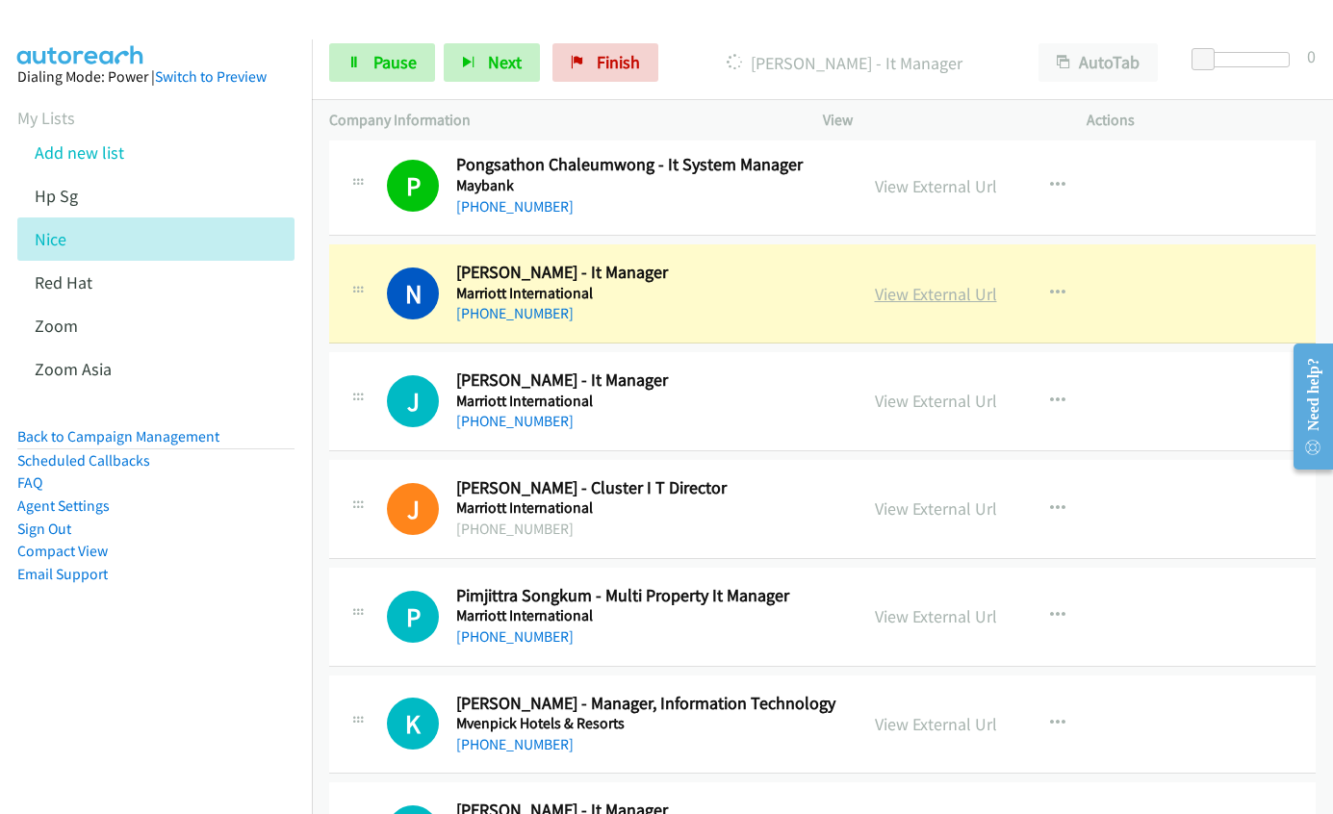
click at [895, 297] on link "View External Url" at bounding box center [936, 294] width 122 height 22
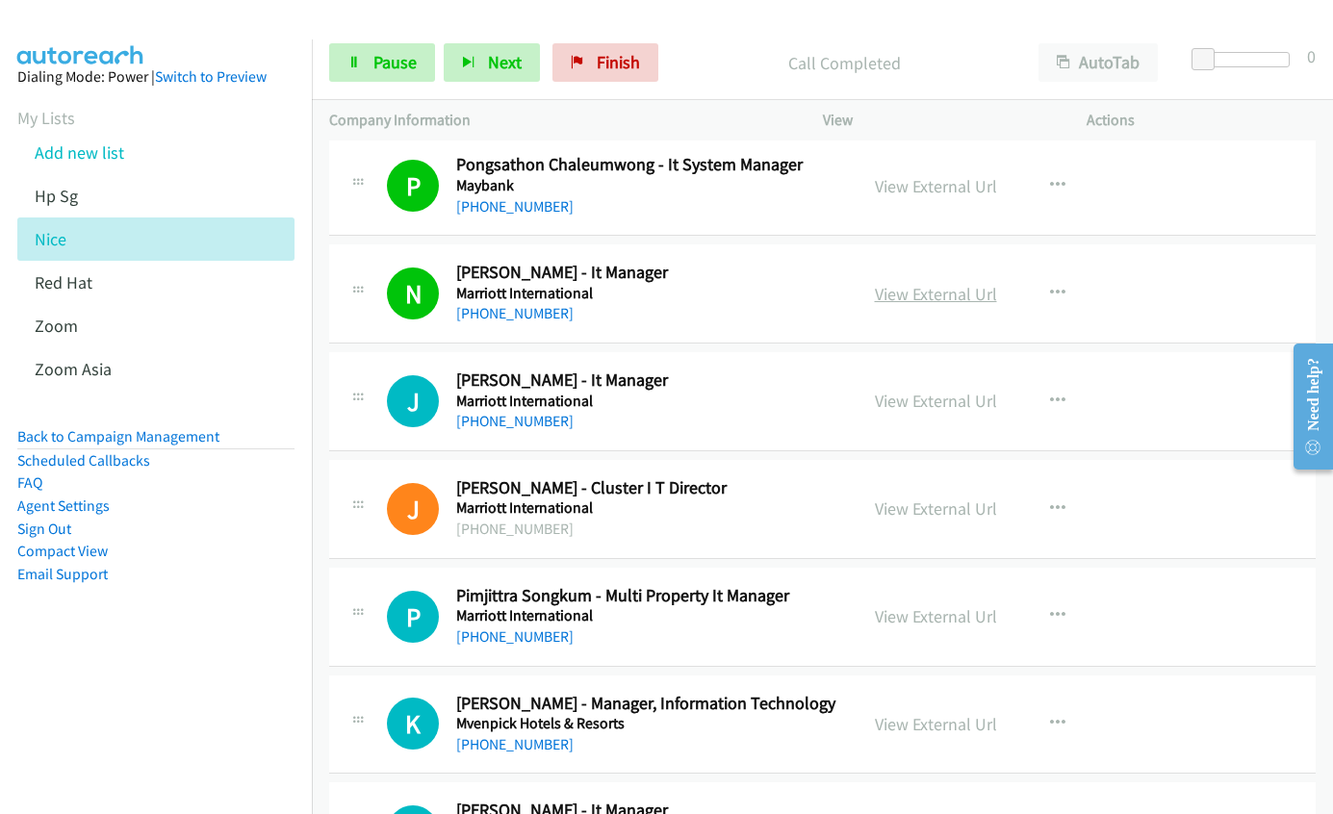
click at [900, 298] on link "View External Url" at bounding box center [936, 294] width 122 height 22
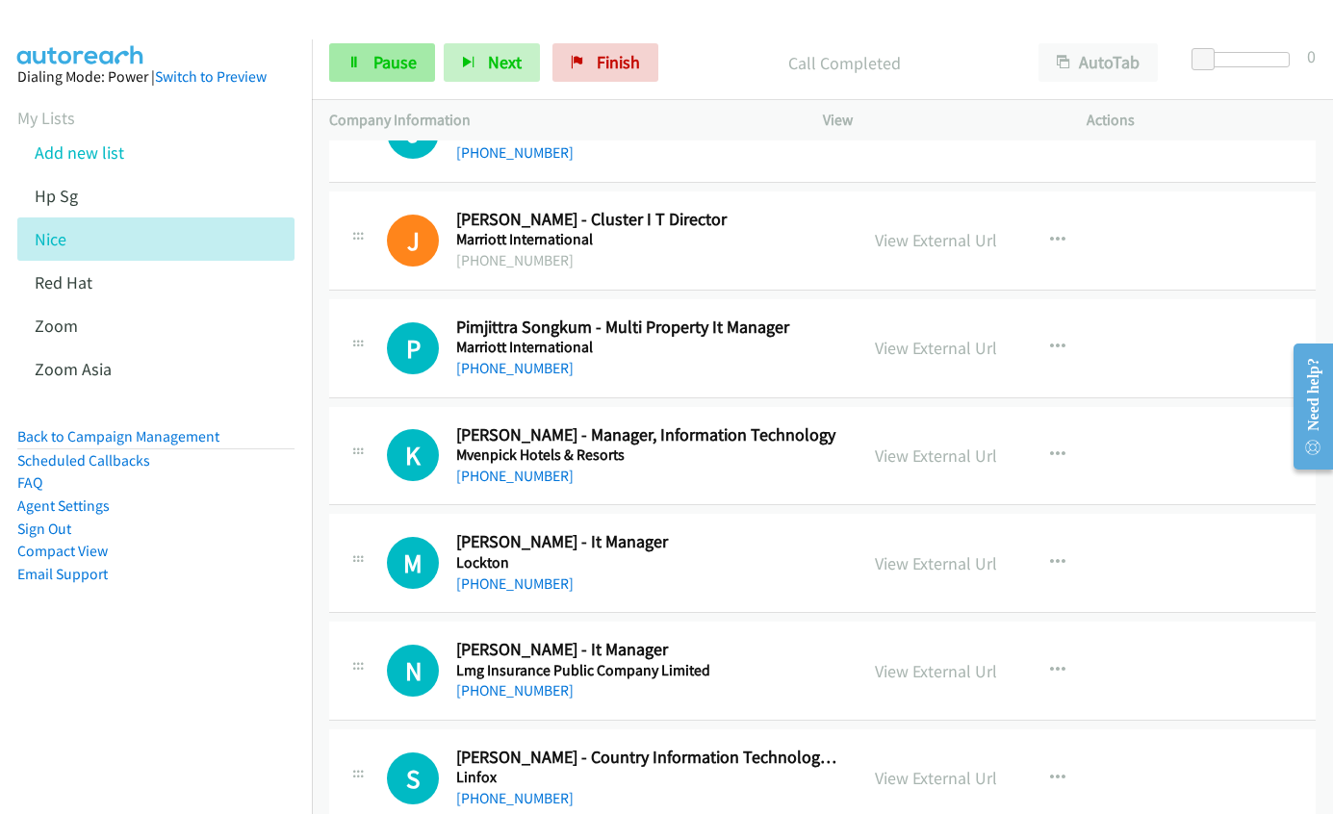
scroll to position [6647, 0]
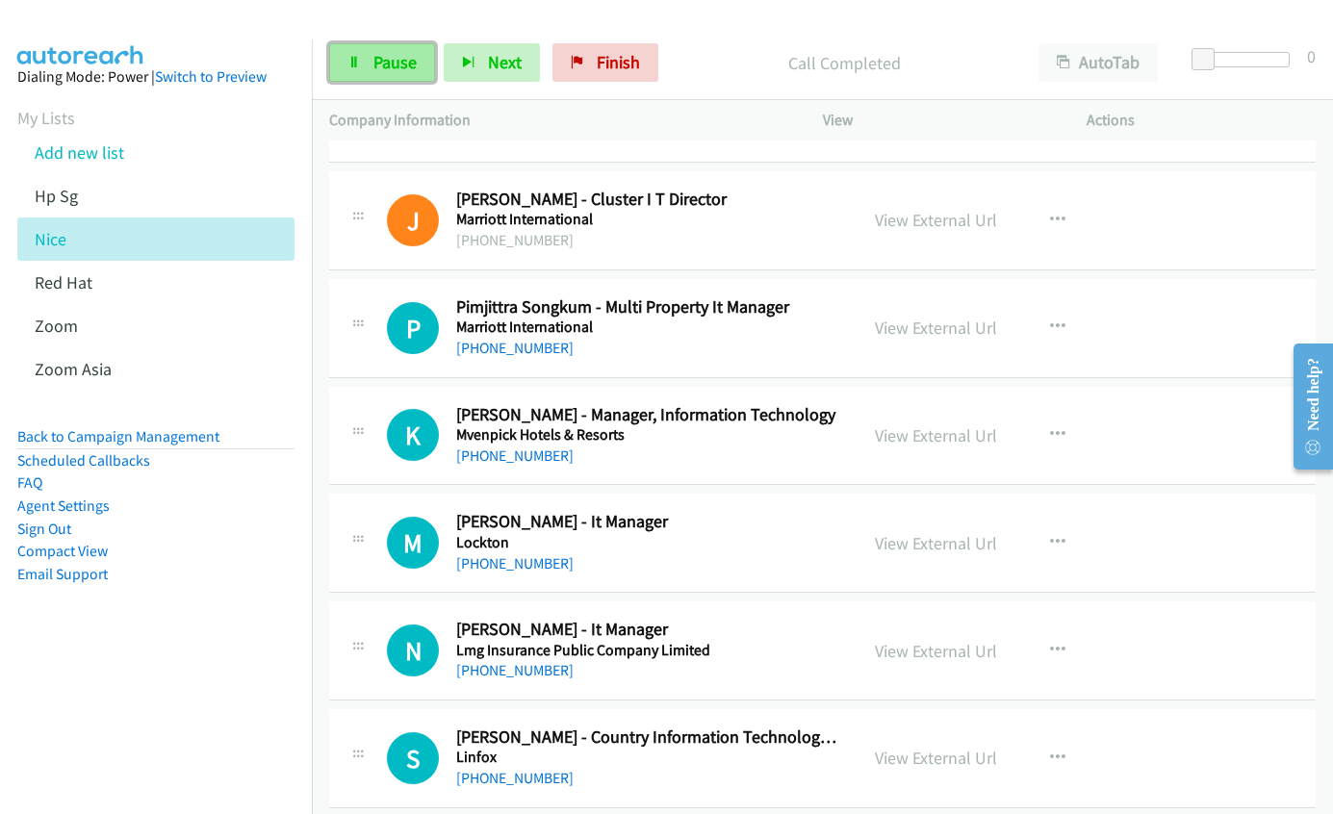
click at [392, 62] on span "Pause" at bounding box center [394, 62] width 43 height 22
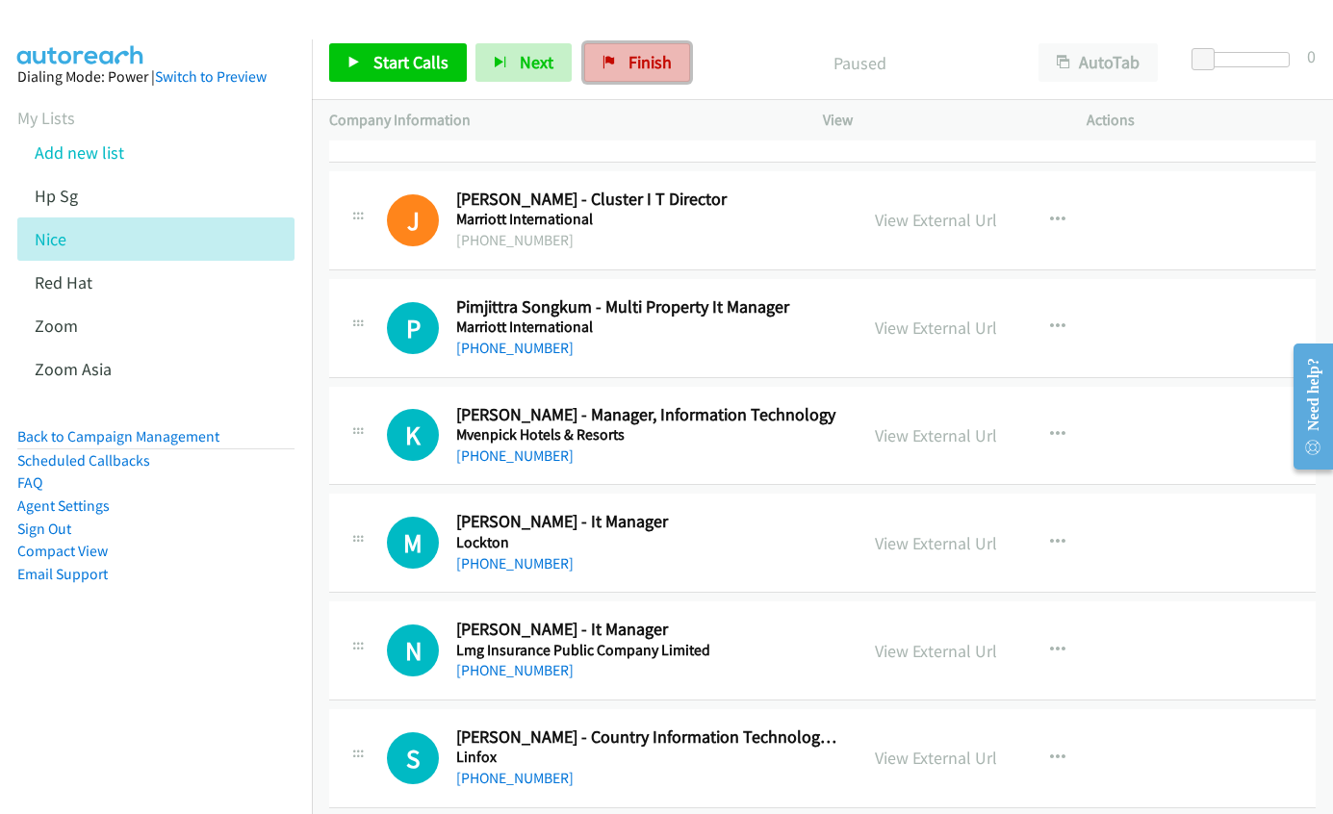
click at [634, 61] on span "Finish" at bounding box center [650, 62] width 43 height 22
